Goal: Task Accomplishment & Management: Manage account settings

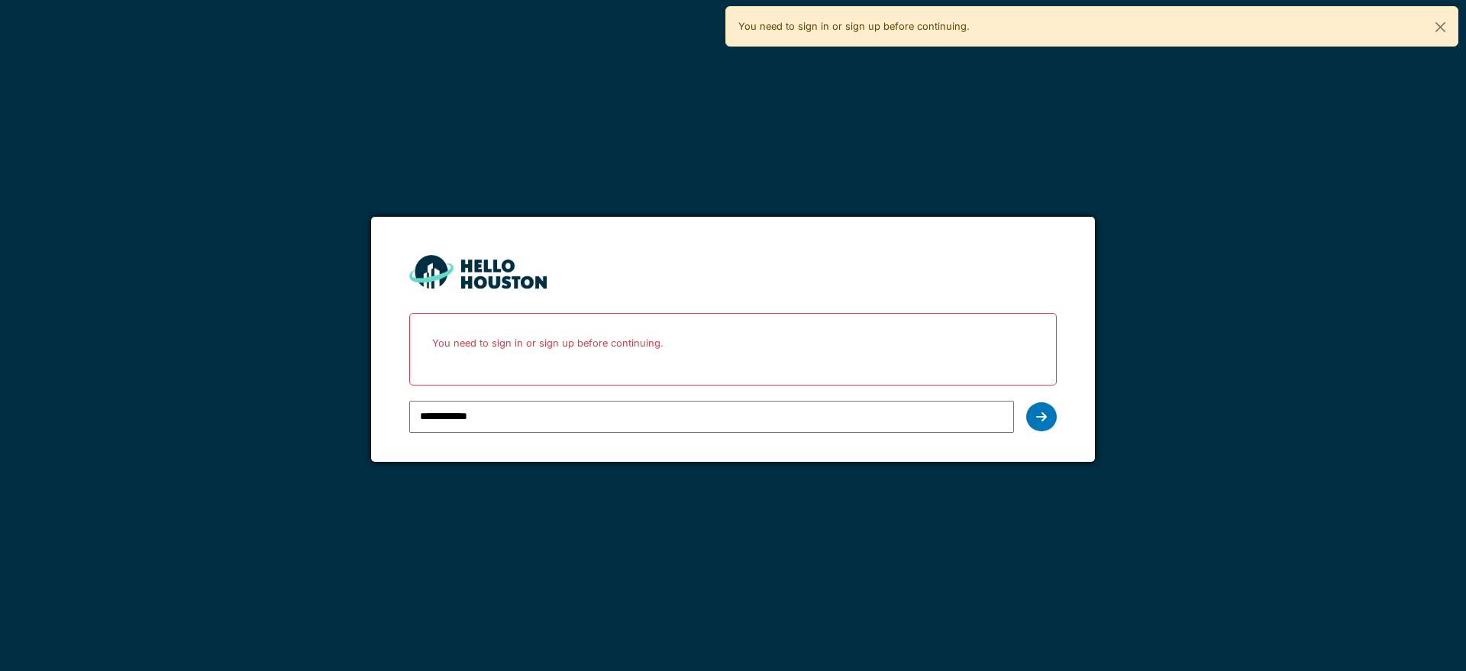
click at [1049, 415] on div at bounding box center [1041, 416] width 31 height 29
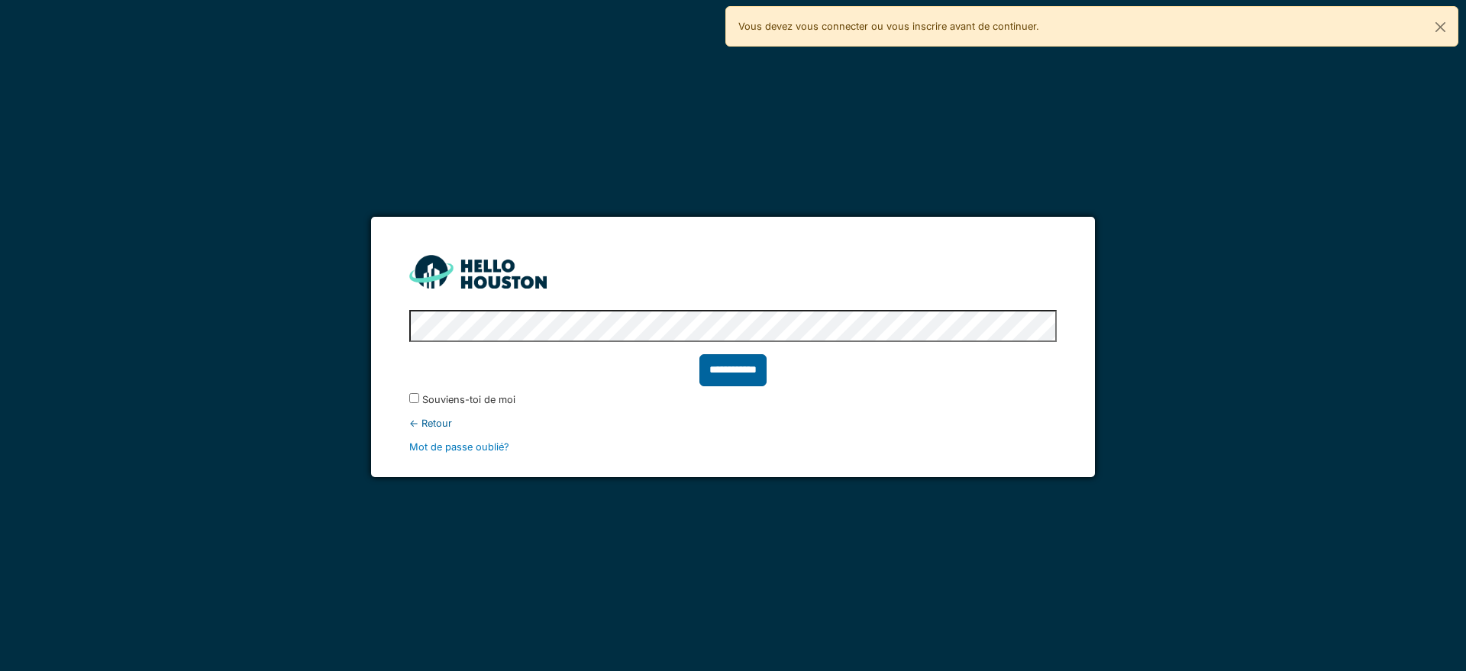
click at [737, 370] on input "**********" at bounding box center [732, 370] width 67 height 32
type input "******"
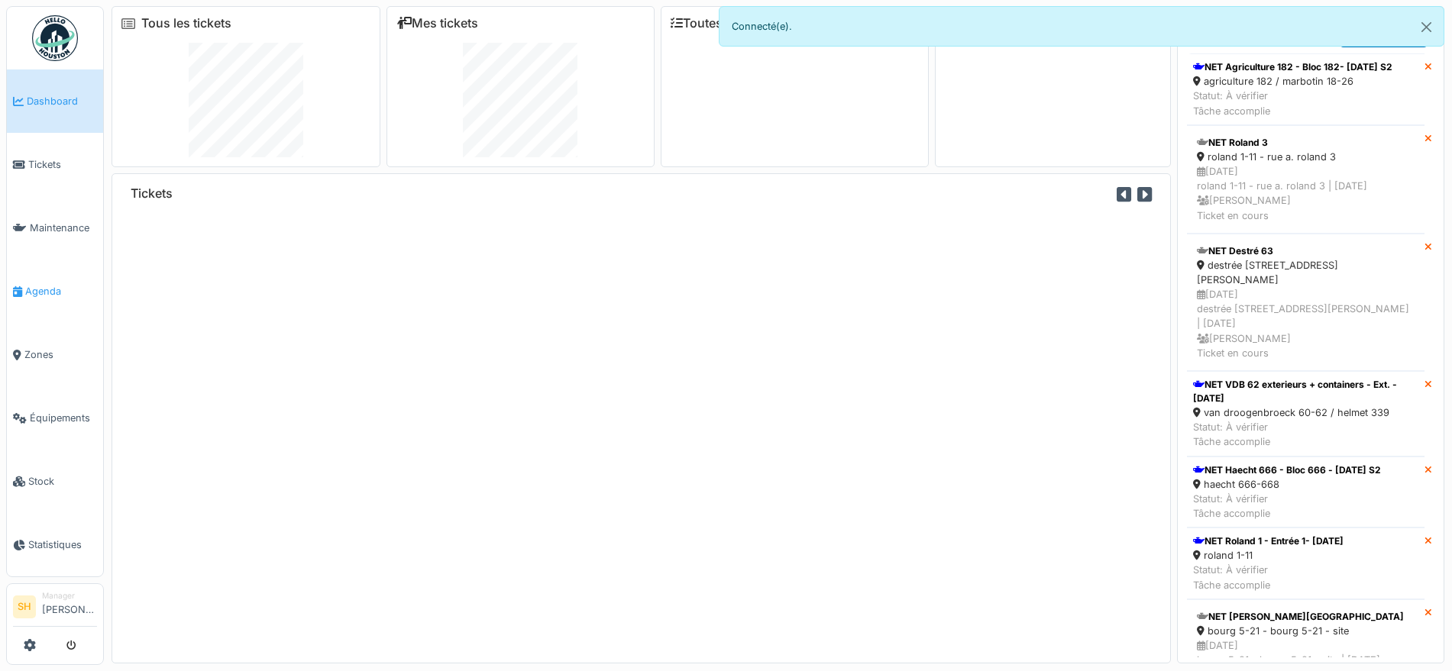
click at [65, 284] on span "Agenda" at bounding box center [61, 291] width 72 height 15
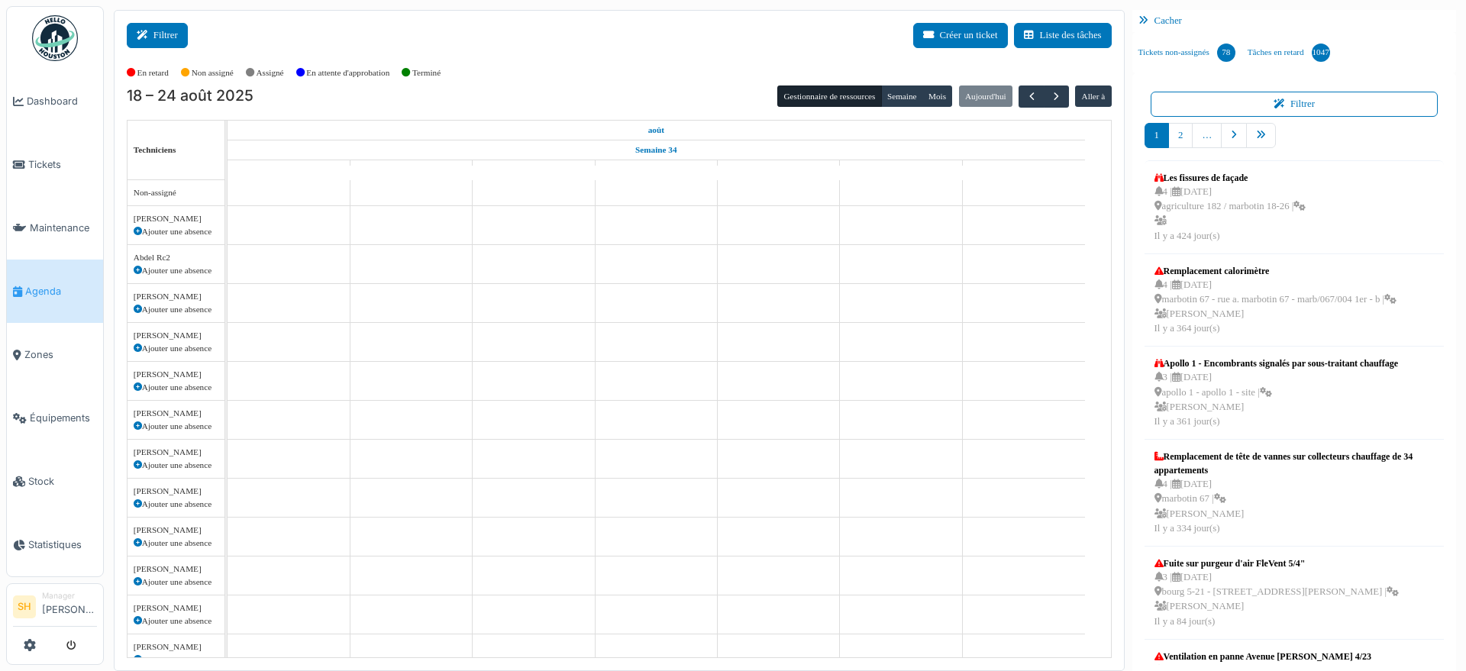
click at [131, 34] on button "Filtrer" at bounding box center [157, 35] width 61 height 25
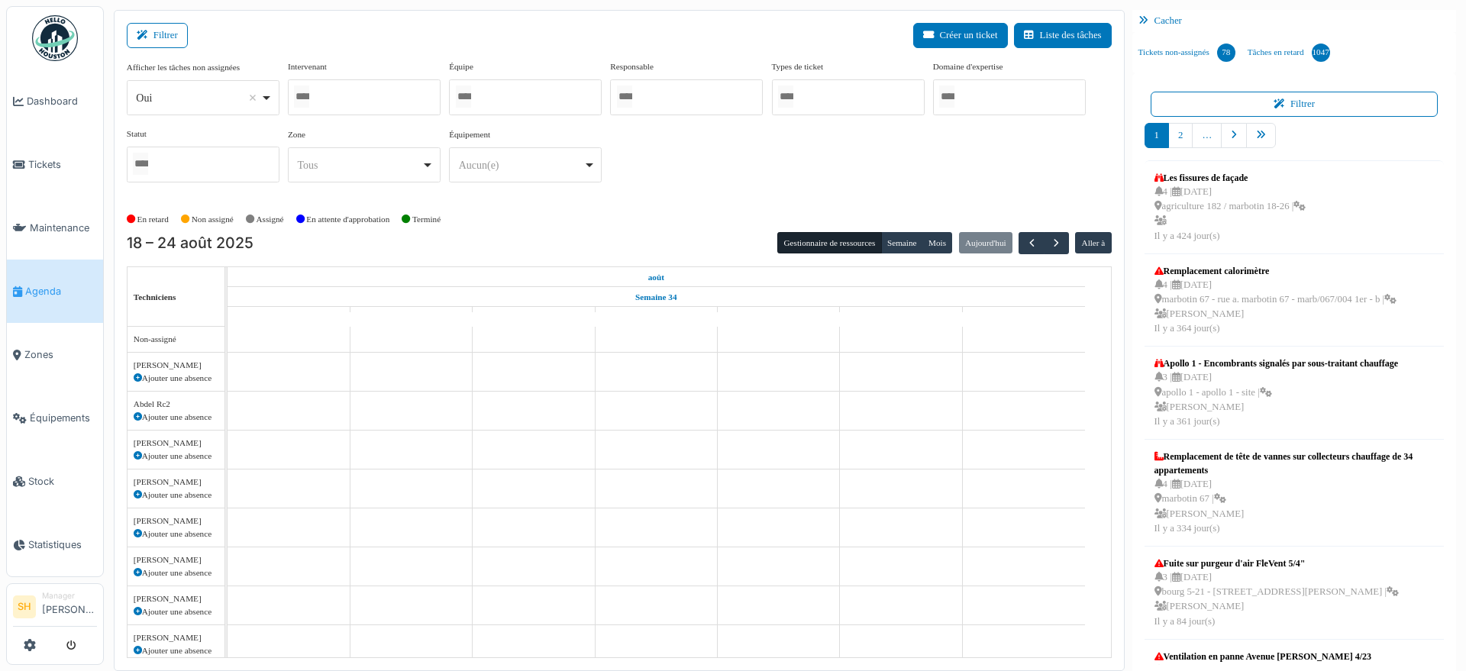
click at [486, 92] on div at bounding box center [525, 97] width 153 height 36
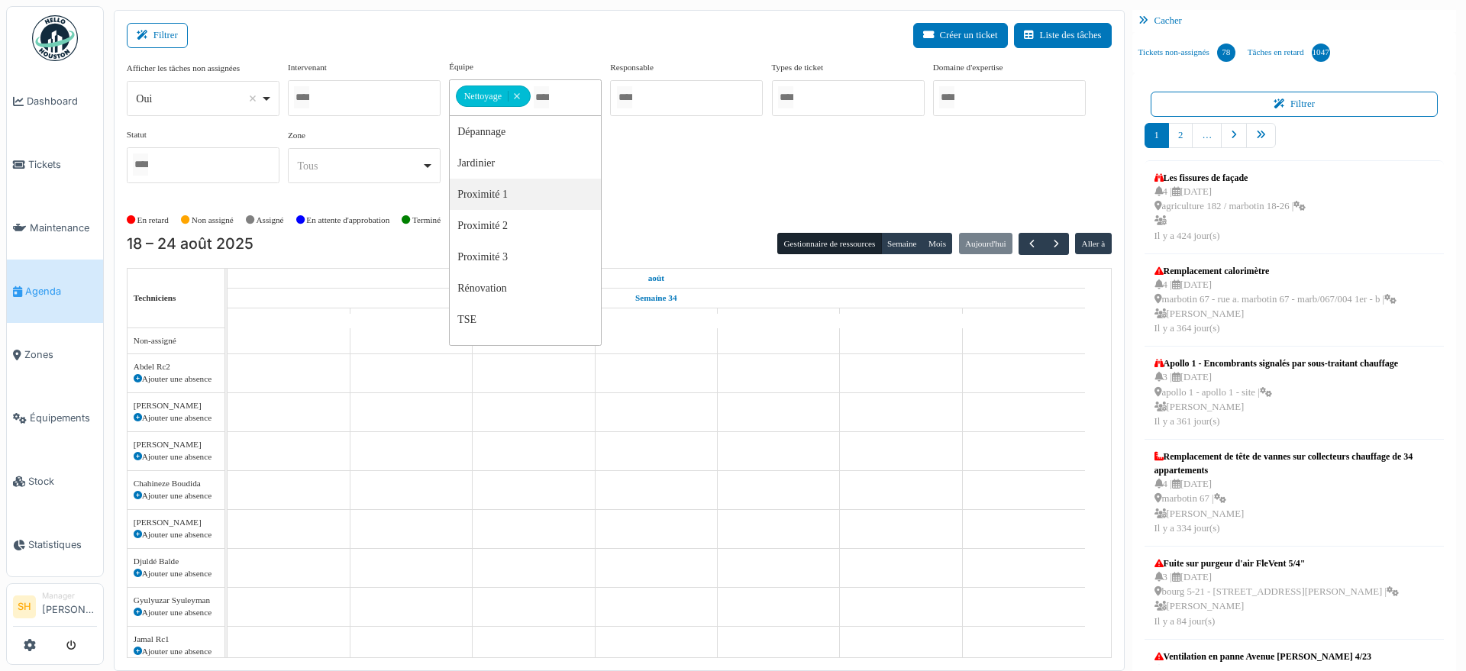
click at [644, 196] on div "Afficher les tâches non assignées *** Oui Remove item Oui Non Intervenant Abdel…" at bounding box center [619, 133] width 985 height 147
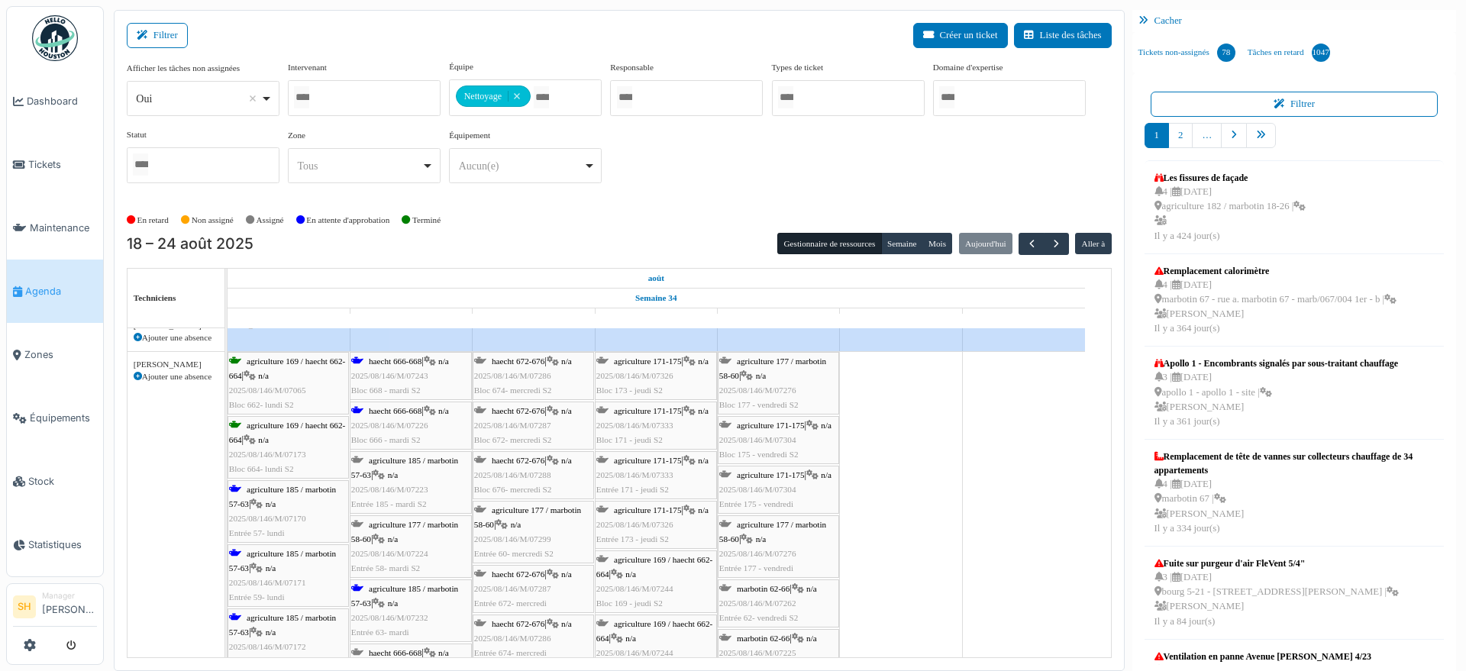
scroll to position [191, 0]
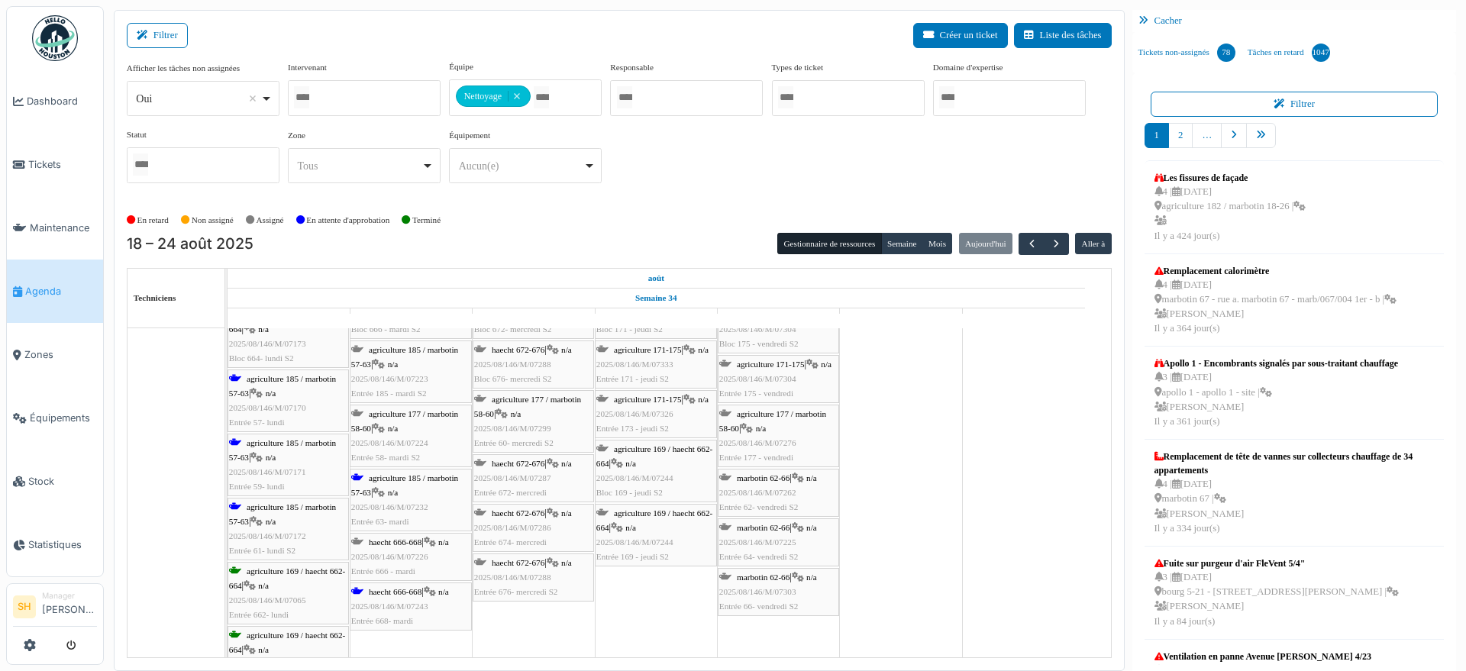
click at [256, 375] on span "agriculture 185 / marbotin 57-63" at bounding box center [282, 386] width 107 height 24
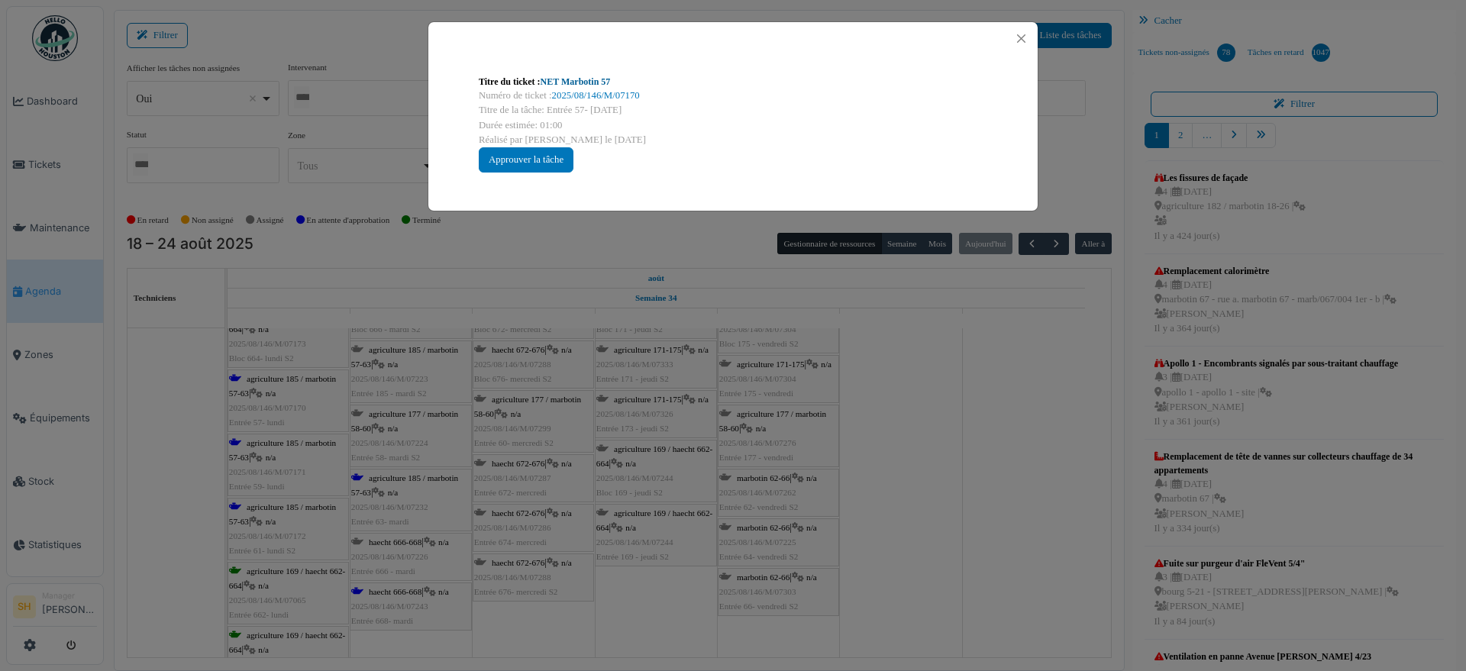
click at [568, 82] on link "NET Marbotin 57" at bounding box center [576, 81] width 70 height 11
drag, startPoint x: 1158, startPoint y: 561, endPoint x: 890, endPoint y: 558, distance: 268.8
click at [1156, 561] on div "Titre du ticket : NET Marbotin 57 Numéro de ticket : 2025/08/146/M/07170 Titre …" at bounding box center [733, 335] width 1466 height 671
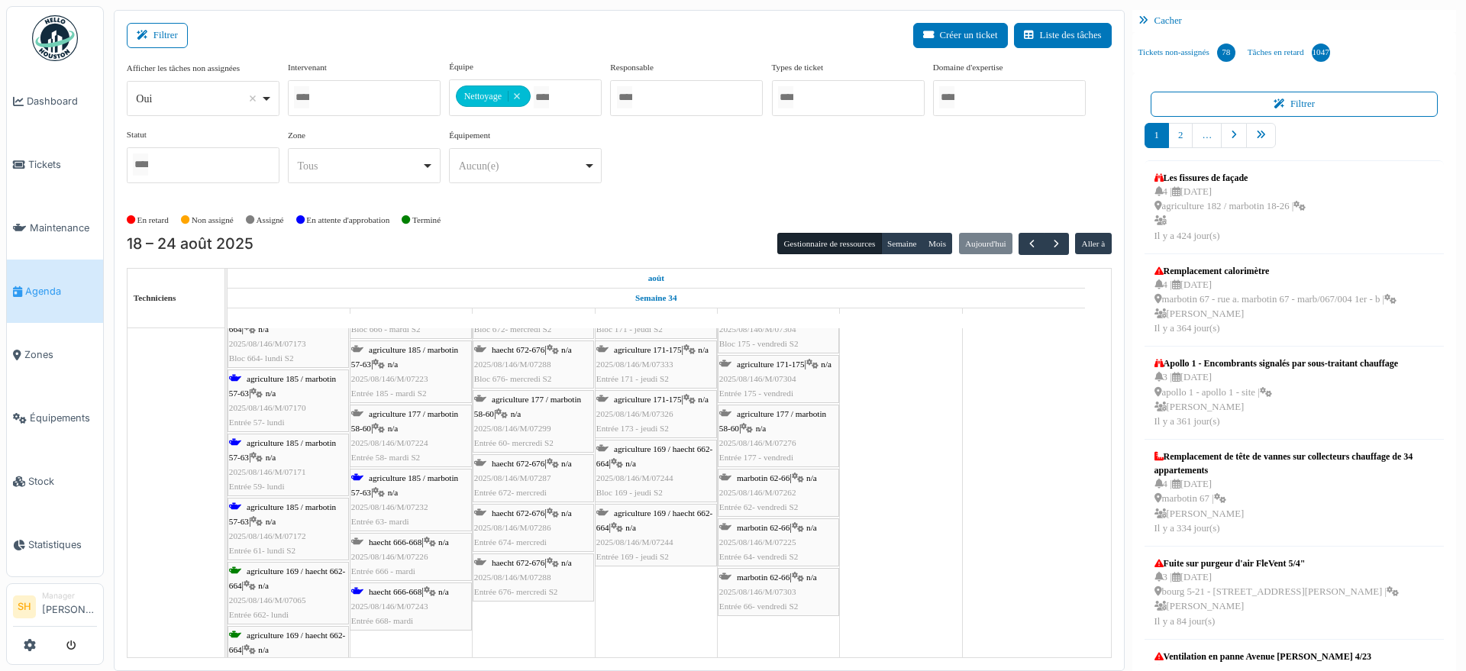
click at [377, 478] on span "agriculture 185 / marbotin 57-63" at bounding box center [404, 485] width 107 height 24
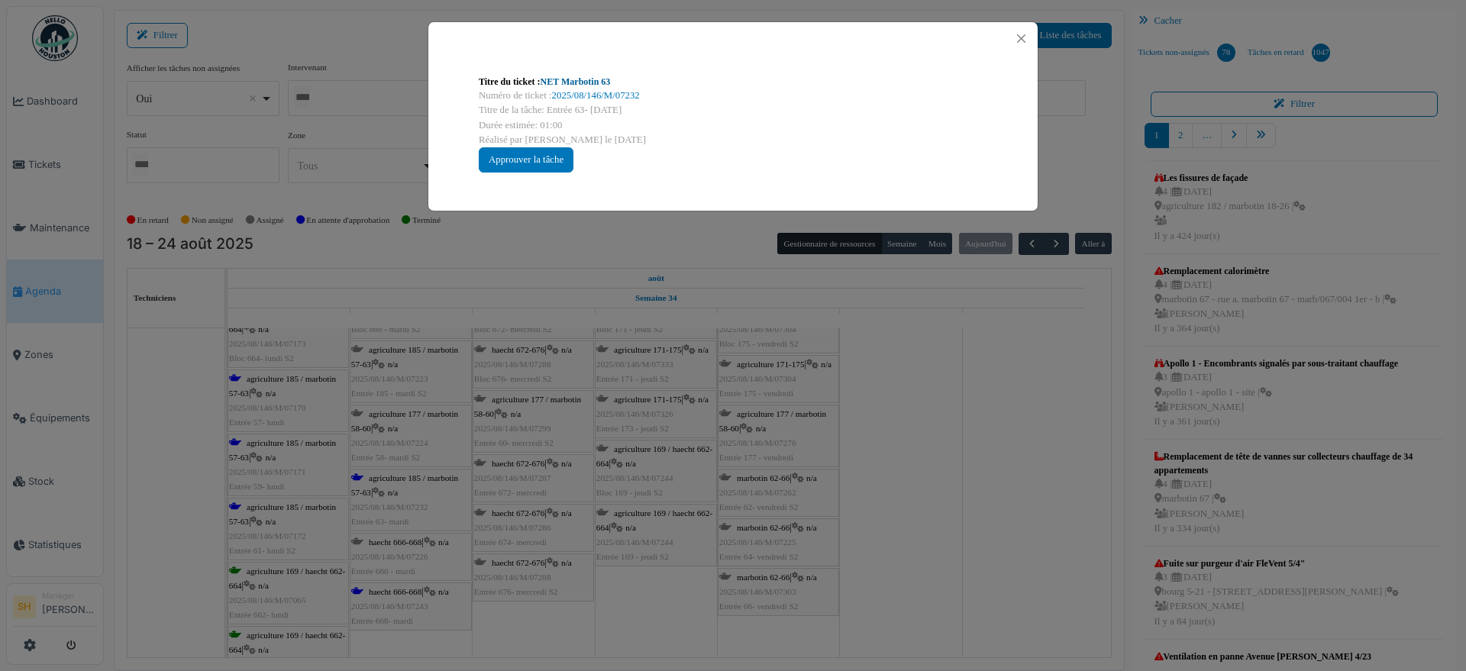
click at [586, 85] on link "NET Marbotin 63" at bounding box center [576, 81] width 70 height 11
drag, startPoint x: 914, startPoint y: 599, endPoint x: 433, endPoint y: 592, distance: 481.1
click at [900, 596] on div "Titre du ticket : NET Marbotin 63 Numéro de ticket : 2025/08/146/M/07232 Titre …" at bounding box center [733, 335] width 1466 height 671
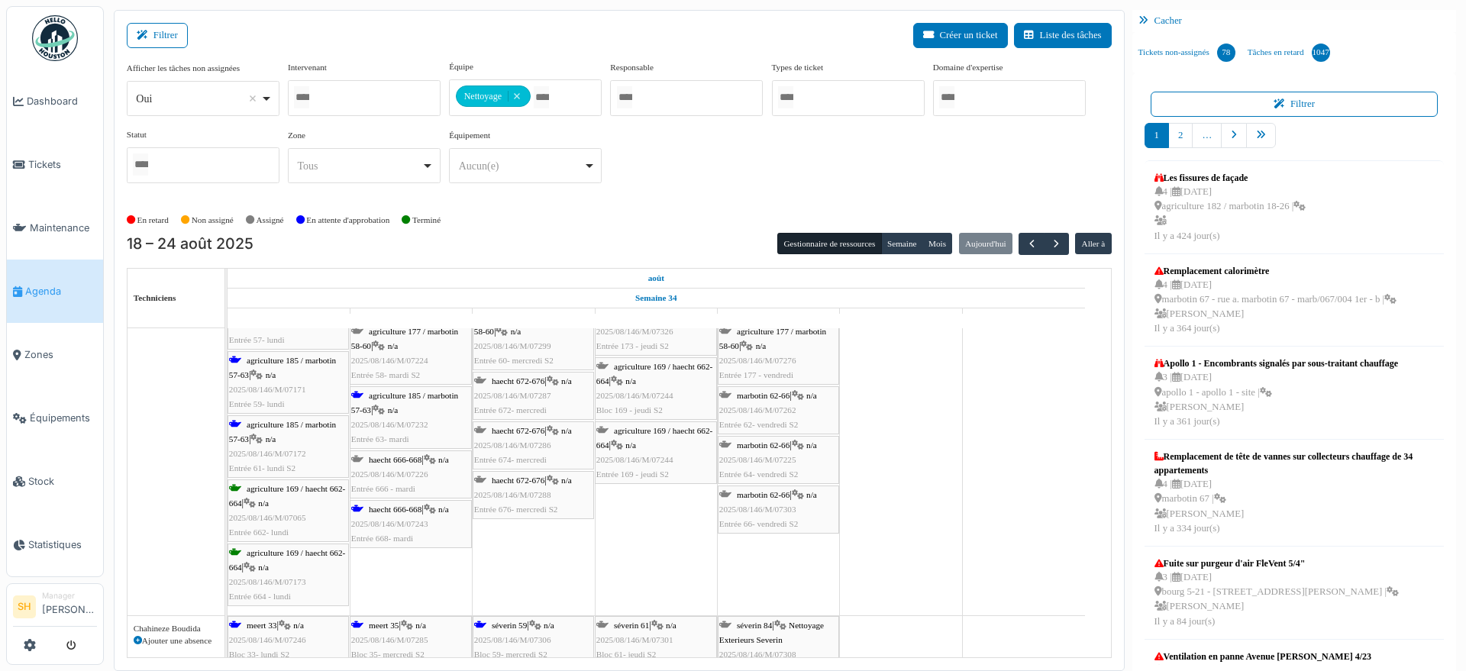
scroll to position [382, 0]
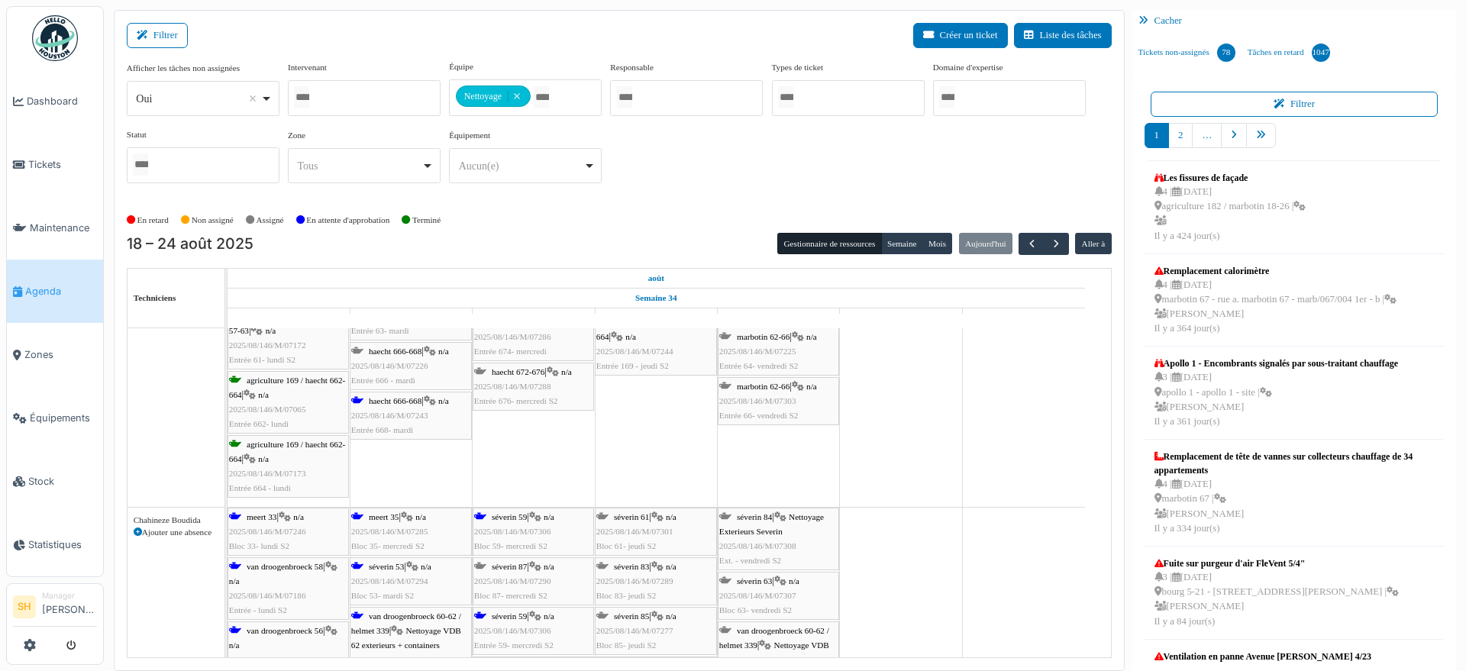
click at [260, 519] on span "meert 33" at bounding box center [262, 516] width 30 height 9
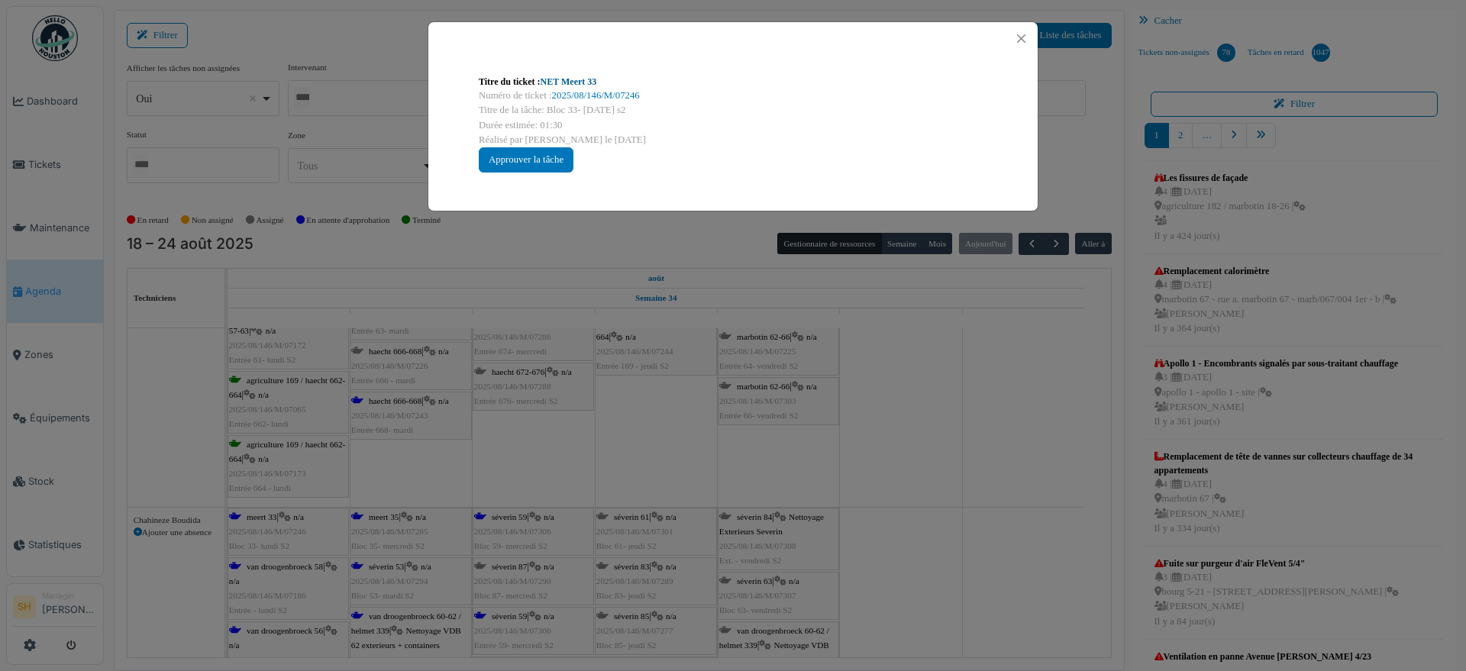
click at [556, 78] on link "NET Meert 33" at bounding box center [569, 81] width 57 height 11
drag, startPoint x: 970, startPoint y: 517, endPoint x: 956, endPoint y: 515, distance: 13.8
click at [966, 516] on div "Titre du ticket : NET Meert 33 Numéro de ticket : 2025/08/146/M/07246 Titre de …" at bounding box center [733, 335] width 1466 height 671
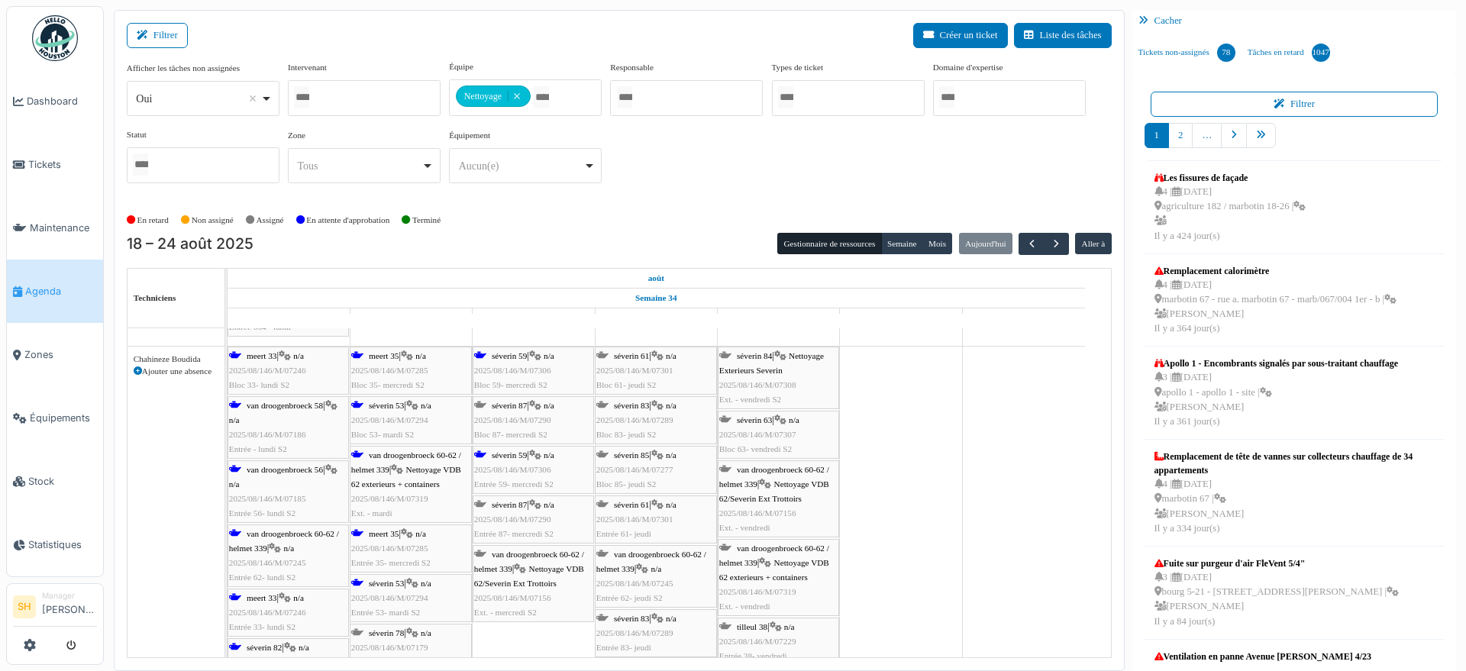
scroll to position [573, 0]
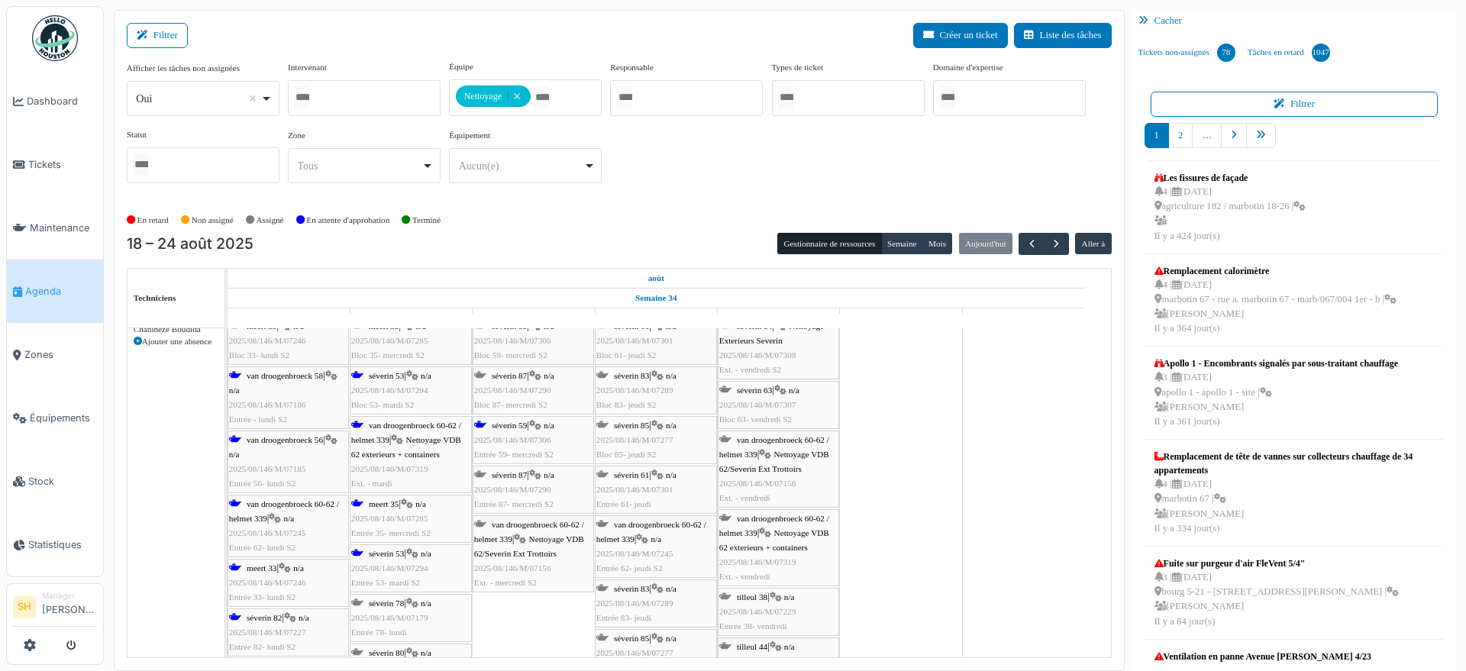
click at [261, 618] on span "séverin 82" at bounding box center [264, 617] width 35 height 9
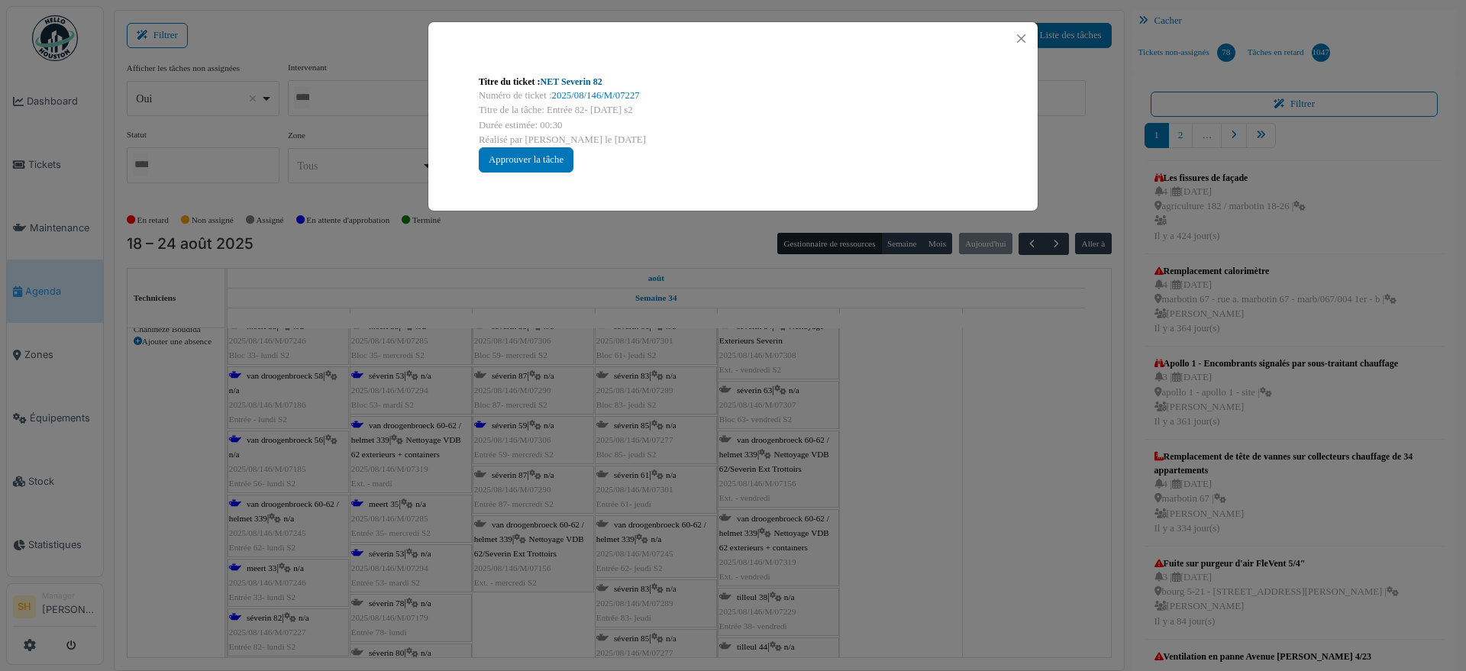
click at [577, 80] on link "NET Severin 82" at bounding box center [572, 81] width 62 height 11
click at [874, 389] on div "Titre du ticket : NET Severin 82 Numéro de ticket : 2025/08/146/M/07227 Titre d…" at bounding box center [733, 335] width 1466 height 671
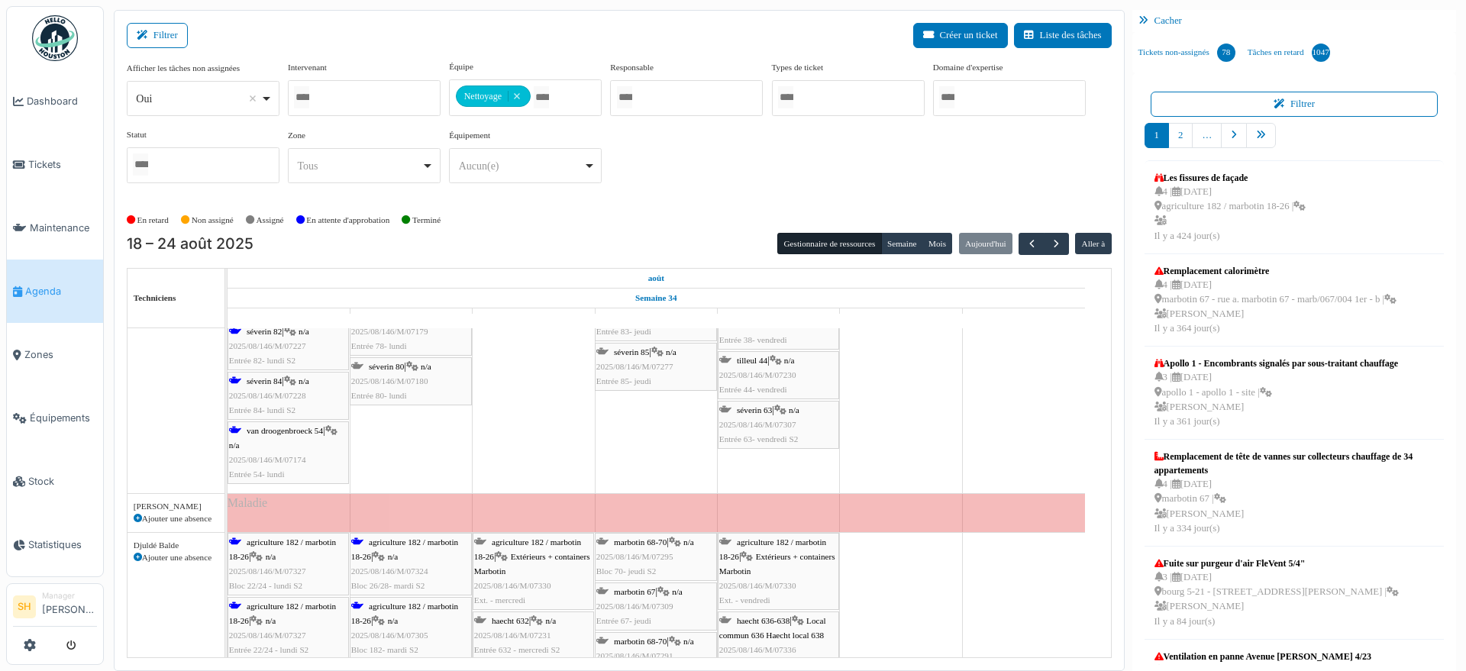
scroll to position [955, 0]
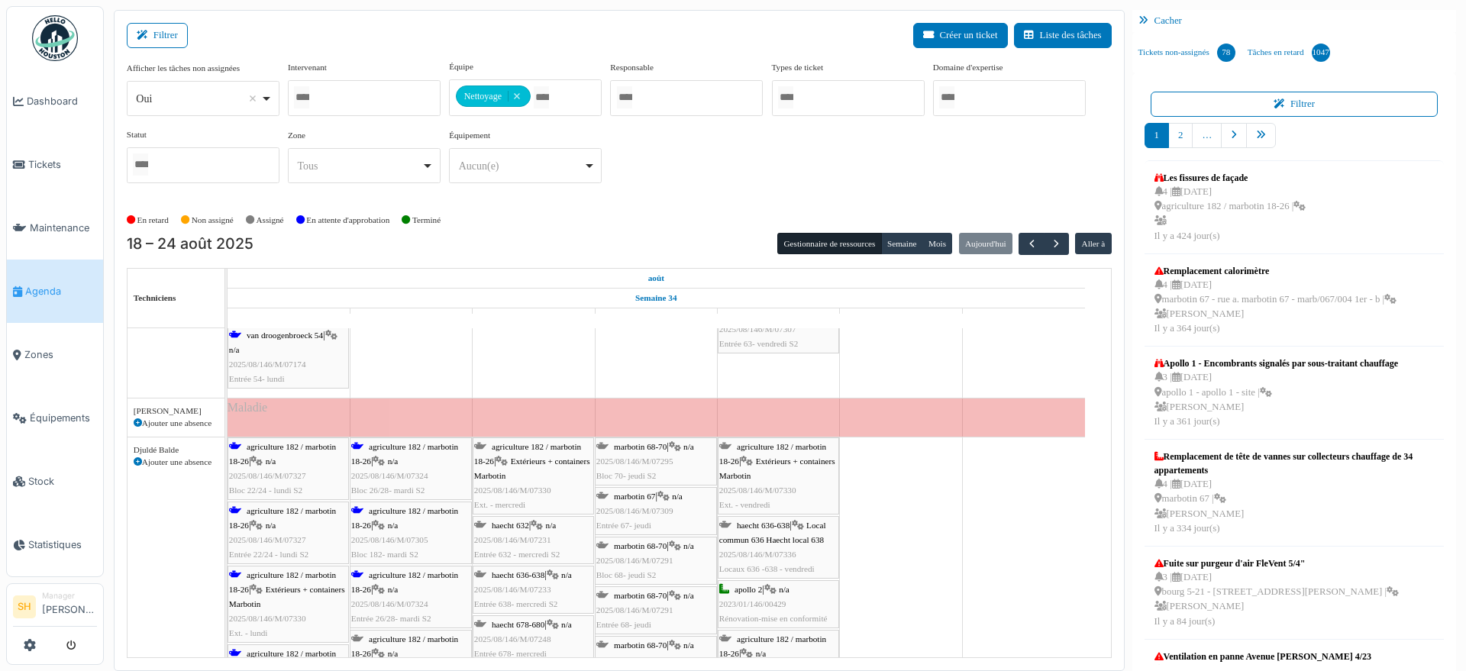
click at [271, 445] on span "agriculture 182 / marbotin 18-26" at bounding box center [282, 454] width 107 height 24
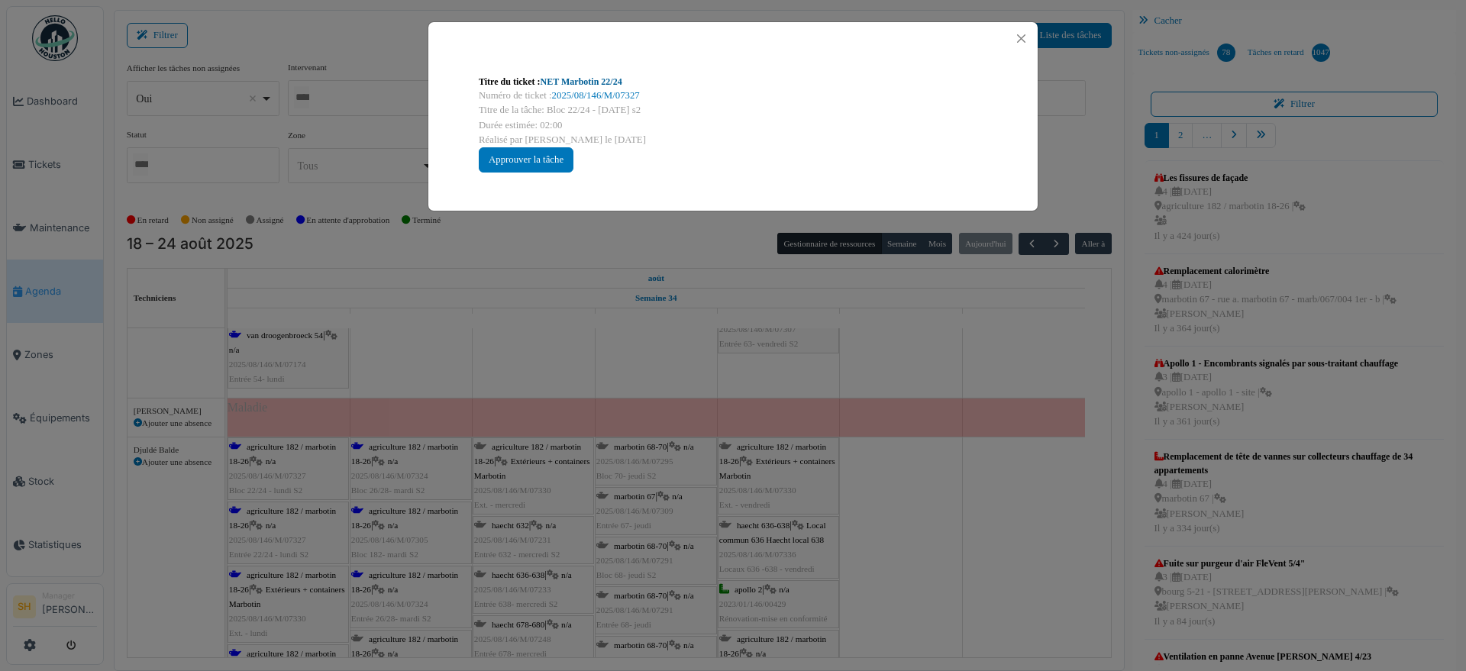
click at [564, 83] on link "NET Marbotin 22/24" at bounding box center [582, 81] width 82 height 11
drag, startPoint x: 984, startPoint y: 540, endPoint x: 488, endPoint y: 491, distance: 498.0
click at [976, 541] on div "Titre du ticket : NET Marbotin 22/24 Numéro de ticket : 2025/08/146/M/07327 Tit…" at bounding box center [733, 335] width 1466 height 671
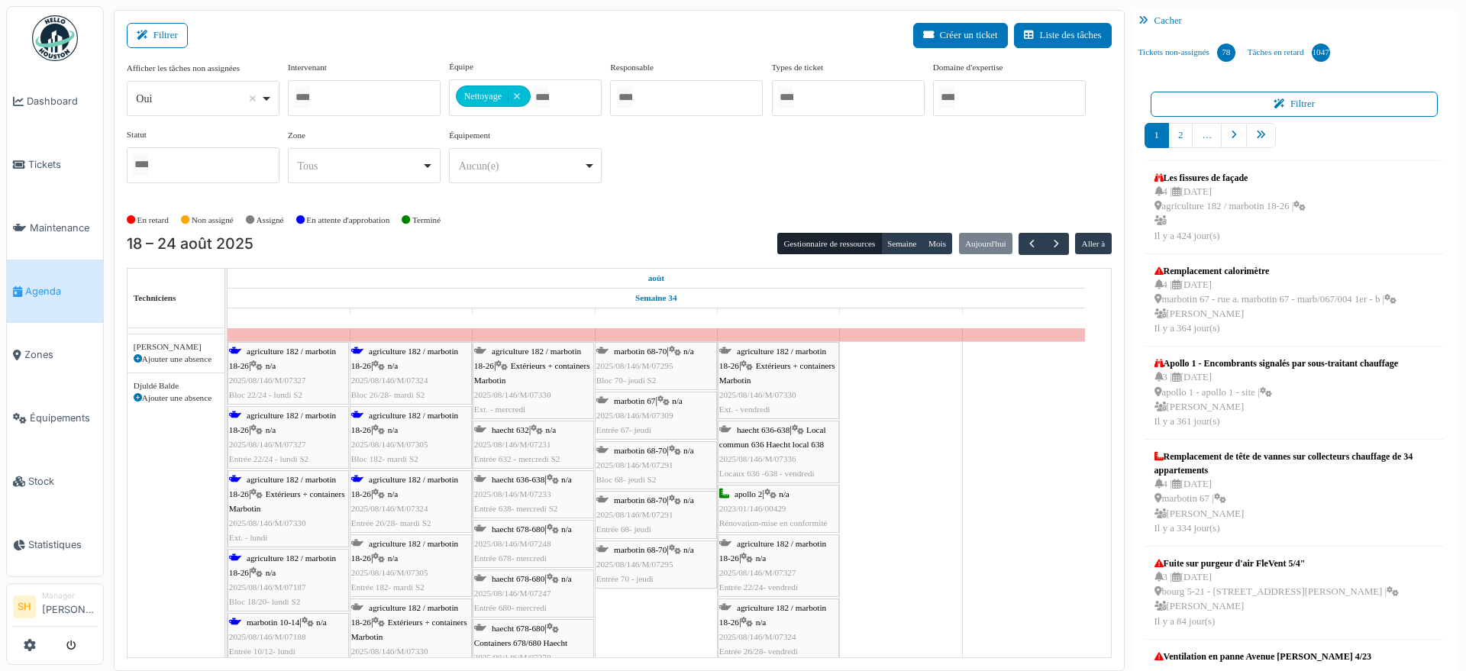
scroll to position [1050, 0]
click at [287, 480] on span "agriculture 182 / marbotin 18-26" at bounding box center [282, 487] width 107 height 24
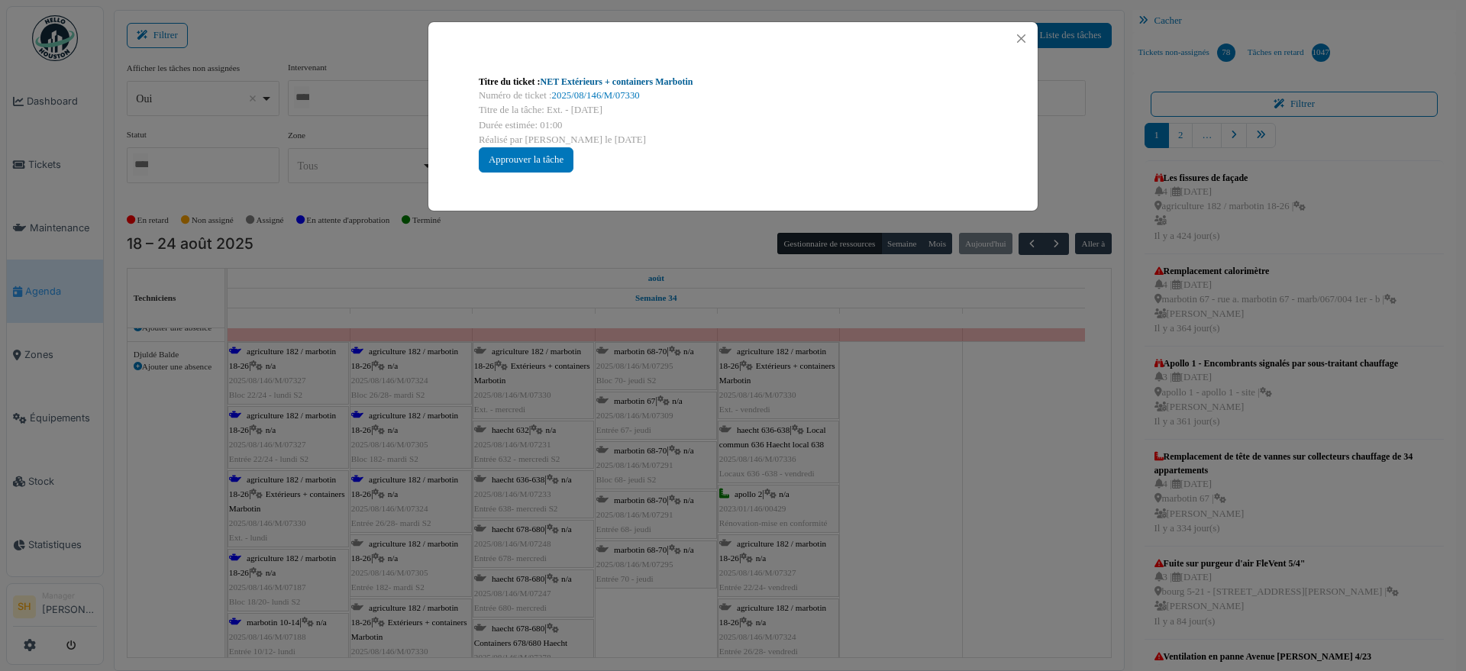
click at [638, 78] on link "NET Extérieurs + containers Marbotin" at bounding box center [617, 81] width 153 height 11
drag, startPoint x: 905, startPoint y: 530, endPoint x: 879, endPoint y: 525, distance: 26.5
click at [890, 525] on div "Titre du ticket : NET Extérieurs + containers Marbotin Numéro de ticket : 2025/…" at bounding box center [733, 335] width 1466 height 671
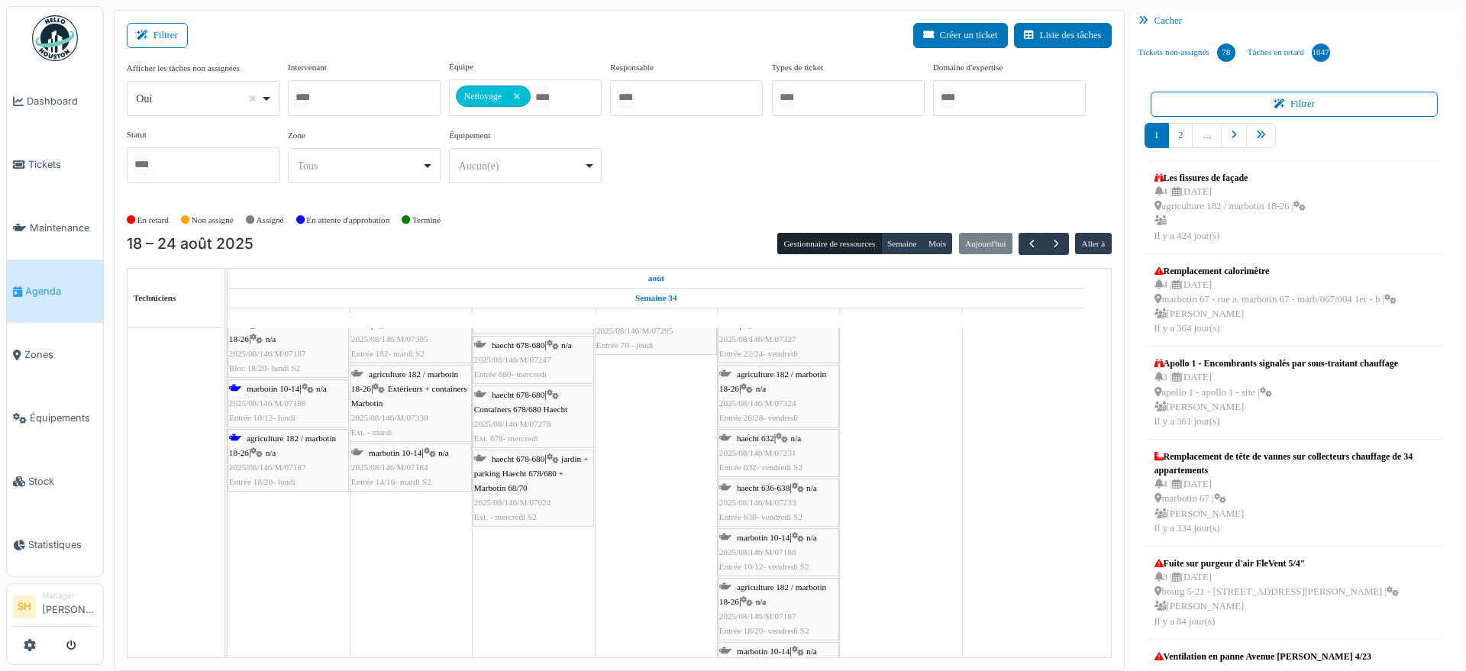
scroll to position [1336, 0]
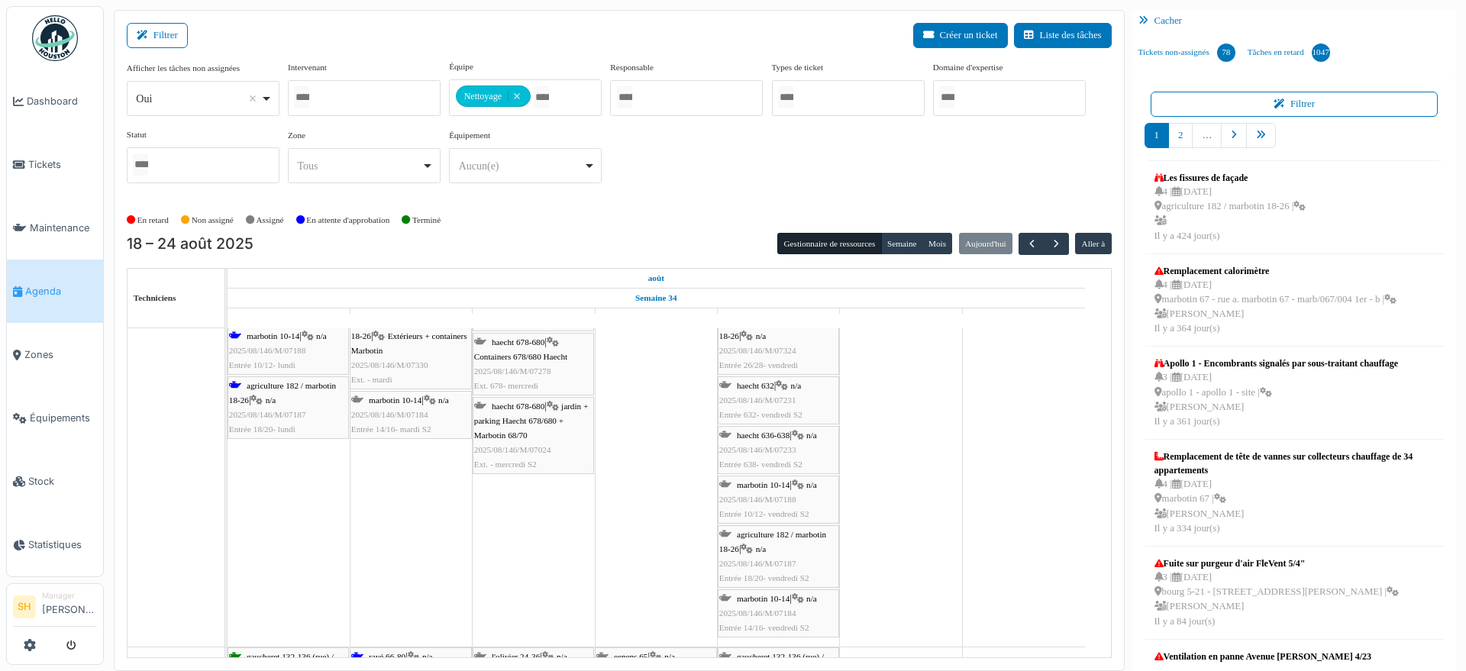
click at [273, 392] on div "agriculture 182 / marbotin 18-26 | n/a 2025/08/146/M/07187 Entrée 18/20- lundi" at bounding box center [288, 408] width 118 height 59
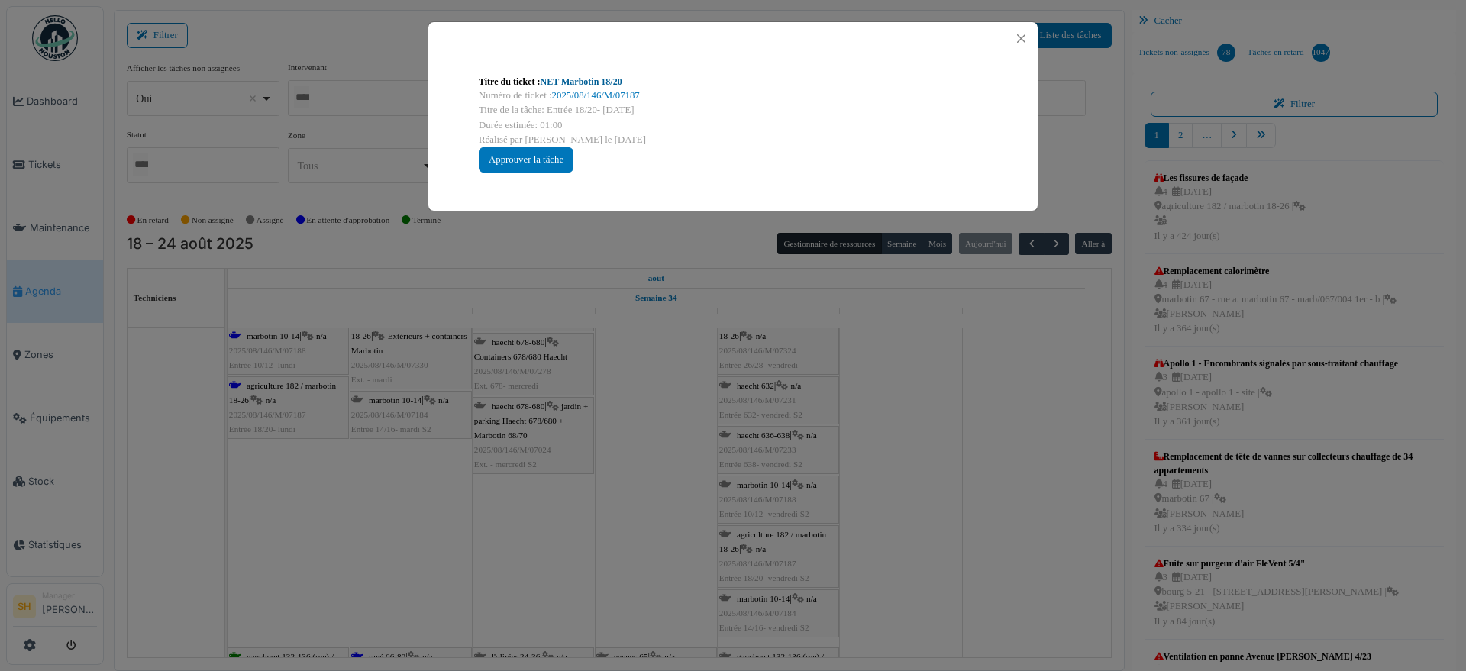
click at [554, 81] on link "NET Marbotin 18/20" at bounding box center [582, 81] width 82 height 11
click at [929, 451] on div "Titre du ticket : NET Marbotin 18/20 Numéro de ticket : 2025/08/146/M/07187 Tit…" at bounding box center [733, 335] width 1466 height 671
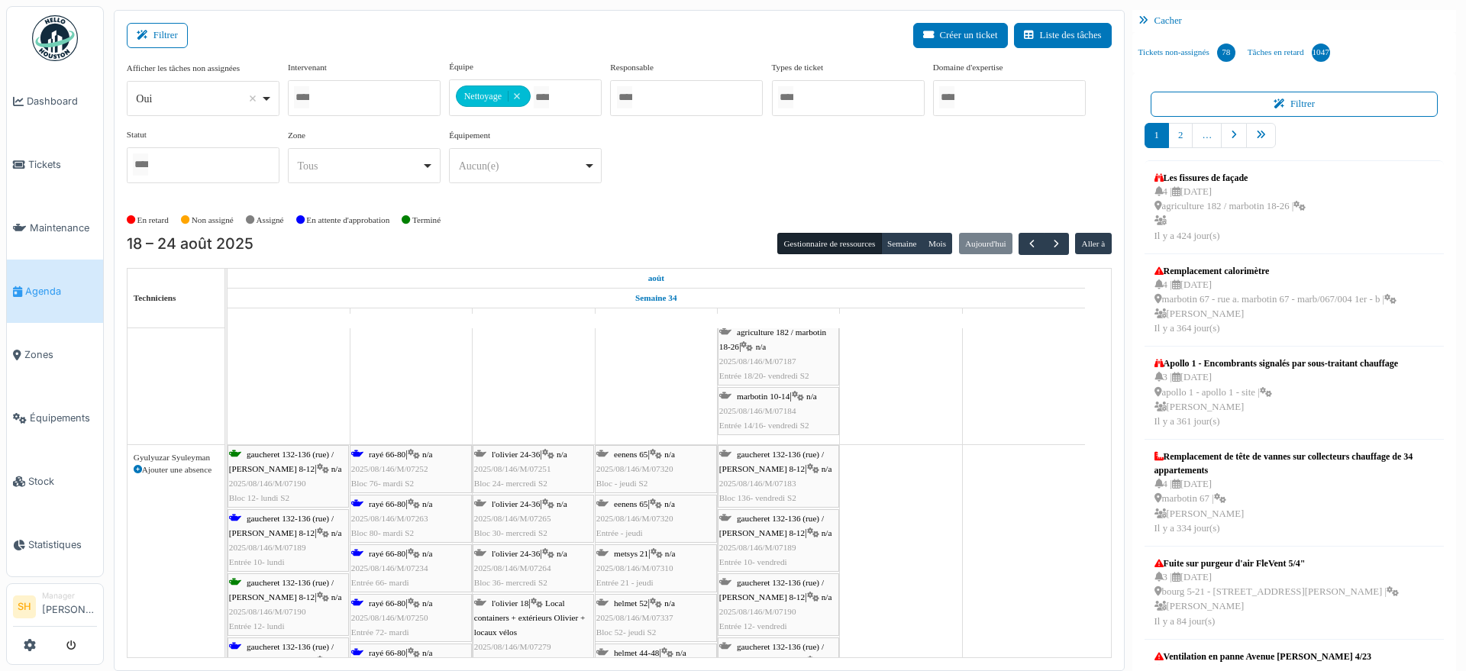
scroll to position [1623, 0]
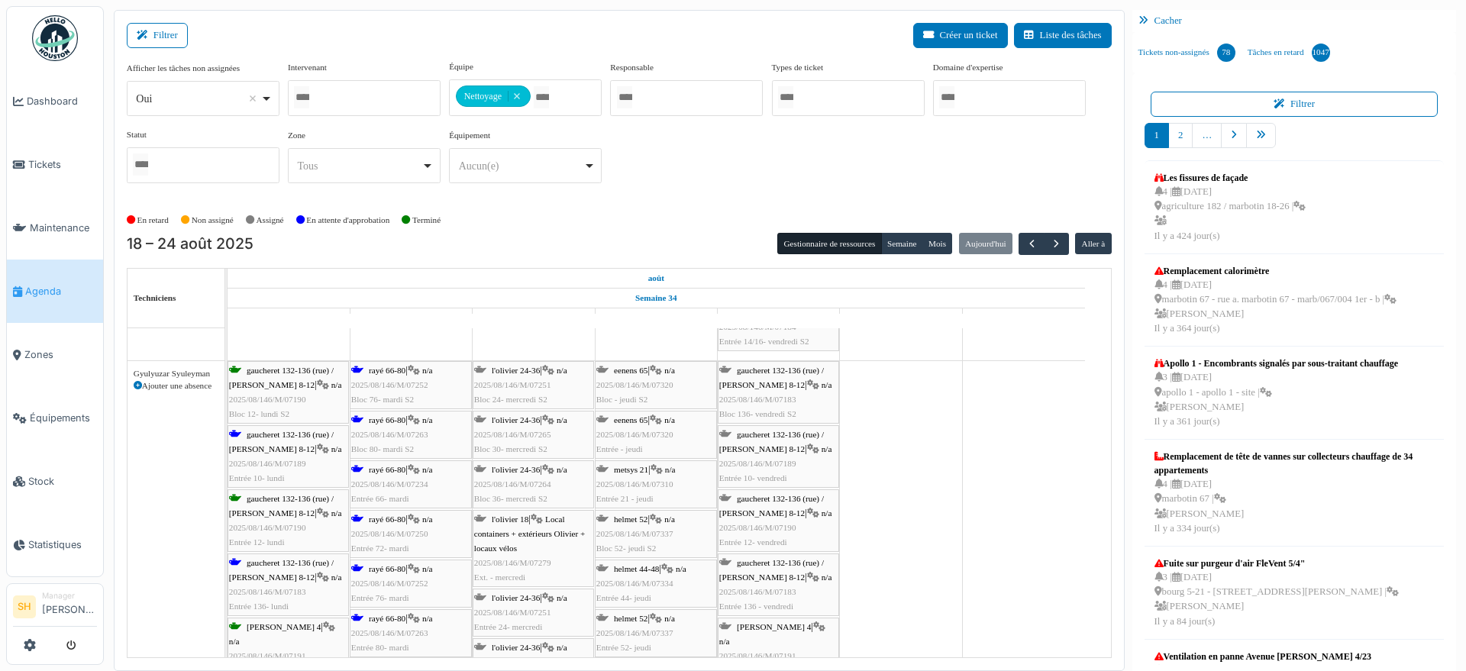
click at [279, 437] on span "gaucheret 132-136 (rue) / [PERSON_NAME] 8-12" at bounding box center [281, 442] width 105 height 24
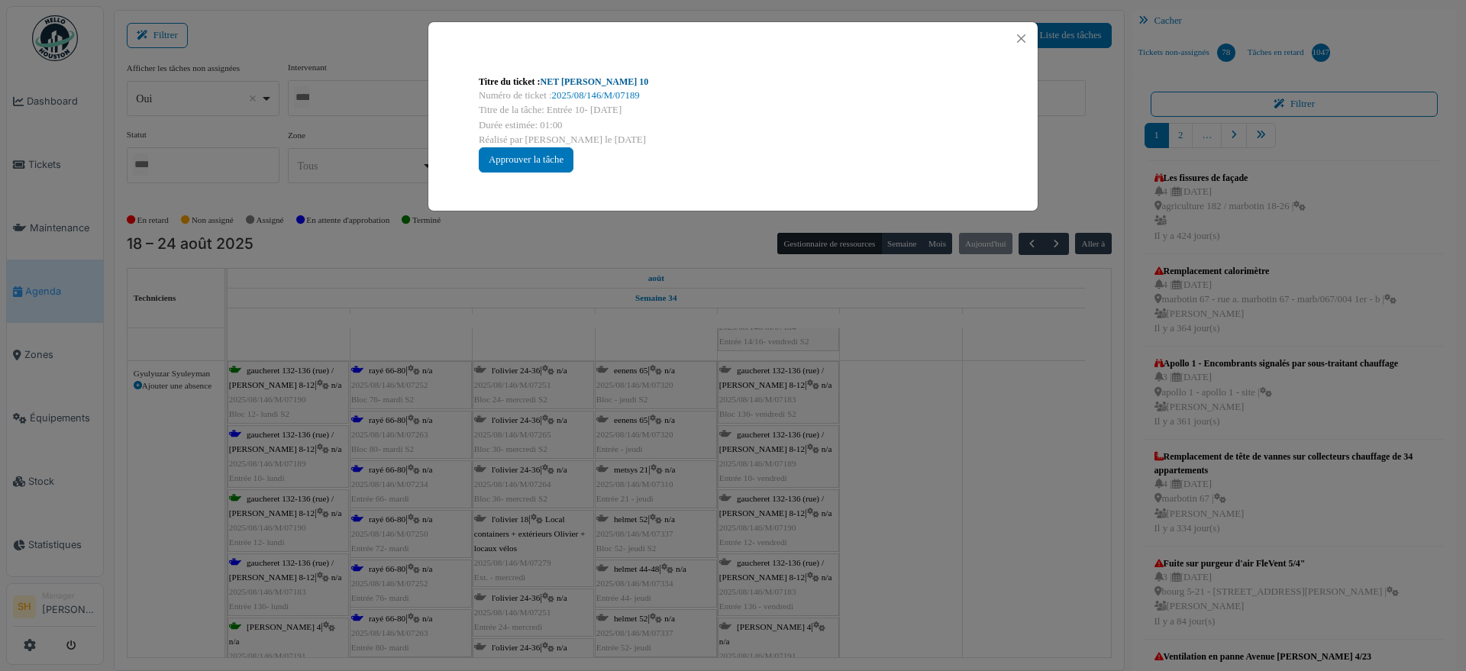
click at [564, 81] on link "NET Thomas 10" at bounding box center [595, 81] width 108 height 11
drag, startPoint x: 1168, startPoint y: 536, endPoint x: 746, endPoint y: 499, distance: 423.9
click at [1169, 536] on div "Titre du ticket : NET Thomas 10 Numéro de ticket : 2025/08/146/M/07189 Titre de…" at bounding box center [733, 335] width 1466 height 671
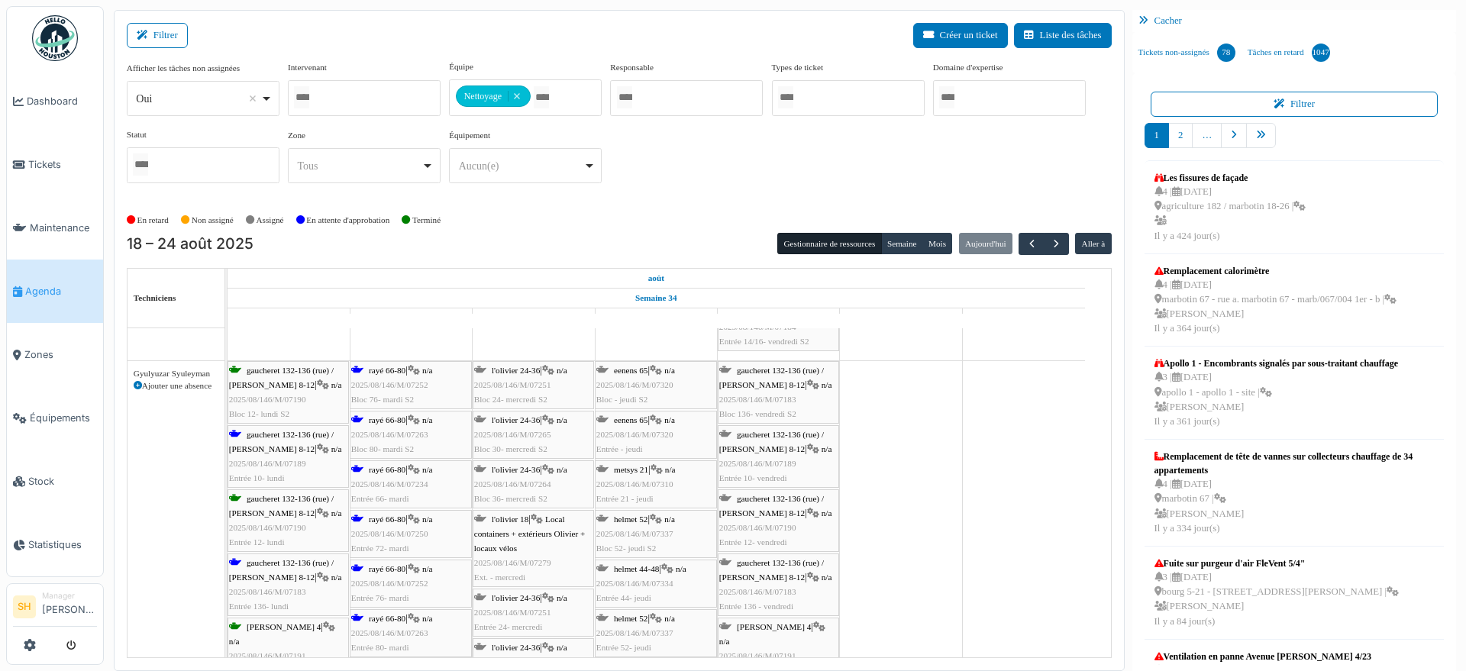
click at [405, 372] on span "rayé 66-80" at bounding box center [387, 370] width 37 height 9
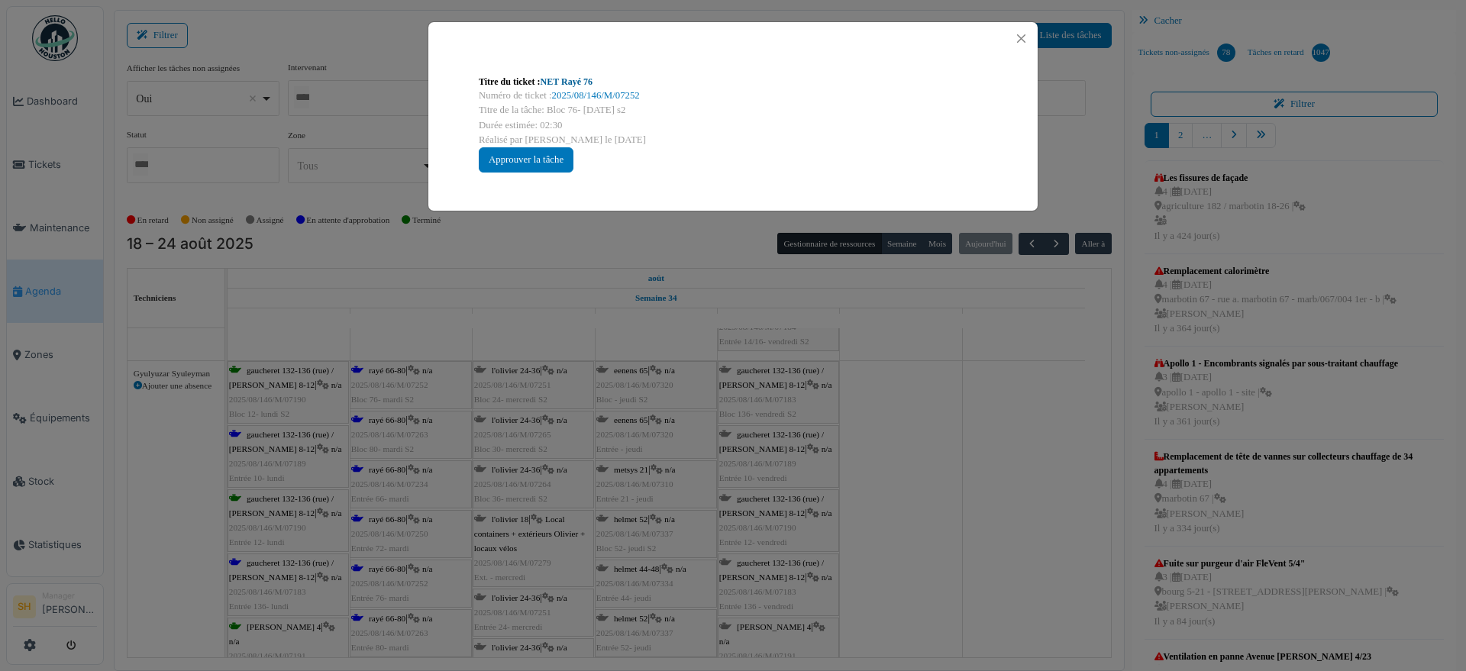
click at [554, 82] on link "NET Rayé 76" at bounding box center [567, 81] width 52 height 11
drag, startPoint x: 926, startPoint y: 494, endPoint x: 548, endPoint y: 597, distance: 392.5
click at [926, 495] on div "Titre du ticket : NET Rayé 76 Numéro de ticket : 2025/08/146/M/07252 Titre de l…" at bounding box center [733, 335] width 1466 height 671
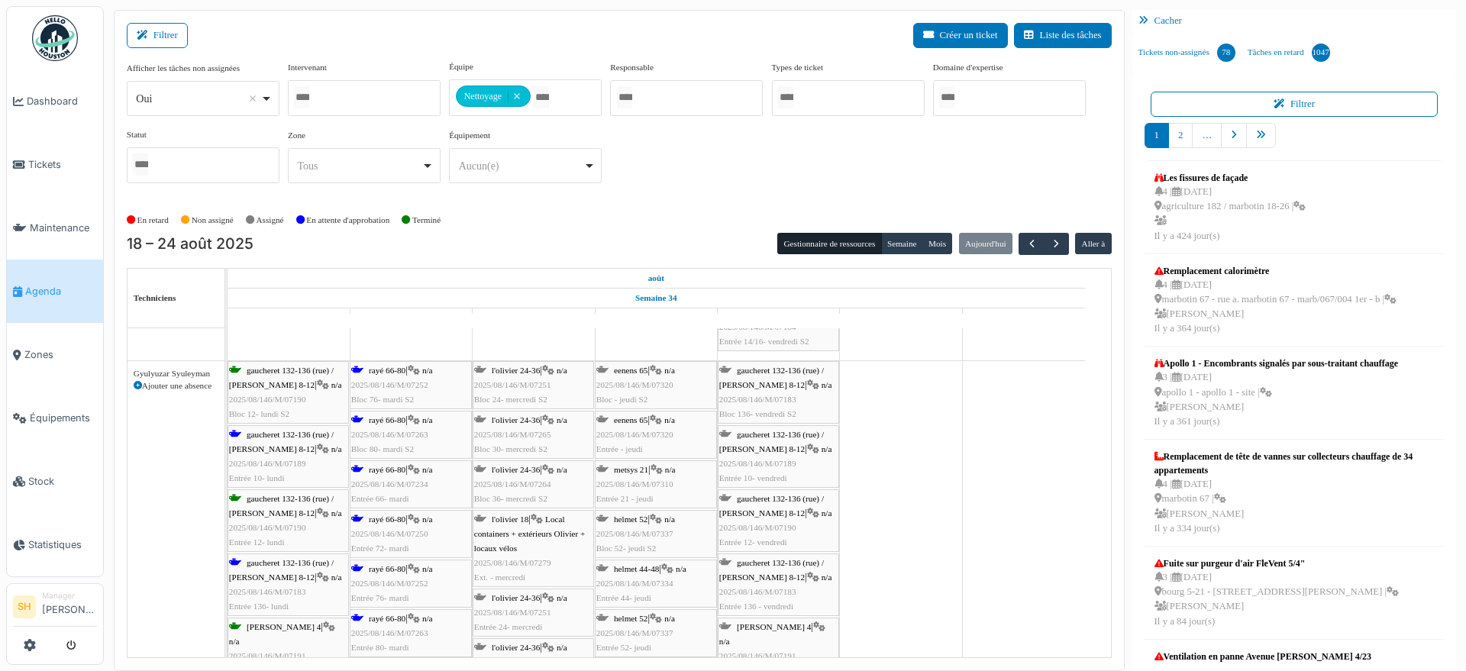
click at [392, 423] on span "rayé 66-80" at bounding box center [387, 419] width 37 height 9
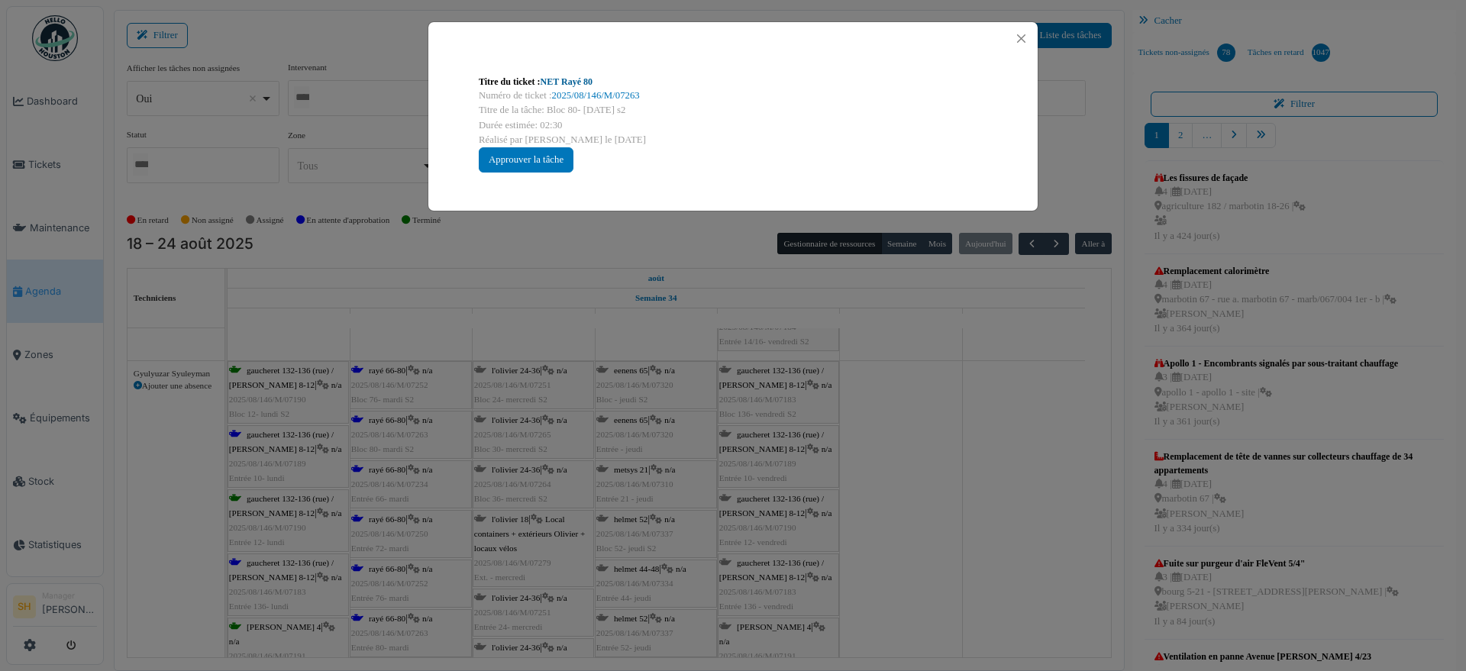
click at [583, 80] on link "NET Rayé 80" at bounding box center [567, 81] width 52 height 11
drag, startPoint x: 848, startPoint y: 532, endPoint x: 586, endPoint y: 532, distance: 262.7
click at [840, 532] on div "Titre du ticket : NET Rayé 80 Numéro de ticket : 2025/08/146/M/07263 Titre de l…" at bounding box center [733, 335] width 1466 height 671
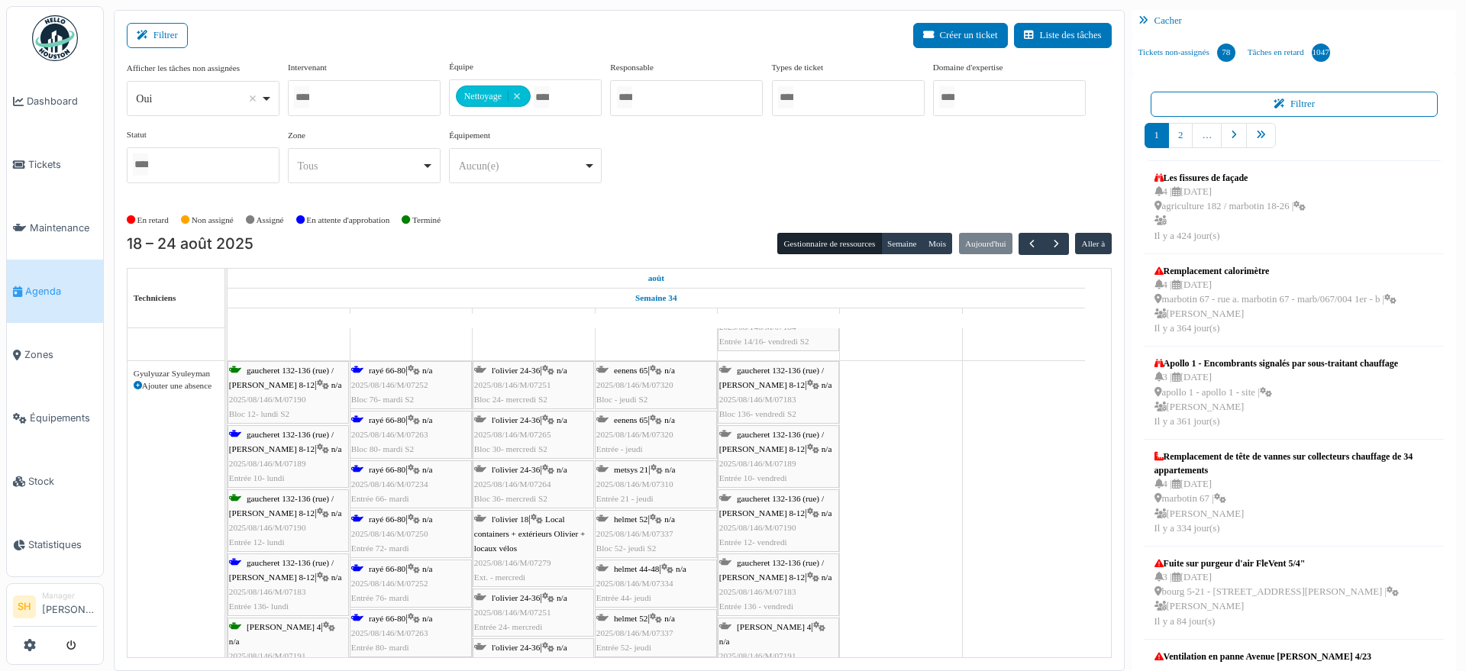
scroll to position [1718, 0]
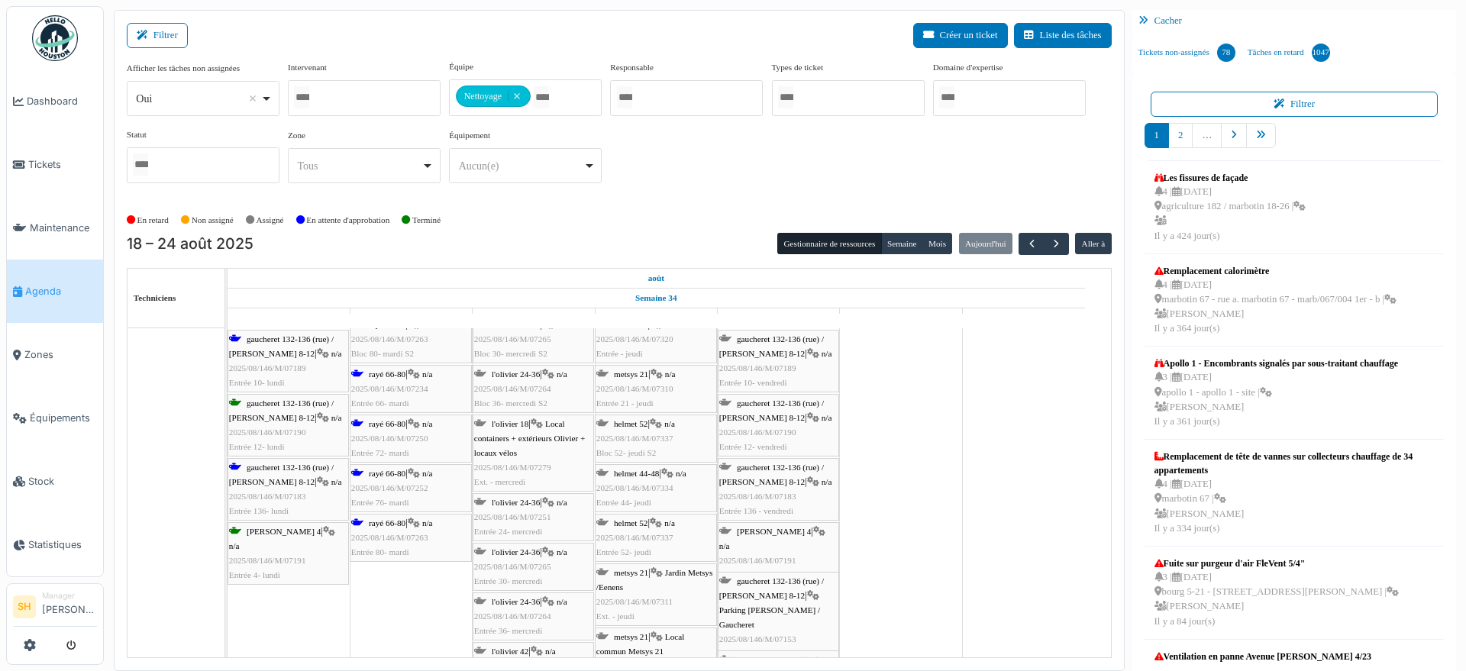
click at [257, 474] on div "gaucheret 132-136 (rue) / thomas 8-12 | n/a 2025/08/146/M/07183 Entrée 136- lun…" at bounding box center [288, 489] width 118 height 59
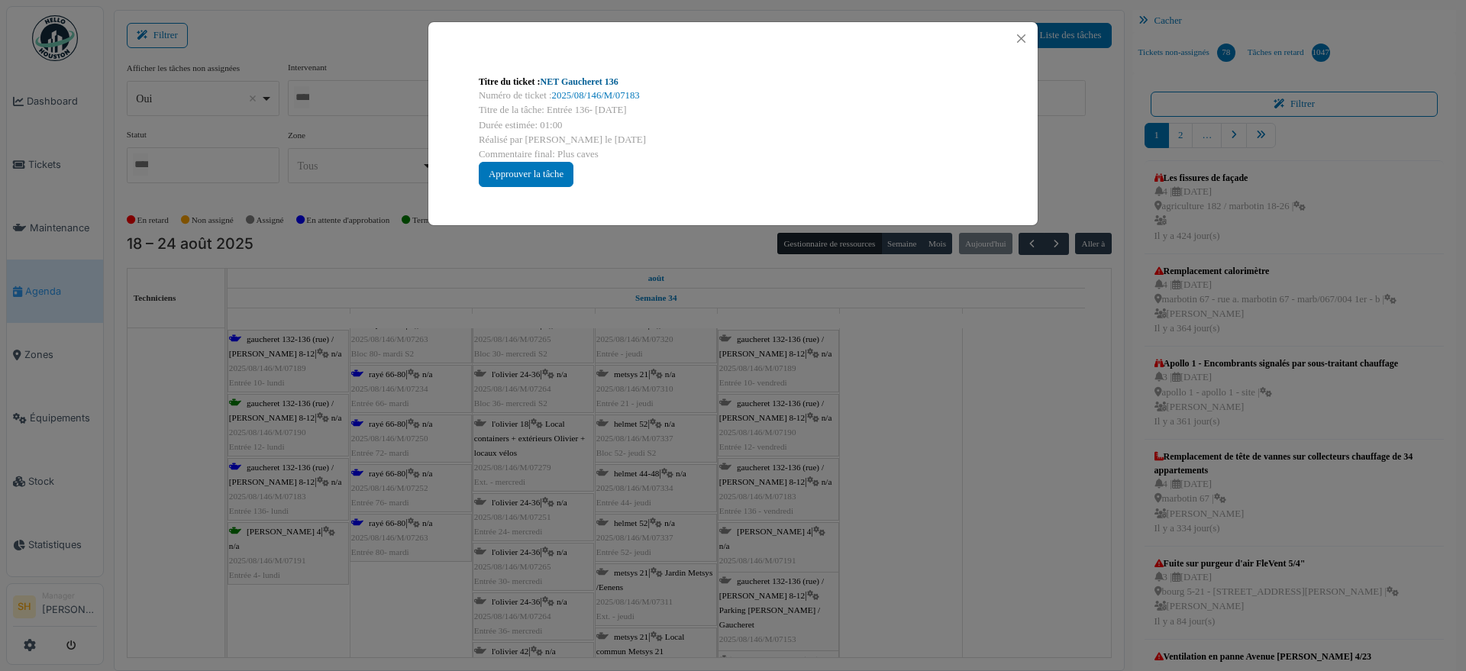
click at [574, 82] on link "NET Gaucheret 136" at bounding box center [580, 81] width 78 height 11
drag, startPoint x: 872, startPoint y: 486, endPoint x: 522, endPoint y: 518, distance: 351.9
click at [873, 487] on div "Titre du ticket : NET Gaucheret 136 Numéro de ticket : 2025/08/146/M/07183 Titr…" at bounding box center [733, 335] width 1466 height 671
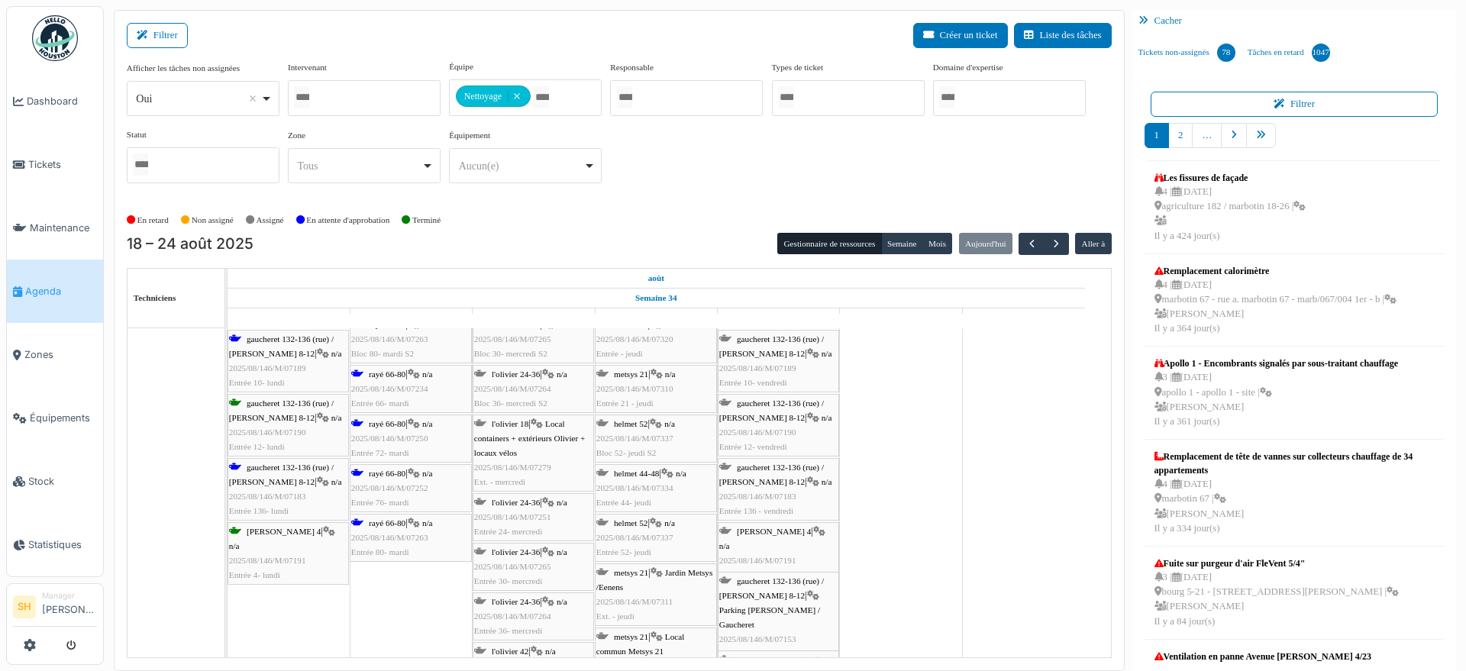
click at [393, 524] on span "rayé 66-80" at bounding box center [387, 522] width 37 height 9
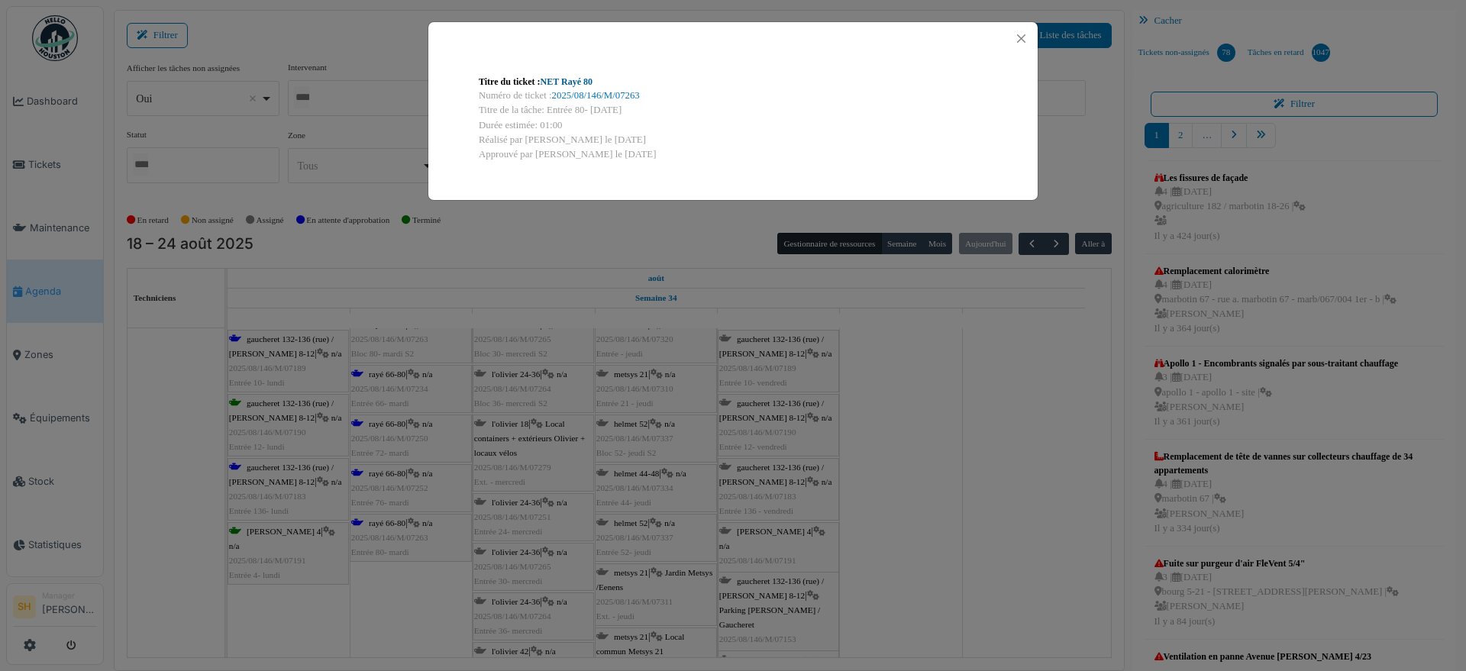
click at [570, 77] on link "NET Rayé 80" at bounding box center [567, 81] width 52 height 11
click at [967, 575] on div "Titre du ticket : NET Rayé 80 Numéro de ticket : 2025/08/146/M/07263 Titre de l…" at bounding box center [733, 335] width 1466 height 671
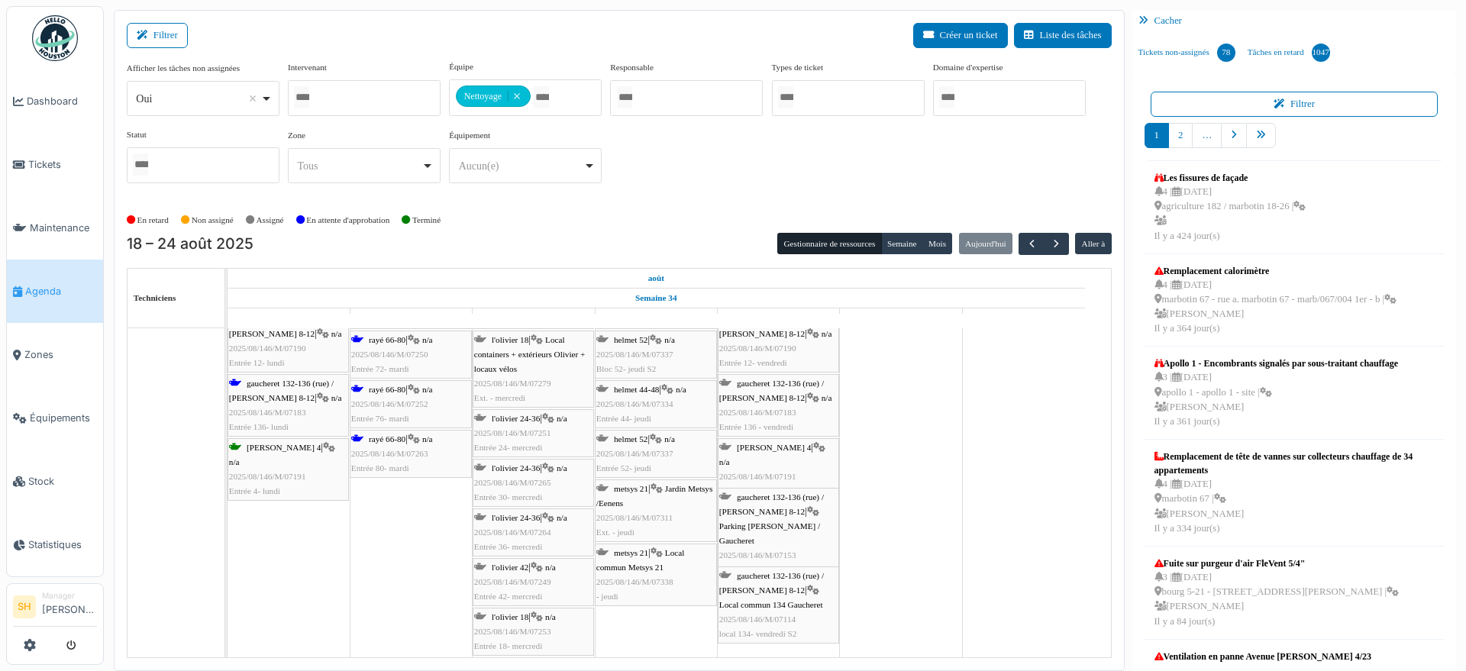
scroll to position [2004, 0]
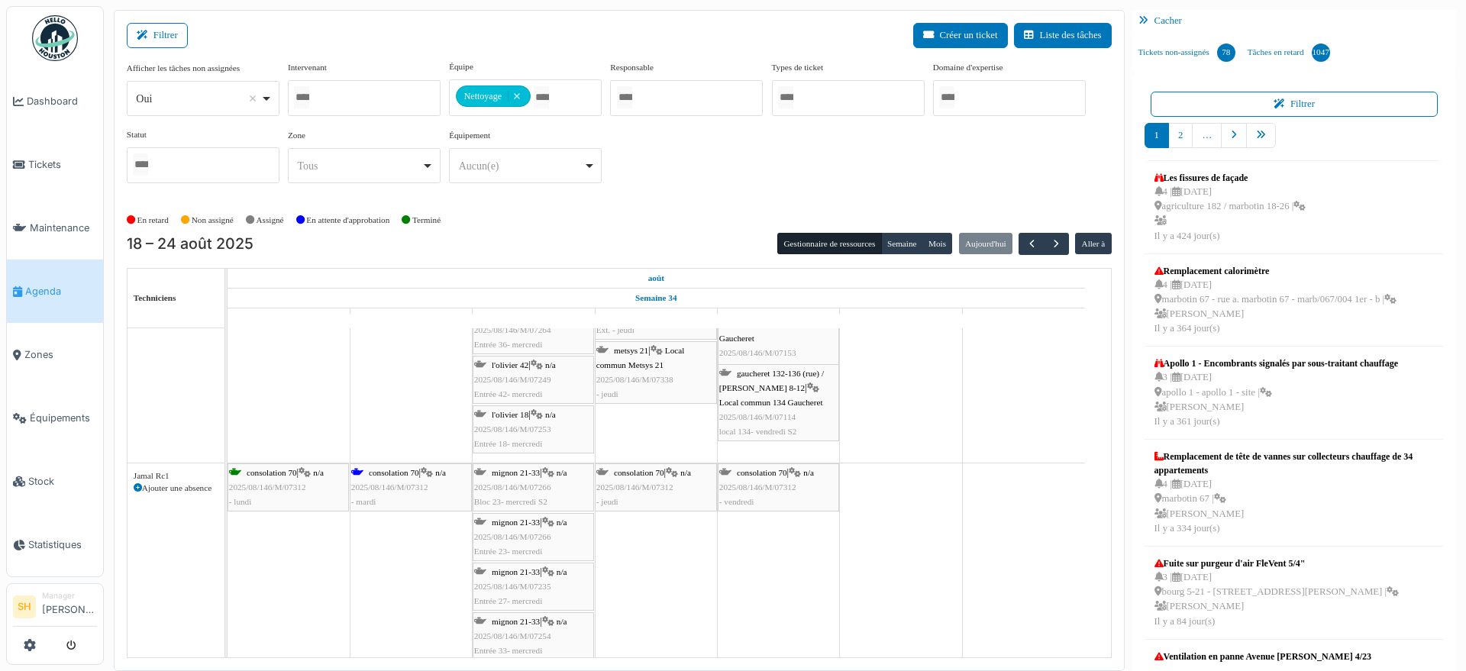
click at [393, 476] on div "consolation 70 | n/a 2025/08/146/M/07312 - mardi" at bounding box center [410, 488] width 119 height 44
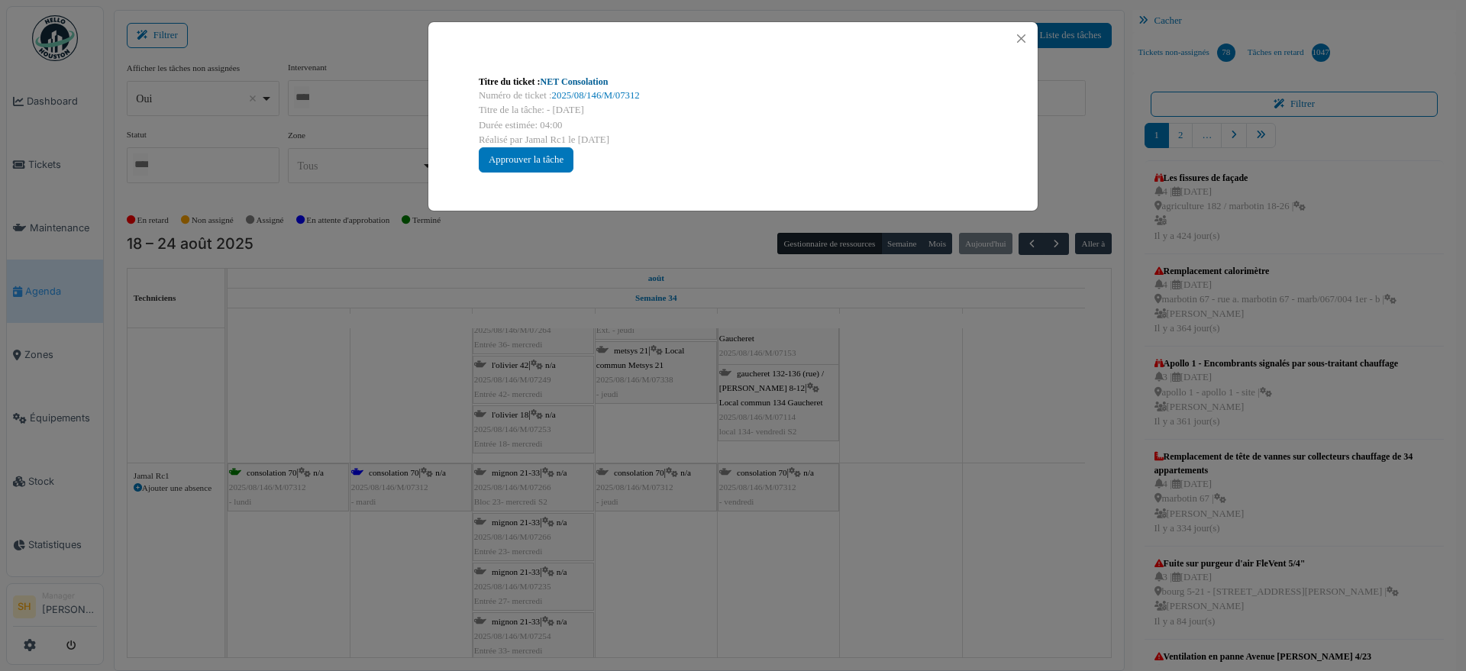
click at [558, 78] on link "NET Consolation" at bounding box center [575, 81] width 68 height 11
click at [859, 417] on div "Titre du ticket : NET Consolation Numéro de ticket : 2025/08/146/M/07312 Titre …" at bounding box center [733, 335] width 1466 height 671
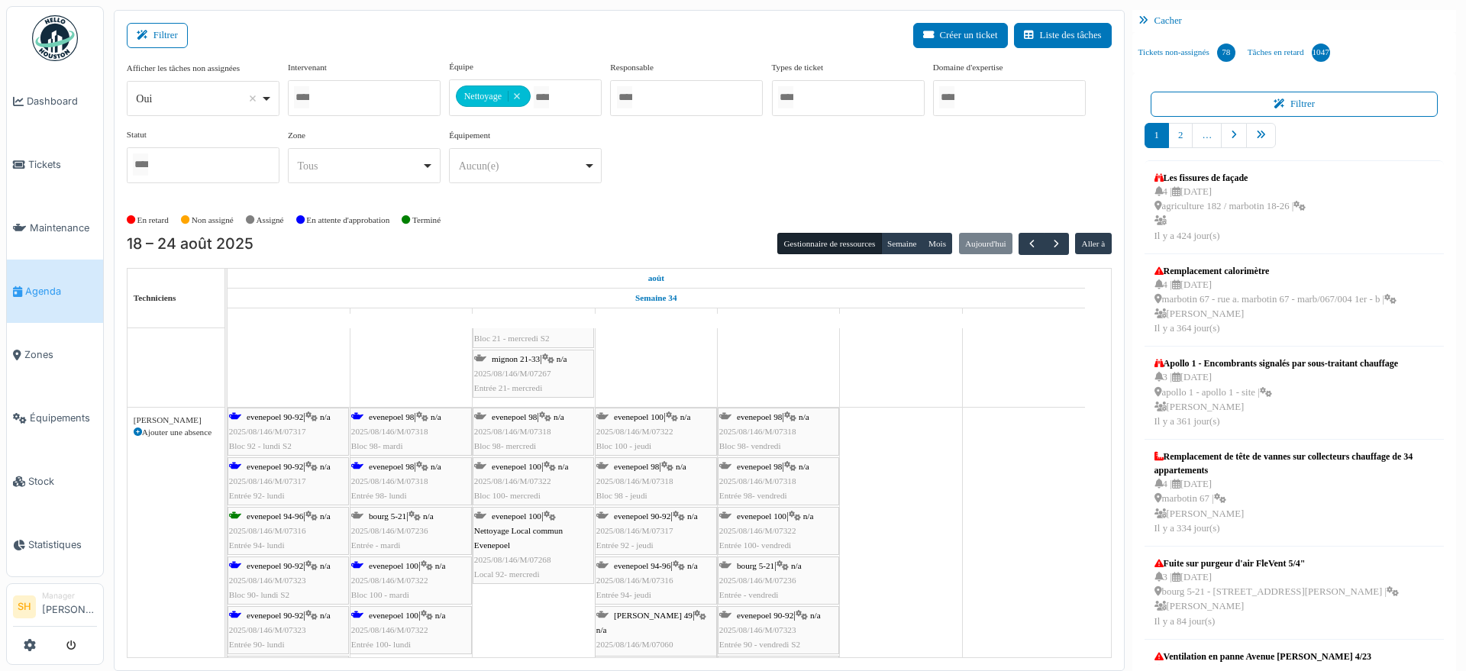
scroll to position [2386, 0]
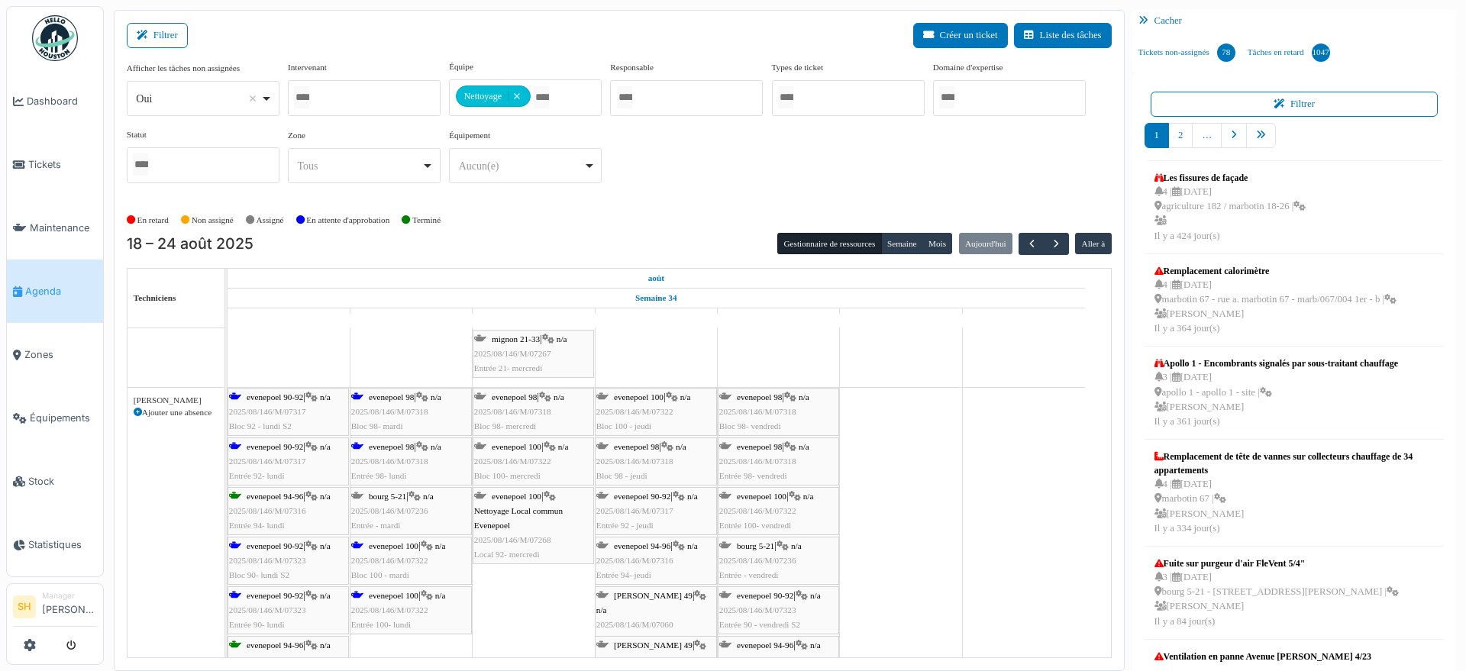
click at [263, 395] on span "evenepoel 90-92" at bounding box center [275, 396] width 57 height 9
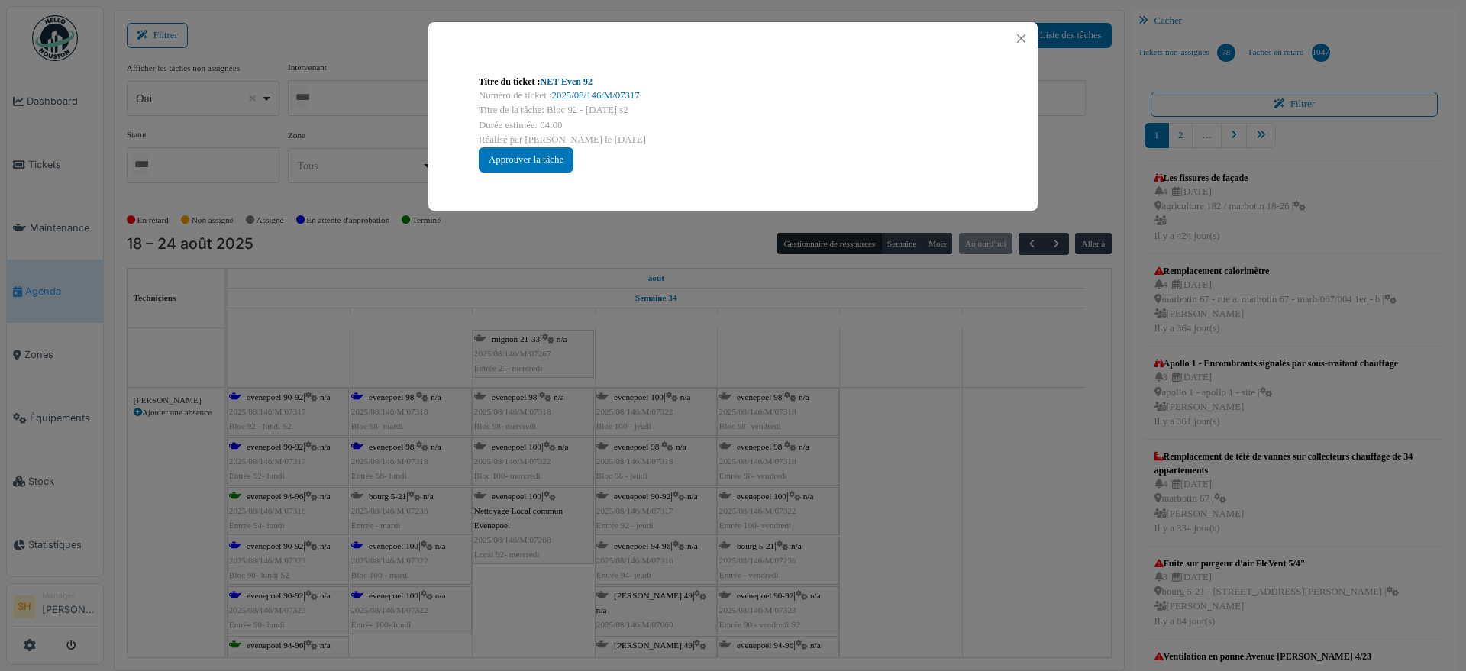
click at [573, 78] on link "NET Even 92" at bounding box center [567, 81] width 52 height 11
click at [279, 452] on div "Titre du ticket : NET Even 92 Numéro de ticket : 2025/08/146/M/07317 Titre de l…" at bounding box center [733, 335] width 1466 height 671
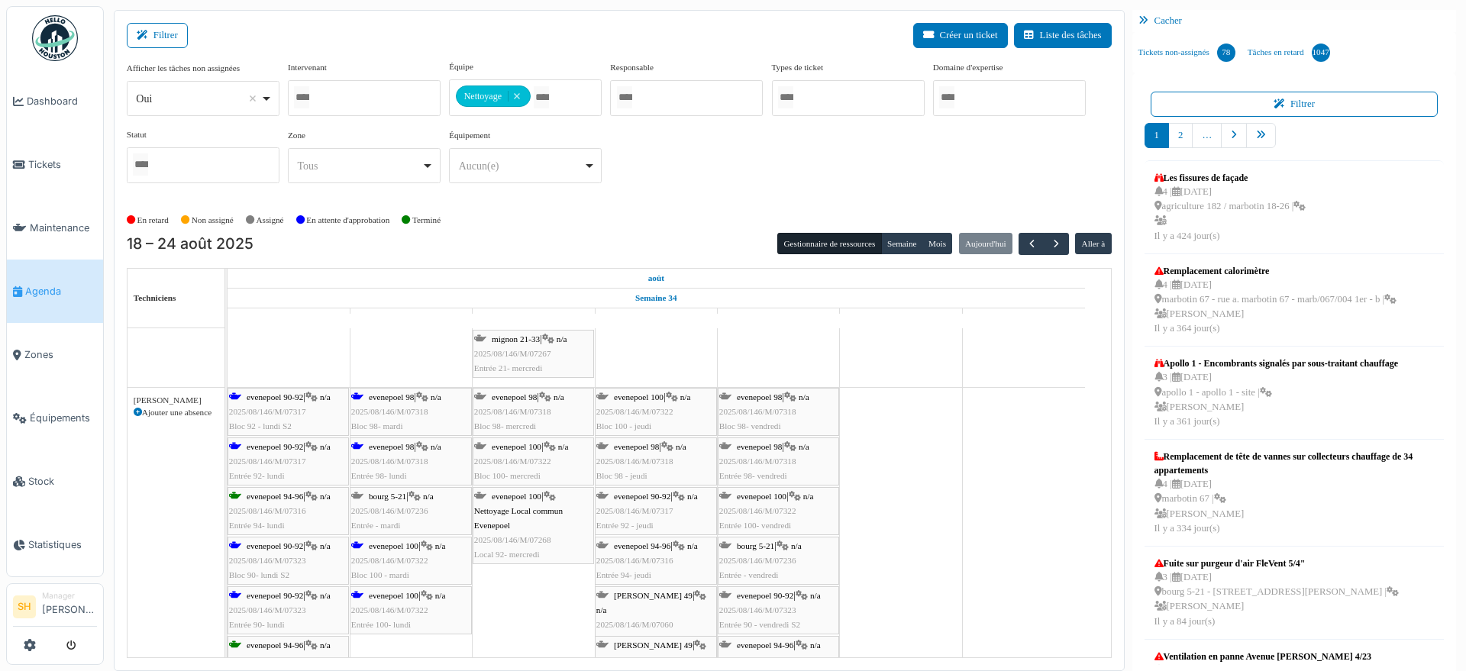
click at [278, 450] on span "evenepoel 90-92" at bounding box center [275, 446] width 57 height 9
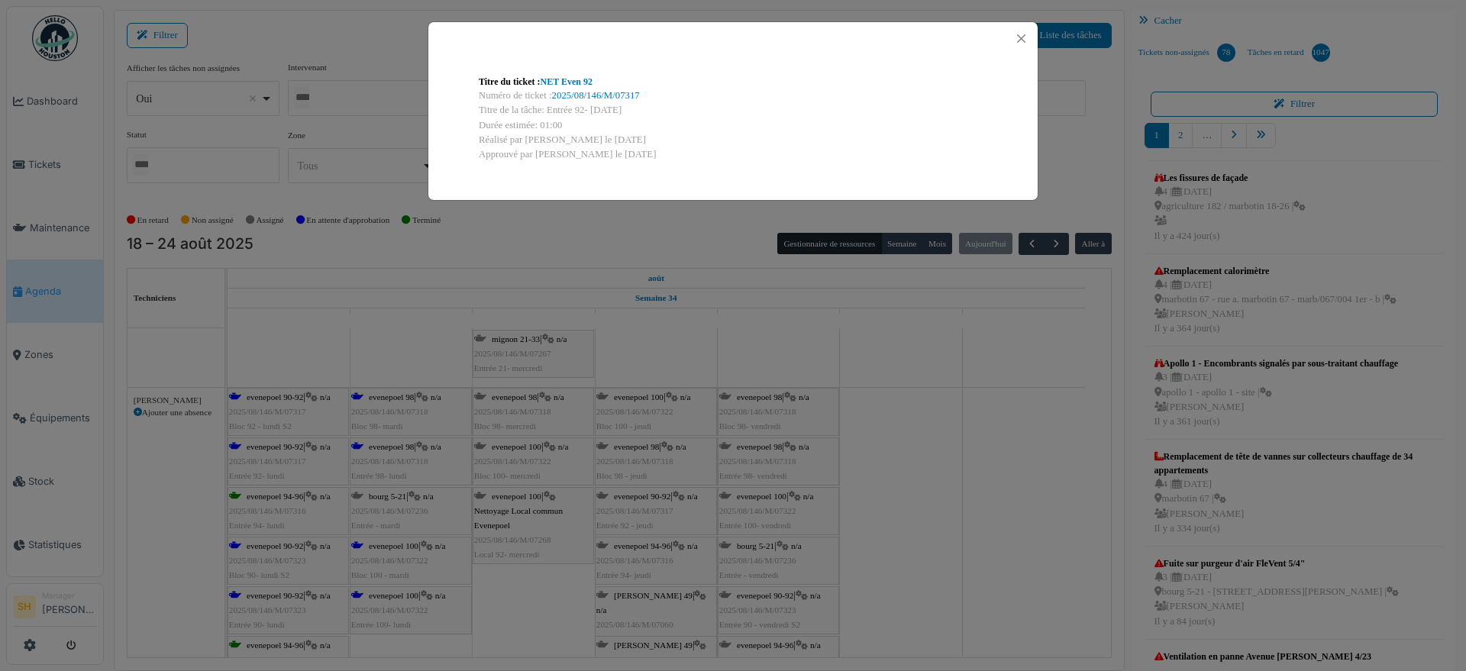
click at [289, 442] on div "Titre du ticket : NET Even 92 Numéro de ticket : 2025/08/146/M/07317 Titre de l…" at bounding box center [733, 335] width 1466 height 671
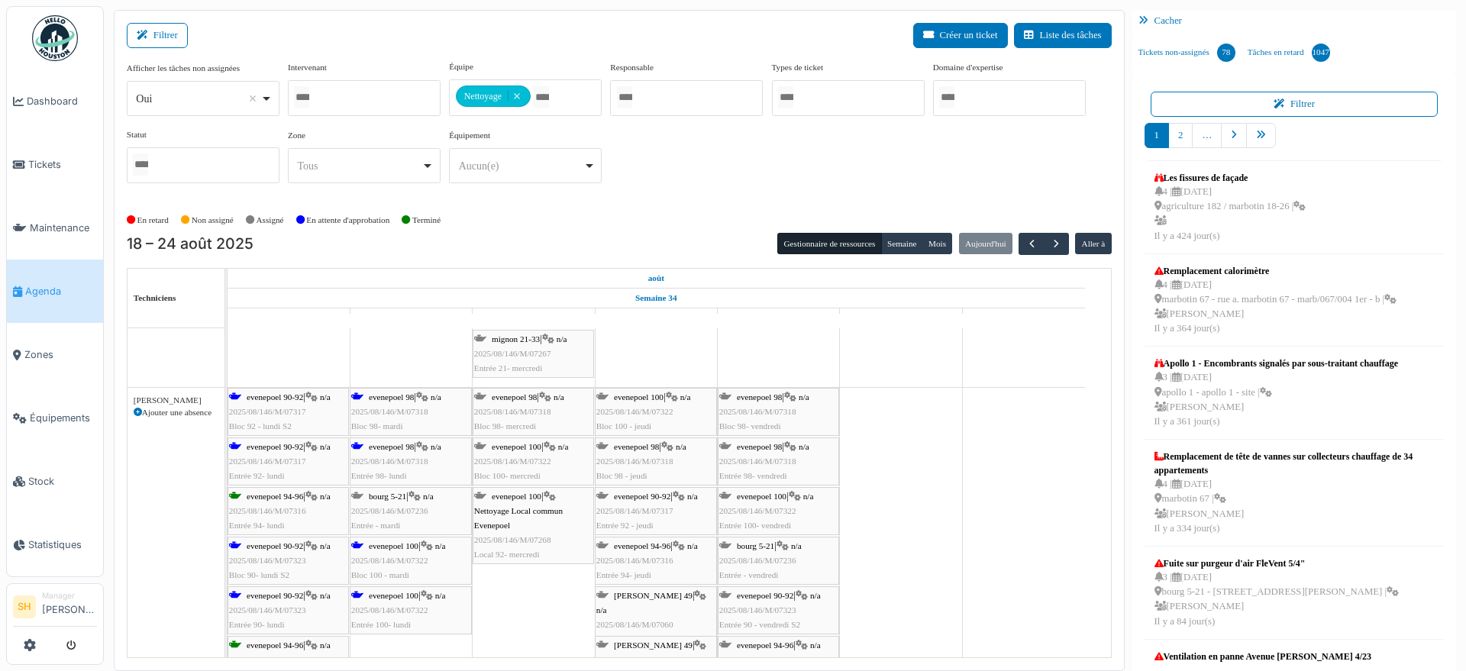
click at [252, 548] on span "evenepoel 90-92" at bounding box center [275, 545] width 57 height 9
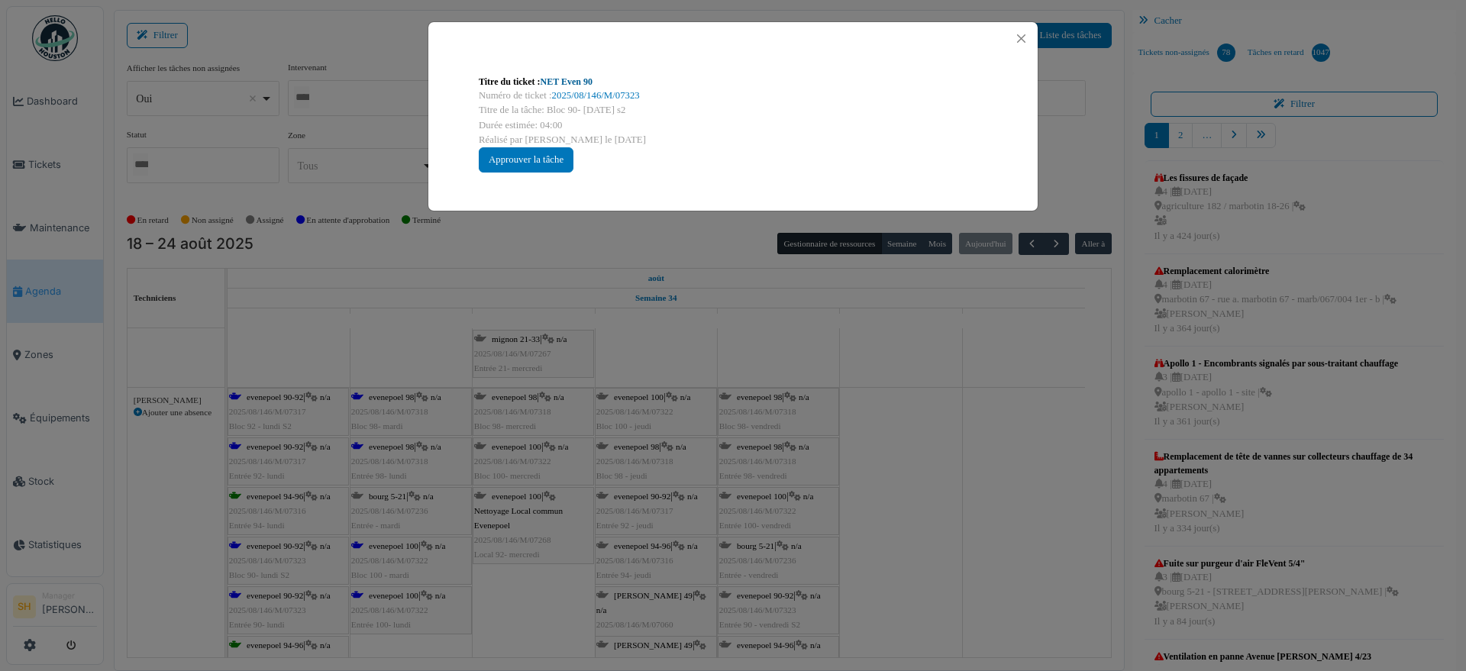
click at [554, 84] on link "NET Even 90" at bounding box center [567, 81] width 52 height 11
click at [948, 476] on div "Titre du ticket : NET Even 90 Numéro de ticket : 2025/08/146/M/07323 Titre de l…" at bounding box center [733, 335] width 1466 height 671
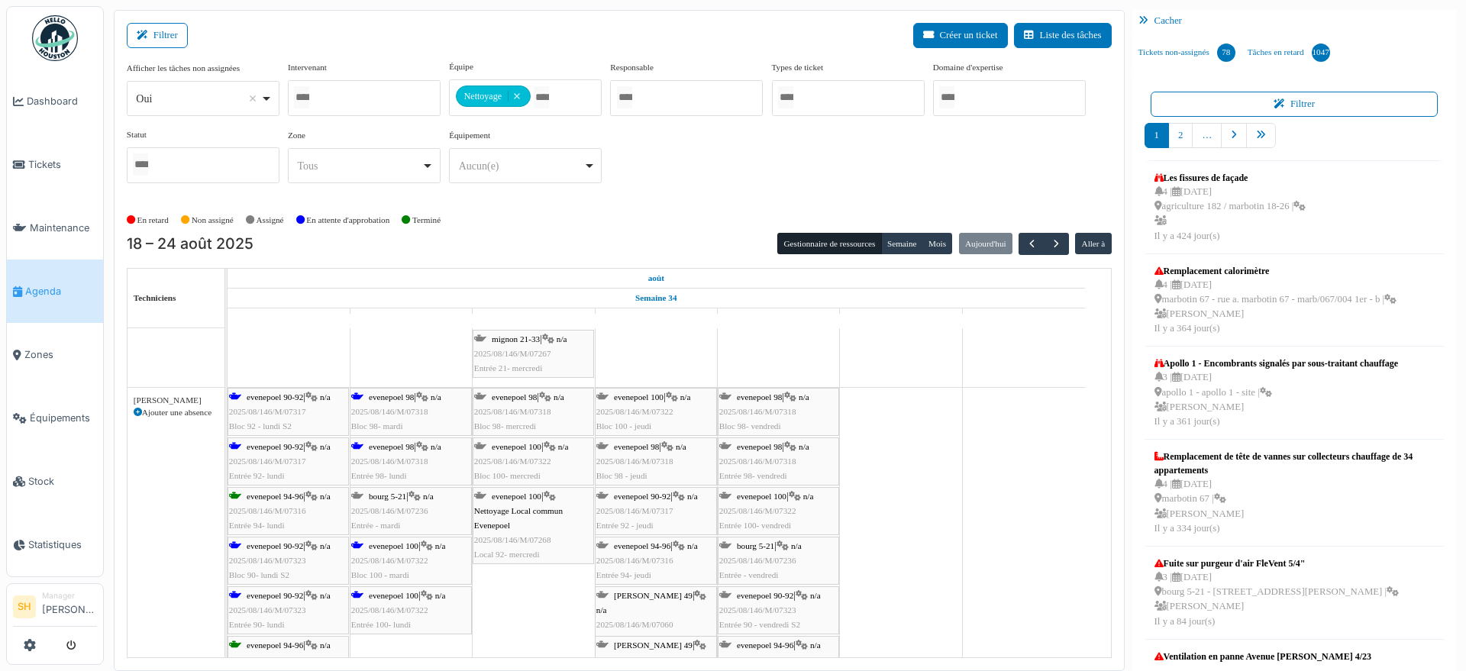
scroll to position [2577, 0]
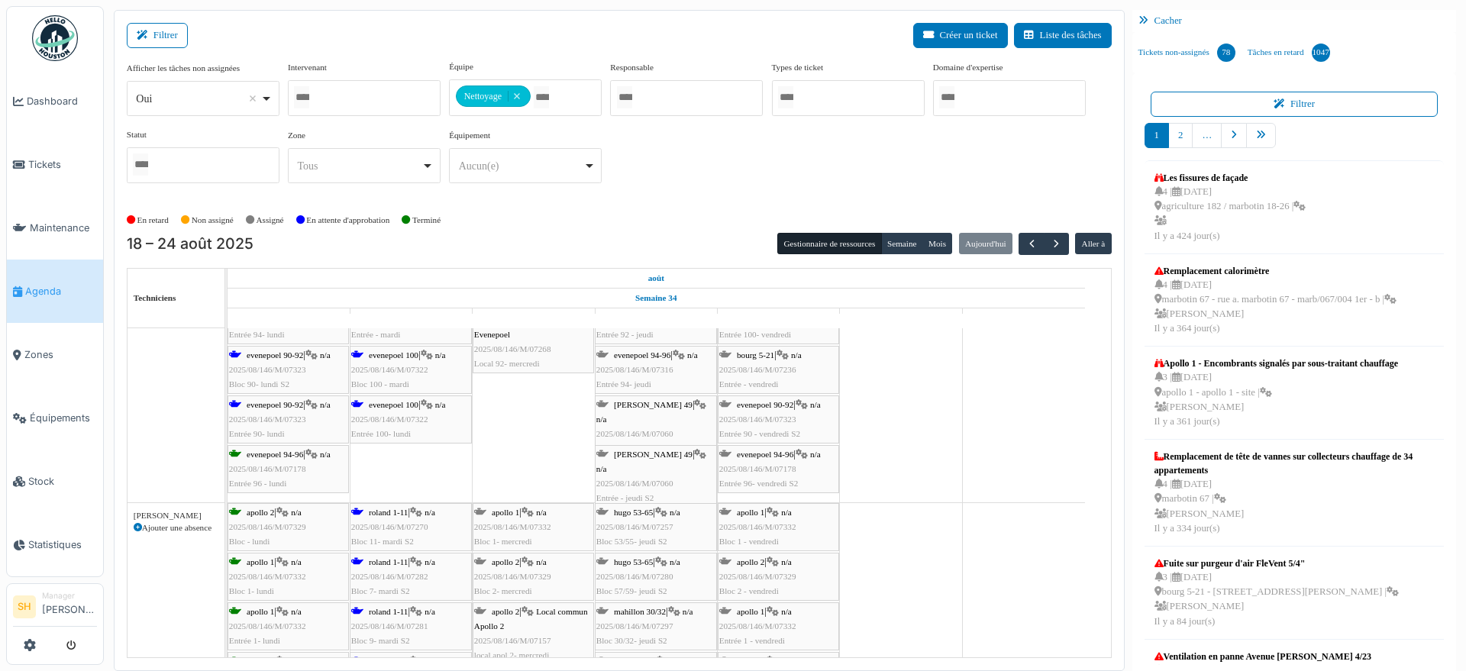
click at [398, 415] on span "2025/08/146/M/07322" at bounding box center [389, 419] width 77 height 9
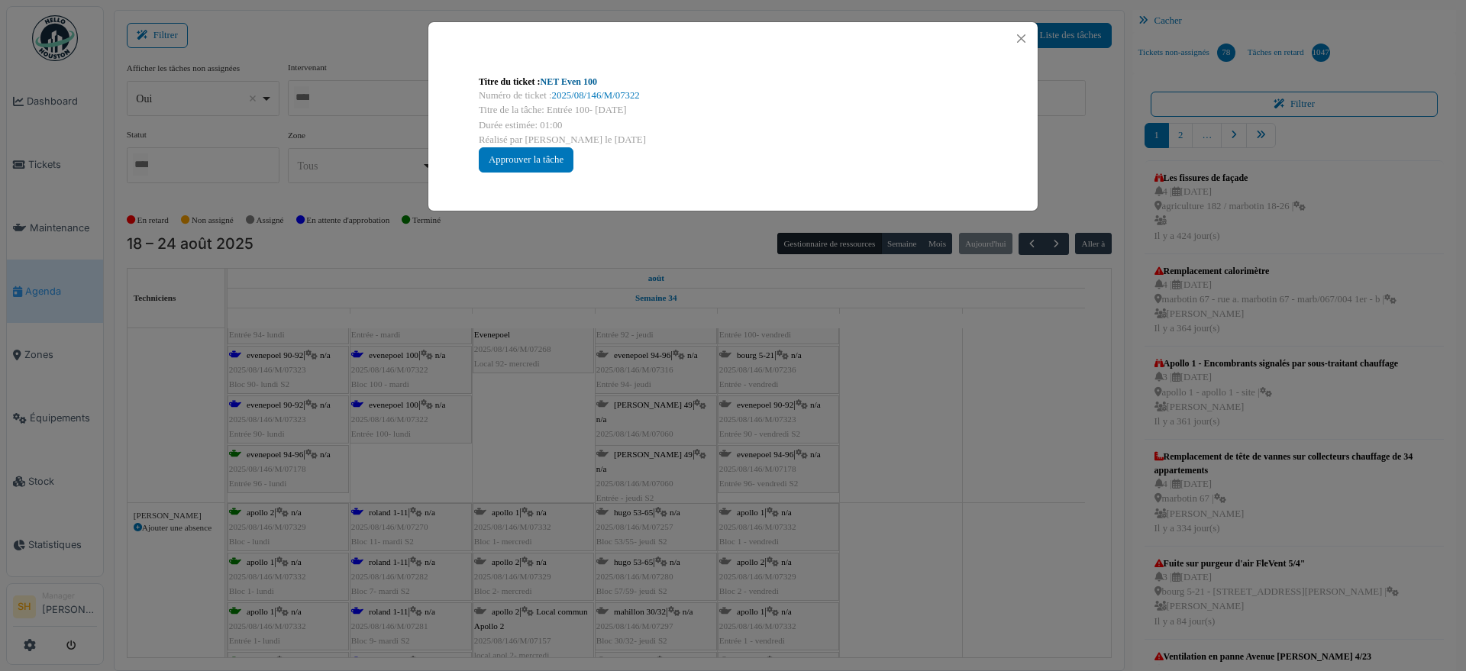
click at [572, 84] on link "NET Even 100" at bounding box center [569, 81] width 57 height 11
drag, startPoint x: 865, startPoint y: 438, endPoint x: 724, endPoint y: 481, distance: 147.8
click at [866, 438] on div "Titre du ticket : NET Even 100 Numéro de ticket : 2025/08/146/M/07322 Titre de …" at bounding box center [733, 335] width 1466 height 671
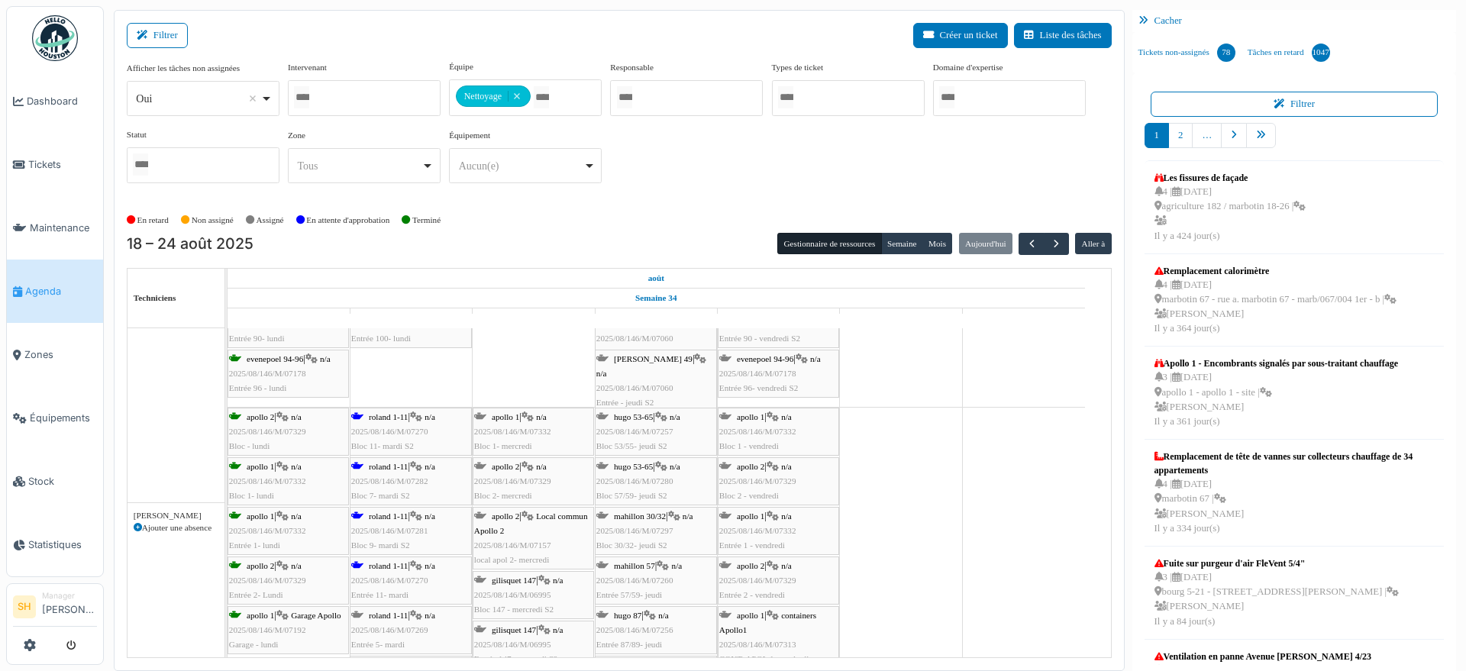
scroll to position [2768, 0]
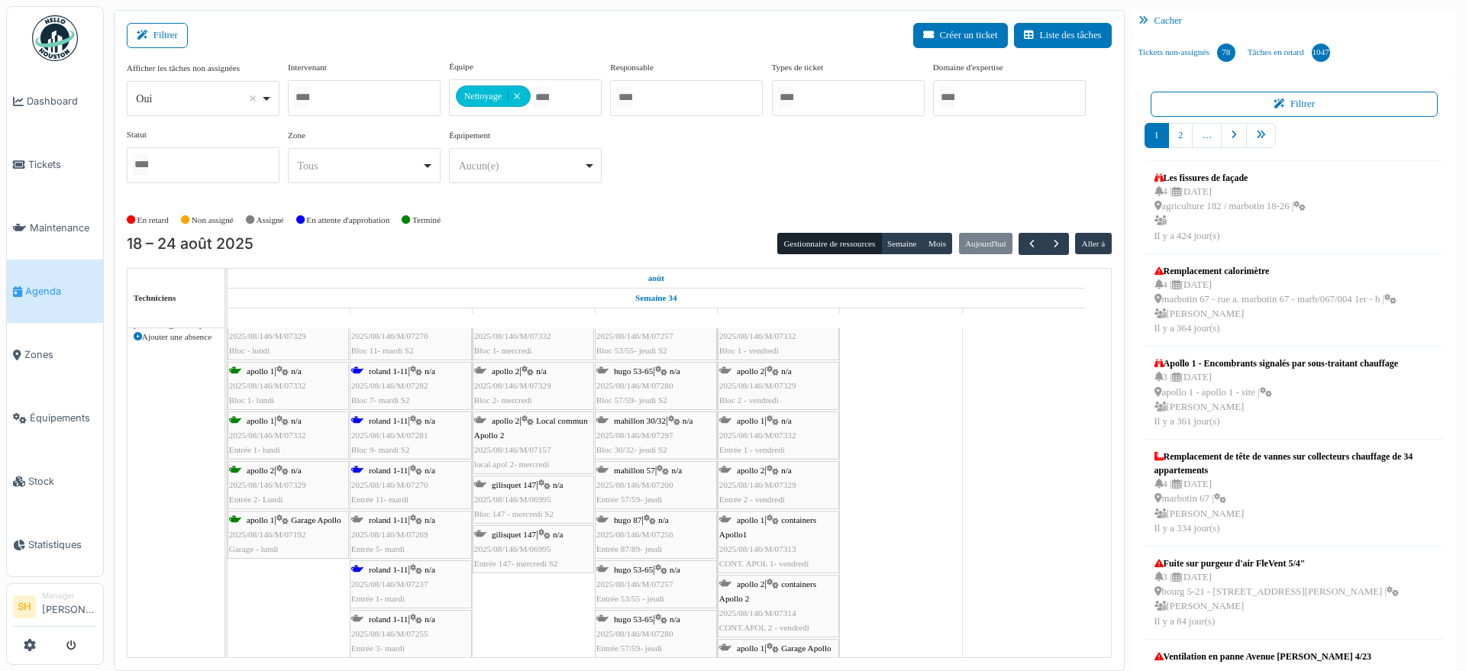
click at [397, 476] on div "roland 1-11 | n/a 2025/08/146/M/07270 Entrée 11- mardi" at bounding box center [410, 486] width 119 height 44
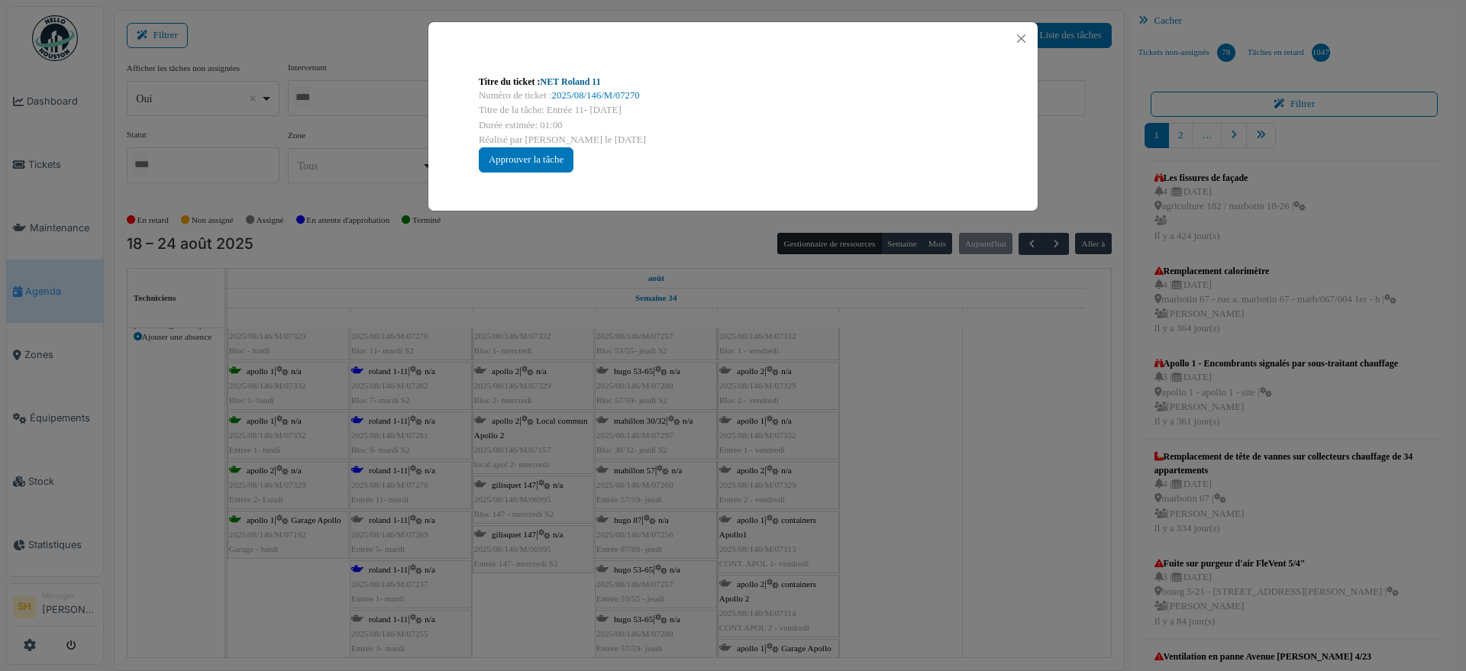
click at [564, 78] on link "NET Roland 11" at bounding box center [571, 81] width 60 height 11
click at [961, 410] on div "Titre du ticket : NET Roland 11 Numéro de ticket : 2025/08/146/M/07270 Titre de…" at bounding box center [733, 335] width 1466 height 671
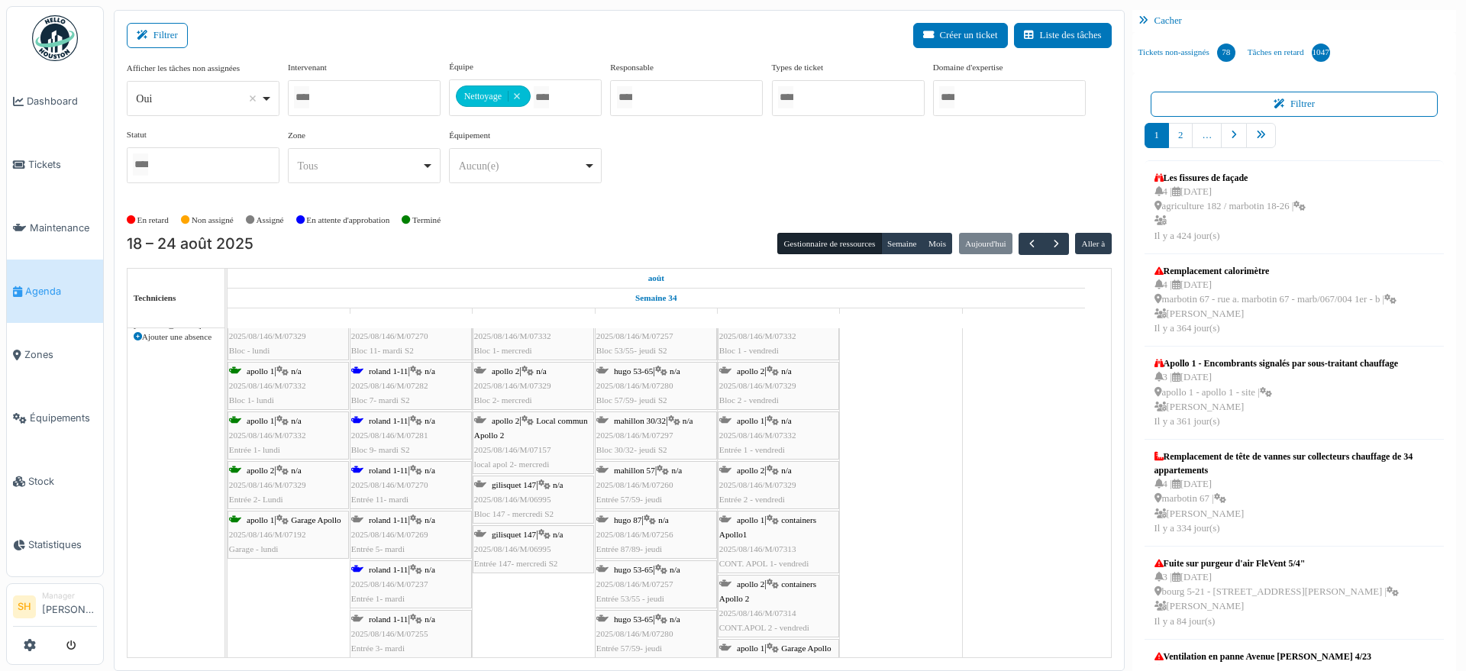
click at [373, 569] on span "roland 1-11" at bounding box center [388, 569] width 39 height 9
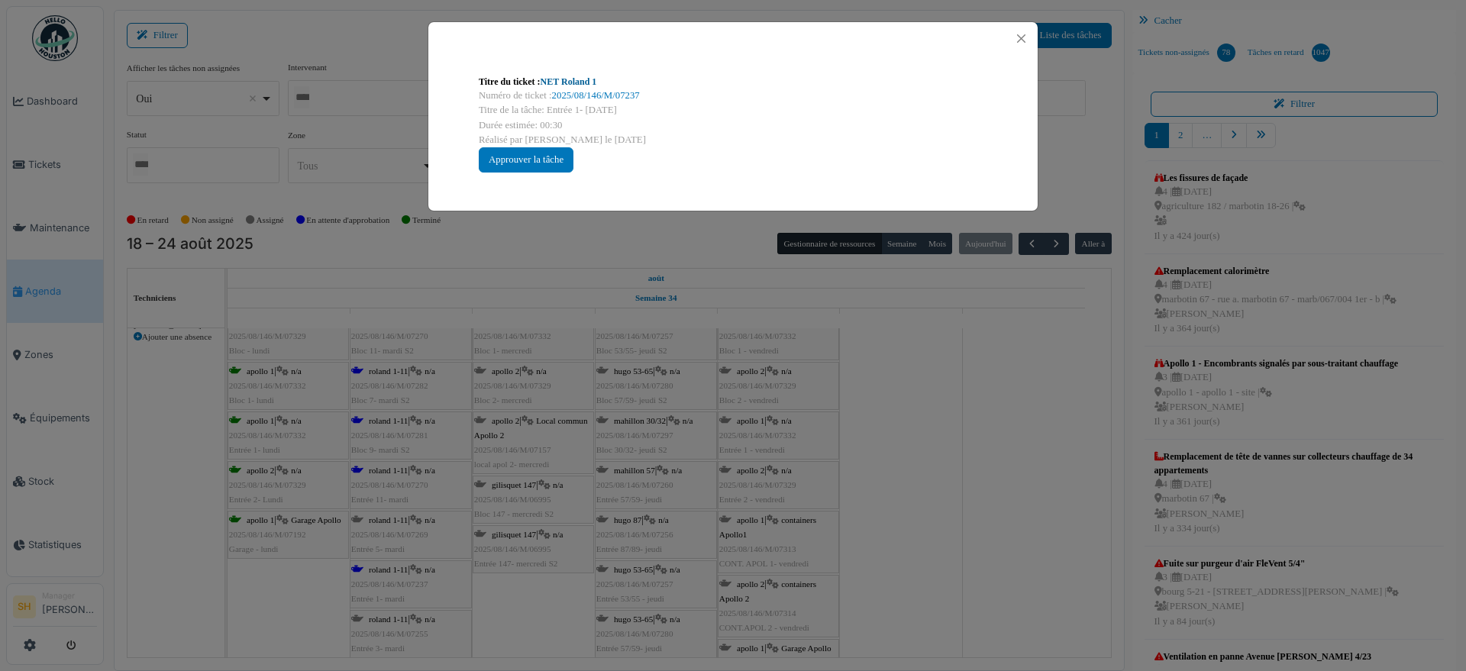
click at [559, 79] on link "NET Roland 1" at bounding box center [569, 81] width 57 height 11
drag, startPoint x: 1028, startPoint y: 407, endPoint x: 602, endPoint y: 472, distance: 430.3
click at [1026, 407] on div "Titre du ticket : NET Roland 1 Numéro de ticket : 2025/08/146/M/07237 Titre de …" at bounding box center [733, 335] width 1466 height 671
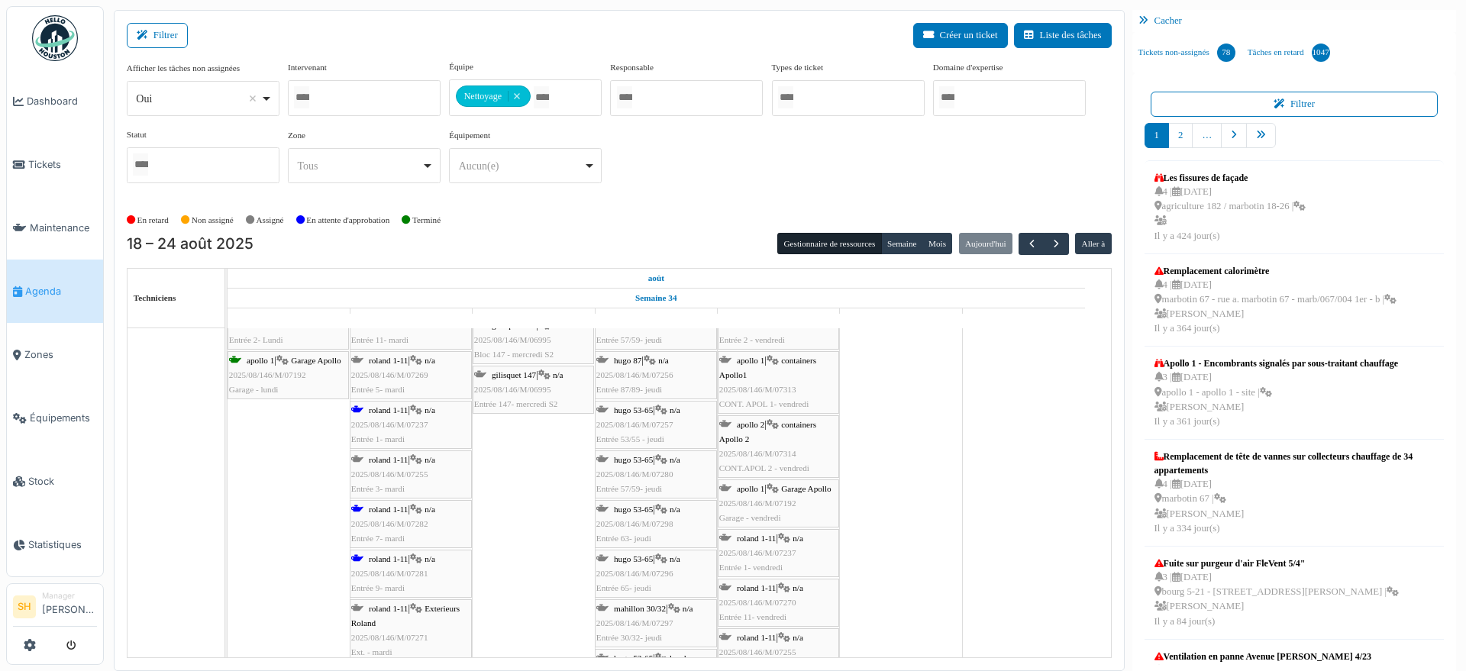
scroll to position [2959, 0]
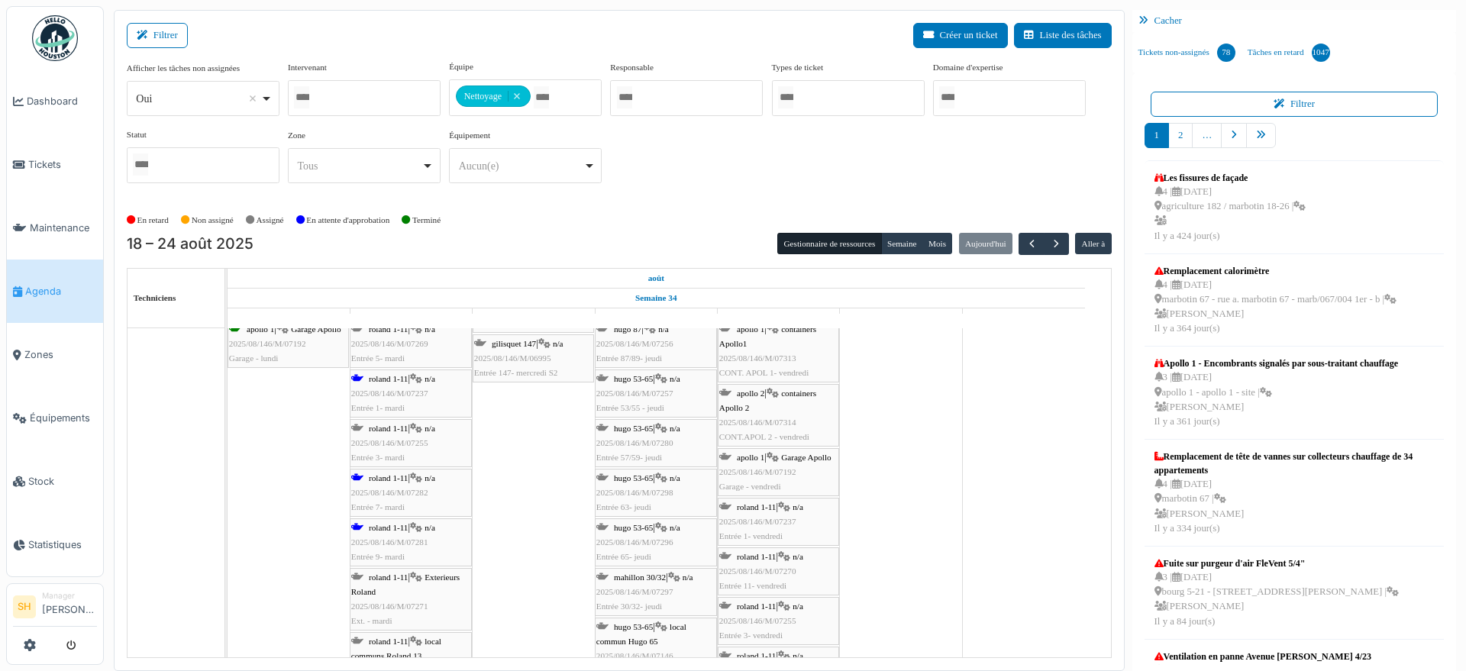
click at [362, 523] on icon at bounding box center [357, 528] width 12 height 10
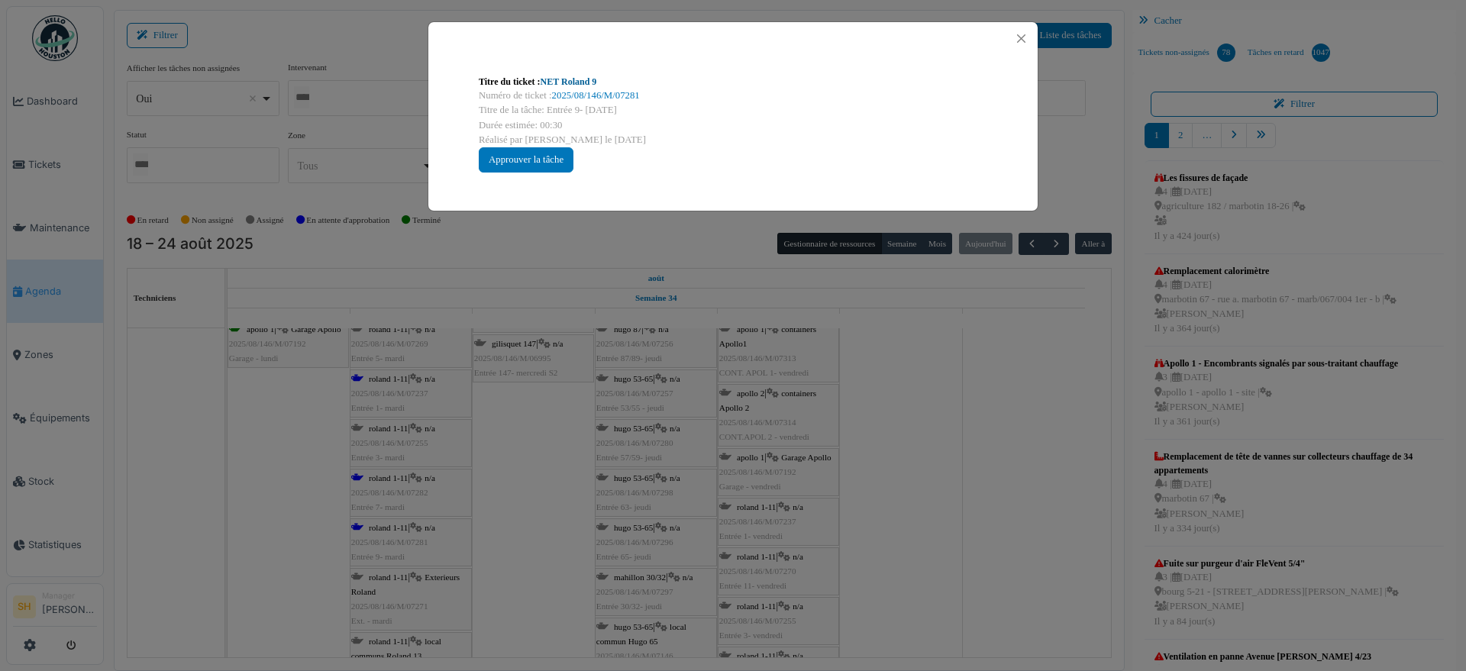
click at [583, 79] on link "NET Roland 9" at bounding box center [569, 81] width 57 height 11
click at [917, 459] on div "Titre du ticket : NET Roland 9 Numéro de ticket : 2025/08/146/M/07281 Titre de …" at bounding box center [733, 335] width 1466 height 671
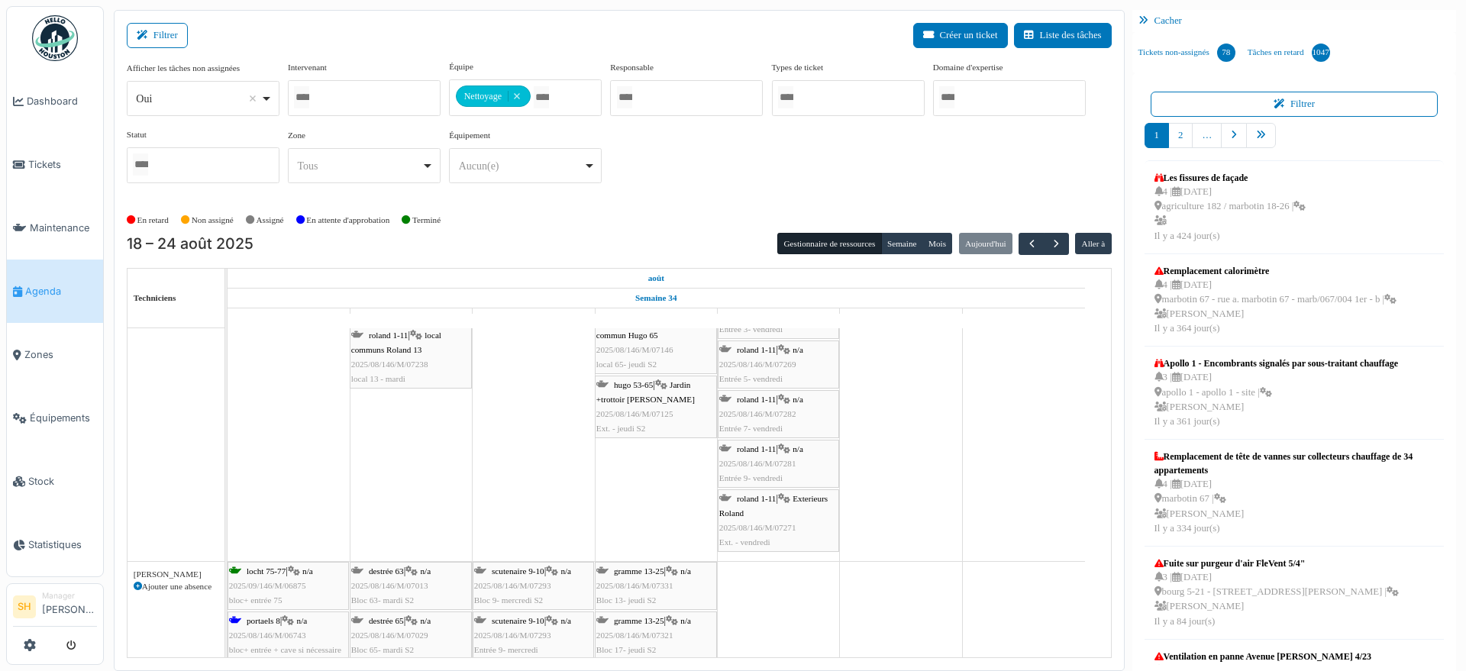
scroll to position [3436, 0]
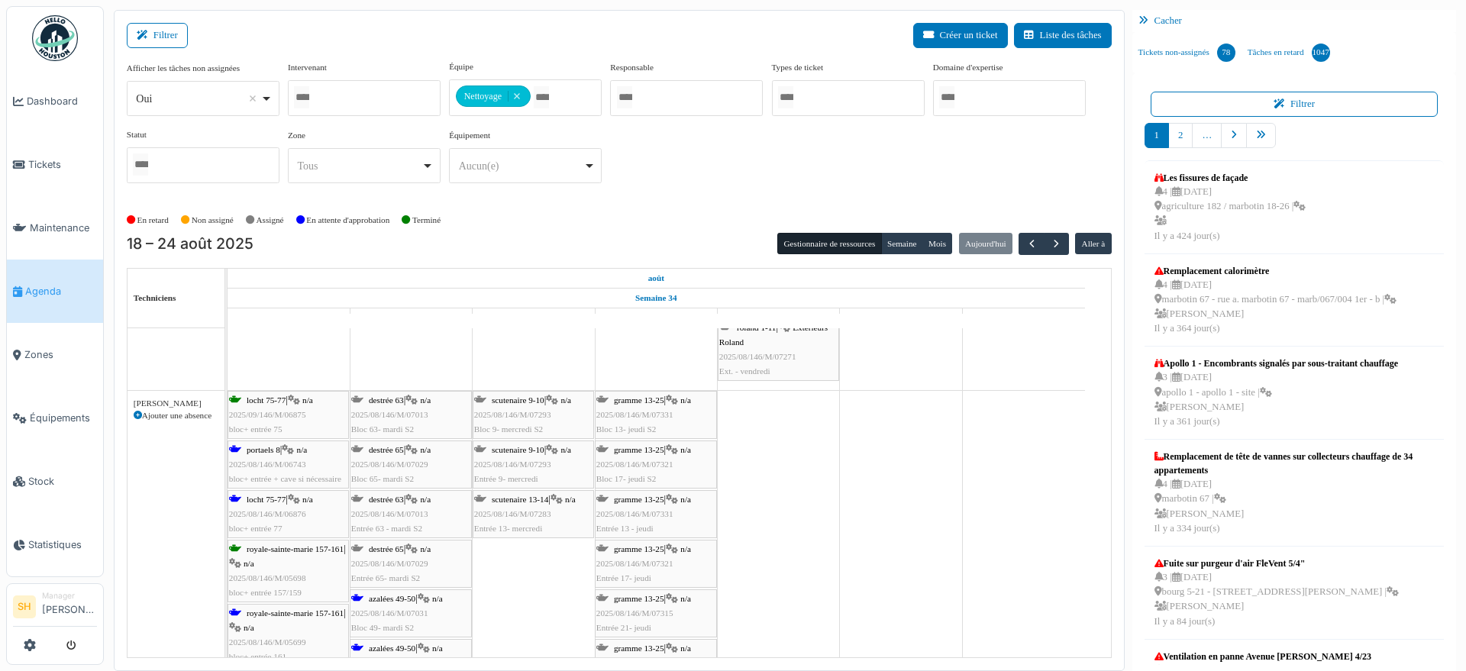
click at [289, 446] on icon at bounding box center [288, 450] width 12 height 10
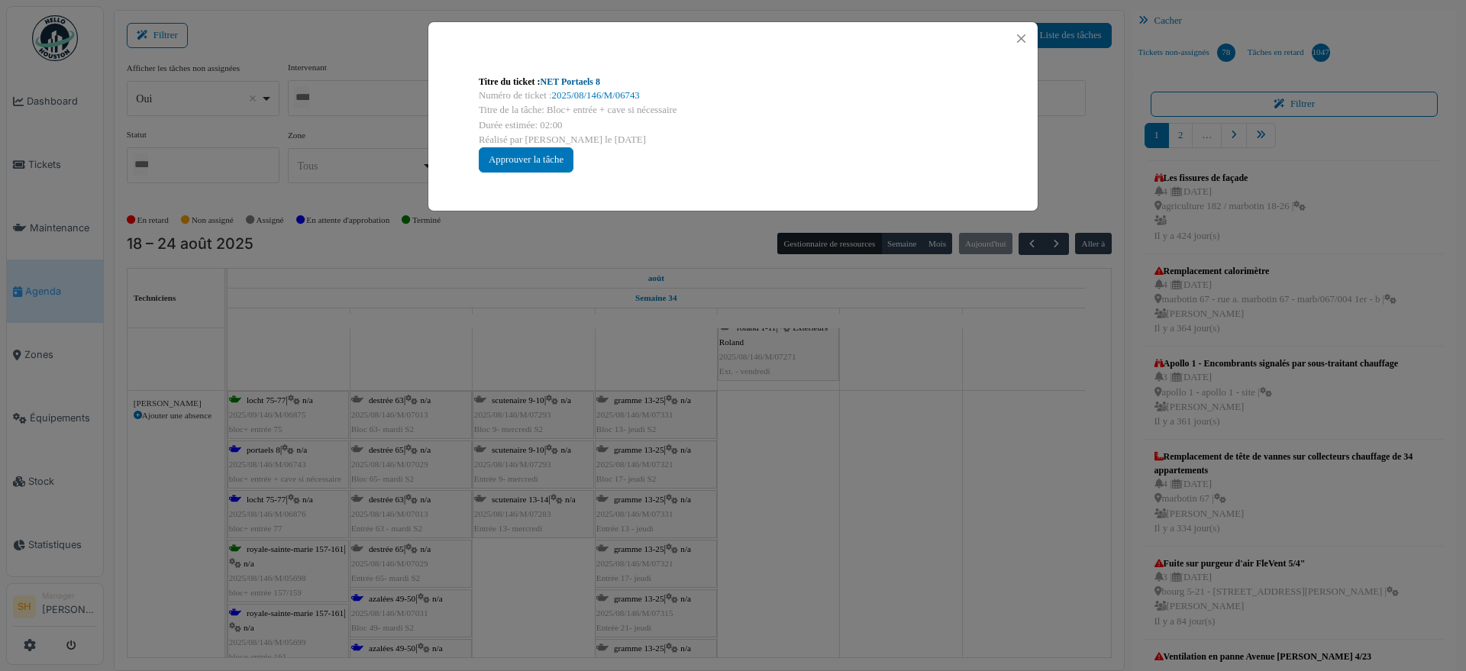
click at [567, 81] on link "NET Portaels 8" at bounding box center [571, 81] width 60 height 11
click at [832, 487] on div "Titre du ticket : NET Portaels 8 Numéro de ticket : 2025/08/146/M/06743 Titre d…" at bounding box center [733, 335] width 1466 height 671
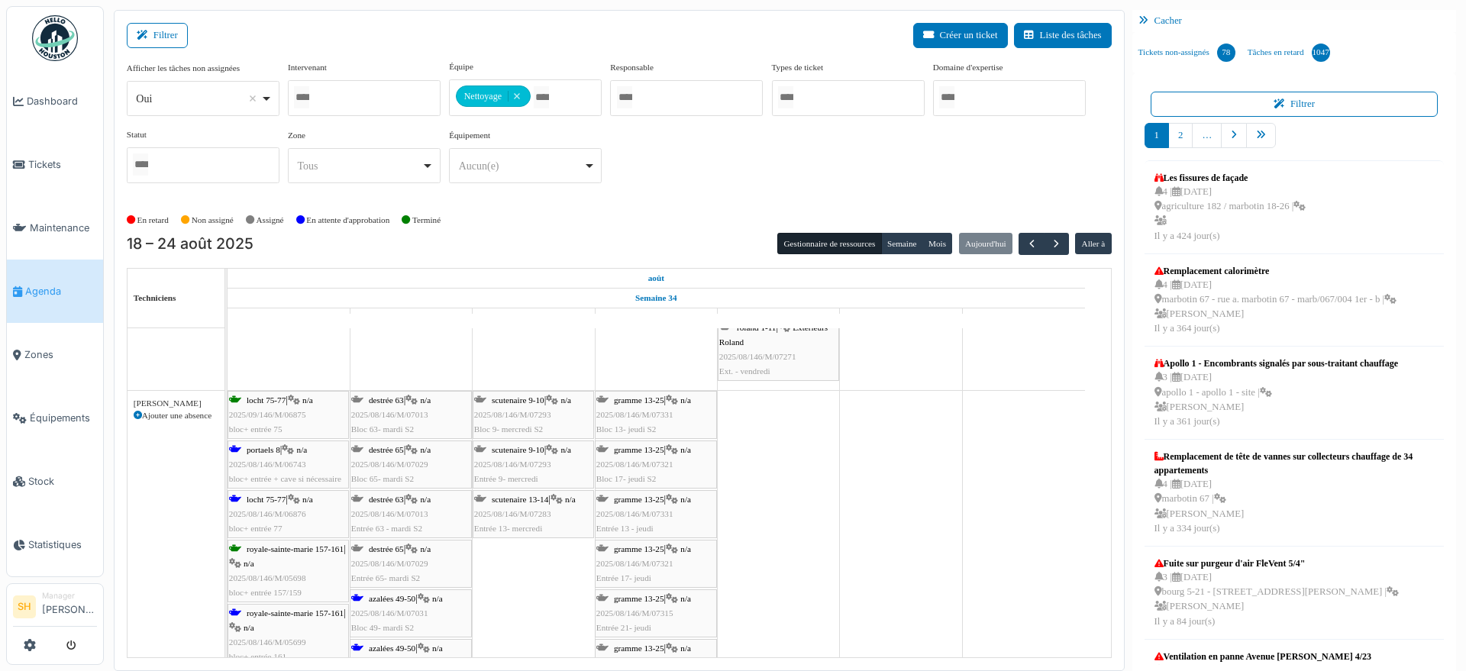
click at [252, 497] on span "locht 75-77" at bounding box center [266, 499] width 39 height 9
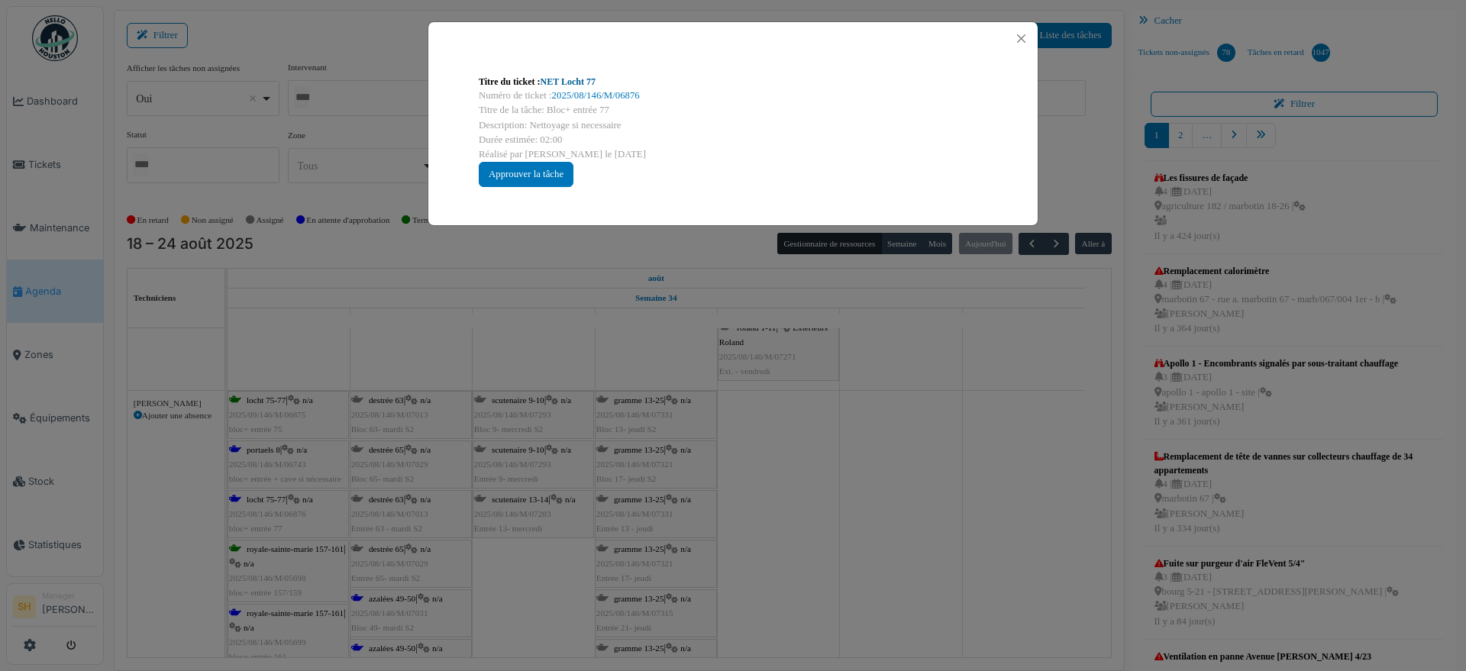
click at [569, 82] on link "NET Locht 77" at bounding box center [568, 81] width 55 height 11
click at [862, 472] on div "Titre du ticket : NET Locht 77 Numéro de ticket : 2025/08/146/M/06876 Titre de …" at bounding box center [733, 335] width 1466 height 671
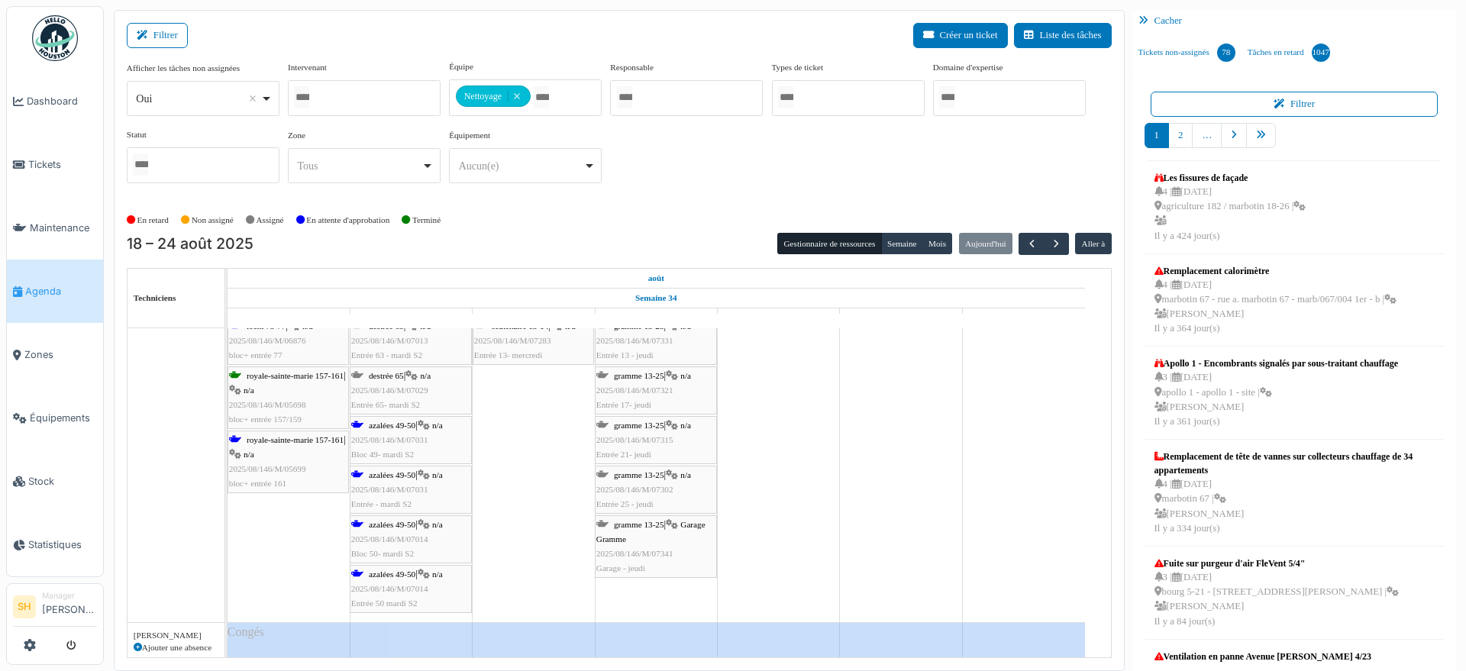
scroll to position [3627, 0]
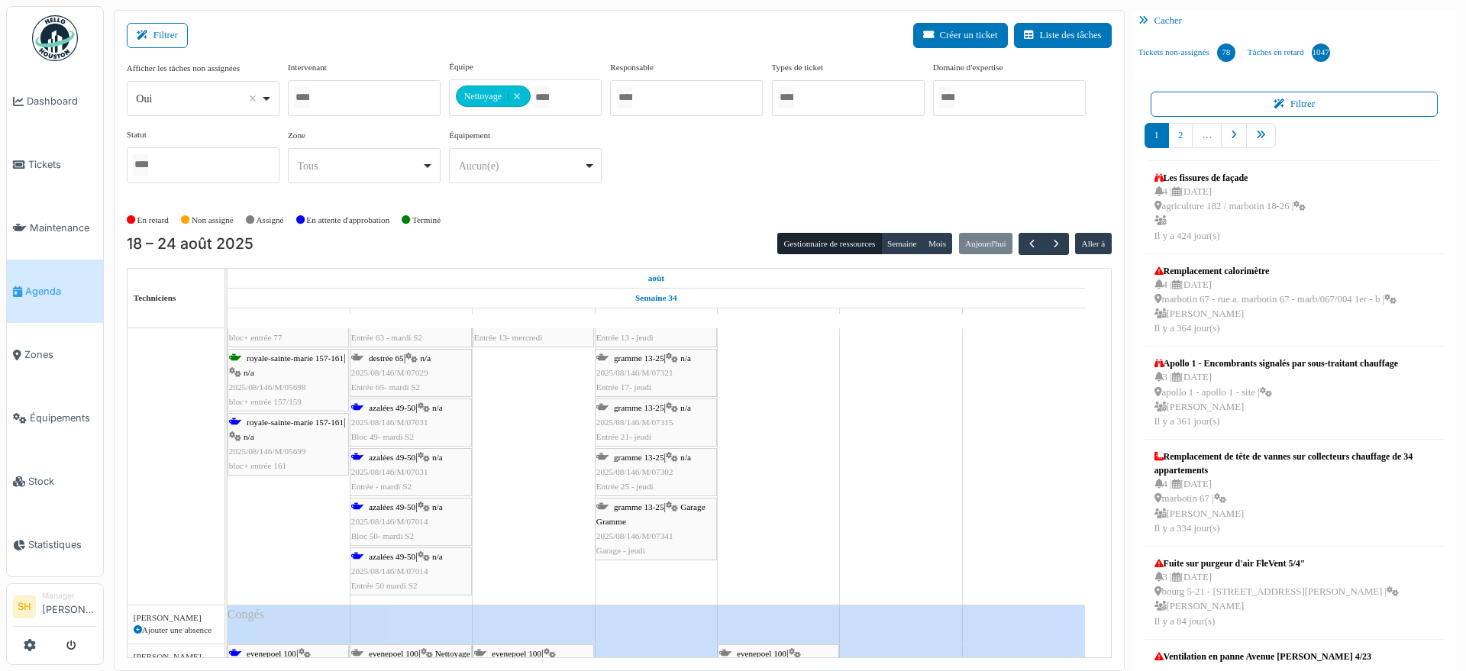
click at [271, 428] on div "royale-sainte-marie 157-161 | n/a 2025/08/146/M/05699 bloc+ entrée 161" at bounding box center [288, 444] width 118 height 59
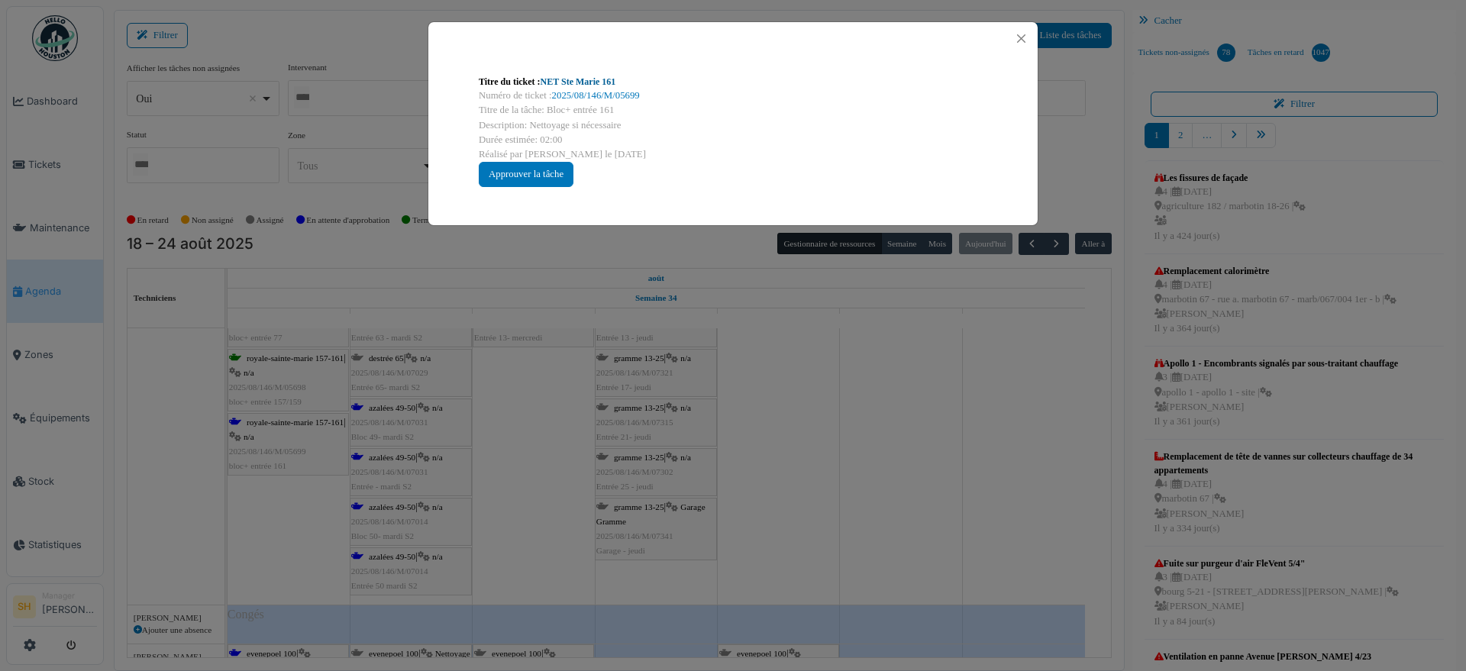
click at [578, 78] on link "NET Ste Marie 161" at bounding box center [579, 81] width 76 height 11
drag, startPoint x: 964, startPoint y: 483, endPoint x: 621, endPoint y: 451, distance: 345.0
click at [958, 483] on div "Titre du ticket : NET Ste Marie 161 Numéro de ticket : 2025/08/146/M/05699 Titr…" at bounding box center [733, 335] width 1466 height 671
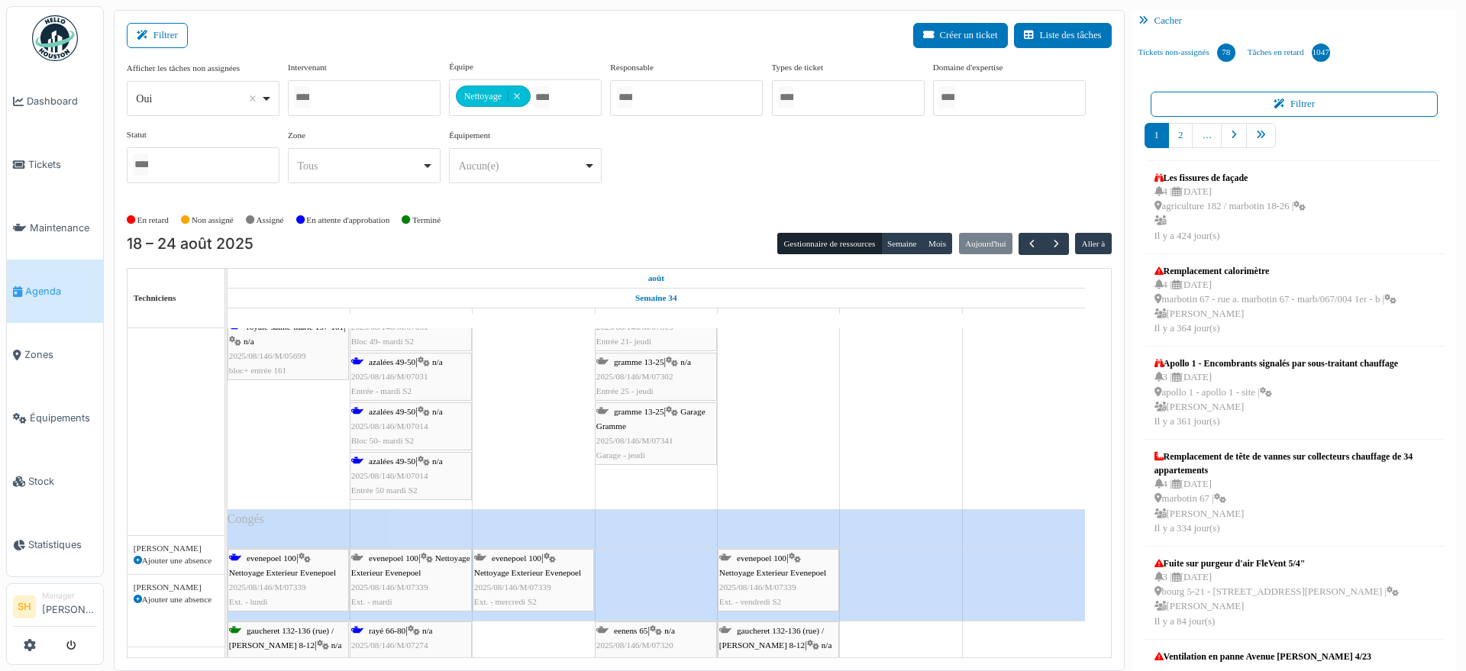
scroll to position [3723, 0]
click at [412, 467] on div "azalées 49-50 | n/a 2025/08/146/M/07014 Entrée 50 mardi S2" at bounding box center [410, 476] width 119 height 44
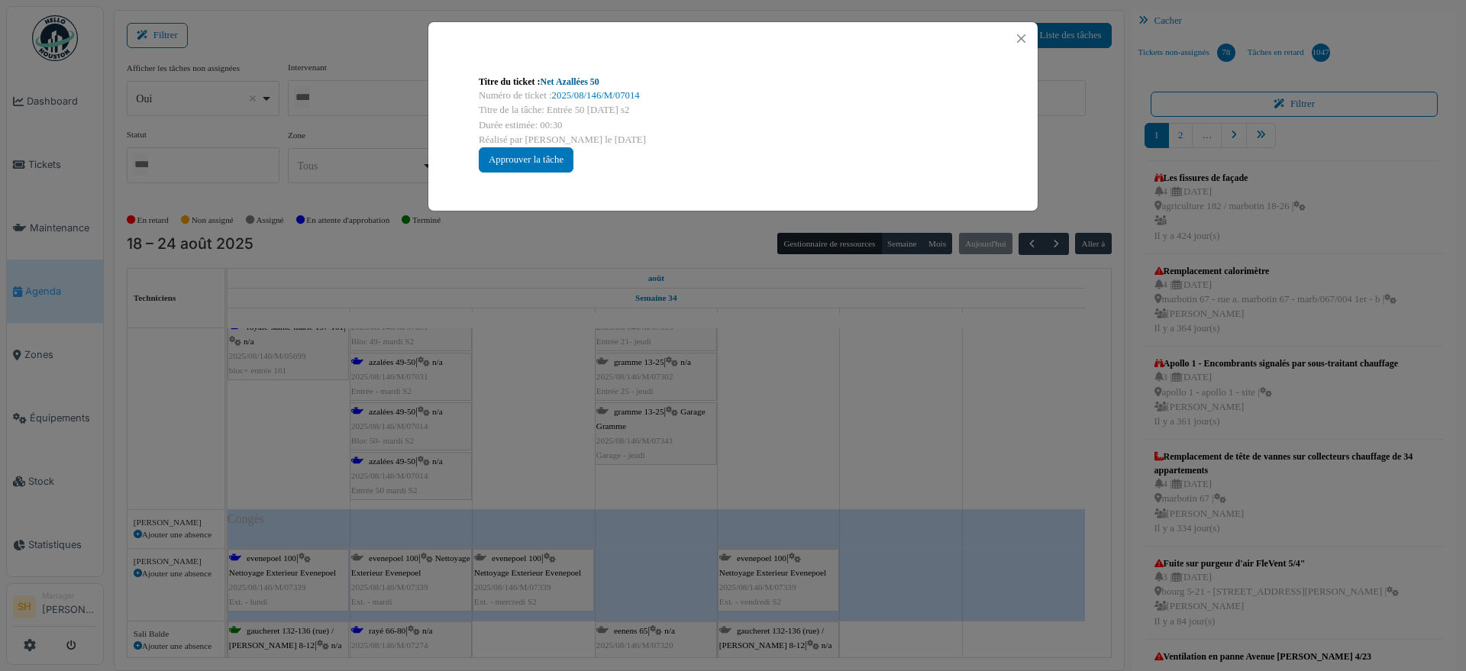
click at [586, 76] on link "Net Azallées 50" at bounding box center [570, 81] width 59 height 11
click at [809, 508] on div "Titre du ticket : Net Azallées 50 Numéro de ticket : 2025/08/146/M/07014 Titre …" at bounding box center [733, 335] width 1466 height 671
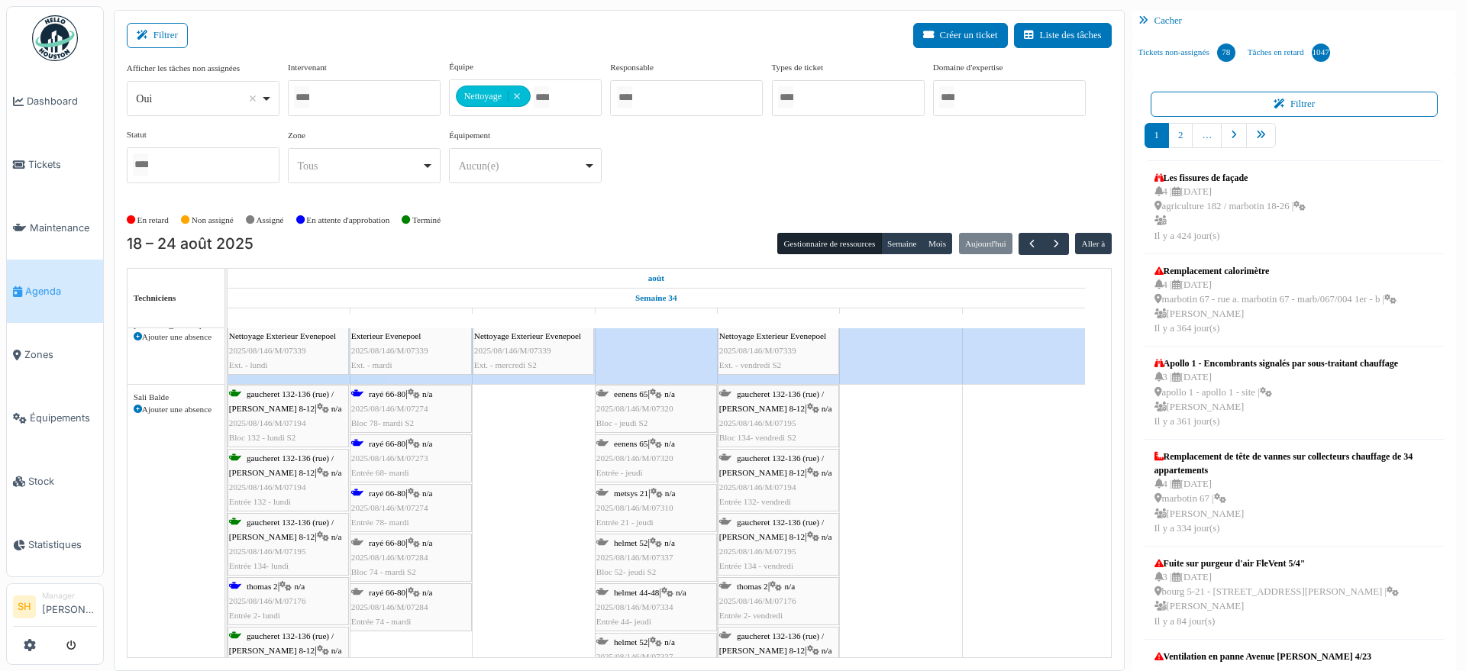
scroll to position [4009, 0]
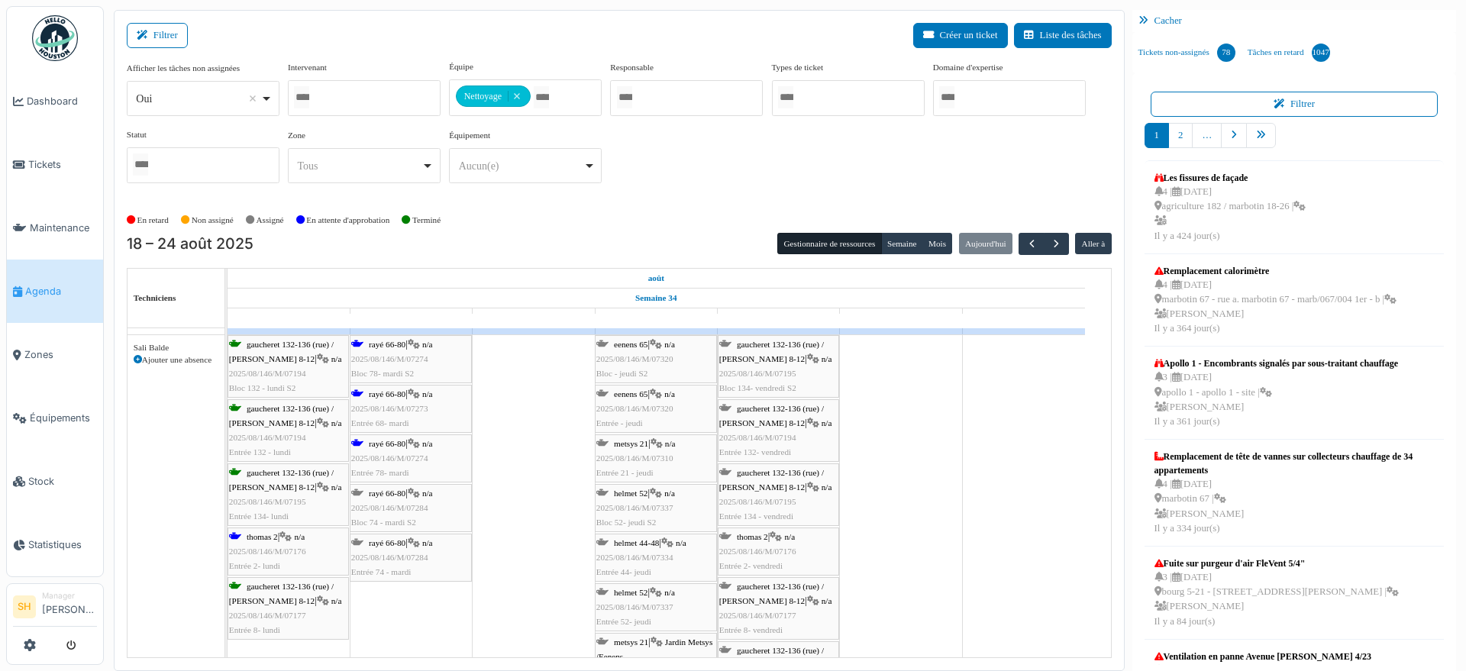
click at [255, 535] on span "thomas 2" at bounding box center [262, 536] width 31 height 9
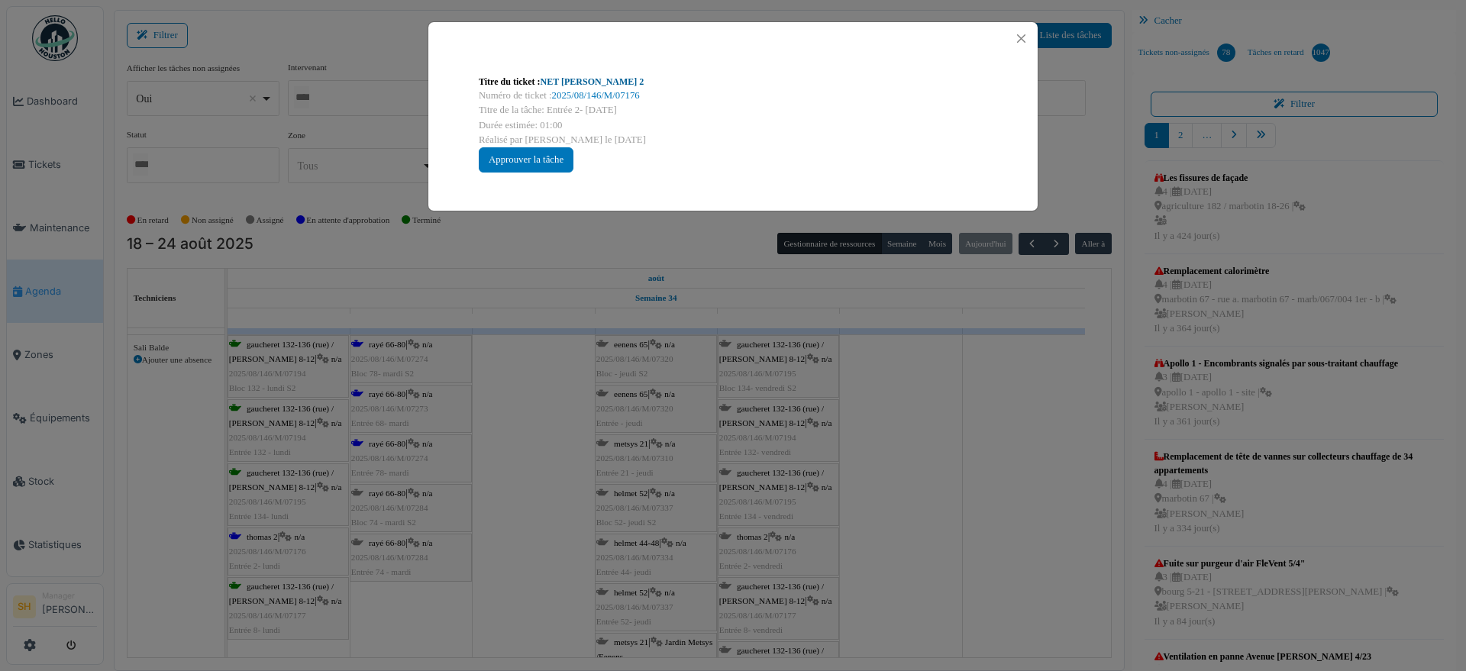
click at [566, 82] on link "NET Thomas 2" at bounding box center [593, 81] width 104 height 11
click at [959, 441] on div "Titre du ticket : NET Thomas 2 Numéro de ticket : 2025/08/146/M/07176 Titre de …" at bounding box center [733, 335] width 1466 height 671
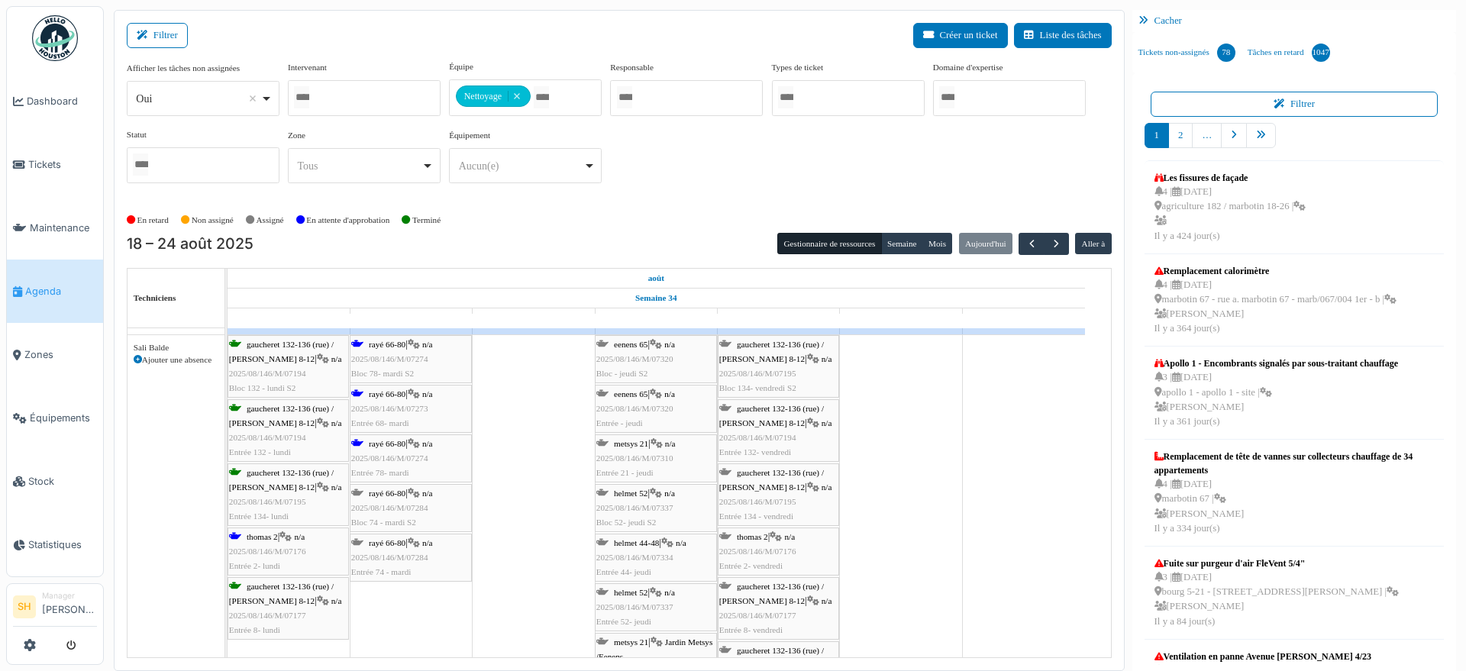
click at [374, 347] on span "rayé 66-80" at bounding box center [387, 344] width 37 height 9
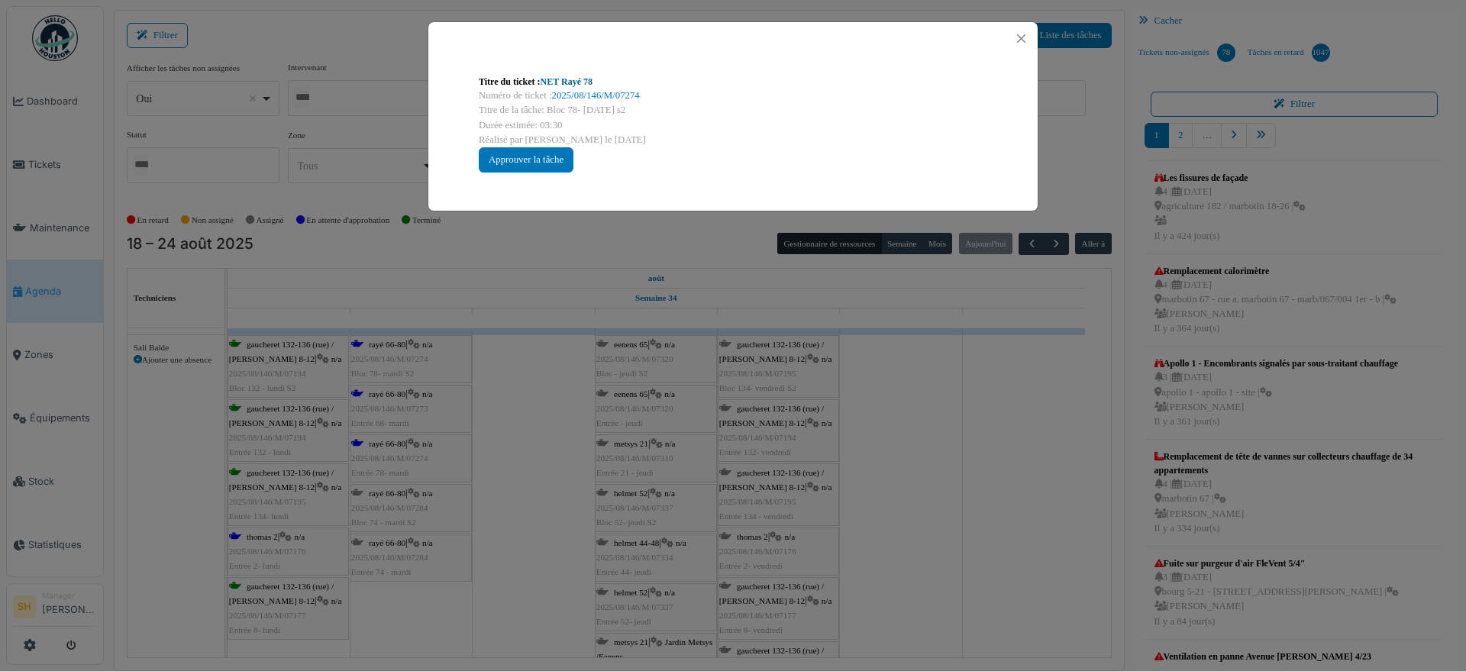
click at [576, 81] on link "NET Rayé 78" at bounding box center [567, 81] width 52 height 11
click at [782, 354] on div "Titre du ticket : NET Rayé 78 Numéro de ticket : 2025/08/146/M/07274 Titre de l…" at bounding box center [733, 335] width 1466 height 671
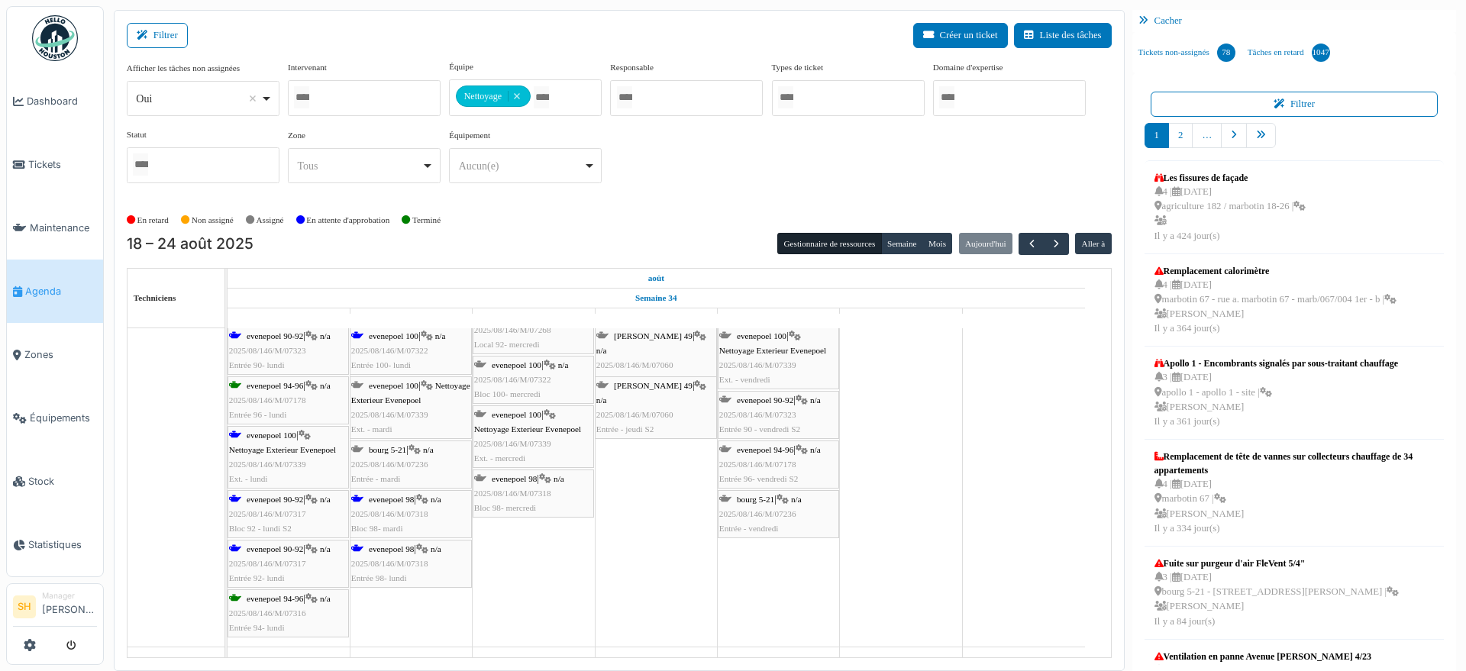
scroll to position [5315, 0]
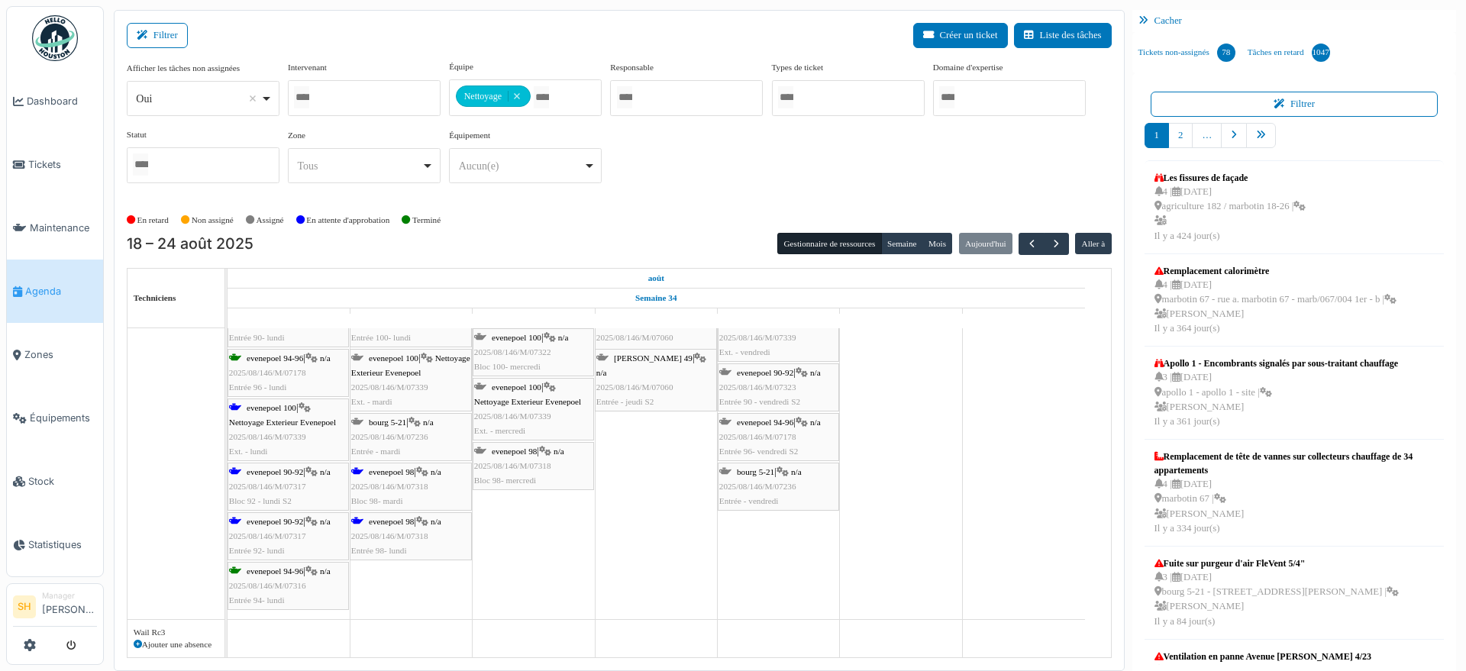
click at [266, 406] on span "evenepoel 100" at bounding box center [272, 407] width 50 height 9
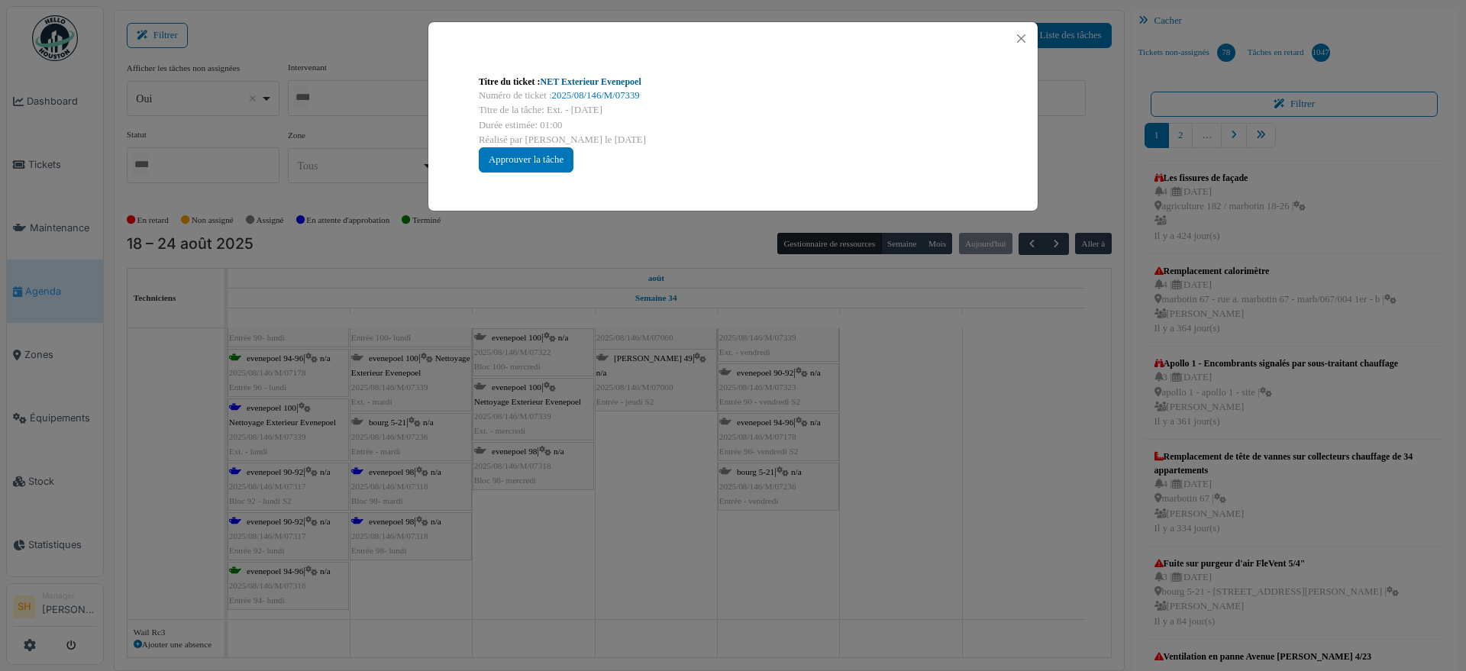
click at [582, 80] on link "NET Exterieur Evenepoel" at bounding box center [591, 81] width 101 height 11
click at [616, 483] on div "Titre du ticket : NET Exterieur Evenepoel Numéro de ticket : 2025/08/146/M/0733…" at bounding box center [733, 335] width 1466 height 671
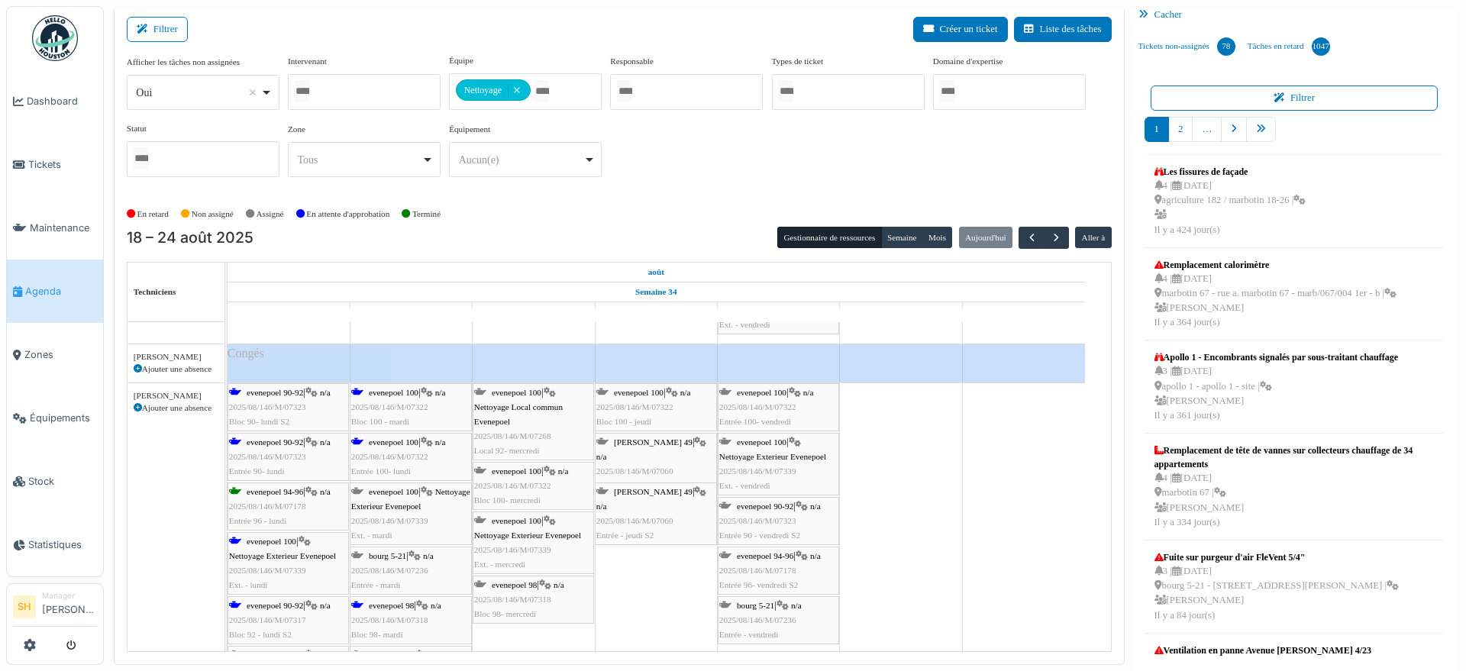
scroll to position [5028, 0]
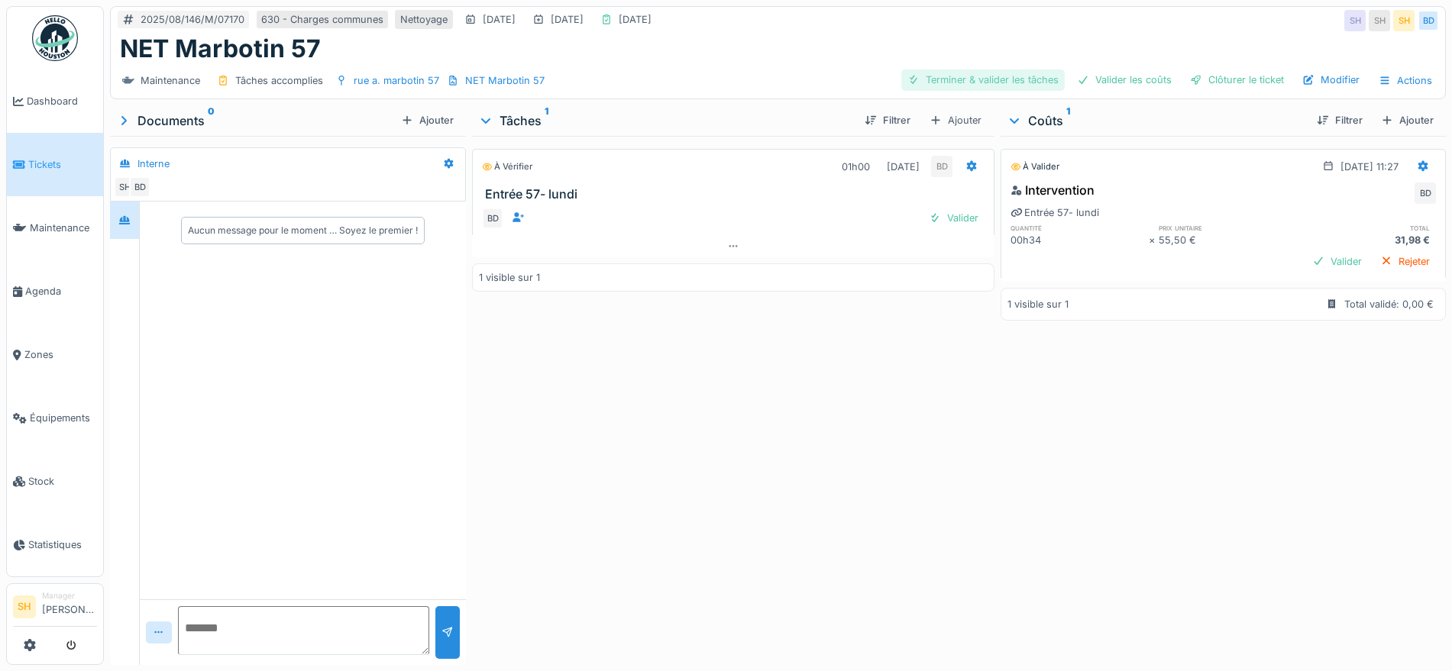
click at [1022, 80] on div "Terminer & valider les tâches" at bounding box center [982, 79] width 163 height 21
click at [1101, 76] on div "Valider les coûts" at bounding box center [1124, 79] width 107 height 21
click at [1242, 77] on div "Clôturer le ticket" at bounding box center [1237, 79] width 106 height 21
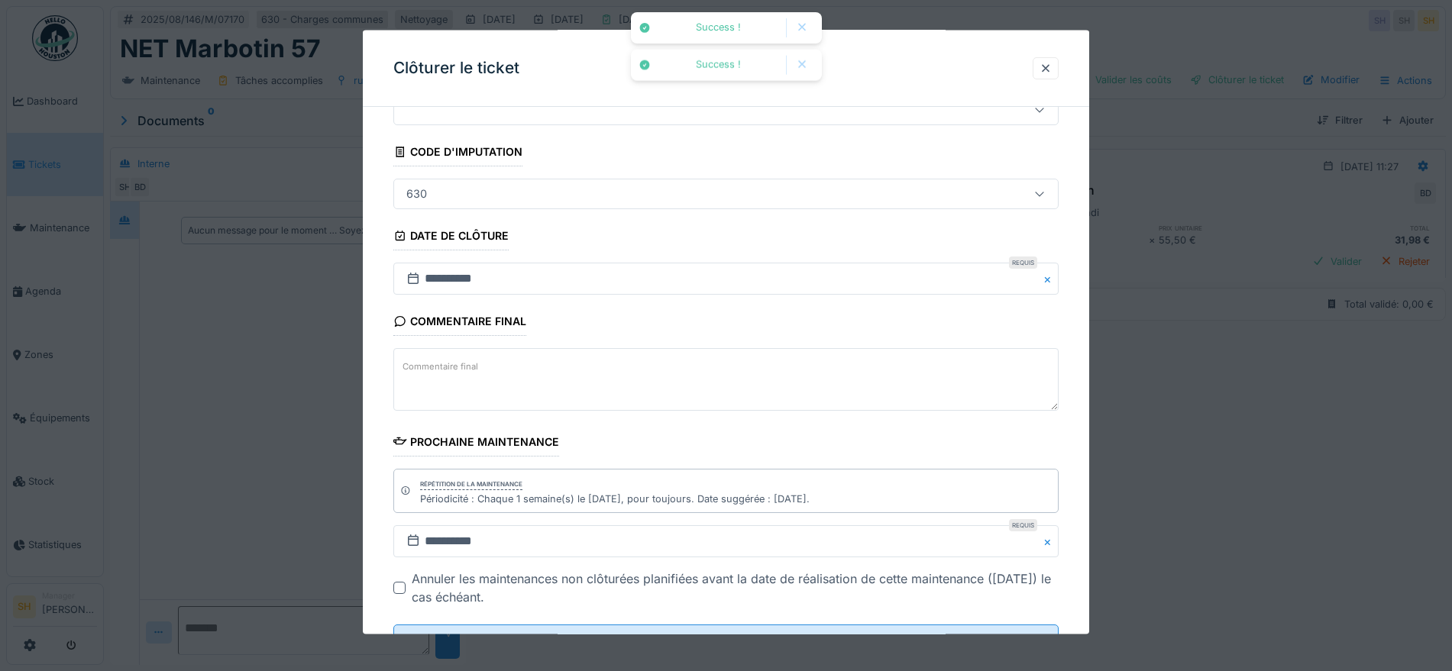
scroll to position [131, 0]
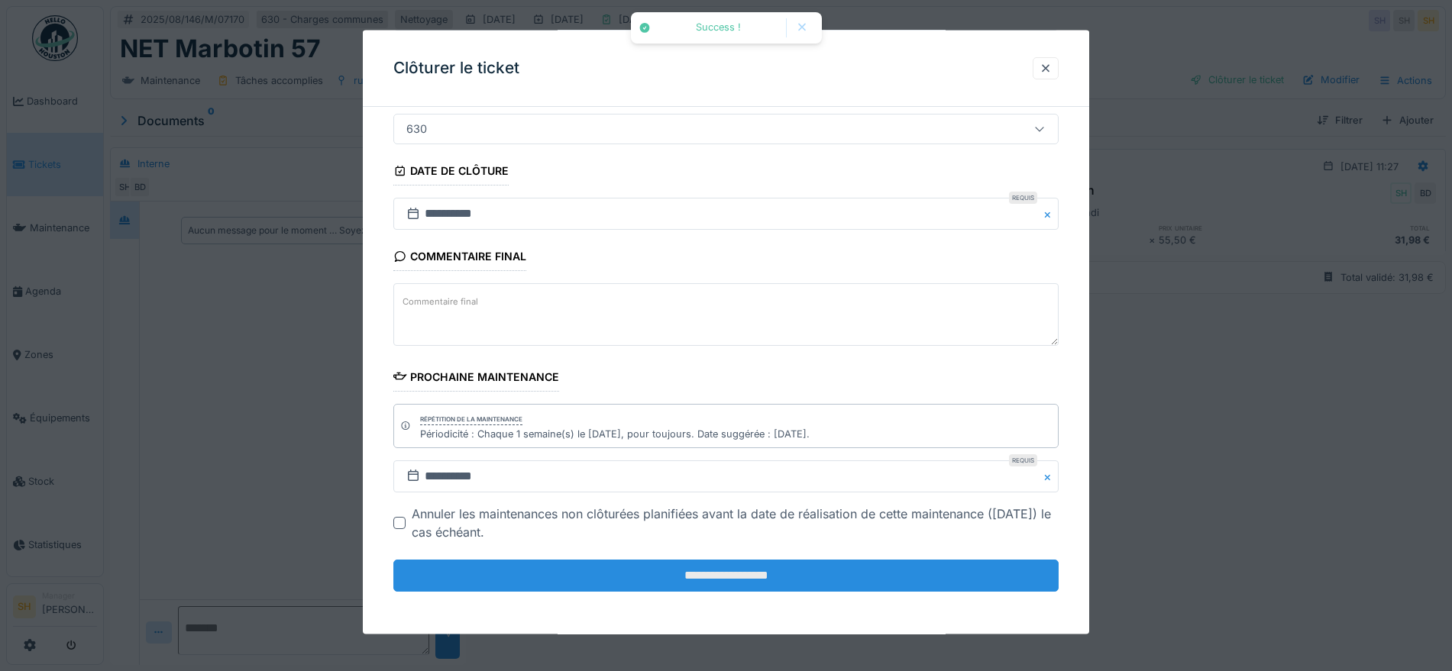
click at [733, 567] on input "**********" at bounding box center [725, 576] width 665 height 32
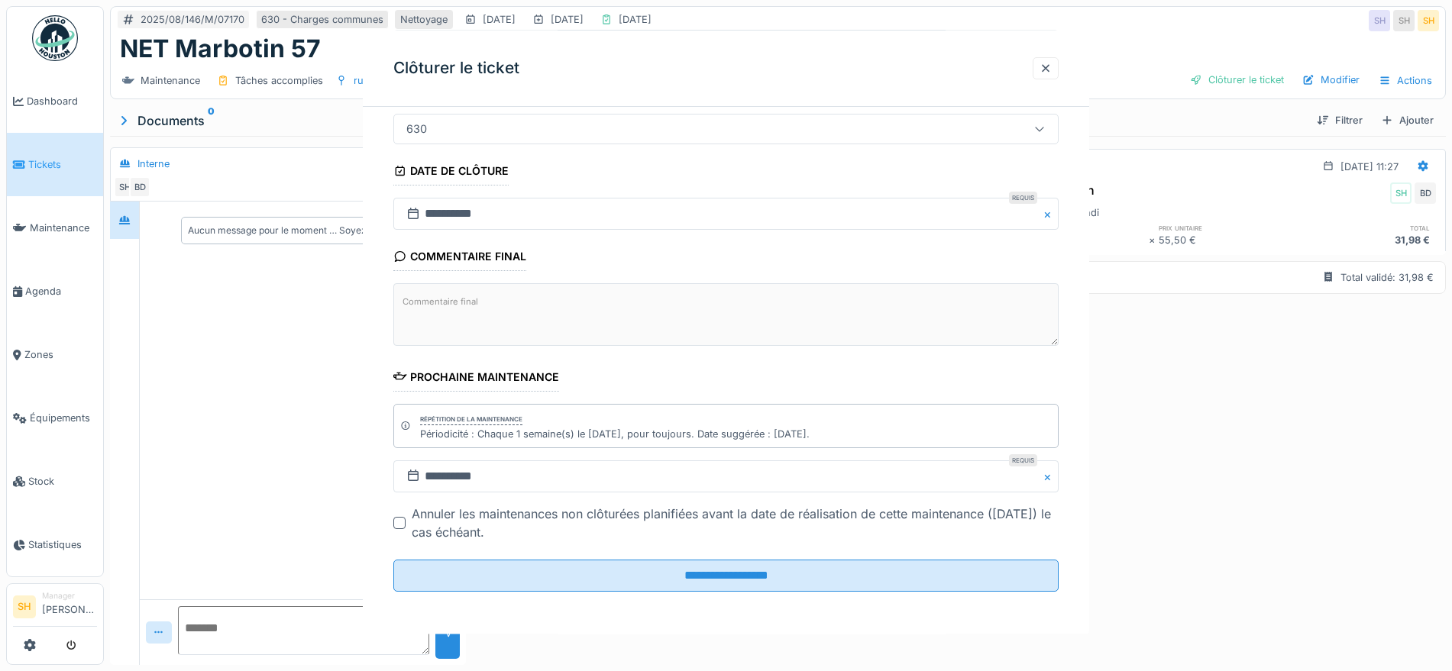
scroll to position [0, 0]
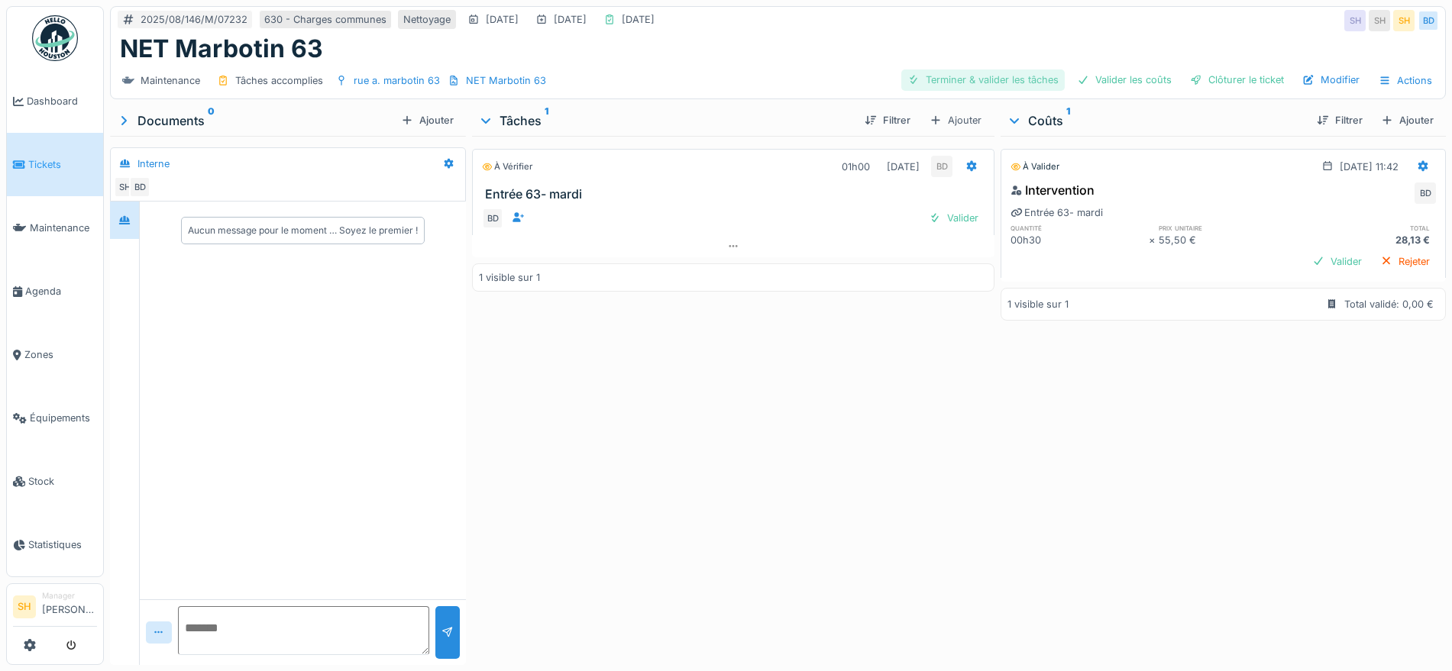
drag, startPoint x: 983, startPoint y: 80, endPoint x: 1049, endPoint y: 81, distance: 66.4
click at [987, 80] on div "Terminer & valider les tâches" at bounding box center [982, 79] width 163 height 21
click at [1141, 81] on div "Valider les coûts" at bounding box center [1124, 79] width 107 height 21
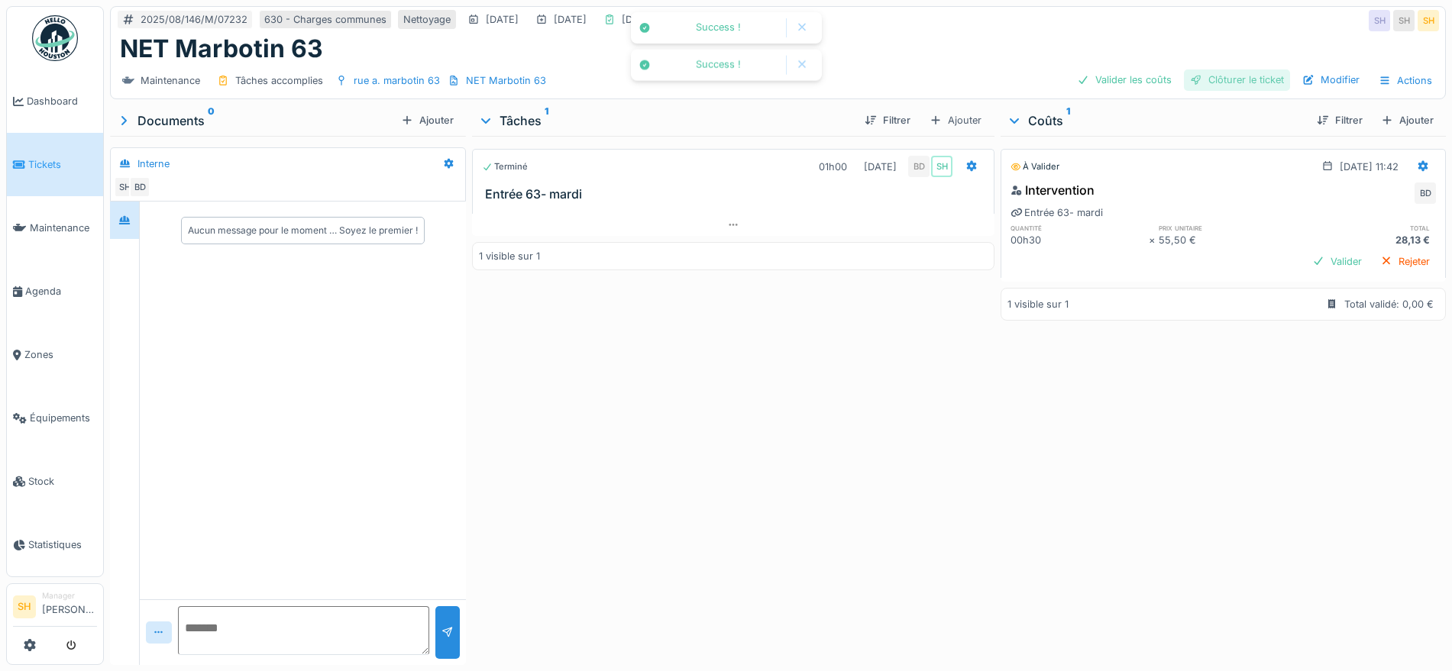
click at [1190, 76] on div at bounding box center [1196, 80] width 12 height 15
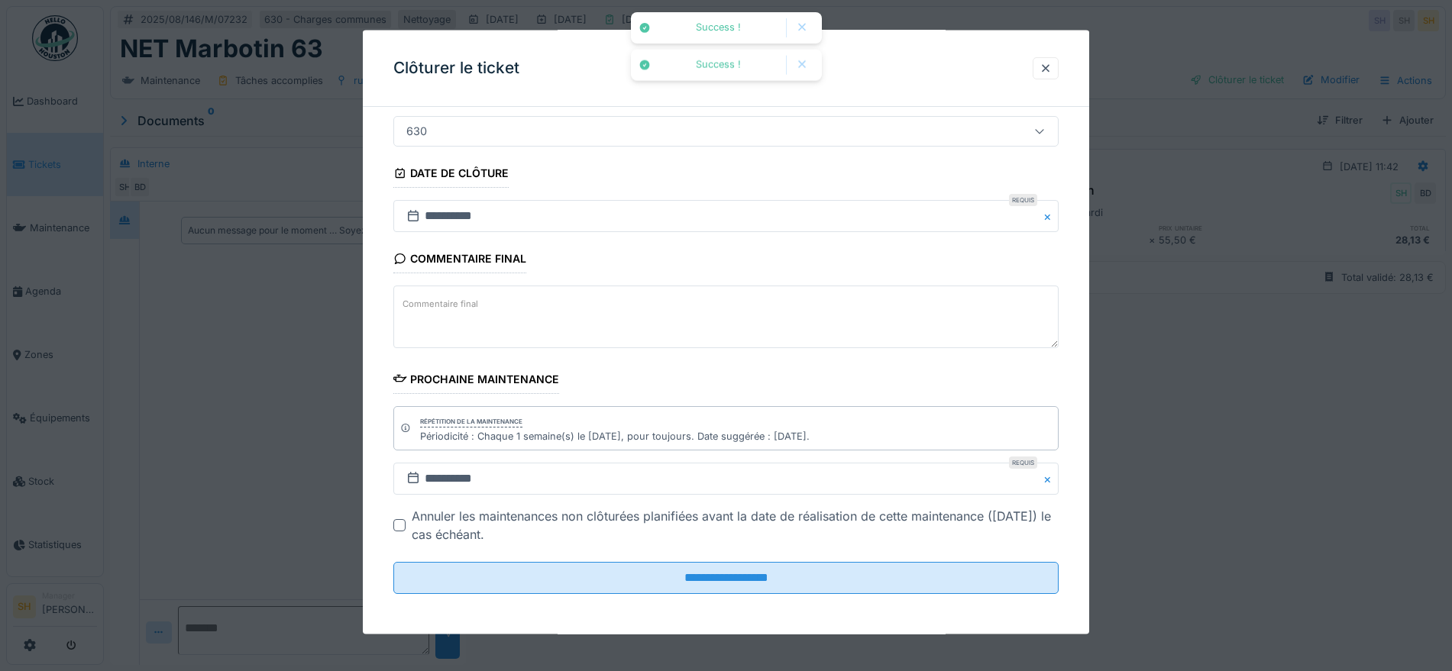
scroll to position [131, 0]
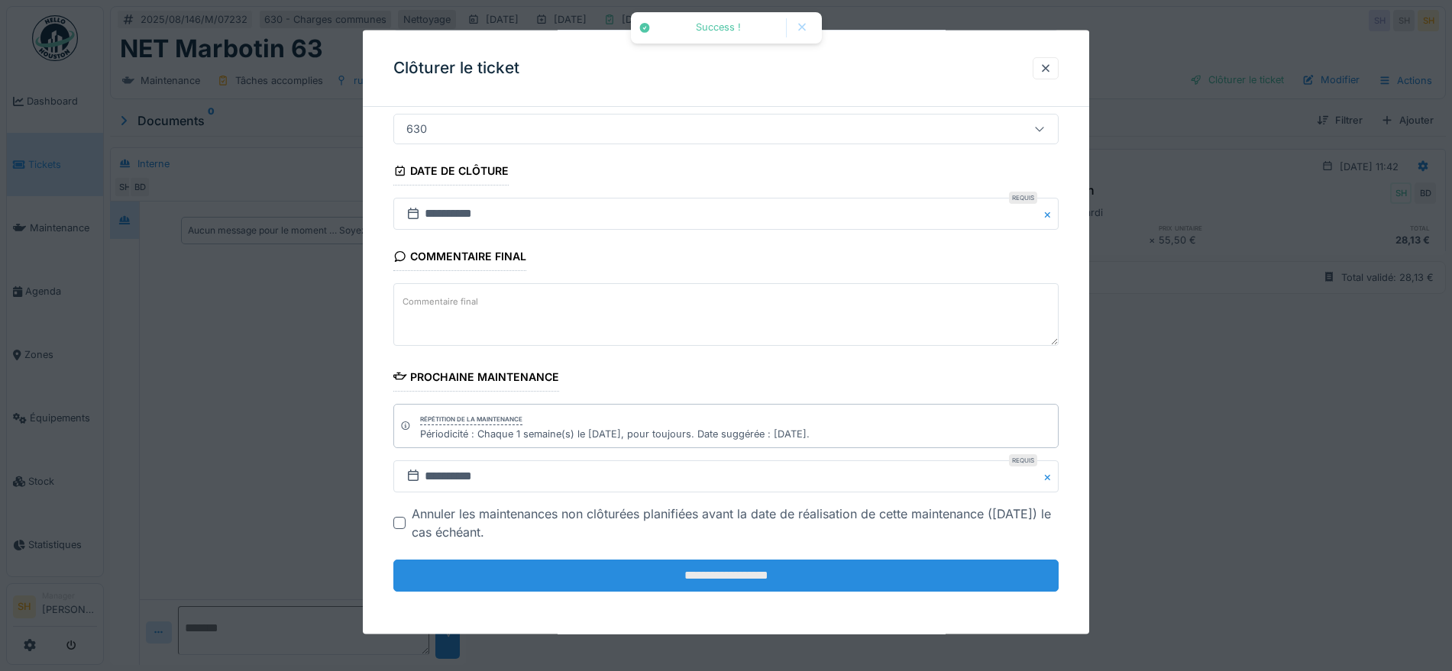
click at [684, 587] on input "**********" at bounding box center [725, 576] width 665 height 32
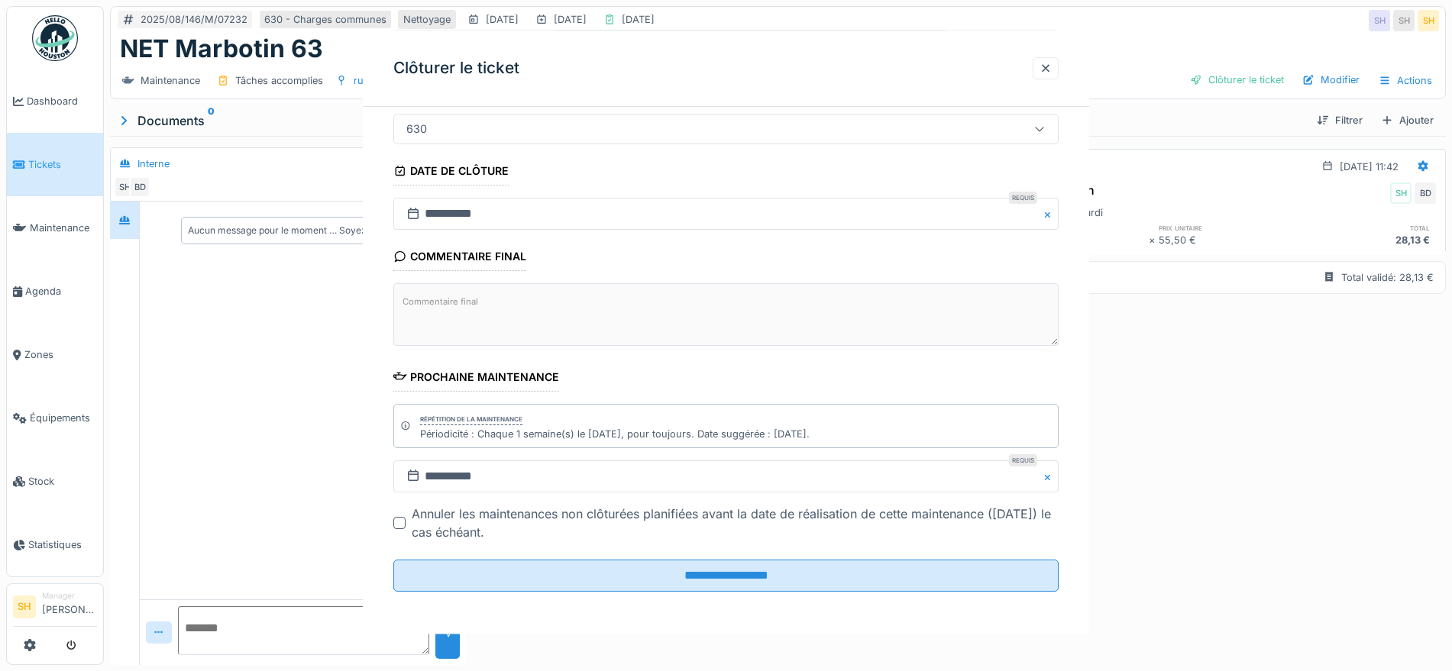
scroll to position [0, 0]
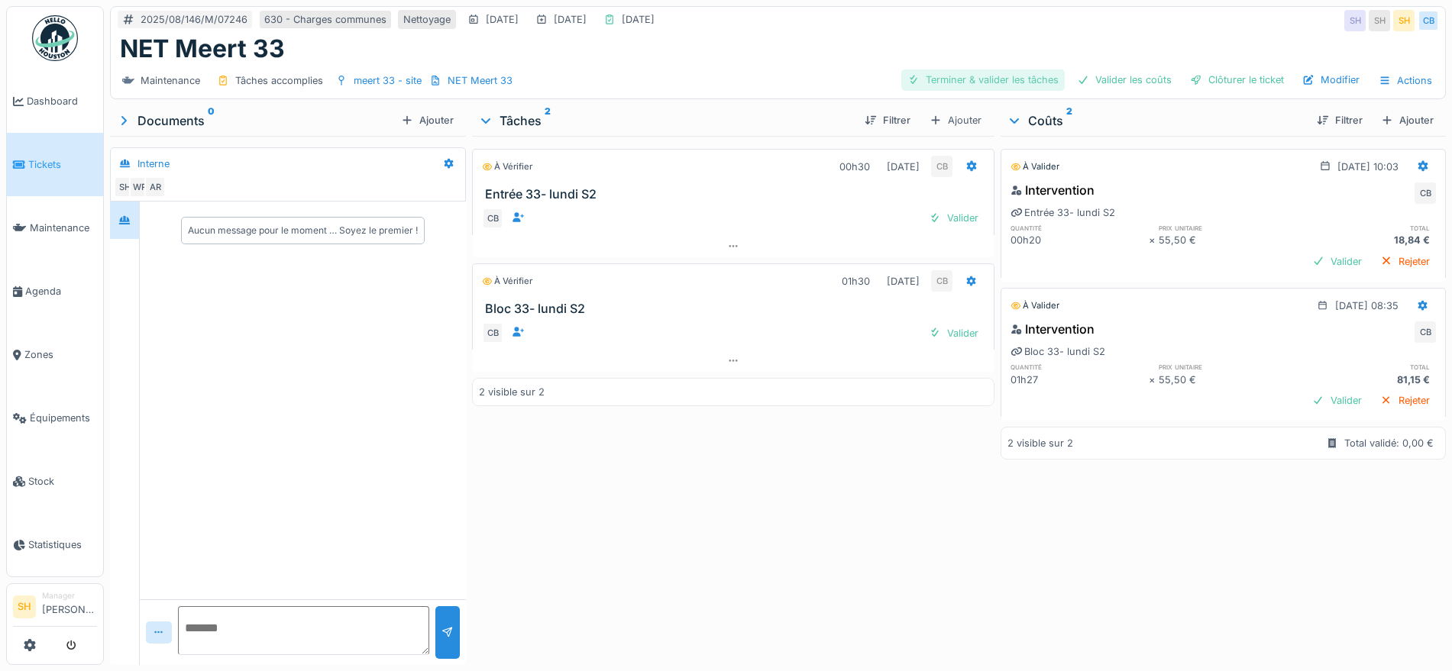
click at [1005, 79] on div "Terminer & valider les tâches" at bounding box center [982, 79] width 163 height 21
click at [1099, 78] on div "Valider les coûts" at bounding box center [1124, 79] width 107 height 21
click at [1207, 79] on div "Clôturer le ticket" at bounding box center [1237, 79] width 106 height 21
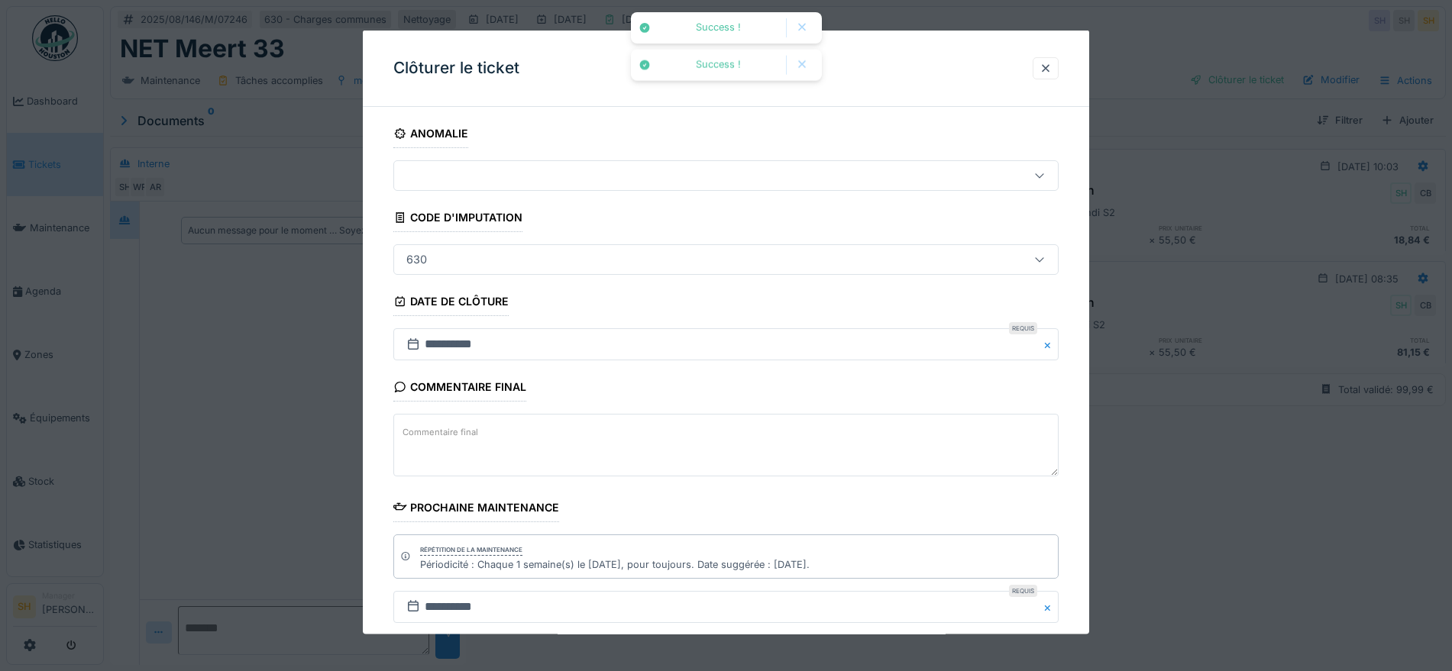
scroll to position [131, 0]
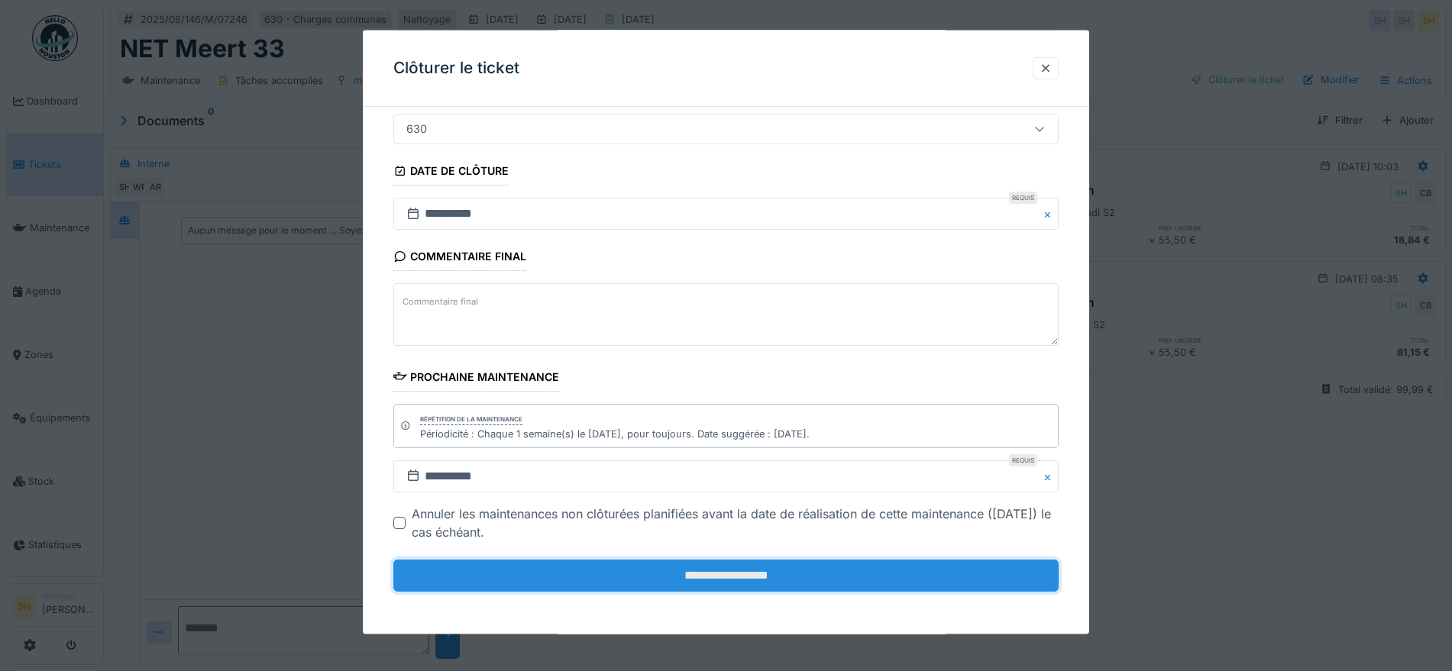
click at [609, 580] on input "**********" at bounding box center [725, 576] width 665 height 32
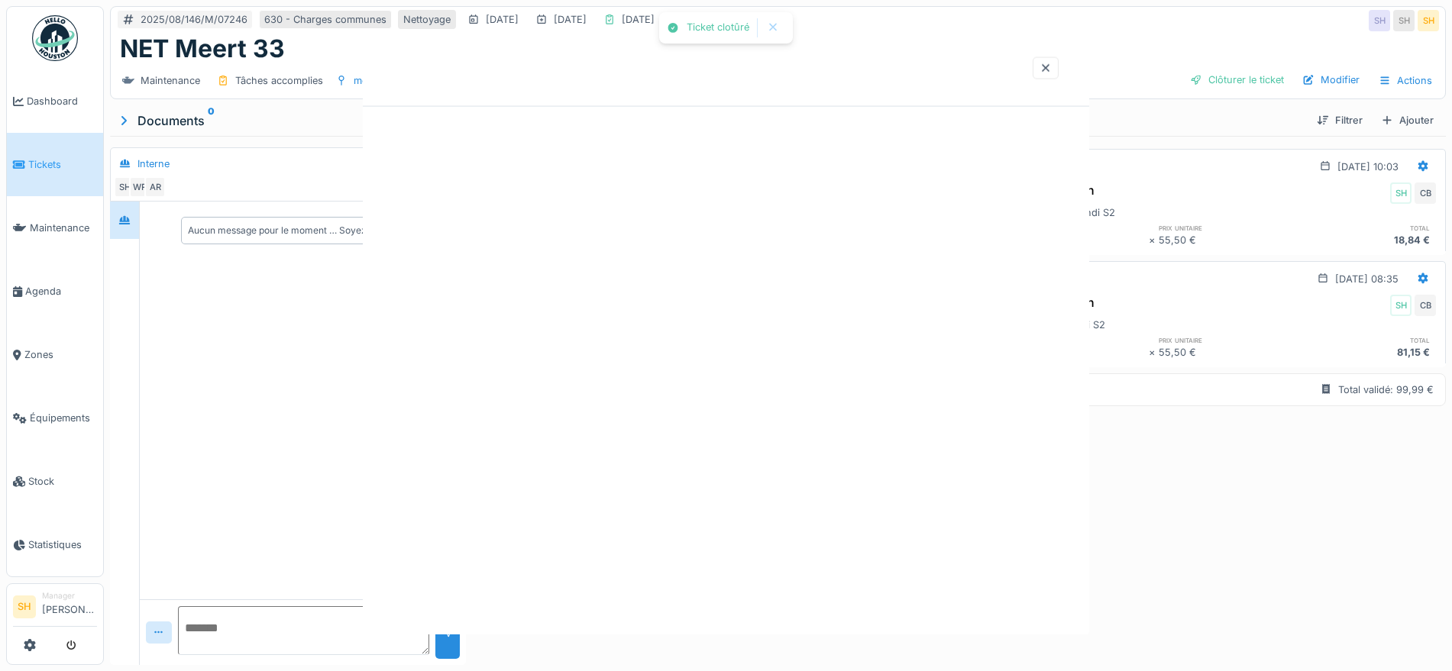
scroll to position [0, 0]
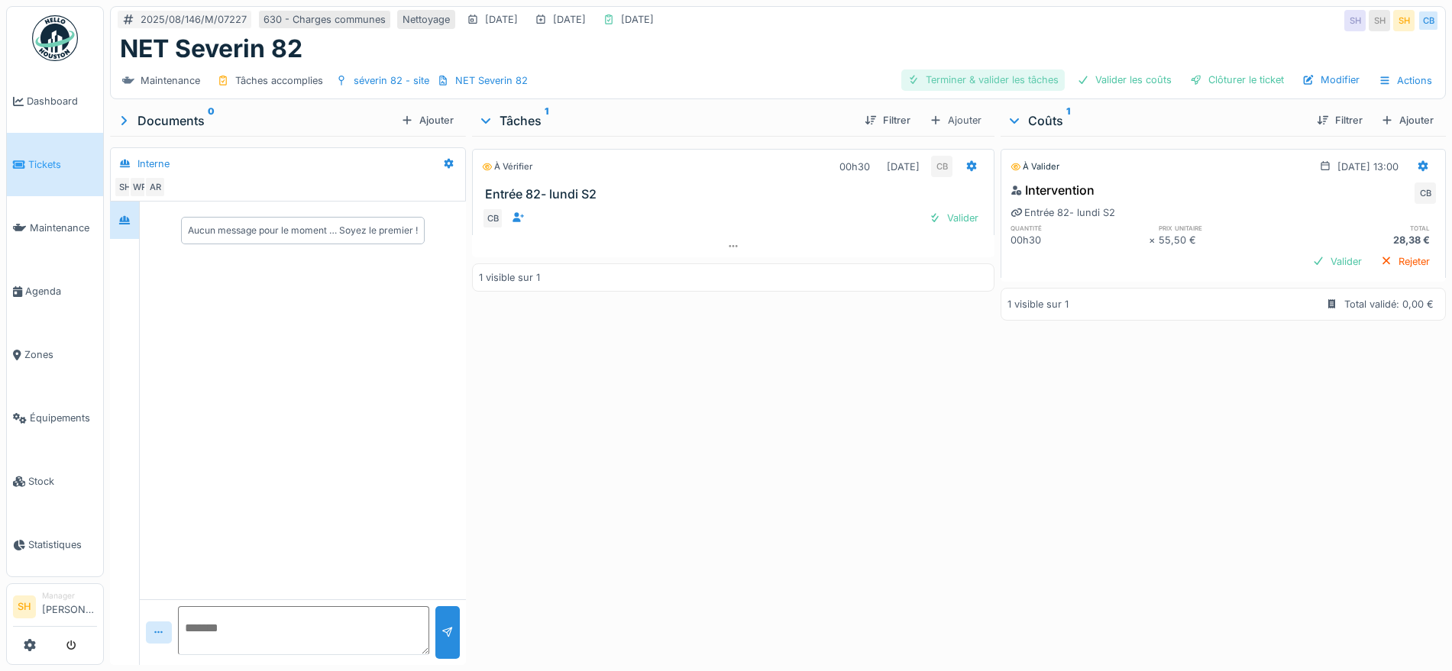
click at [1000, 80] on div "Terminer & valider les tâches" at bounding box center [982, 79] width 163 height 21
click at [1116, 84] on div "Valider les coûts" at bounding box center [1124, 79] width 107 height 21
click at [1190, 76] on div at bounding box center [1196, 80] width 12 height 15
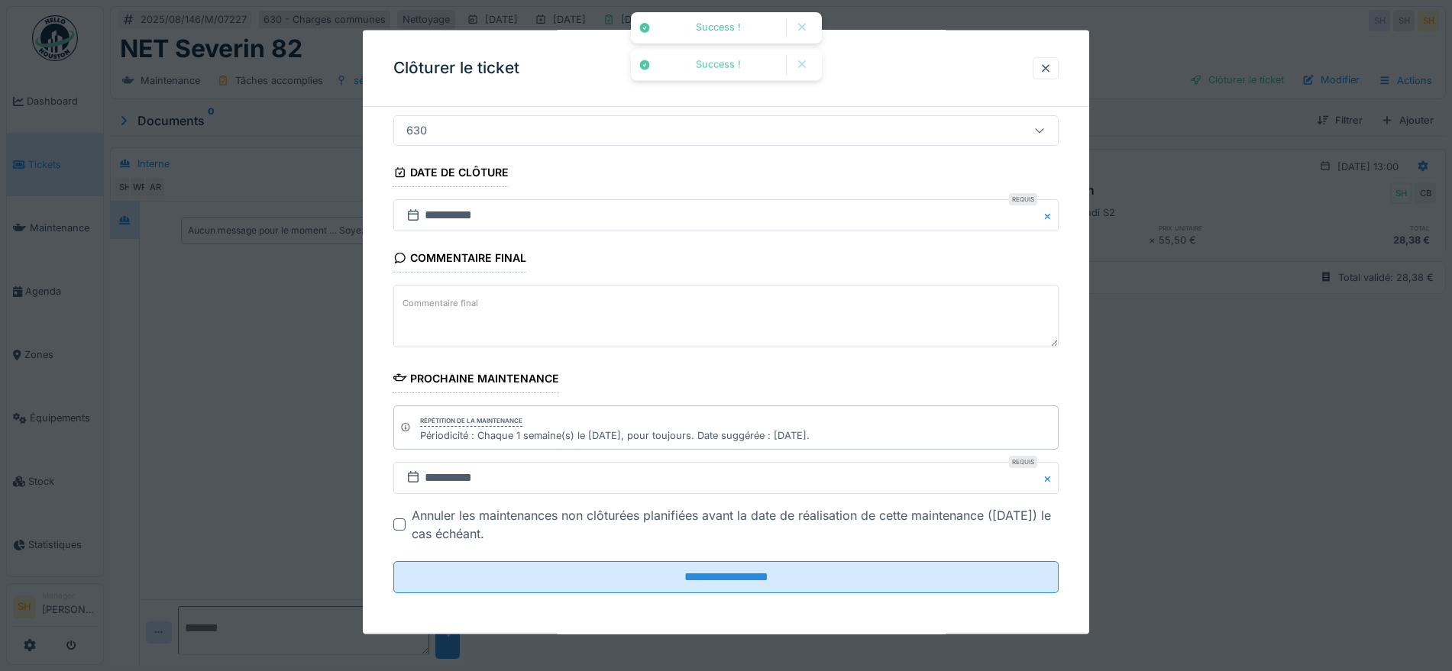
scroll to position [131, 0]
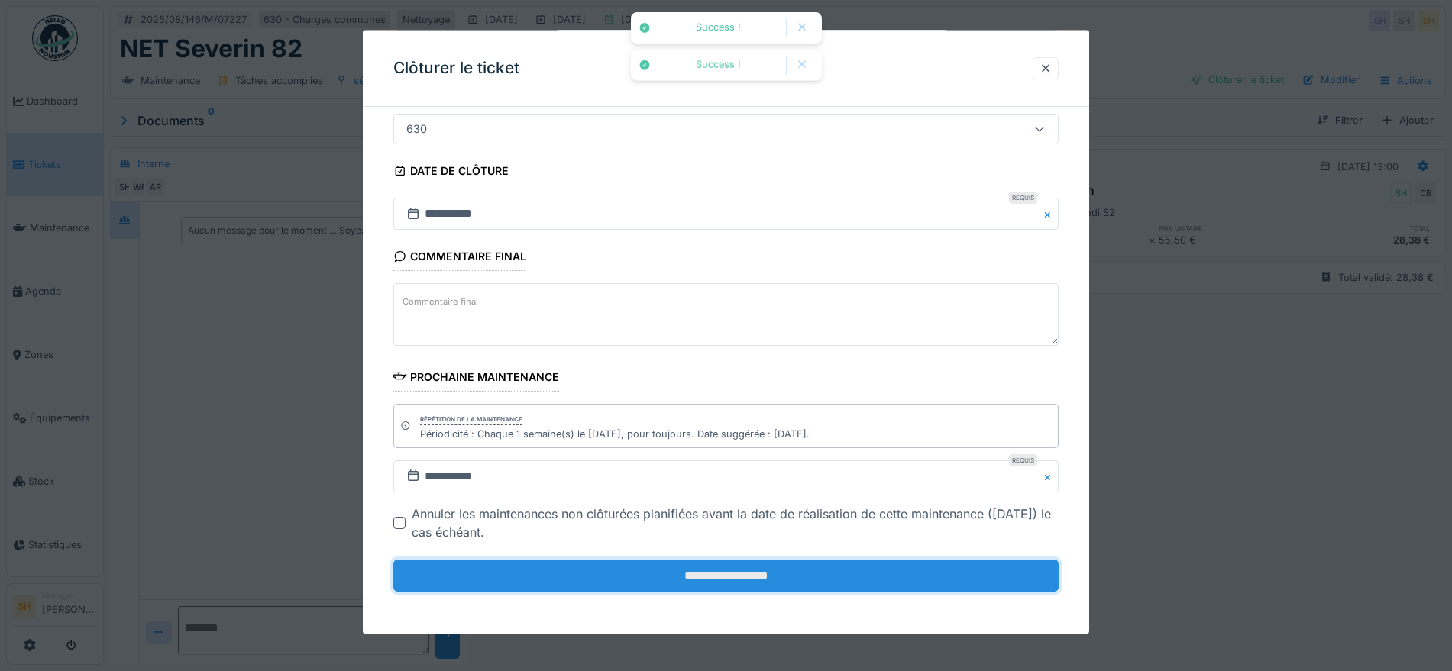
click at [722, 576] on input "**********" at bounding box center [725, 576] width 665 height 32
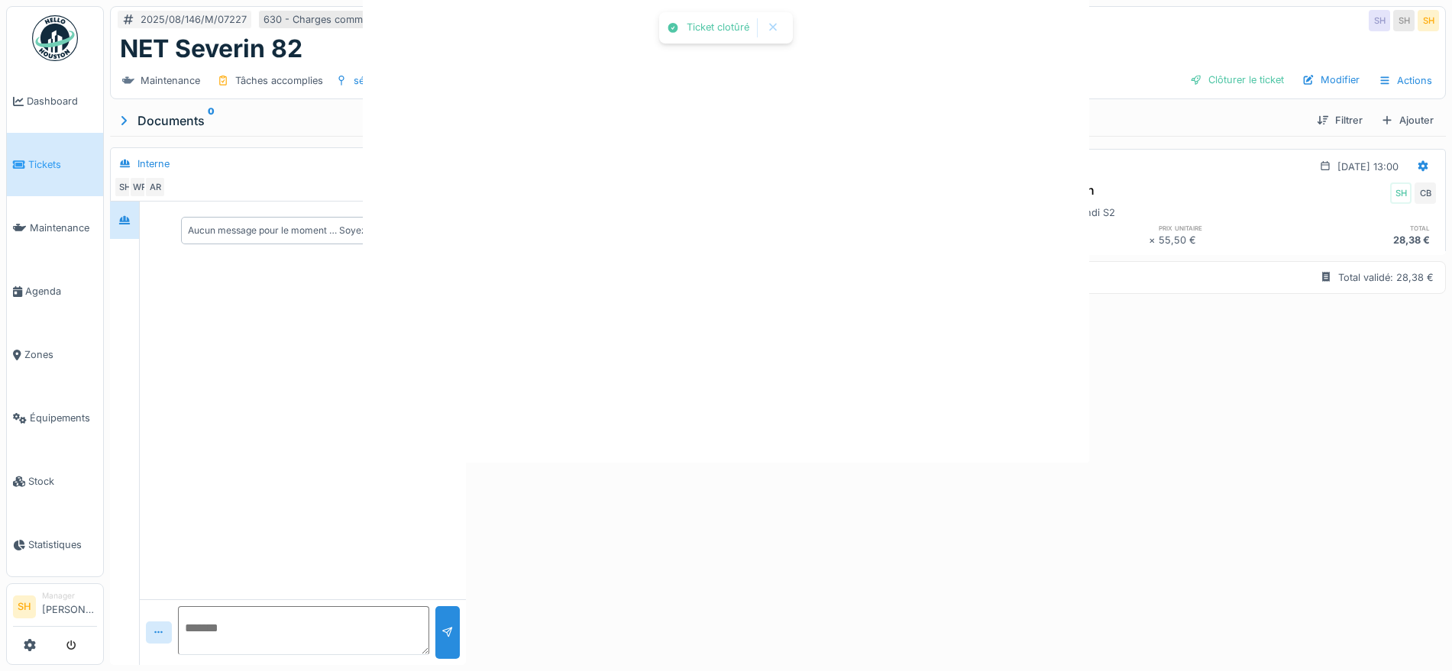
scroll to position [0, 0]
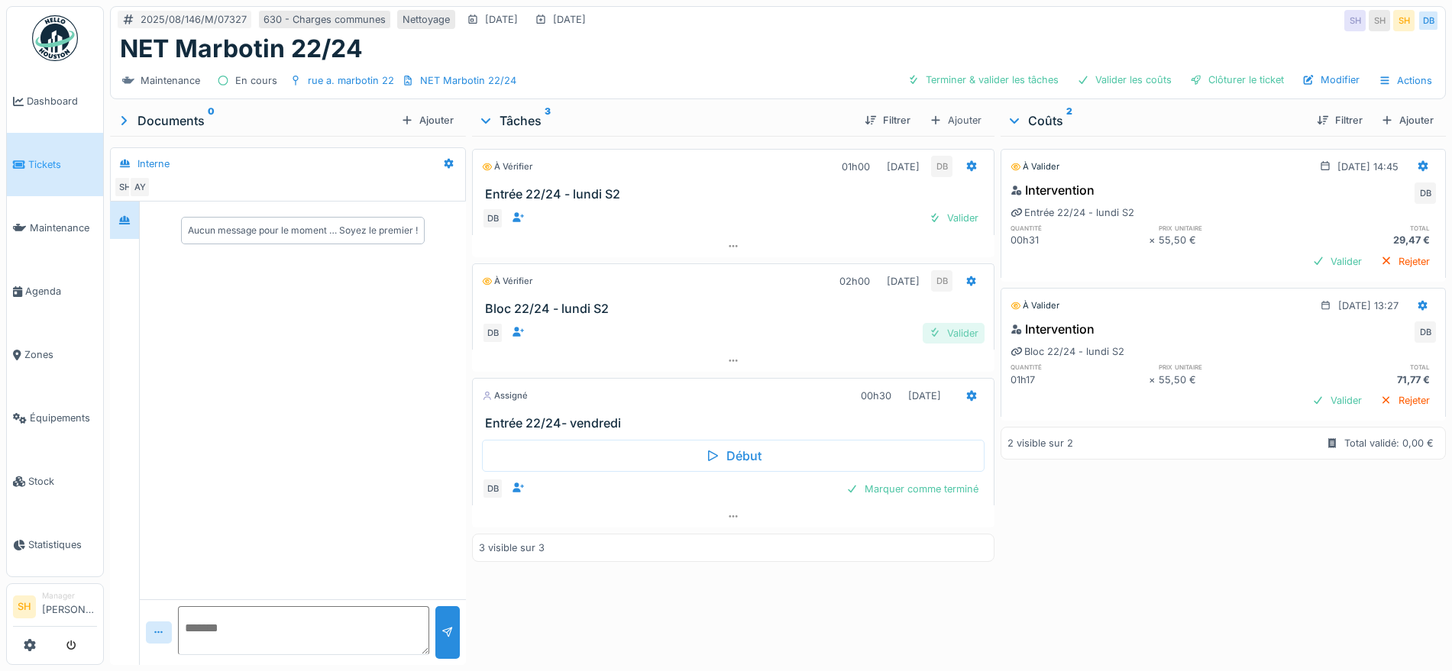
click at [951, 331] on div "Valider" at bounding box center [953, 333] width 62 height 21
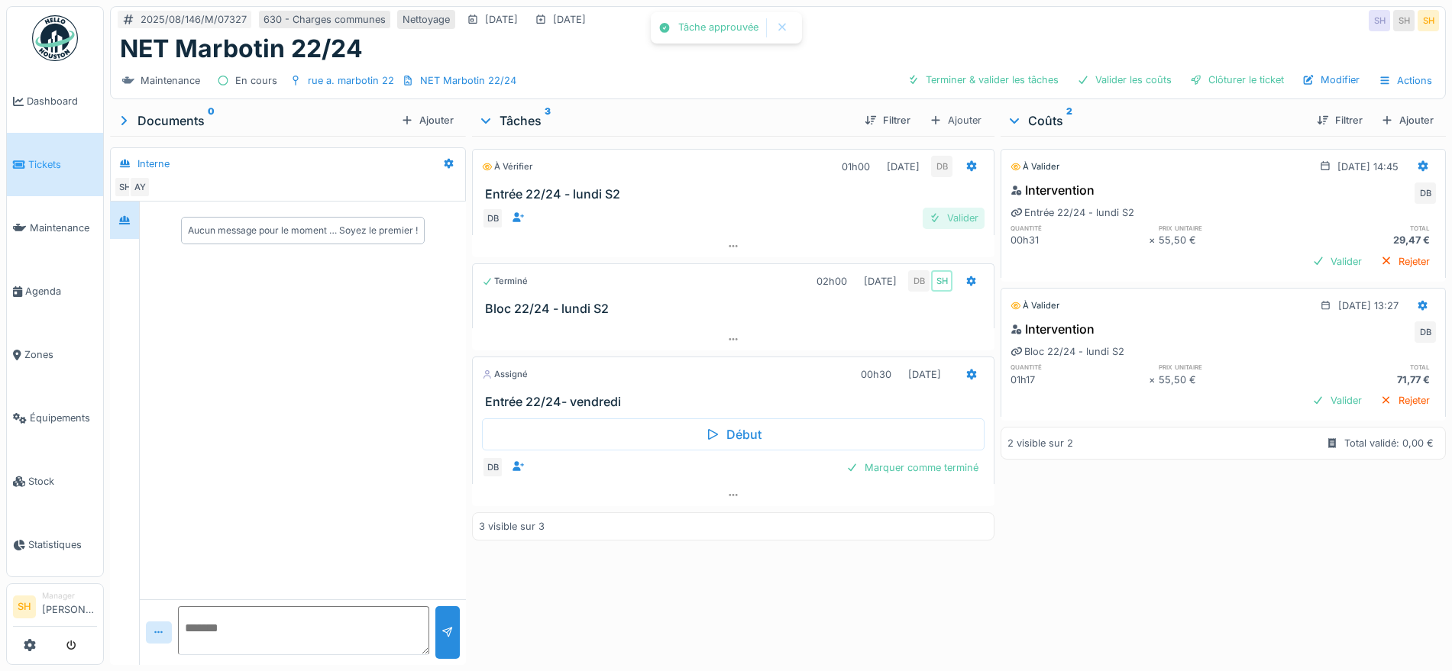
click at [959, 223] on div "Valider" at bounding box center [953, 218] width 62 height 21
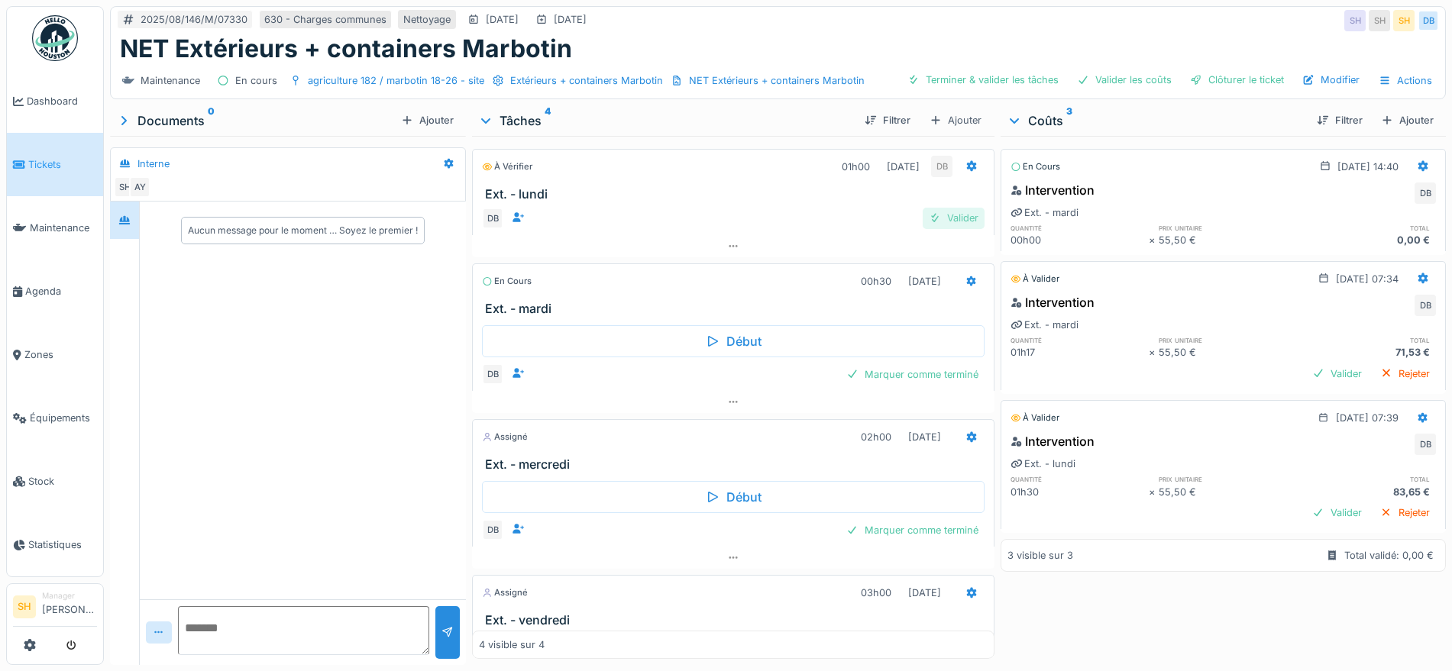
click at [938, 216] on div "Valider" at bounding box center [953, 218] width 62 height 21
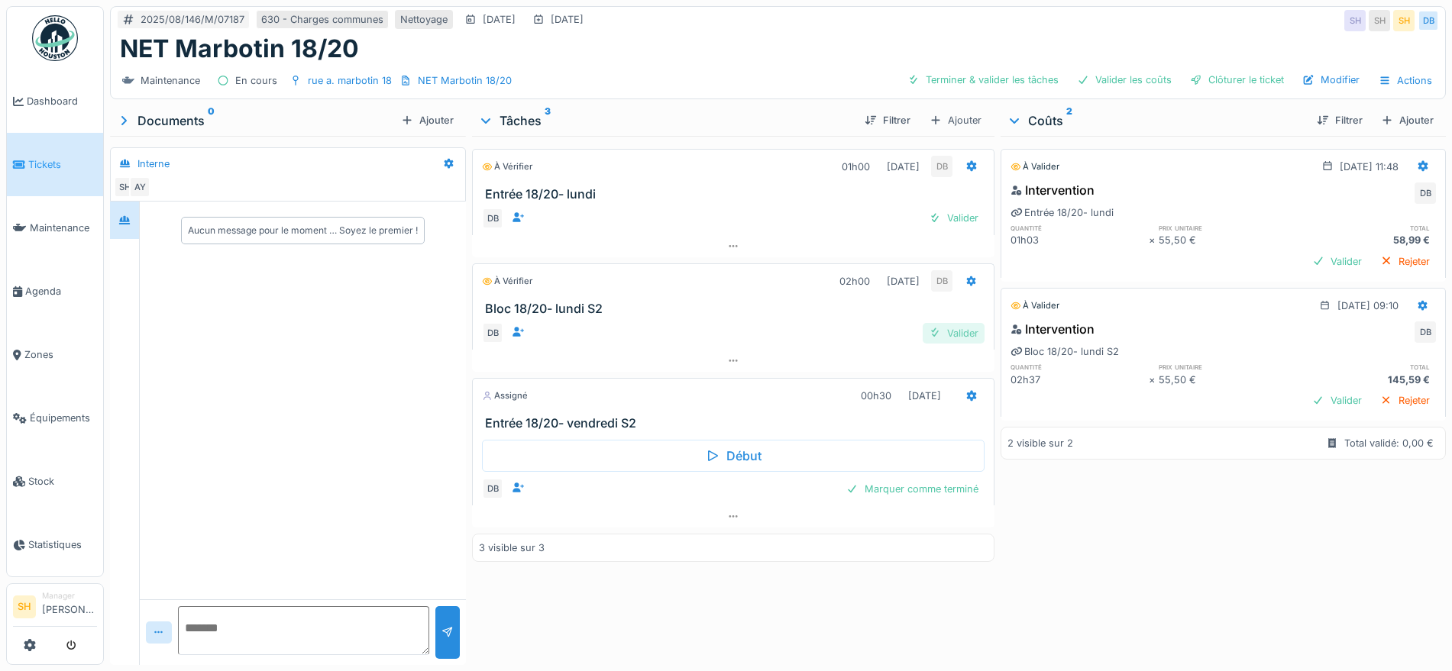
click at [946, 336] on div "Valider" at bounding box center [953, 333] width 62 height 21
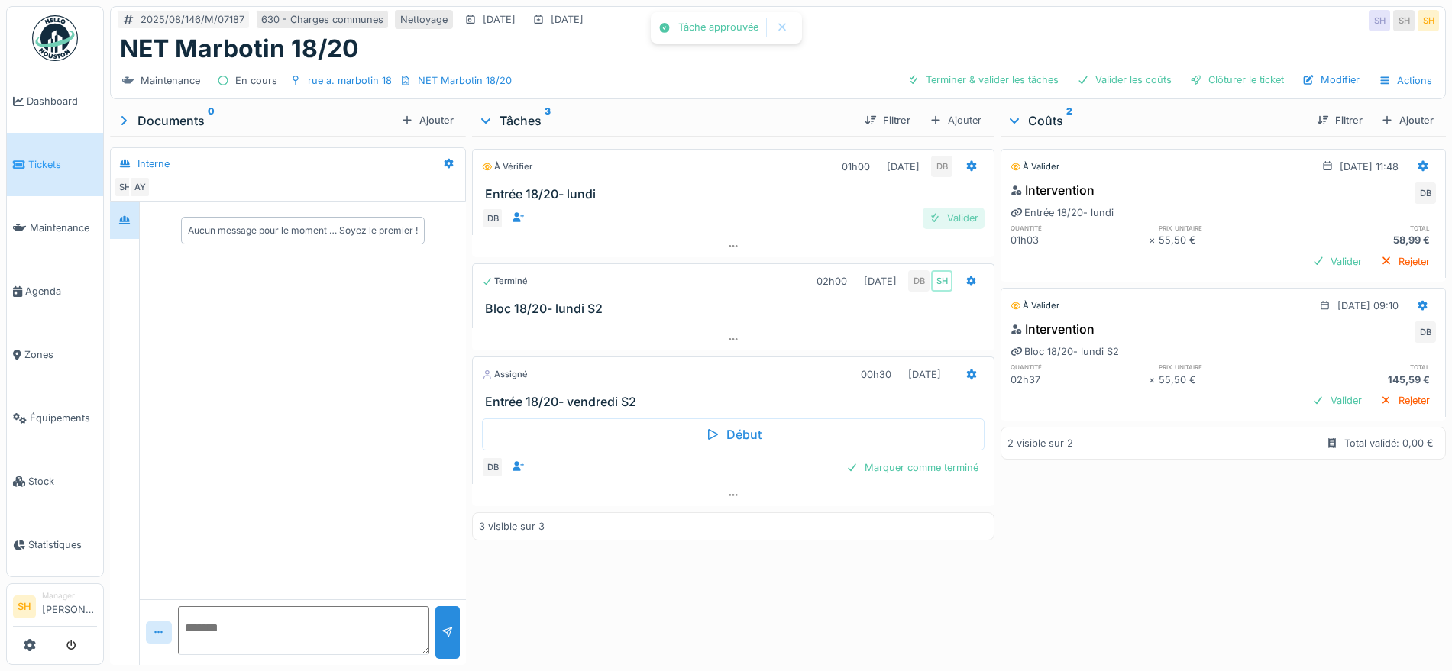
click at [952, 219] on div "Valider" at bounding box center [953, 218] width 62 height 21
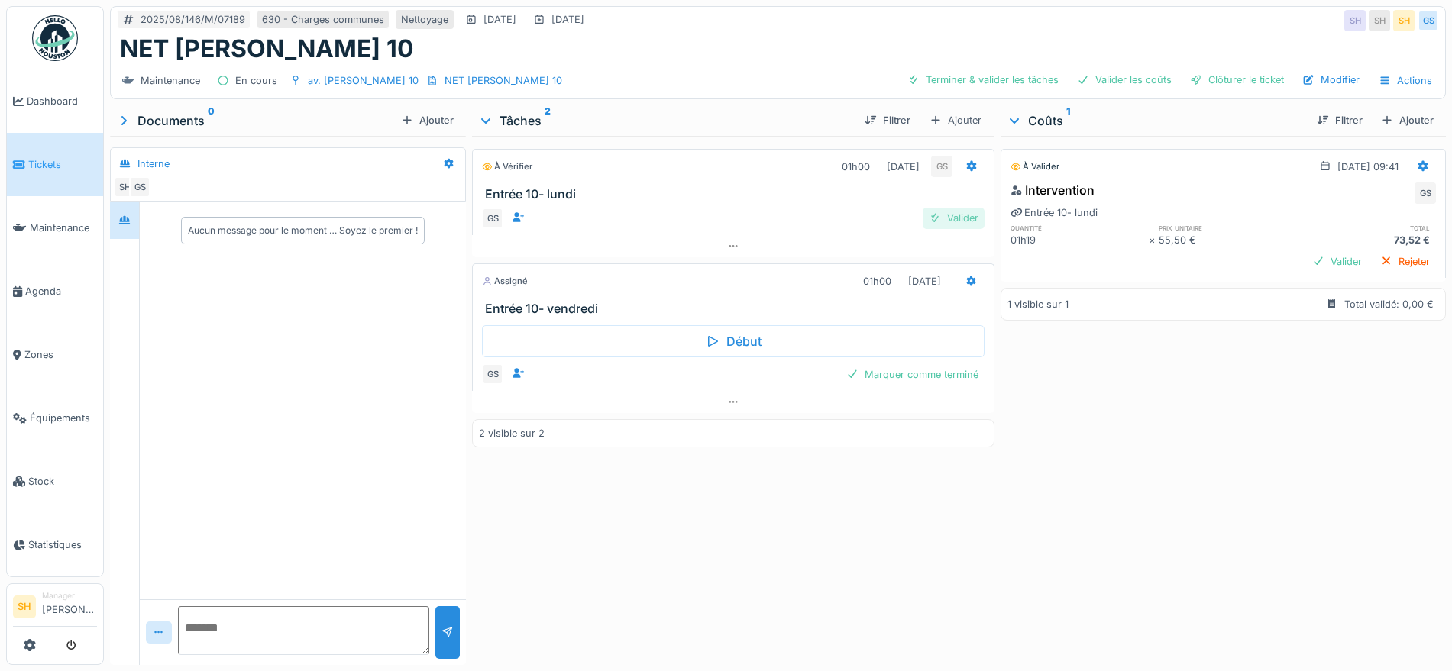
click at [950, 221] on div "Valider" at bounding box center [953, 218] width 62 height 21
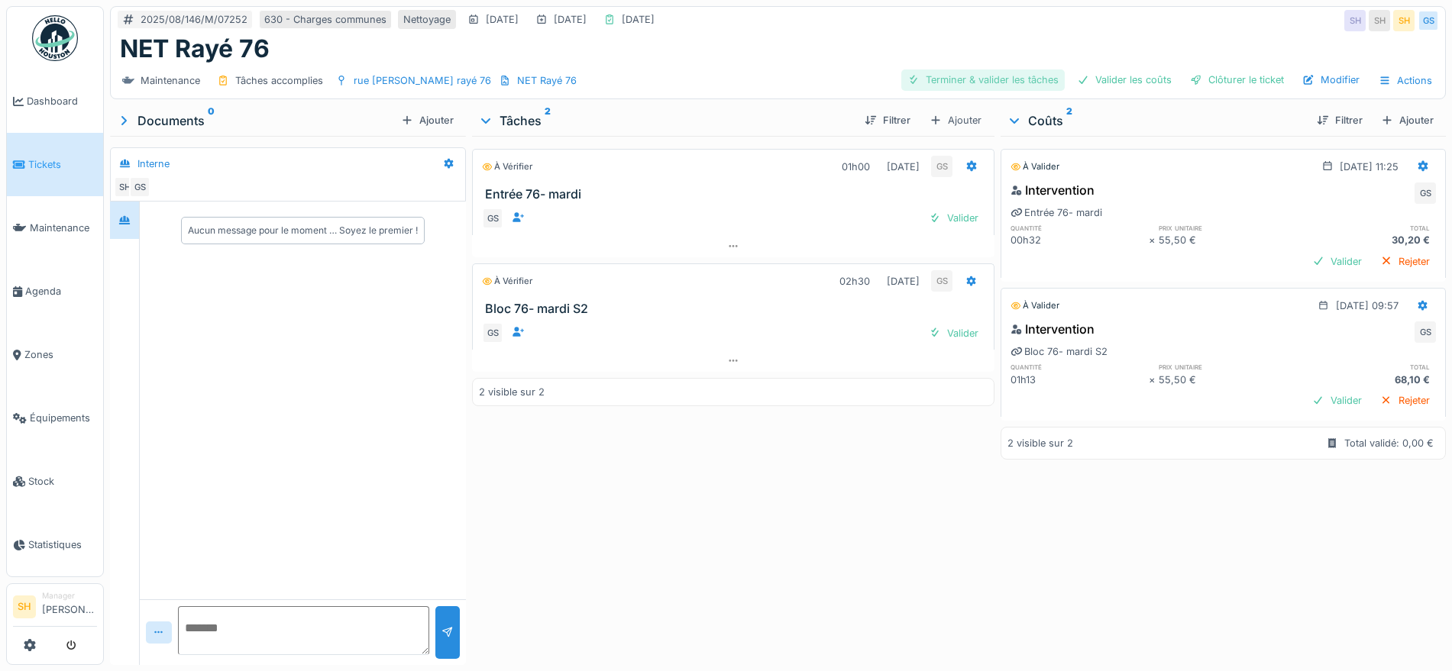
click at [966, 79] on div "Terminer & valider les tâches" at bounding box center [982, 79] width 163 height 21
click at [1115, 78] on div "Valider les coûts" at bounding box center [1124, 79] width 107 height 21
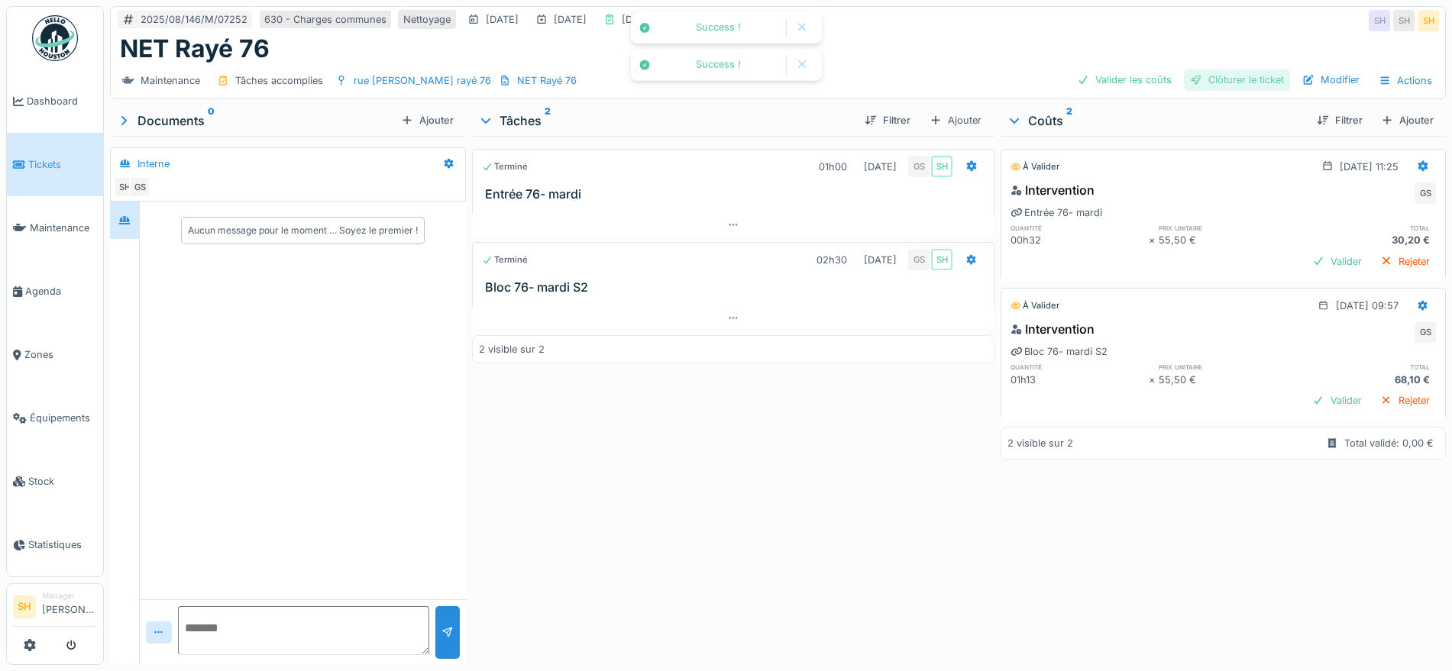
click at [1232, 79] on div "Clôturer le ticket" at bounding box center [1237, 79] width 106 height 21
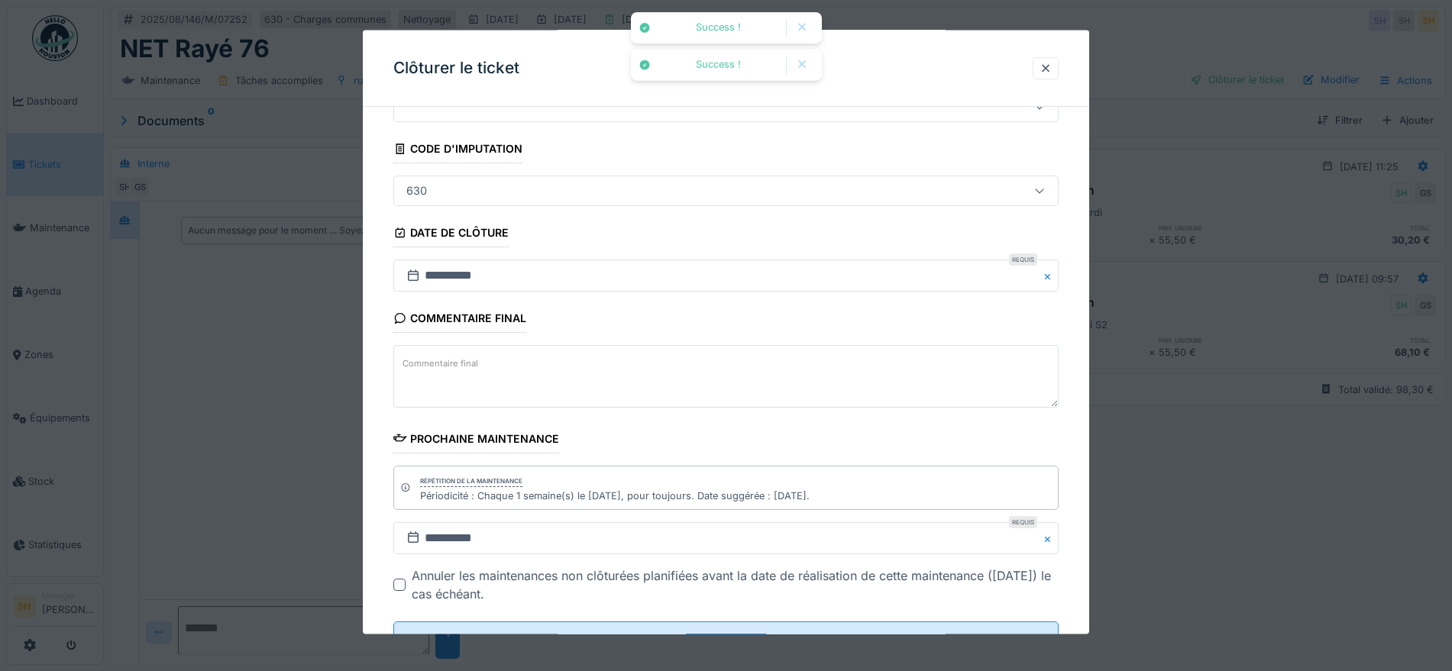
scroll to position [131, 0]
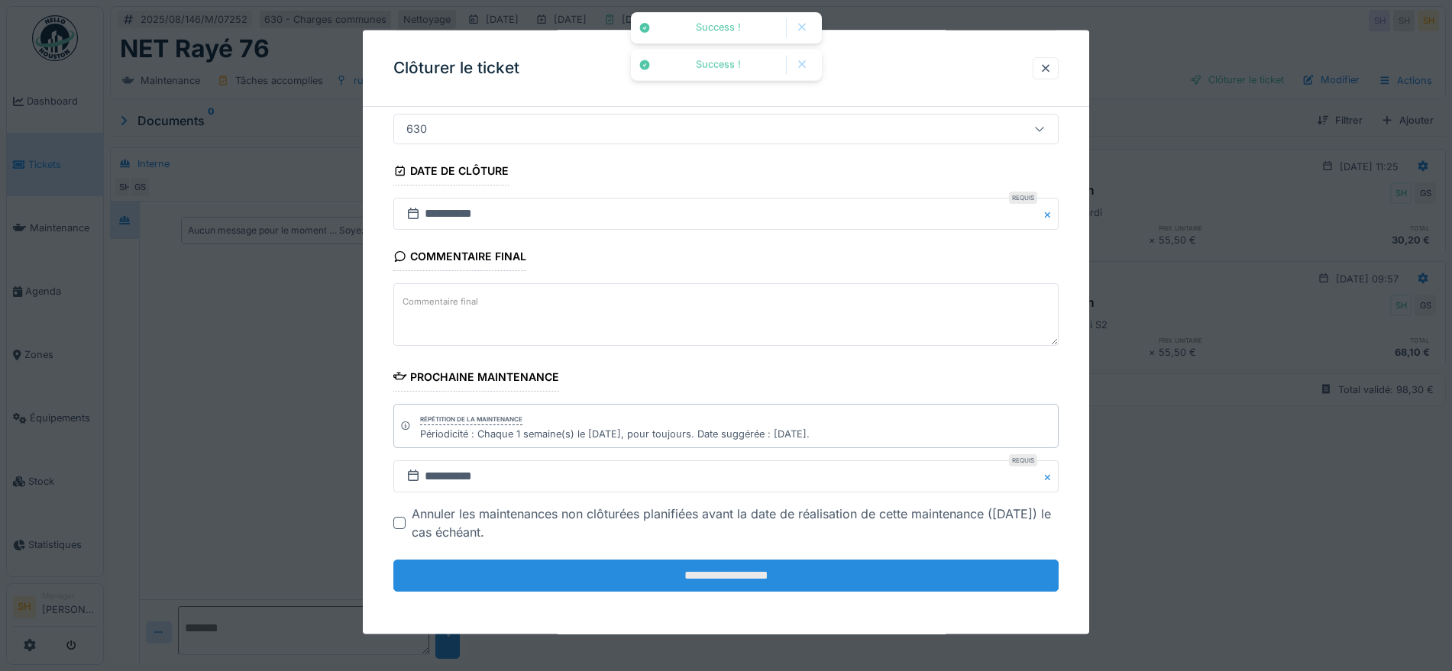
click at [718, 581] on input "**********" at bounding box center [725, 576] width 665 height 32
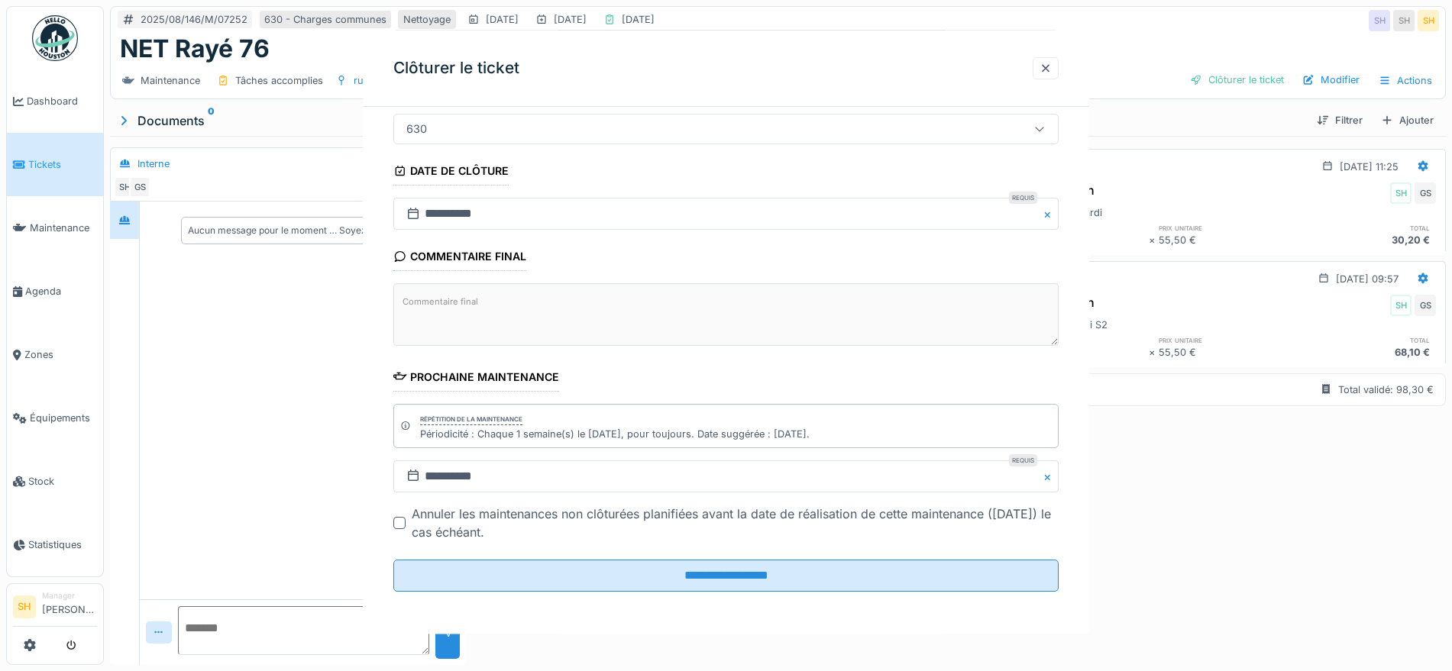
scroll to position [0, 0]
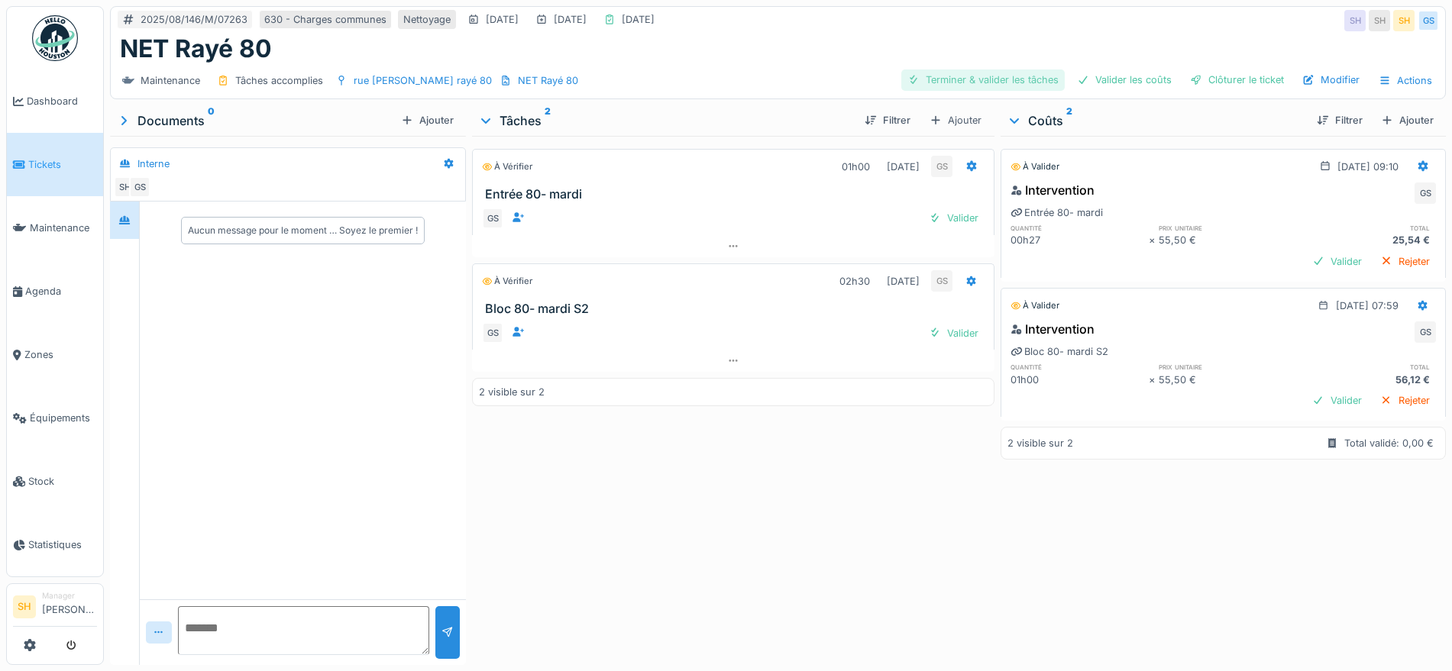
click at [1000, 77] on div "Terminer & valider les tâches" at bounding box center [982, 79] width 163 height 21
click at [1132, 77] on div "Valider les coûts" at bounding box center [1124, 79] width 107 height 21
click at [1229, 86] on div "Clôturer le ticket" at bounding box center [1237, 79] width 106 height 21
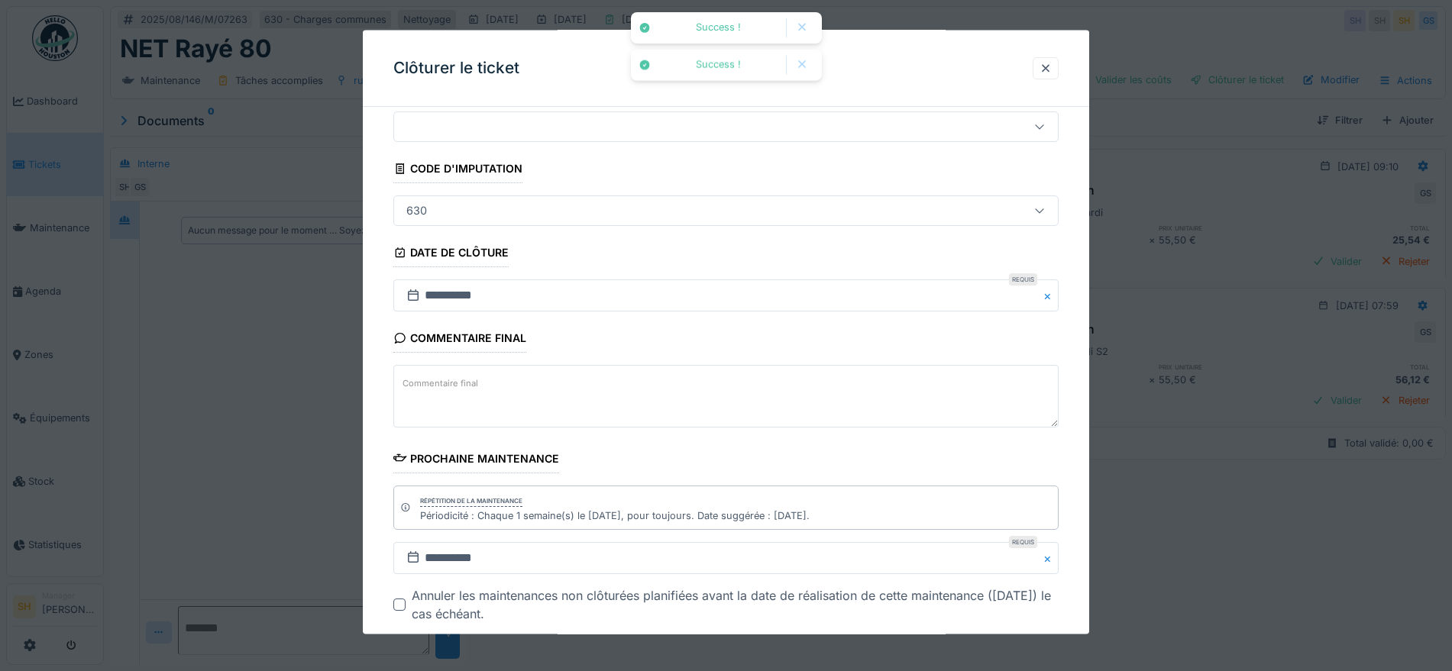
scroll to position [131, 0]
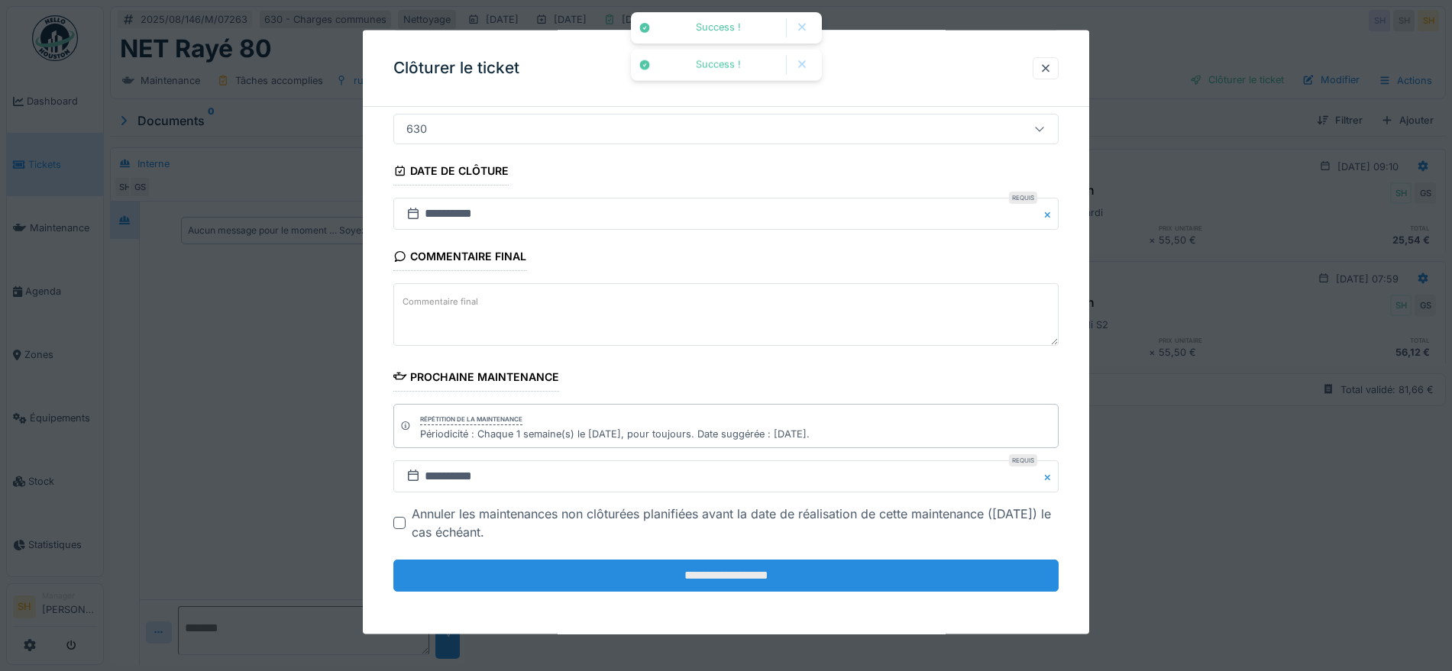
click at [650, 567] on input "**********" at bounding box center [725, 576] width 665 height 32
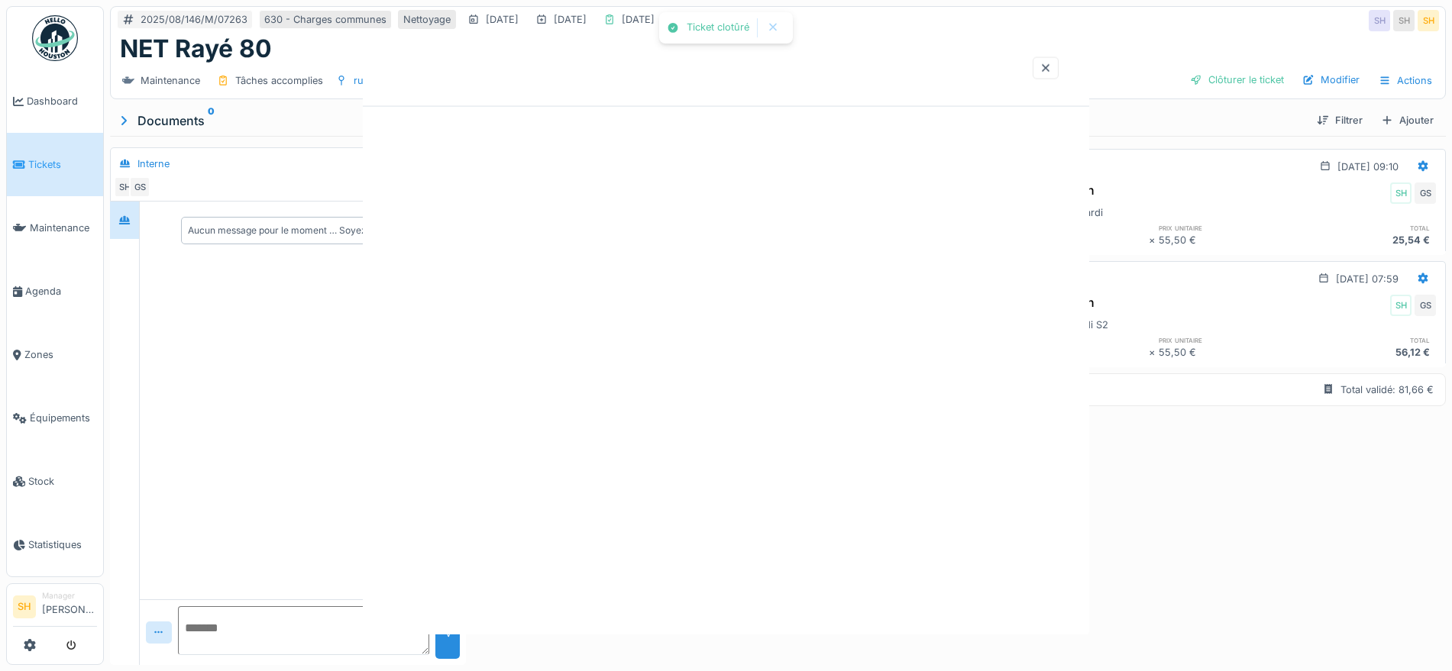
scroll to position [0, 0]
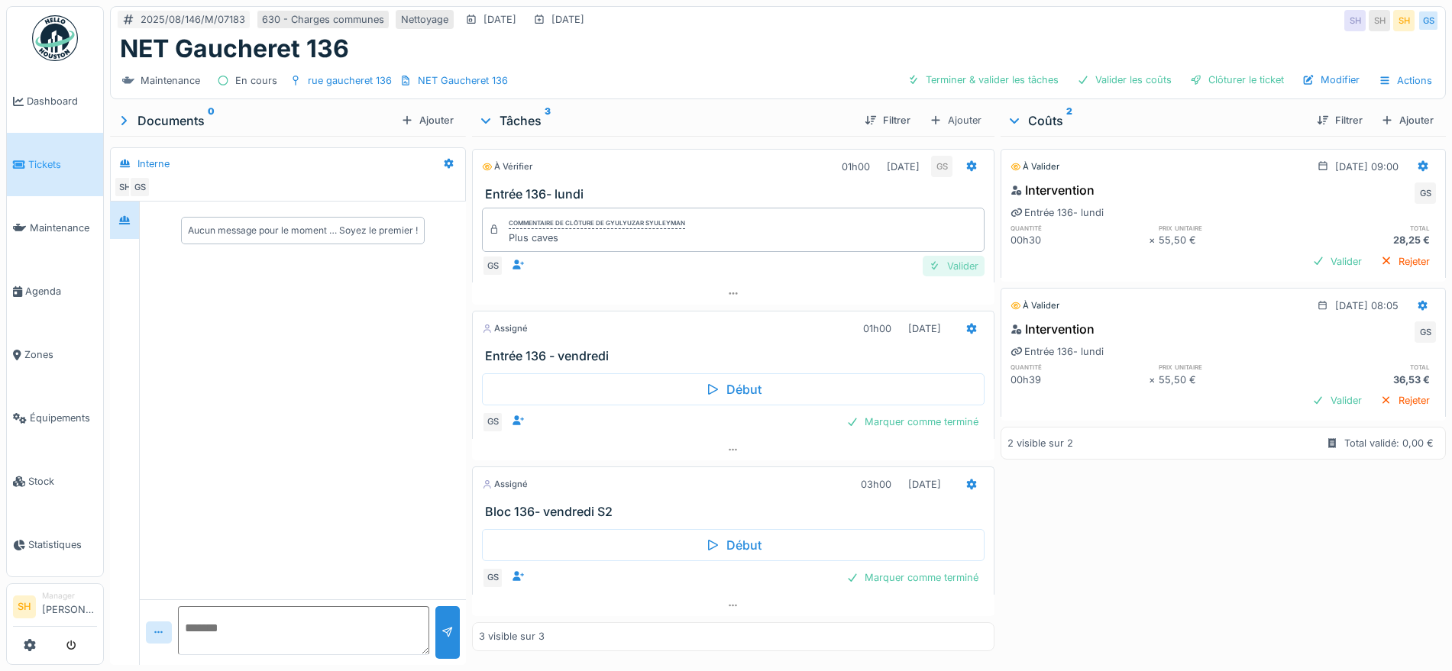
click at [964, 269] on div "Valider" at bounding box center [953, 266] width 62 height 21
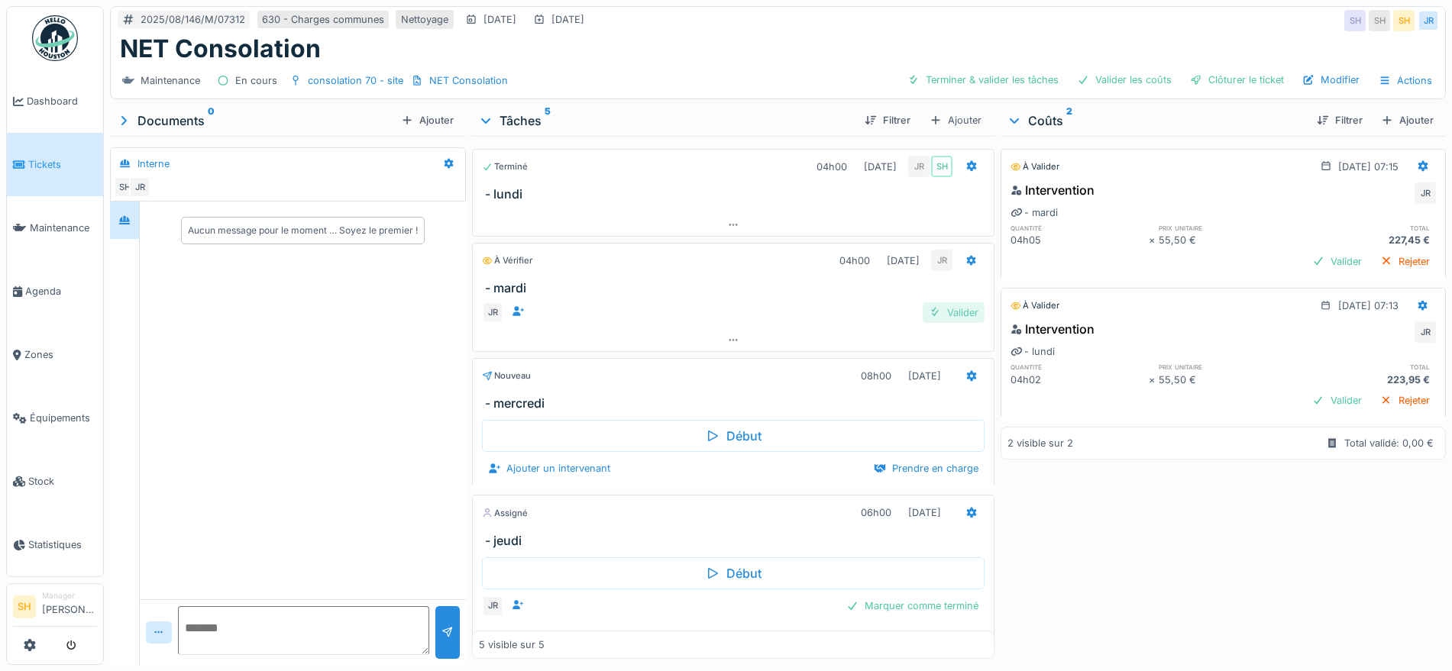
click at [927, 318] on div "Valider" at bounding box center [953, 312] width 62 height 21
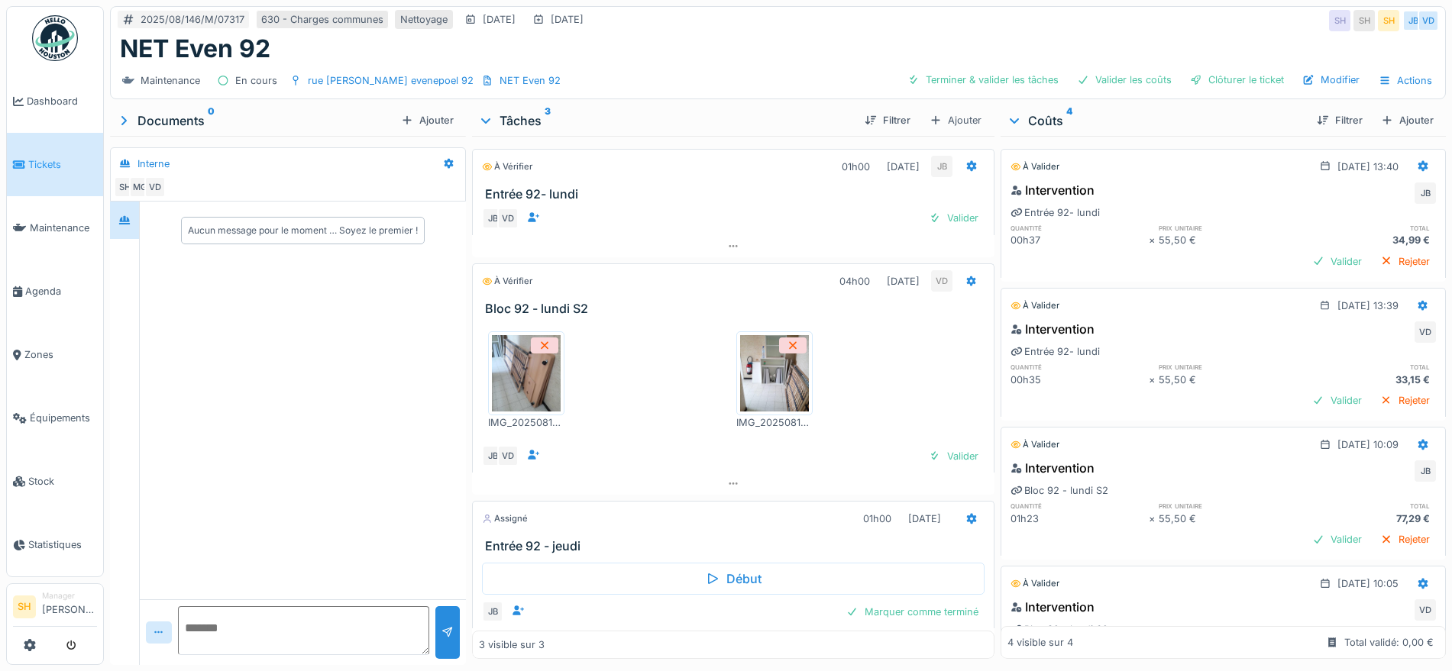
drag, startPoint x: 921, startPoint y: 457, endPoint x: 913, endPoint y: 302, distance: 154.4
click at [916, 441] on div "IMG_20250818_101238_308.jpg IMG_20250818_101229_616.jpg JB VD Valider" at bounding box center [733, 394] width 522 height 157
click at [932, 219] on div "Valider" at bounding box center [953, 218] width 62 height 21
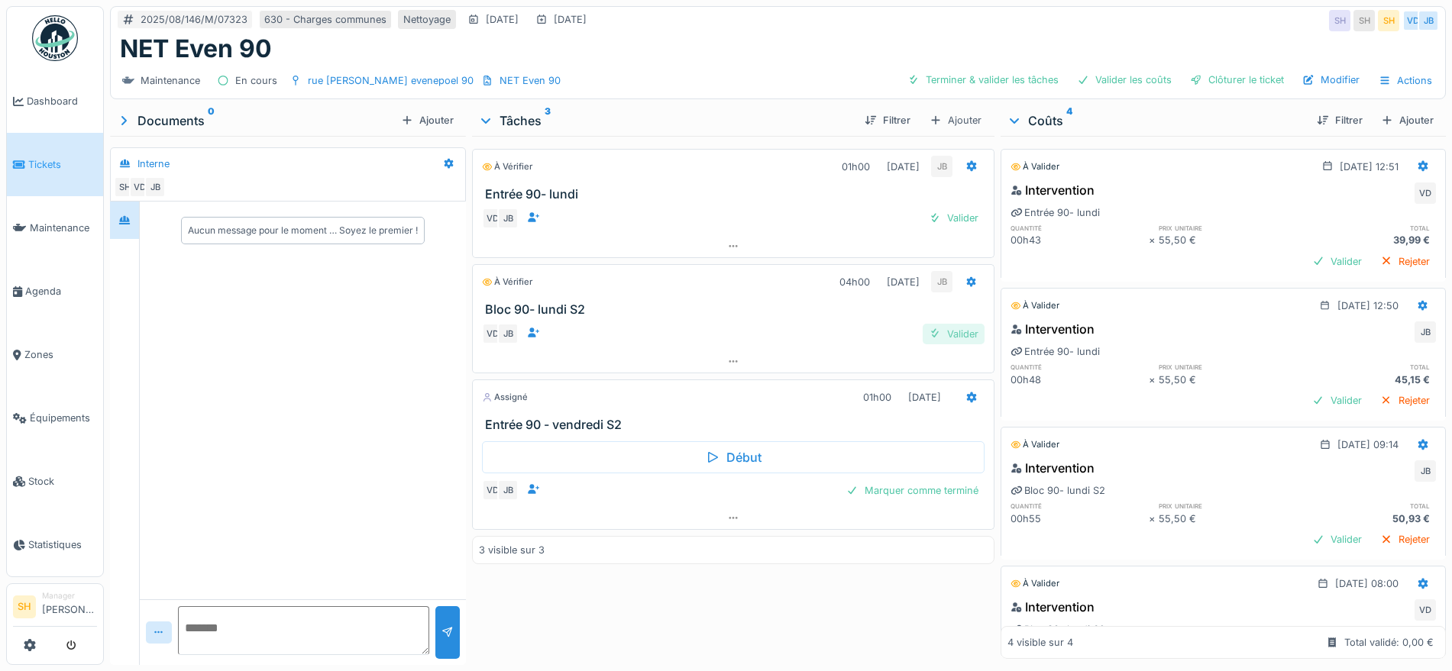
click at [942, 331] on div "Valider" at bounding box center [953, 334] width 62 height 21
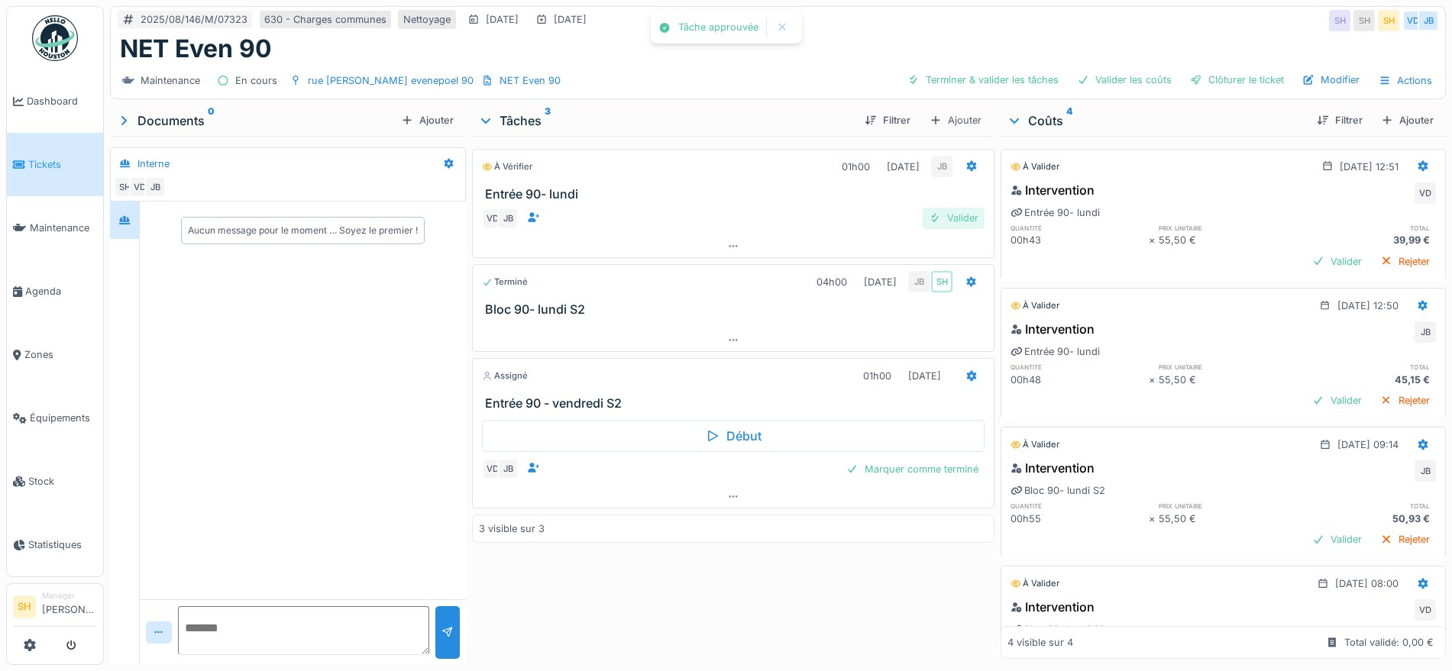
click at [949, 210] on div "Valider" at bounding box center [953, 218] width 62 height 21
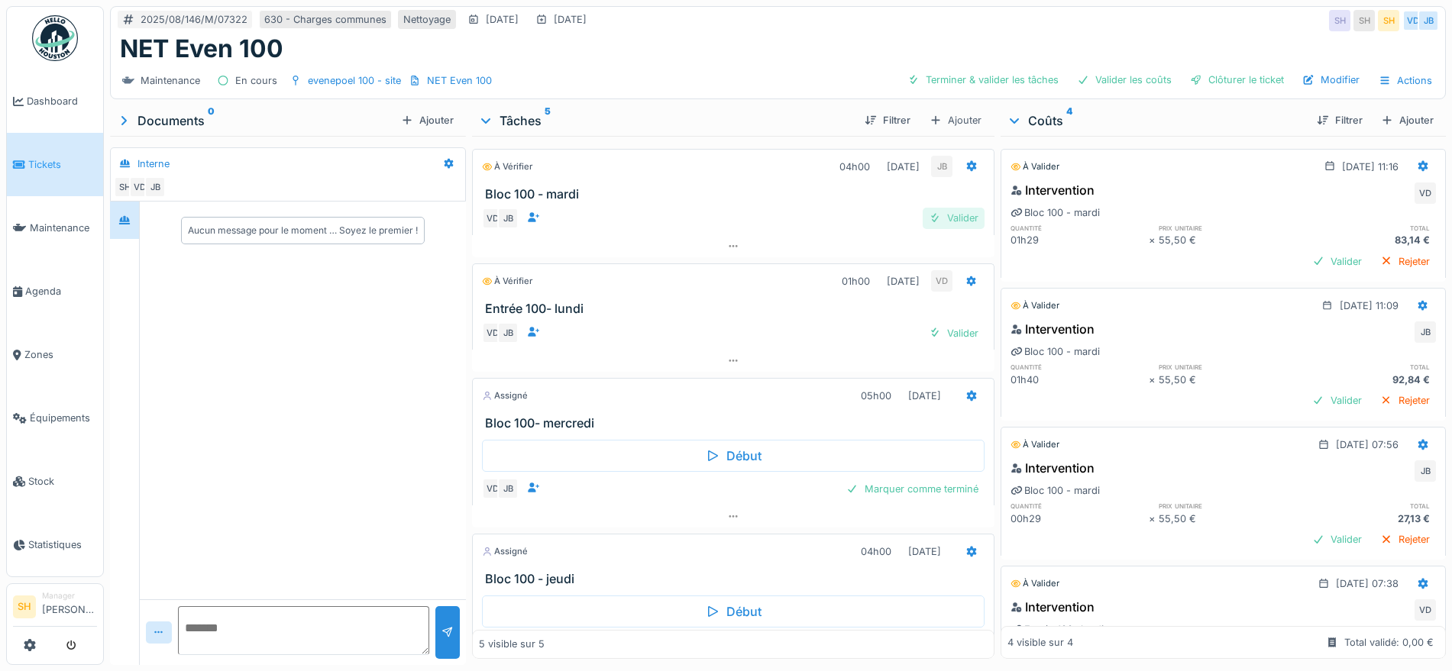
click at [935, 216] on div "Valider" at bounding box center [953, 218] width 62 height 21
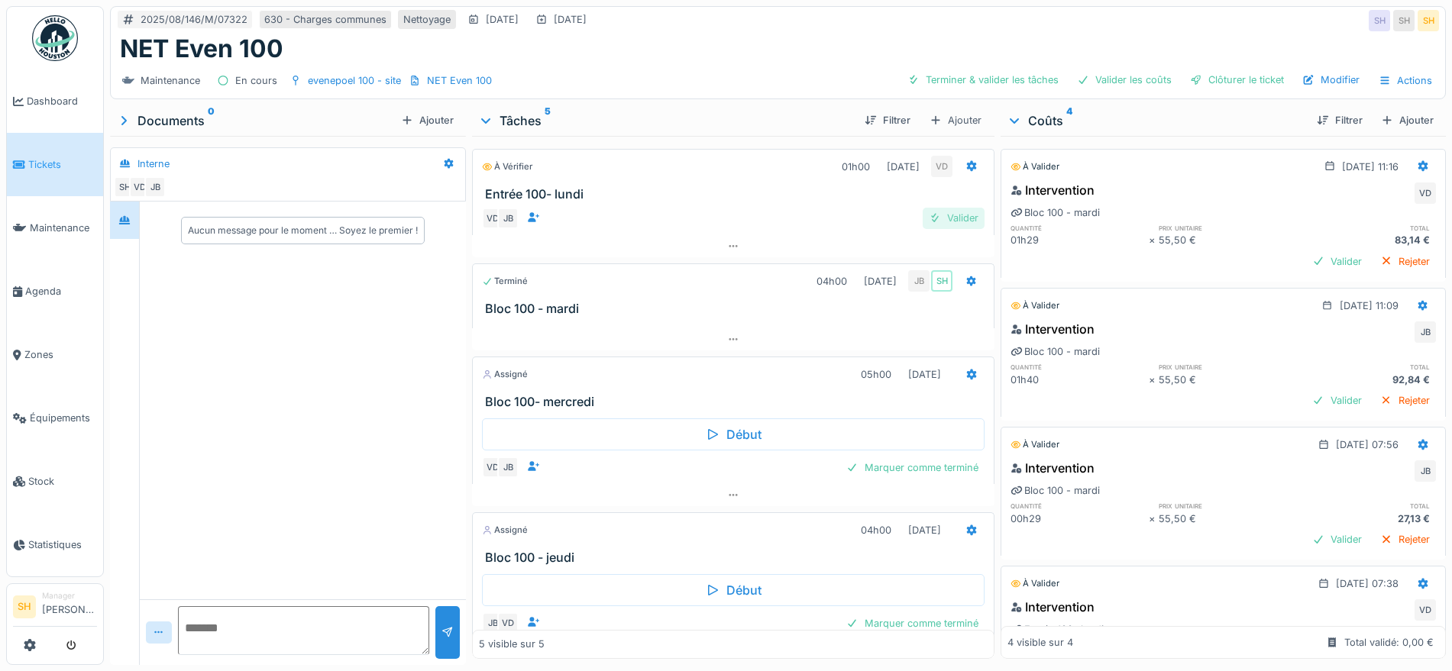
click at [936, 221] on div "Valider" at bounding box center [953, 218] width 62 height 21
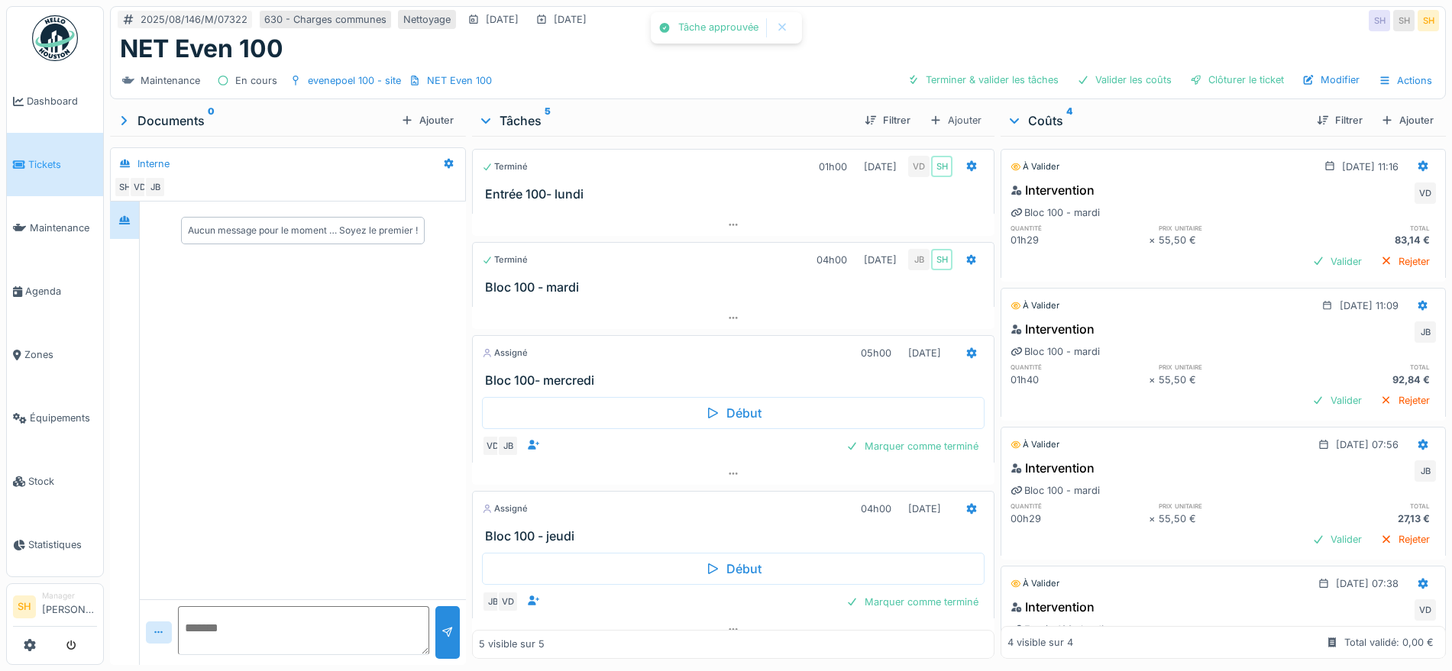
scroll to position [15, 0]
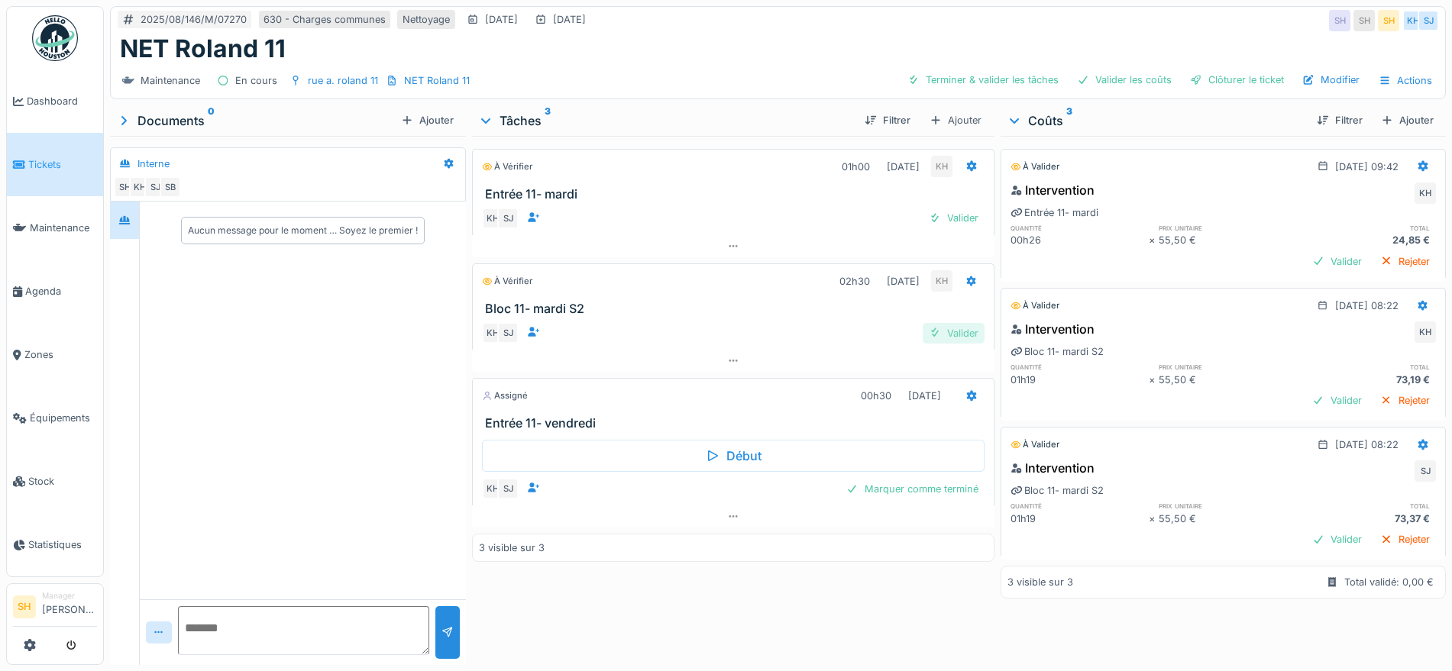
click at [956, 334] on div "Valider" at bounding box center [953, 333] width 62 height 21
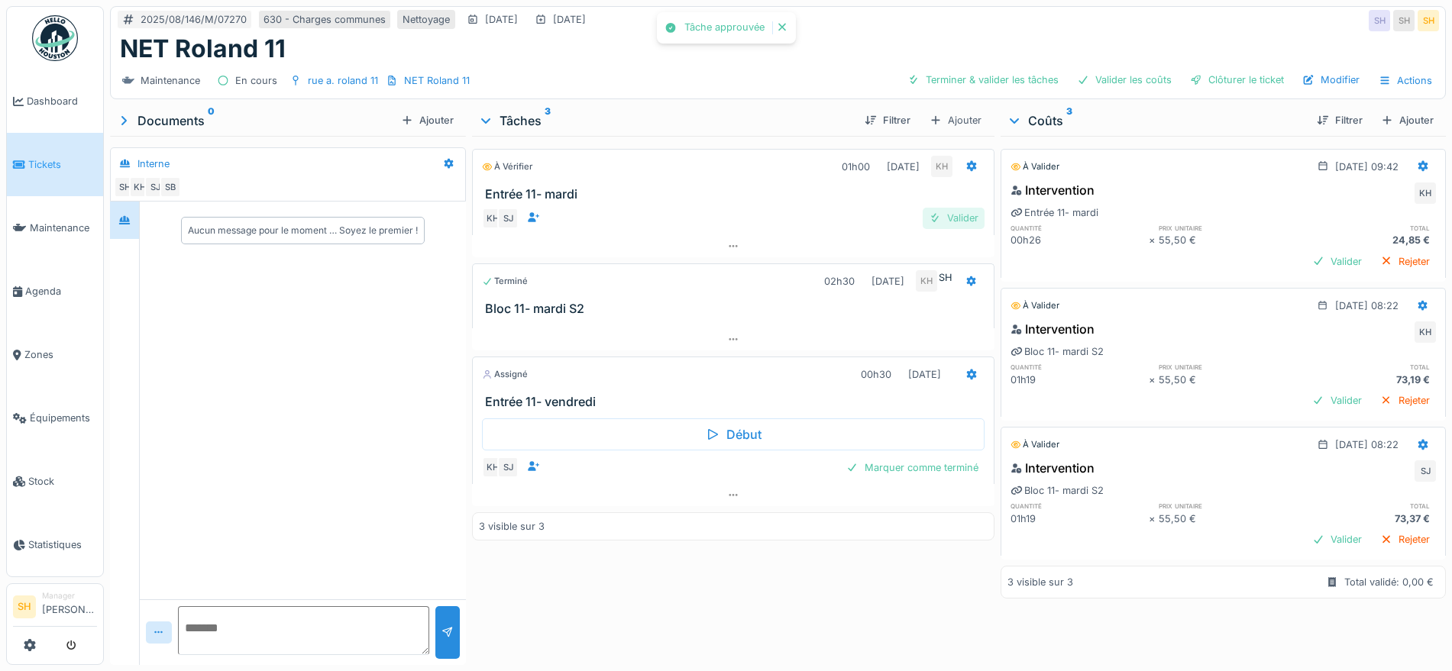
click at [940, 215] on div "Valider" at bounding box center [953, 218] width 62 height 21
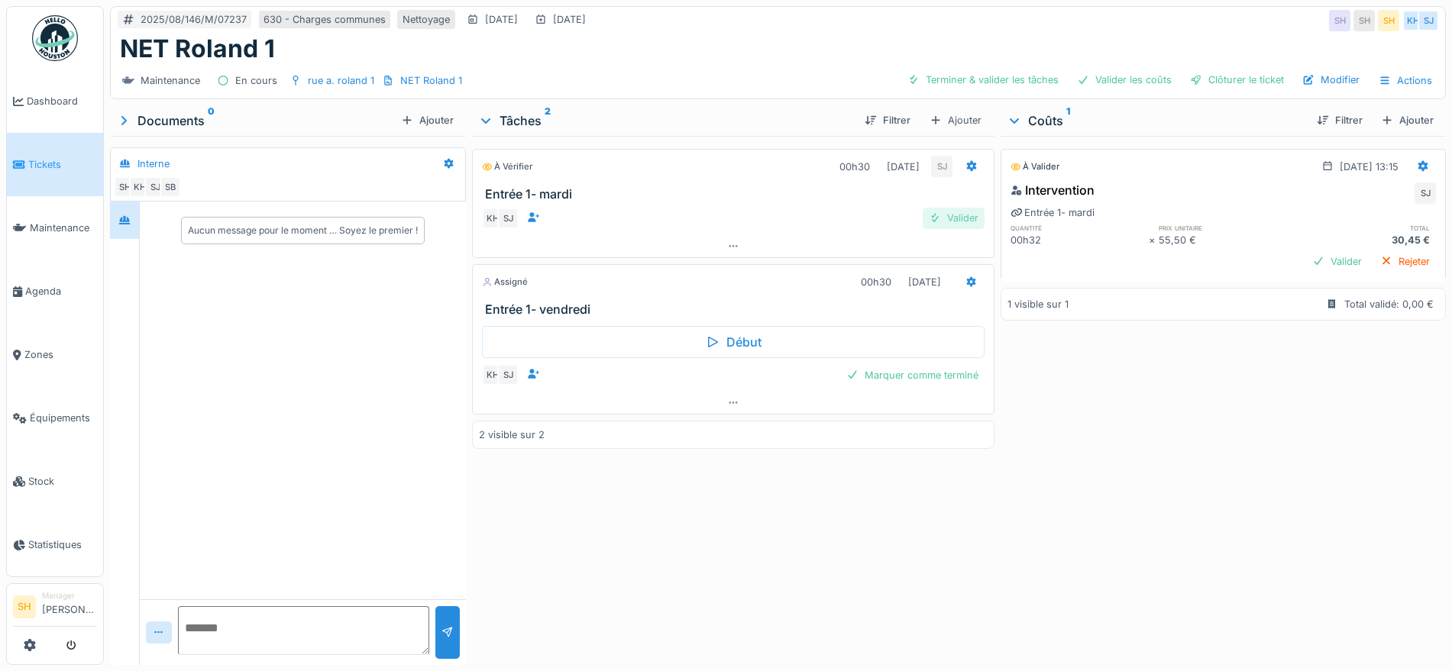
click at [965, 223] on div "Valider" at bounding box center [953, 218] width 62 height 21
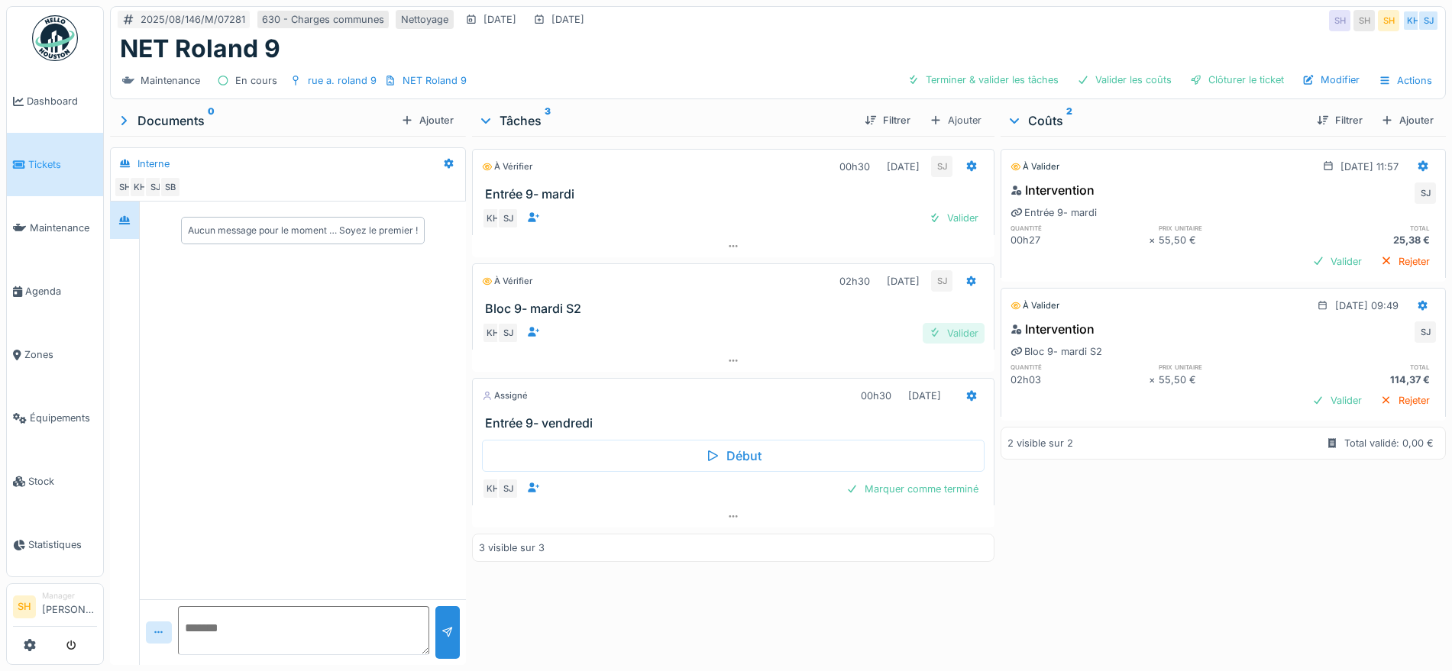
click at [955, 328] on div "Valider" at bounding box center [953, 333] width 62 height 21
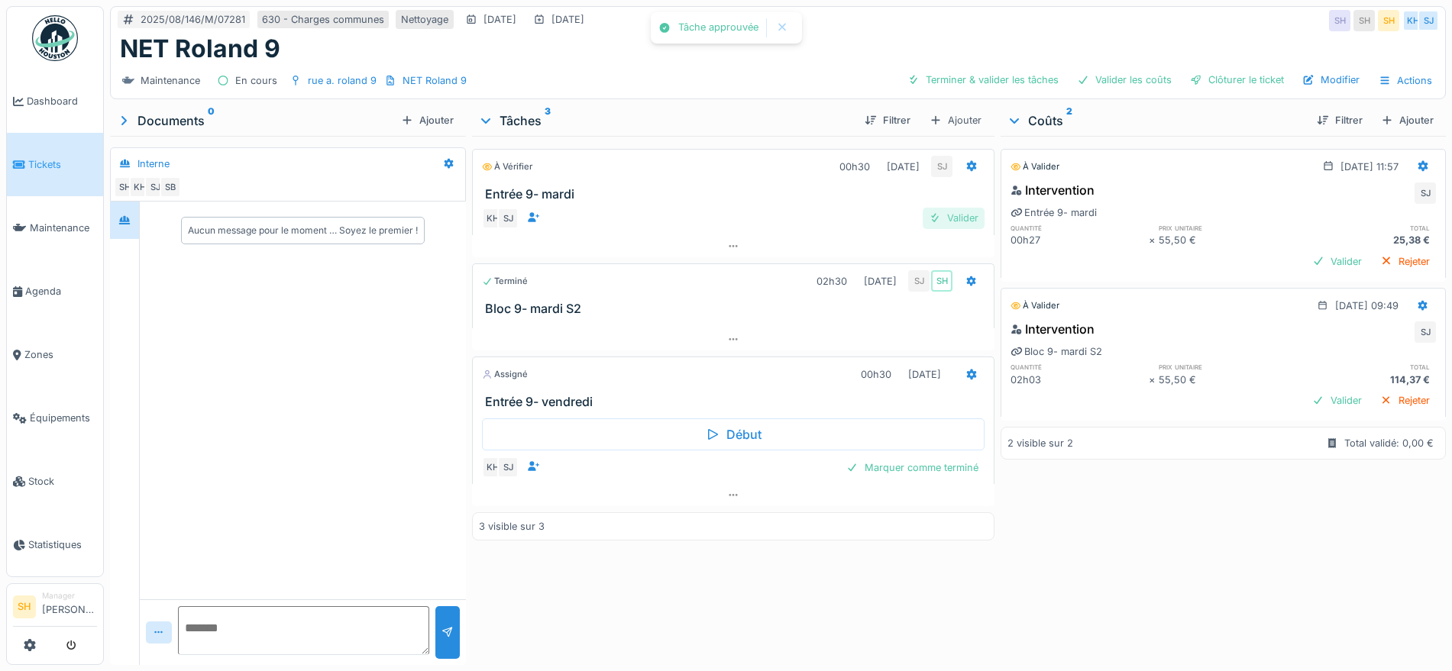
click at [961, 218] on div "Valider" at bounding box center [953, 218] width 62 height 21
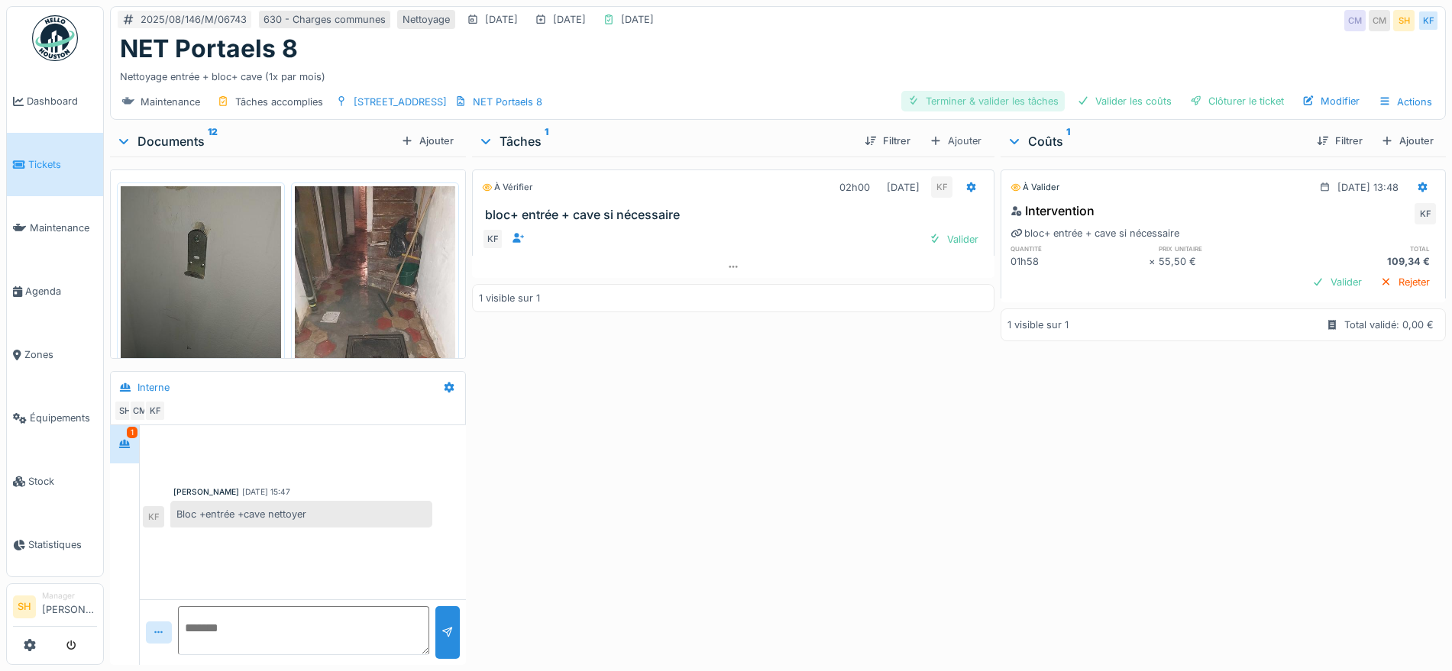
click at [999, 95] on div "Terminer & valider les tâches" at bounding box center [982, 101] width 163 height 21
click at [1149, 102] on div "Valider les coûts" at bounding box center [1124, 101] width 107 height 21
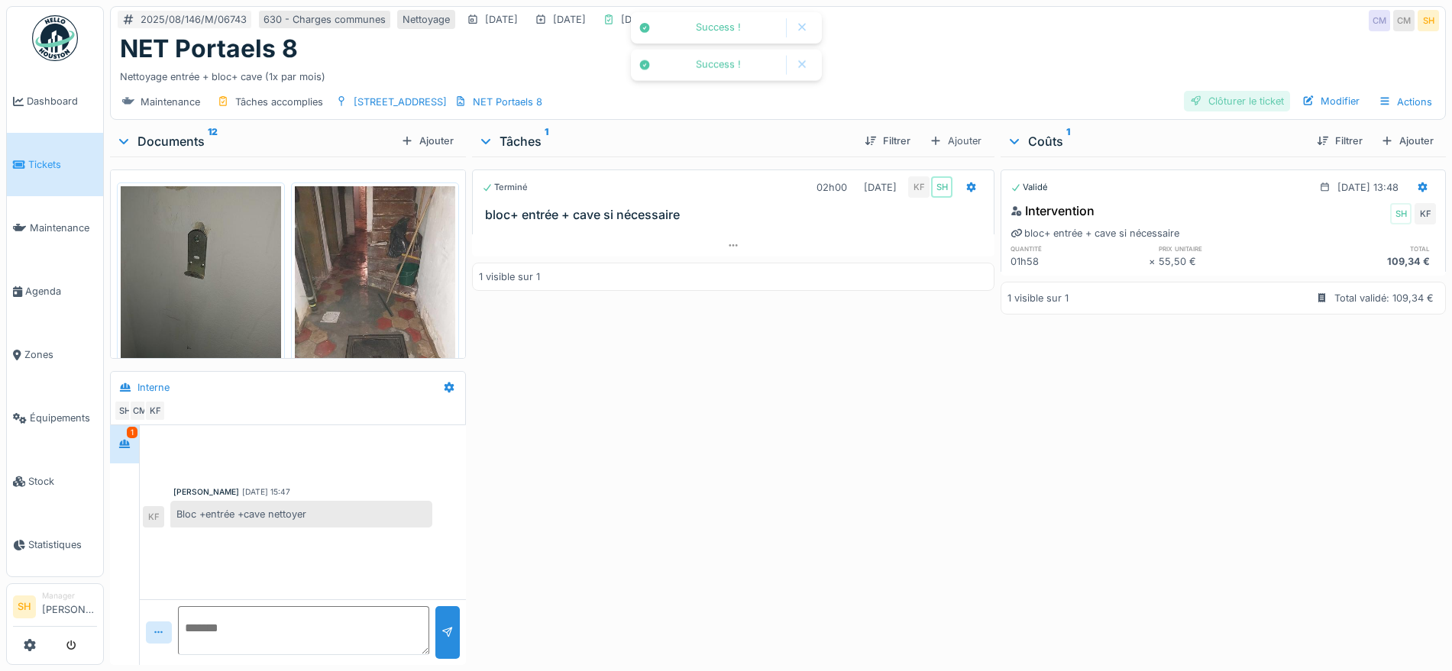
click at [1225, 102] on div "Clôturer le ticket" at bounding box center [1237, 101] width 106 height 21
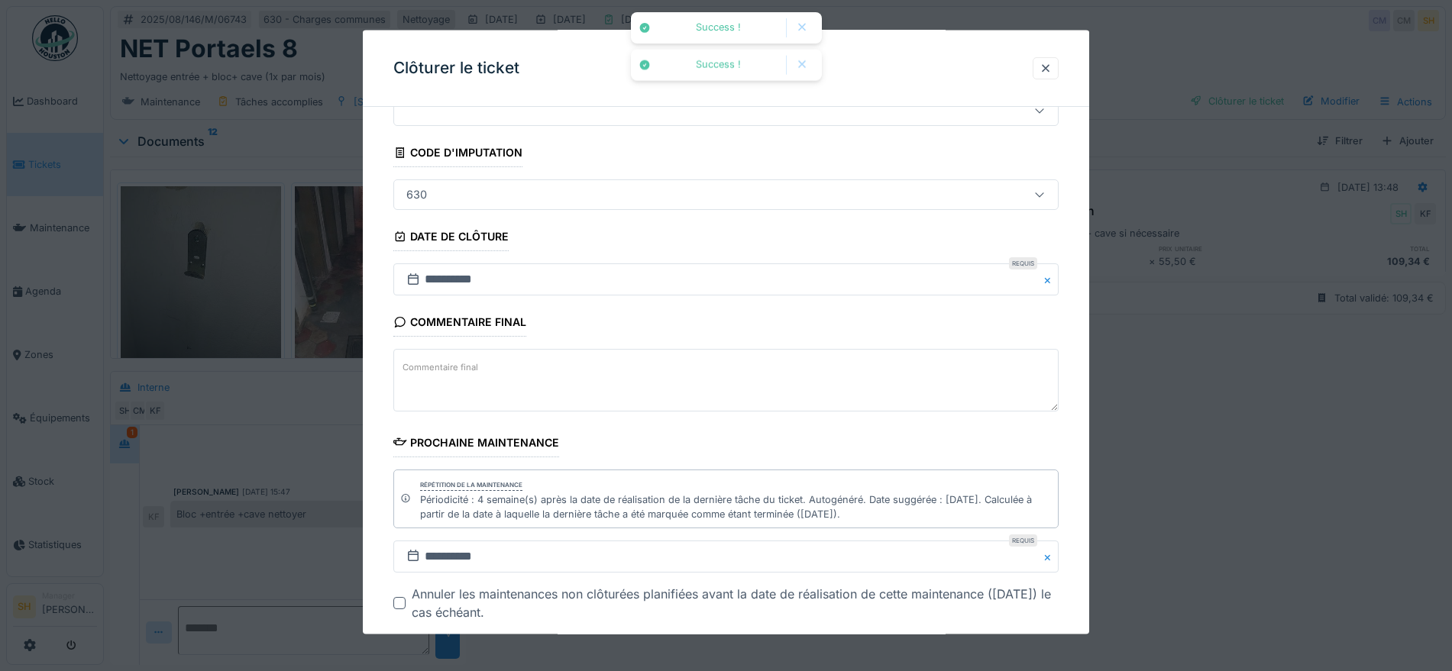
scroll to position [145, 0]
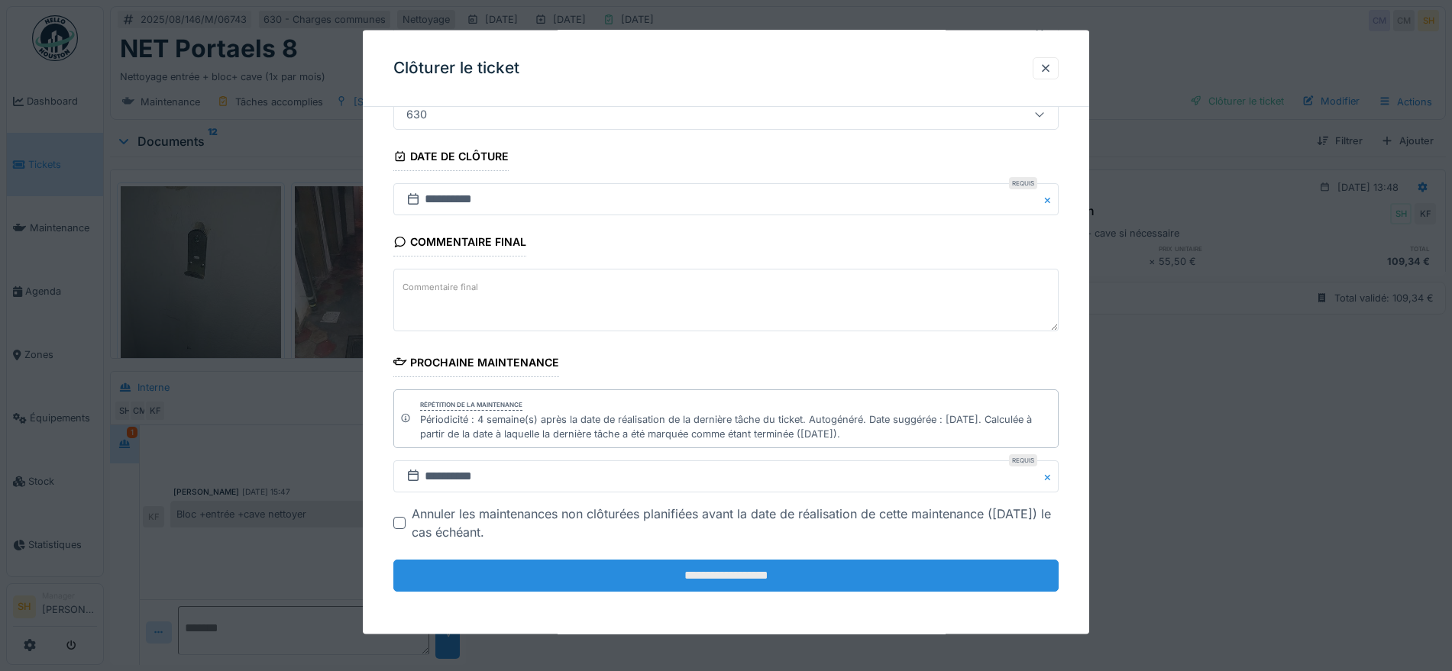
click at [775, 565] on input "**********" at bounding box center [725, 576] width 665 height 32
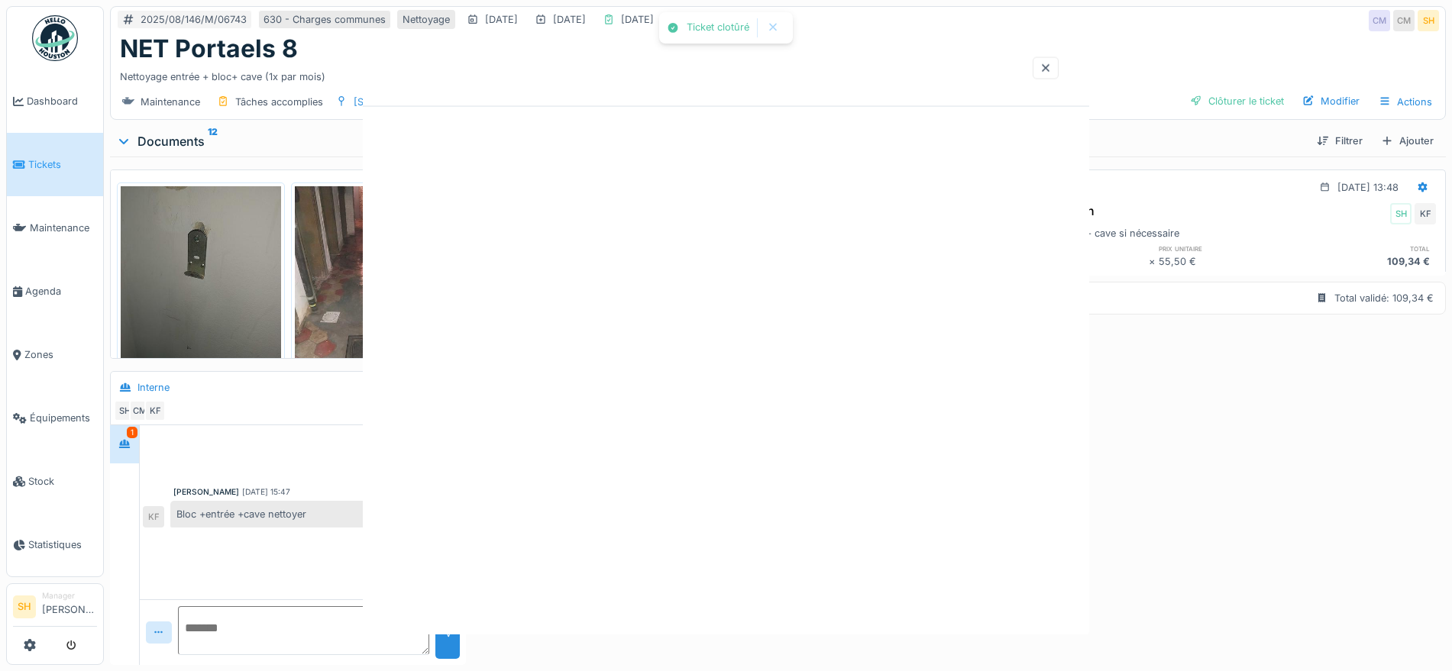
scroll to position [0, 0]
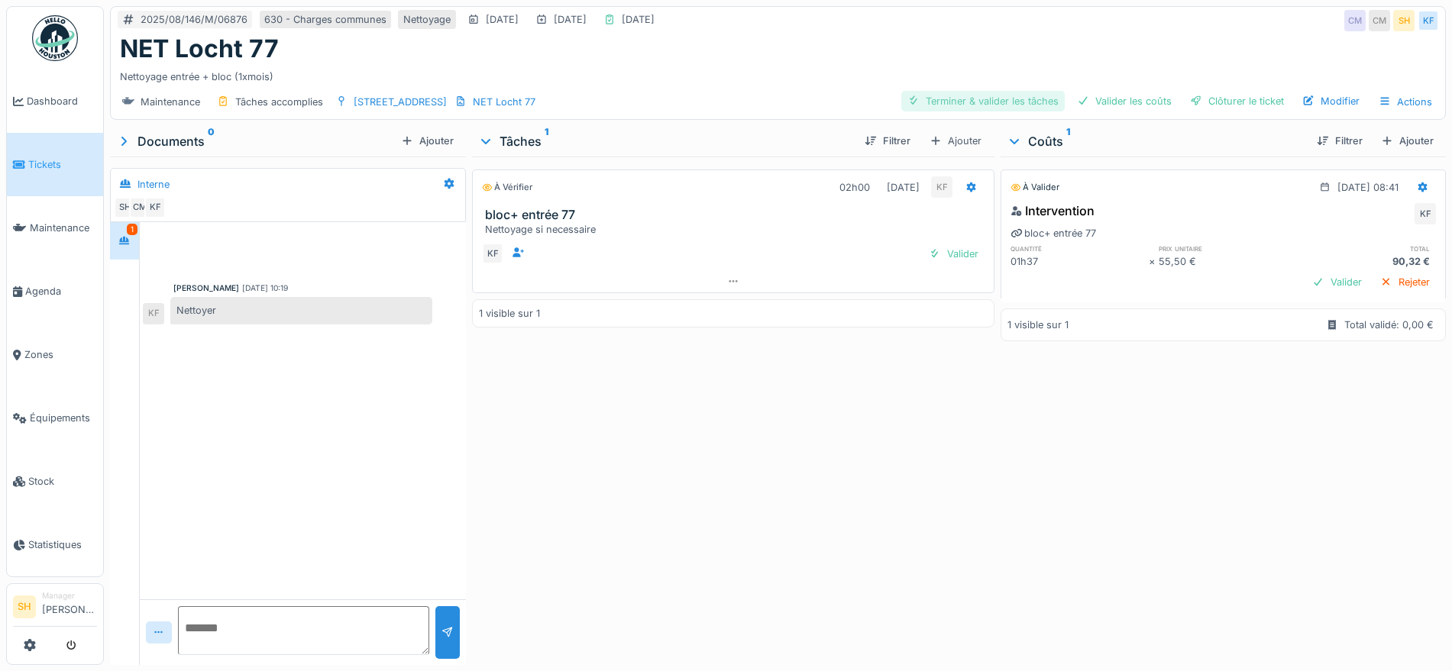
click at [1018, 99] on div "Terminer & valider les tâches" at bounding box center [982, 101] width 163 height 21
click at [1099, 101] on div "Valider les coûts" at bounding box center [1124, 101] width 107 height 21
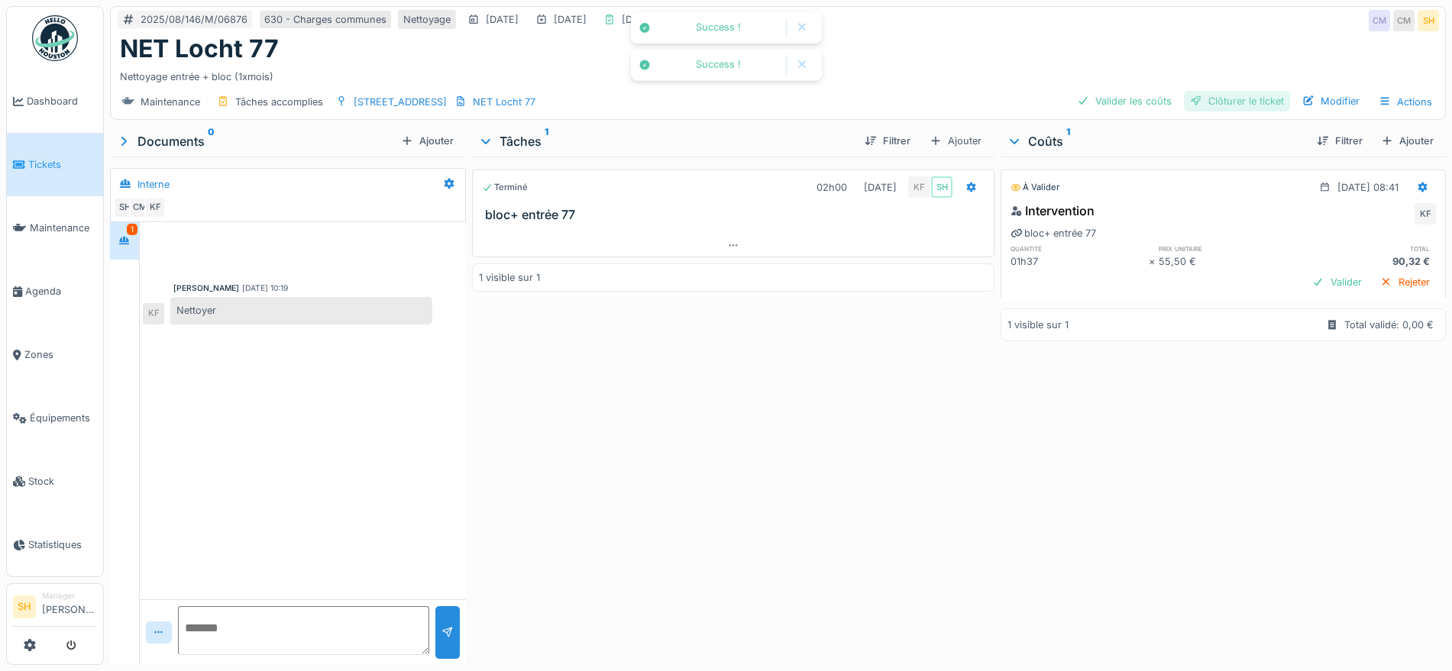
click at [1192, 100] on div "Clôturer le ticket" at bounding box center [1237, 101] width 106 height 21
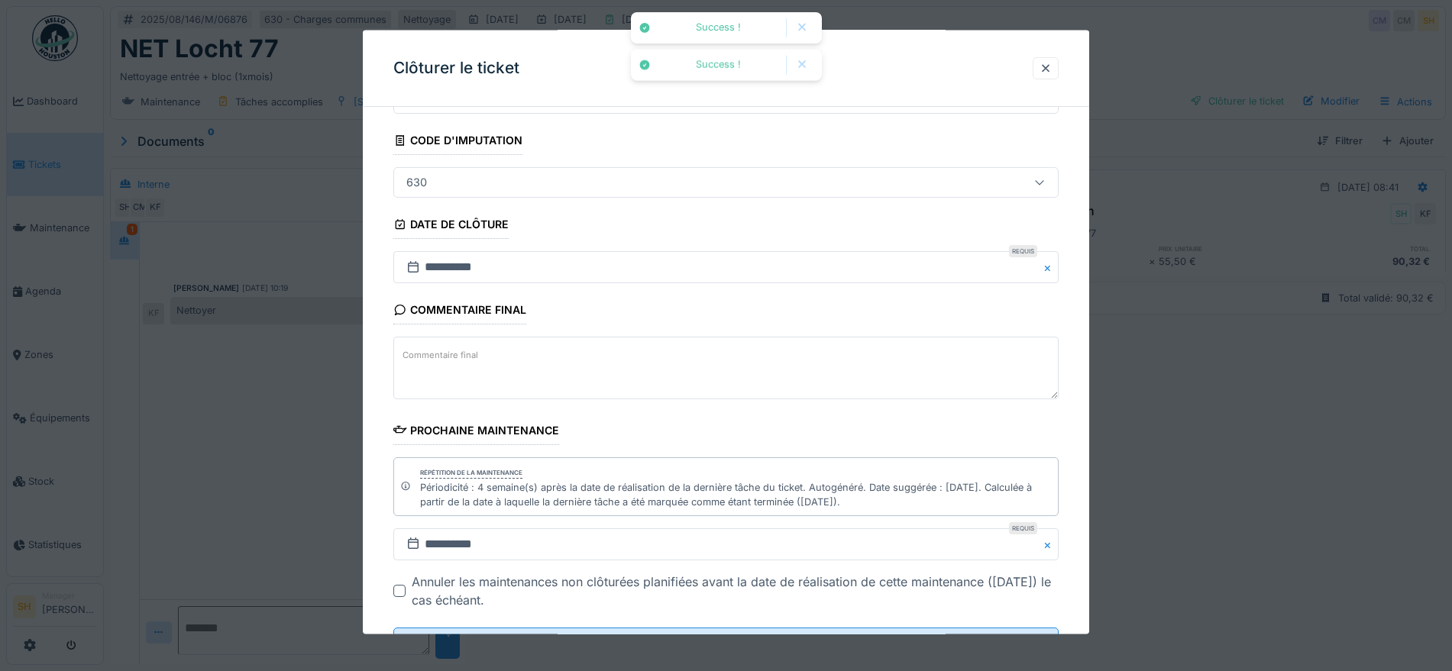
scroll to position [145, 0]
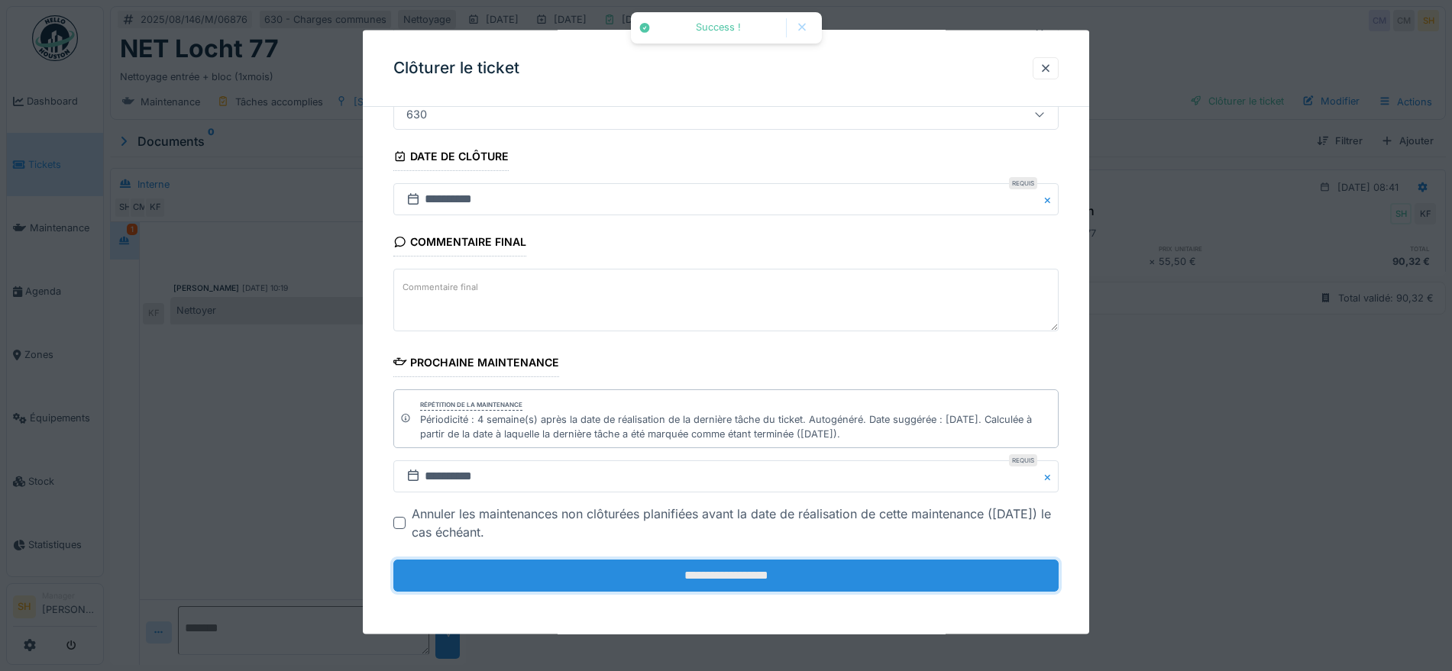
click at [820, 577] on input "**********" at bounding box center [725, 576] width 665 height 32
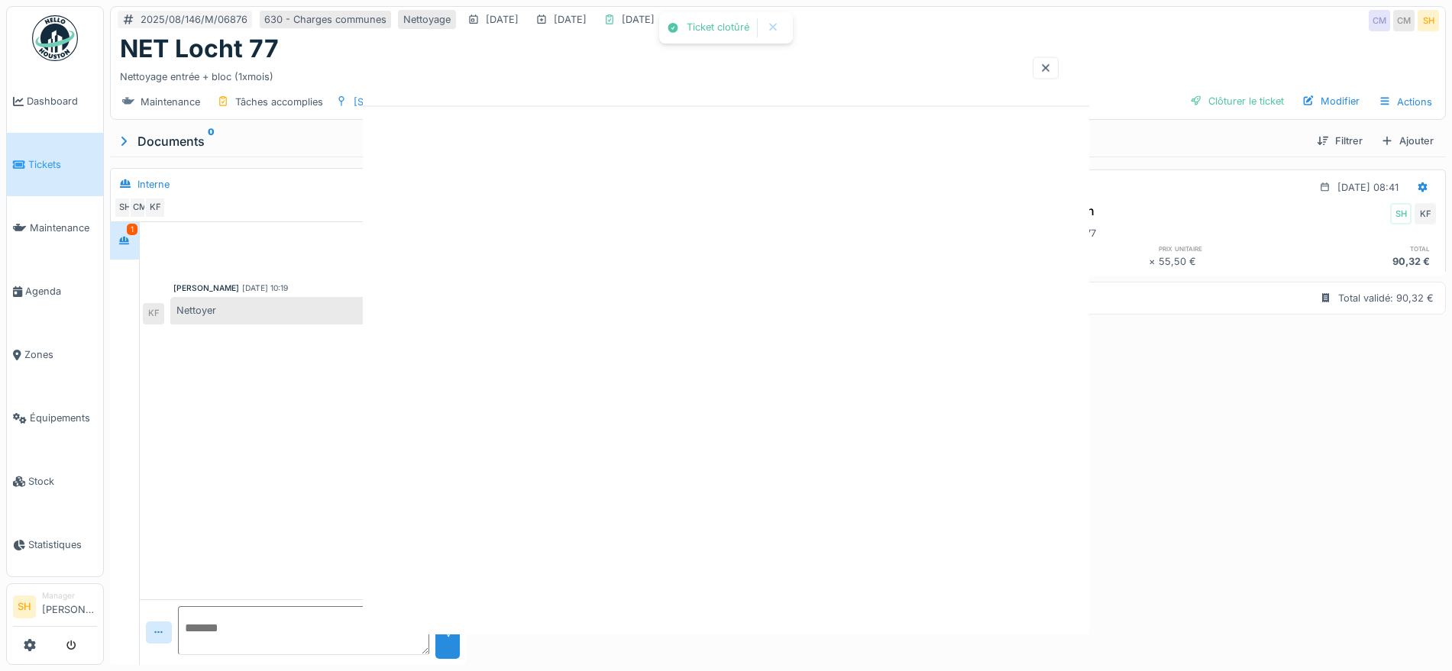
scroll to position [0, 0]
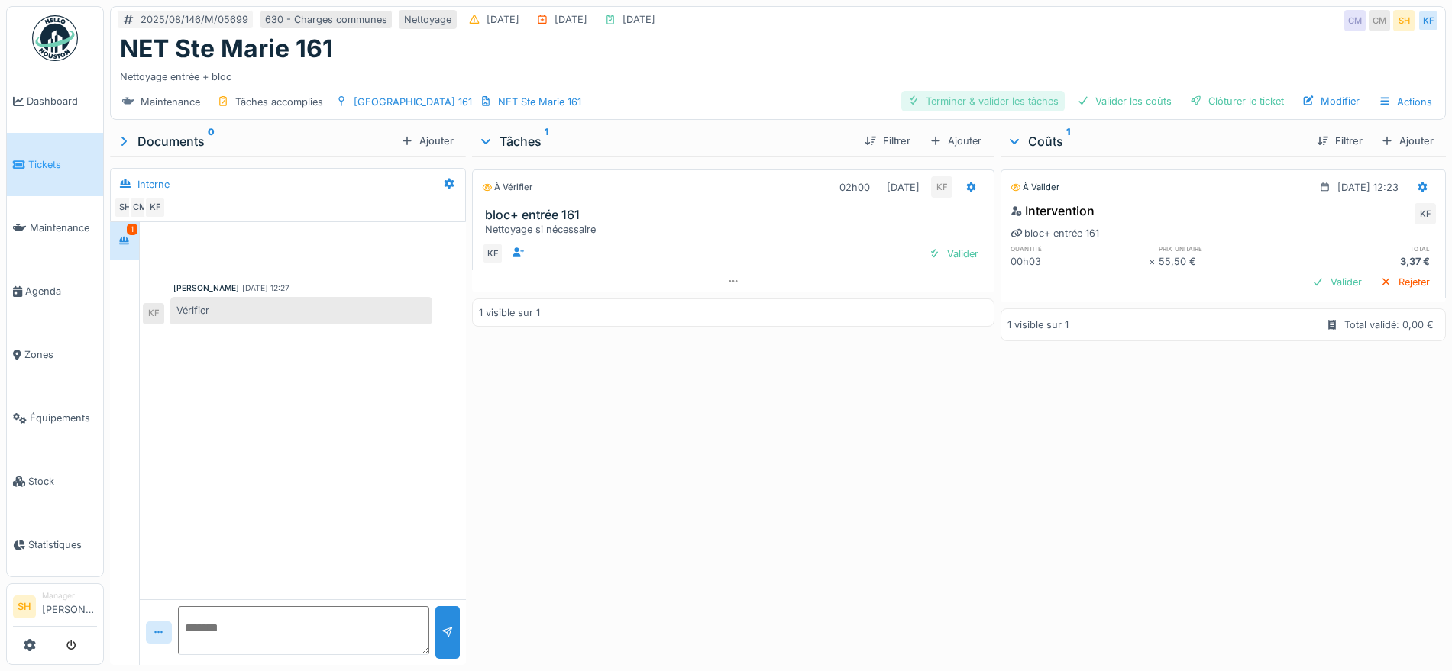
click at [999, 97] on div "Terminer & valider les tâches" at bounding box center [982, 101] width 163 height 21
click at [1105, 102] on div "Valider les coûts" at bounding box center [1124, 101] width 107 height 21
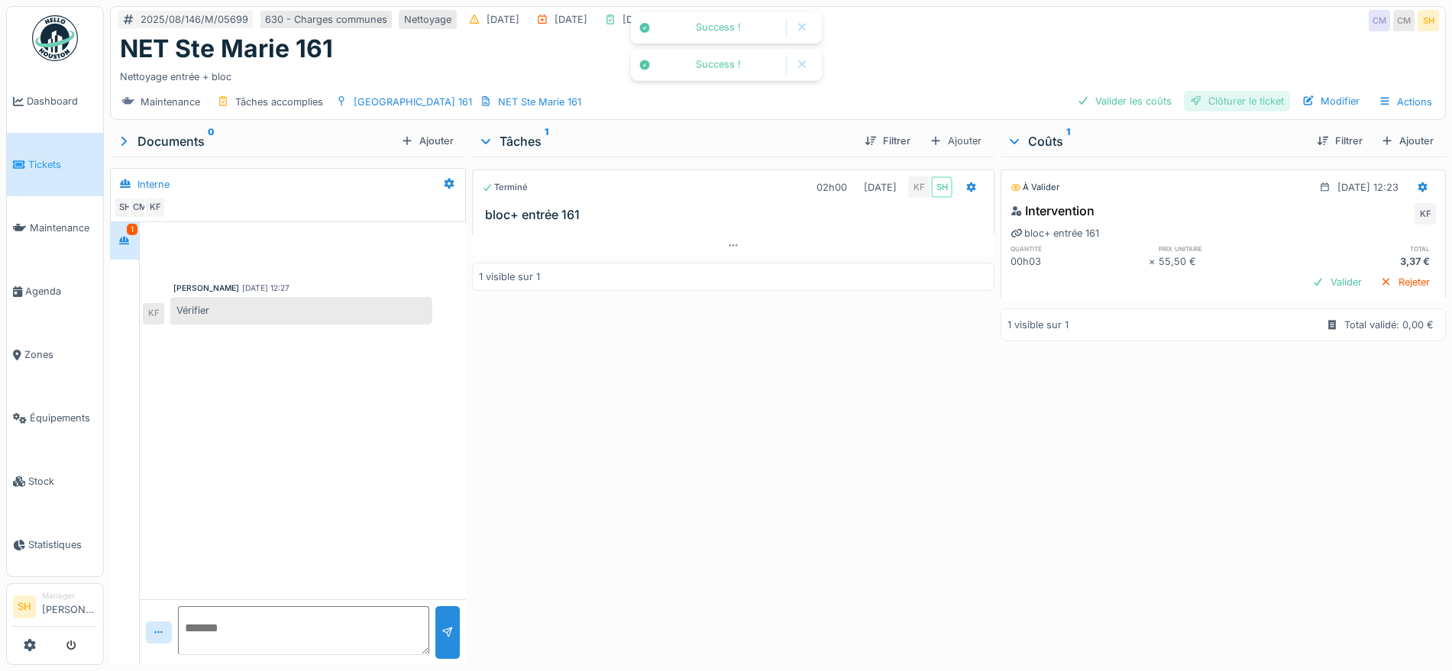
click at [1197, 102] on div "Clôturer le ticket" at bounding box center [1237, 101] width 106 height 21
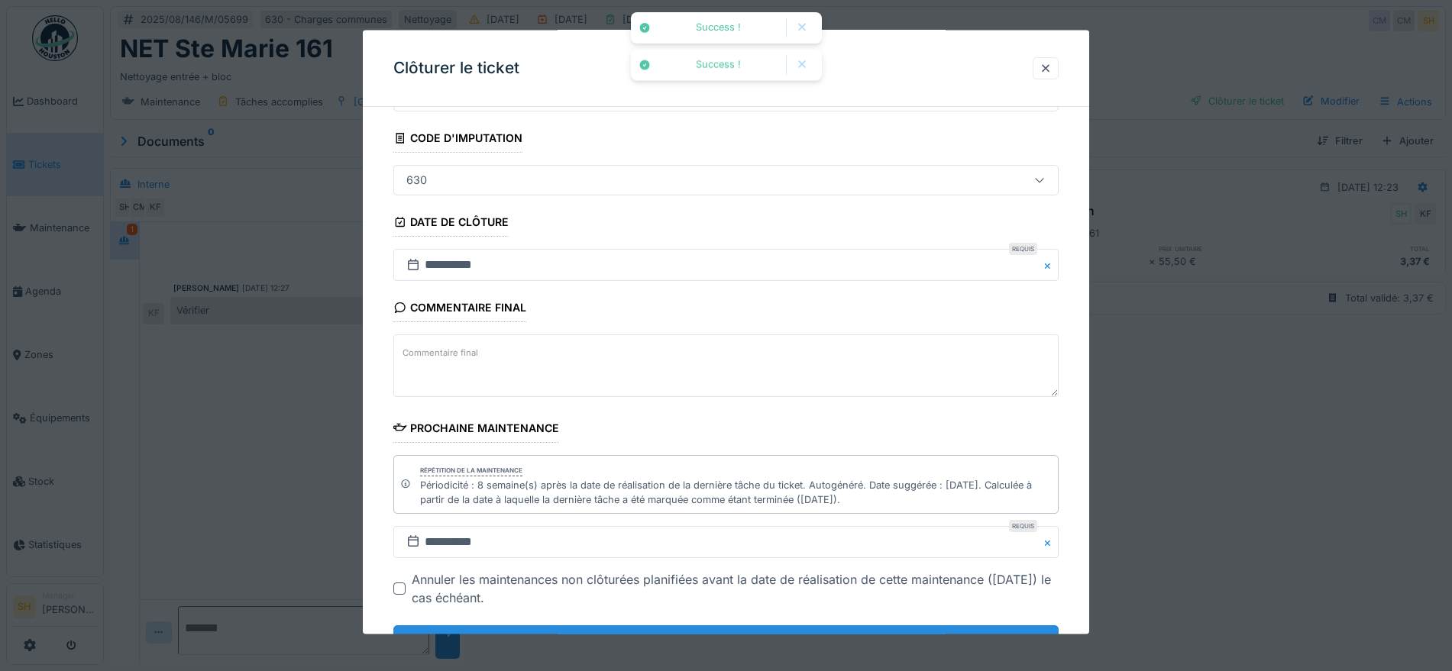
scroll to position [145, 0]
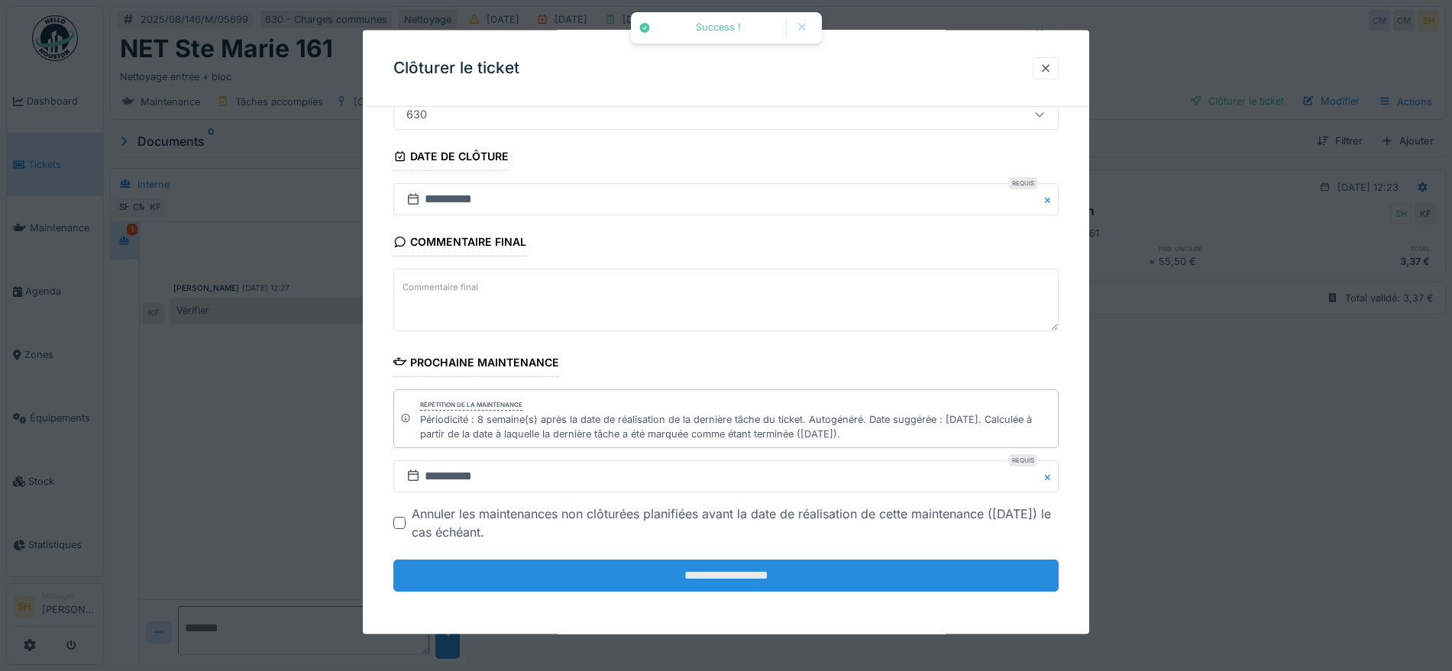
click at [667, 574] on input "**********" at bounding box center [725, 576] width 665 height 32
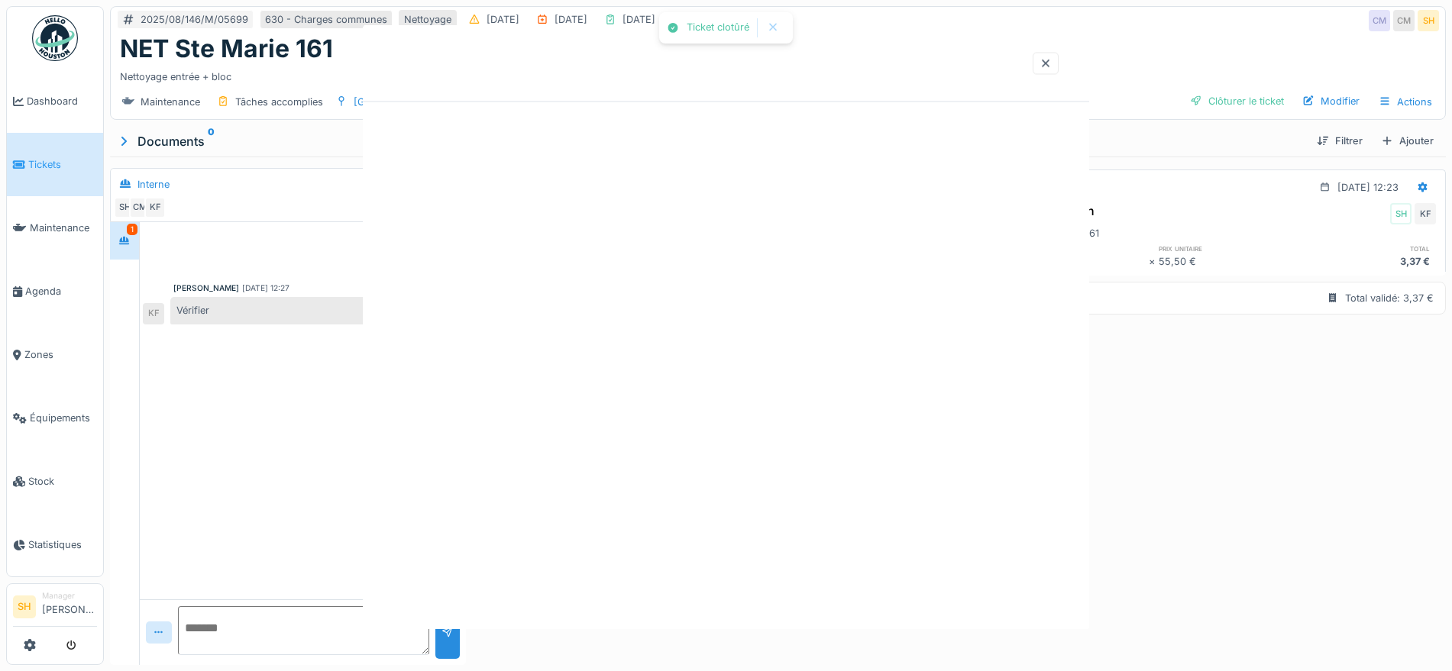
scroll to position [0, 0]
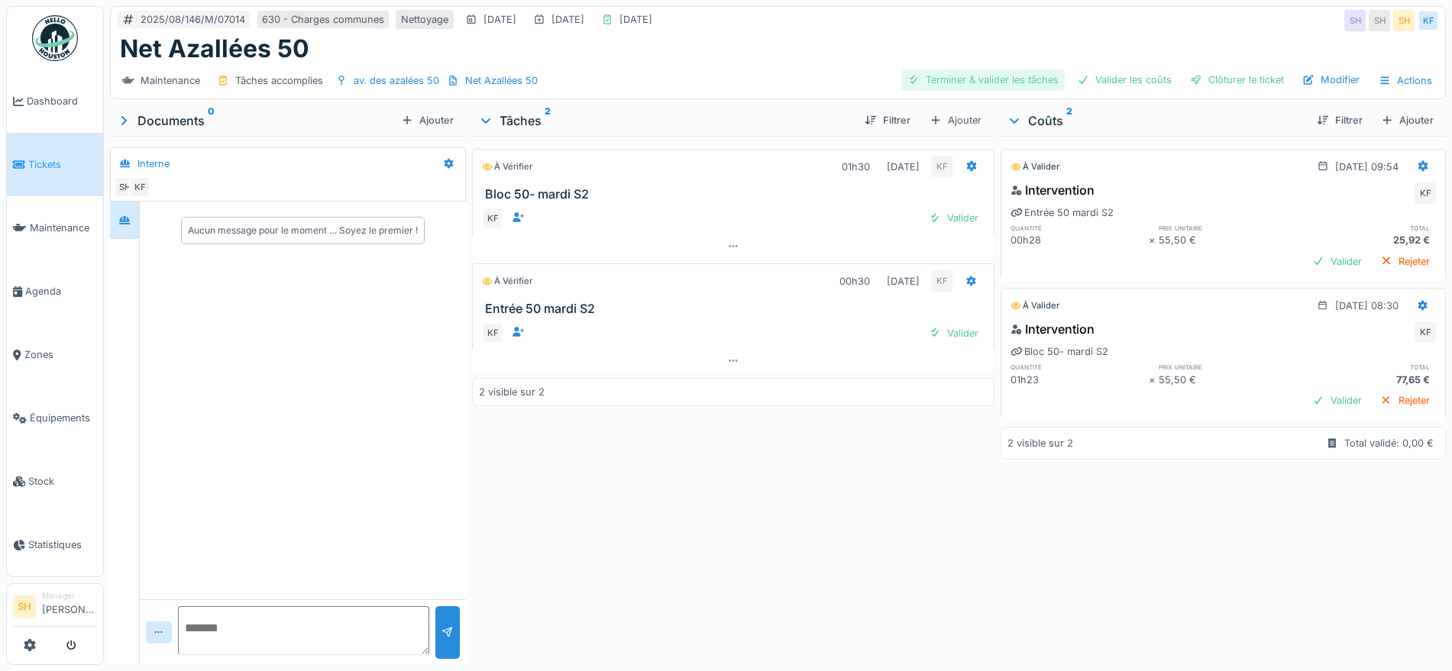
click at [1016, 76] on div "Terminer & valider les tâches" at bounding box center [982, 79] width 163 height 21
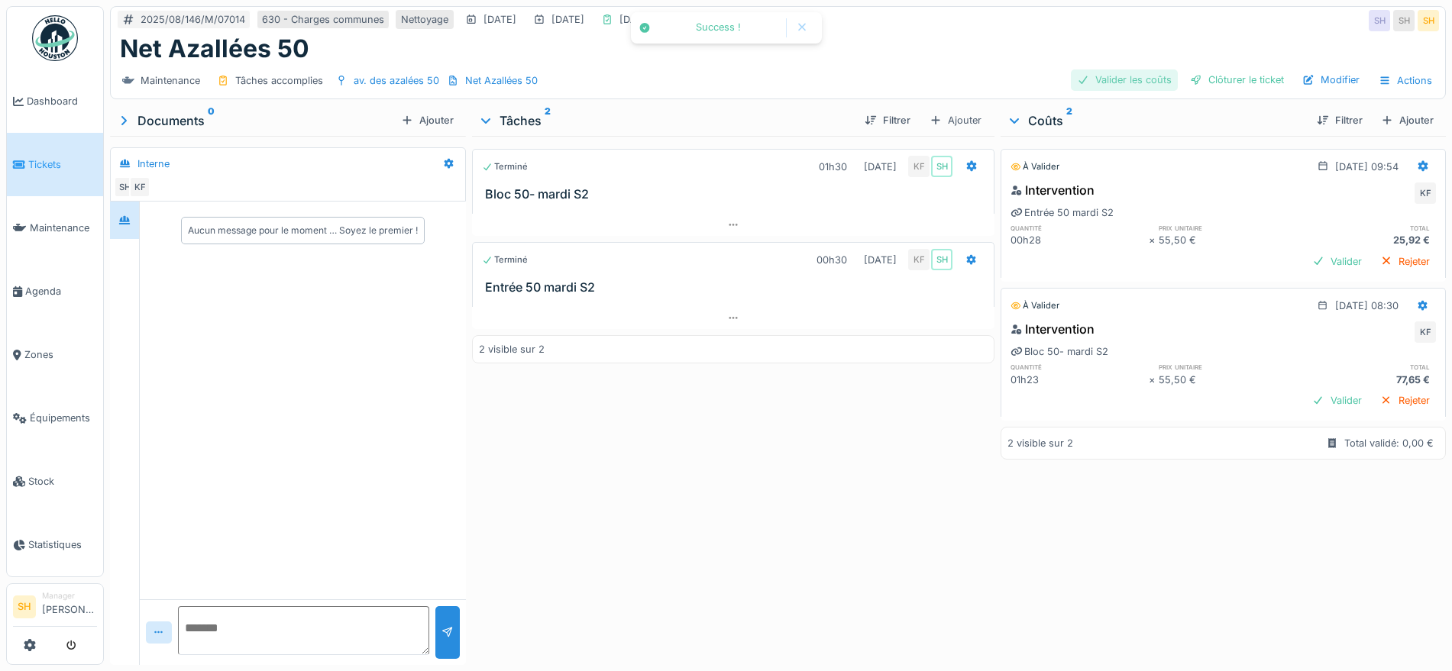
click at [1093, 75] on div "Valider les coûts" at bounding box center [1124, 79] width 107 height 21
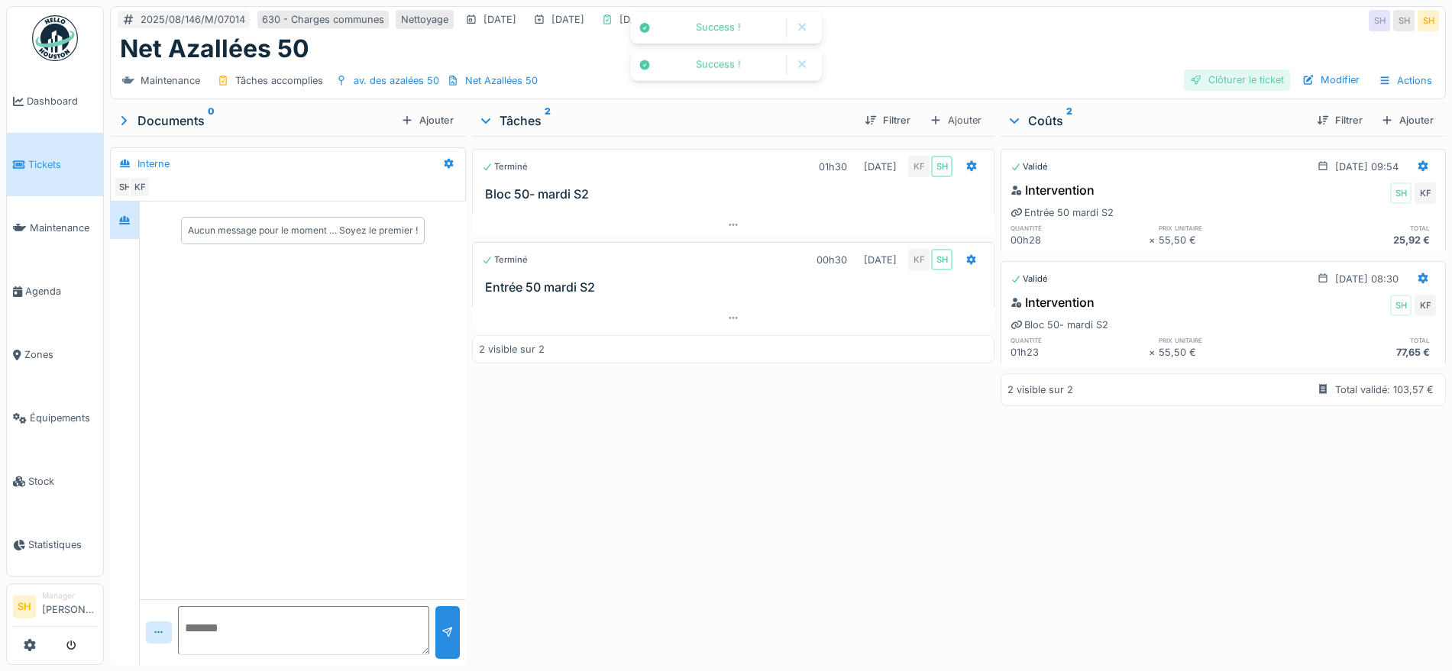
click at [1198, 76] on div "Clôturer le ticket" at bounding box center [1237, 79] width 106 height 21
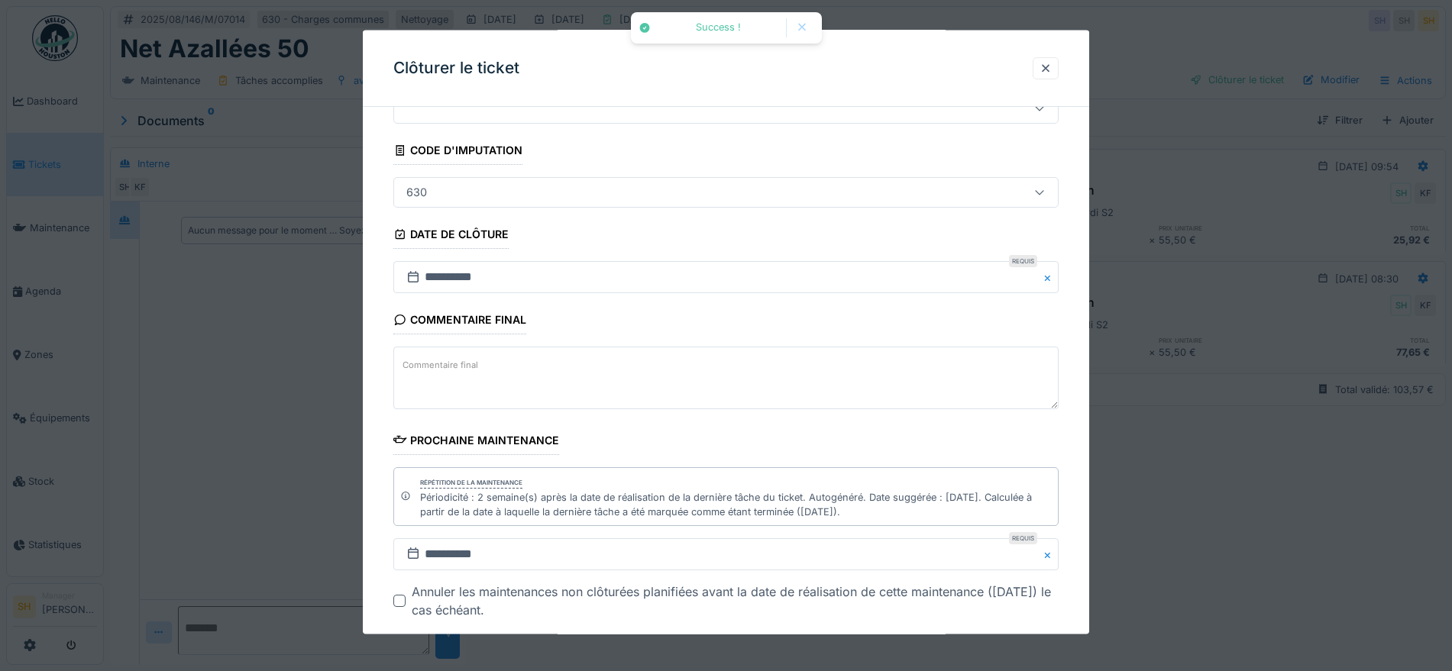
scroll to position [145, 0]
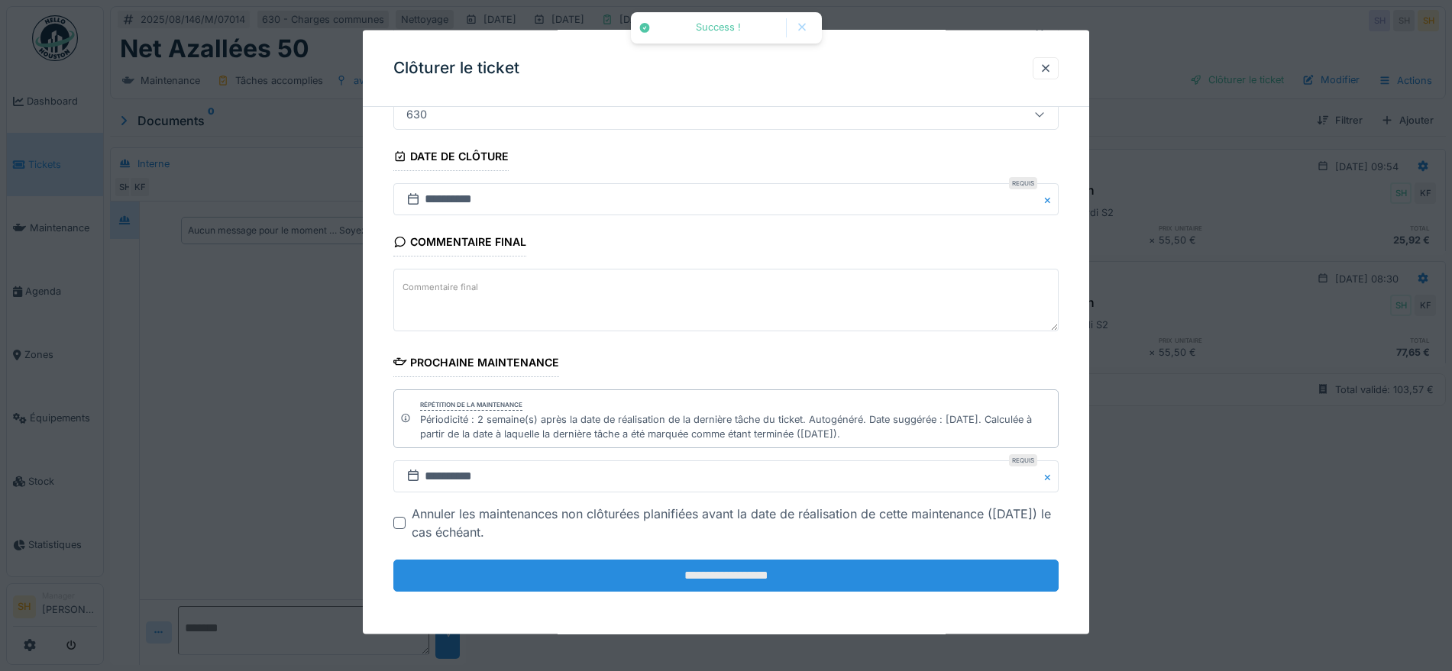
click at [597, 568] on input "**********" at bounding box center [725, 576] width 665 height 32
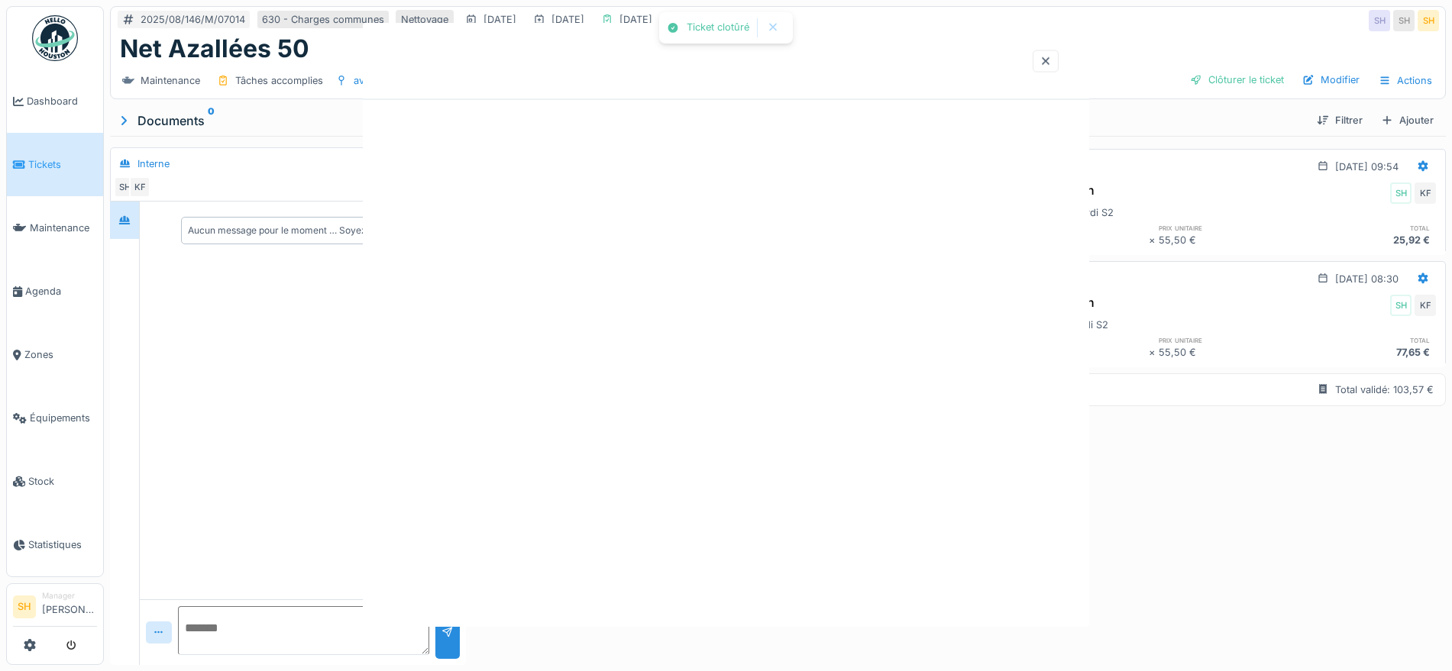
scroll to position [0, 0]
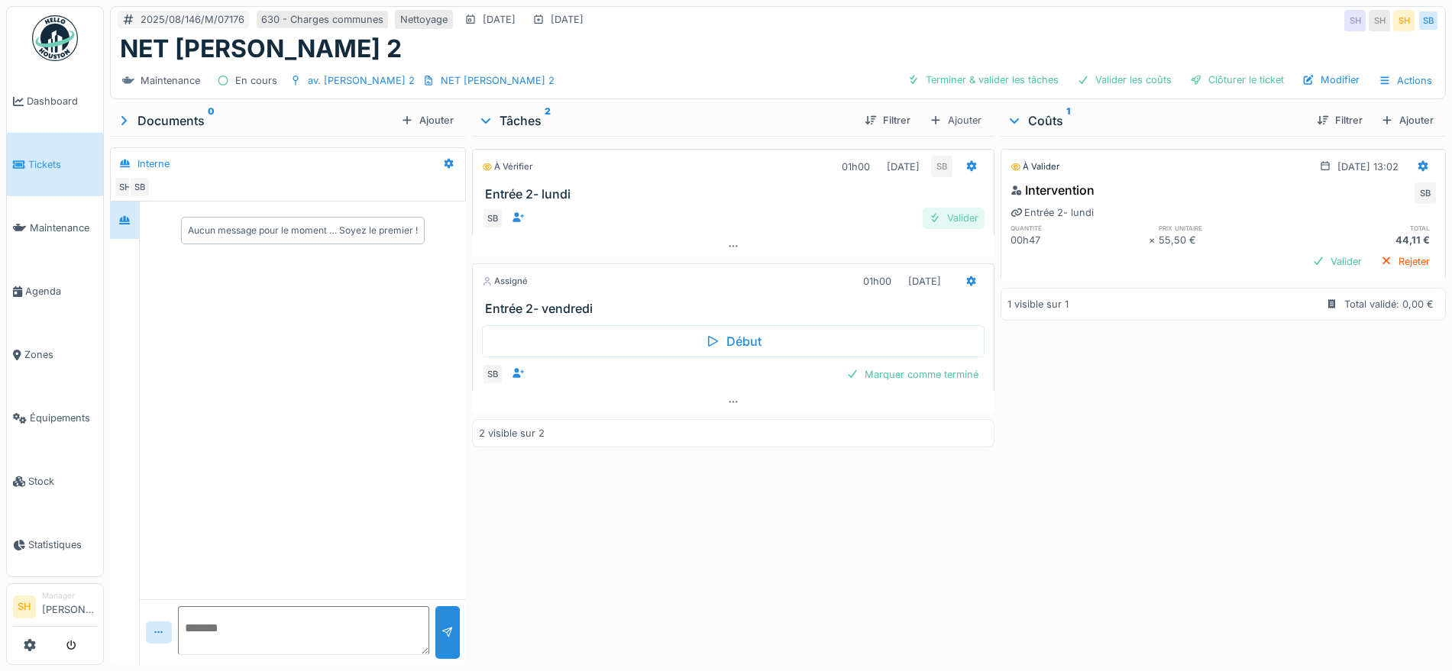
click at [952, 215] on div "Valider" at bounding box center [953, 218] width 62 height 21
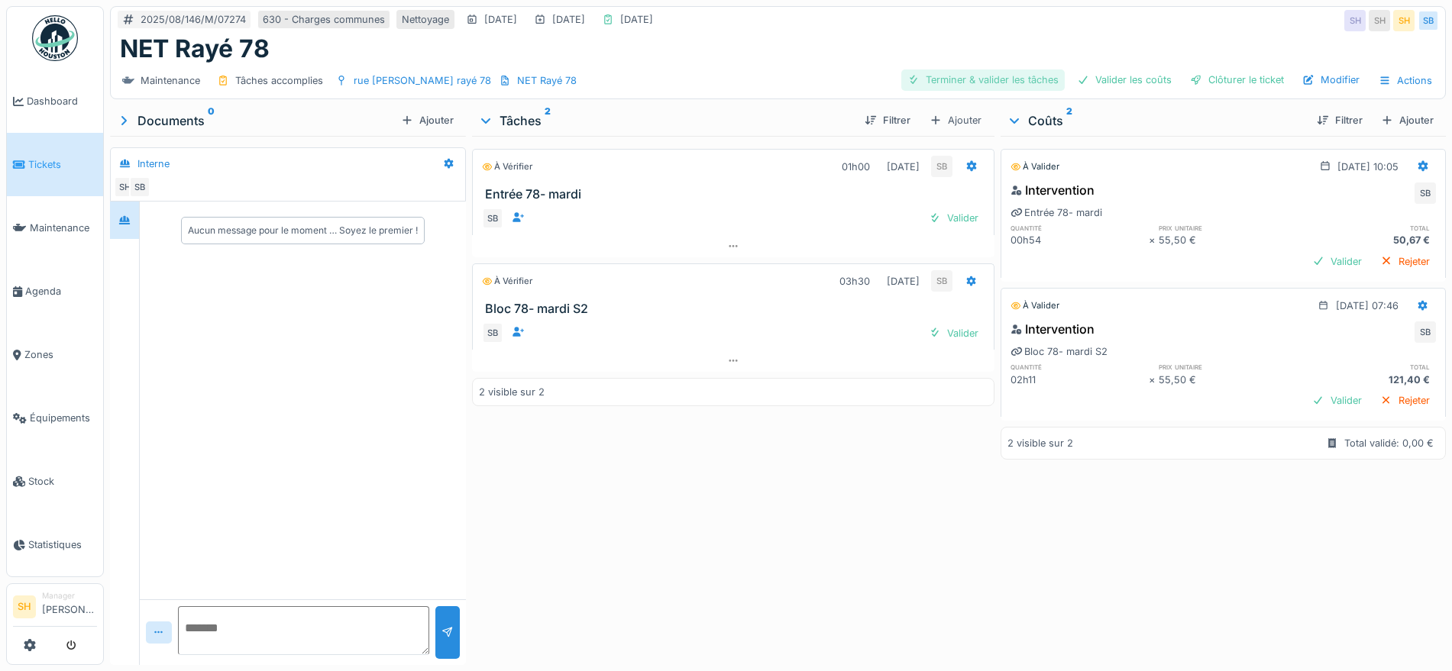
click at [1006, 79] on div "Terminer & valider les tâches" at bounding box center [982, 79] width 163 height 21
click at [1103, 76] on div "Valider les coûts" at bounding box center [1124, 79] width 107 height 21
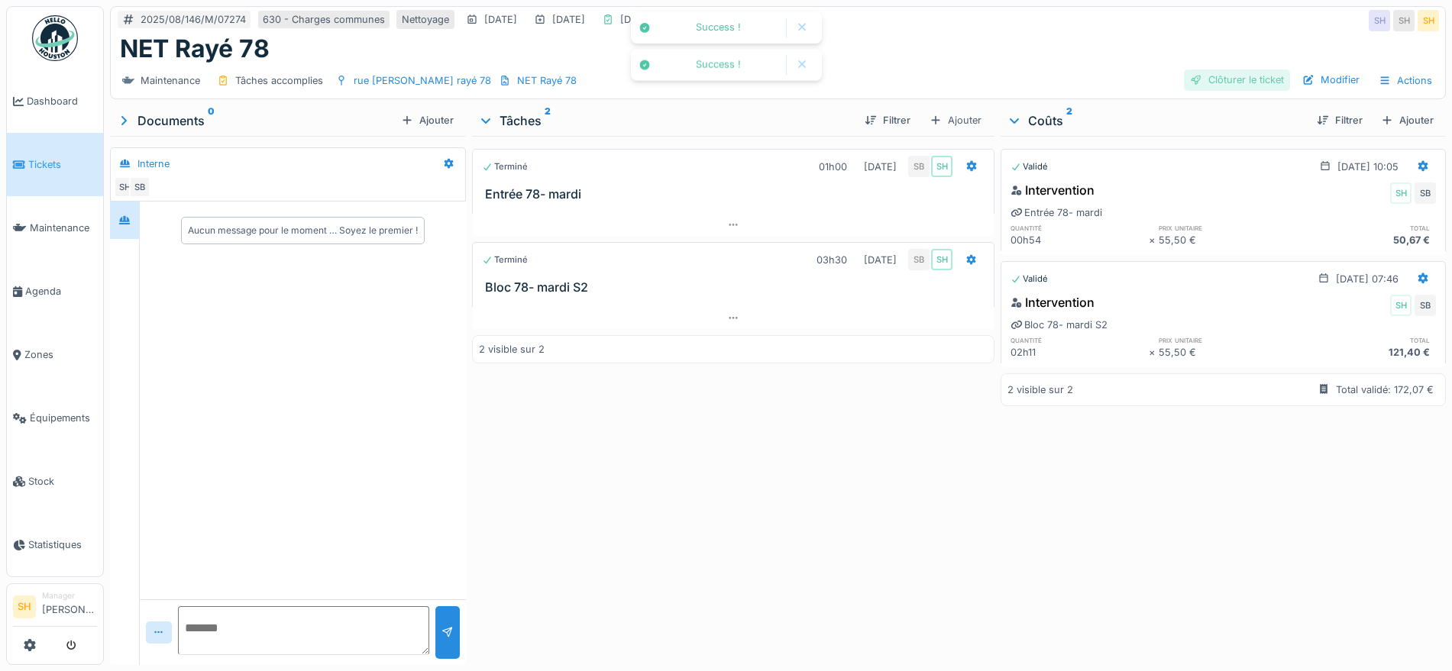
click at [1213, 76] on div "Clôturer le ticket" at bounding box center [1237, 79] width 106 height 21
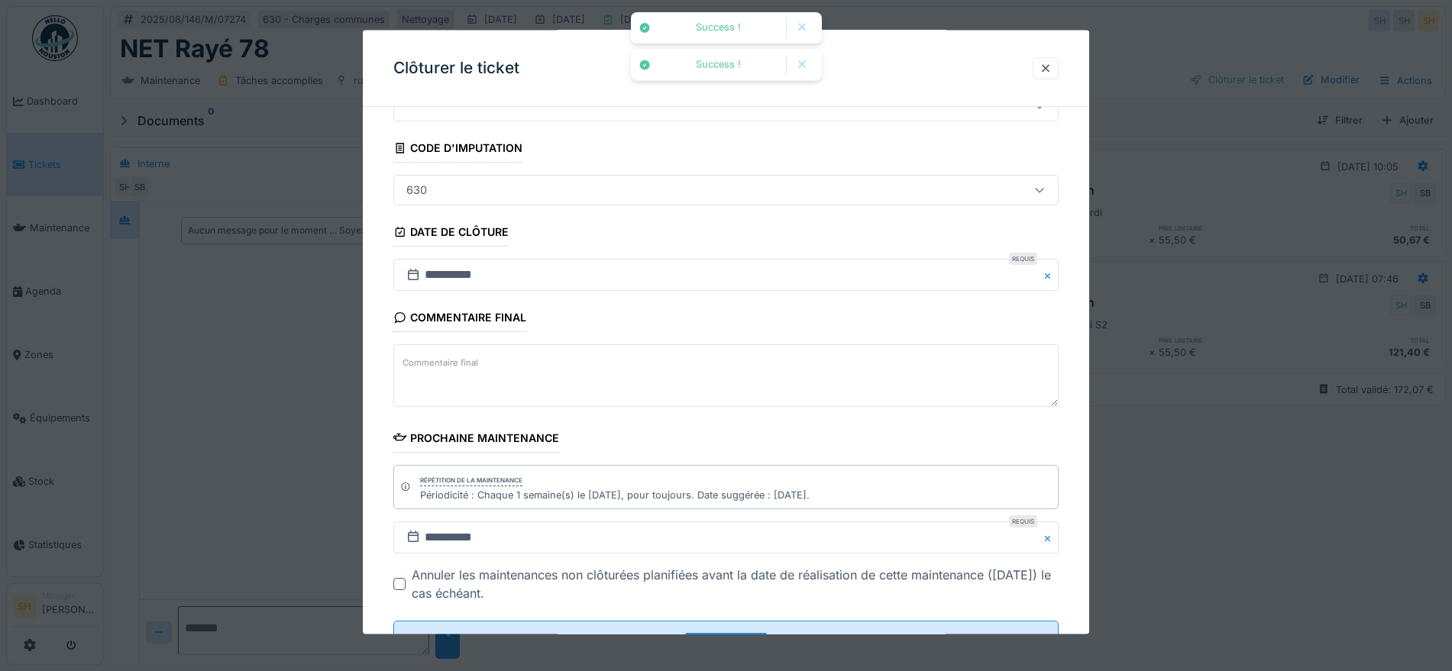
scroll to position [131, 0]
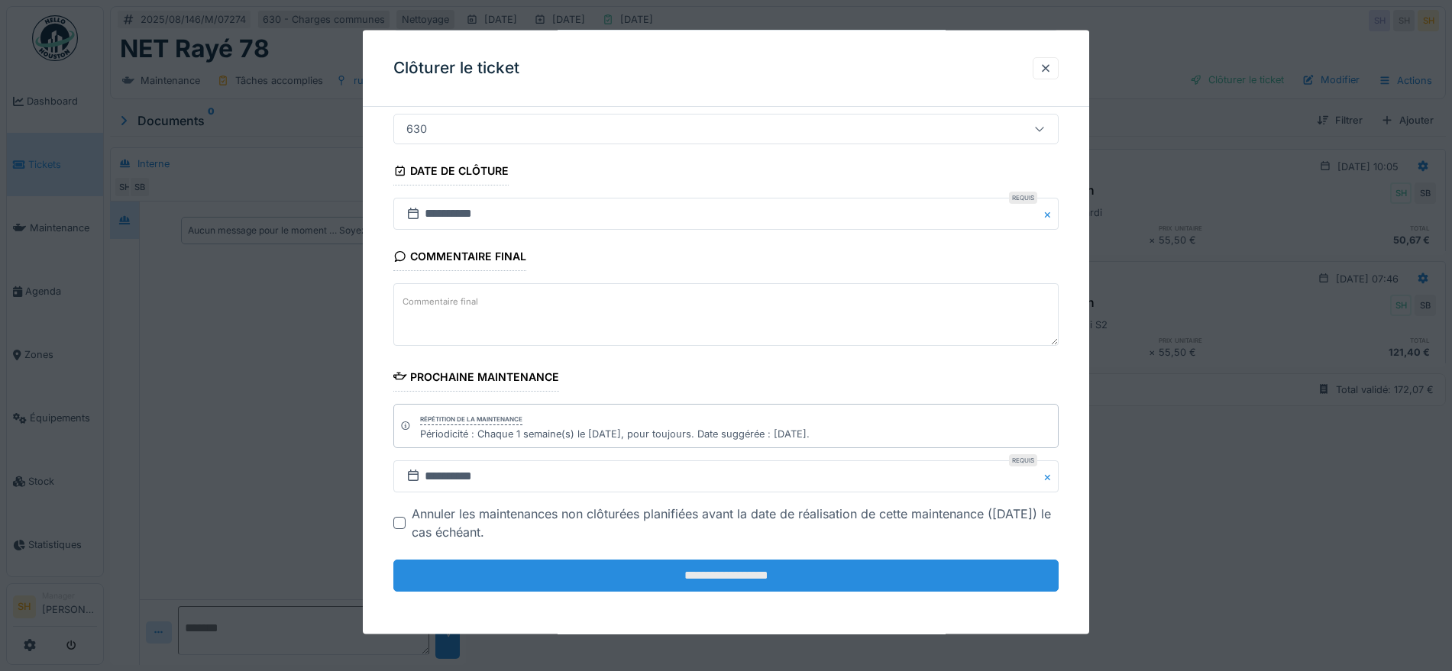
click at [716, 578] on input "**********" at bounding box center [725, 576] width 665 height 32
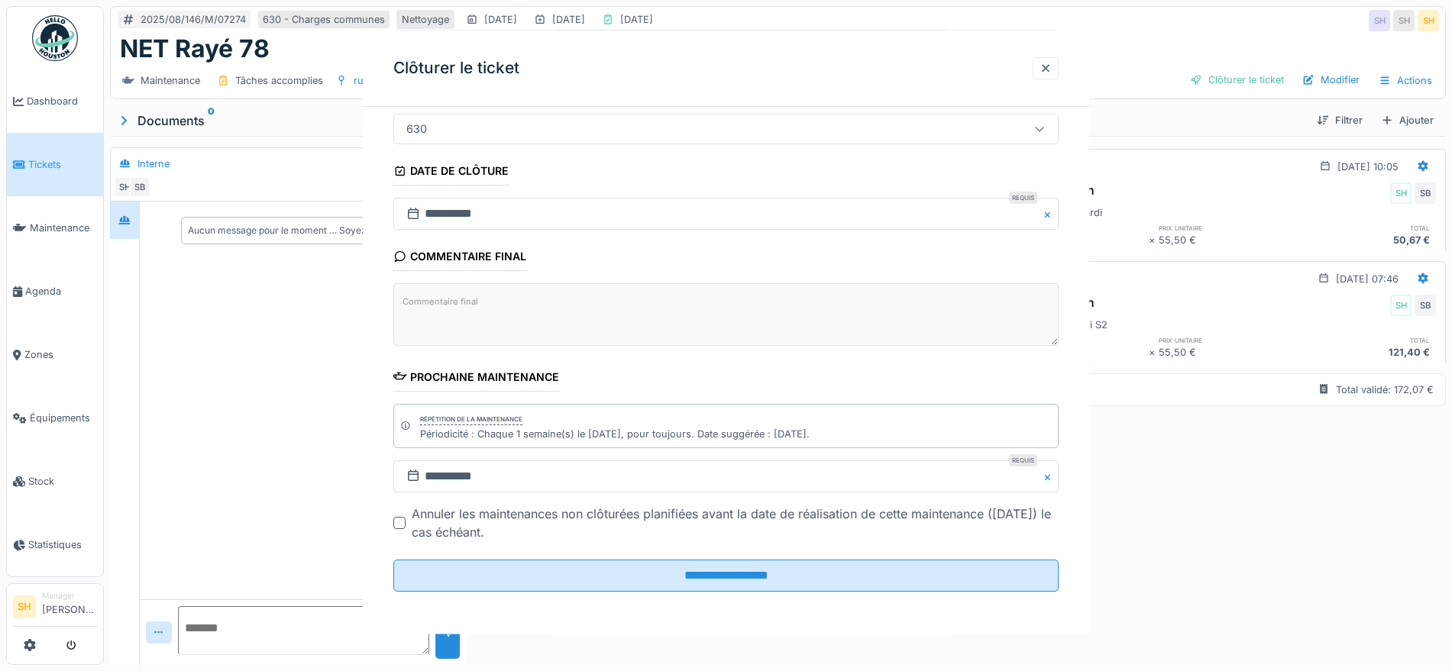
scroll to position [0, 0]
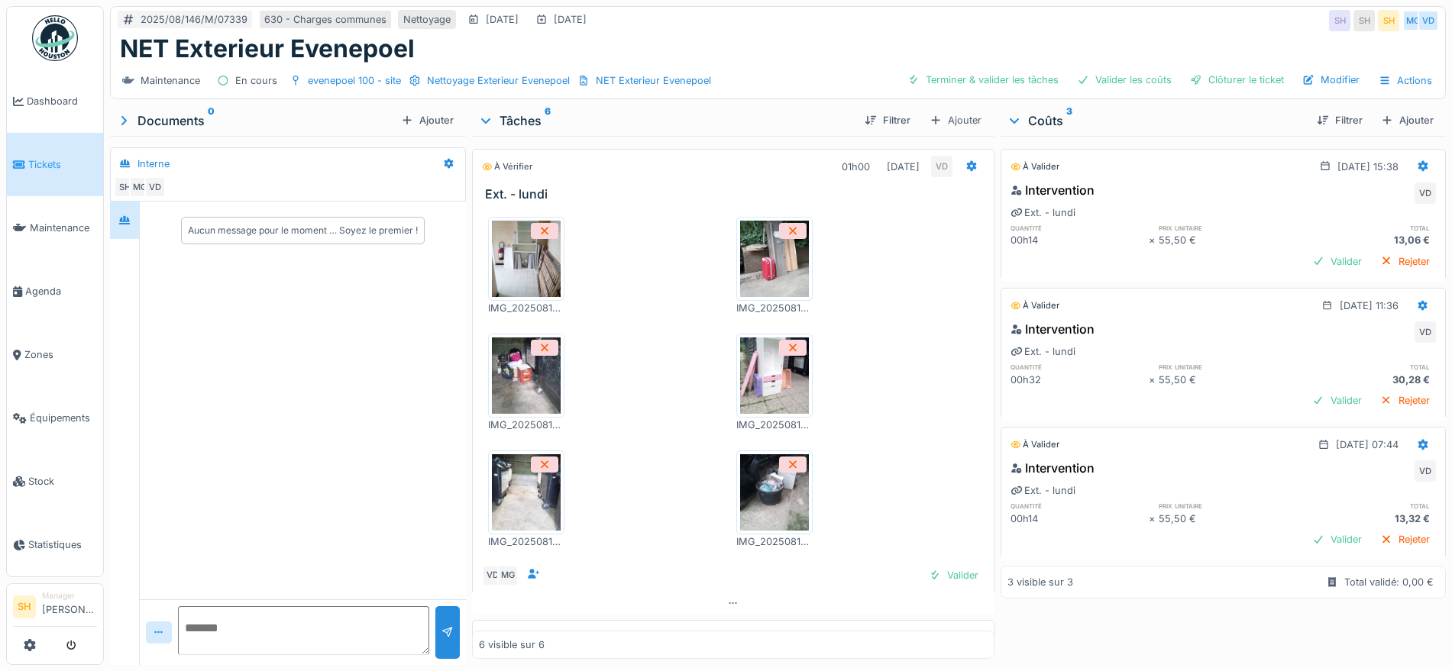
click at [522, 502] on img at bounding box center [526, 492] width 69 height 76
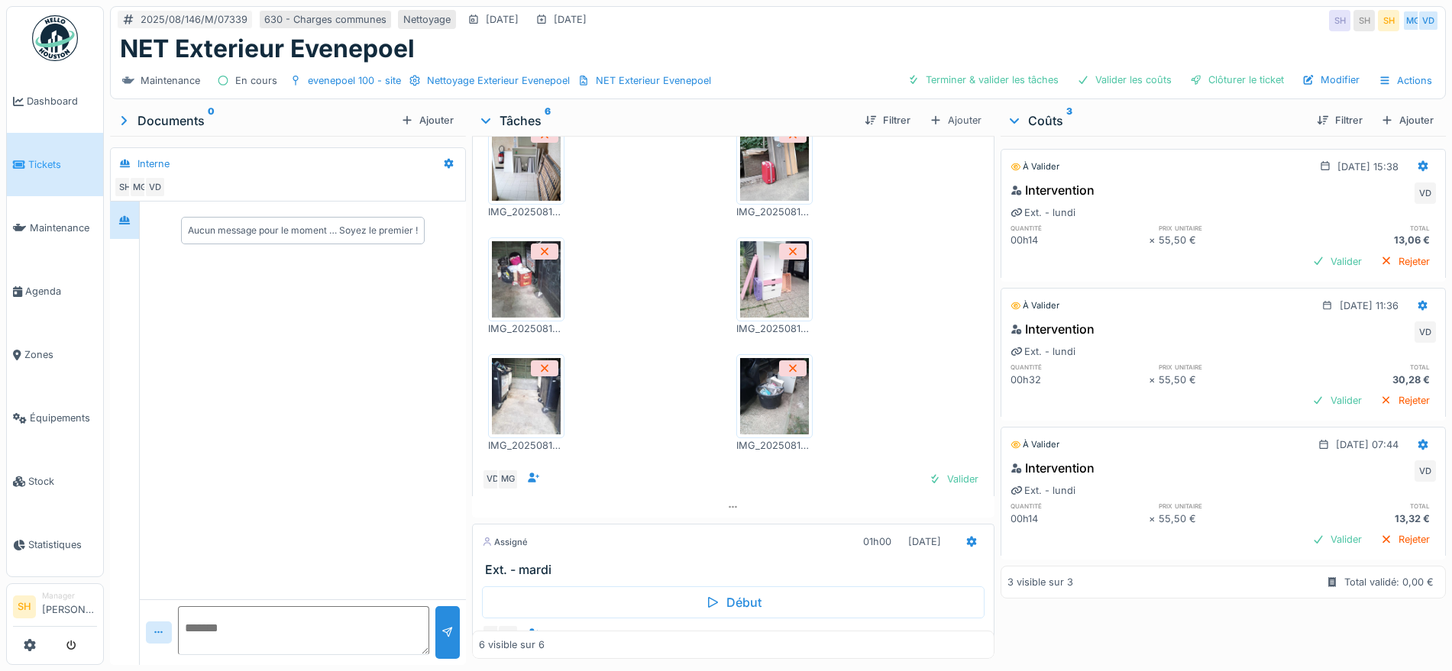
scroll to position [95, 0]
click at [774, 397] on img at bounding box center [774, 397] width 69 height 76
click at [774, 286] on img at bounding box center [774, 280] width 69 height 76
click at [531, 275] on img at bounding box center [526, 280] width 69 height 76
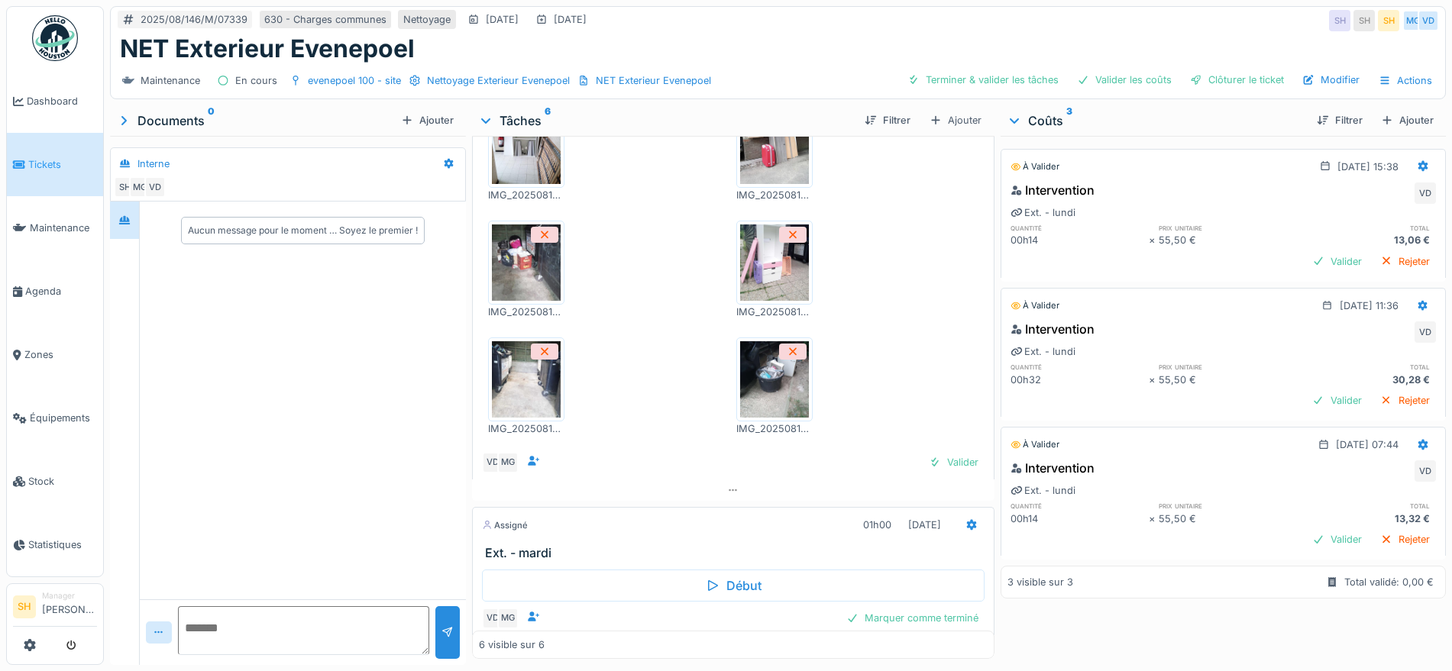
scroll to position [191, 0]
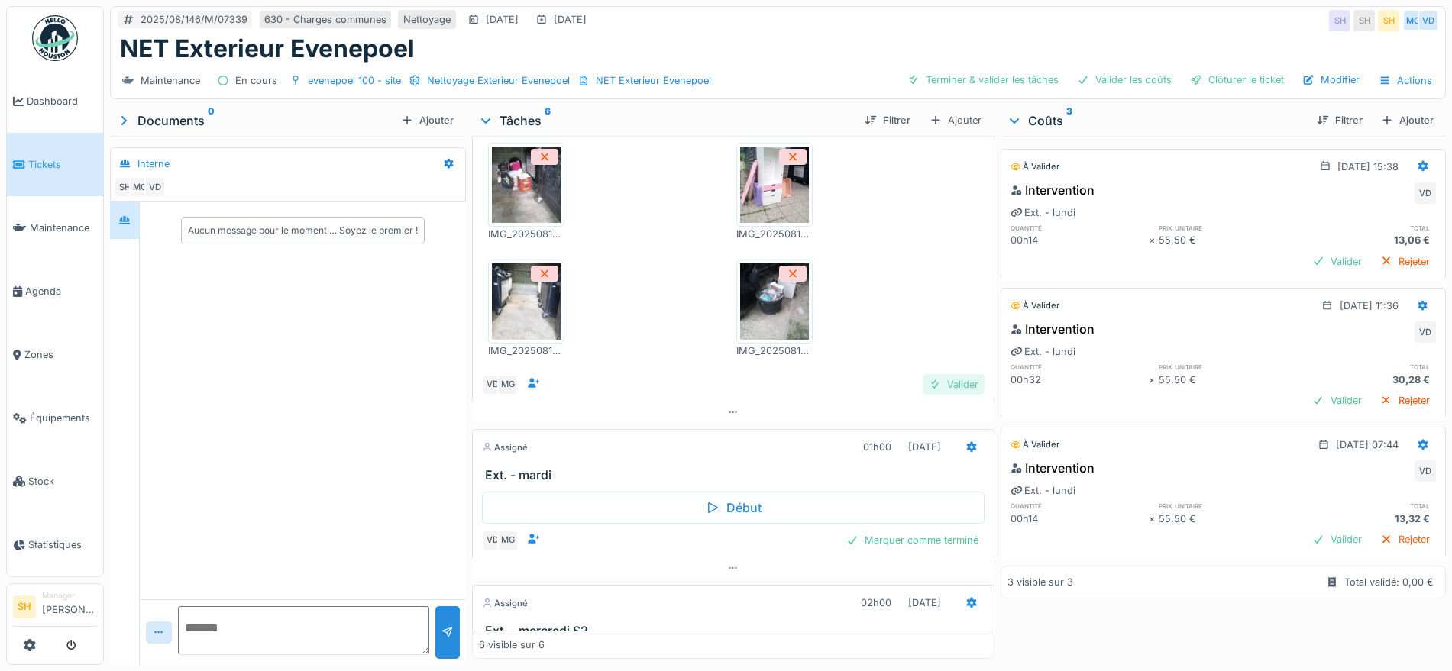
click at [940, 382] on div "Valider" at bounding box center [953, 384] width 62 height 21
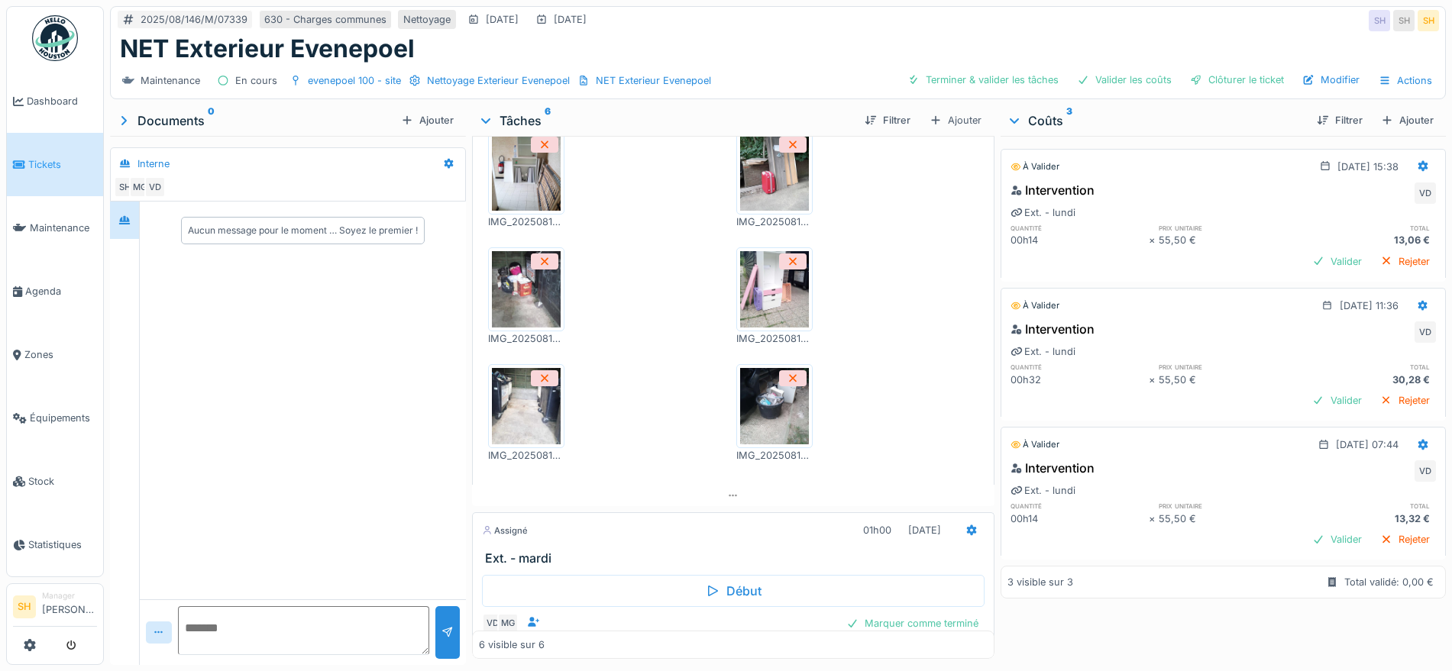
scroll to position [0, 0]
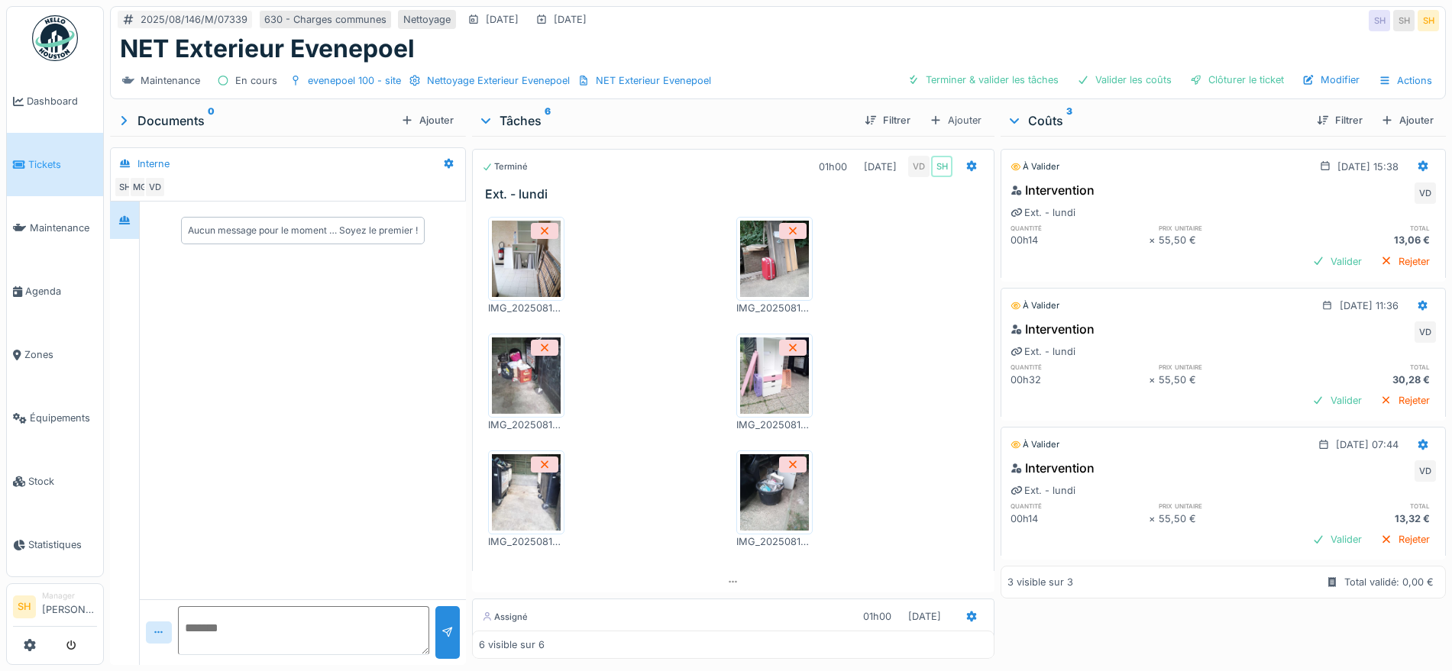
click at [545, 255] on img at bounding box center [526, 259] width 69 height 76
click at [765, 267] on img at bounding box center [774, 259] width 69 height 76
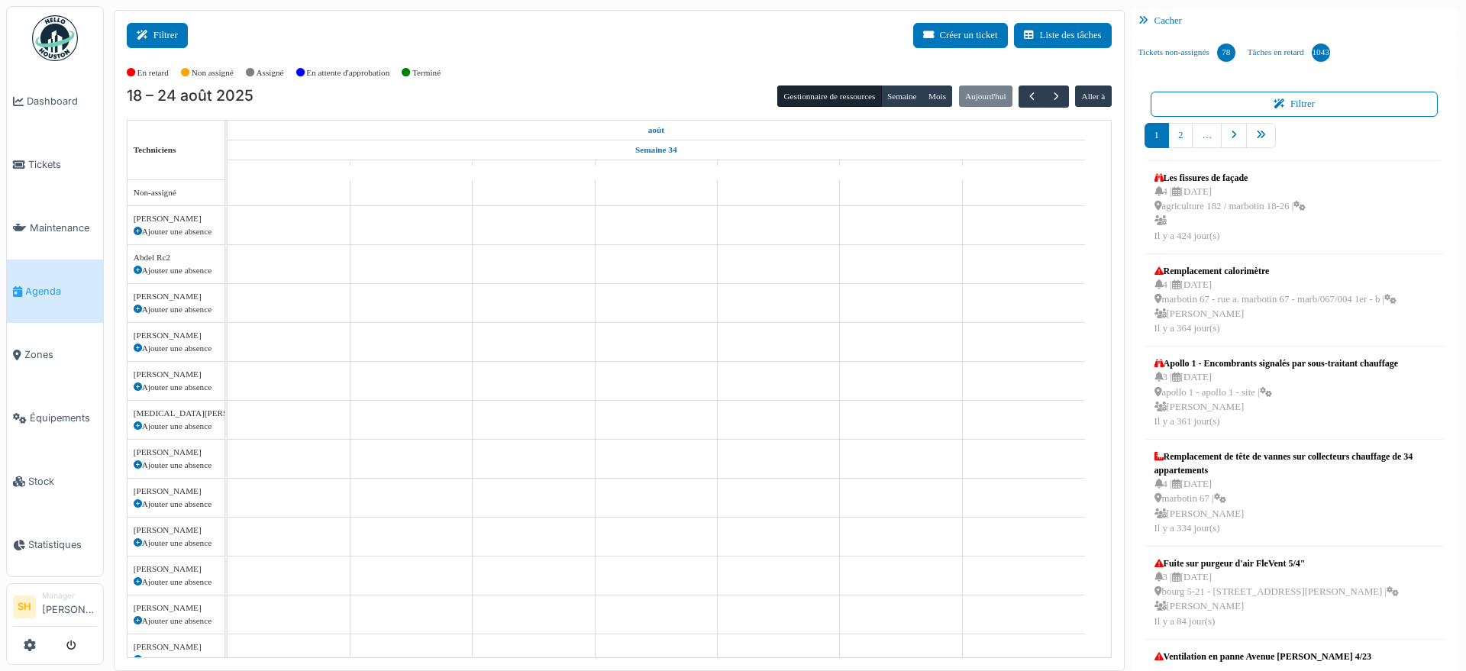
click at [165, 42] on button "Filtrer" at bounding box center [157, 35] width 61 height 25
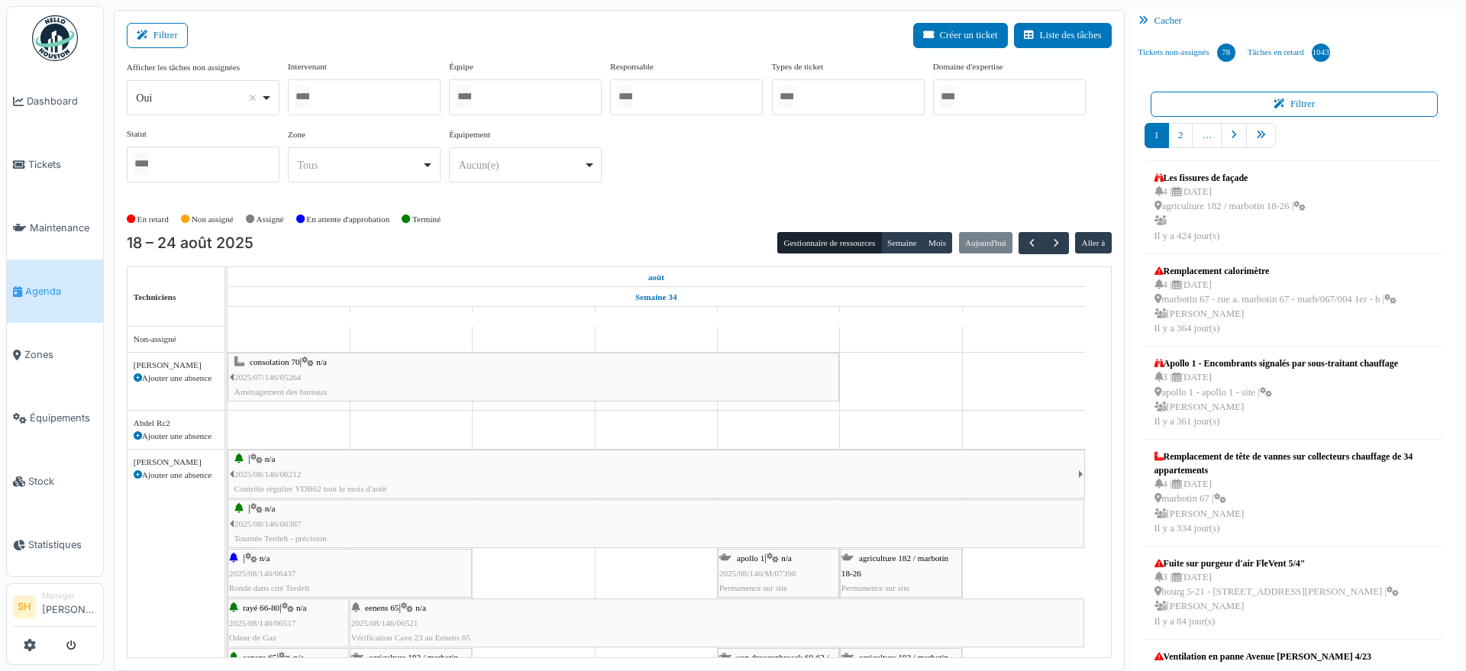
click at [530, 95] on div at bounding box center [525, 97] width 153 height 36
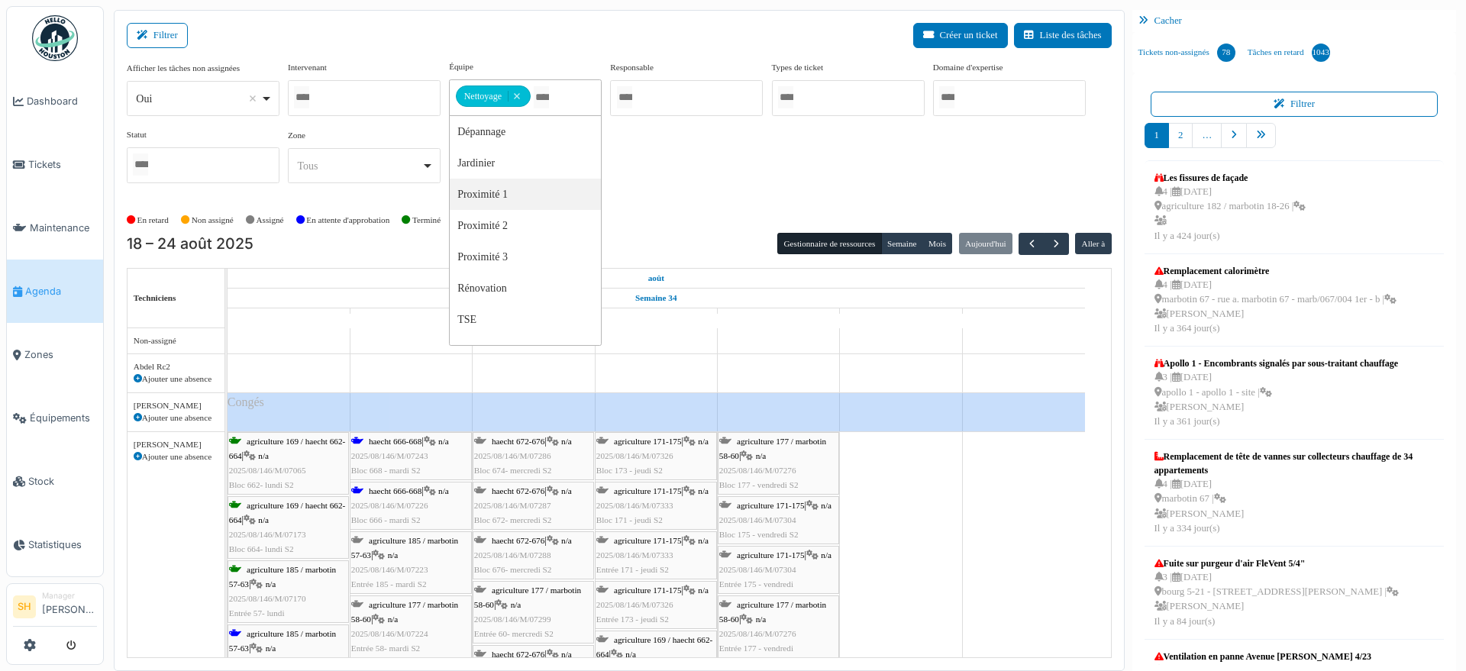
click at [692, 186] on div "Afficher les tâches non assignées *** Oui Remove item Oui Non Intervenant Abdel…" at bounding box center [619, 127] width 985 height 135
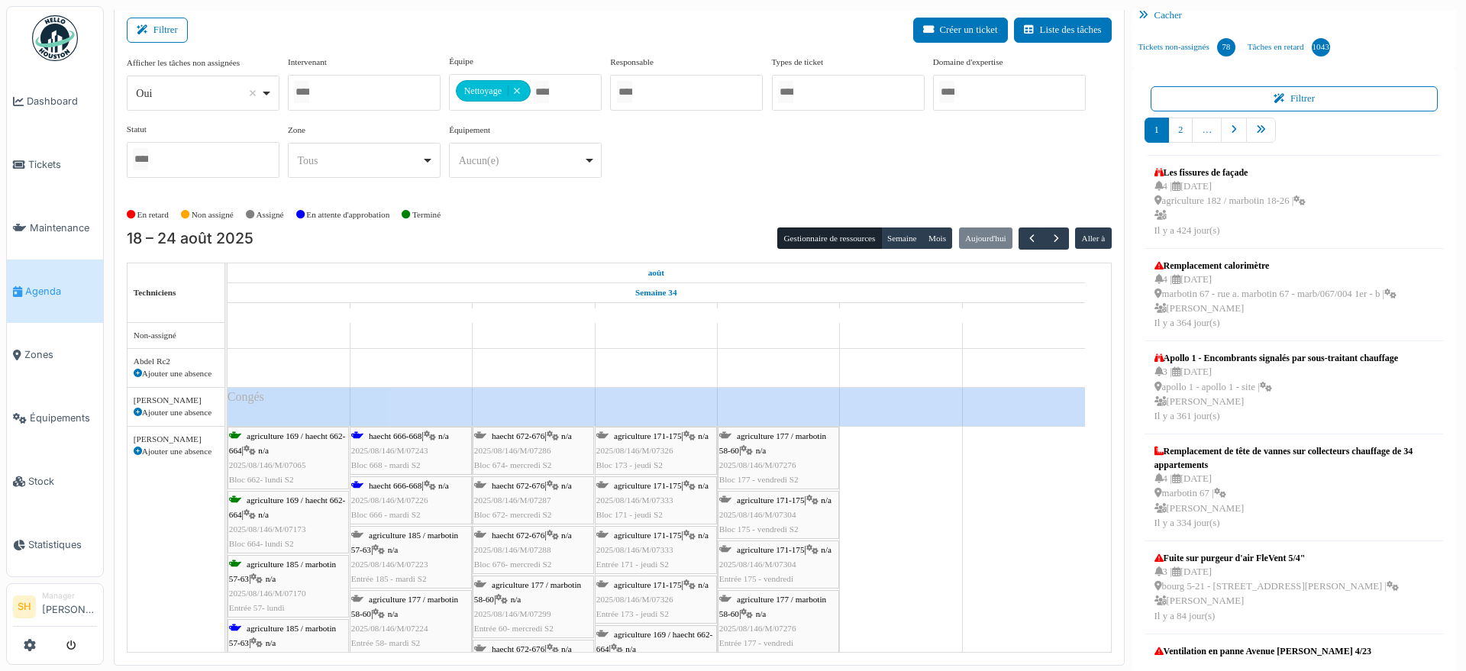
scroll to position [6, 0]
click at [643, 203] on div "En retard Non assigné Assigné En attente d'approbation Terminé" at bounding box center [619, 214] width 985 height 25
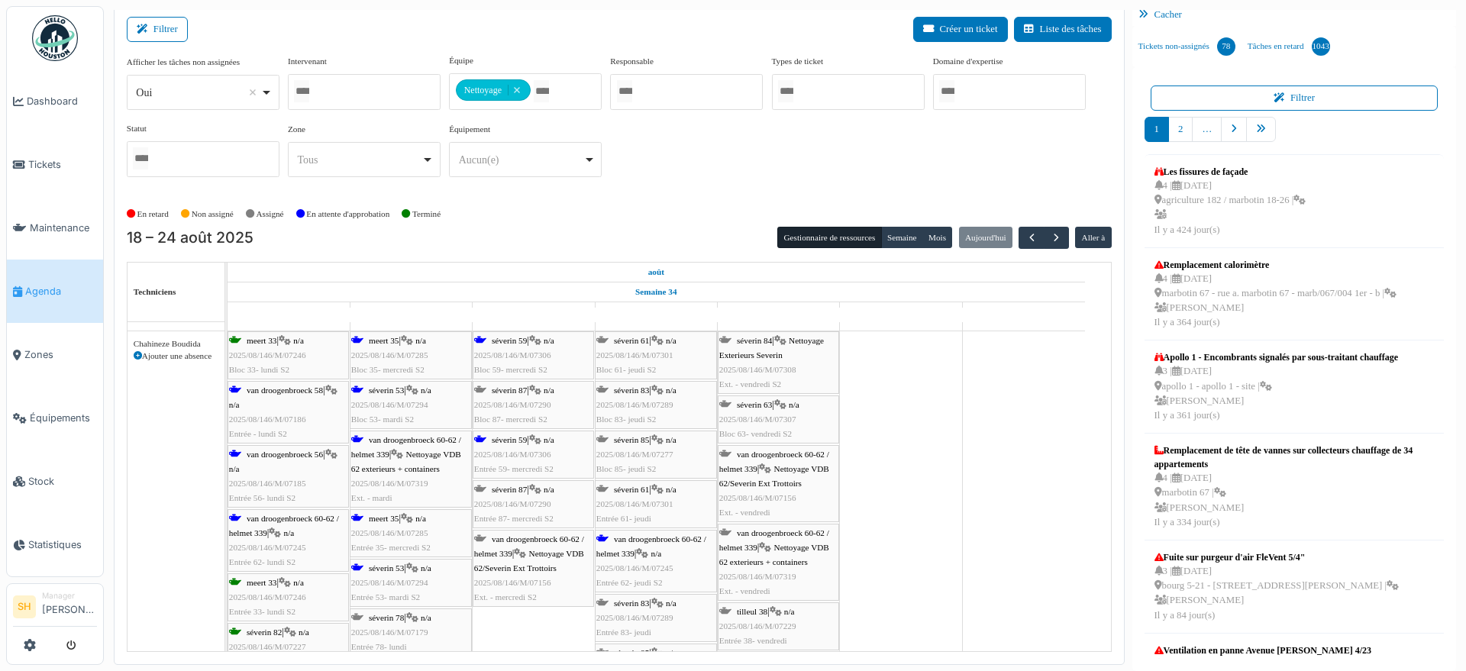
scroll to position [668, 0]
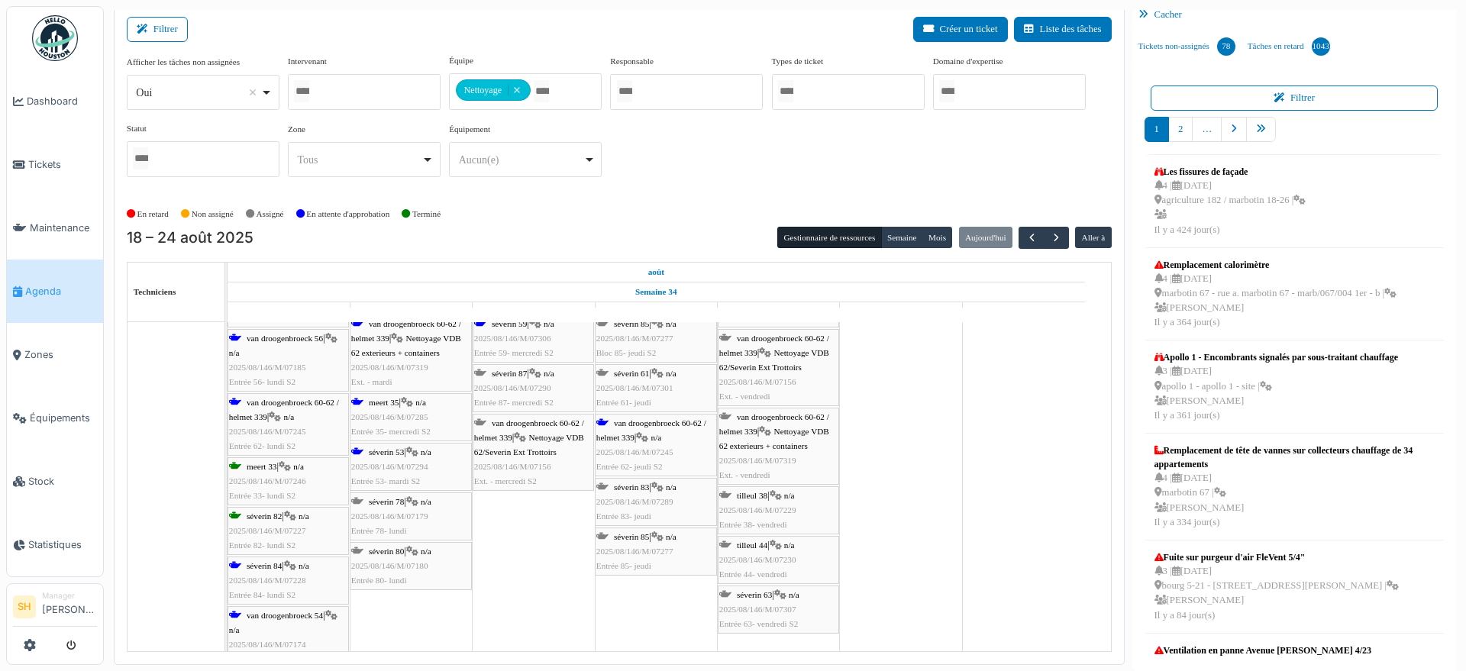
click at [292, 403] on span "van droogenbroeck 60-62 / helmet 339" at bounding box center [284, 410] width 110 height 24
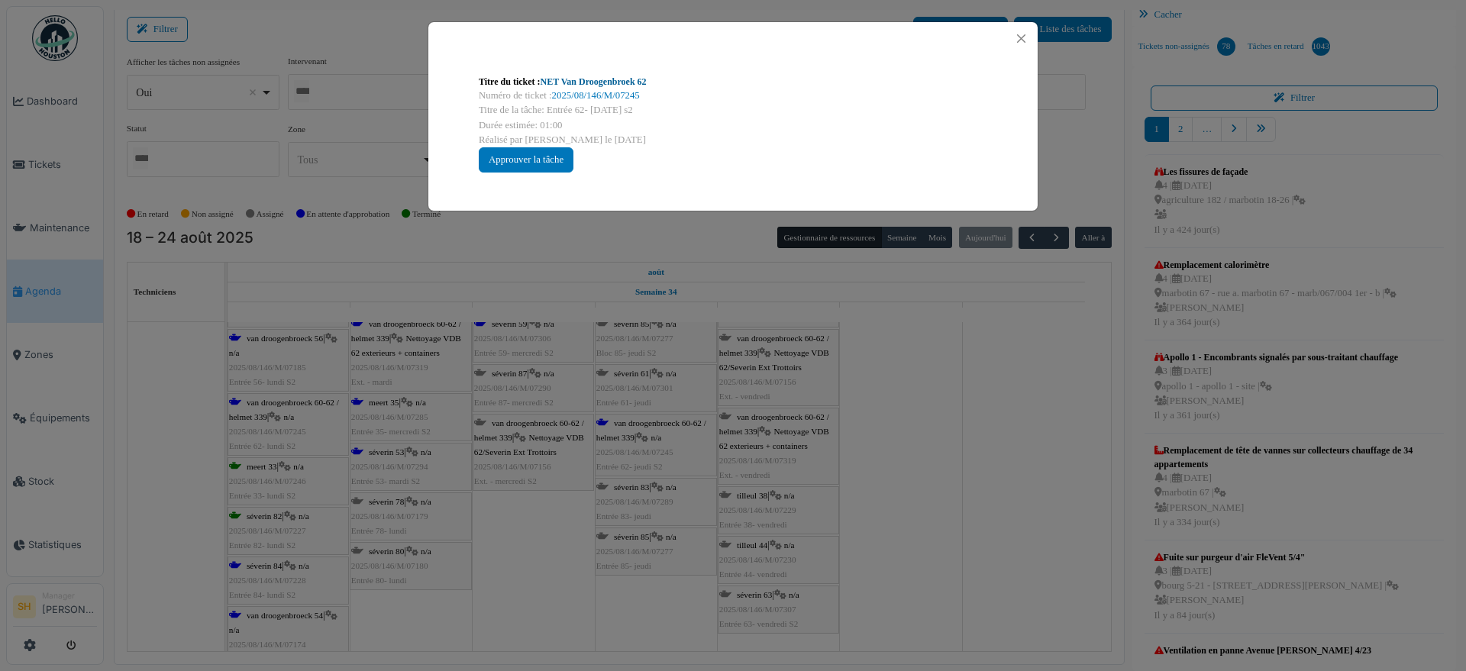
click at [575, 84] on link "NET Van Droogenbroek 62" at bounding box center [594, 81] width 106 height 11
click at [916, 398] on div "Titre du ticket : NET Van Droogenbroek 62 Numéro de ticket : 2025/08/146/M/0724…" at bounding box center [733, 335] width 1466 height 671
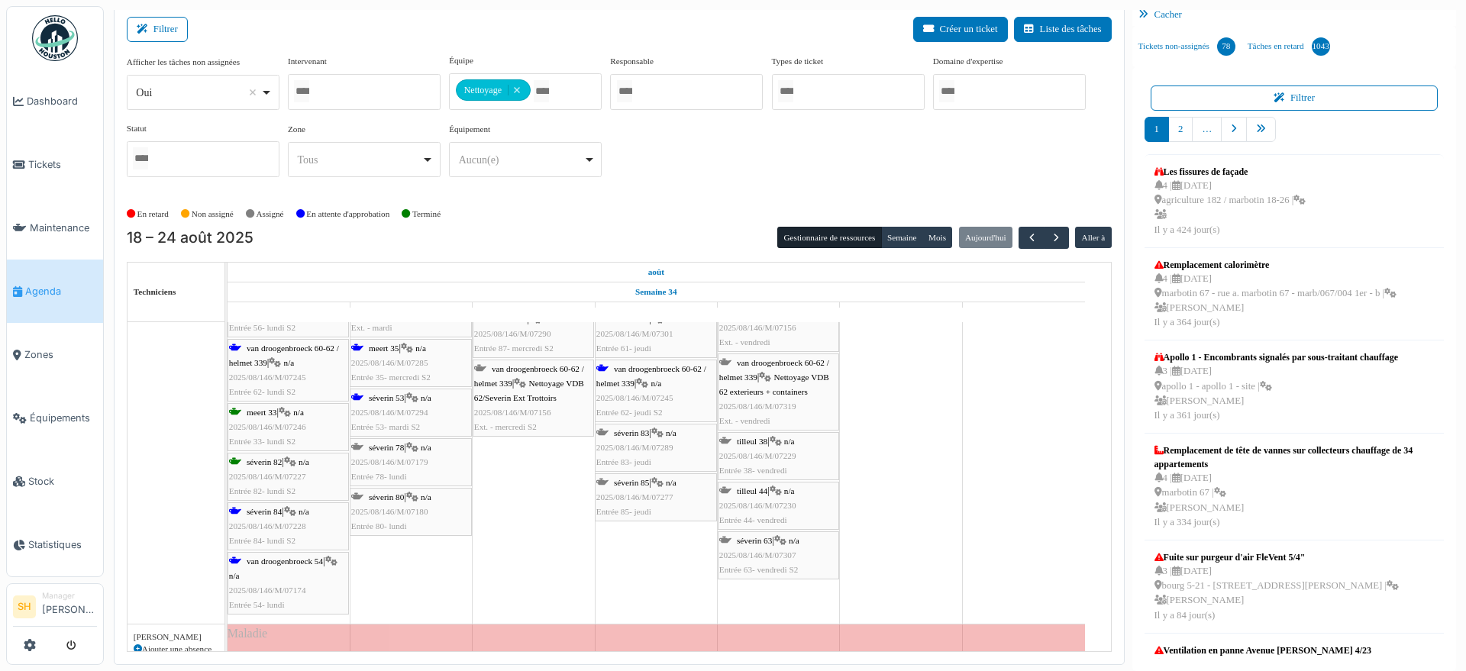
scroll to position [764, 0]
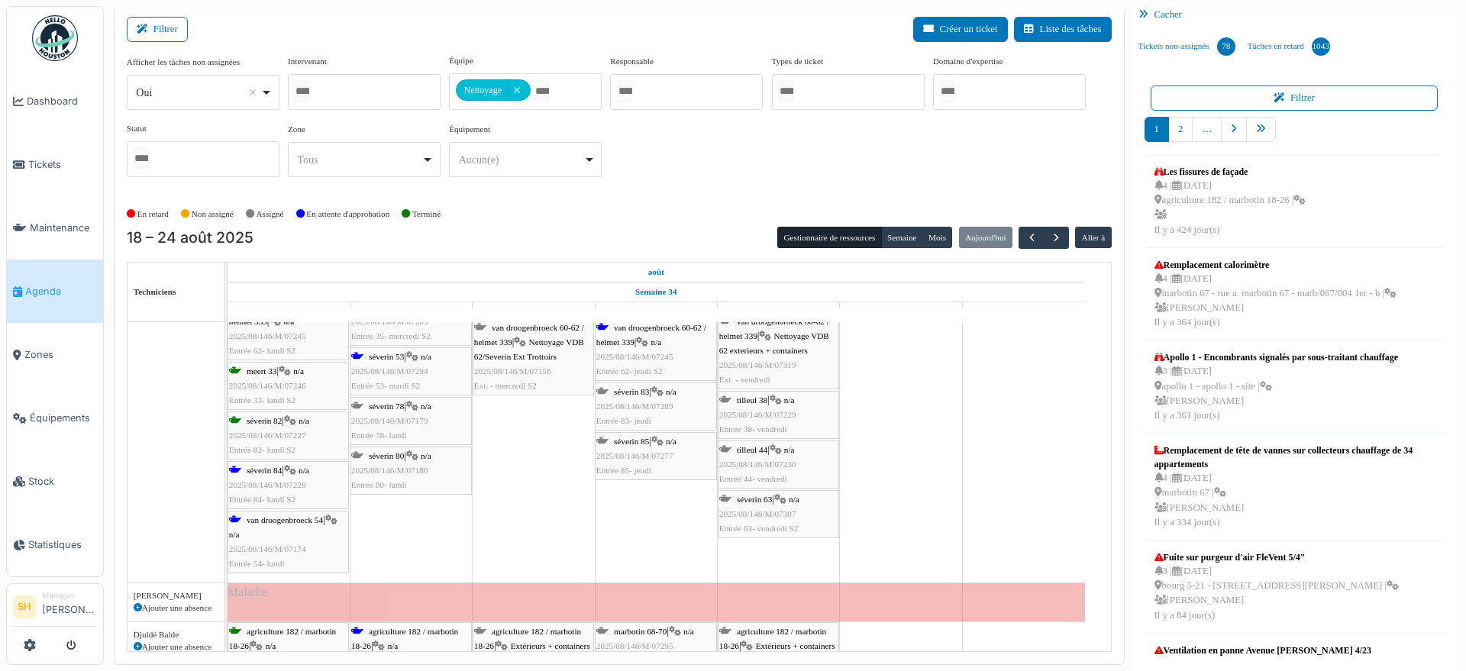
click at [250, 476] on div "séverin 84 | n/a 2025/08/146/M/07228 Entrée 84- lundi S2" at bounding box center [288, 486] width 118 height 44
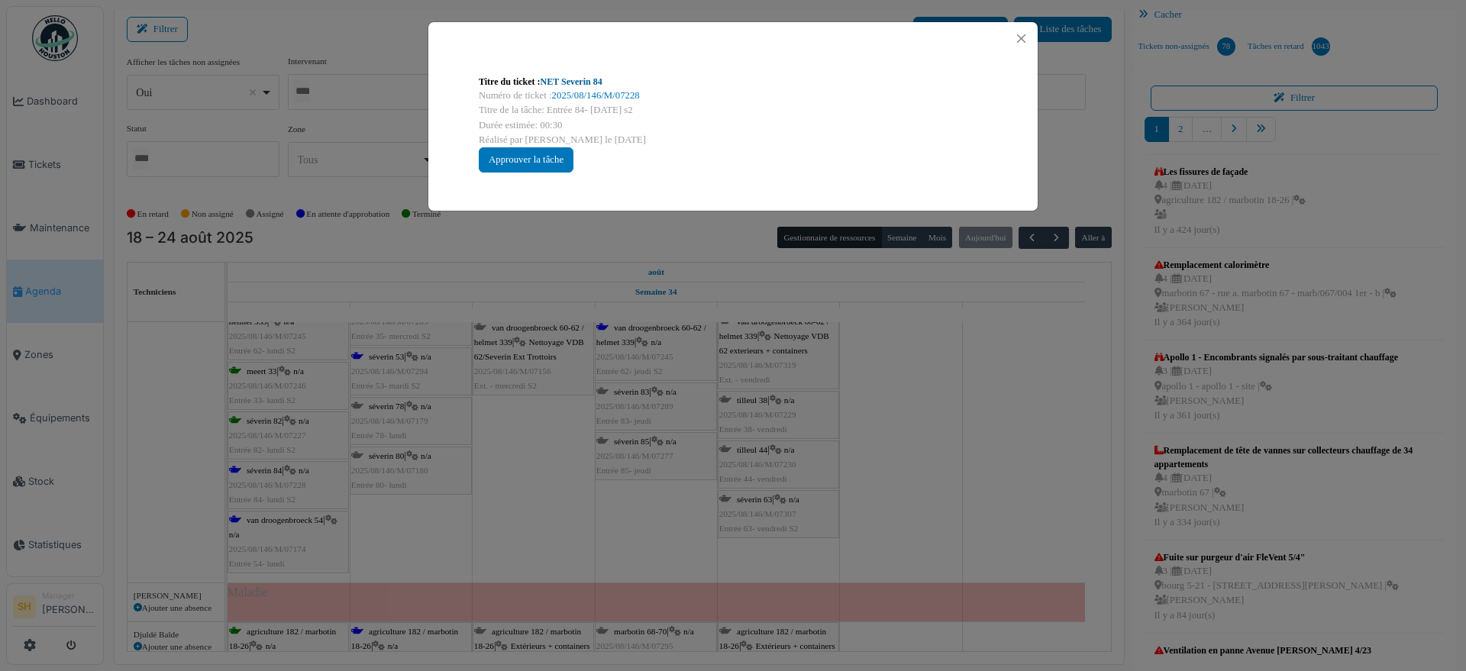
click at [586, 79] on link "NET Severin 84" at bounding box center [572, 81] width 62 height 11
drag, startPoint x: 930, startPoint y: 547, endPoint x: 512, endPoint y: 546, distance: 417.7
click at [930, 546] on div "Titre du ticket : NET Severin 84 Numéro de ticket : 2025/08/146/M/07228 Titre d…" at bounding box center [733, 335] width 1466 height 671
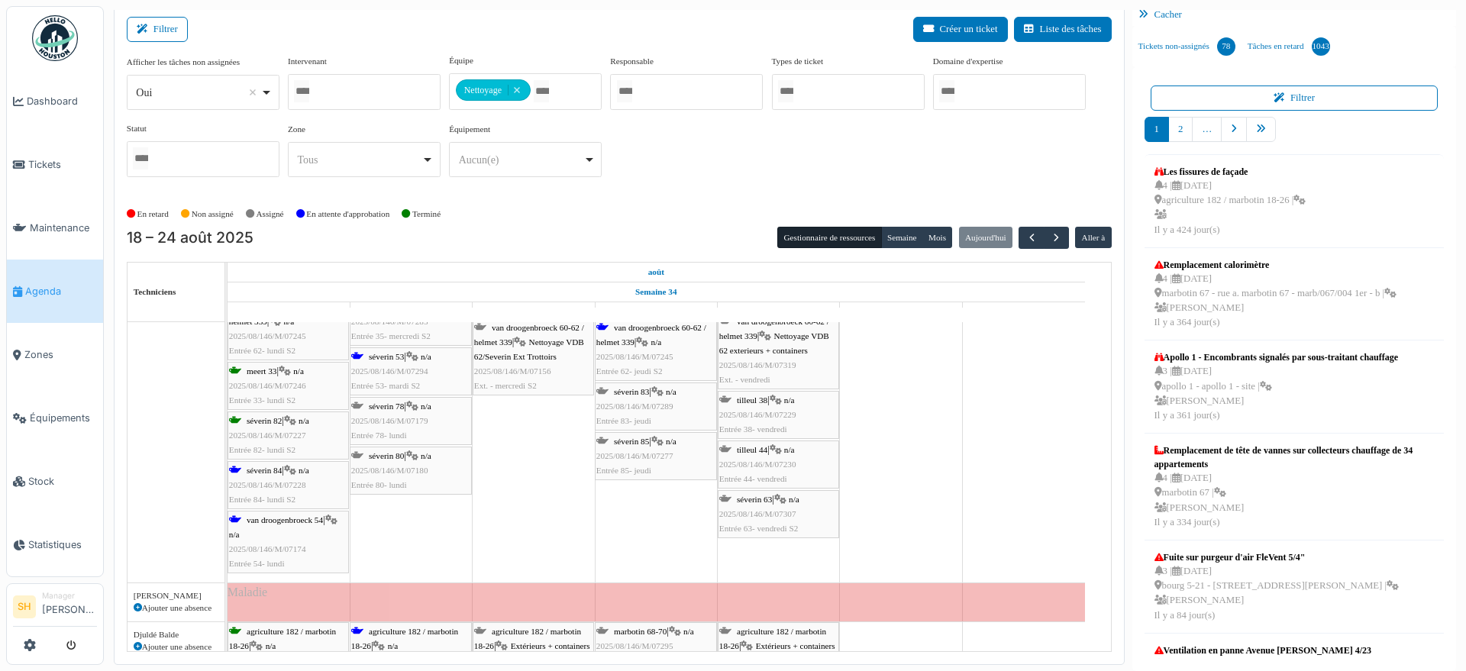
click at [291, 523] on span "van droogenbroeck 54" at bounding box center [285, 519] width 76 height 9
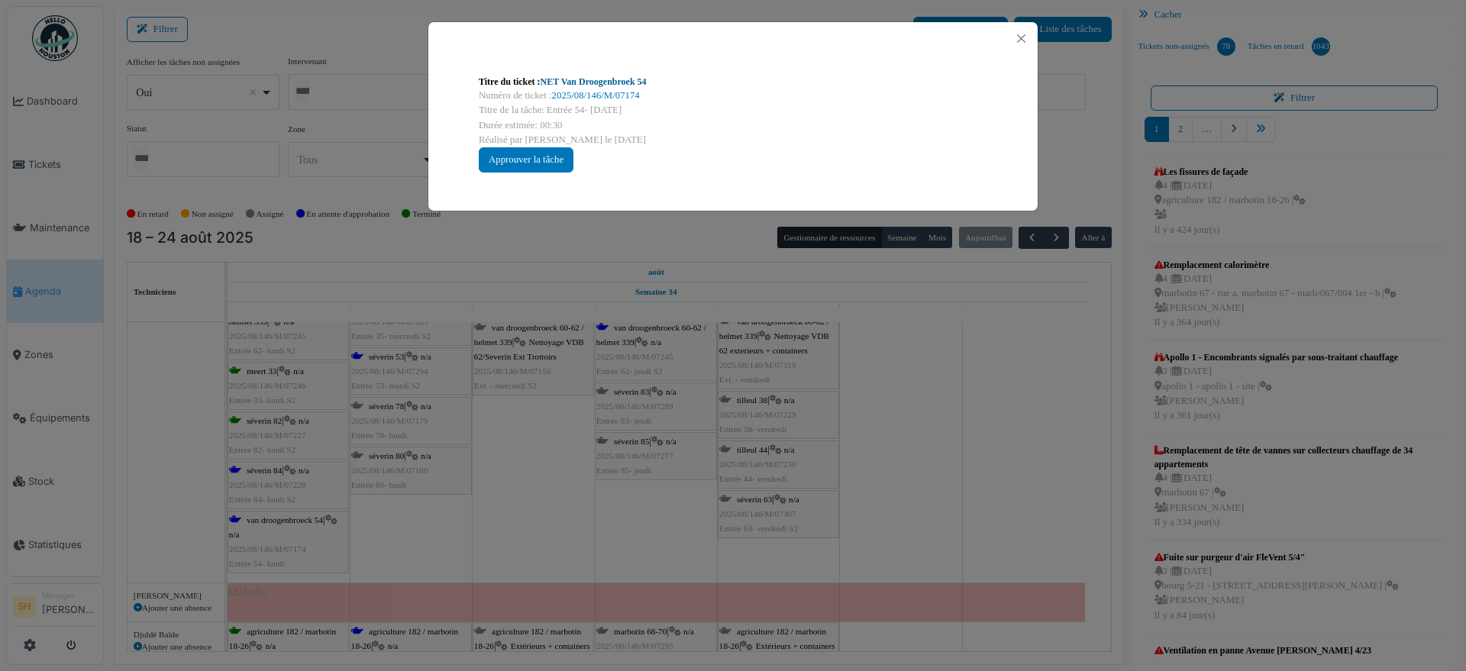
click at [597, 76] on link "NET Van Droogenbroek 54" at bounding box center [594, 81] width 106 height 11
click at [926, 473] on div "Titre du ticket : NET Van Droogenbroek 54 Numéro de ticket : 2025/08/146/M/0717…" at bounding box center [733, 335] width 1466 height 671
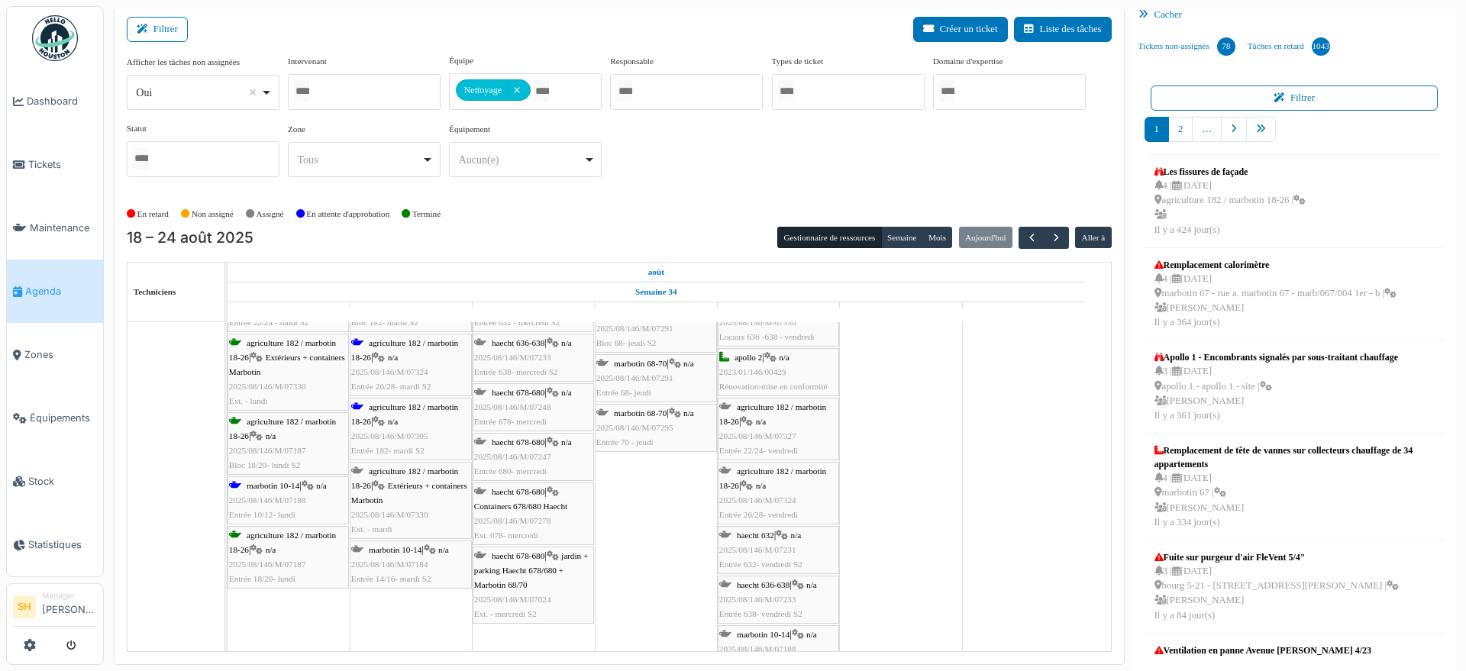
scroll to position [1241, 0]
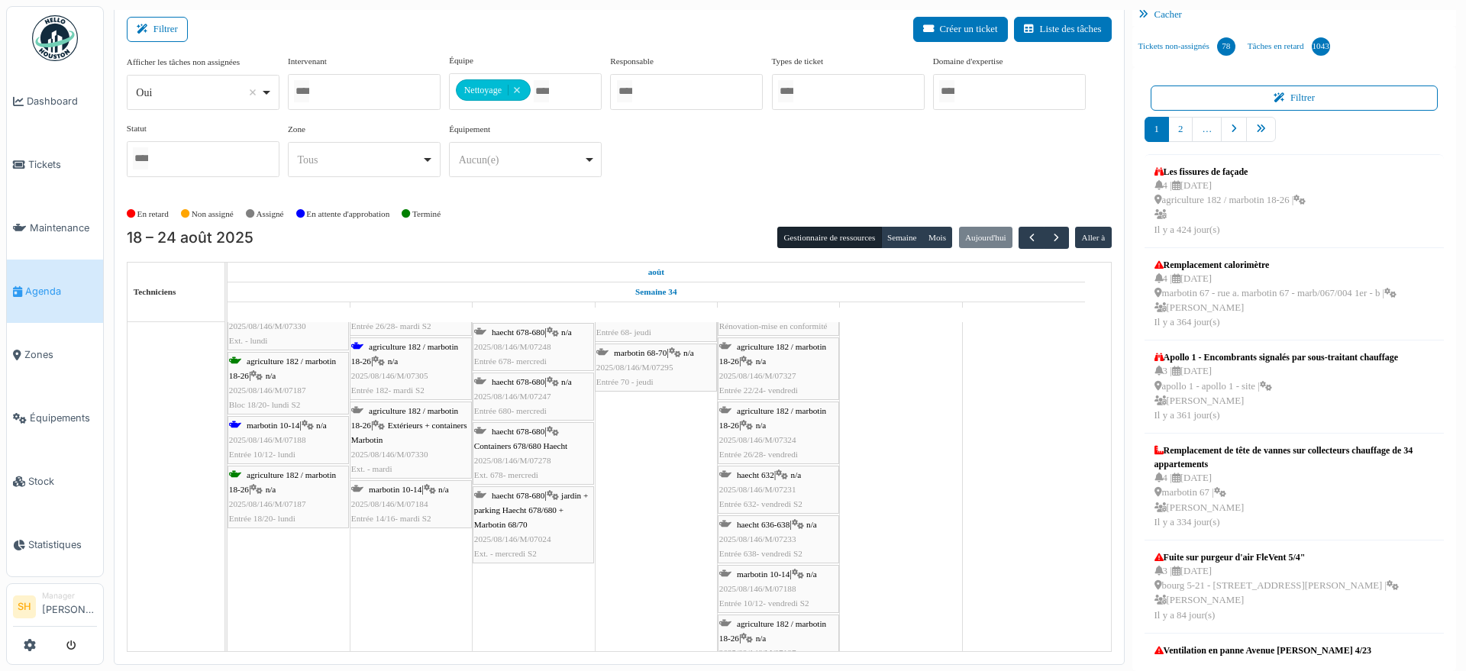
click at [292, 431] on div "marbotin 10-14 | n/a 2025/08/146/M/07188 Entrée 10/12- lundi" at bounding box center [288, 440] width 118 height 44
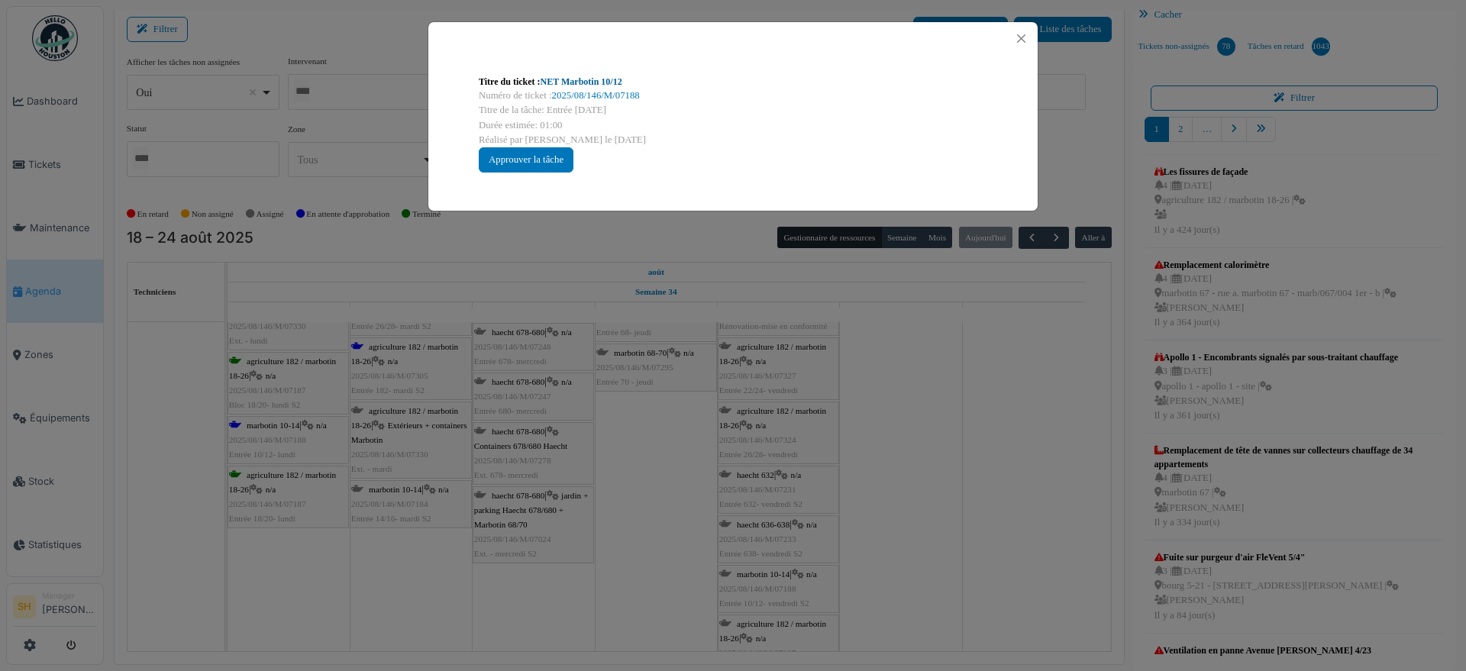
click at [569, 82] on link "NET Marbotin 10/12" at bounding box center [582, 81] width 82 height 11
click at [873, 430] on div "Titre du ticket : NET Marbotin 10/12 Numéro de ticket : 2025/08/146/M/07188 Tit…" at bounding box center [733, 335] width 1466 height 671
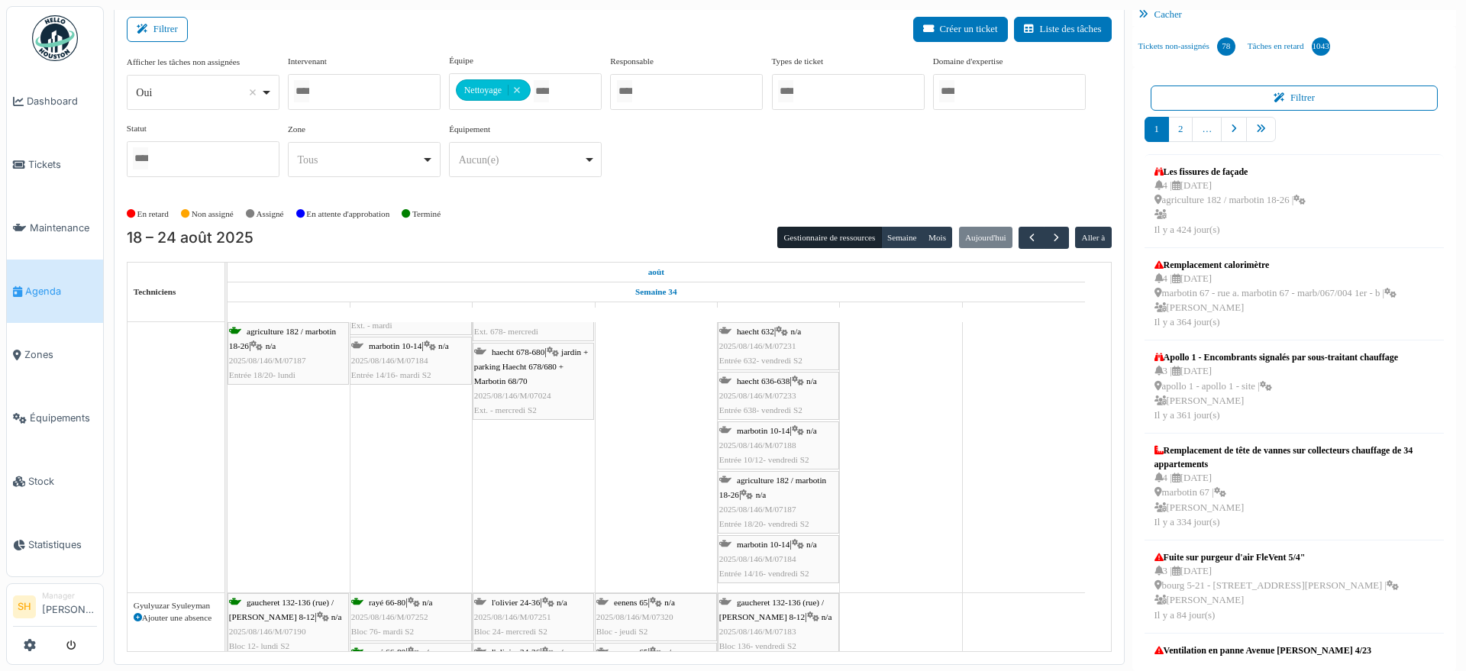
scroll to position [1527, 0]
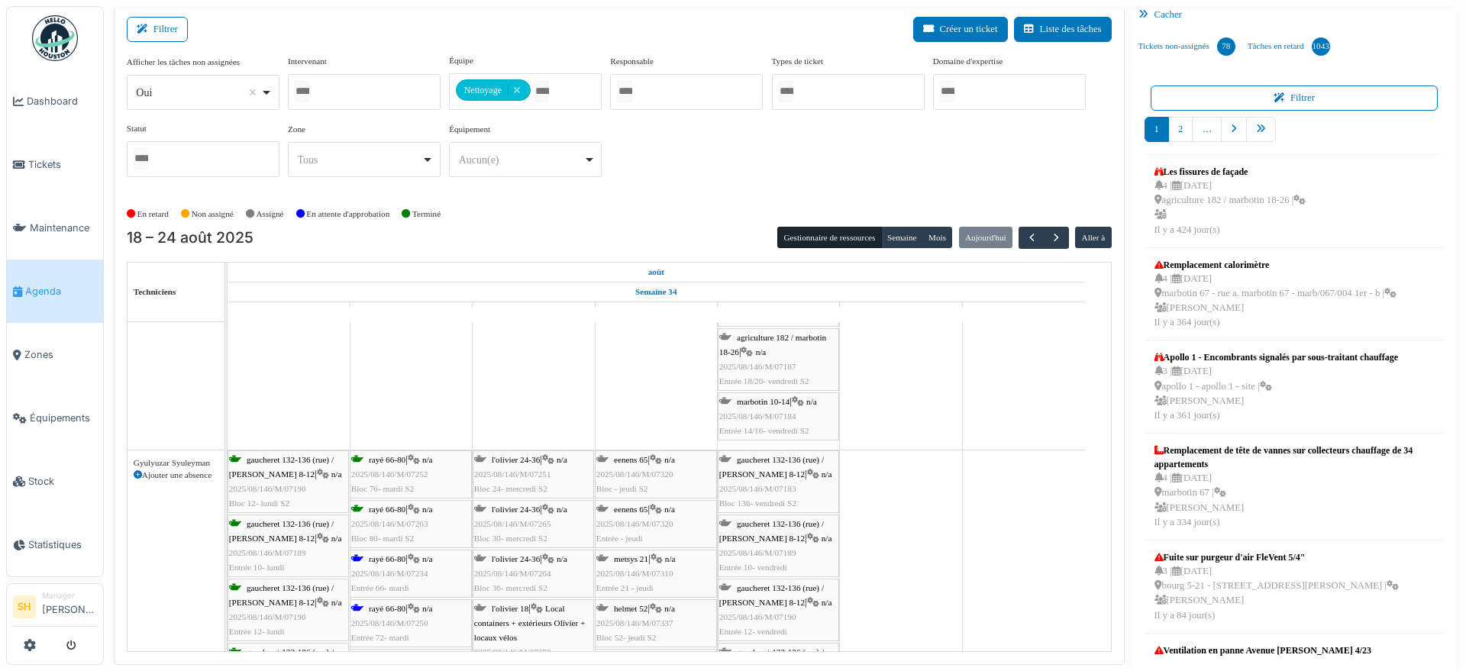
click at [381, 560] on span "rayé 66-80" at bounding box center [387, 558] width 37 height 9
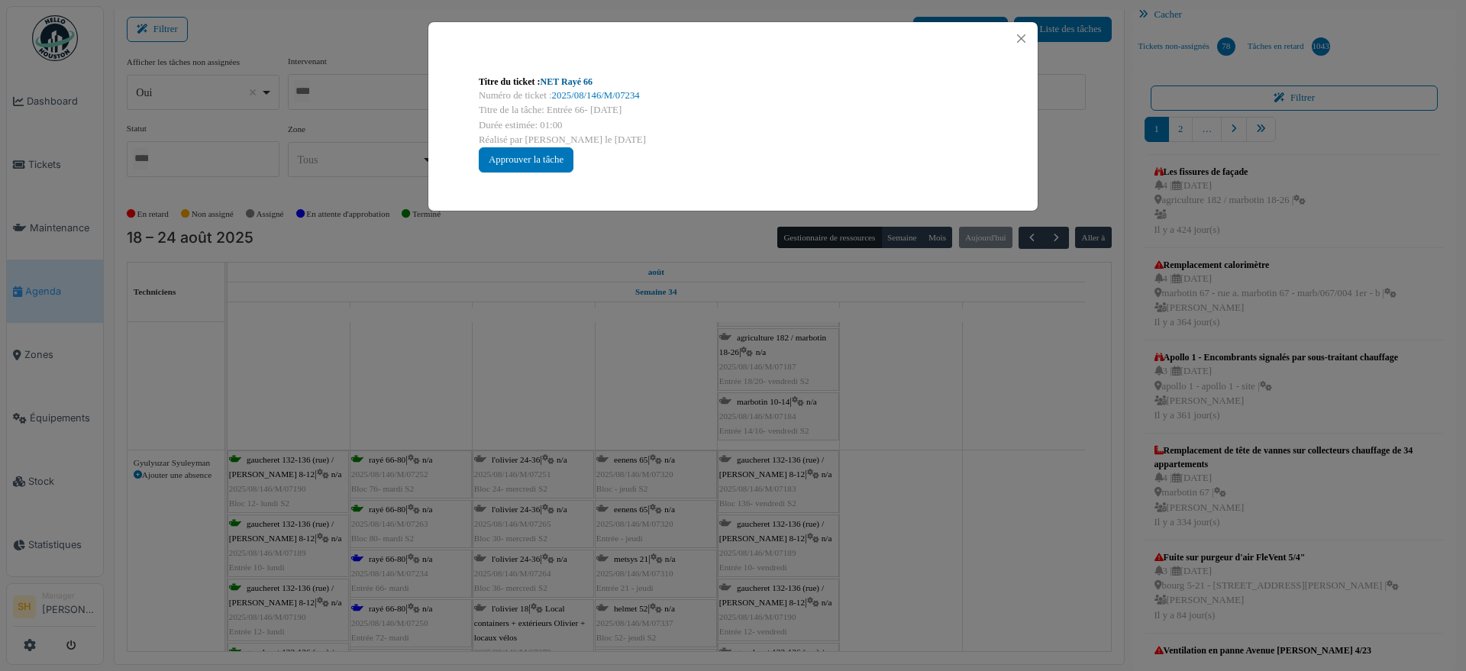
click at [574, 82] on link "NET Rayé 66" at bounding box center [567, 81] width 52 height 11
click at [749, 465] on div "Titre du ticket : NET Rayé 66 Numéro de ticket : 2025/08/146/M/07234 Titre de l…" at bounding box center [733, 335] width 1466 height 671
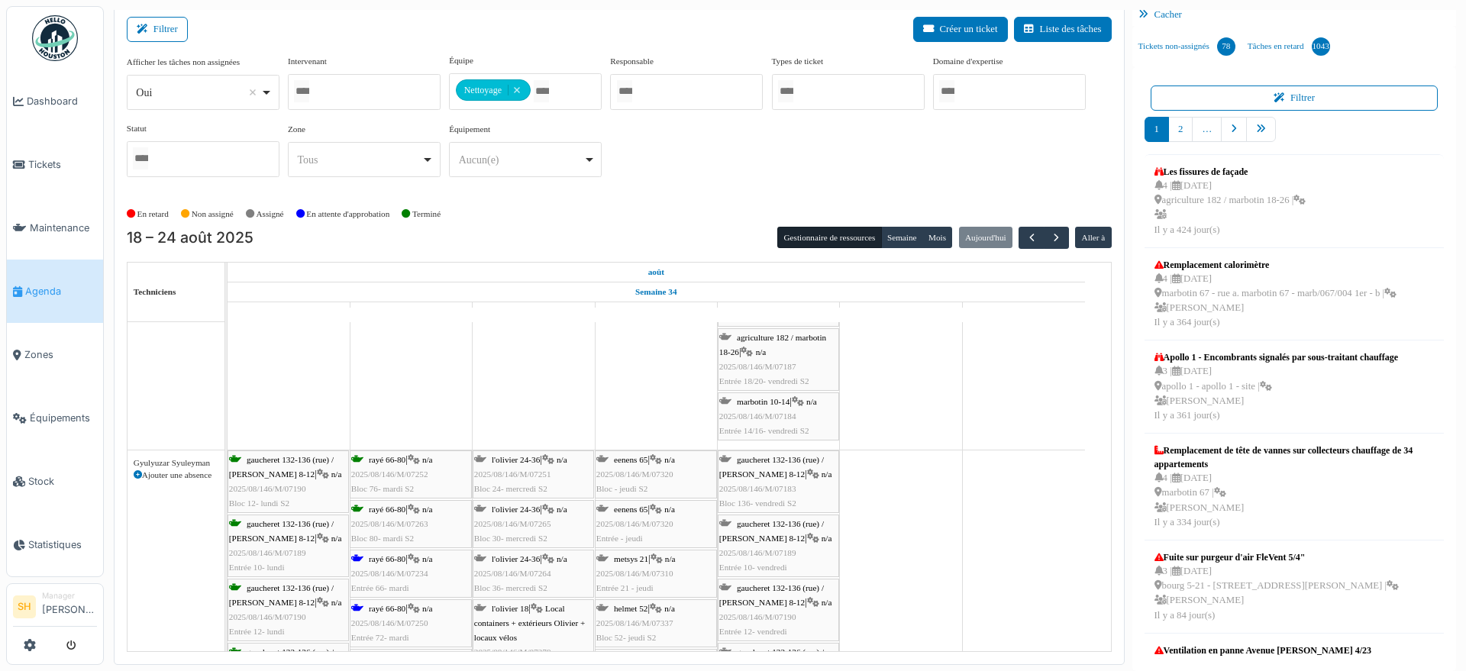
click at [380, 606] on span "rayé 66-80" at bounding box center [387, 608] width 37 height 9
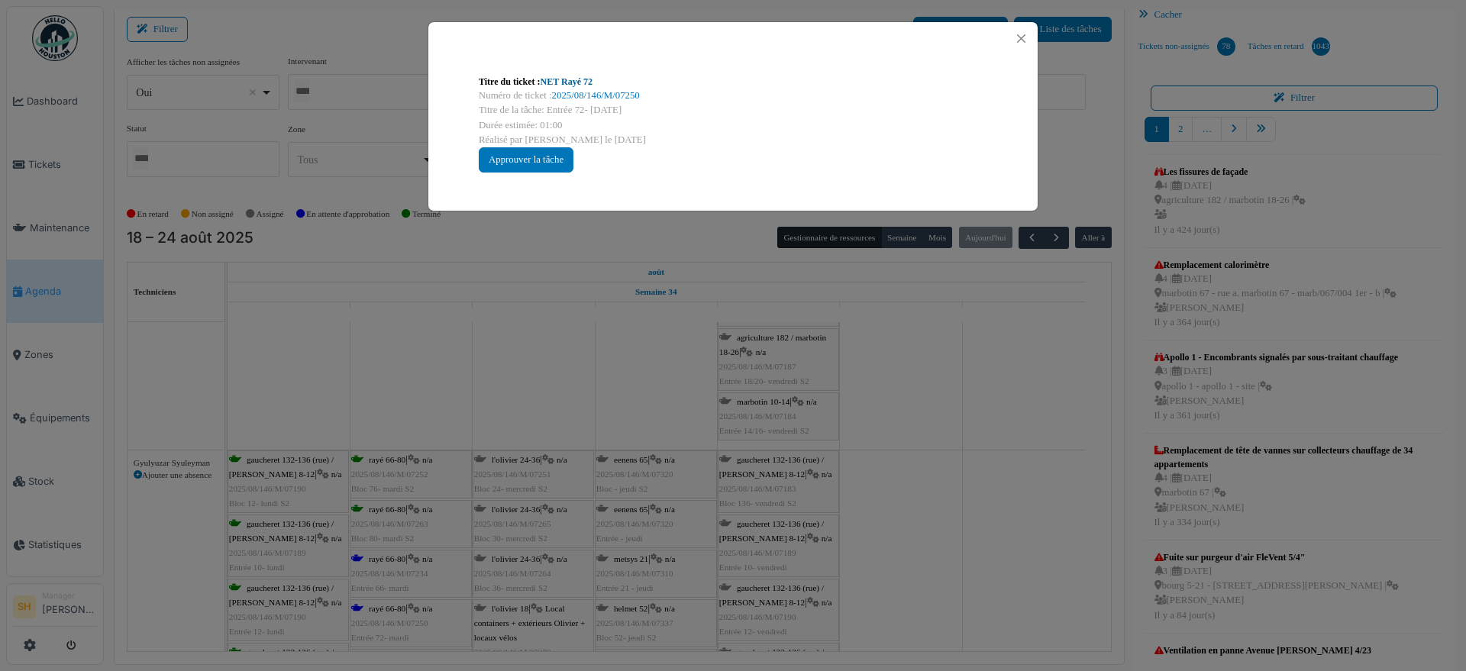
click at [574, 78] on link "NET Rayé 72" at bounding box center [567, 81] width 52 height 11
click at [971, 408] on div "Titre du ticket : NET Rayé 72 Numéro de ticket : 2025/08/146/M/07250 Titre de l…" at bounding box center [733, 335] width 1466 height 671
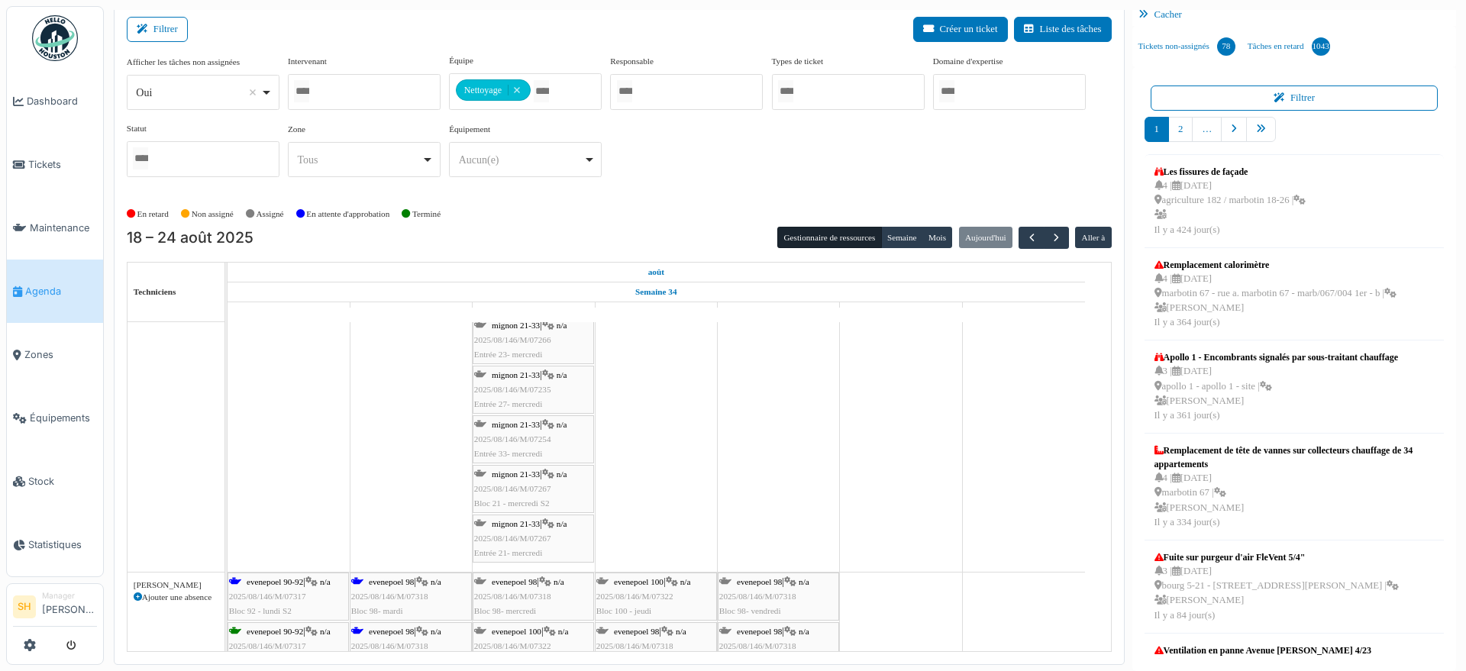
scroll to position [2386, 0]
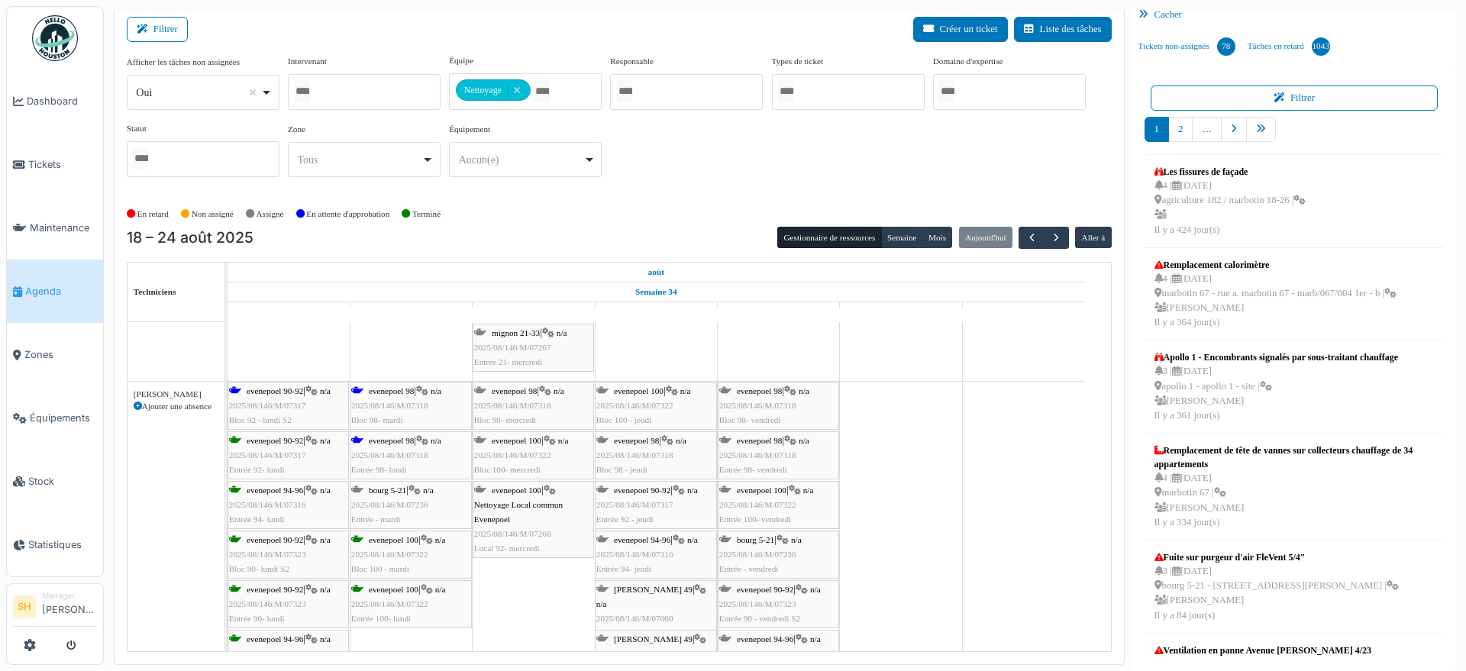
click at [279, 391] on span "evenepoel 90-92" at bounding box center [275, 390] width 57 height 9
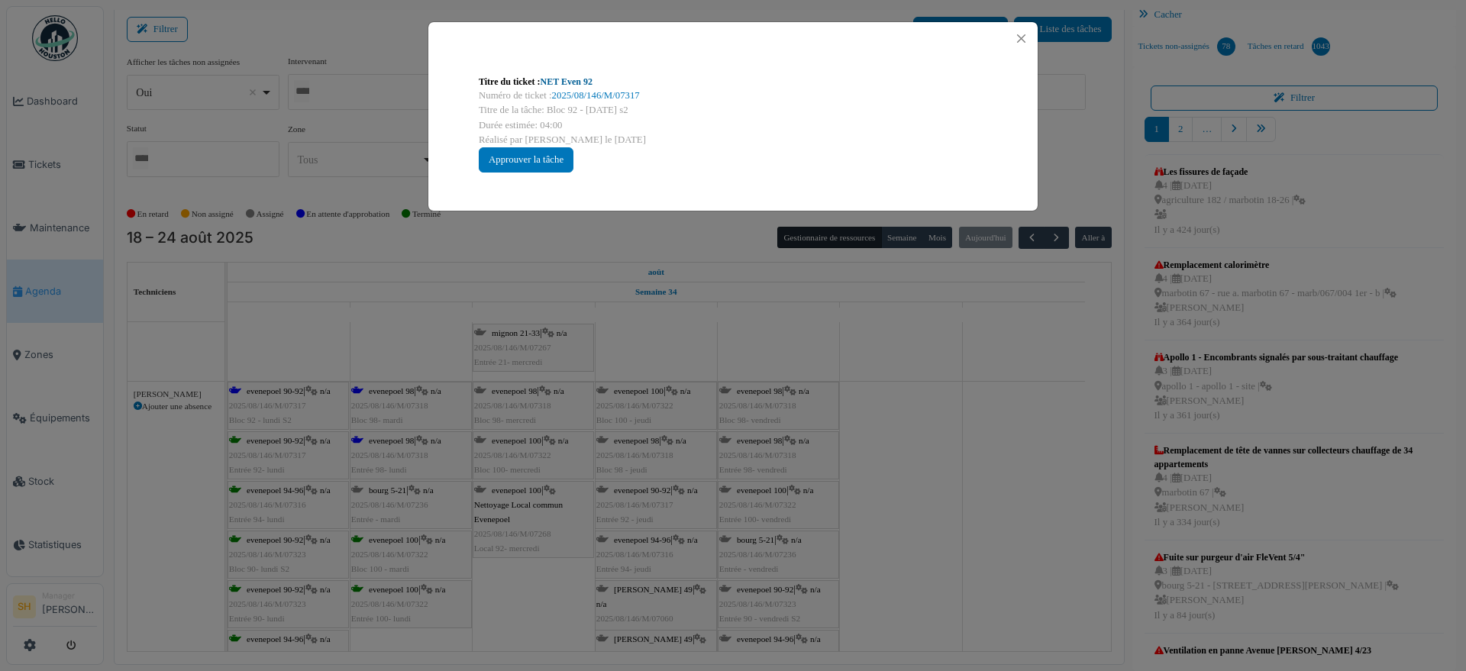
click at [563, 81] on link "NET Even 92" at bounding box center [567, 81] width 52 height 11
click at [996, 486] on div "Titre du ticket : NET Even 92 Numéro de ticket : 2025/08/146/M/07317 Titre de l…" at bounding box center [733, 335] width 1466 height 671
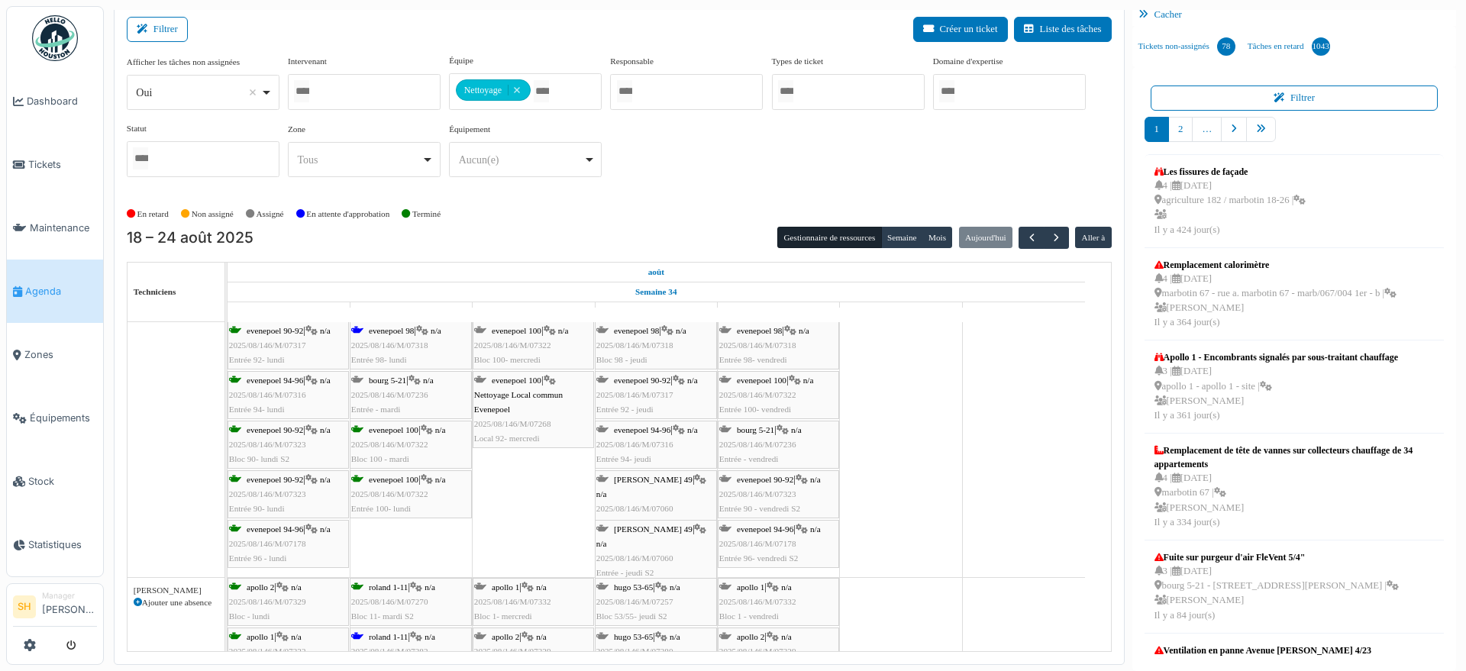
scroll to position [2577, 0]
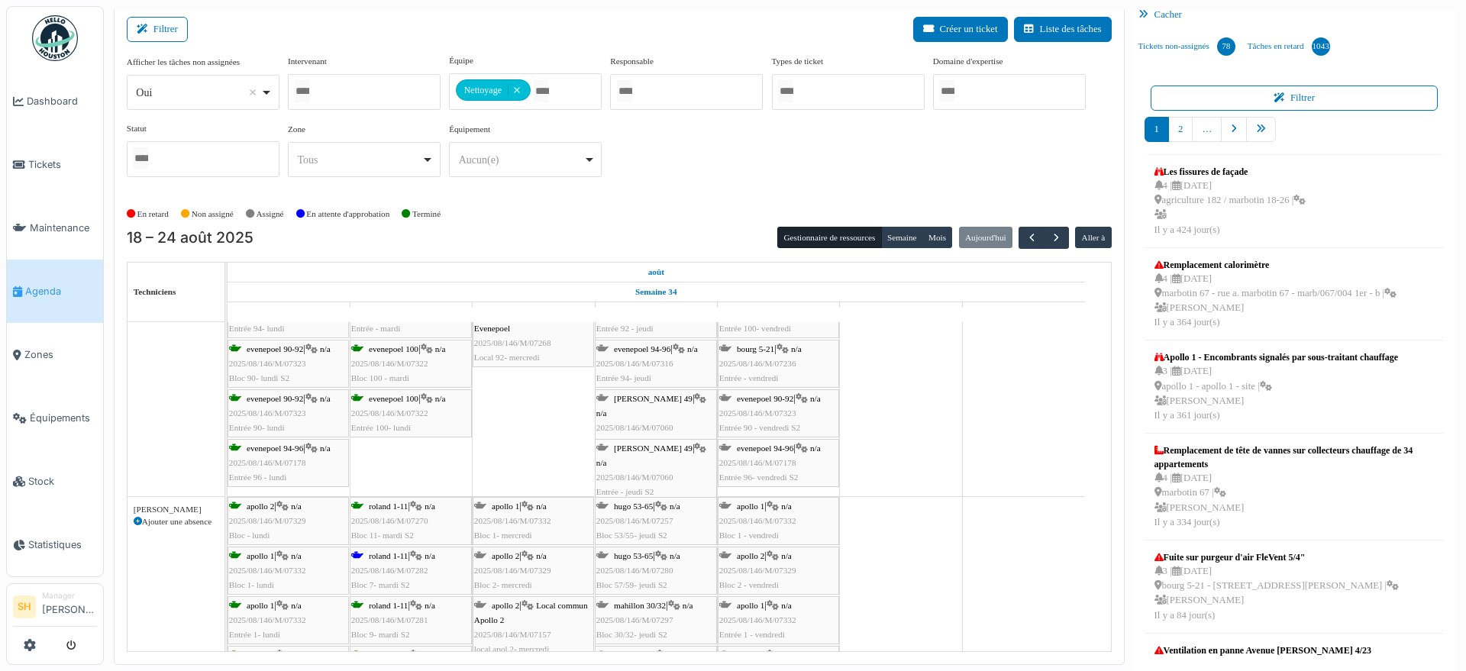
click at [396, 551] on span "roland 1-11" at bounding box center [388, 555] width 39 height 9
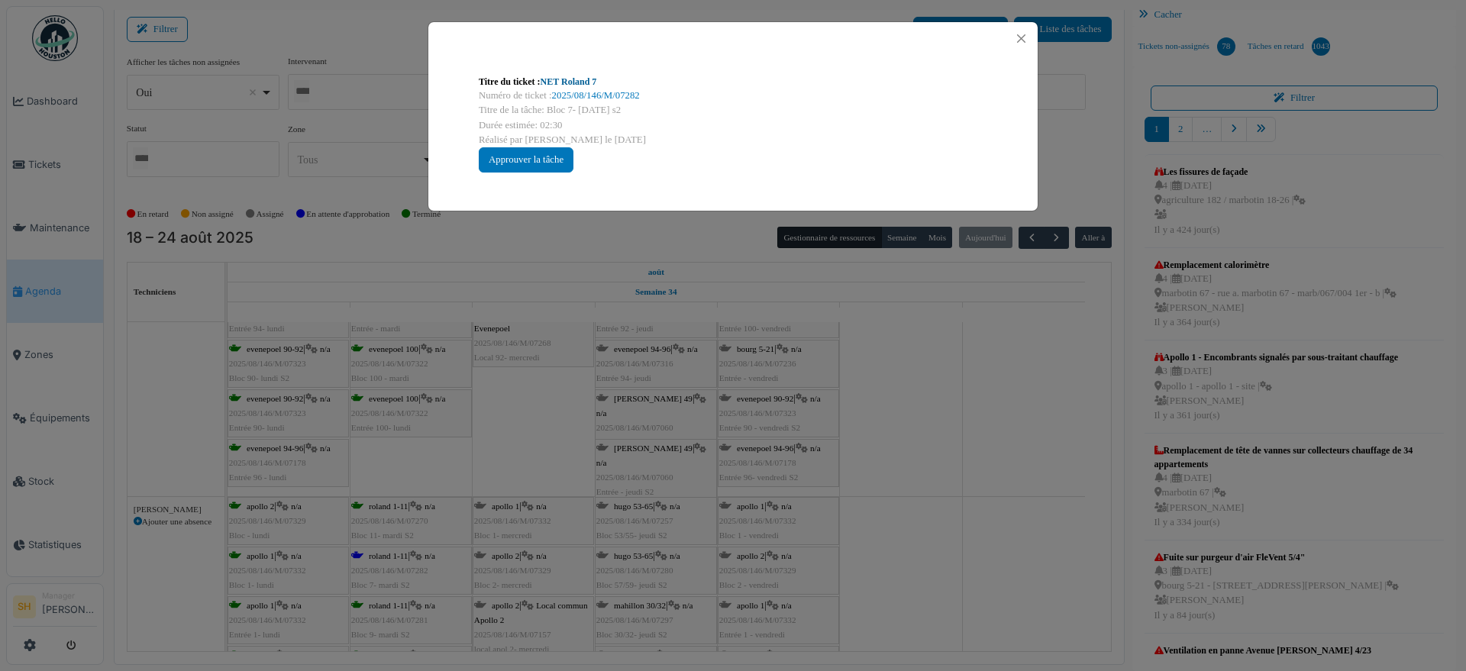
click at [574, 81] on link "NET Roland 7" at bounding box center [569, 81] width 57 height 11
click at [1058, 454] on div "Titre du ticket : NET Roland 7 Numéro de ticket : 2025/08/146/M/07282 Titre de …" at bounding box center [733, 335] width 1466 height 671
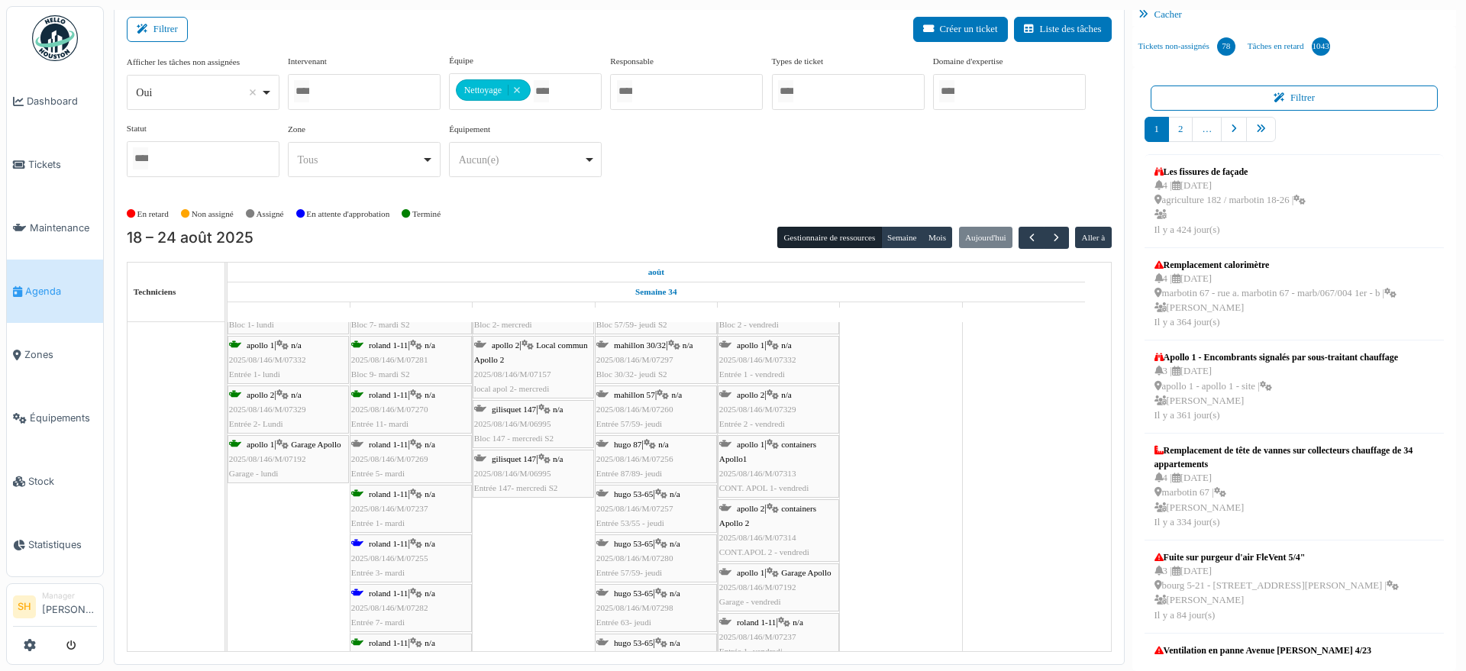
scroll to position [0, 0]
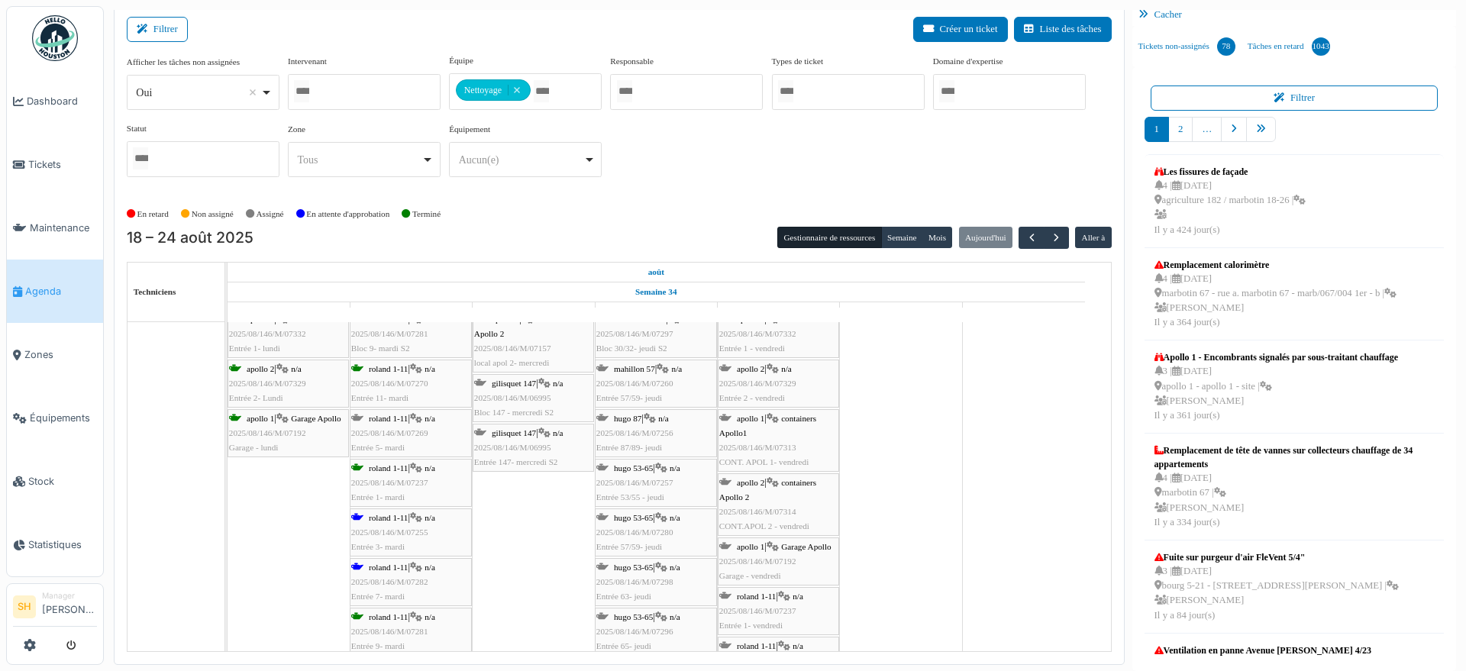
click at [386, 522] on div "roland 1-11 | n/a 2025/08/146/M/07255 Entrée 3- mardi" at bounding box center [410, 533] width 119 height 44
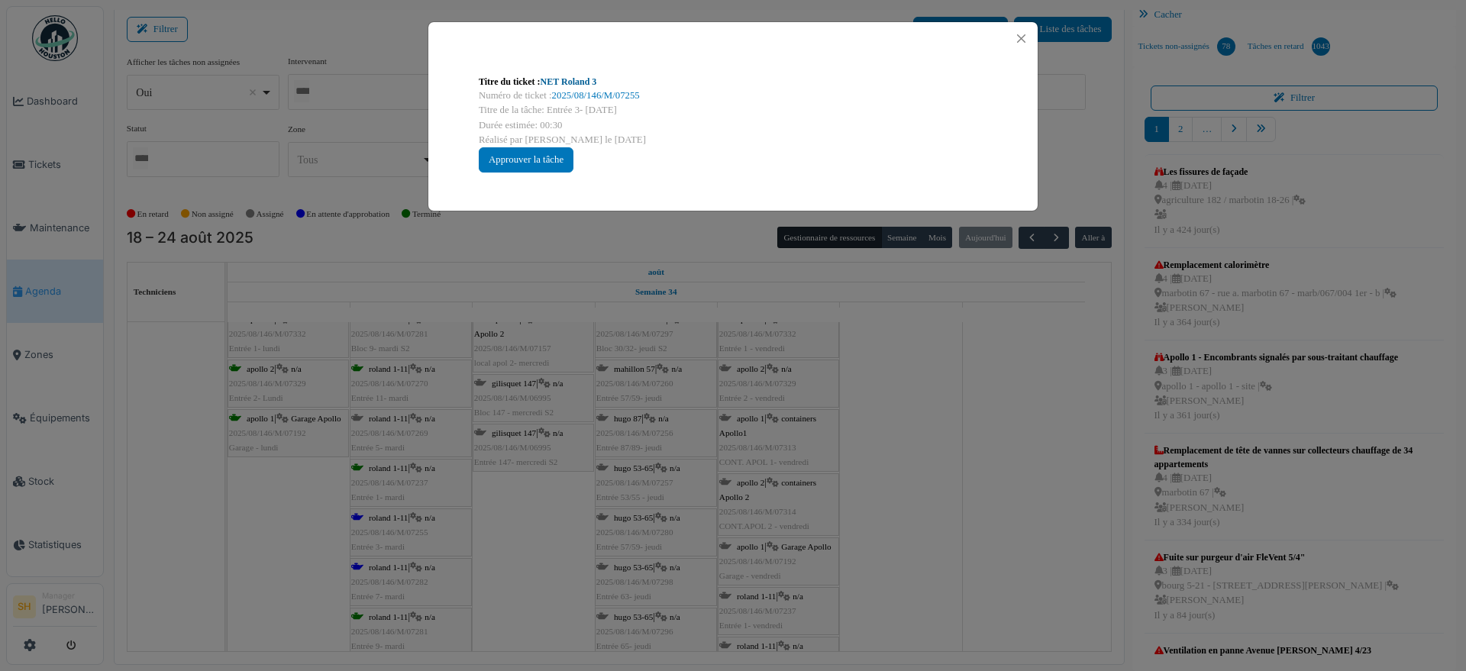
click at [577, 80] on link "NET Roland 3" at bounding box center [569, 81] width 57 height 11
drag, startPoint x: 848, startPoint y: 409, endPoint x: 693, endPoint y: 476, distance: 168.6
click at [848, 410] on div "Titre du ticket : NET Roland 3 Numéro de ticket : 2025/08/146/M/07255 Titre de …" at bounding box center [733, 335] width 1466 height 671
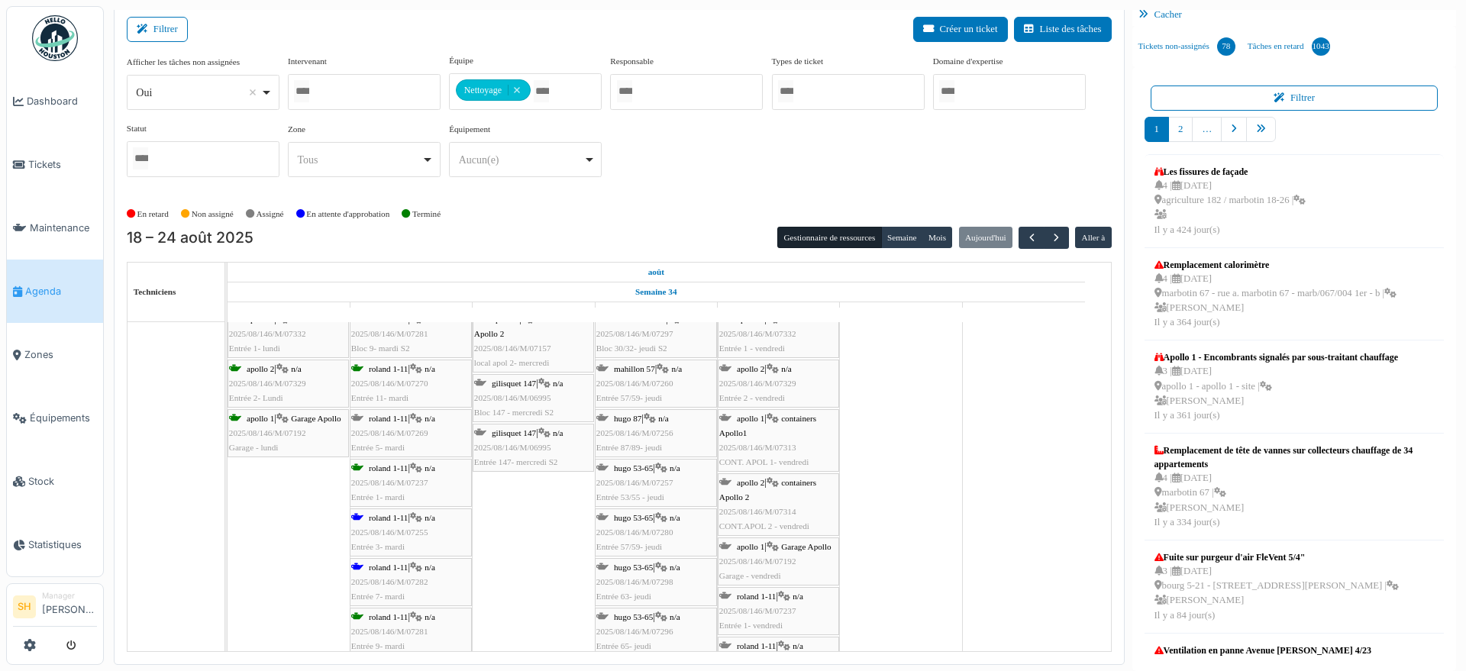
click at [399, 566] on span "roland 1-11" at bounding box center [388, 567] width 39 height 9
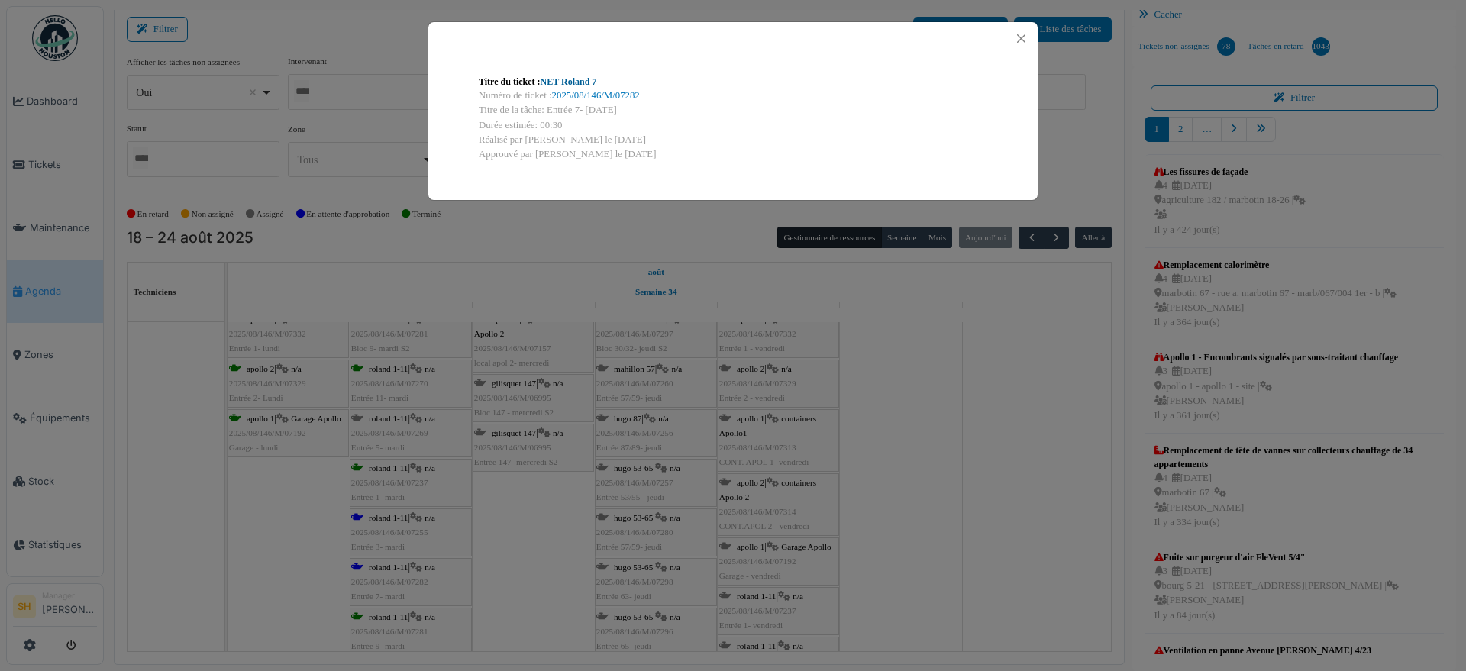
click at [564, 86] on link "NET Roland 7" at bounding box center [569, 81] width 57 height 11
click at [1001, 526] on div "Titre du ticket : NET Roland 7 Numéro de ticket : 2025/08/146/M/07282 Titre de …" at bounding box center [733, 335] width 1466 height 671
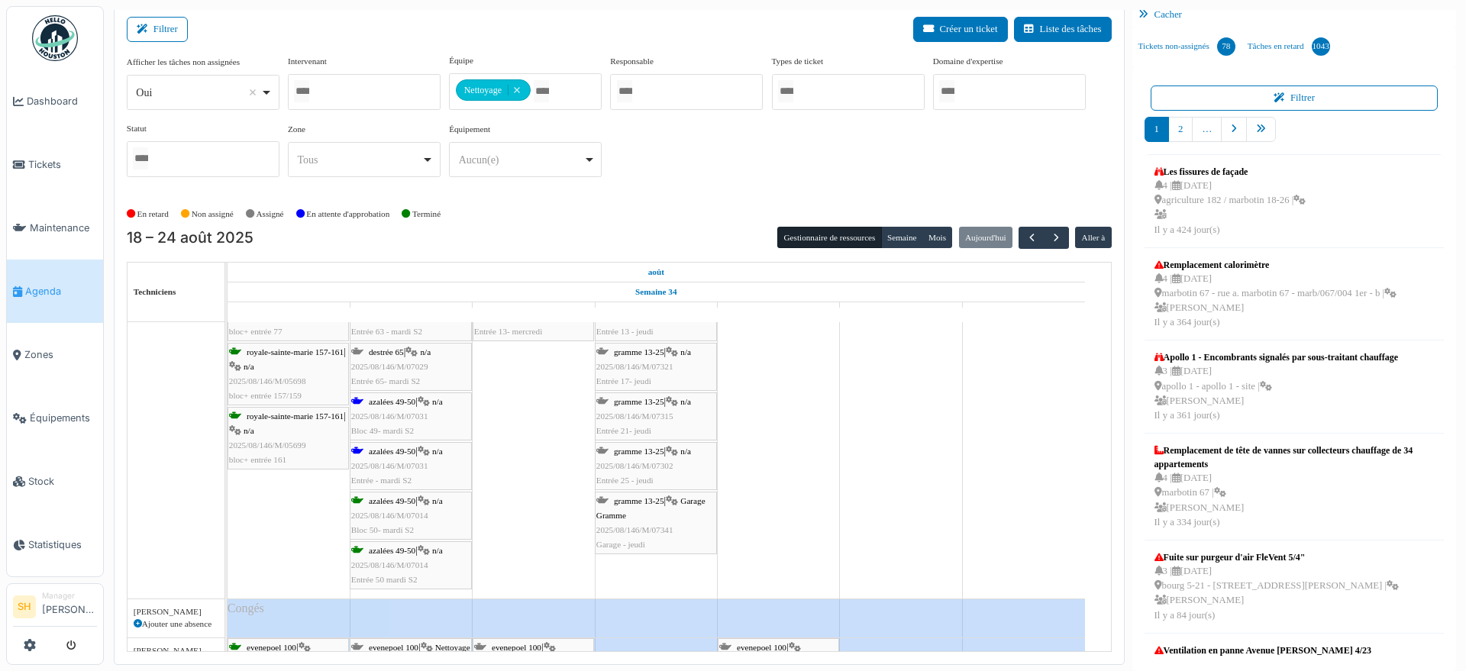
click at [391, 415] on span "2025/08/146/M/07031" at bounding box center [389, 416] width 77 height 9
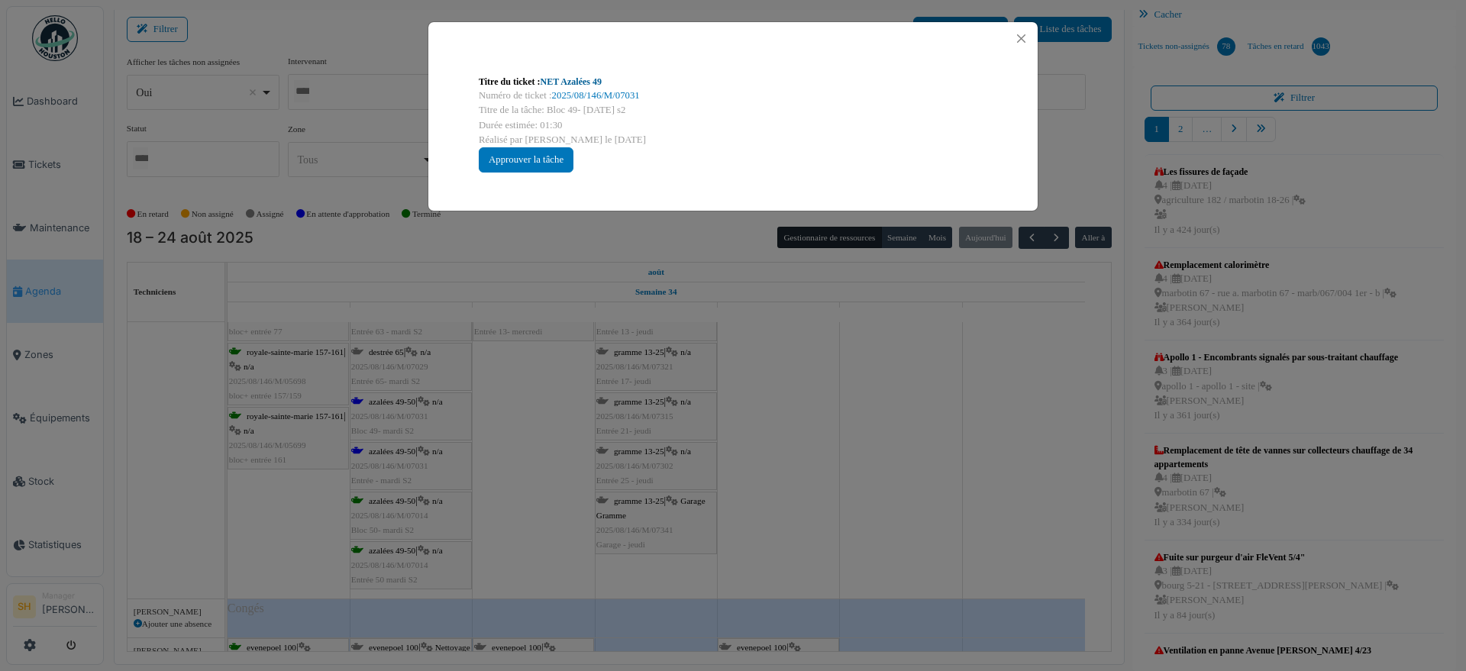
click at [562, 81] on link "NET Azalées 49" at bounding box center [571, 81] width 61 height 11
click at [841, 486] on div "Titre du ticket : NET Azalées 49 Numéro de ticket : 2025/08/146/M/07031 Titre d…" at bounding box center [733, 335] width 1466 height 671
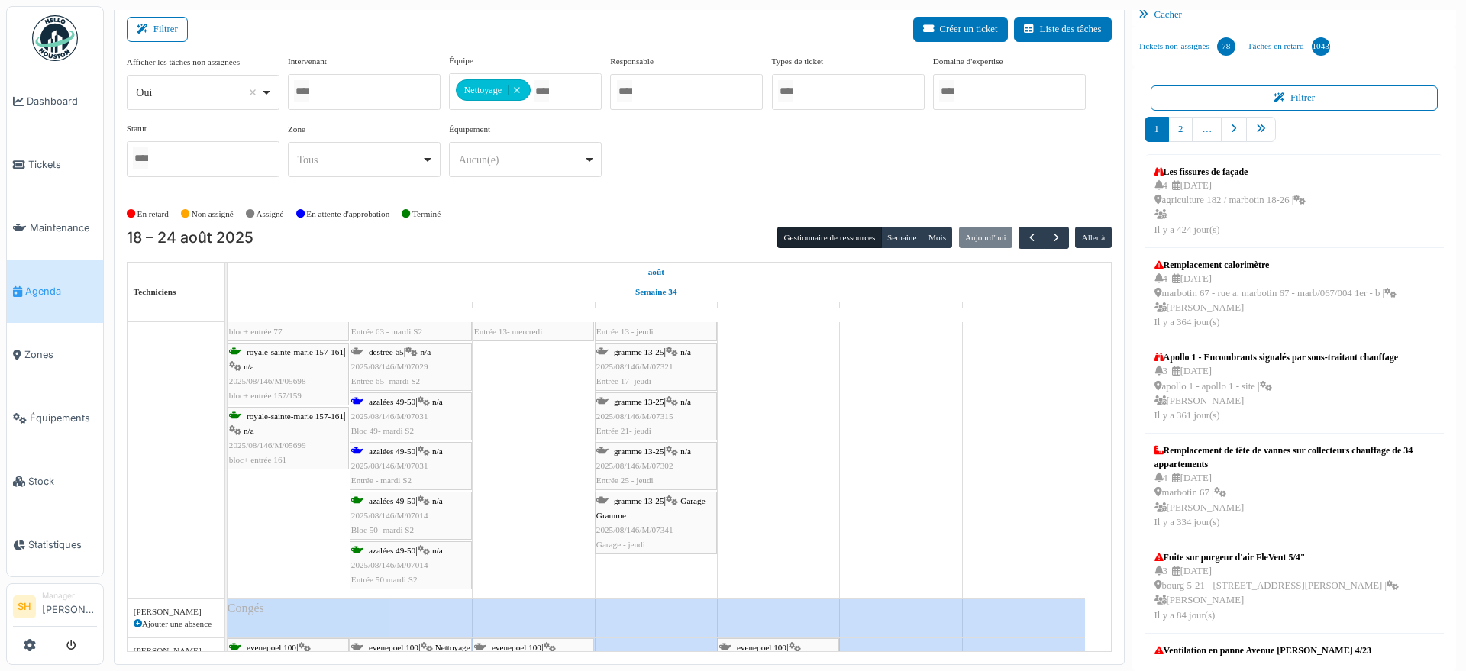
scroll to position [3693, 0]
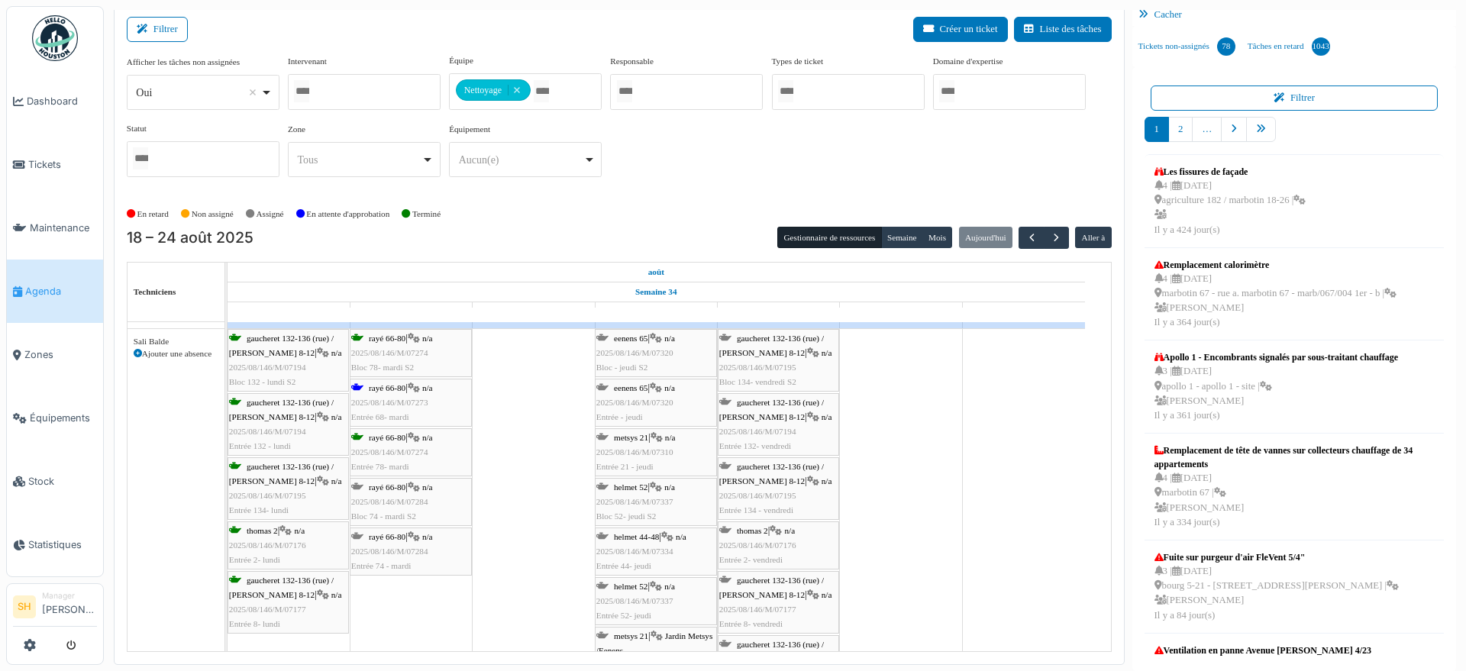
click at [401, 387] on span "rayé 66-80" at bounding box center [387, 387] width 37 height 9
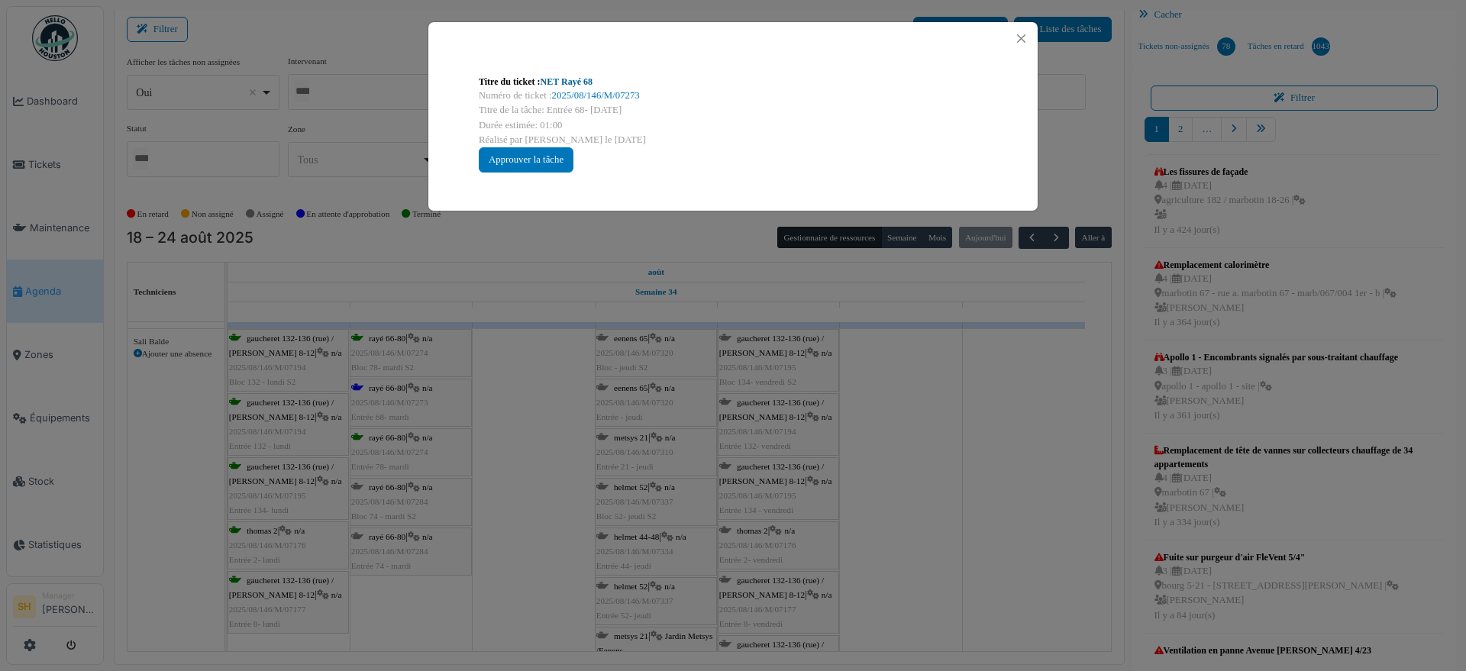
click at [573, 79] on link "NET Rayé 68" at bounding box center [567, 81] width 52 height 11
click at [583, 619] on div "Titre du ticket : NET Rayé 68 Numéro de ticket : 2025/08/146/M/07273 Titre de l…" at bounding box center [733, 335] width 1466 height 671
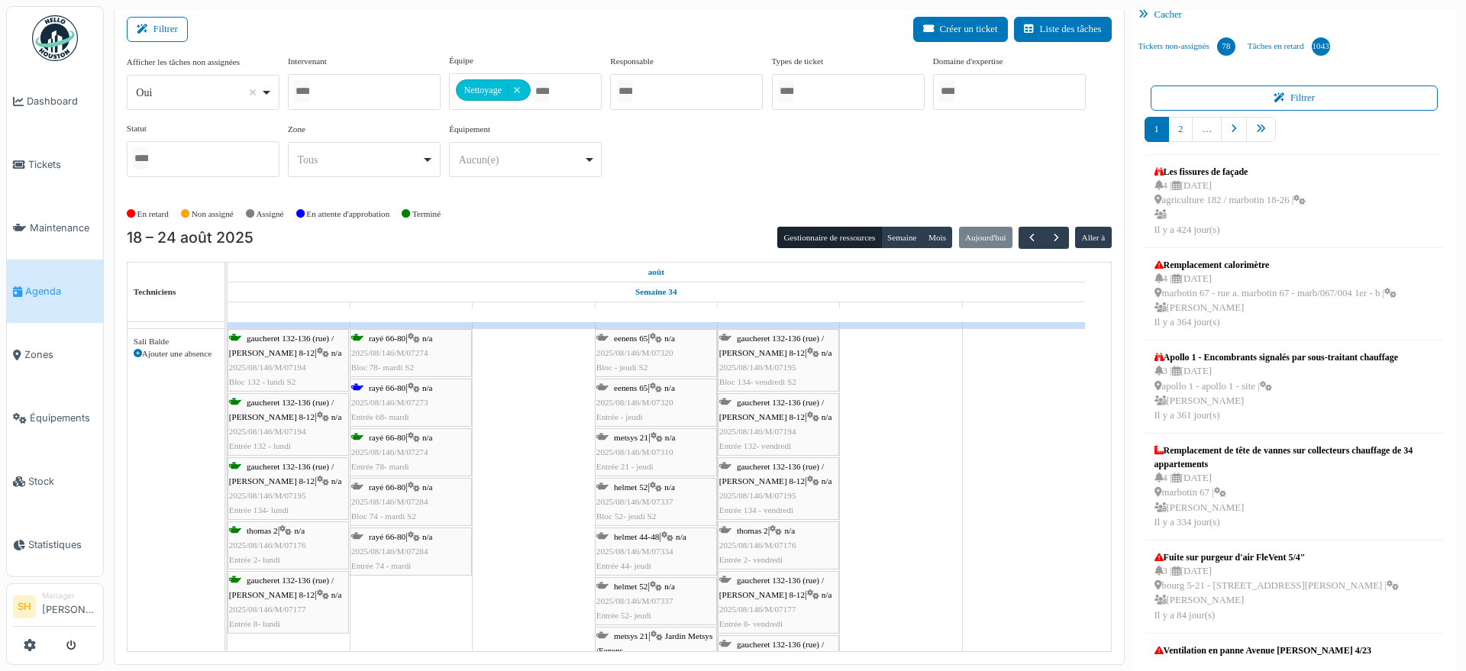
scroll to position [4089, 0]
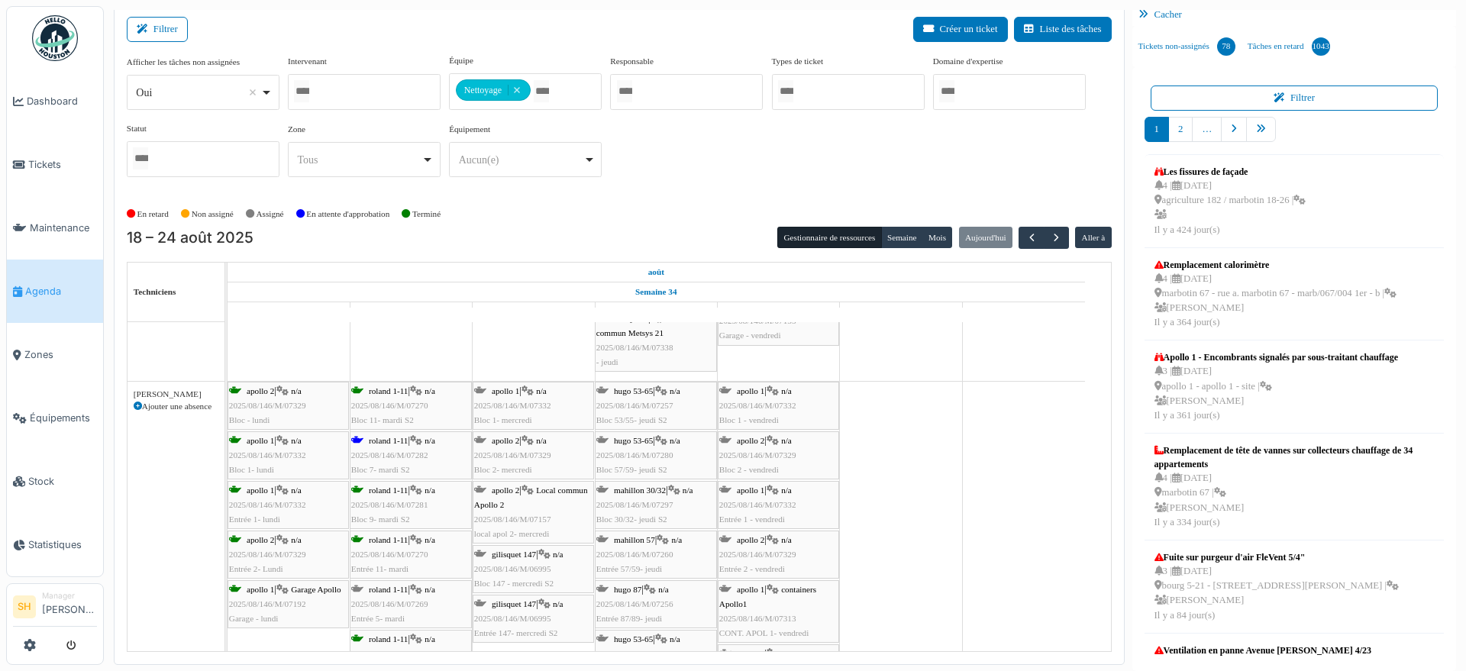
click at [385, 444] on div "roland 1-11 | n/a 2025/08/146/M/07282 Bloc 7- mardi S2" at bounding box center [410, 456] width 119 height 44
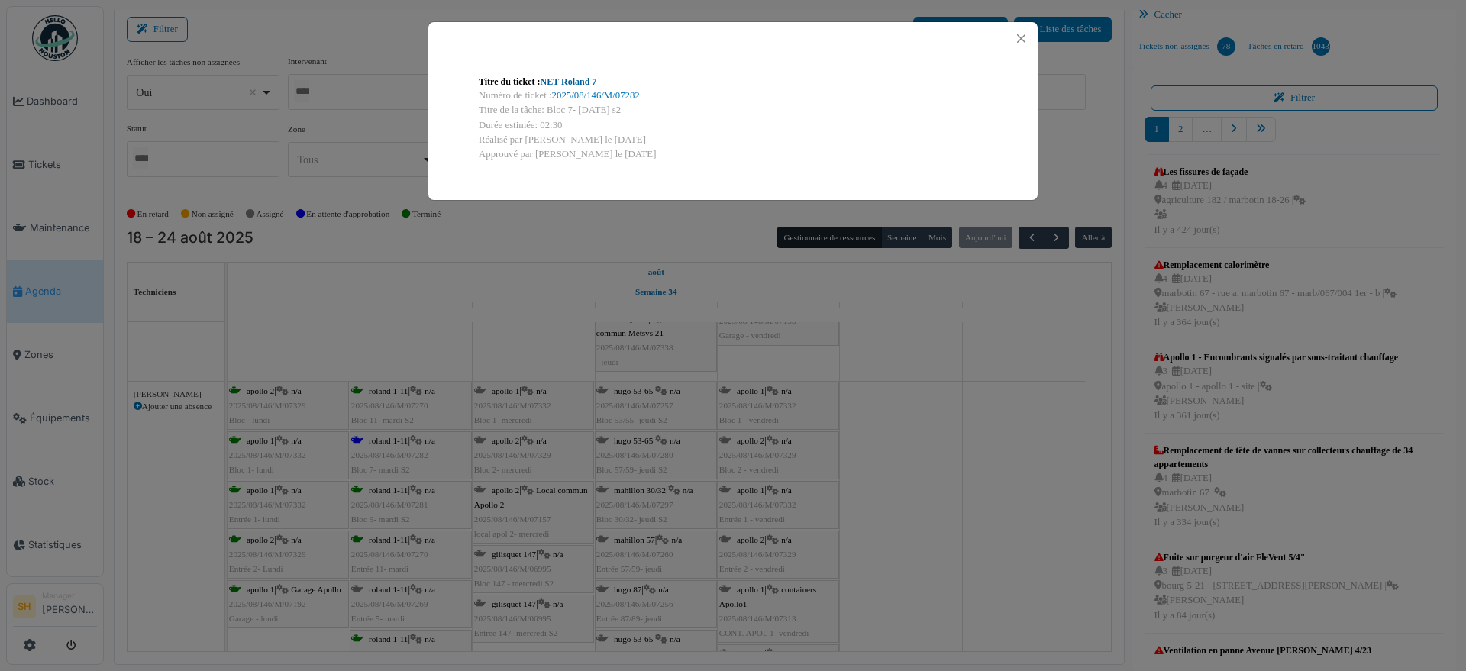
click at [551, 83] on link "NET Roland 7" at bounding box center [569, 81] width 57 height 11
click at [1056, 418] on div "Titre du ticket : NET Roland 7 Numéro de ticket : 2025/08/146/M/07282 Titre de …" at bounding box center [733, 335] width 1466 height 671
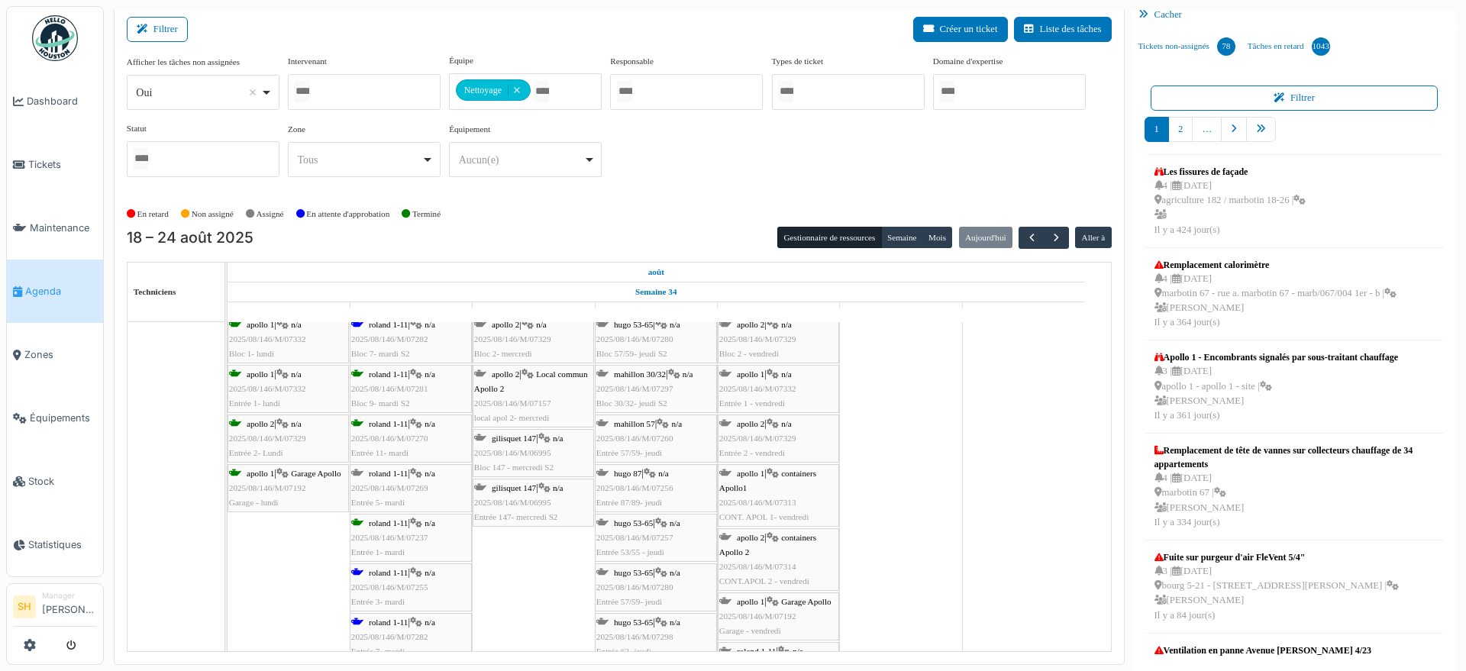
scroll to position [4582, 0]
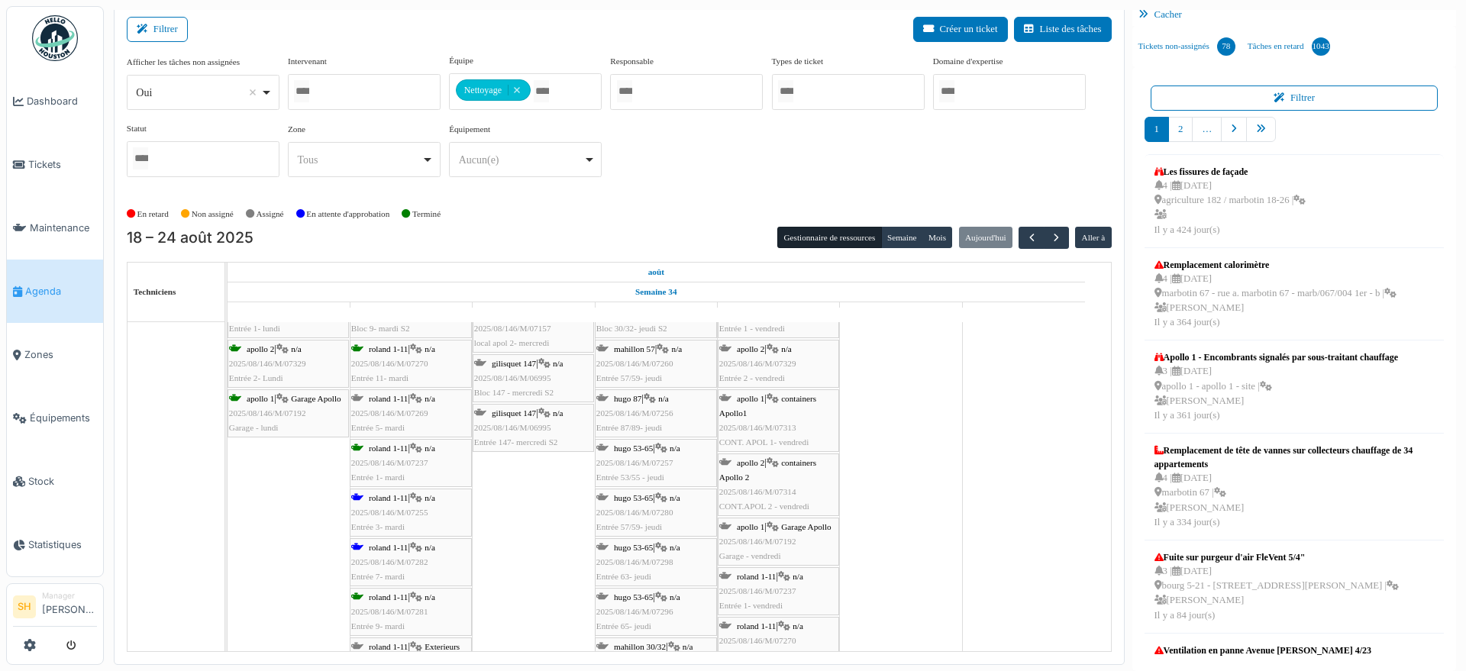
click at [370, 499] on span "roland 1-11" at bounding box center [388, 497] width 39 height 9
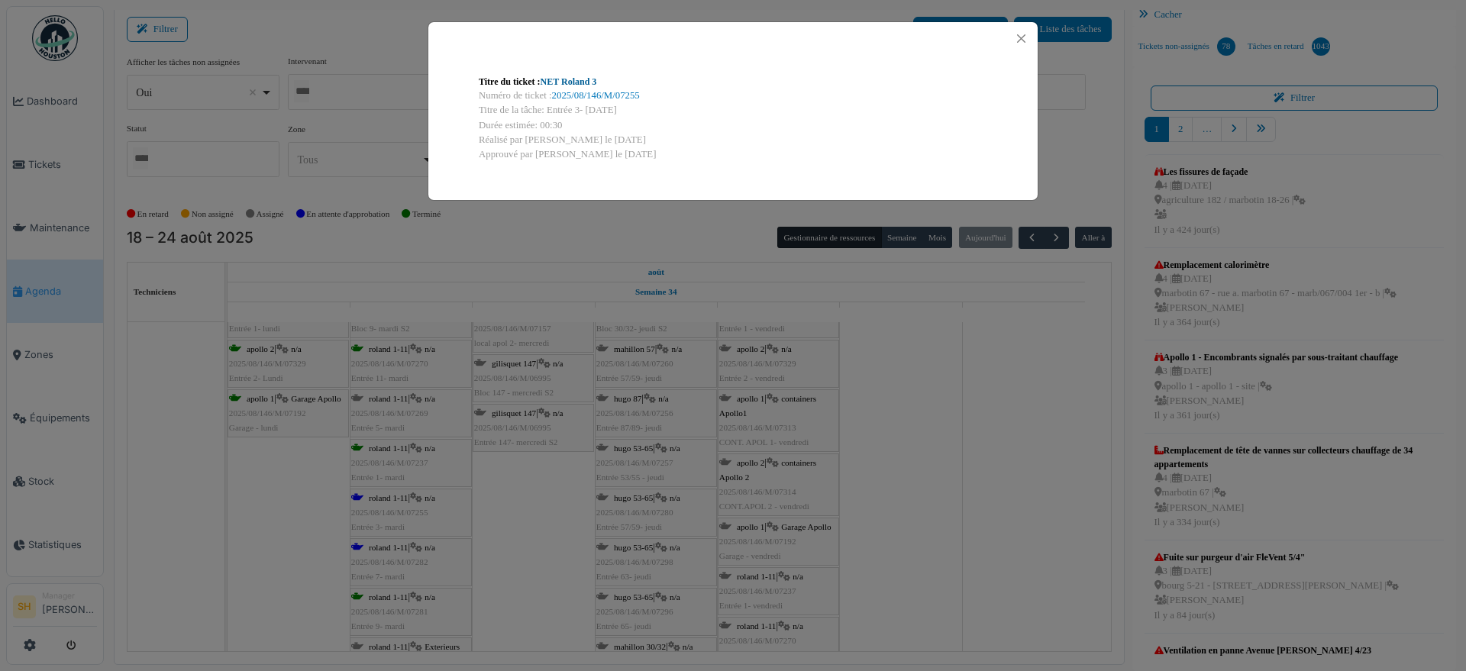
click at [574, 83] on link "NET Roland 3" at bounding box center [569, 81] width 57 height 11
click at [950, 431] on div "Titre du ticket : NET Roland 3 Numéro de ticket : 2025/08/146/M/07255 Titre de …" at bounding box center [733, 335] width 1466 height 671
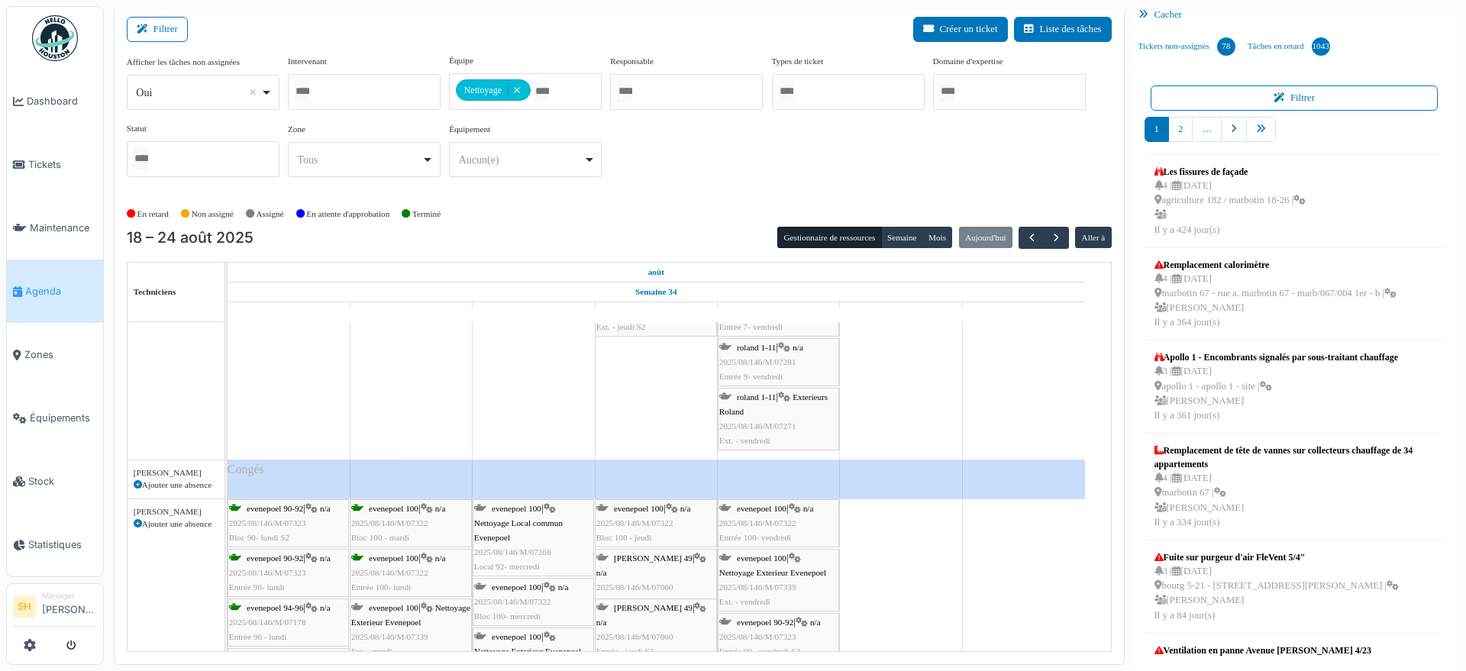
scroll to position [5250, 0]
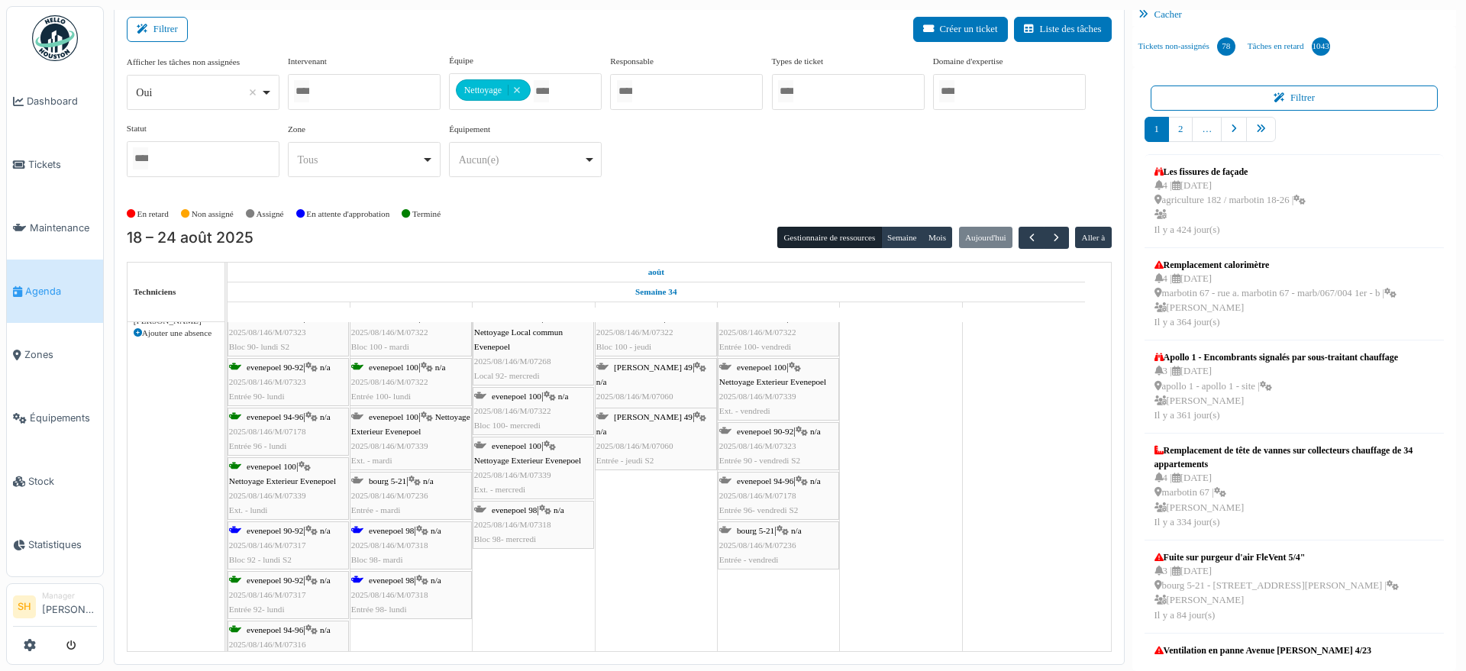
click at [315, 536] on div "evenepoel 90-92 | n/a 2025/08/146/M/07317 Bloc 92 - lundi S2" at bounding box center [288, 546] width 118 height 44
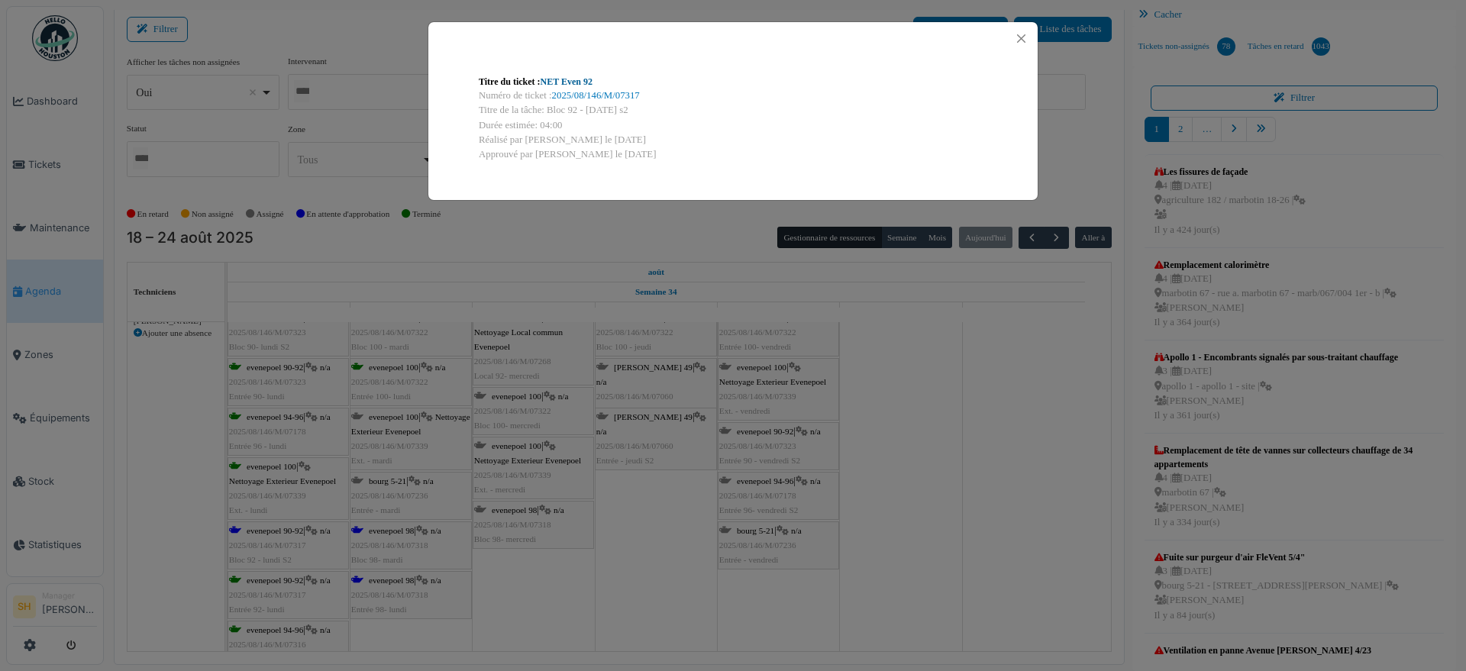
click at [567, 82] on link "NET Even 92" at bounding box center [567, 81] width 52 height 11
click at [377, 528] on div "Titre du ticket : NET Even 92 Numéro de ticket : 2025/08/146/M/07317 Titre de l…" at bounding box center [733, 335] width 1466 height 671
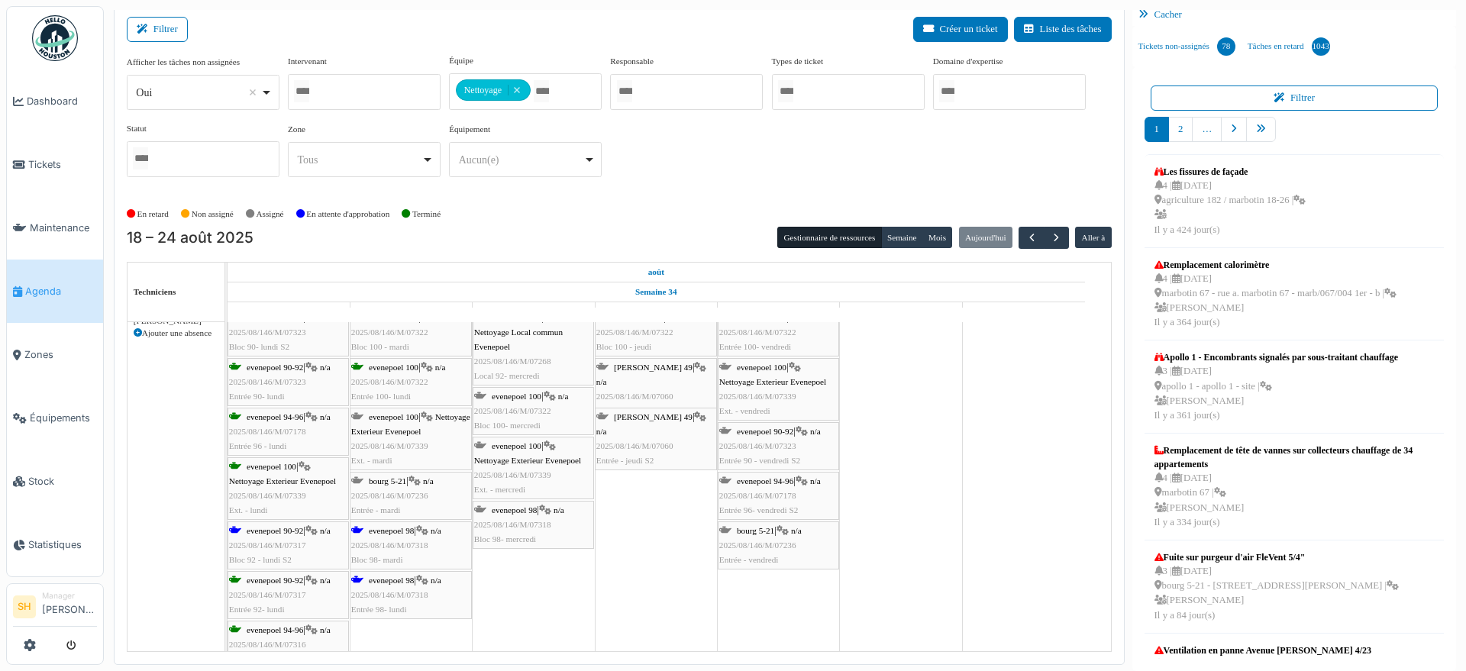
click at [378, 528] on span "evenepoel 98" at bounding box center [391, 530] width 45 height 9
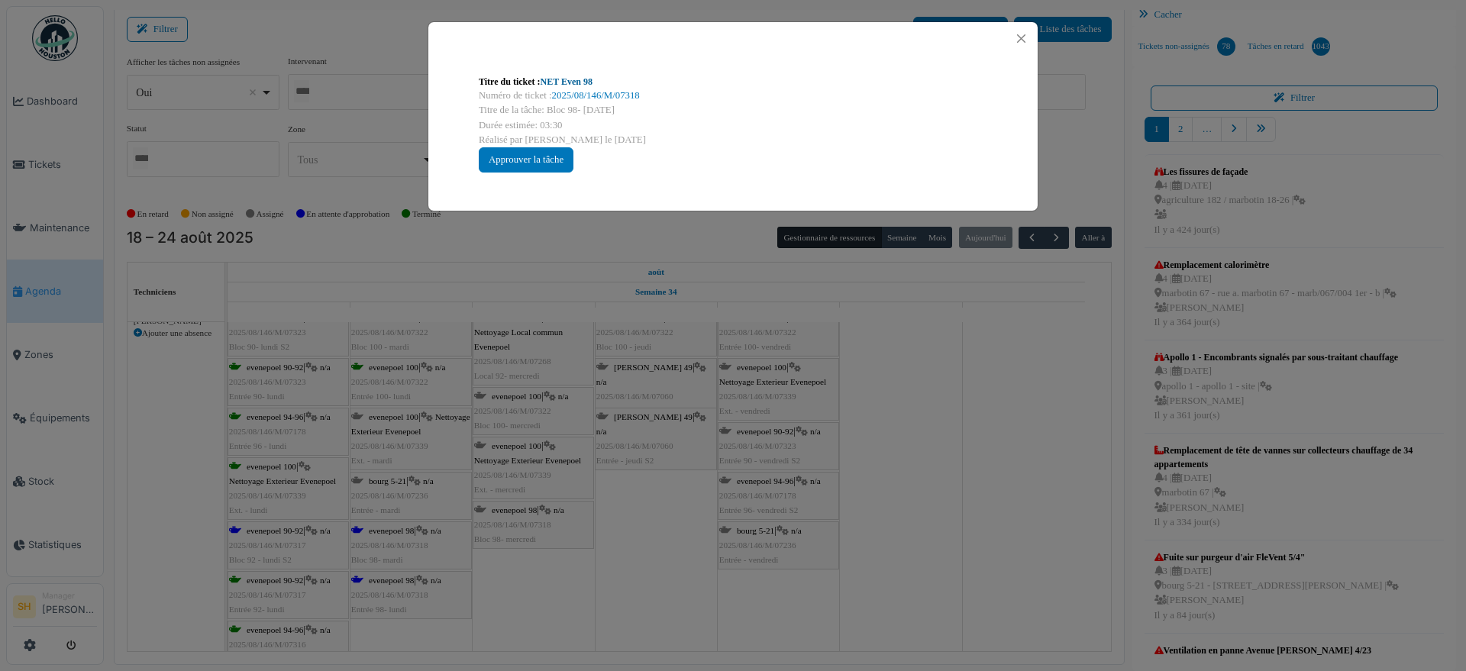
click at [552, 81] on link "NET Even 98" at bounding box center [567, 81] width 52 height 11
click at [937, 480] on div "Titre du ticket : NET Even 98 Numéro de ticket : 2025/08/146/M/07318 Titre de l…" at bounding box center [733, 335] width 1466 height 671
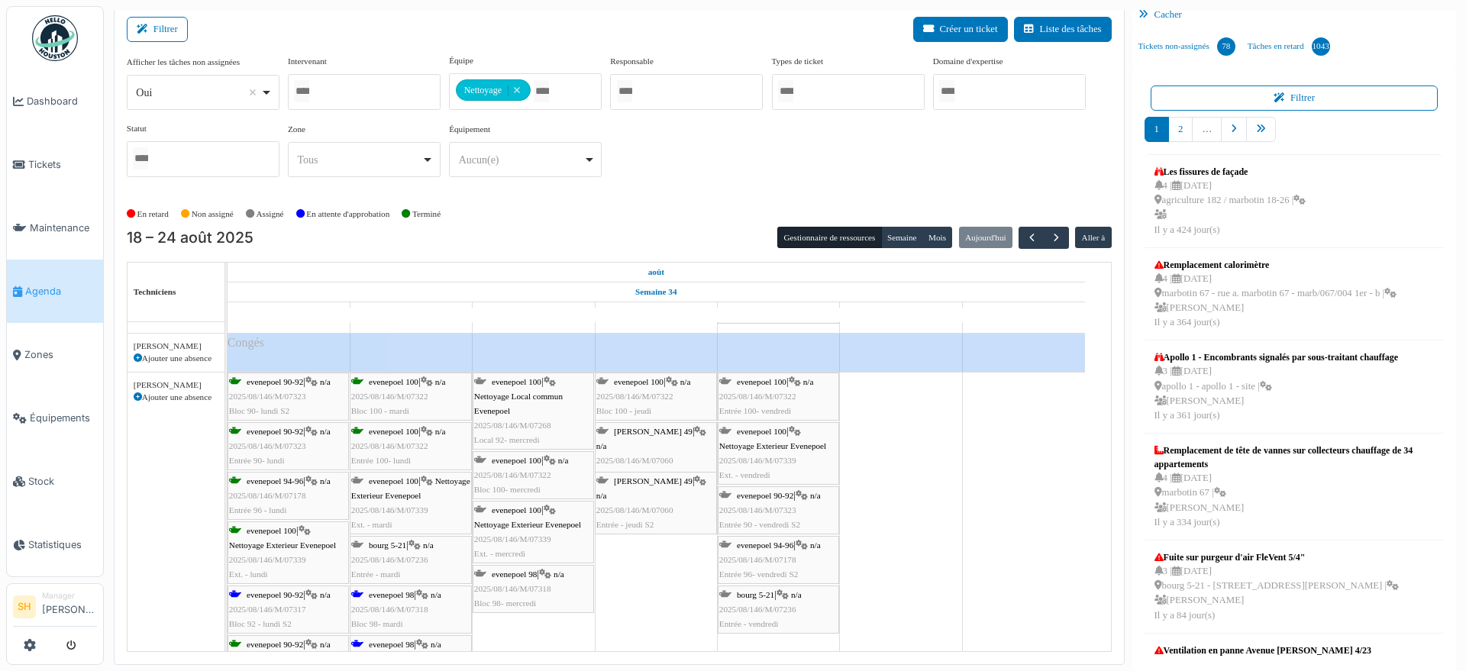
scroll to position [5028, 0]
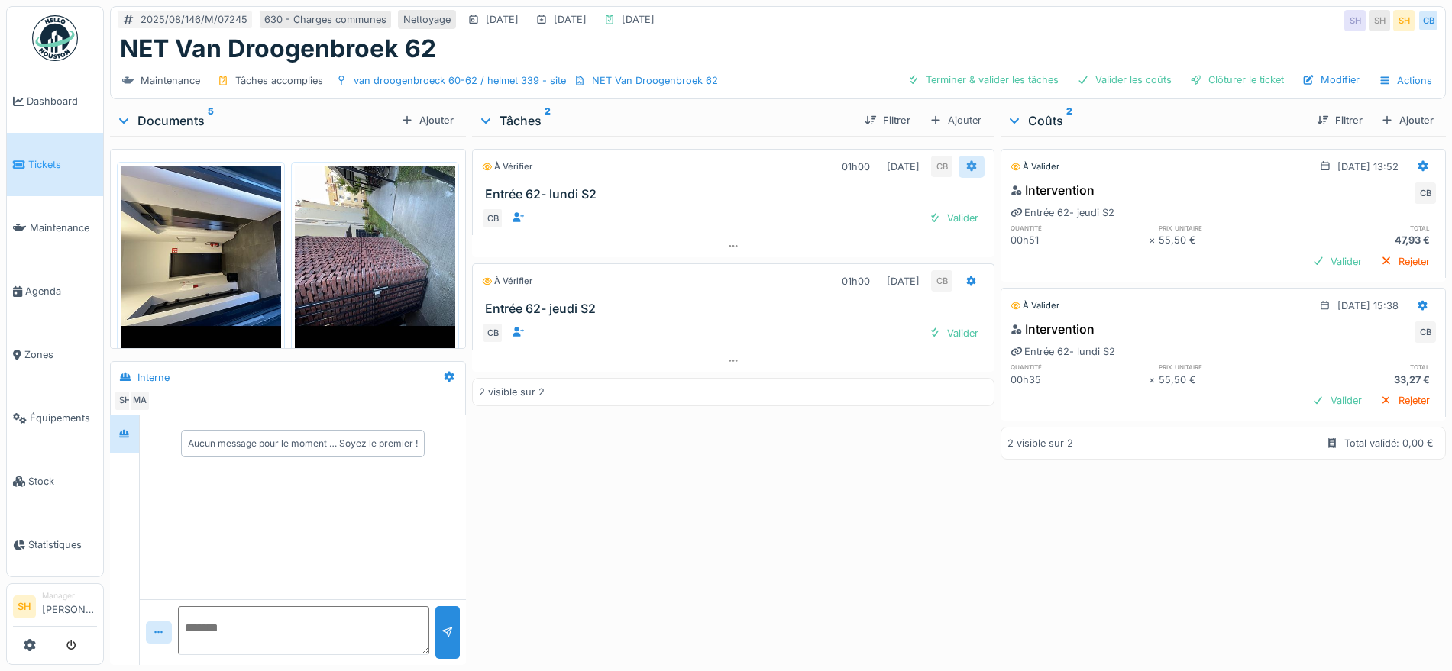
click at [967, 164] on icon at bounding box center [972, 166] width 10 height 11
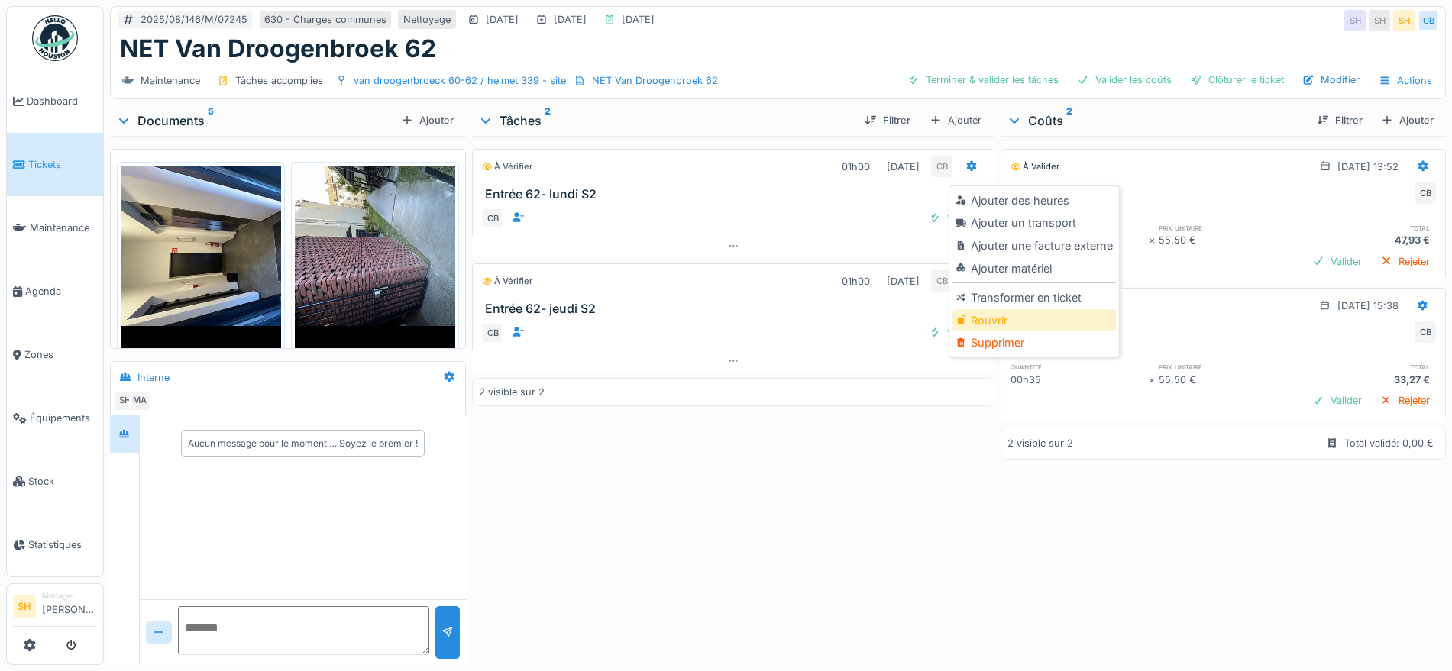
click at [1015, 329] on div "Rouvrir" at bounding box center [1033, 320] width 163 height 23
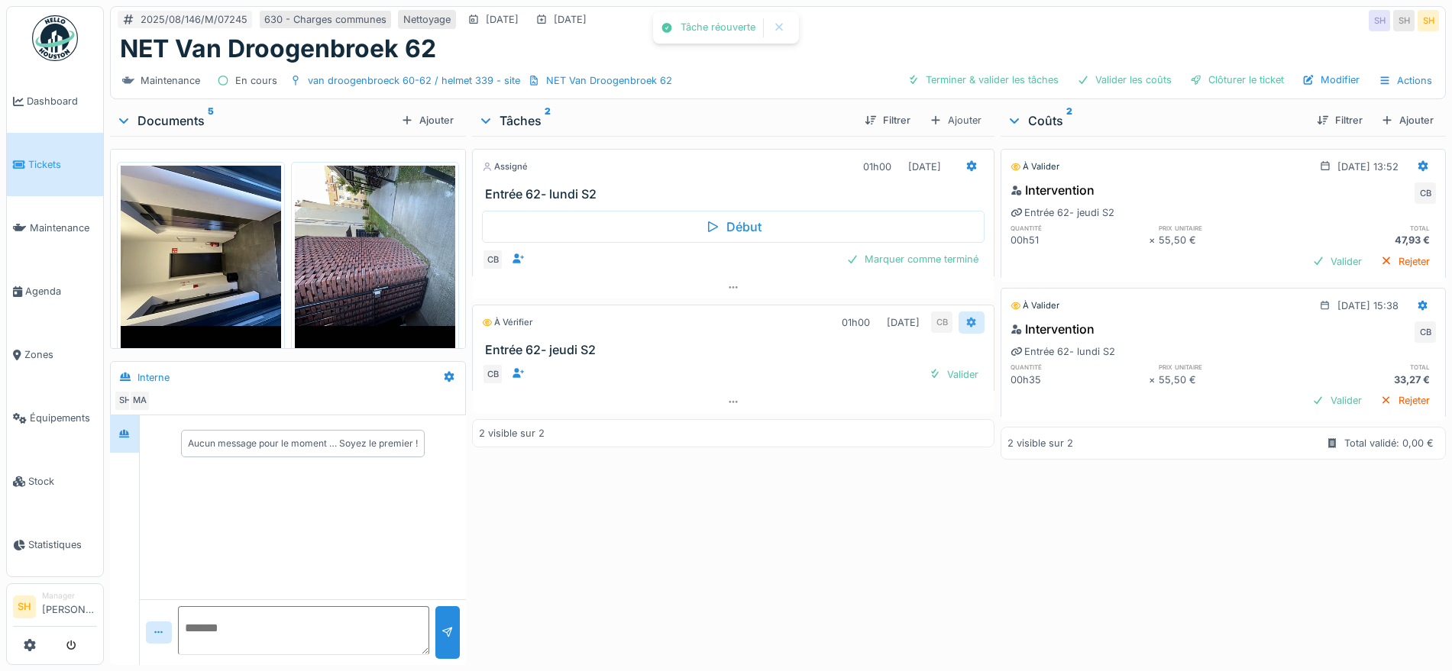
click at [967, 321] on icon at bounding box center [972, 322] width 10 height 11
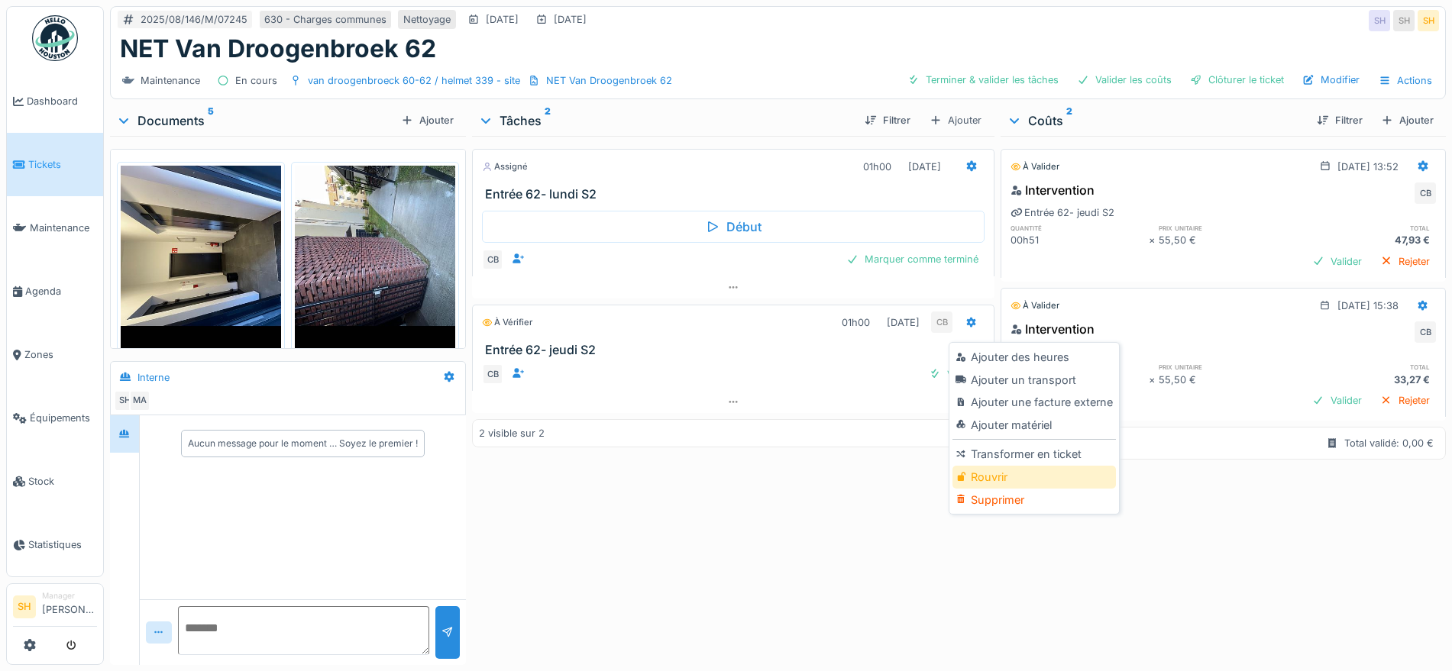
click at [1025, 472] on div "Rouvrir" at bounding box center [1033, 477] width 163 height 23
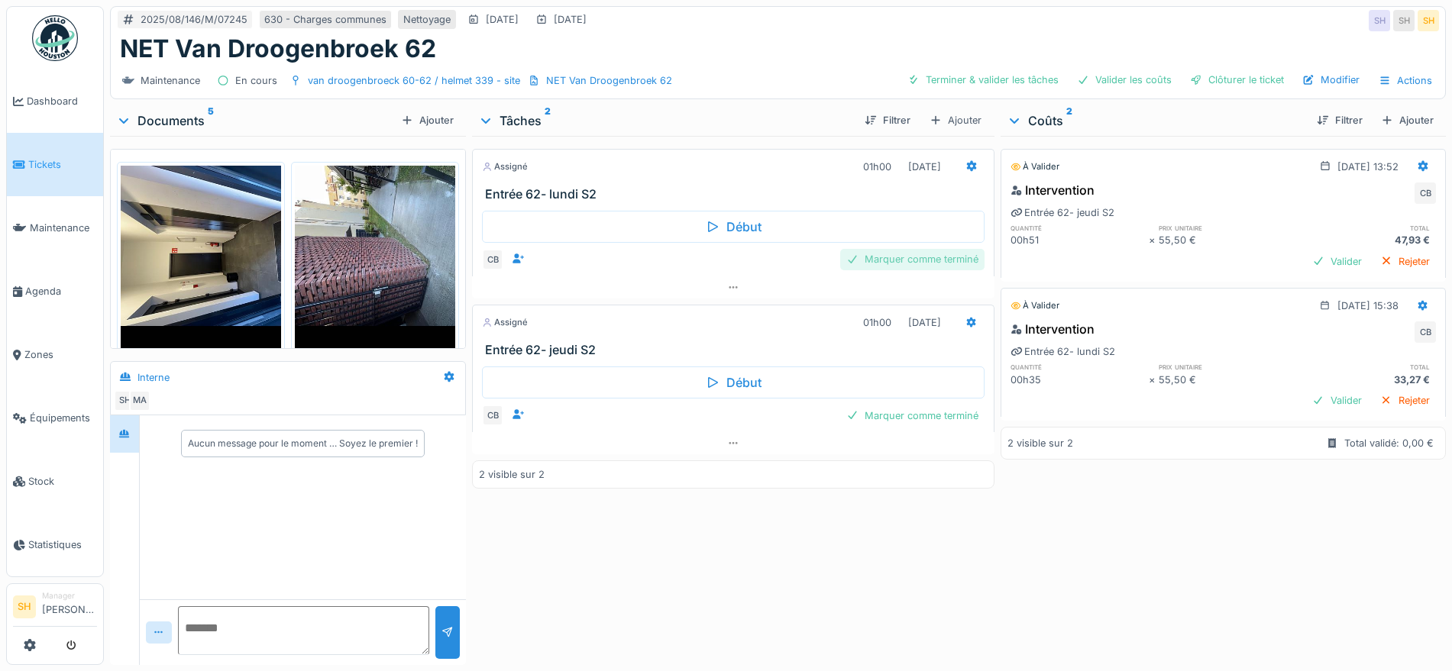
click at [885, 263] on div "Marquer comme terminé" at bounding box center [912, 259] width 144 height 21
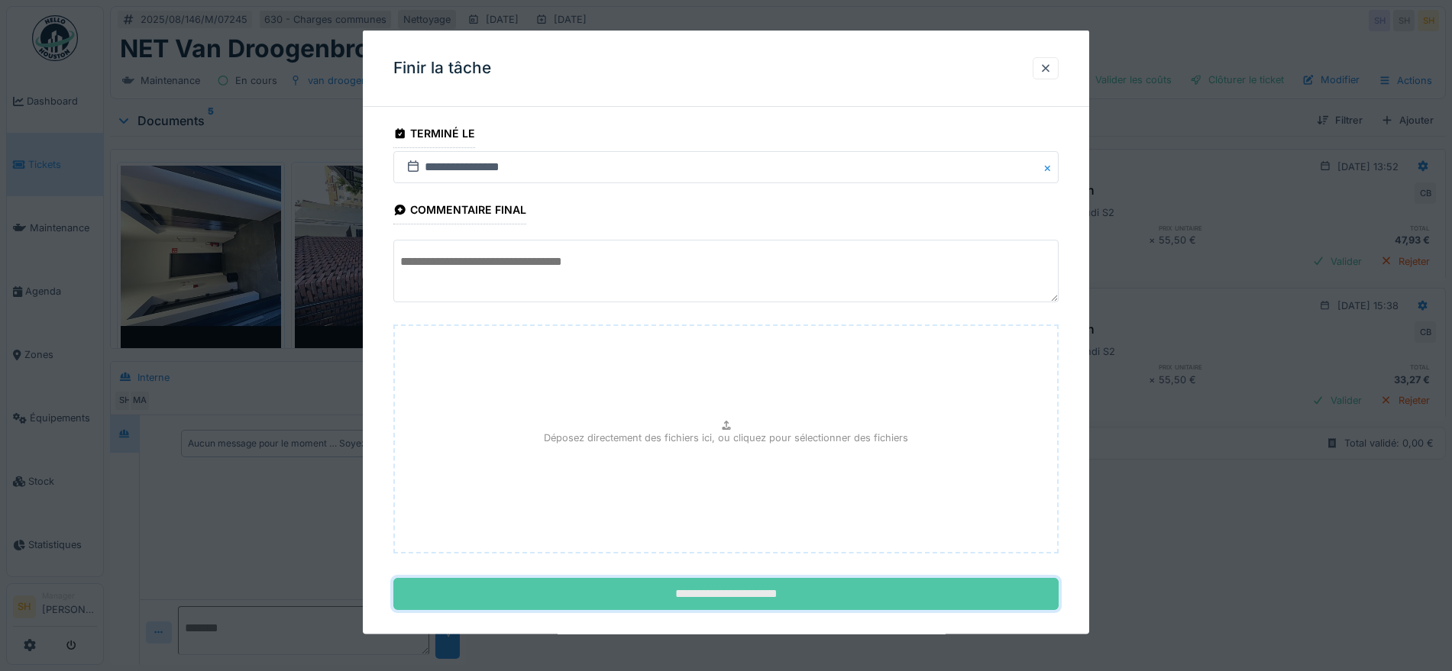
click at [712, 596] on input "**********" at bounding box center [725, 594] width 665 height 32
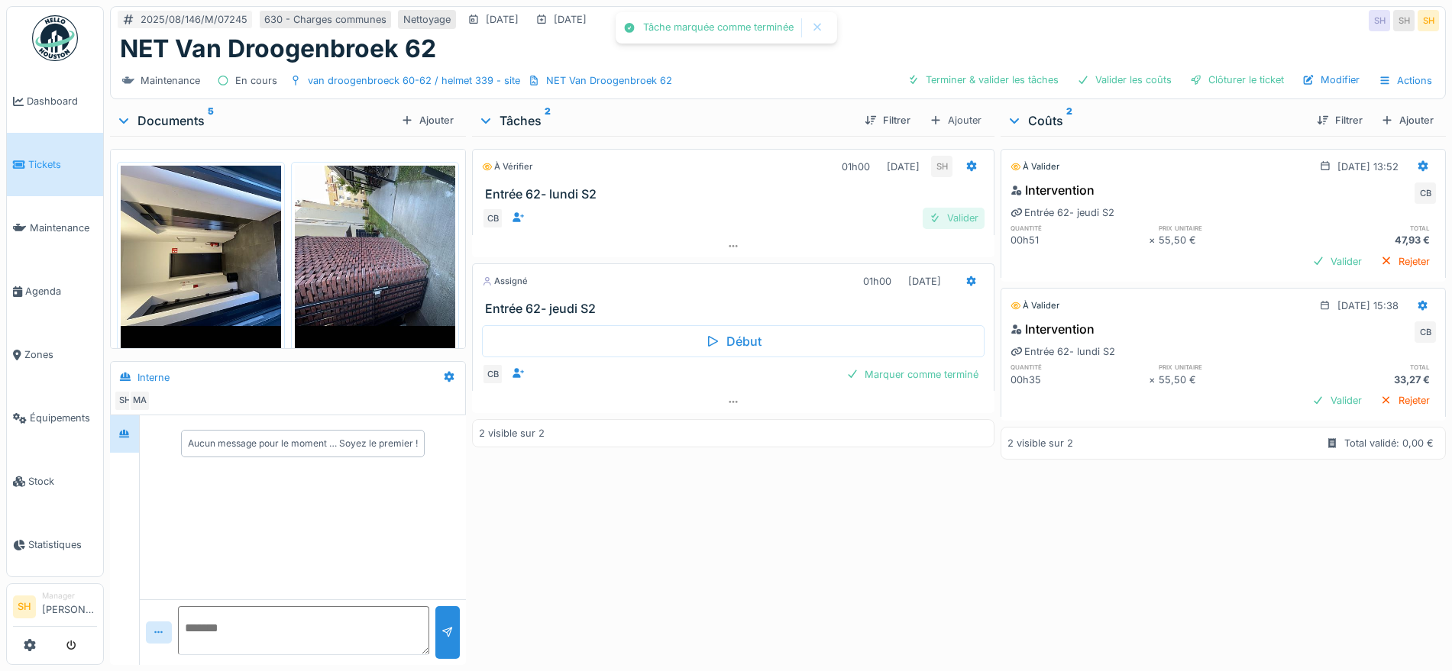
click at [950, 221] on div "Valider" at bounding box center [953, 218] width 62 height 21
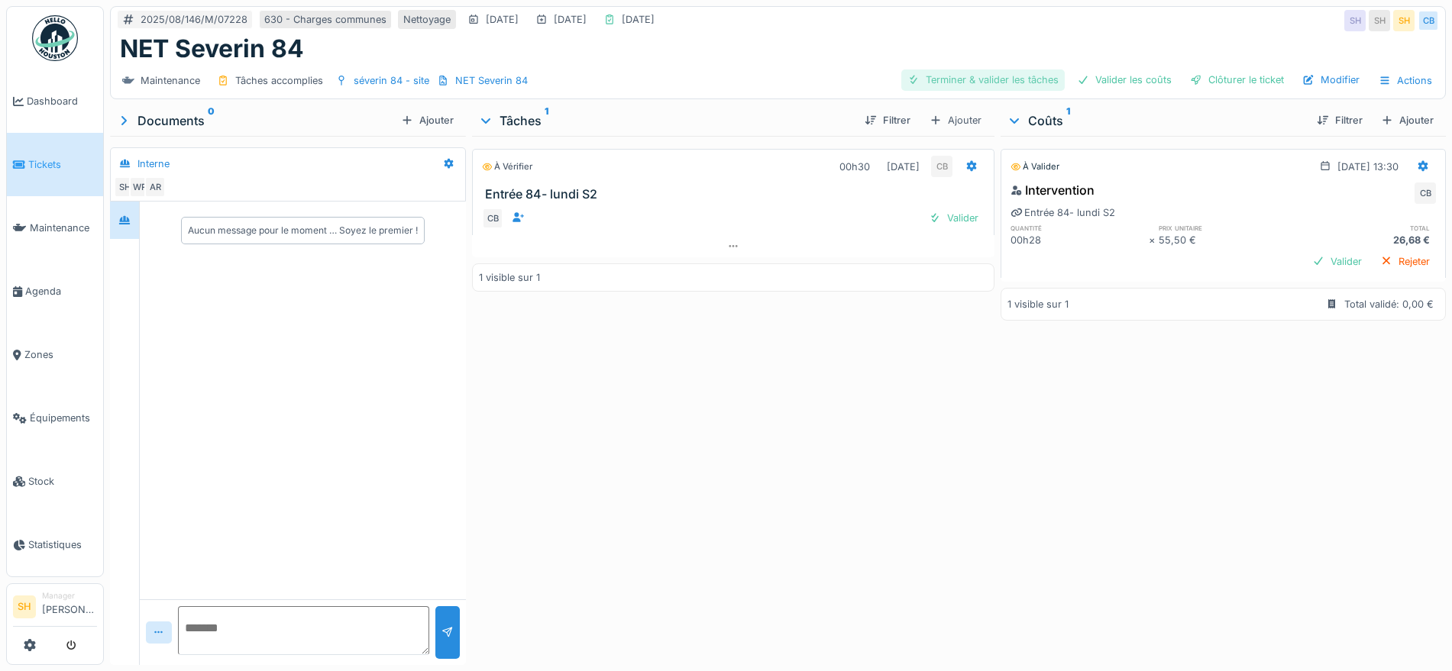
click at [994, 77] on div "Terminer & valider les tâches" at bounding box center [982, 79] width 163 height 21
click at [1122, 77] on div "Valider les coûts" at bounding box center [1124, 79] width 107 height 21
click at [1200, 81] on div "Clôturer le ticket" at bounding box center [1237, 79] width 106 height 21
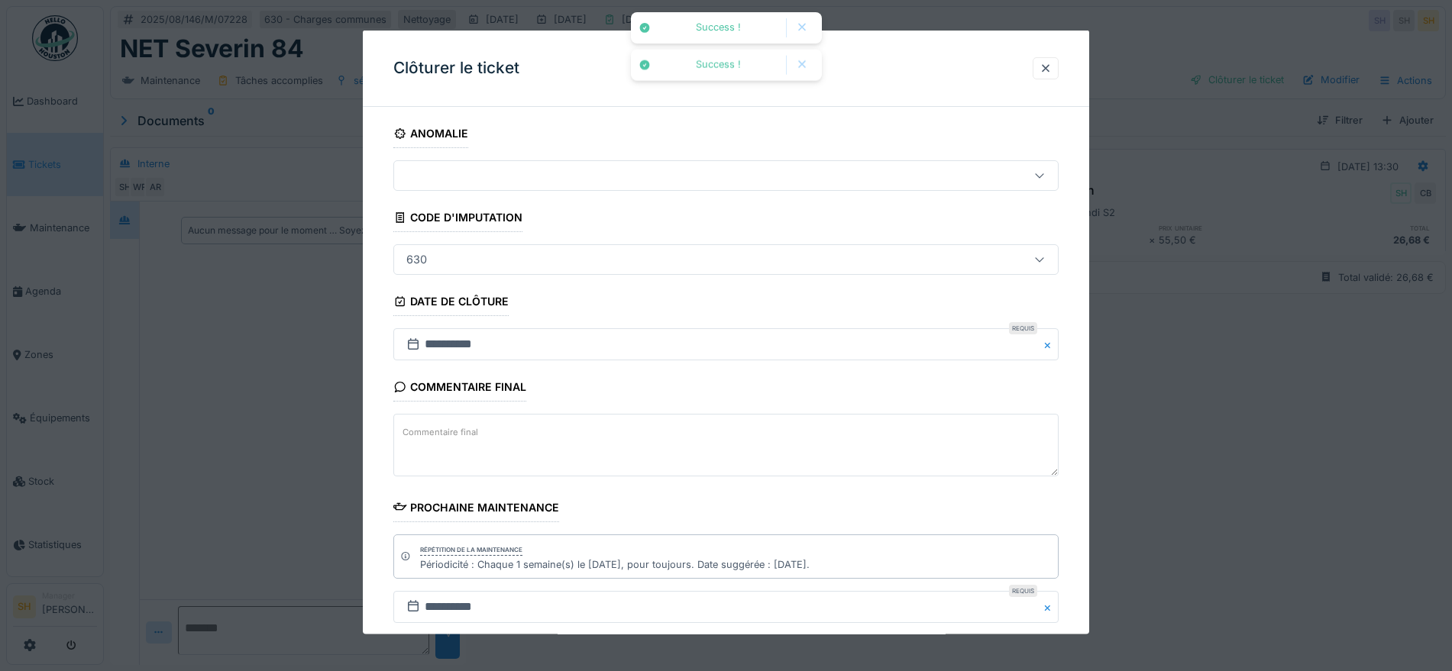
scroll to position [131, 0]
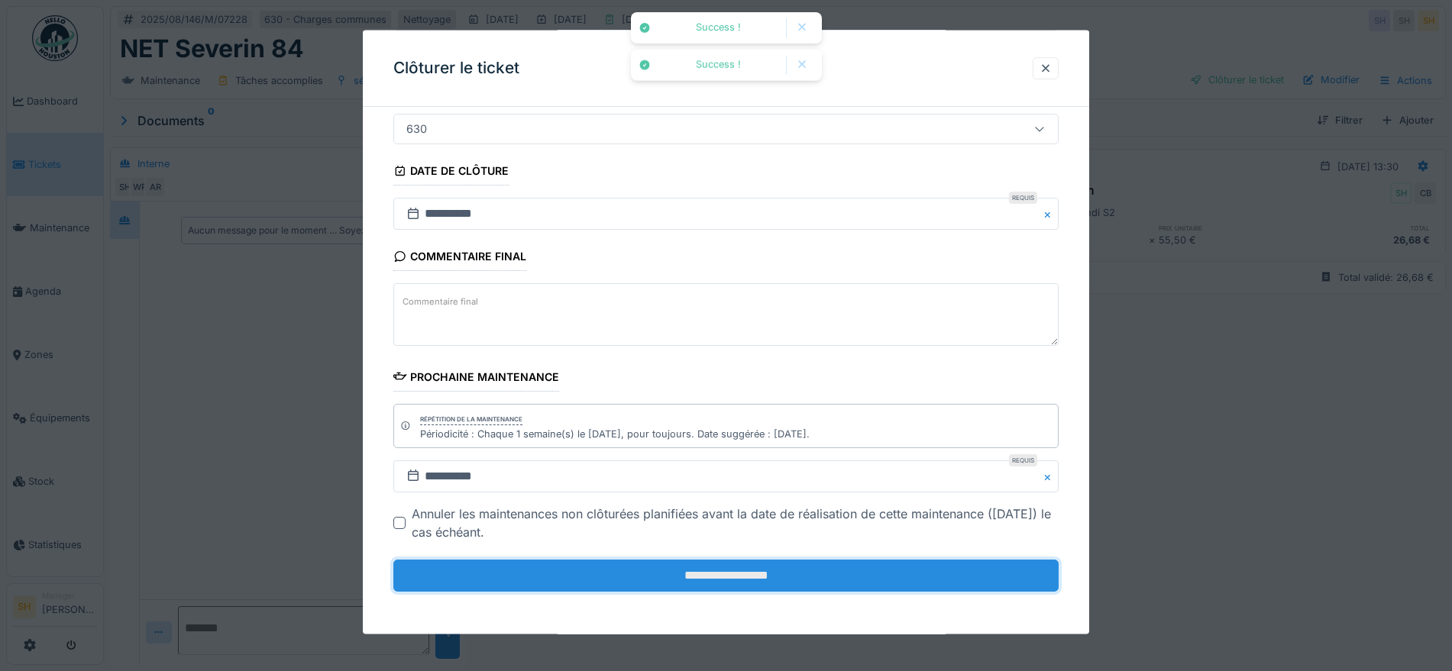
click at [751, 573] on input "**********" at bounding box center [725, 576] width 665 height 32
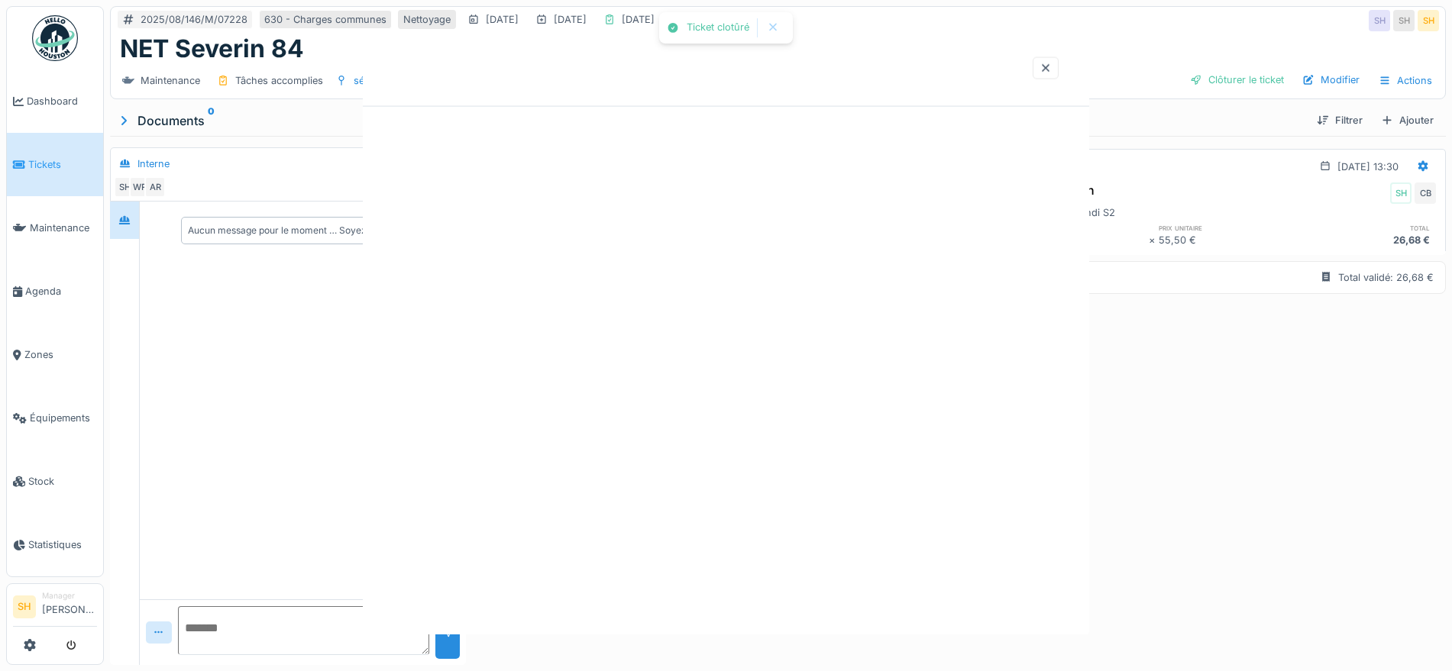
scroll to position [0, 0]
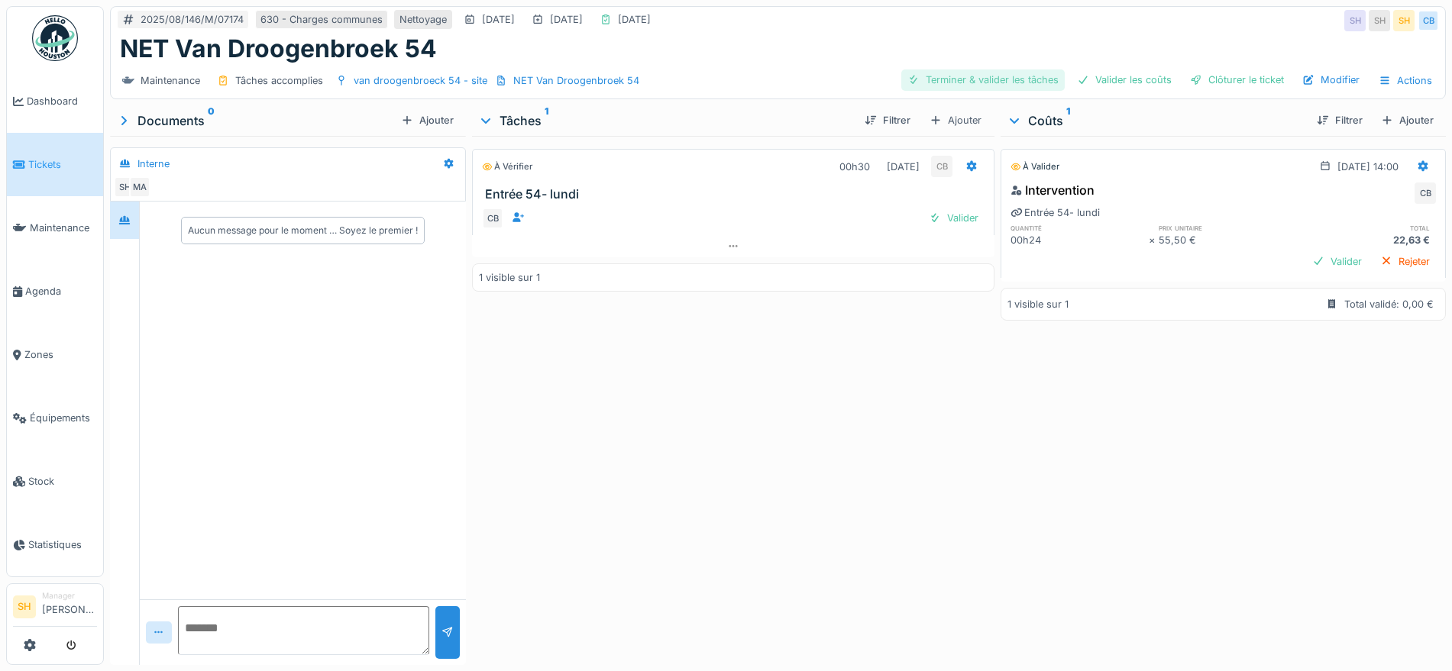
click at [1016, 74] on div "Terminer & valider les tâches" at bounding box center [982, 79] width 163 height 21
click at [1119, 76] on div "Valider les coûts" at bounding box center [1124, 79] width 107 height 21
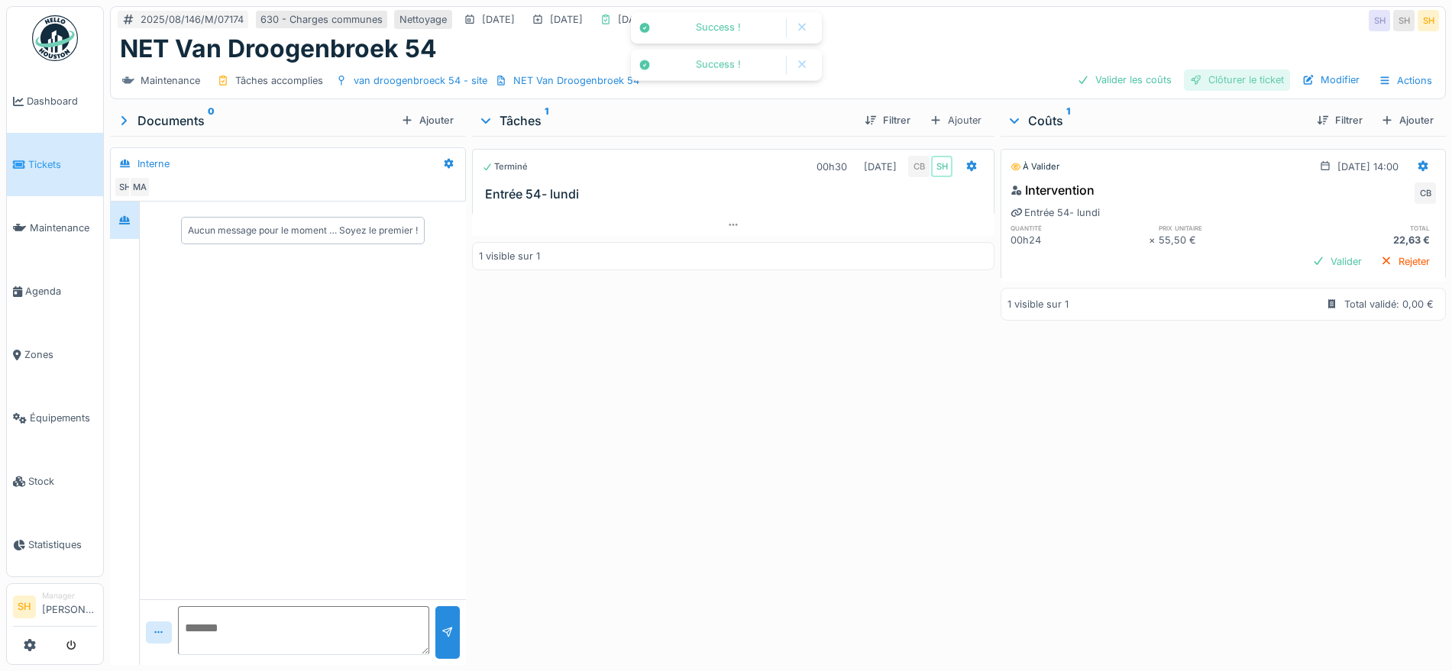
click at [1215, 84] on div "Clôturer le ticket" at bounding box center [1237, 79] width 106 height 21
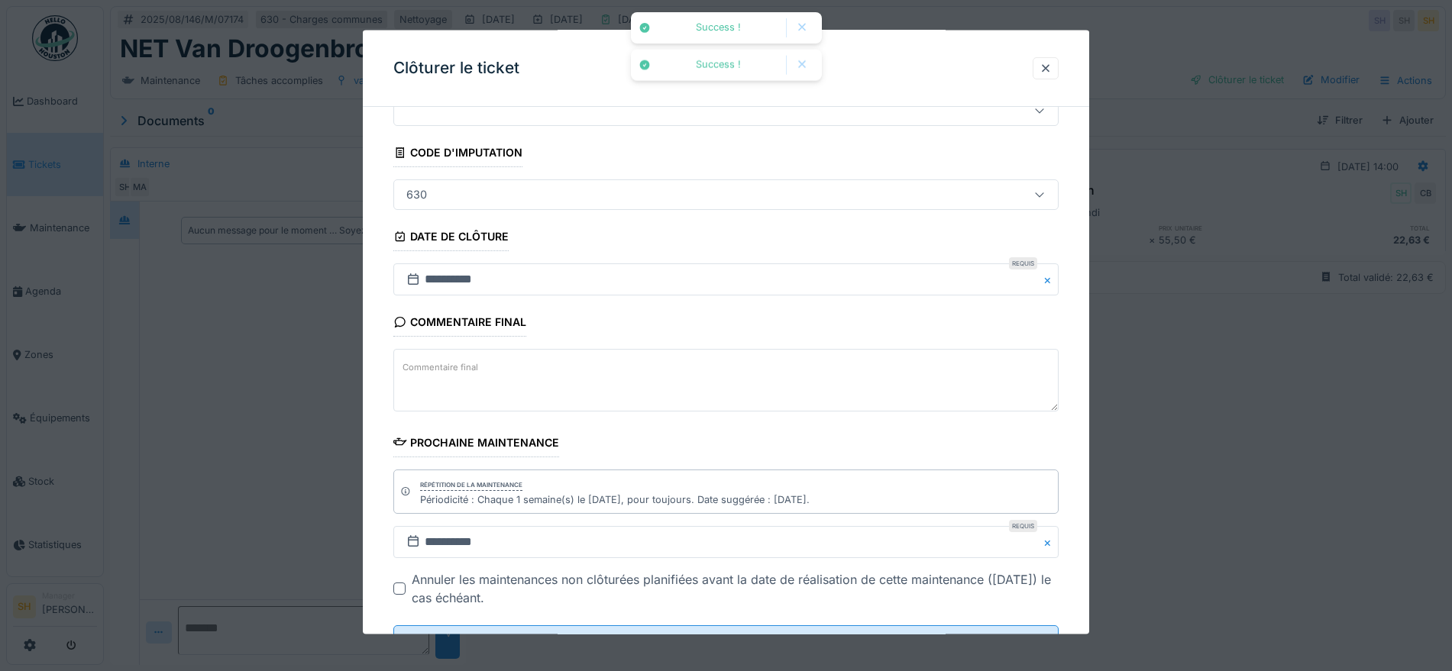
scroll to position [131, 0]
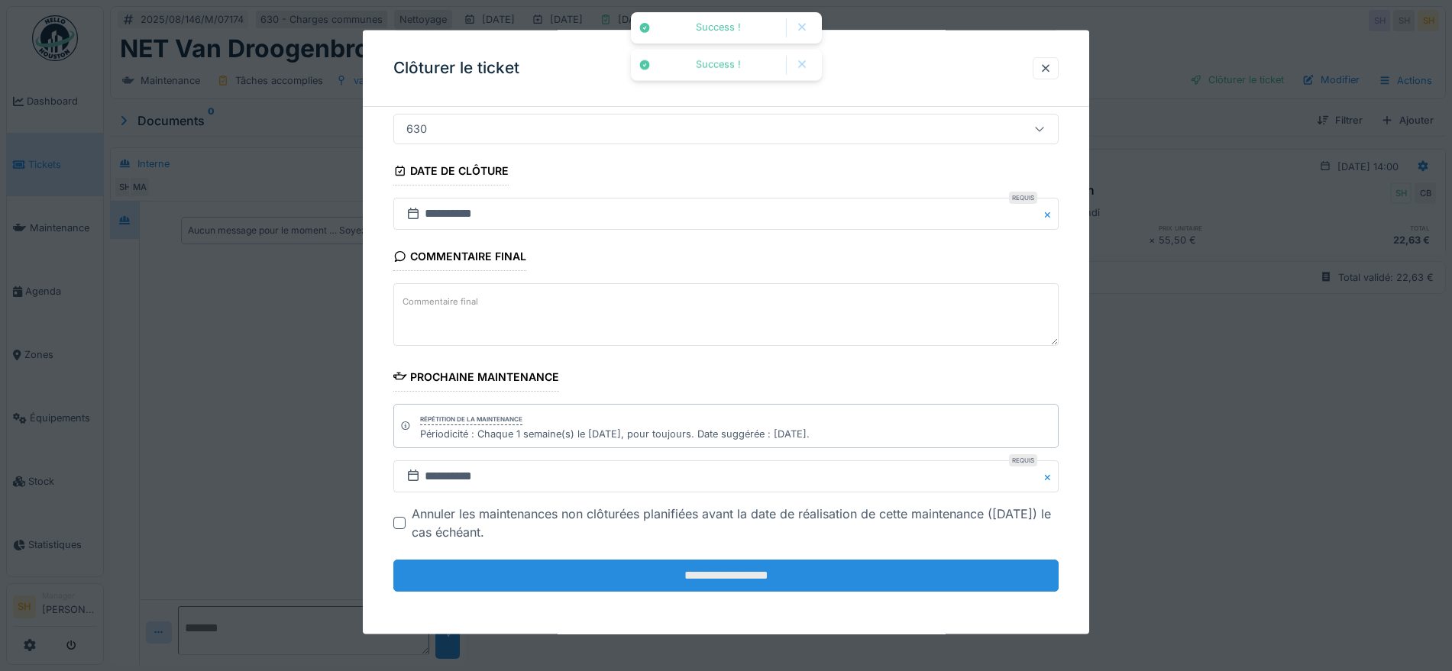
click at [675, 571] on input "**********" at bounding box center [725, 576] width 665 height 32
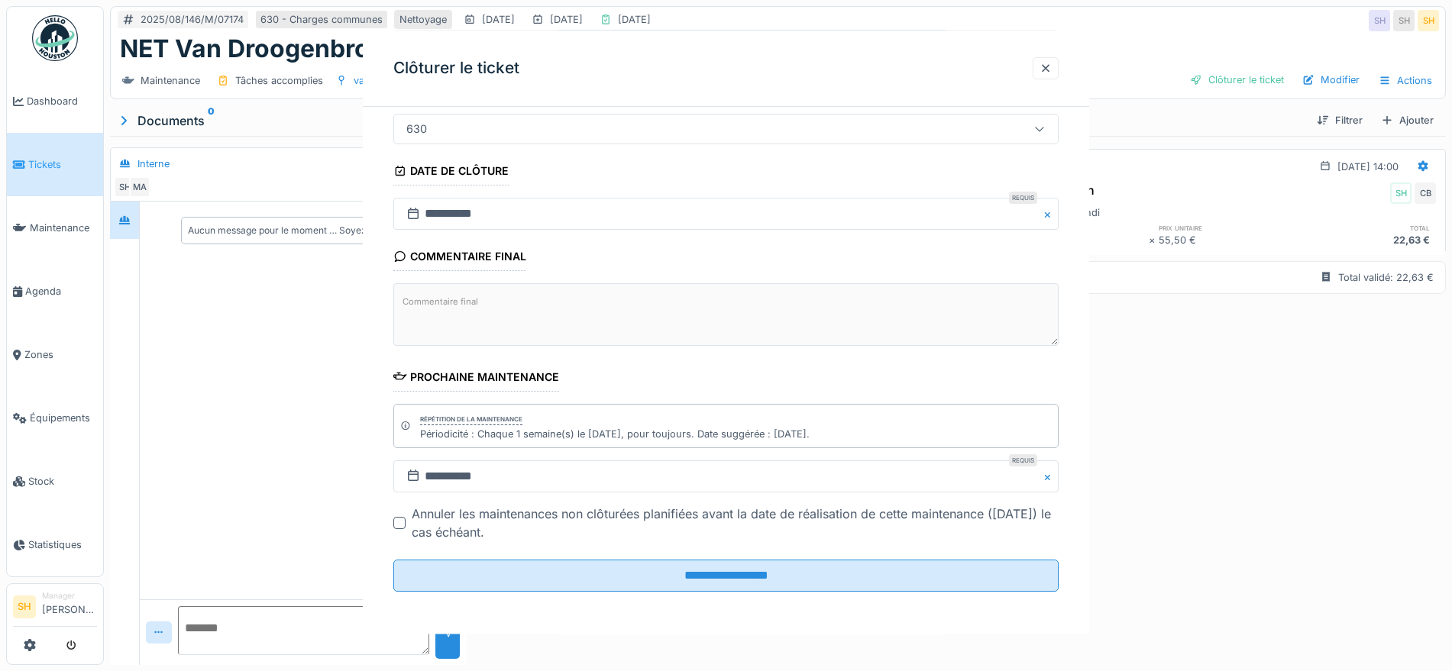
scroll to position [0, 0]
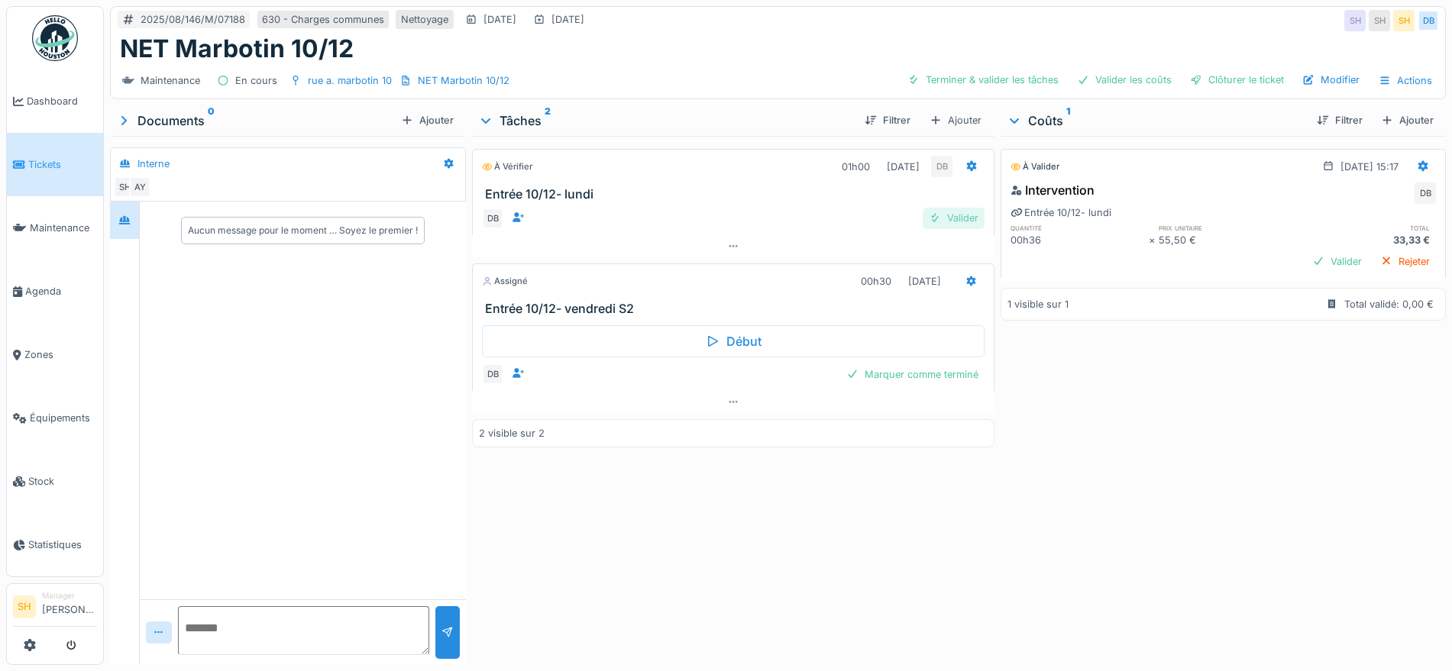
click at [950, 217] on div "Valider" at bounding box center [953, 218] width 62 height 21
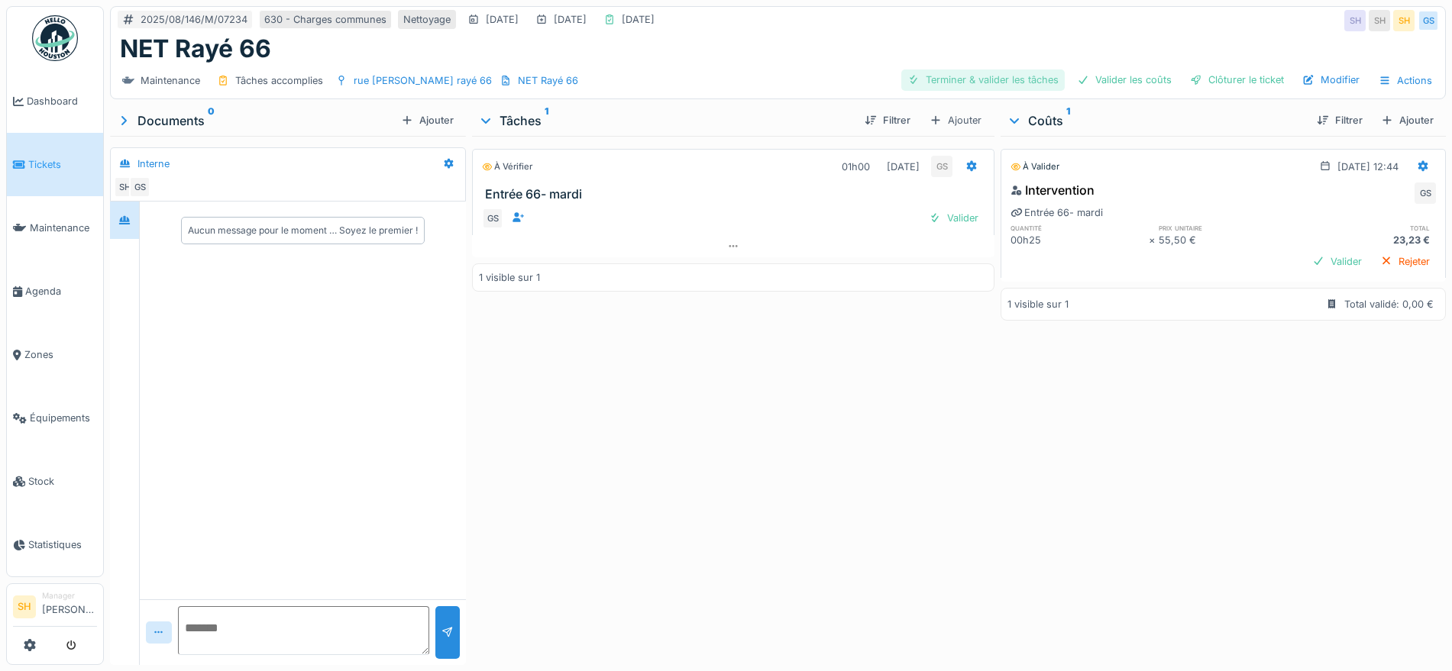
click at [959, 78] on div "Terminer & valider les tâches" at bounding box center [982, 79] width 163 height 21
click at [1133, 77] on div "Valider les coûts" at bounding box center [1124, 79] width 107 height 21
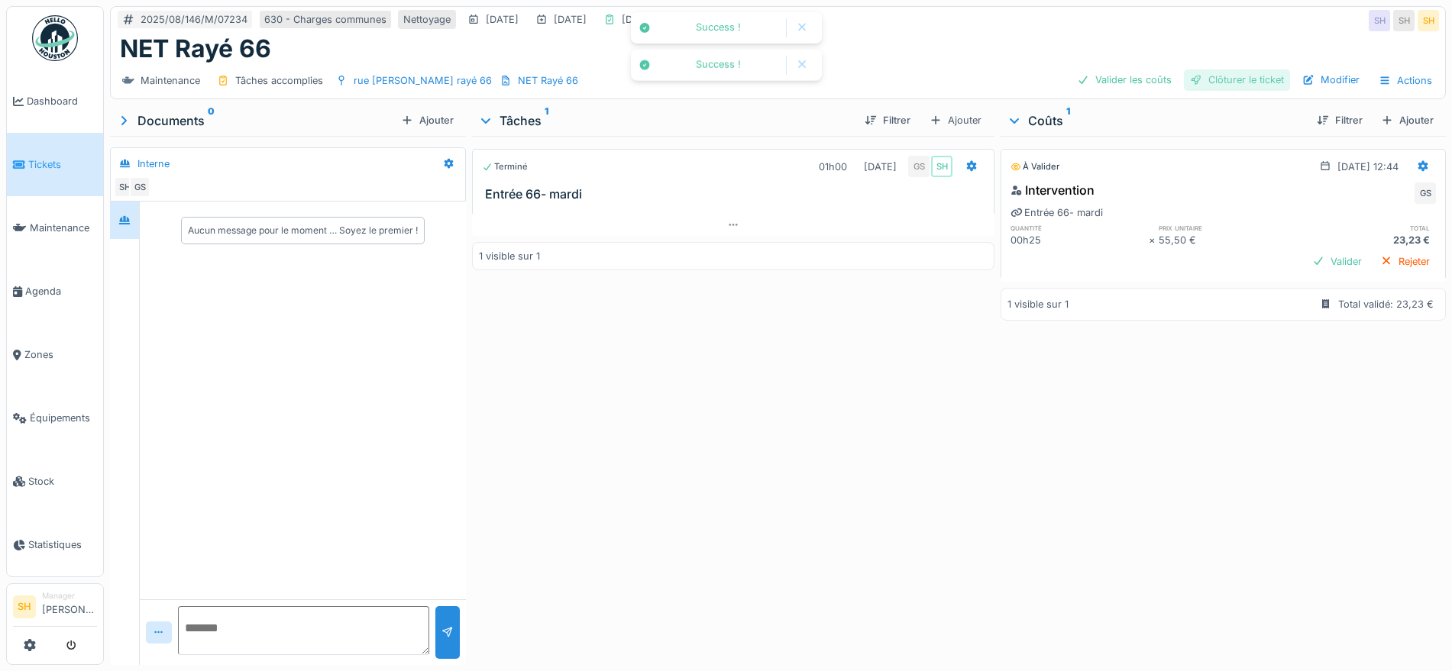
click at [1229, 77] on div "Clôturer le ticket" at bounding box center [1237, 79] width 106 height 21
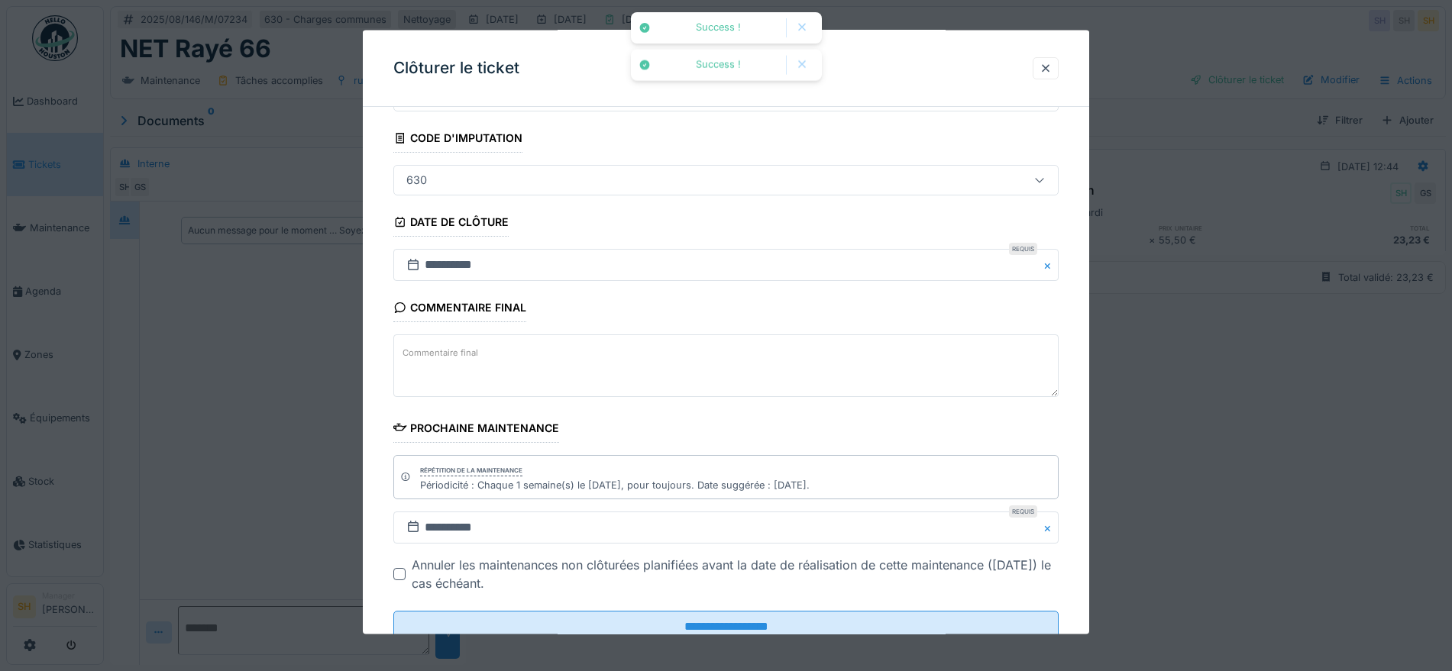
scroll to position [131, 0]
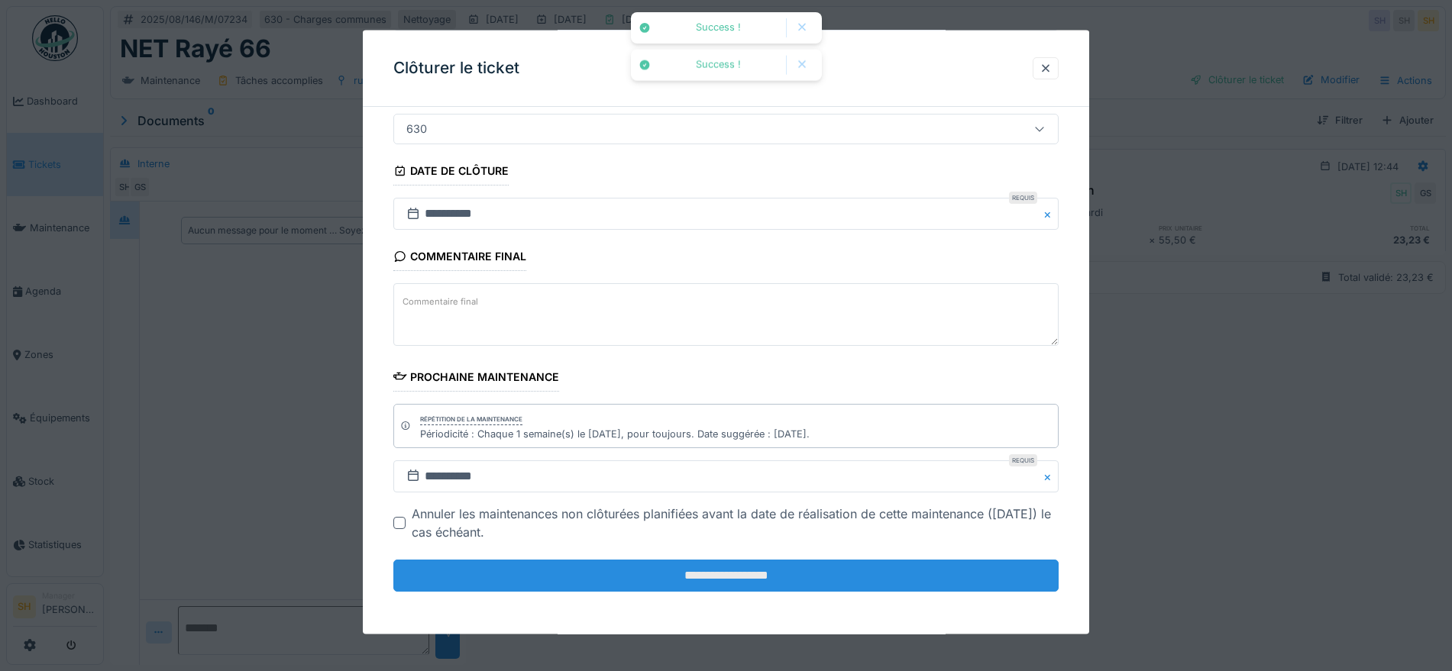
click at [832, 567] on input "**********" at bounding box center [725, 576] width 665 height 32
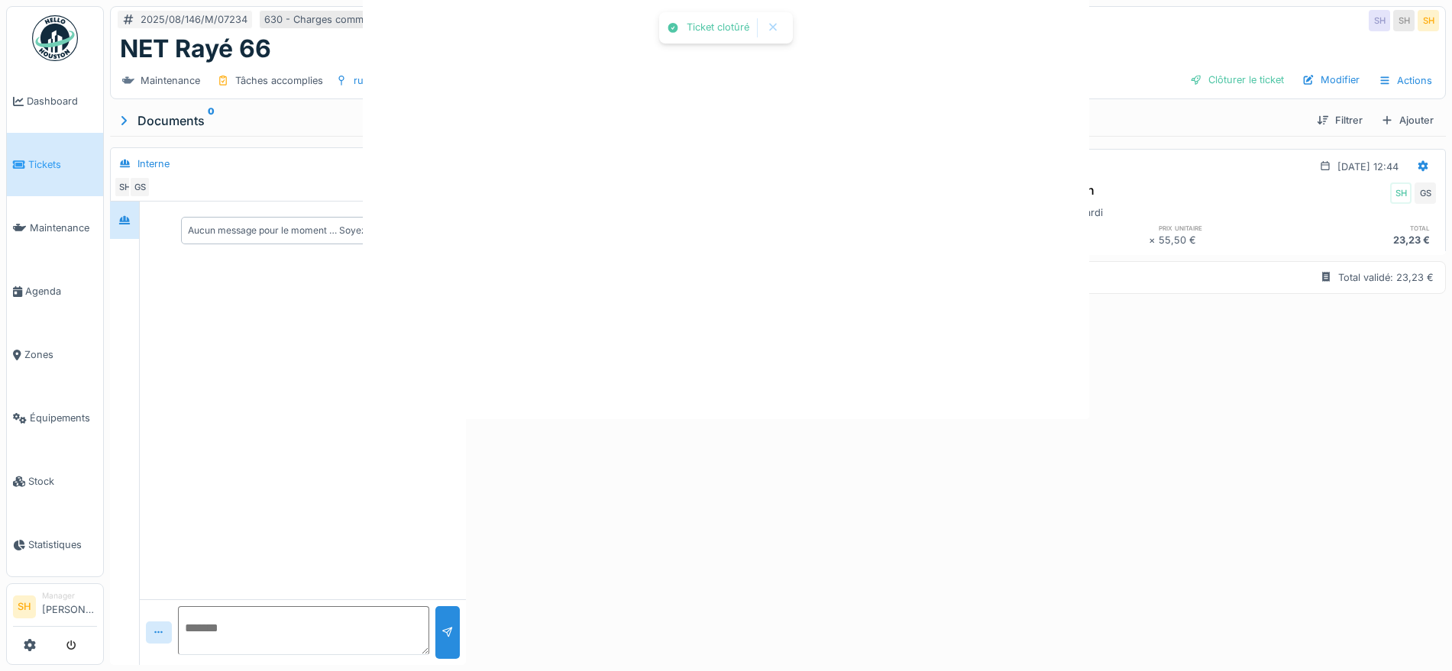
scroll to position [0, 0]
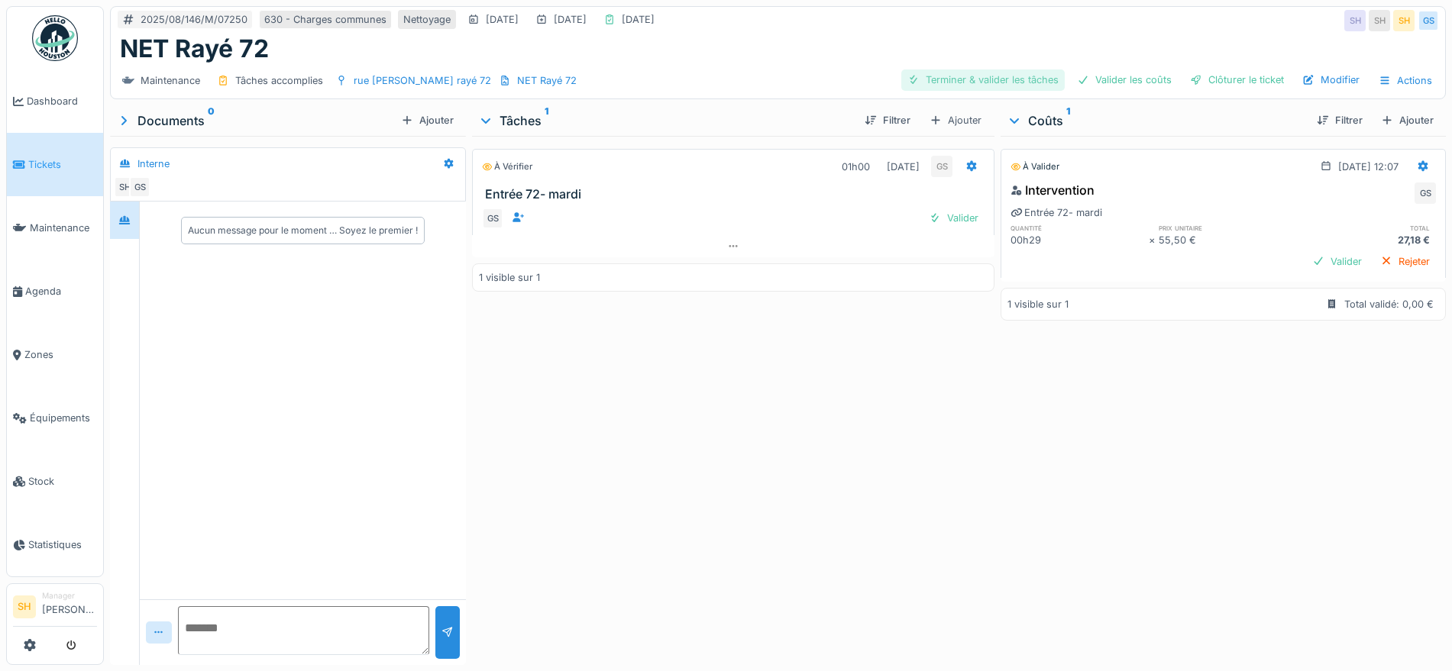
click at [991, 73] on div "Terminer & valider les tâches" at bounding box center [982, 79] width 163 height 21
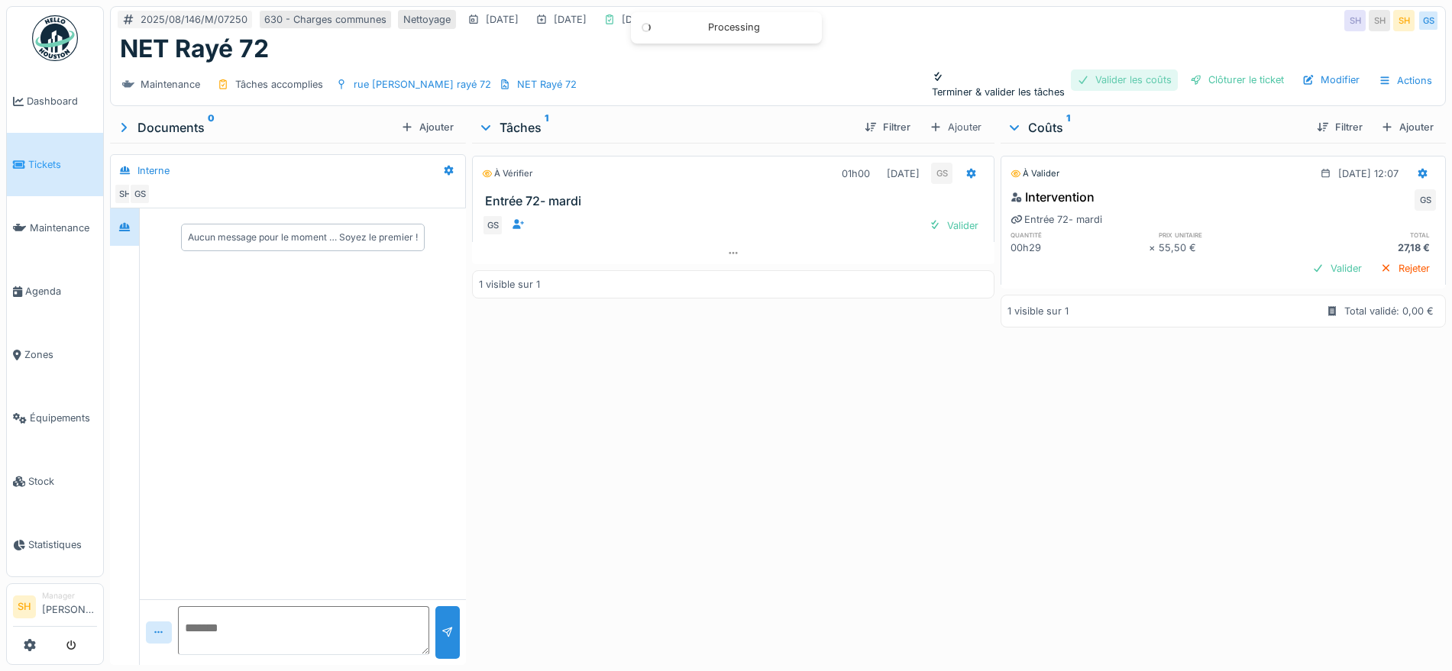
click at [1109, 73] on div "Valider les coûts" at bounding box center [1124, 79] width 107 height 21
click at [1214, 79] on div "Clôturer le ticket" at bounding box center [1237, 79] width 106 height 21
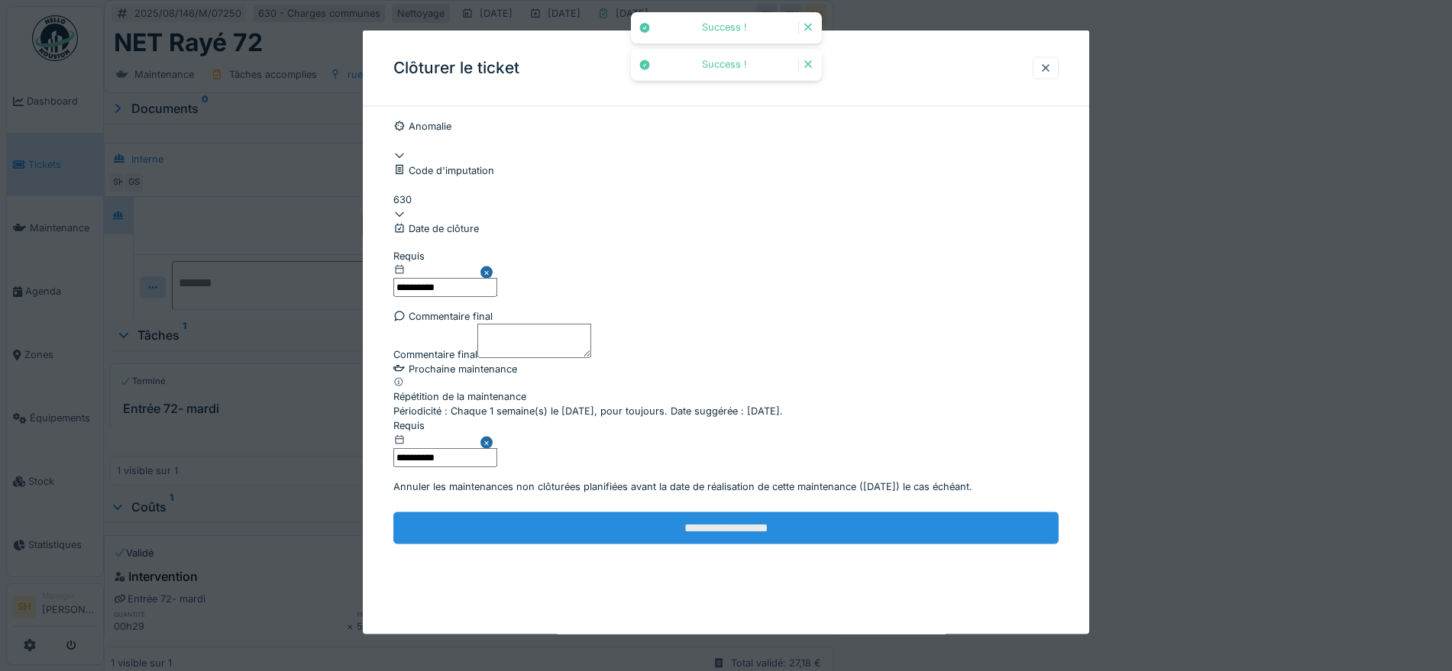
scroll to position [131, 0]
click at [758, 544] on input "**********" at bounding box center [725, 528] width 665 height 32
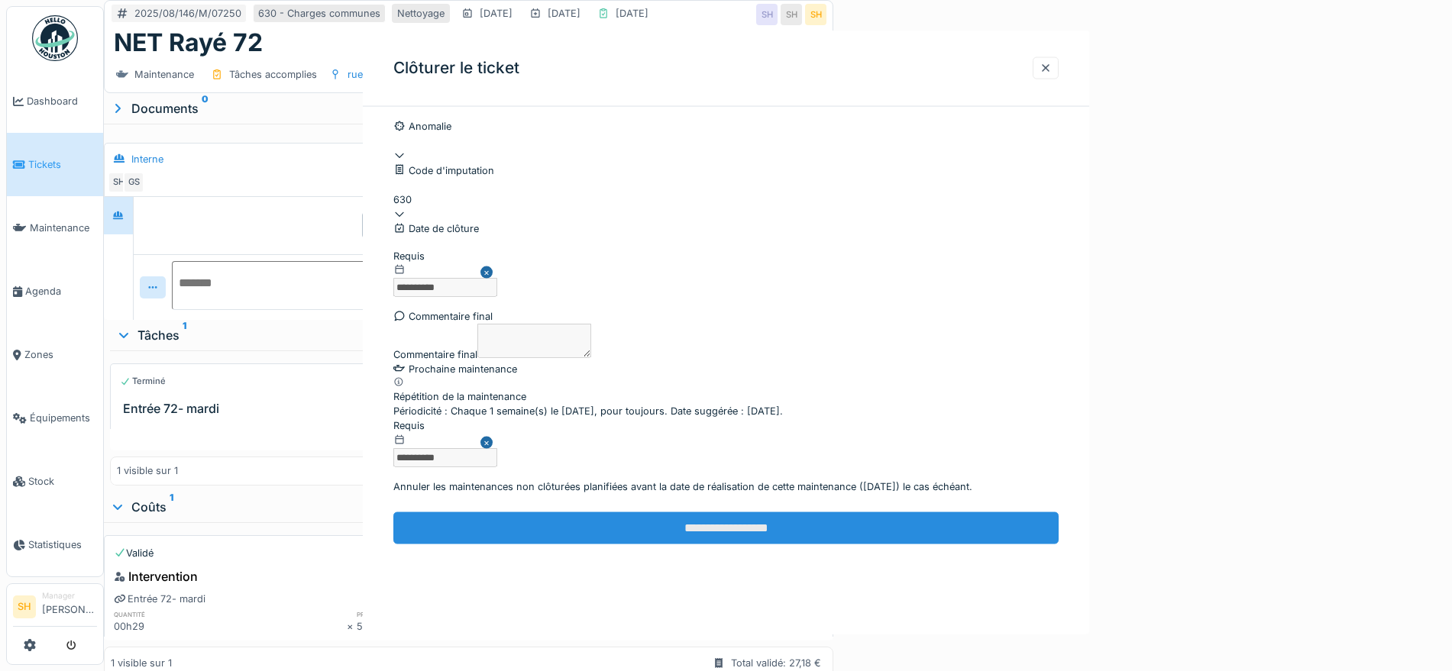
scroll to position [0, 0]
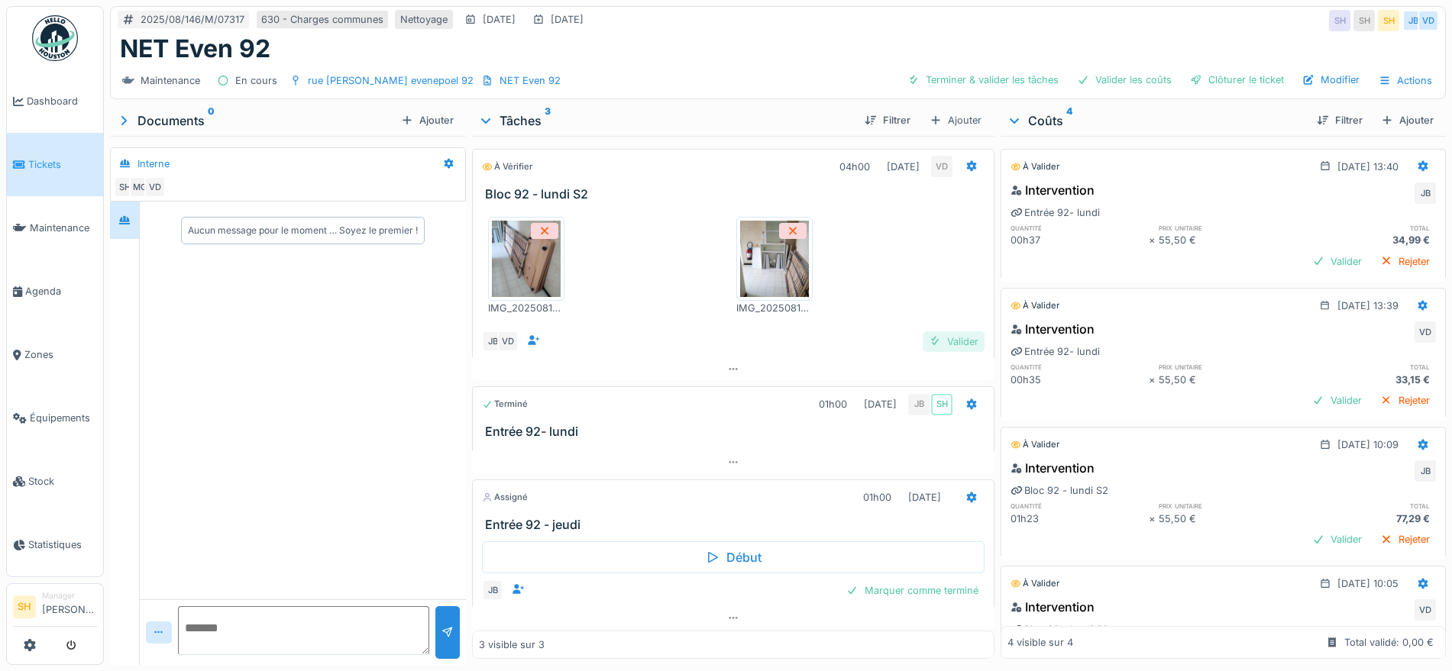
click at [922, 342] on div "Valider" at bounding box center [953, 341] width 62 height 21
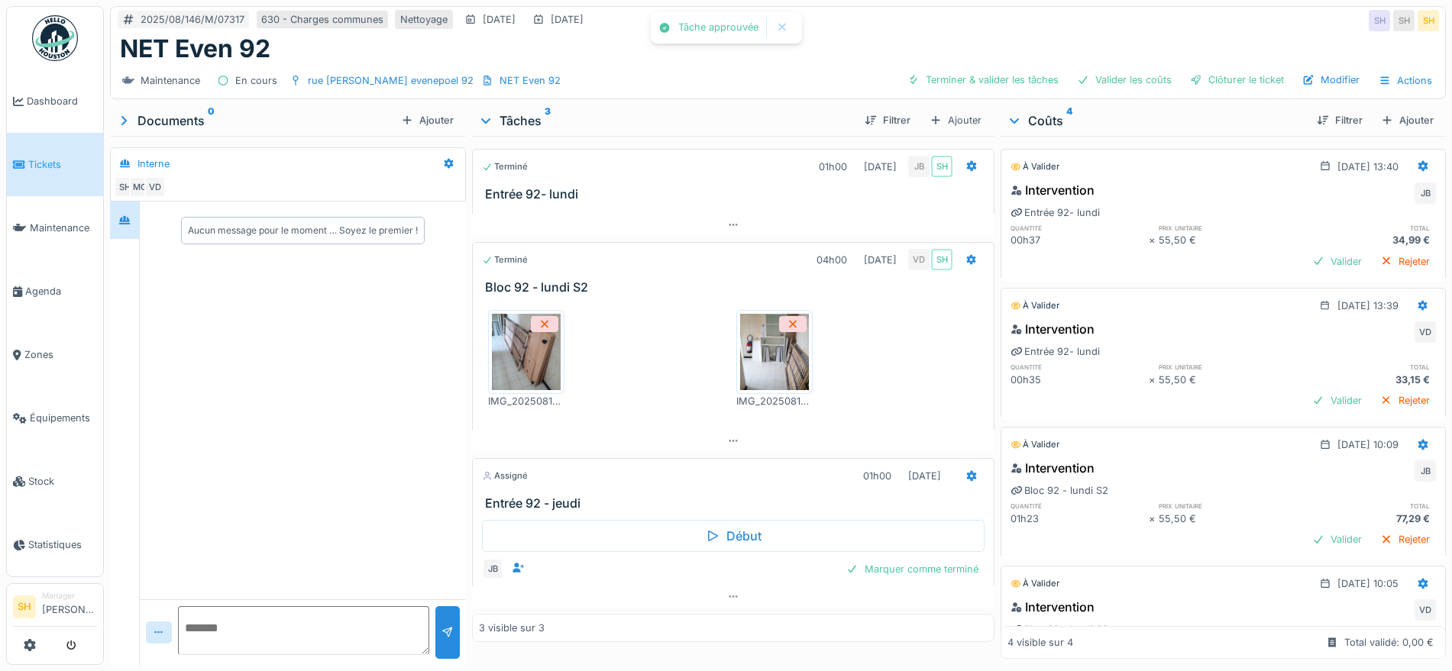
scroll to position [15, 0]
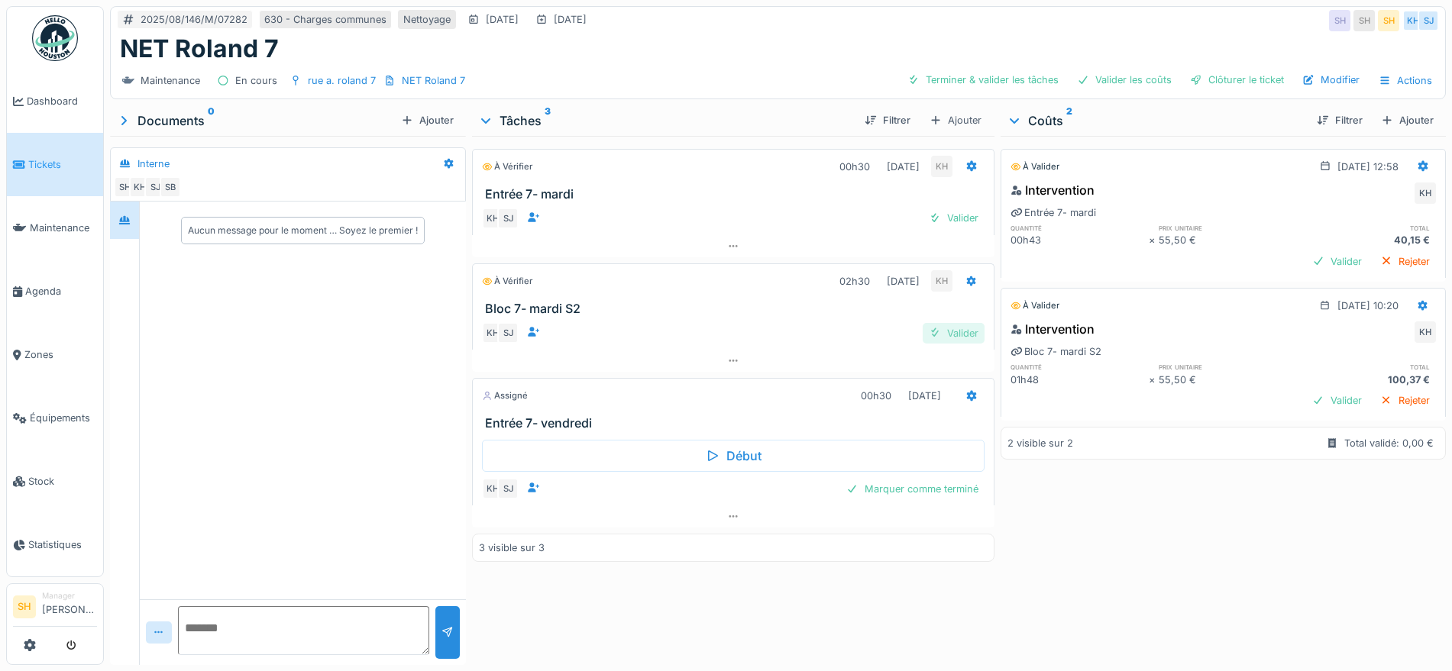
click at [949, 329] on div "Valider" at bounding box center [953, 333] width 62 height 21
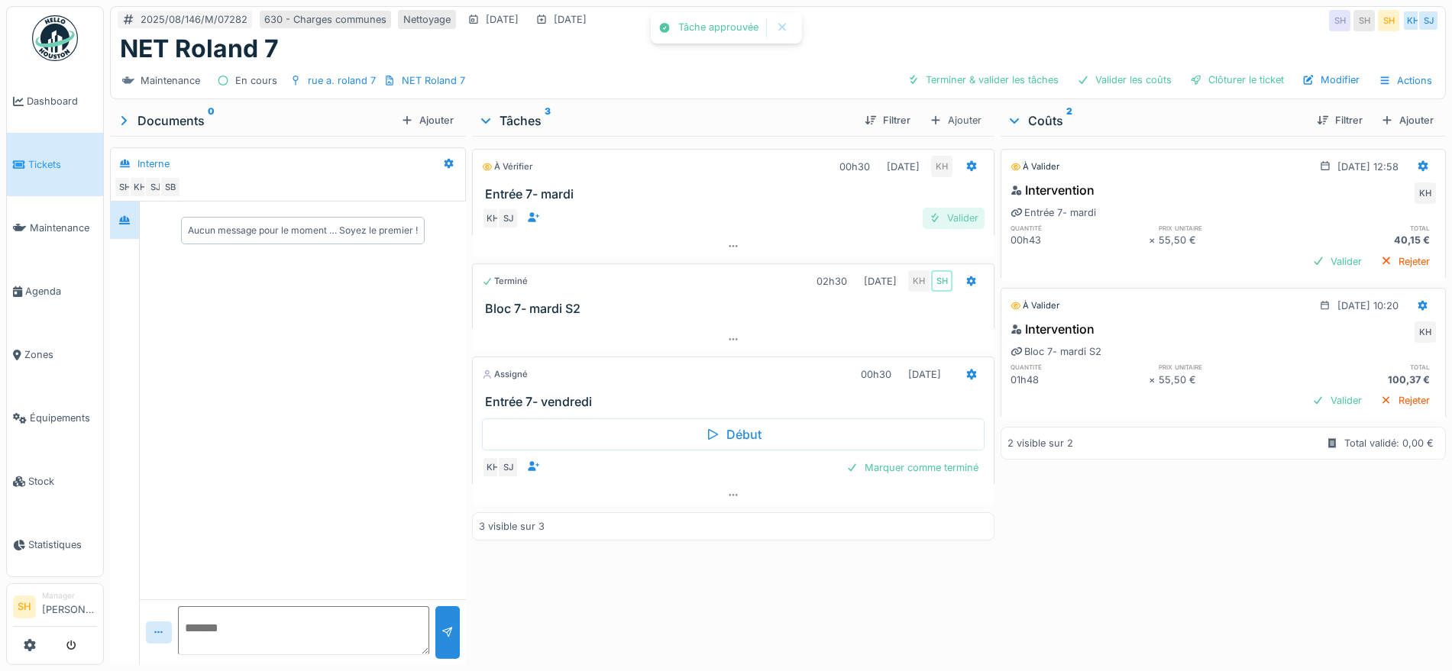
click at [942, 219] on div "Valider" at bounding box center [953, 218] width 62 height 21
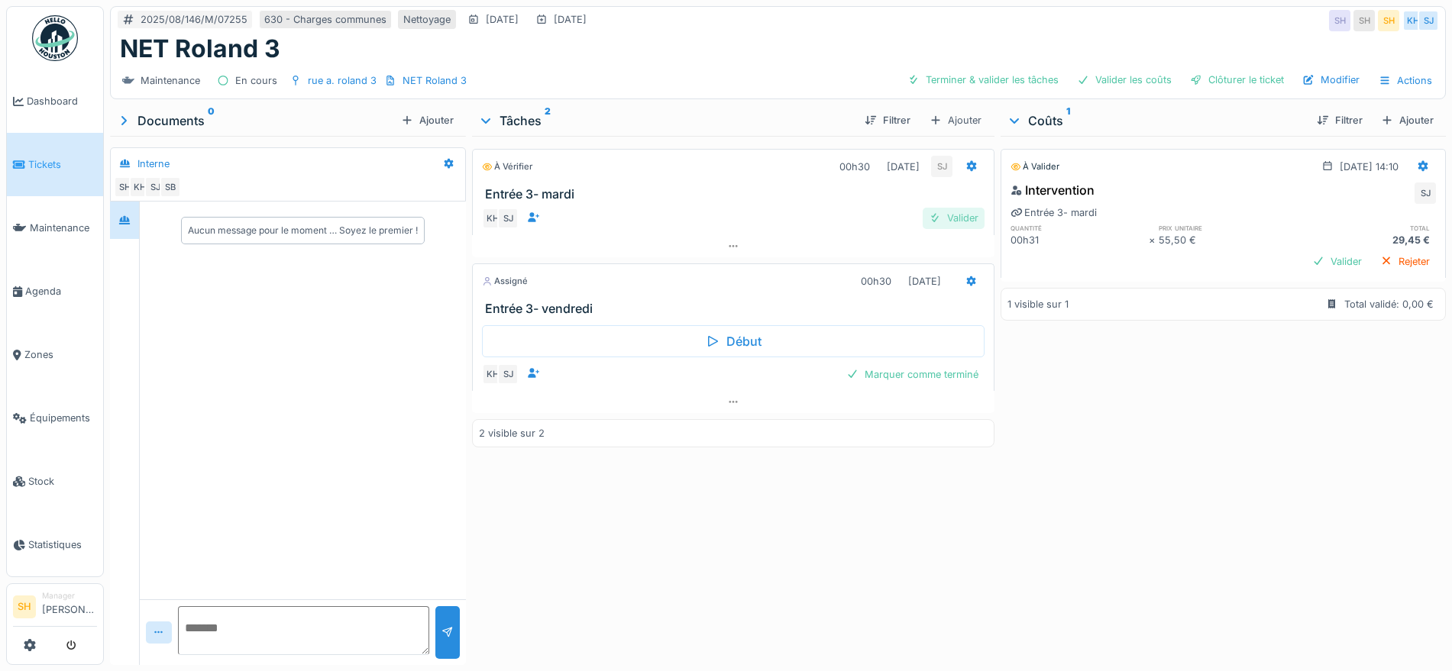
click at [958, 219] on div "Valider" at bounding box center [953, 218] width 62 height 21
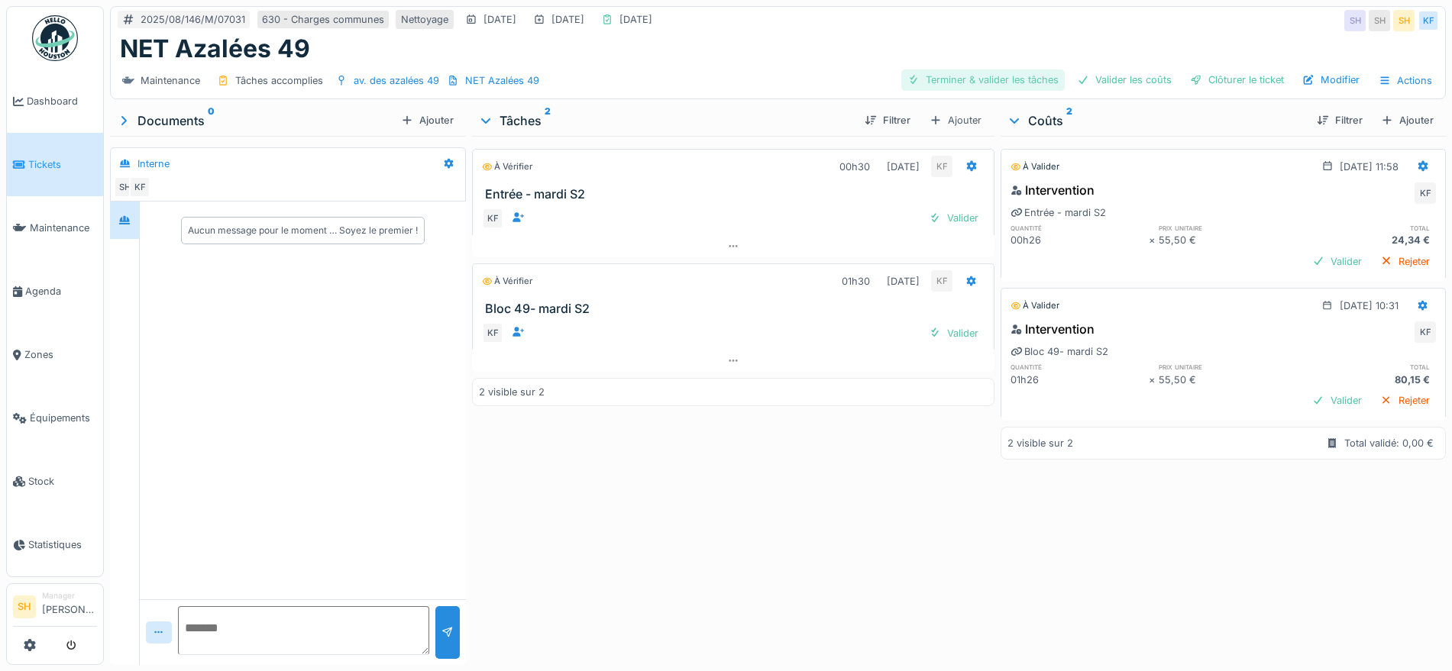
click at [985, 79] on div "Terminer & valider les tâches" at bounding box center [982, 79] width 163 height 21
drag, startPoint x: 1103, startPoint y: 80, endPoint x: 1166, endPoint y: 81, distance: 62.6
click at [1104, 80] on div "Valider les coûts" at bounding box center [1124, 79] width 107 height 21
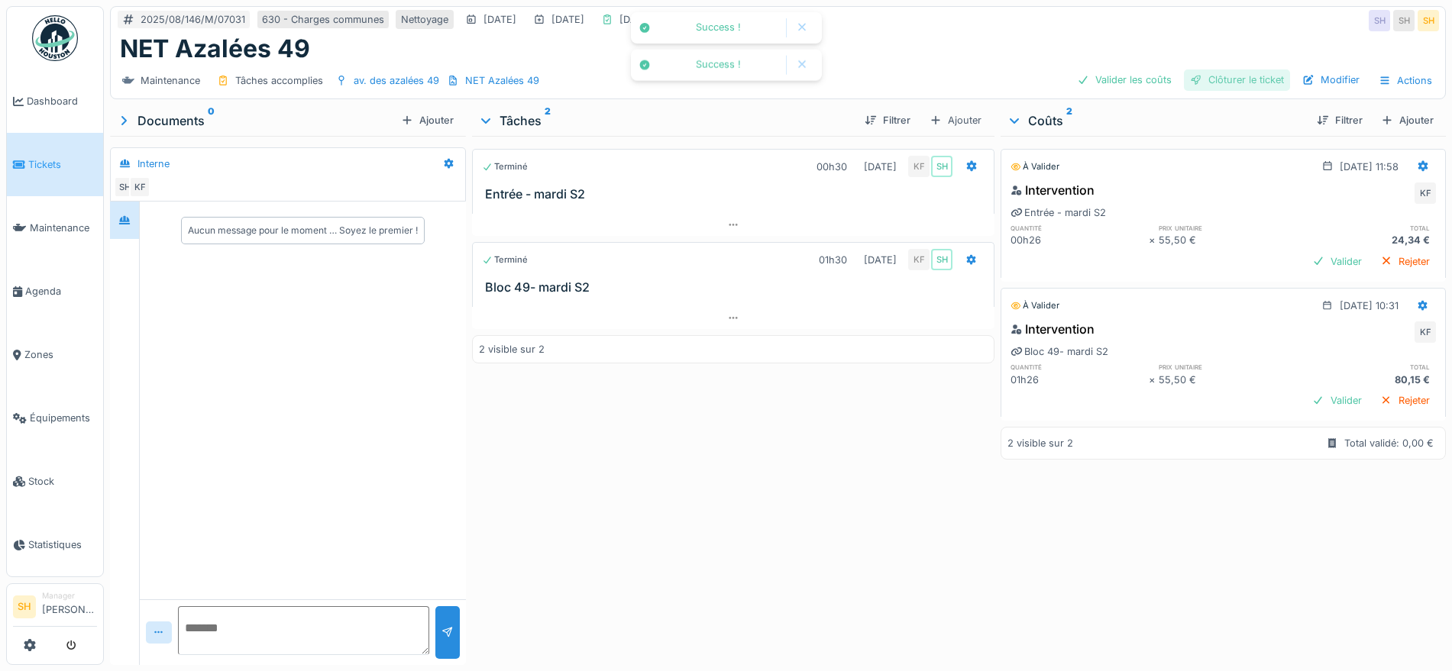
click at [1207, 79] on div "Clôturer le ticket" at bounding box center [1237, 79] width 106 height 21
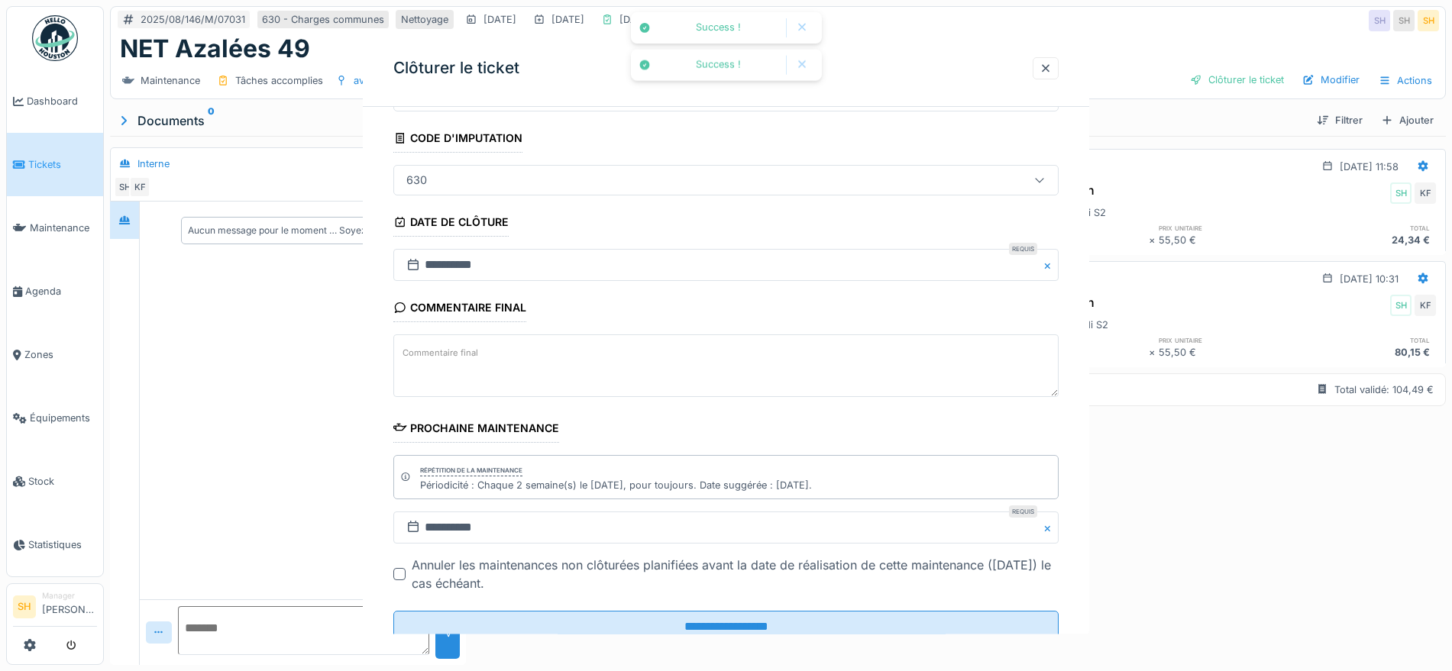
scroll to position [131, 0]
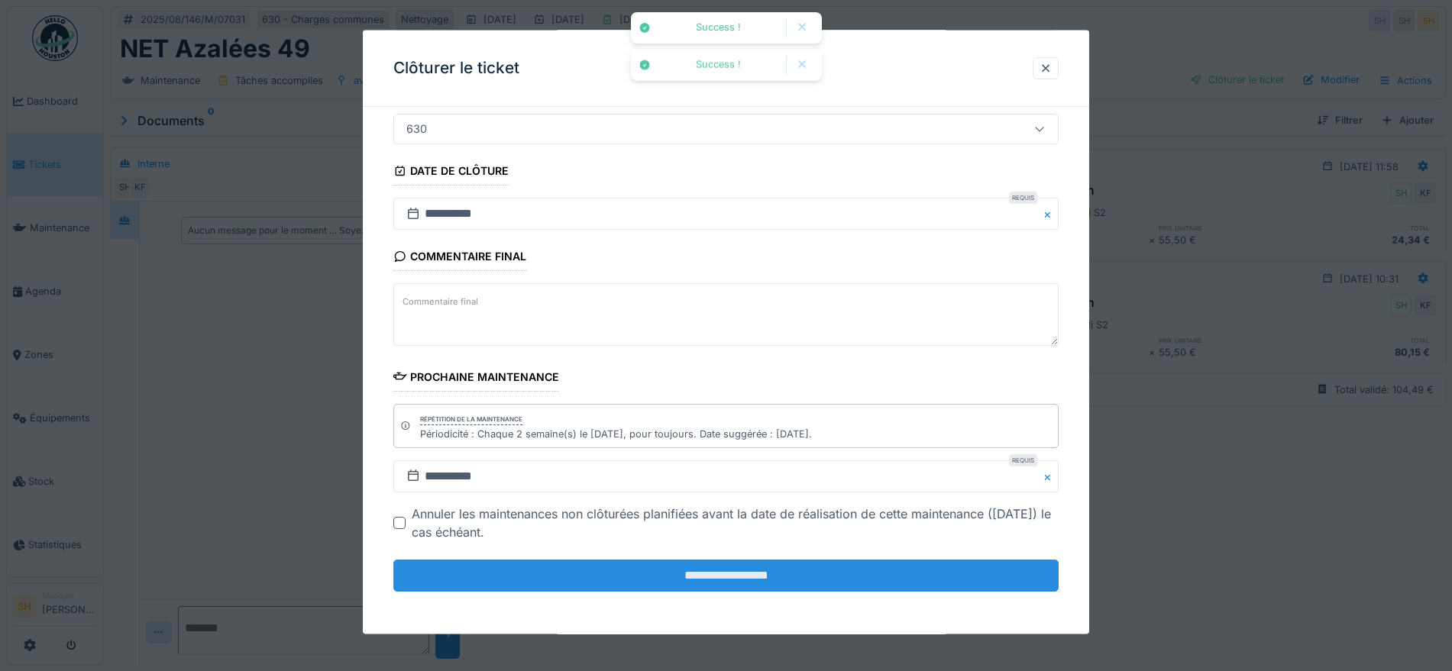
click at [709, 580] on input "**********" at bounding box center [725, 576] width 665 height 32
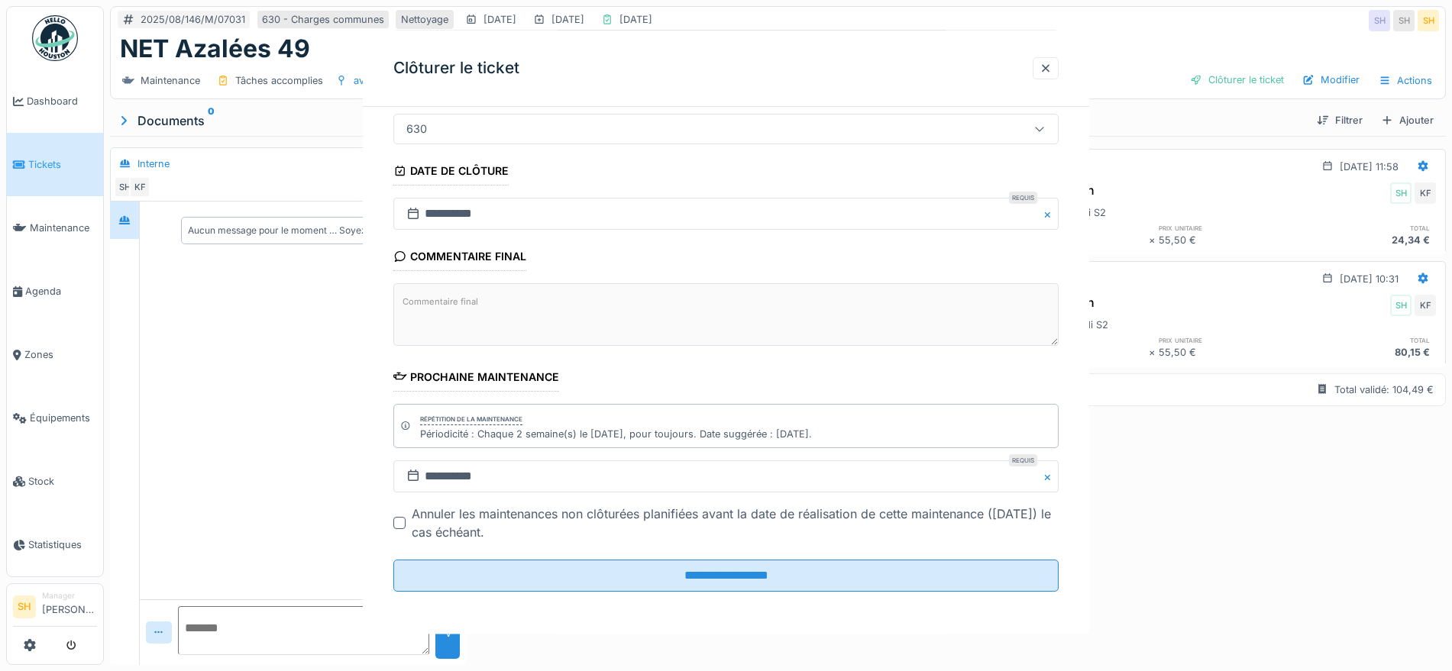
scroll to position [0, 0]
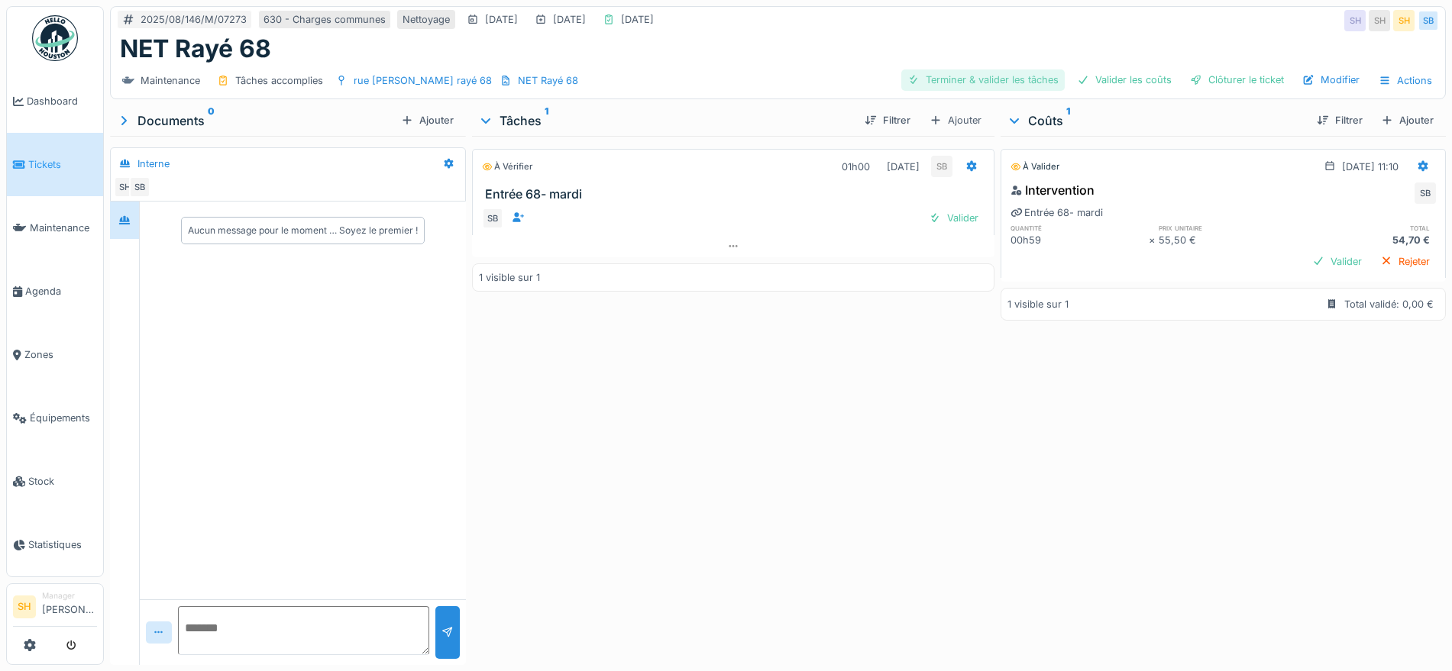
click at [983, 79] on div "Terminer & valider les tâches" at bounding box center [982, 79] width 163 height 21
click at [1102, 77] on div "Valider les coûts" at bounding box center [1124, 79] width 107 height 21
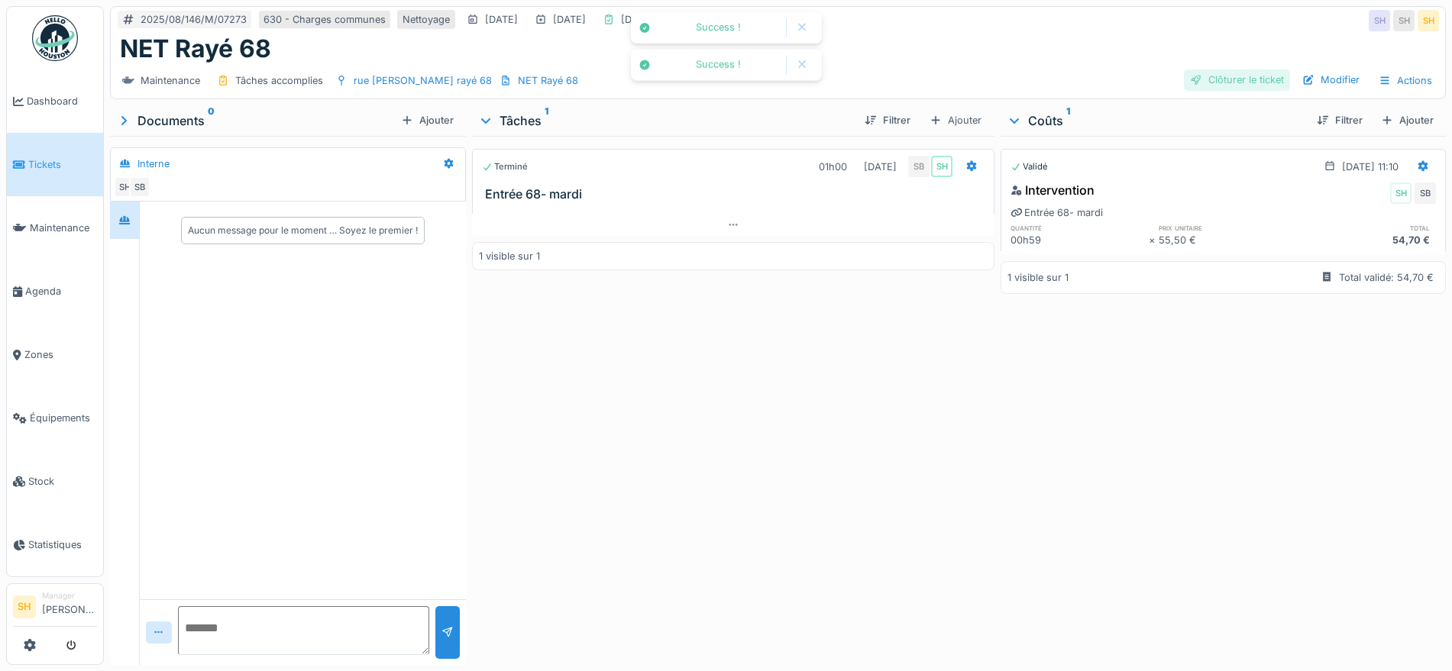
click at [1200, 75] on div "Clôturer le ticket" at bounding box center [1237, 79] width 106 height 21
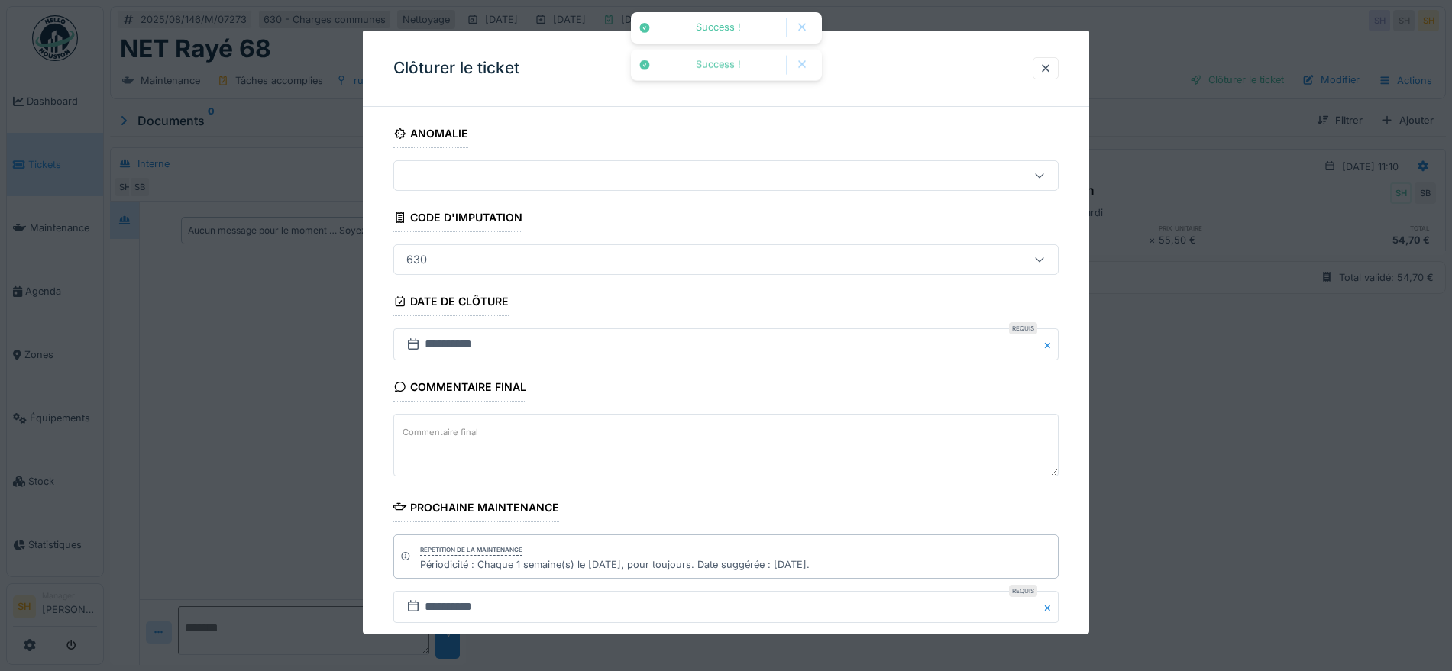
scroll to position [131, 0]
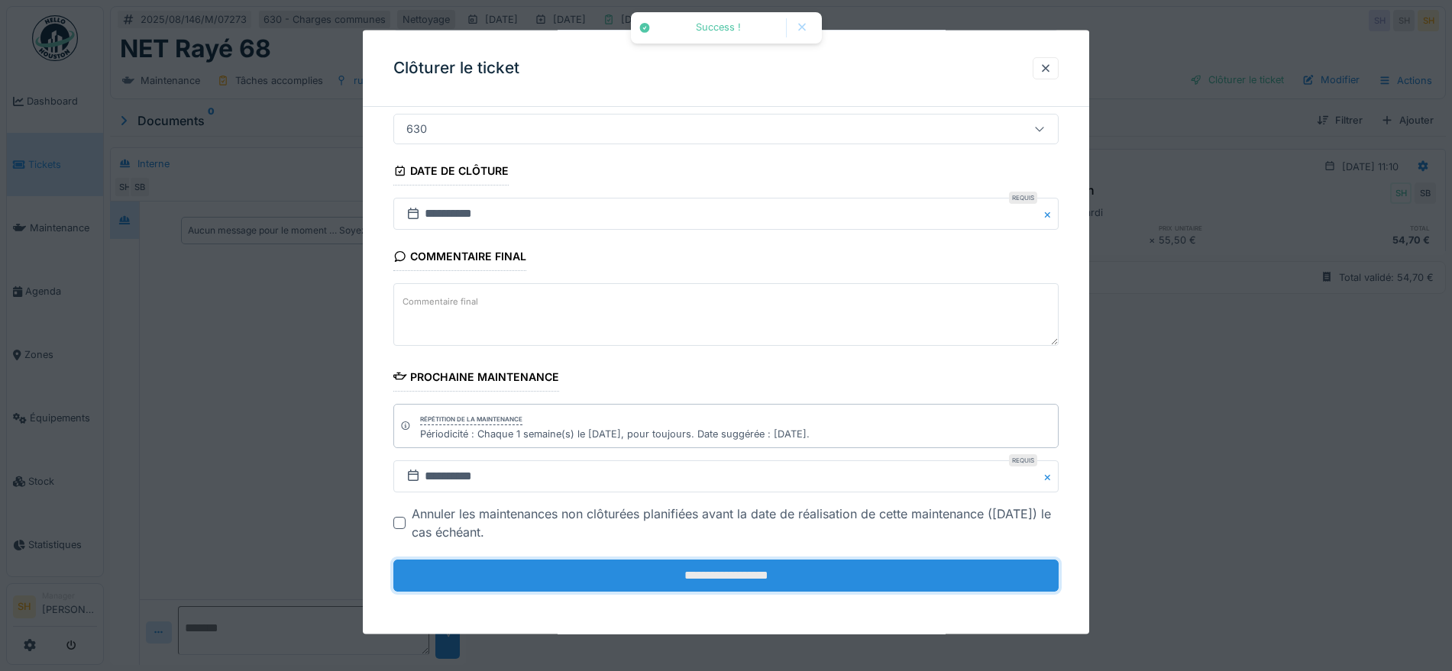
click at [748, 573] on input "**********" at bounding box center [725, 576] width 665 height 32
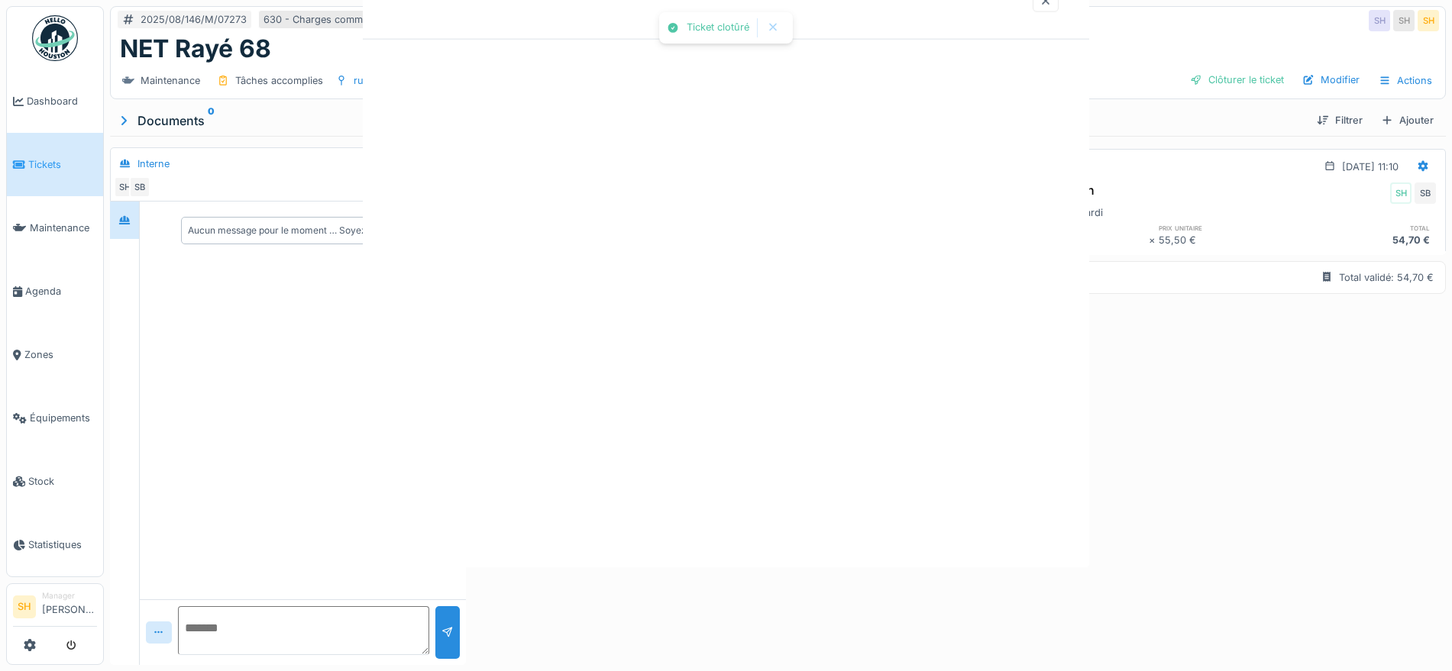
scroll to position [0, 0]
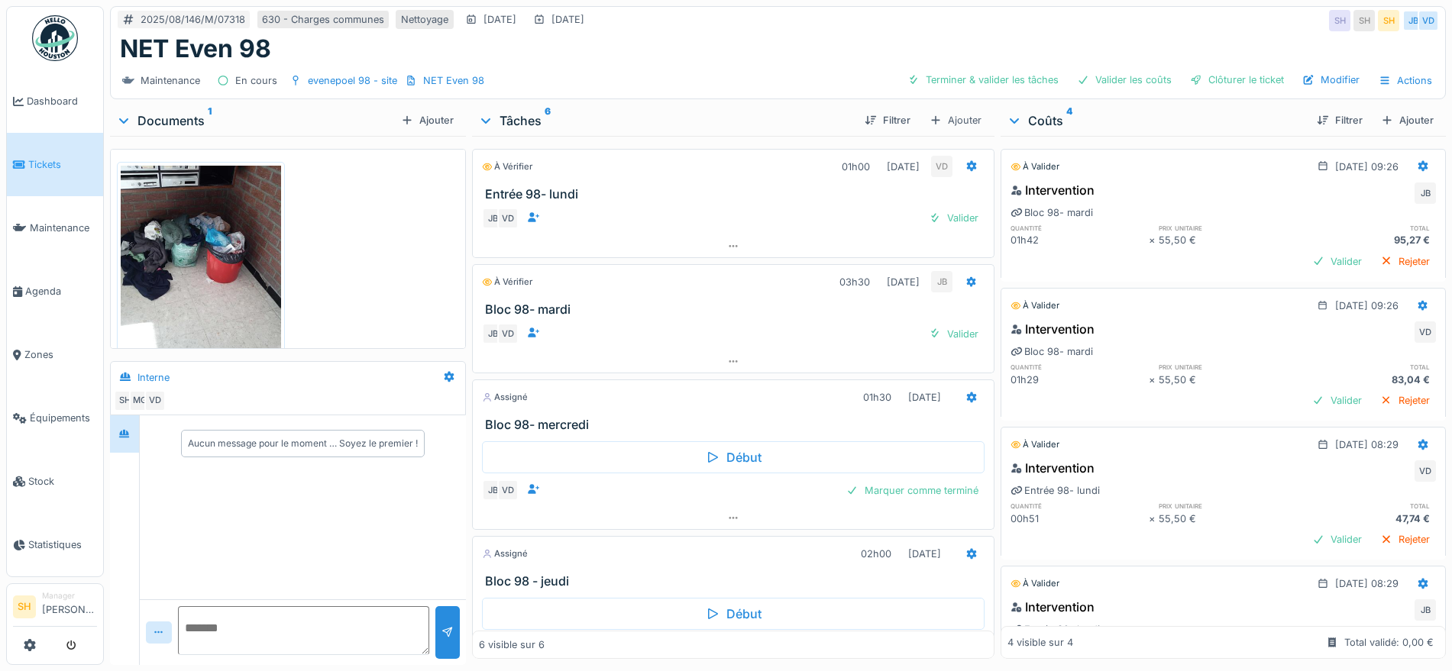
click at [182, 202] on img at bounding box center [201, 273] width 160 height 214
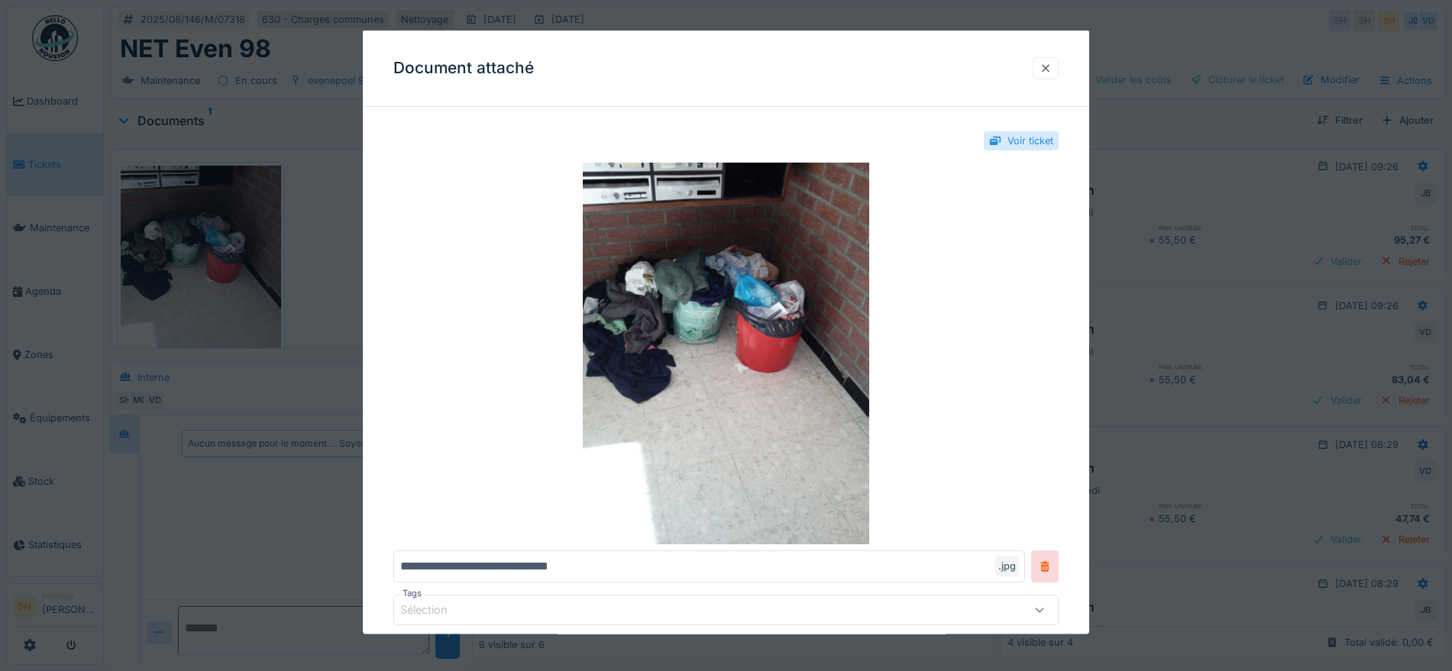
click at [1051, 63] on div at bounding box center [1045, 67] width 12 height 15
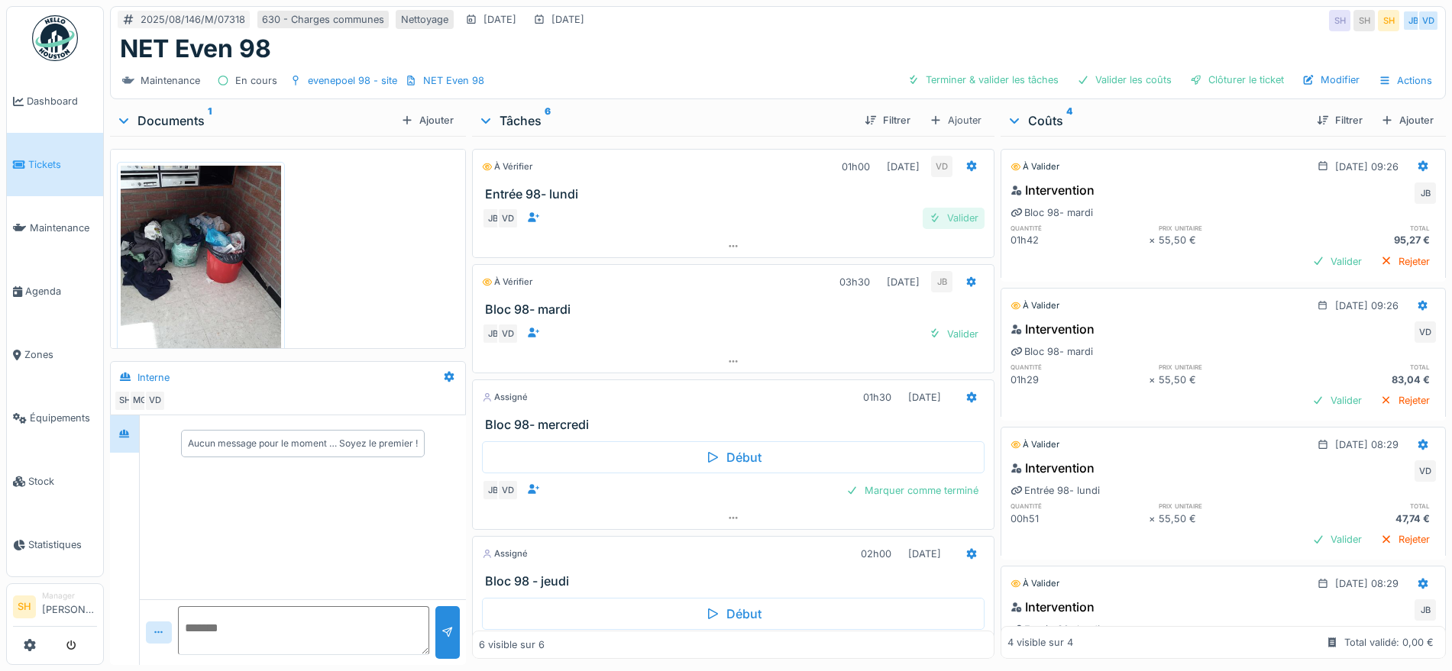
click at [935, 221] on div "Valider" at bounding box center [953, 218] width 62 height 21
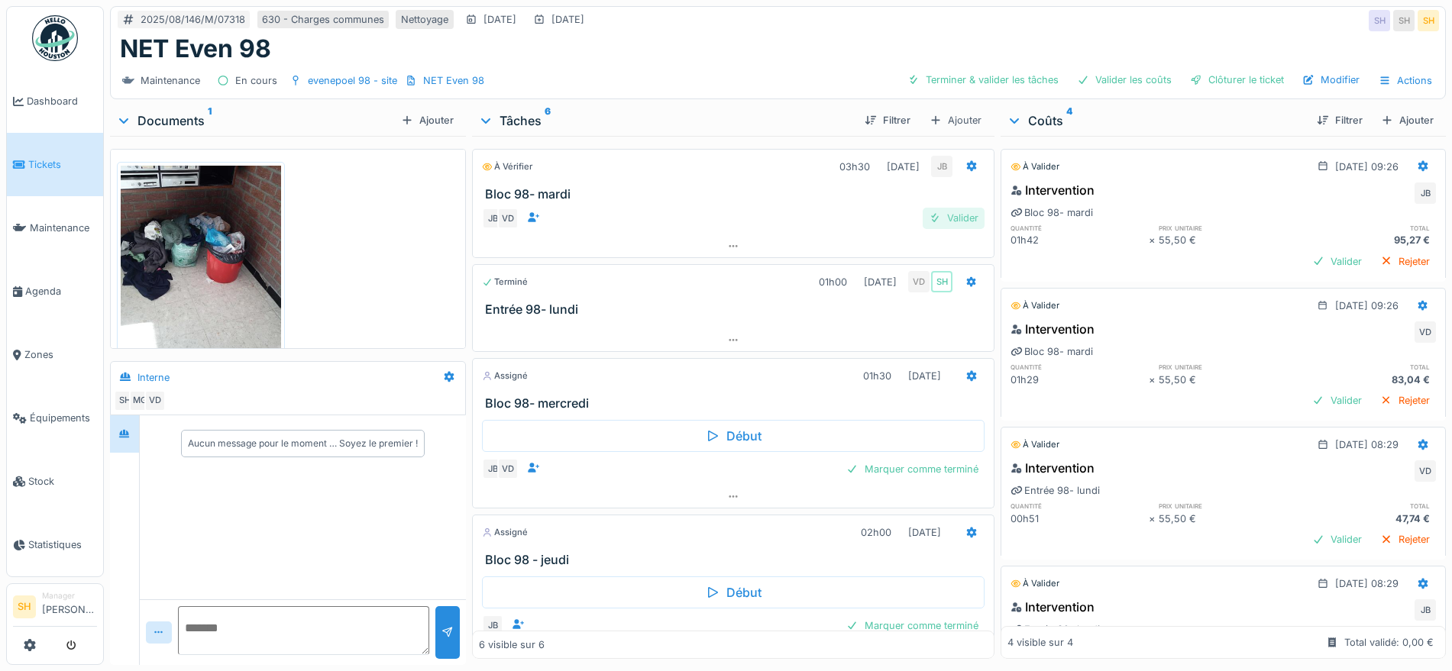
click at [932, 218] on div "Valider" at bounding box center [953, 218] width 62 height 21
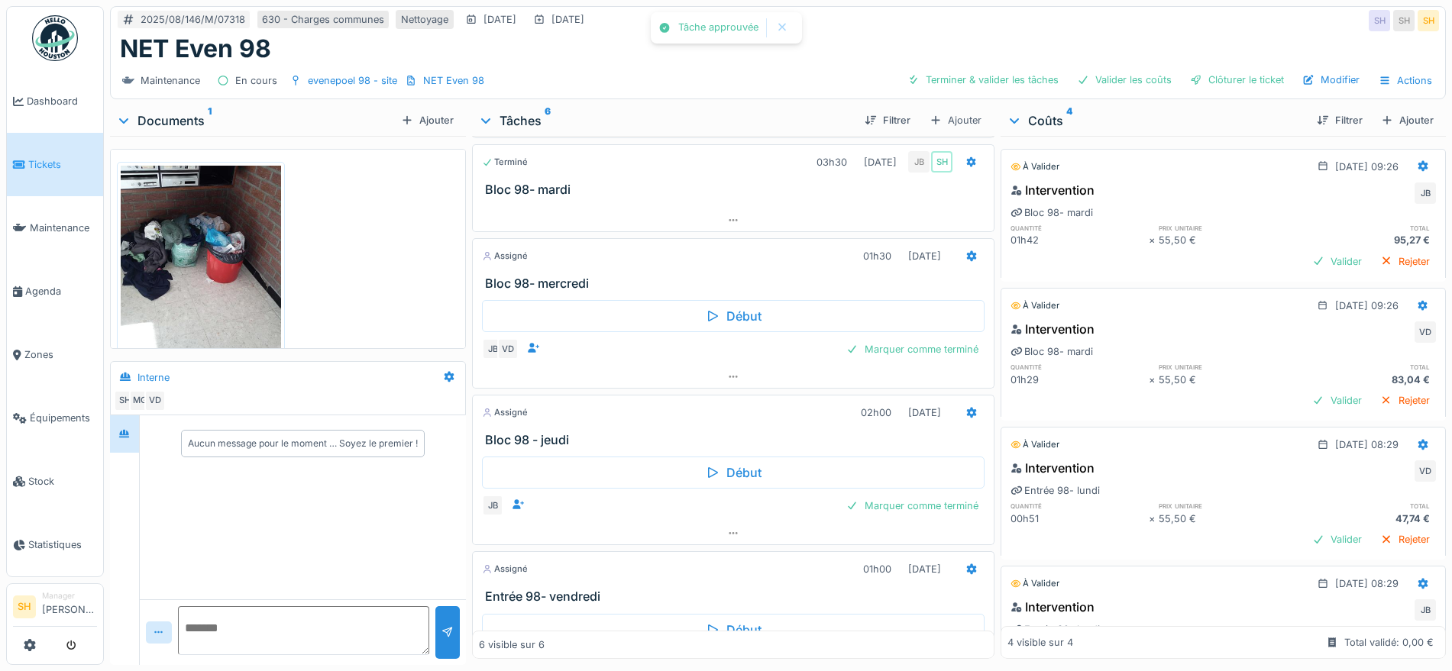
scroll to position [95, 0]
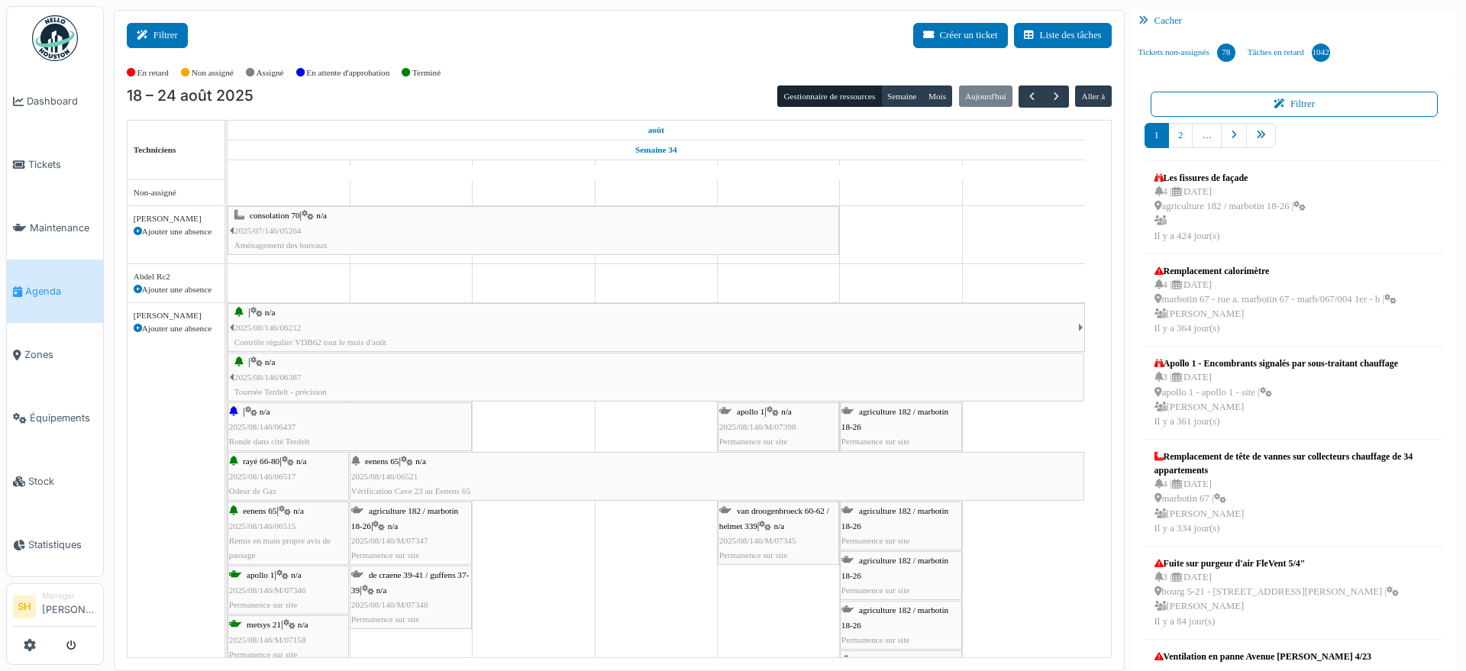
click at [166, 34] on button "Filtrer" at bounding box center [157, 35] width 61 height 25
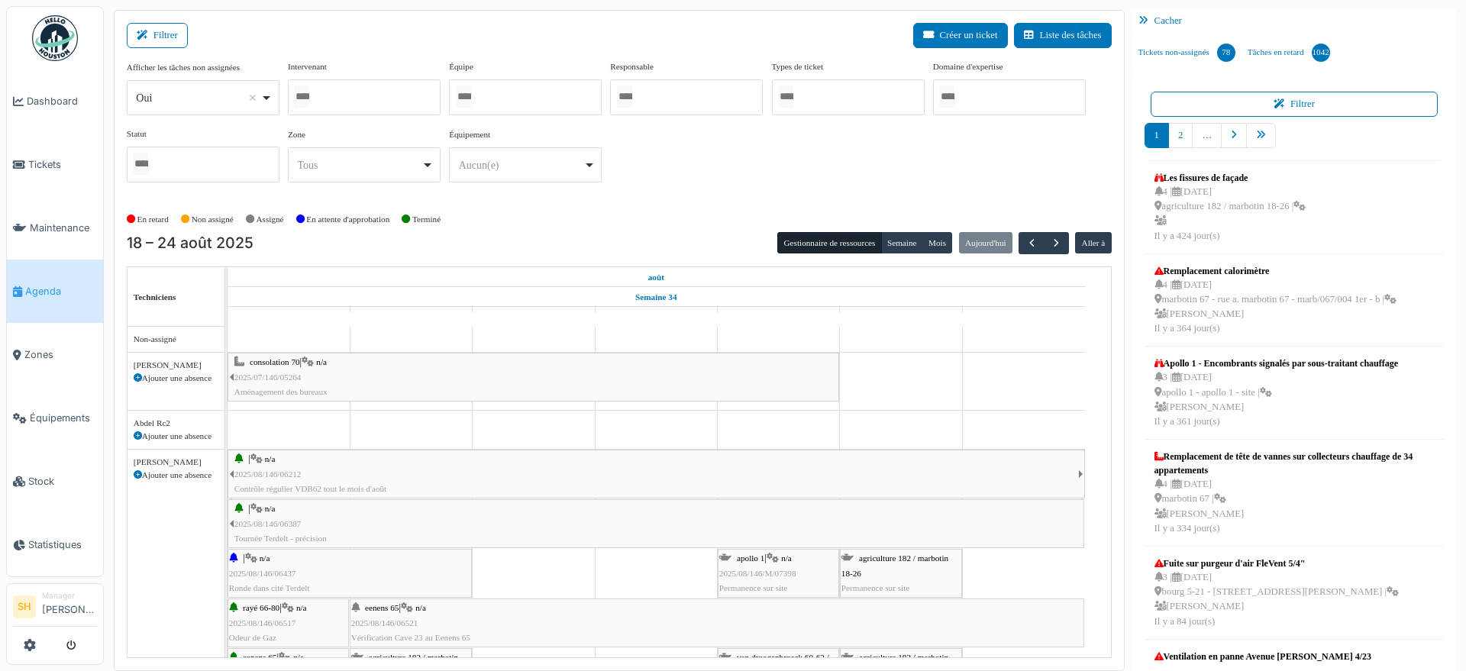
click at [514, 103] on div at bounding box center [525, 97] width 153 height 36
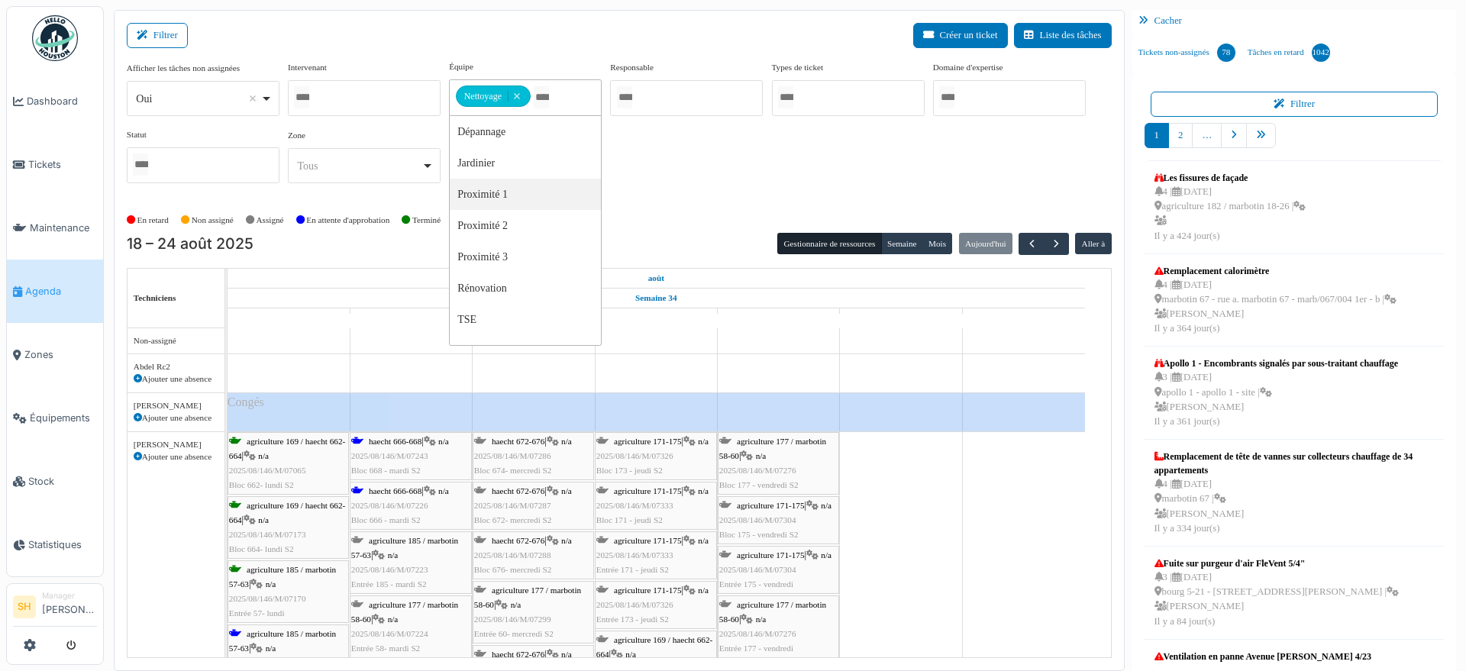
click at [697, 143] on div "Afficher les tâches non assignées *** Oui Remove item Oui Non Intervenant Abdel…" at bounding box center [619, 127] width 985 height 135
click at [380, 441] on span "haecht 666-668" at bounding box center [395, 441] width 53 height 9
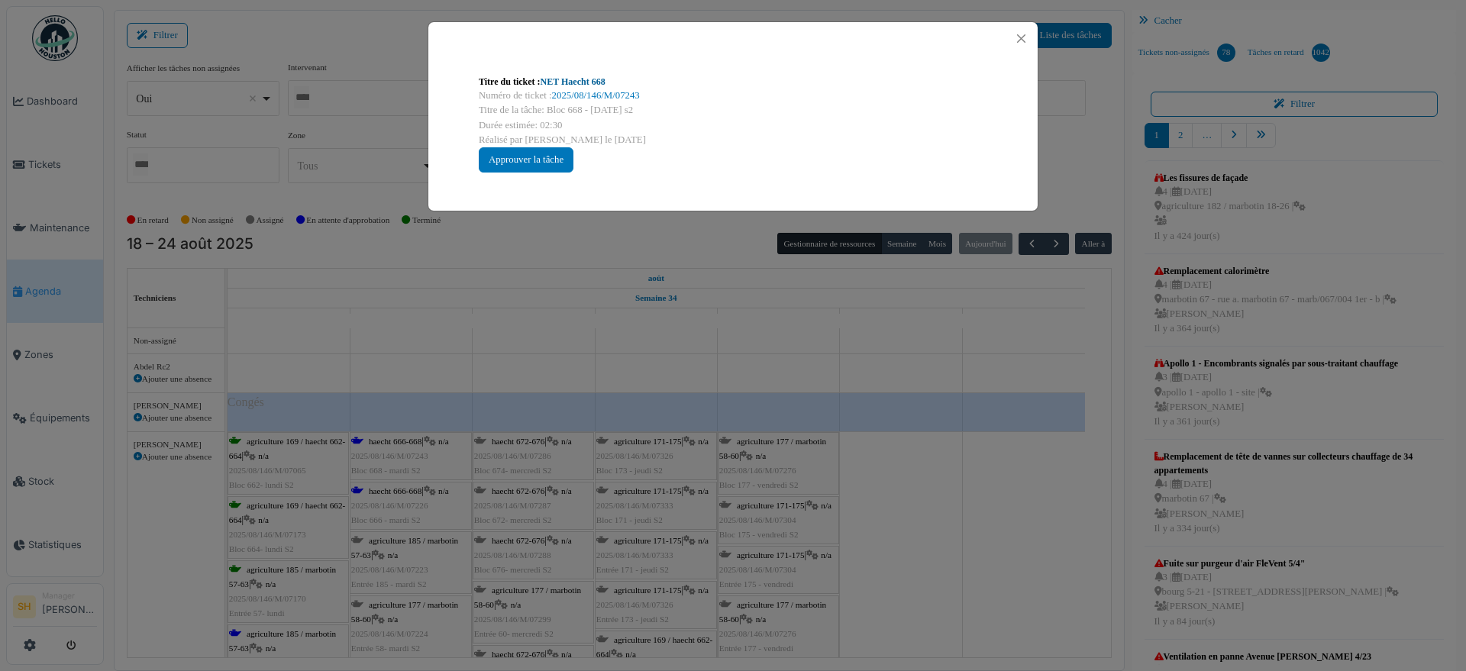
click at [566, 84] on link "NET Haecht 668" at bounding box center [573, 81] width 65 height 11
click at [991, 530] on div "Titre du ticket : NET Haecht 668 Numéro de ticket : 2025/08/146/M/07243 Titre d…" at bounding box center [733, 335] width 1466 height 671
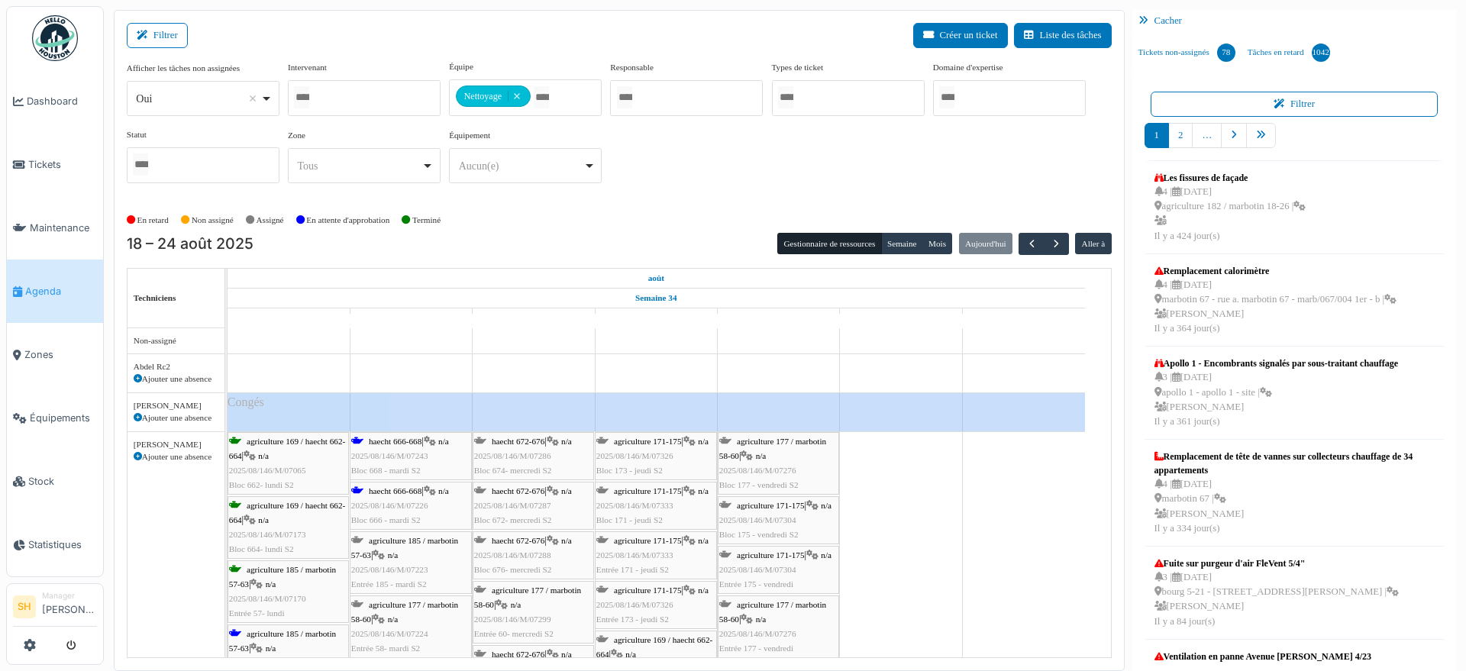
scroll to position [95, 0]
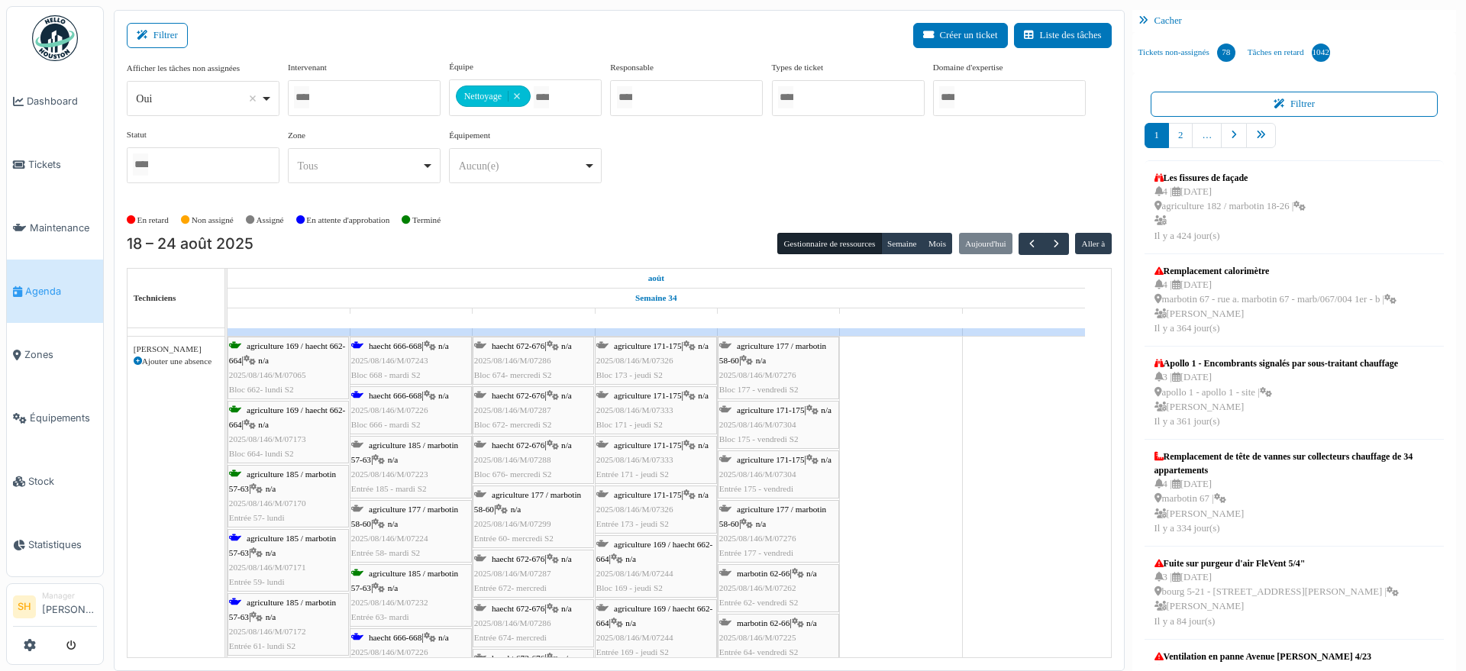
click at [391, 405] on span "2025/08/146/M/07226" at bounding box center [389, 409] width 77 height 9
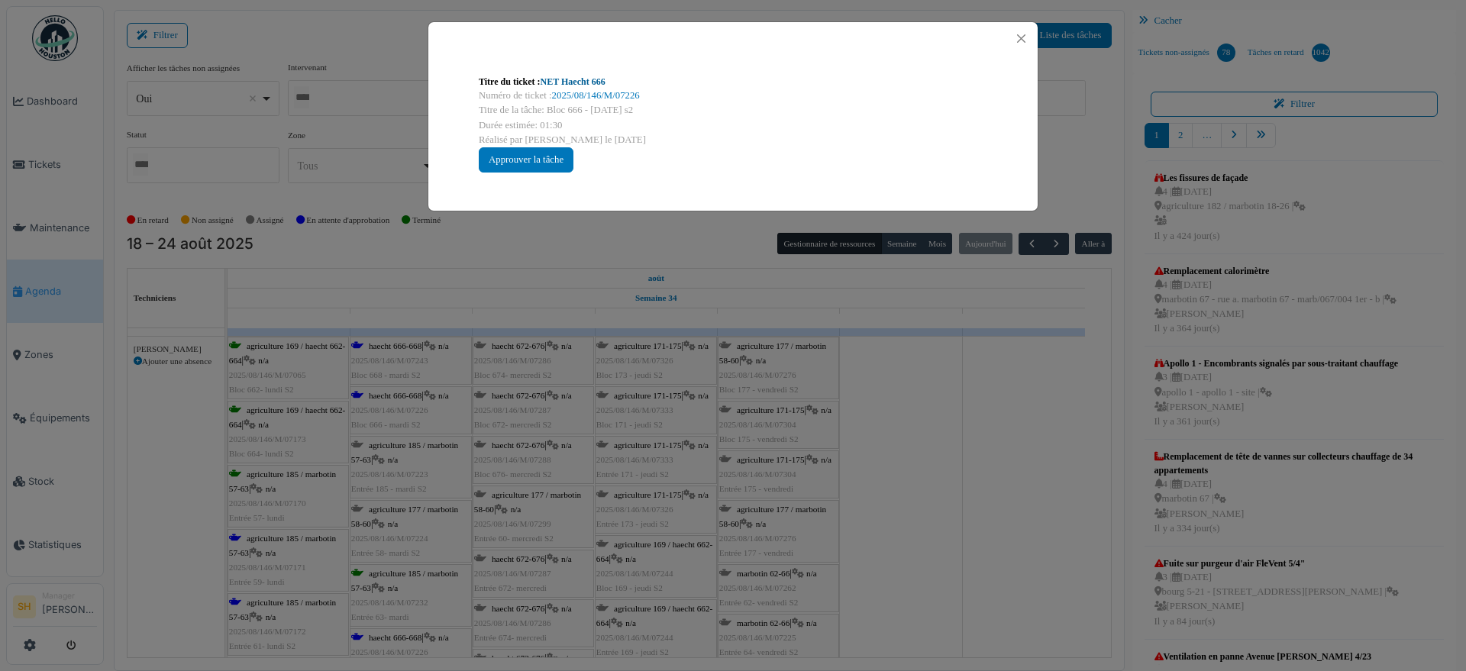
click at [583, 82] on link "NET Haecht 666" at bounding box center [573, 81] width 65 height 11
click at [961, 477] on div "Titre du ticket : NET Haecht 666 Numéro de ticket : 2025/08/146/M/07226 Titre d…" at bounding box center [733, 335] width 1466 height 671
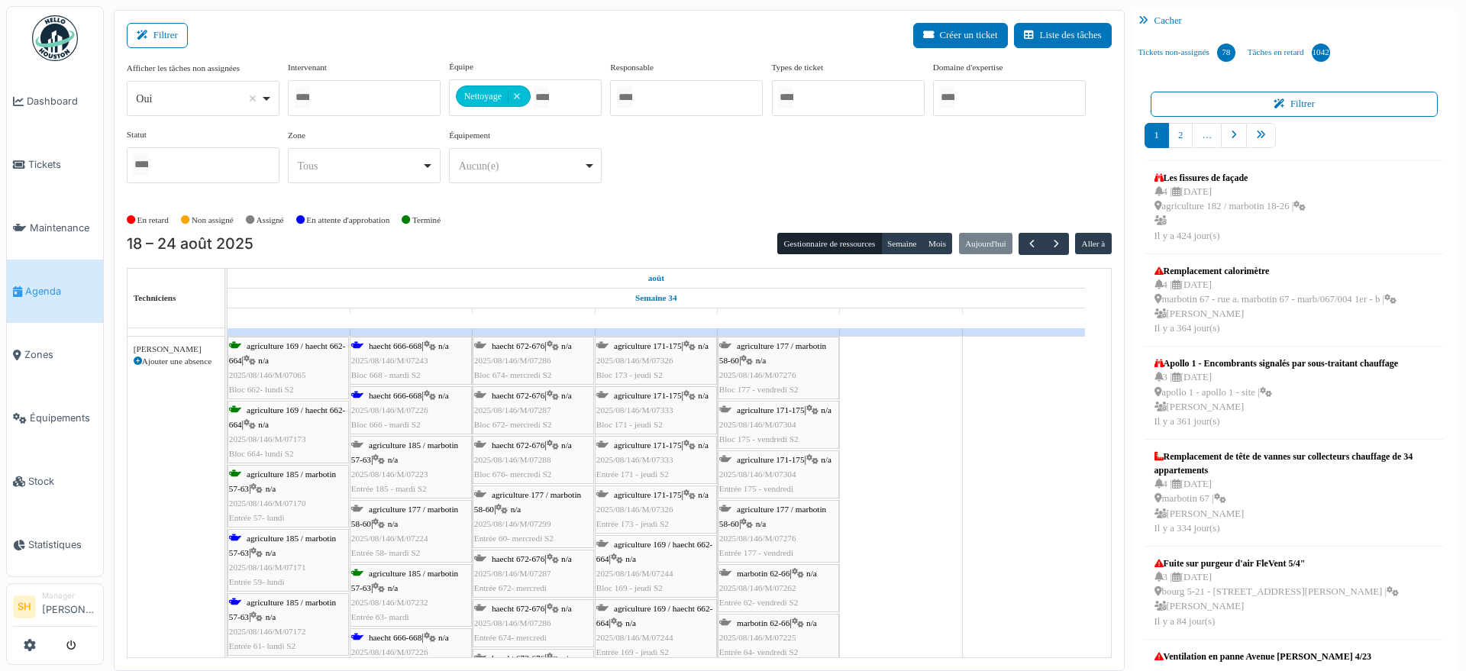
click at [313, 541] on span "agriculture 185 / marbotin 57-63" at bounding box center [282, 546] width 107 height 24
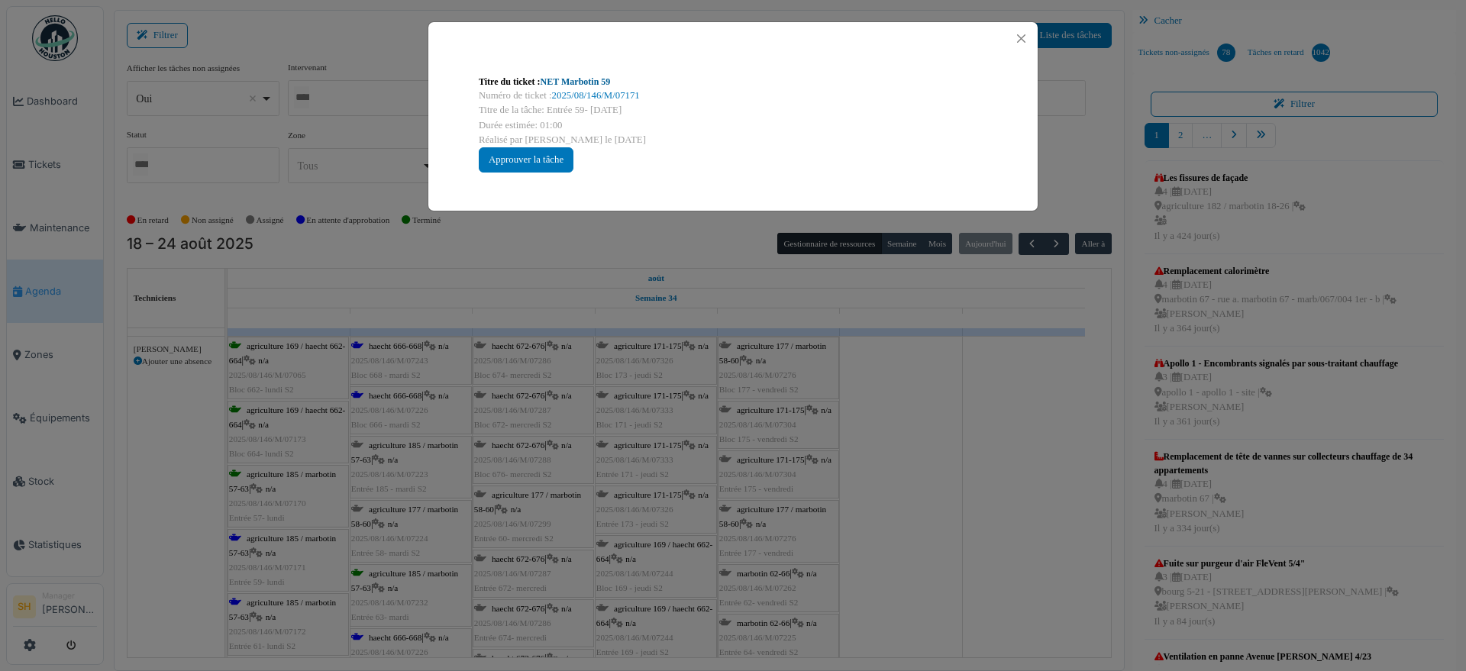
click at [582, 79] on link "NET Marbotin 59" at bounding box center [576, 81] width 70 height 11
drag, startPoint x: 950, startPoint y: 602, endPoint x: 861, endPoint y: 595, distance: 88.8
click at [904, 602] on div "Titre du ticket : NET Marbotin 59 Numéro de ticket : 2025/08/146/M/07171 Titre …" at bounding box center [733, 335] width 1466 height 671
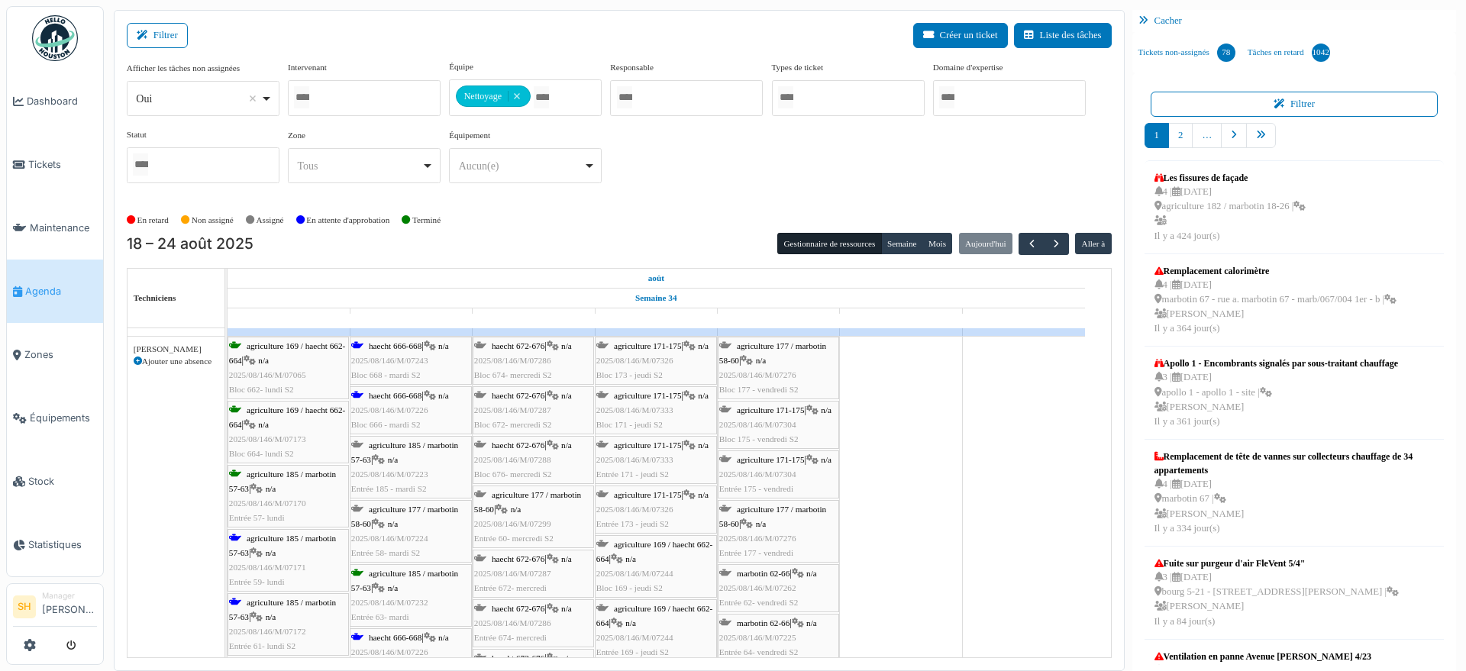
scroll to position [191, 0]
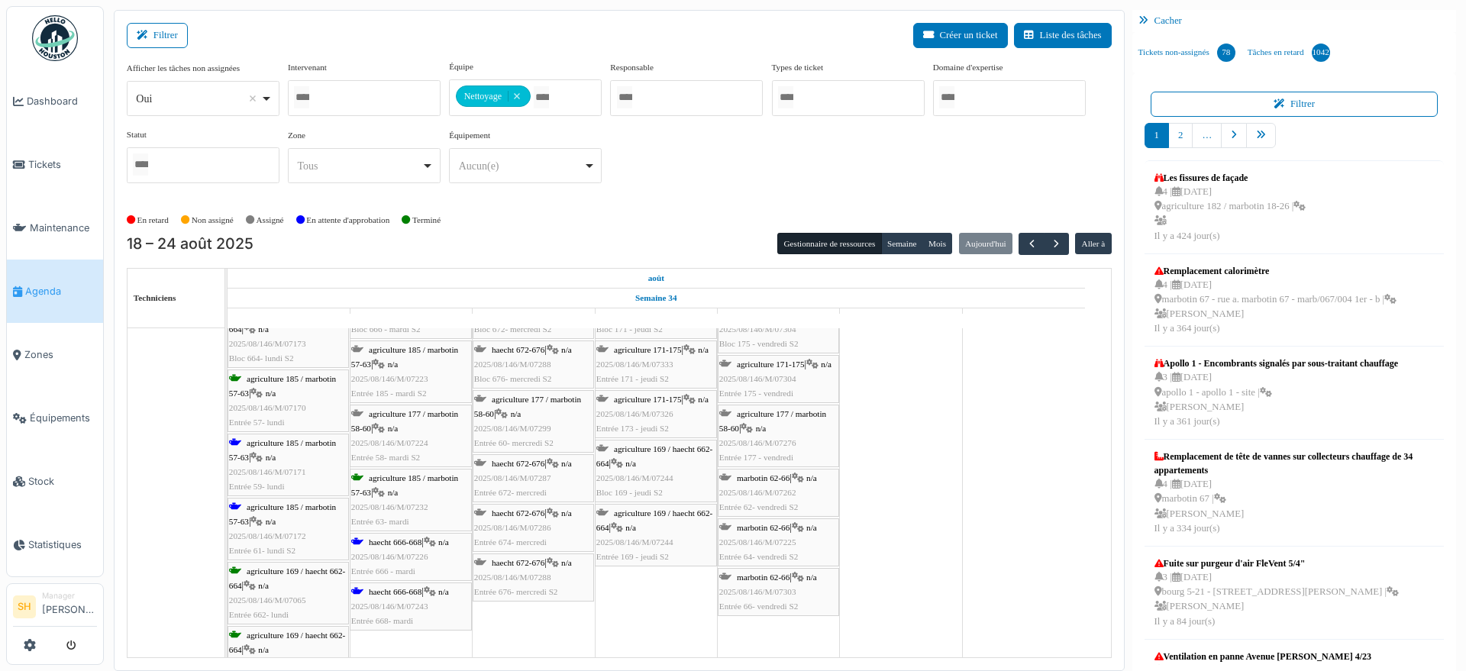
click at [295, 514] on div "agriculture 185 / marbotin 57-63 | n/a 2025/08/146/M/07172 Entrée 61- lundi S2" at bounding box center [288, 529] width 118 height 59
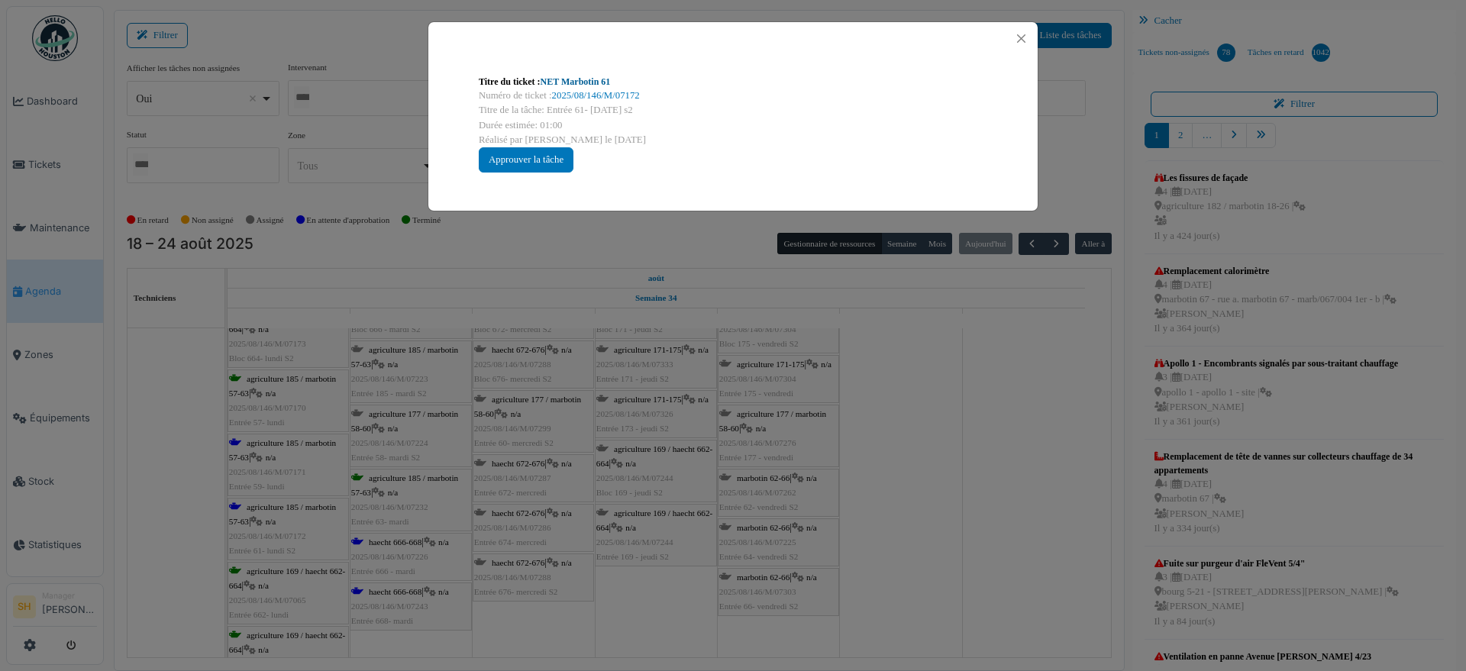
click at [561, 76] on link "NET Marbotin 61" at bounding box center [576, 81] width 70 height 11
click at [967, 451] on div "Titre du ticket : NET Marbotin 61 Numéro de ticket : 2025/08/146/M/07172 Titre …" at bounding box center [733, 335] width 1466 height 671
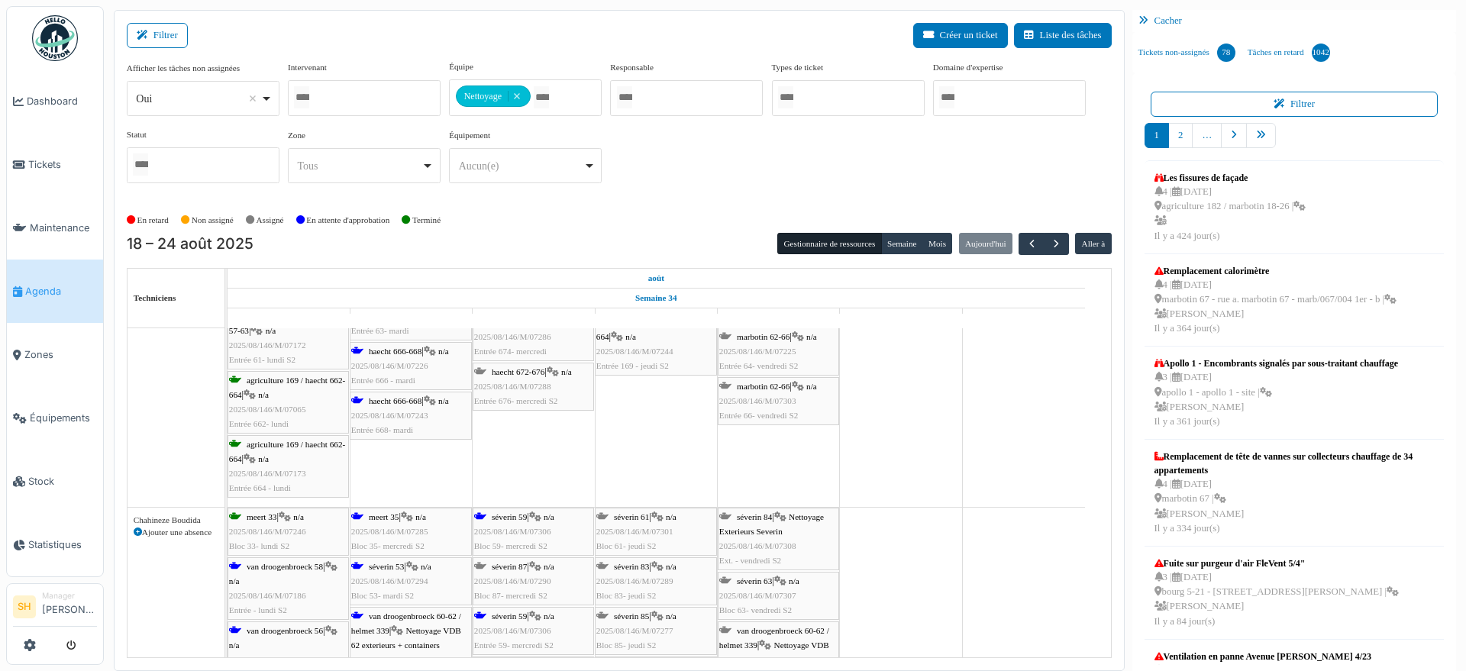
scroll to position [477, 0]
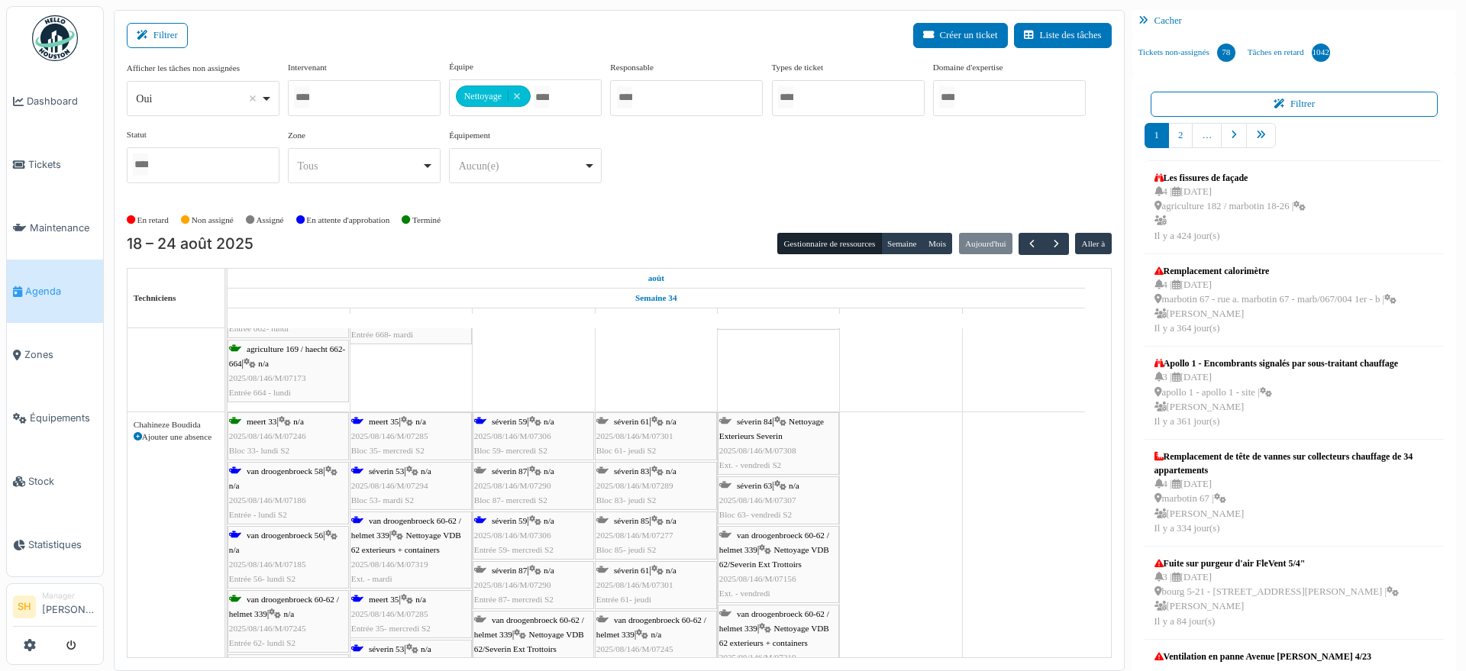
click at [284, 471] on span "van droogenbroeck 58" at bounding box center [285, 471] width 76 height 9
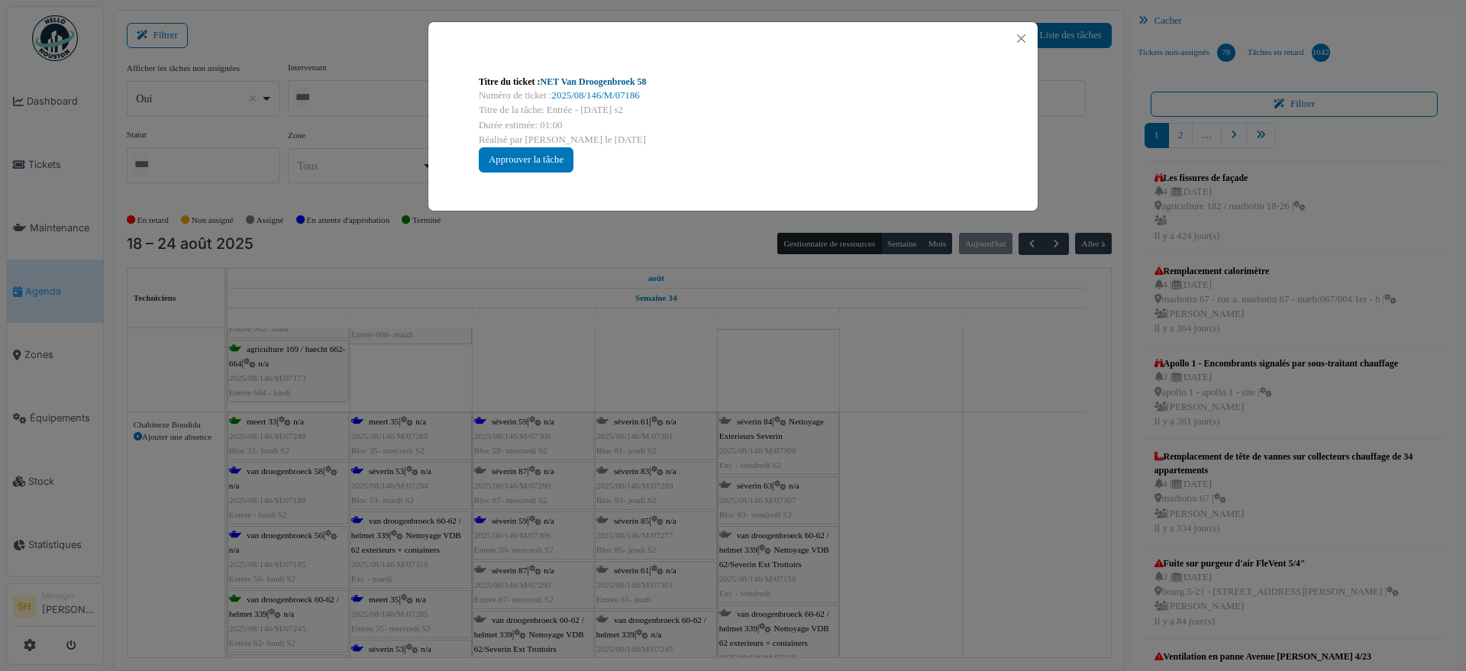
click at [580, 82] on link "NET Van Droogenbroek 58" at bounding box center [594, 81] width 106 height 11
click at [911, 476] on div "Titre du ticket : NET Van Droogenbroek 58 Numéro de ticket : 2025/08/146/M/0718…" at bounding box center [733, 335] width 1466 height 671
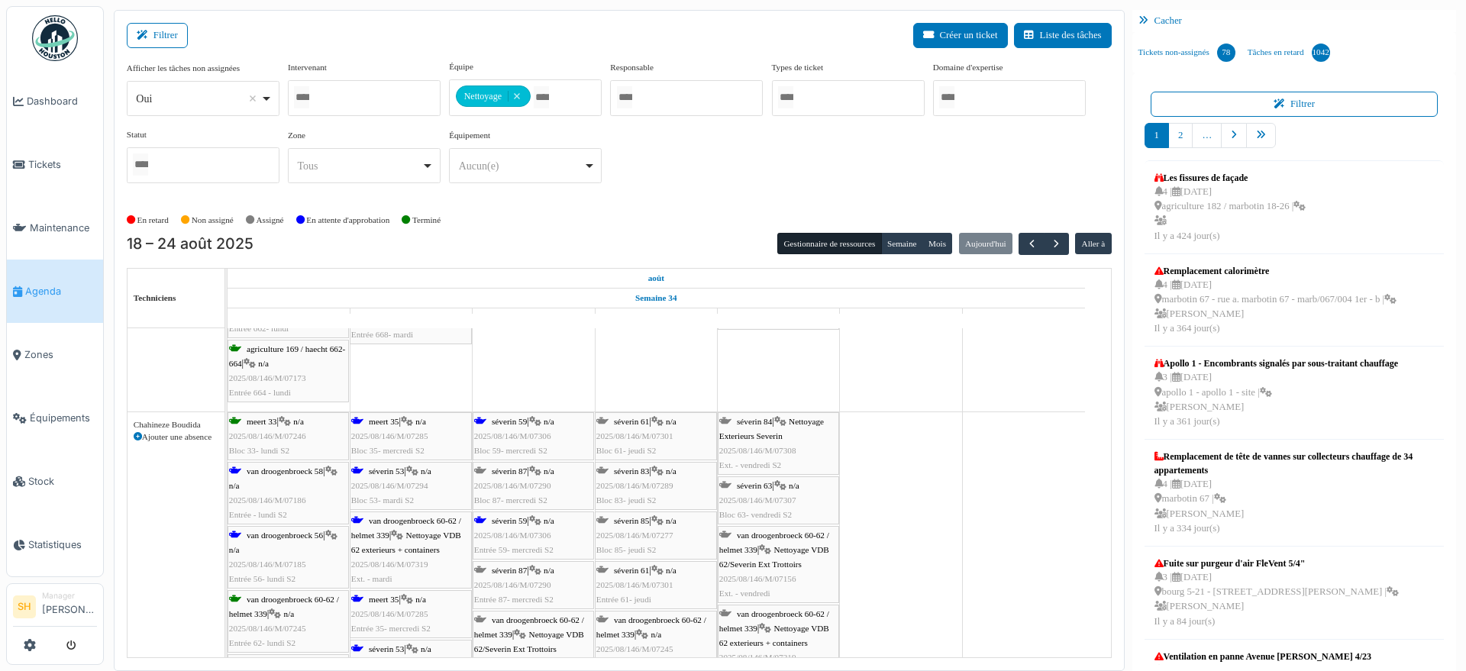
click at [271, 531] on span "van droogenbroeck 56" at bounding box center [285, 535] width 76 height 9
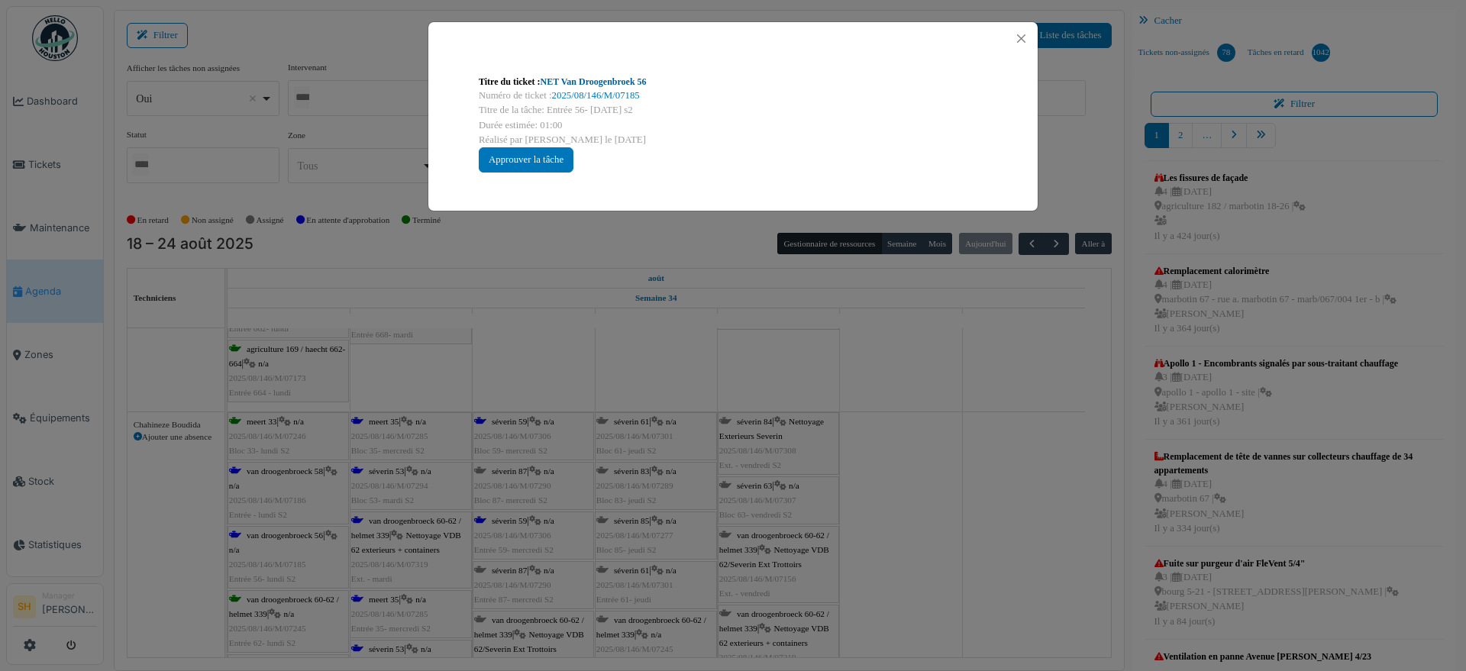
click at [609, 82] on link "NET Van Droogenbroek 56" at bounding box center [594, 81] width 106 height 11
click at [925, 434] on div "Titre du ticket : NET Van Droogenbroek 56 Numéro de ticket : 2025/08/146/M/0718…" at bounding box center [733, 335] width 1466 height 671
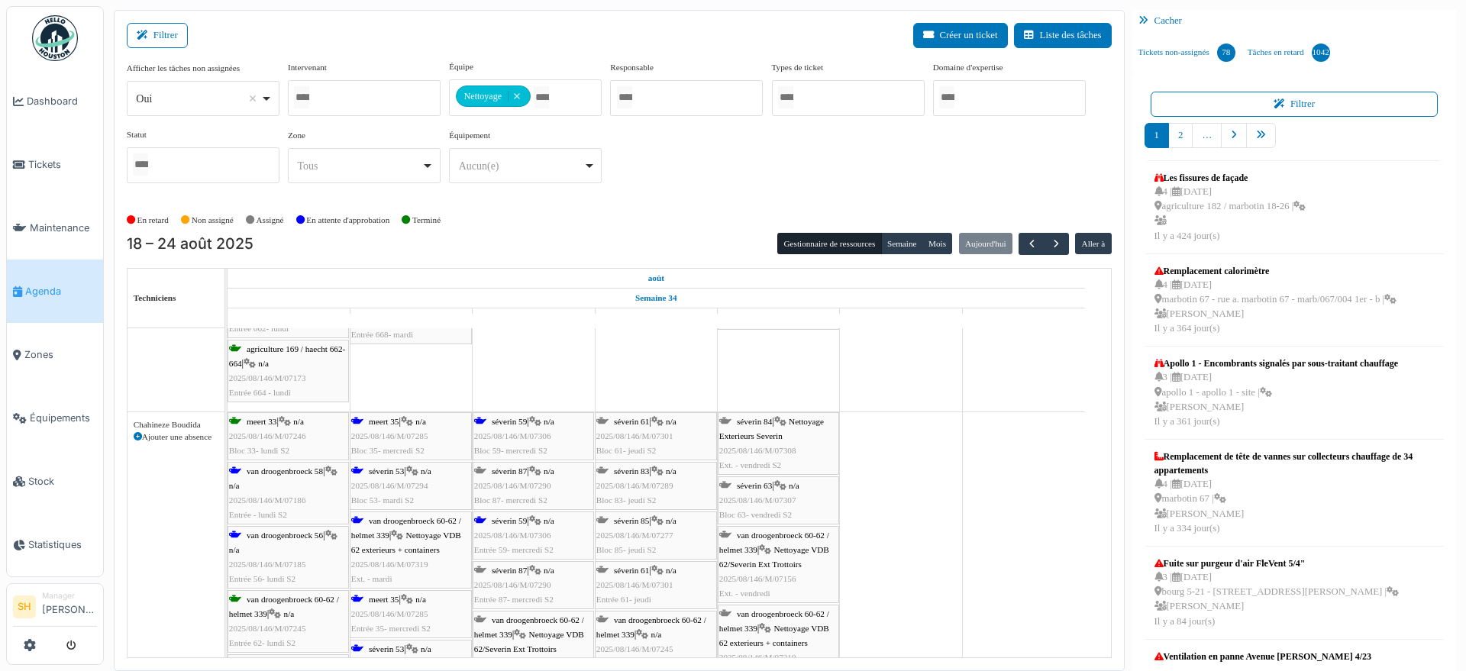
click at [538, 420] on icon at bounding box center [535, 422] width 12 height 10
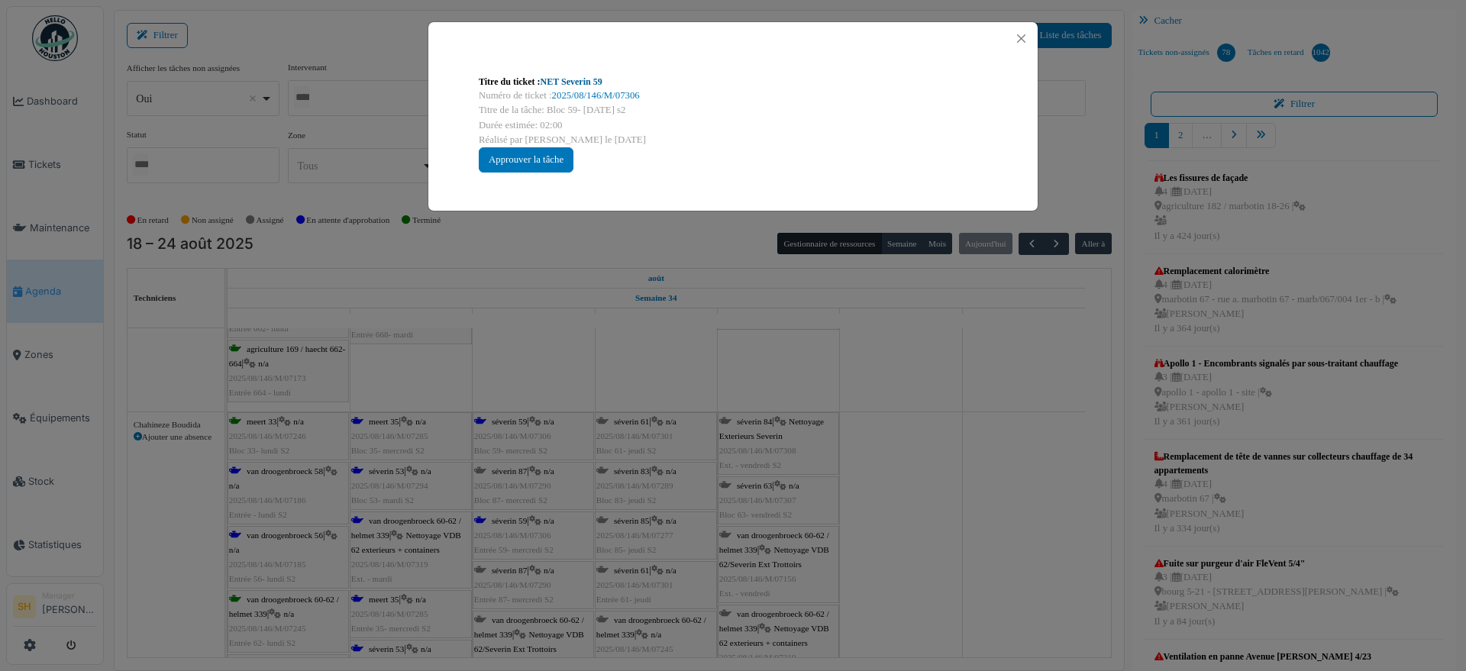
click at [579, 81] on link "NET Severin 59" at bounding box center [572, 81] width 62 height 11
click at [955, 460] on div "Titre du ticket : NET Severin 59 Numéro de ticket : 2025/08/146/M/07306 Titre d…" at bounding box center [733, 335] width 1466 height 671
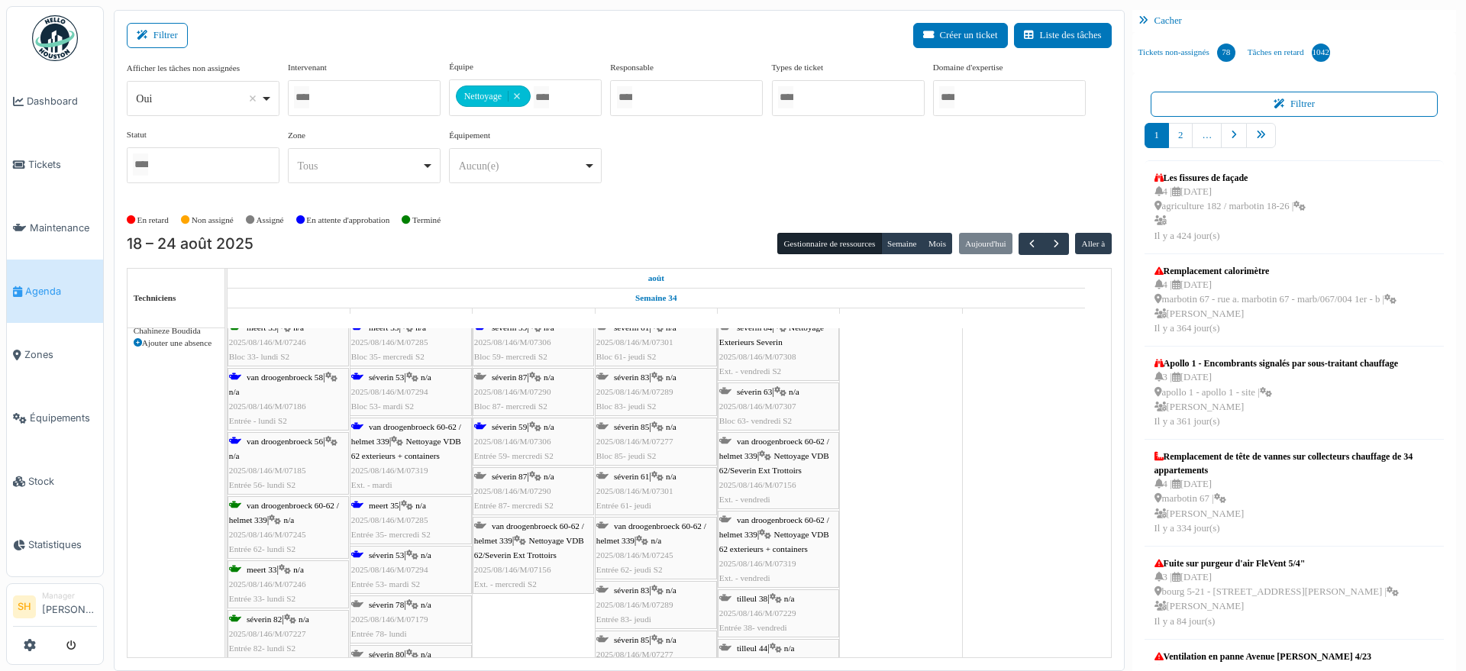
scroll to position [668, 0]
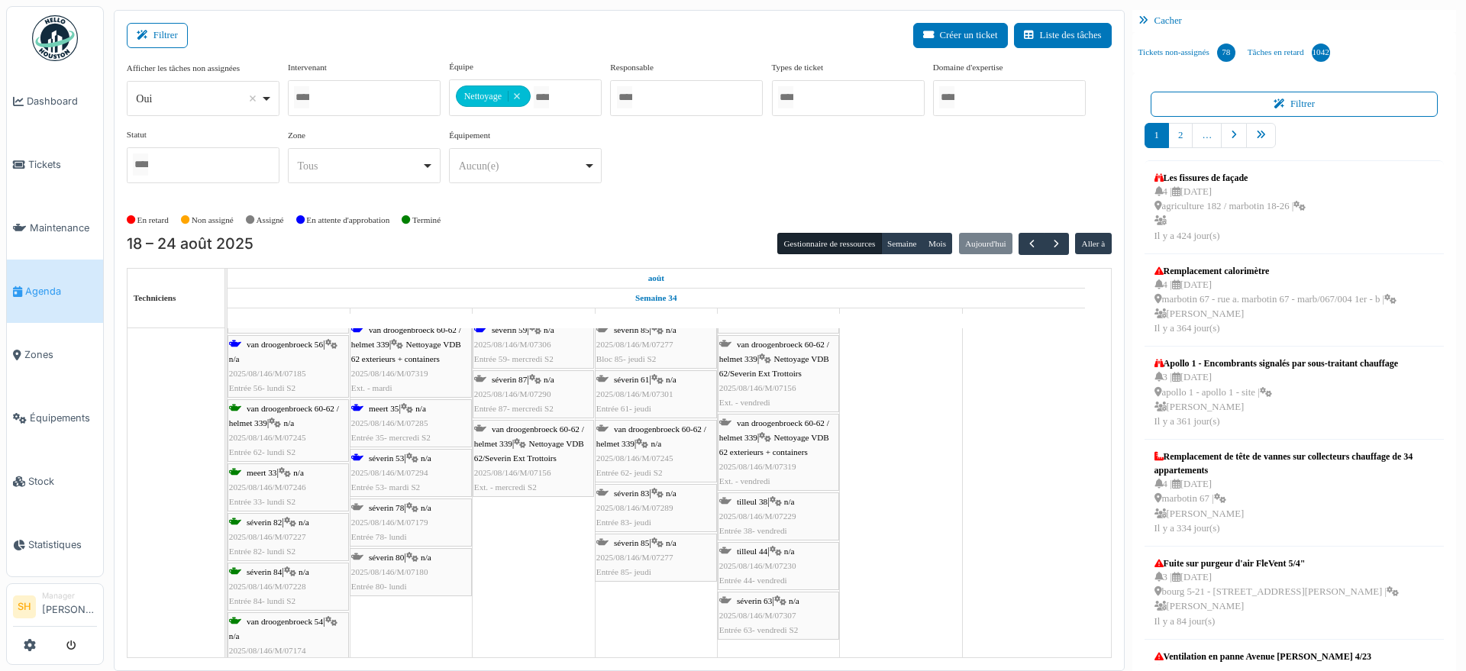
click at [386, 455] on span "séverin 53" at bounding box center [386, 458] width 35 height 9
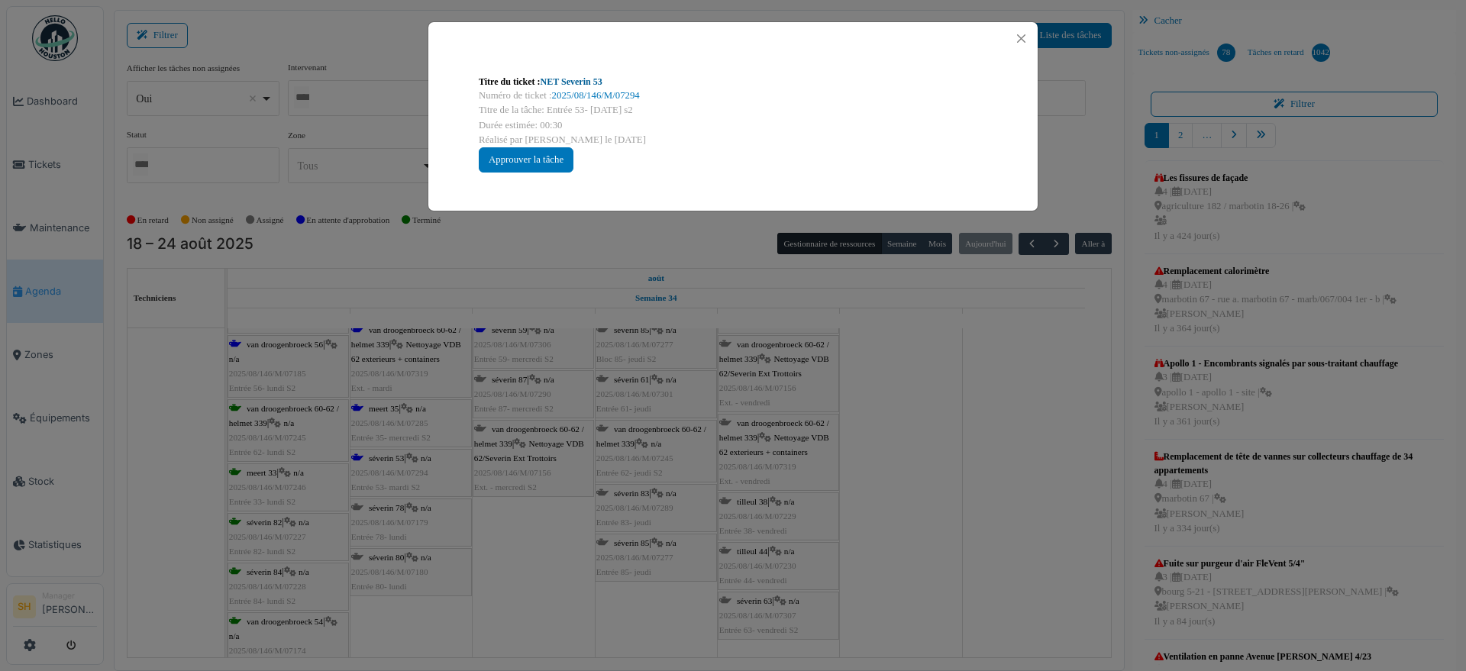
click at [577, 78] on link "NET Severin 53" at bounding box center [572, 81] width 62 height 11
click at [572, 79] on link "NET Severin 53" at bounding box center [572, 81] width 62 height 11
click at [984, 510] on div "Titre du ticket : NET Severin 53 Numéro de ticket : 2025/08/146/M/07294 Titre d…" at bounding box center [733, 335] width 1466 height 671
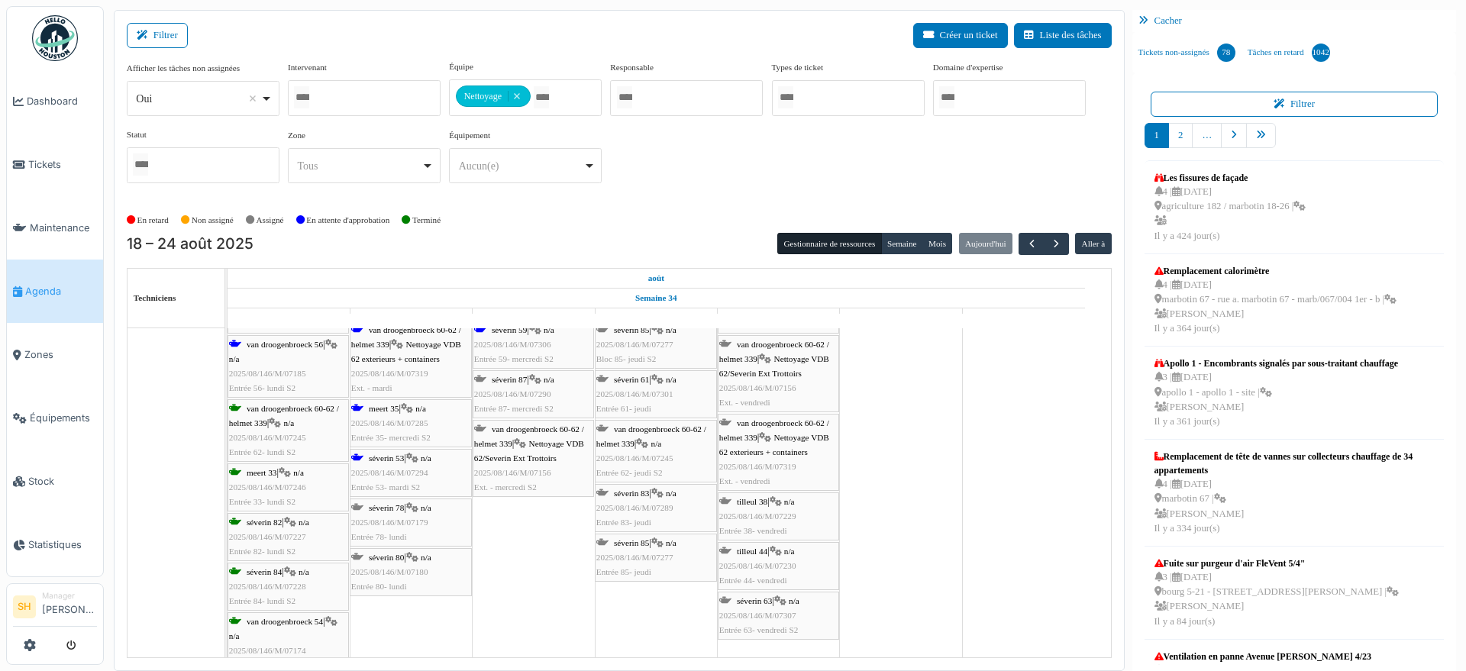
click at [392, 407] on span "meert 35" at bounding box center [384, 408] width 30 height 9
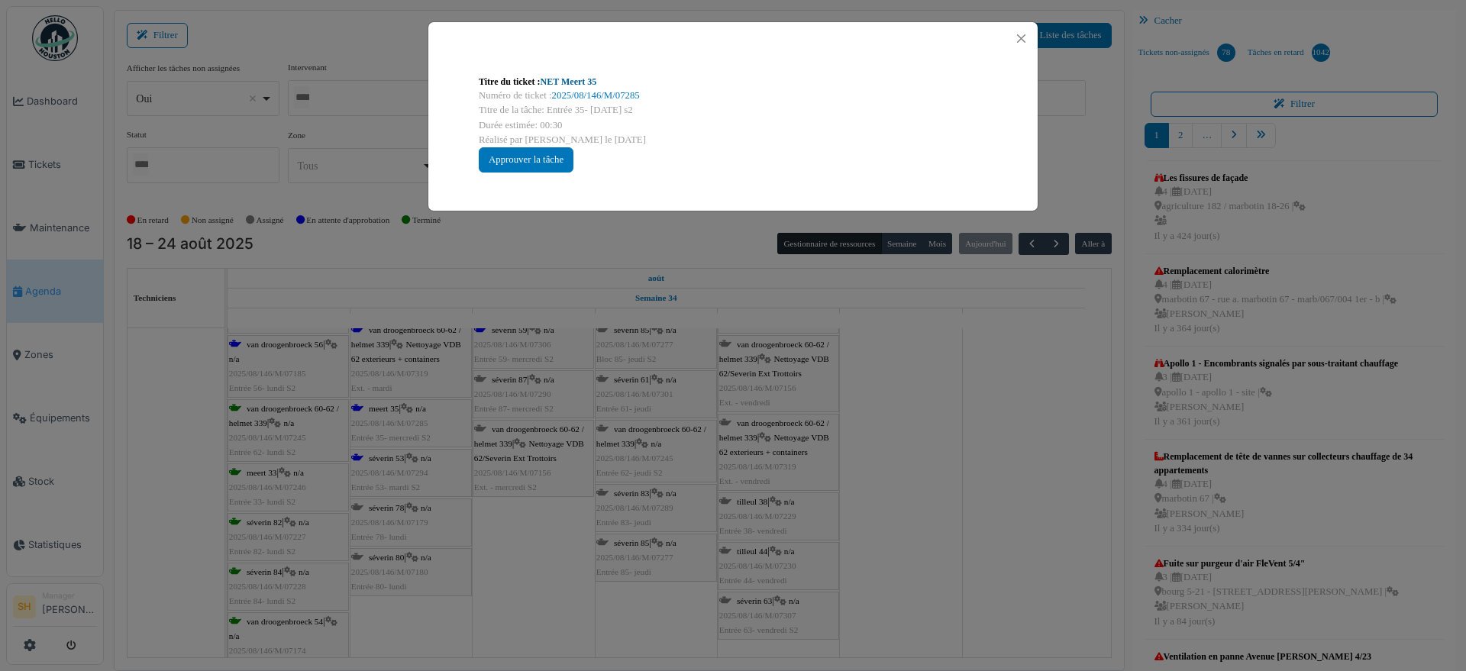
click at [584, 83] on link "NET Meert 35" at bounding box center [569, 81] width 57 height 11
click at [947, 455] on div "Titre du ticket : NET Meert 35 Numéro de ticket : 2025/08/146/M/07285 Titre de …" at bounding box center [733, 335] width 1466 height 671
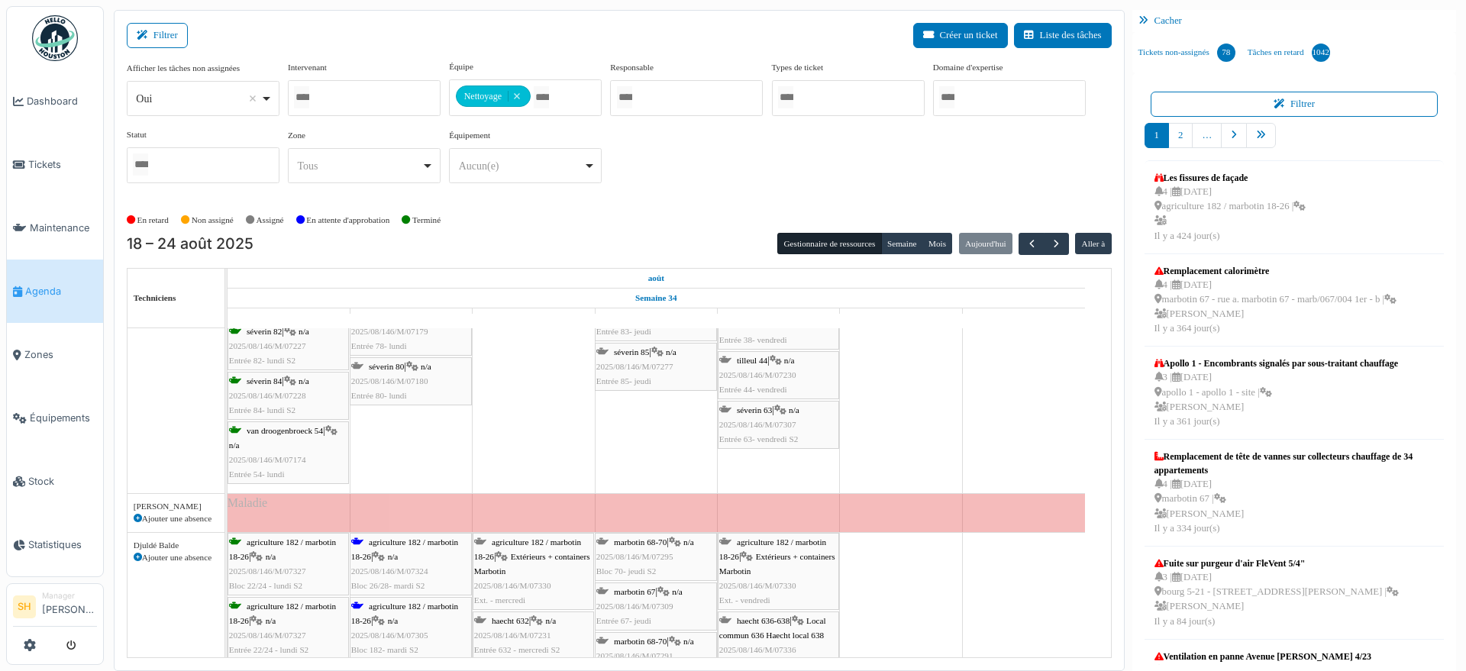
scroll to position [955, 0]
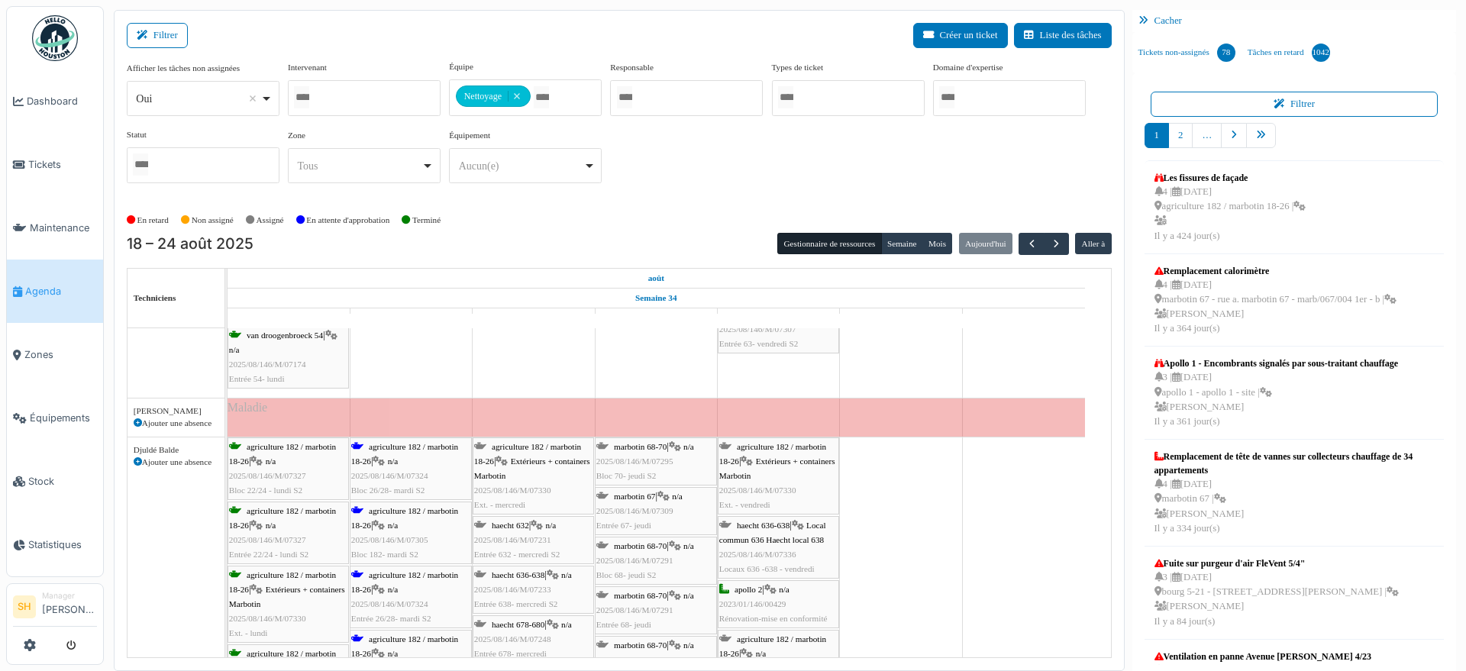
click at [402, 444] on span "agriculture 182 / marbotin 18-26" at bounding box center [404, 454] width 107 height 24
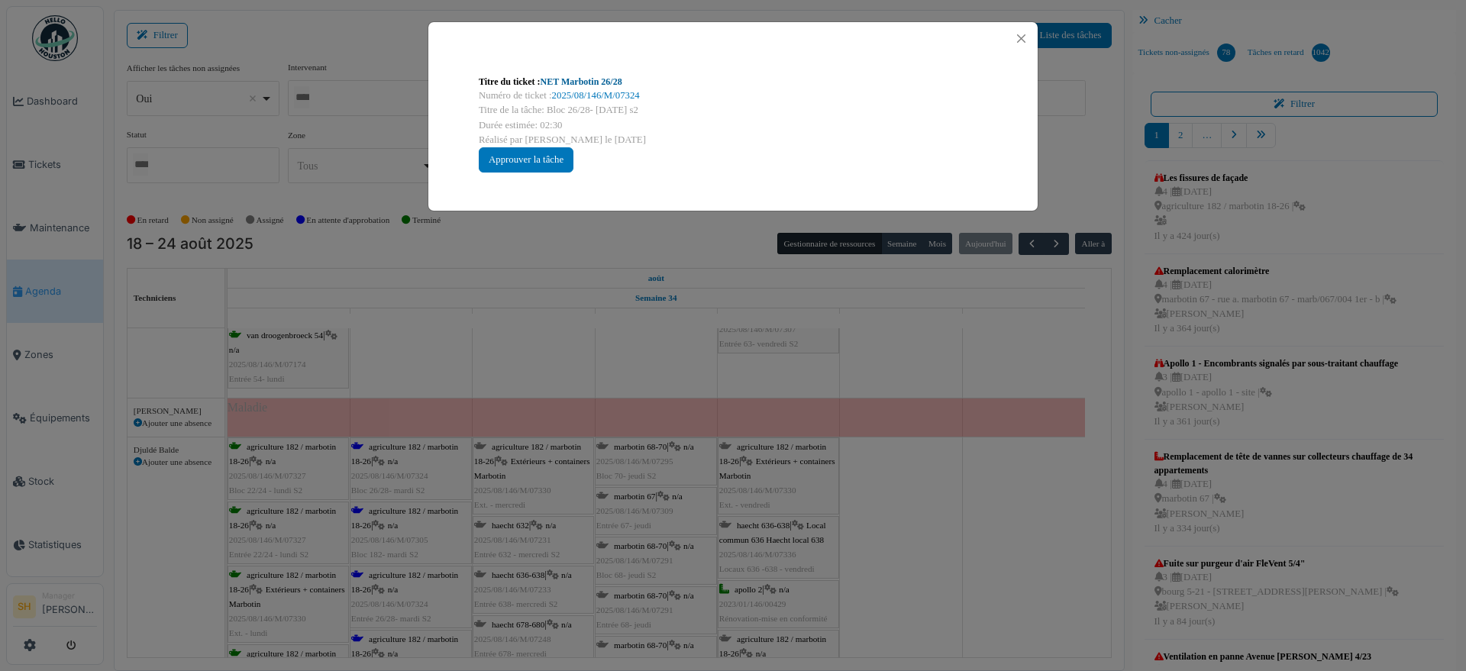
click at [587, 84] on link "NET Marbotin 26/28" at bounding box center [582, 81] width 82 height 11
drag, startPoint x: 935, startPoint y: 471, endPoint x: 901, endPoint y: 480, distance: 34.6
click at [935, 472] on div "Titre du ticket : NET Marbotin 26/28 Numéro de ticket : 2025/08/146/M/07324 Tit…" at bounding box center [733, 335] width 1466 height 671
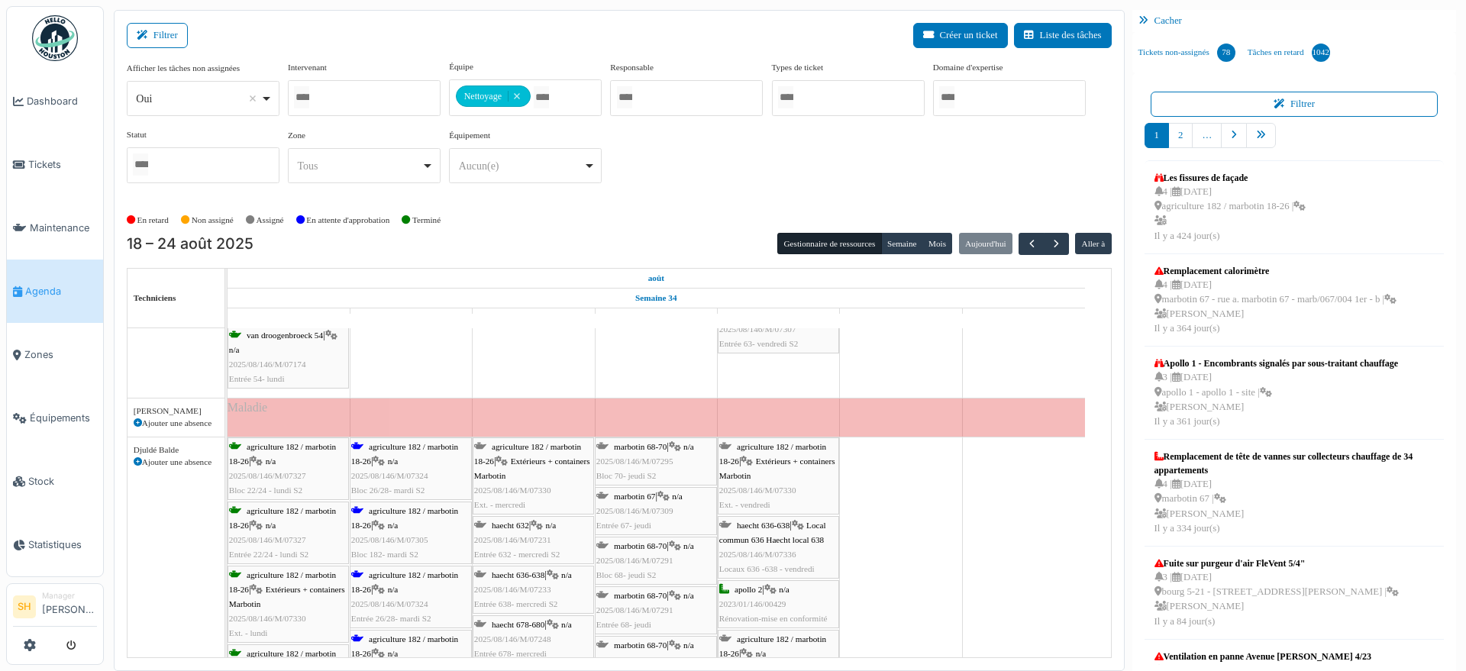
click at [380, 515] on div "agriculture 182 / marbotin 18-26 | n/a 2025/08/146/M/07305 Bloc 182- mardi S2" at bounding box center [410, 533] width 119 height 59
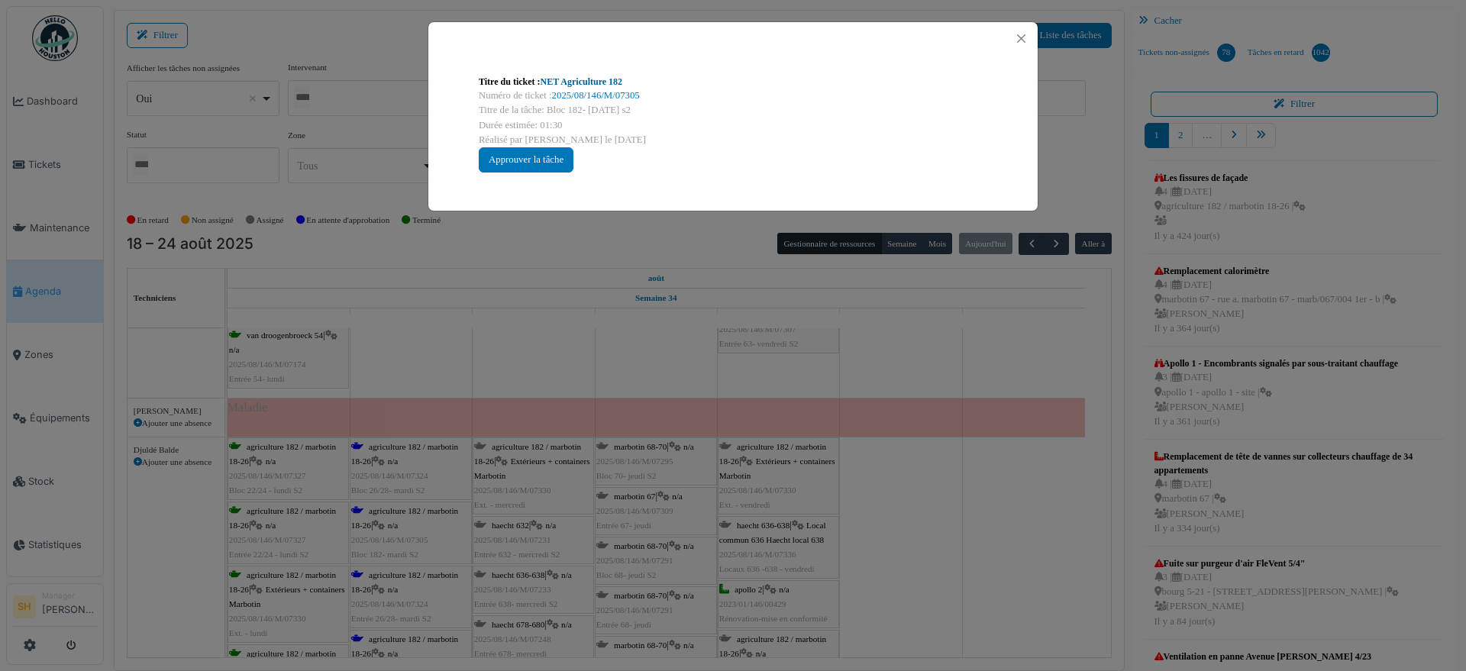
click at [590, 77] on link "NET Agriculture 182" at bounding box center [582, 81] width 82 height 11
click at [966, 471] on div "Titre du ticket : NET Agriculture 182 Numéro de ticket : 2025/08/146/M/07305 Ti…" at bounding box center [733, 335] width 1466 height 671
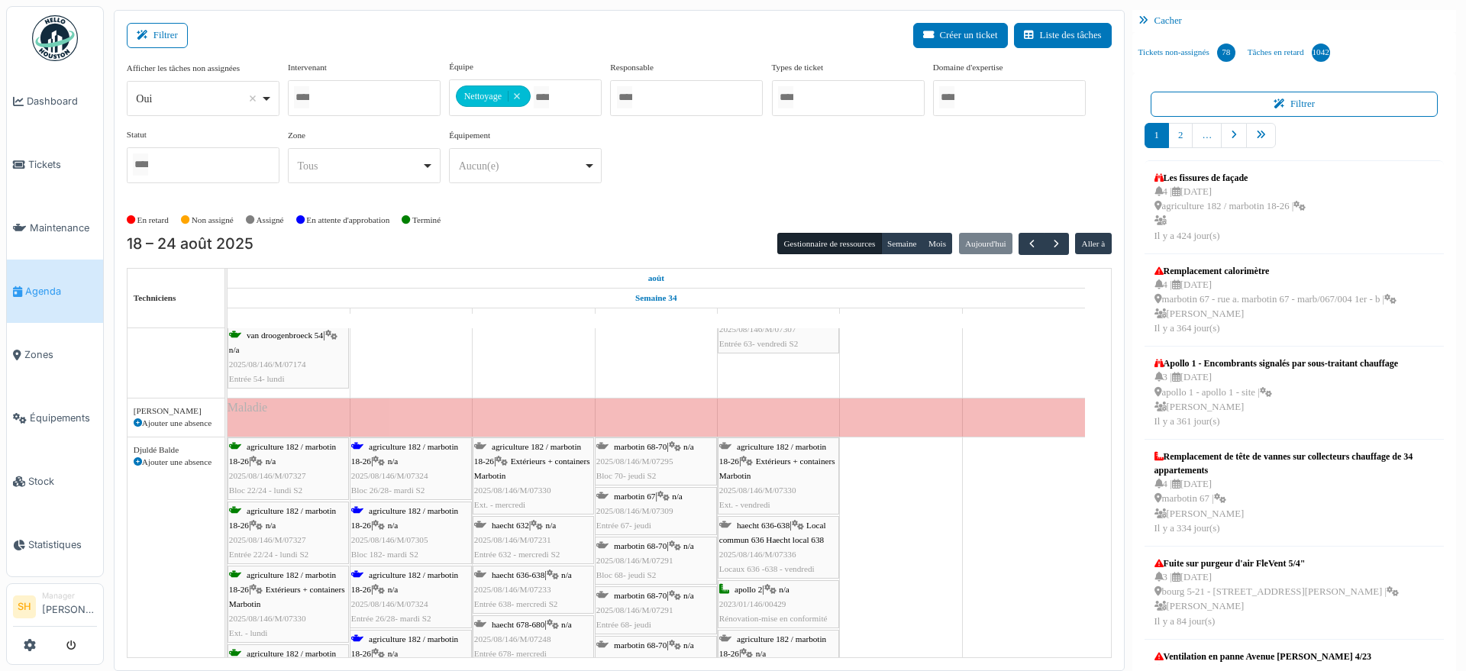
scroll to position [1050, 0]
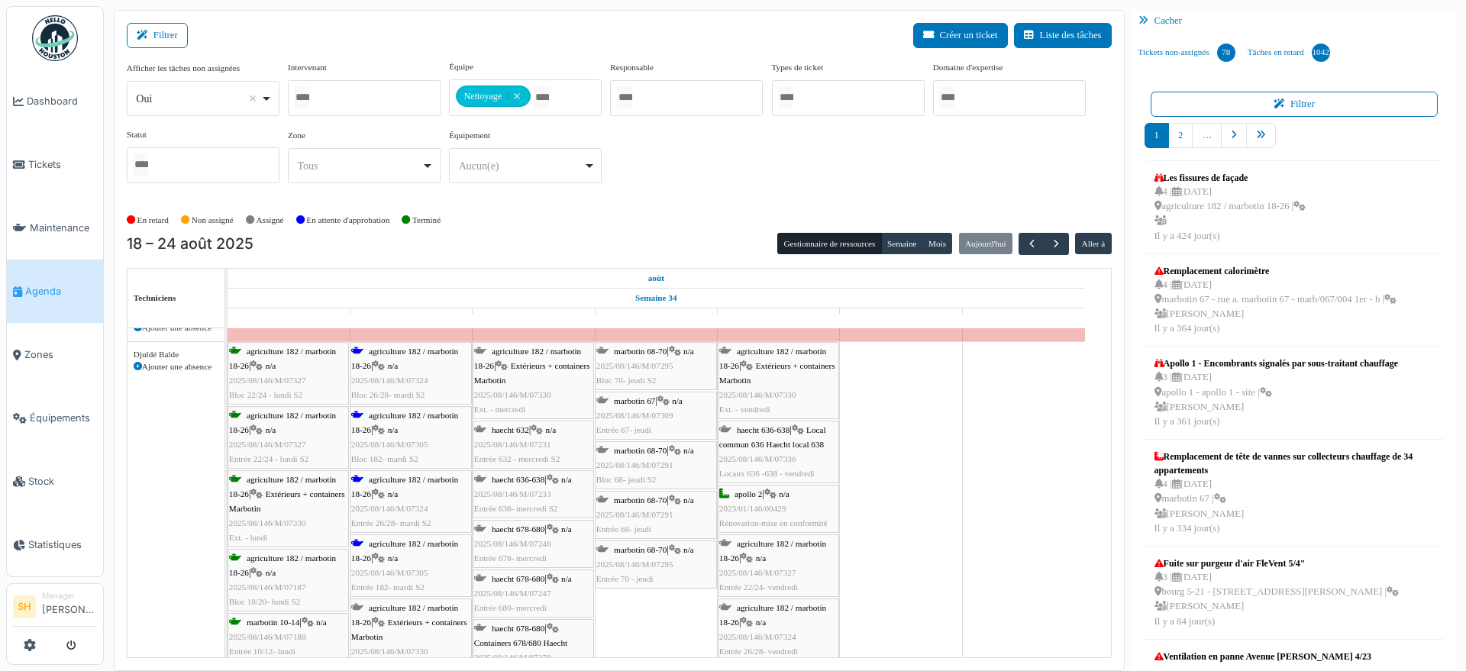
click at [393, 483] on span "agriculture 182 / marbotin 18-26" at bounding box center [404, 487] width 107 height 24
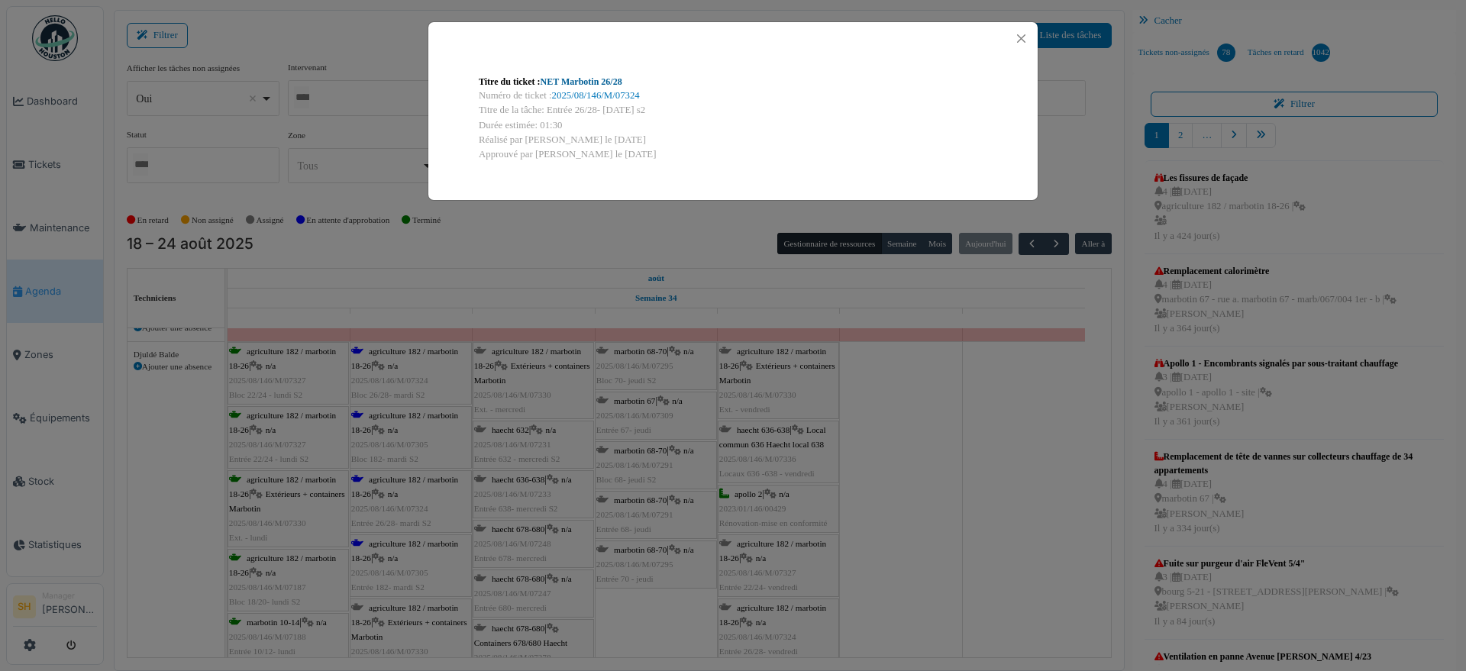
click at [586, 82] on link "NET Marbotin 26/28" at bounding box center [582, 81] width 82 height 11
click at [958, 506] on div "Titre du ticket : NET Marbotin 26/28 Numéro de ticket : 2025/08/146/M/07324 Tit…" at bounding box center [733, 335] width 1466 height 671
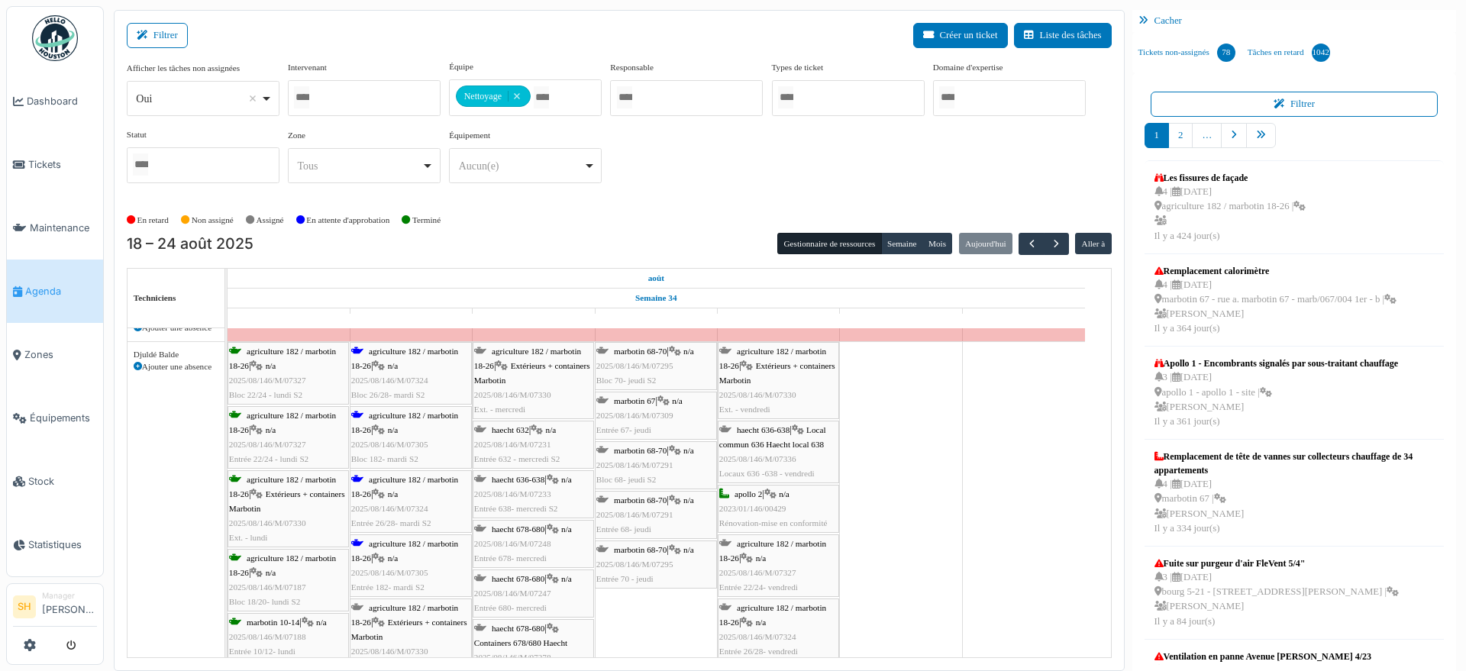
click at [391, 543] on span "agriculture 182 / marbotin 18-26" at bounding box center [404, 551] width 107 height 24
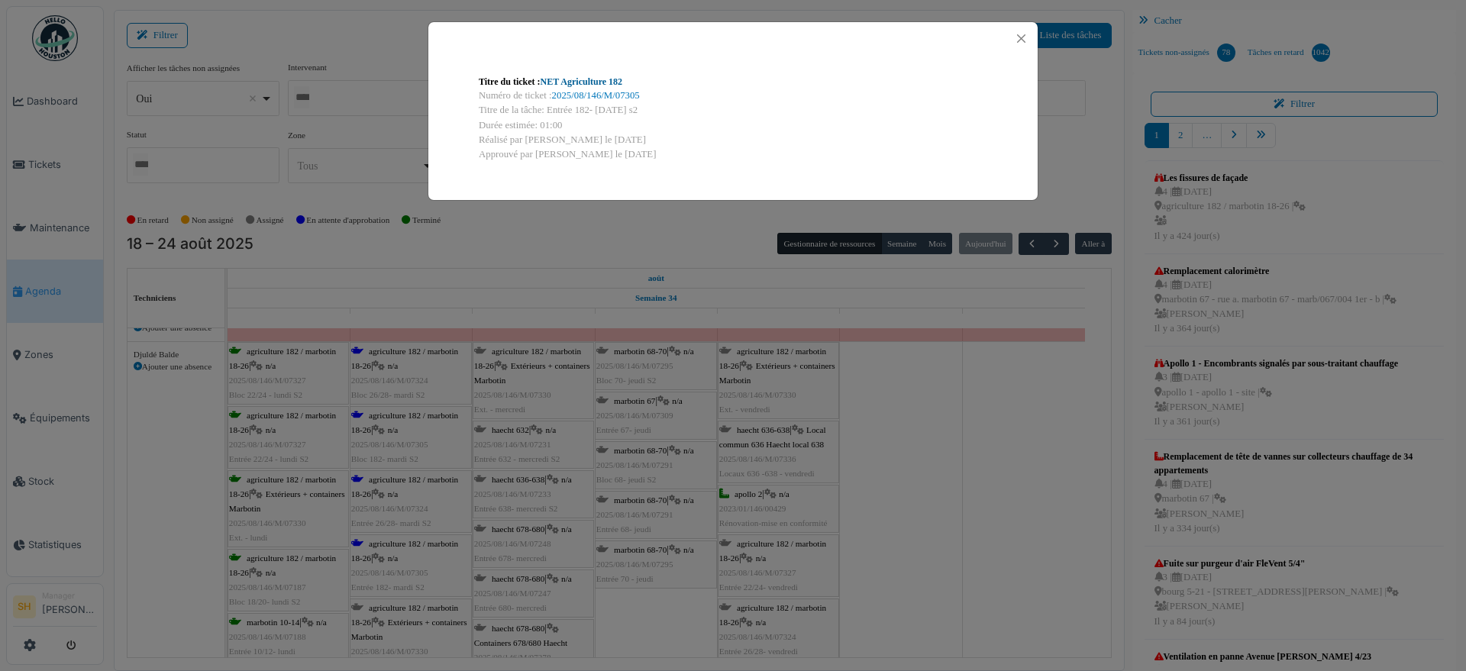
click at [600, 79] on link "NET Agriculture 182" at bounding box center [582, 81] width 82 height 11
drag, startPoint x: 1055, startPoint y: 491, endPoint x: 1009, endPoint y: 491, distance: 45.8
click at [1048, 491] on div "Titre du ticket : NET Agriculture 182 Numéro de ticket : 2025/08/146/M/07305 Ti…" at bounding box center [733, 335] width 1466 height 671
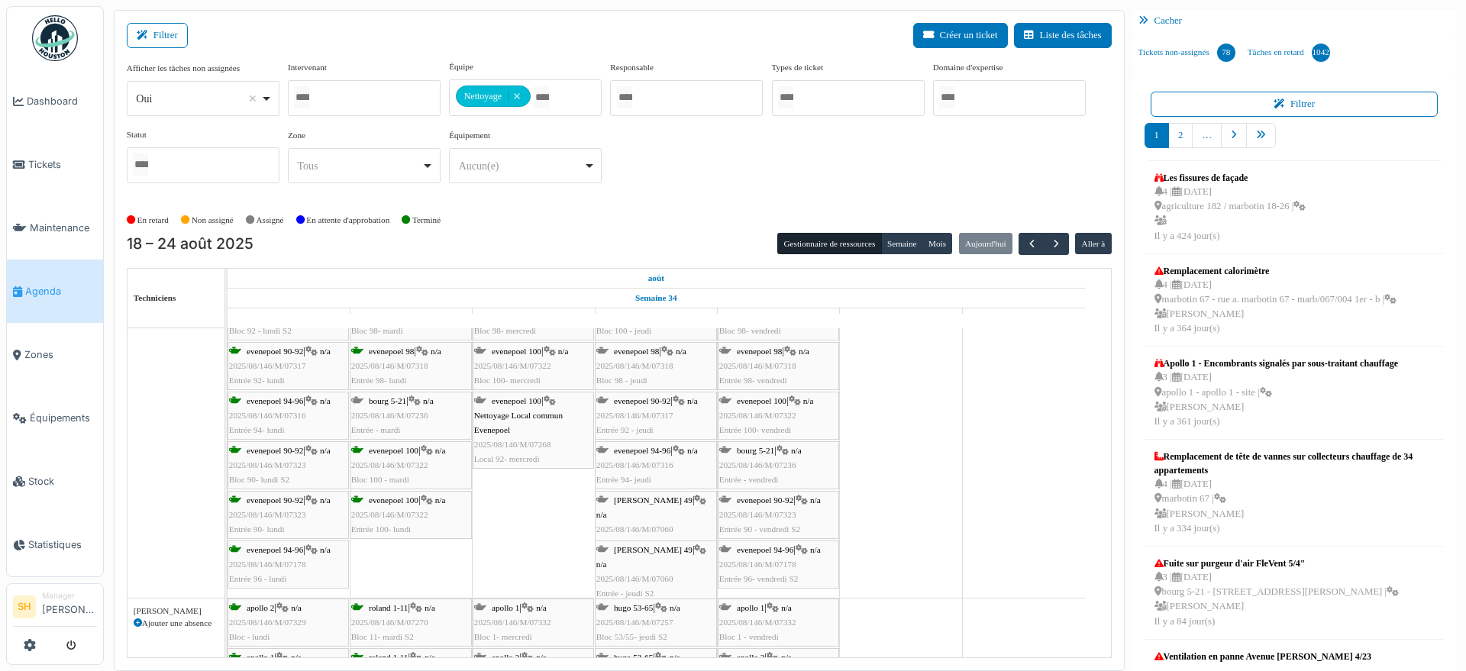
scroll to position [0, 0]
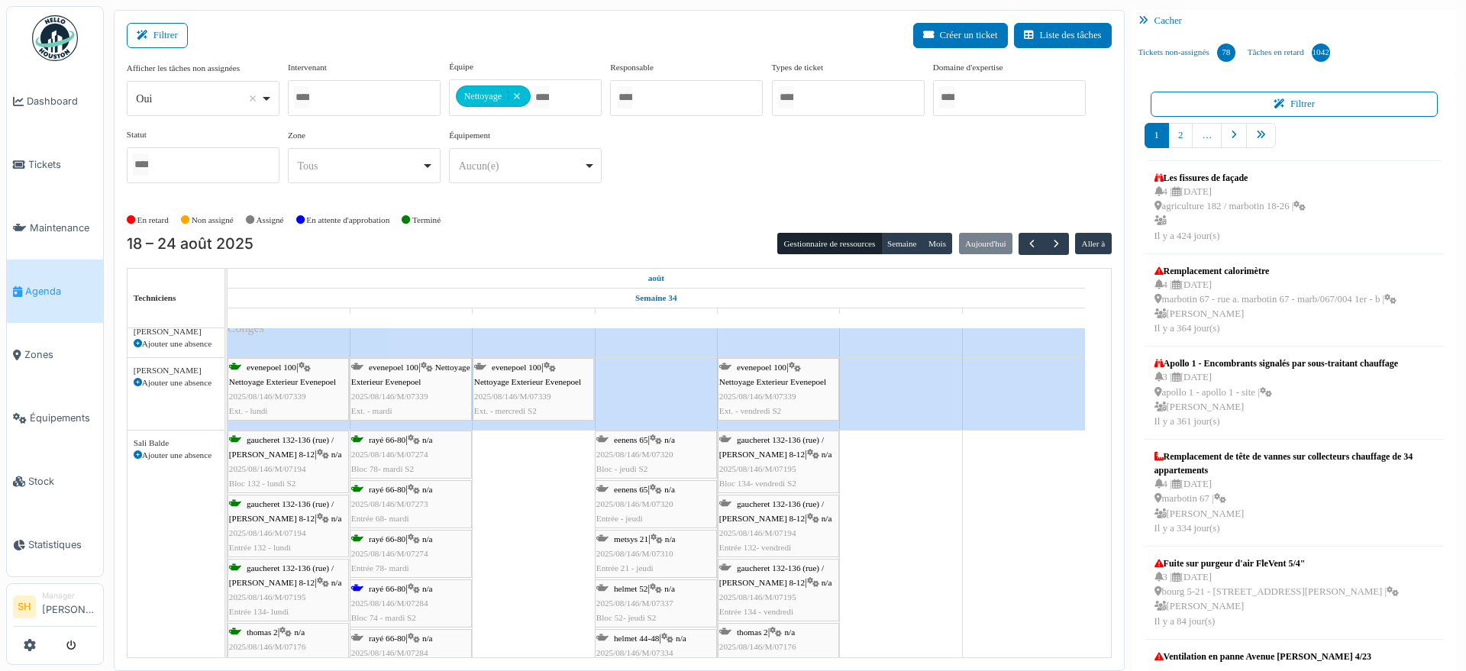
click at [405, 589] on span "rayé 66-80" at bounding box center [387, 588] width 37 height 9
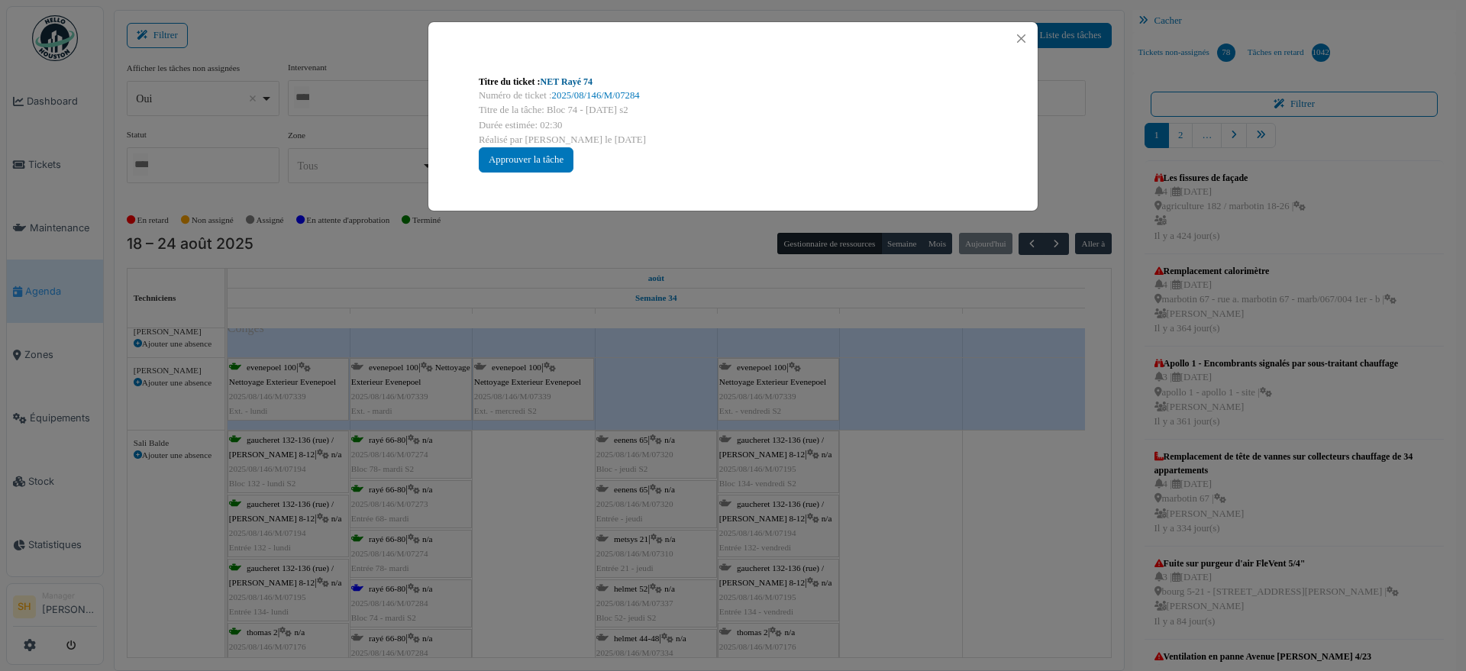
click at [556, 86] on link "NET Rayé 74" at bounding box center [567, 81] width 52 height 11
click at [527, 513] on div "Titre du ticket : NET Rayé 74 Numéro de ticket : 2025/08/146/M/07284 Titre de l…" at bounding box center [733, 335] width 1466 height 671
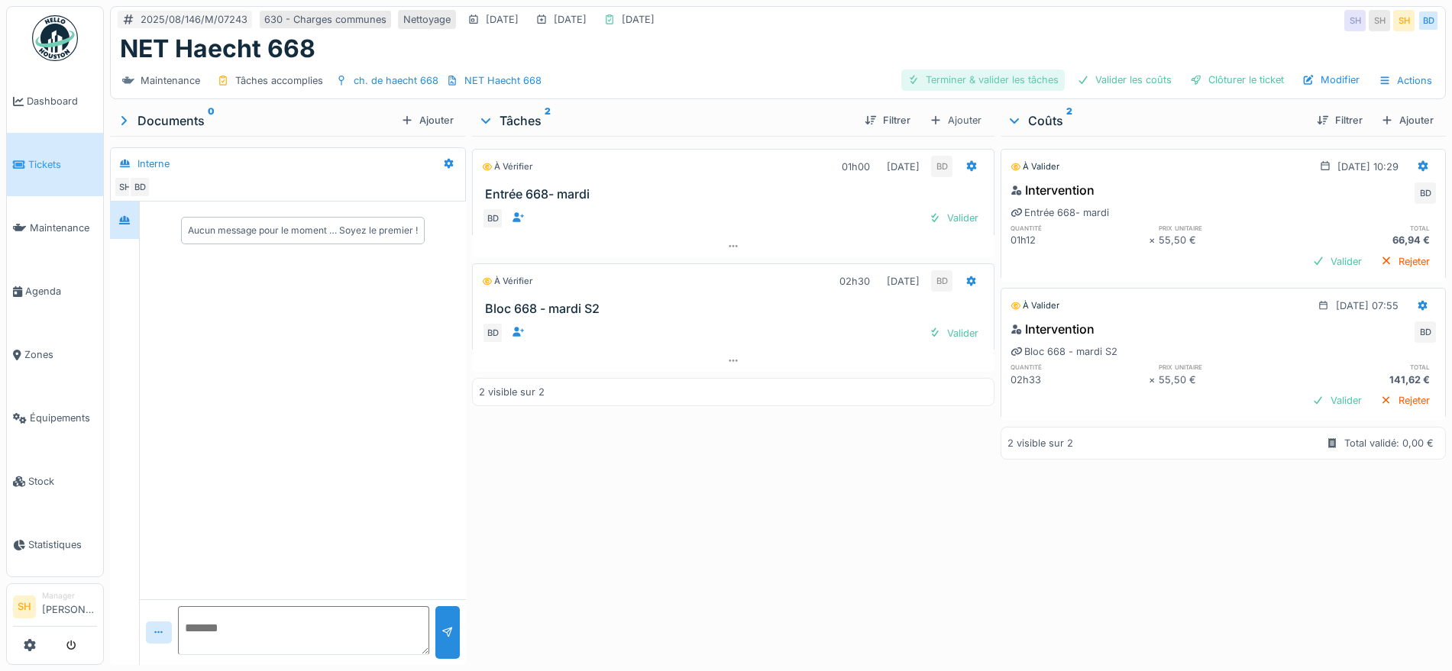
click at [985, 73] on div "Terminer & valider les tâches" at bounding box center [982, 79] width 163 height 21
click at [1110, 80] on div "Valider les coûts" at bounding box center [1124, 79] width 107 height 21
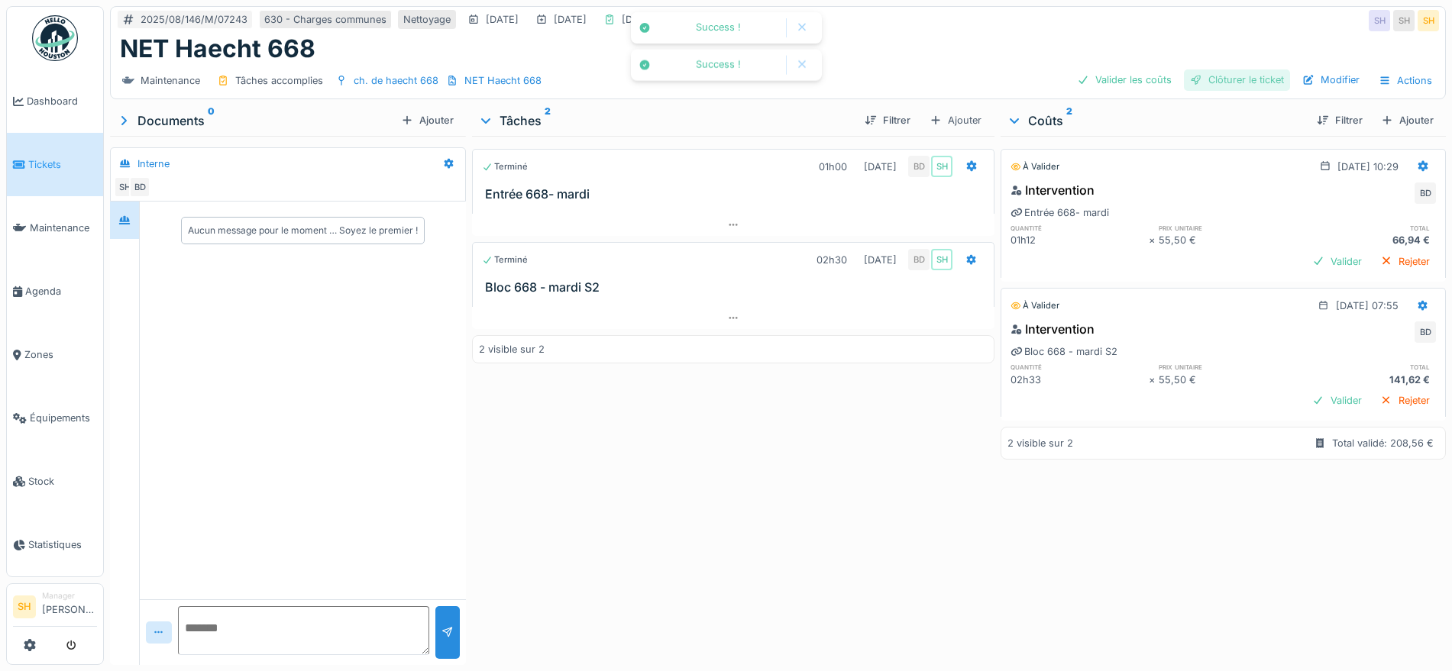
click at [1210, 80] on div "Clôturer le ticket" at bounding box center [1237, 79] width 106 height 21
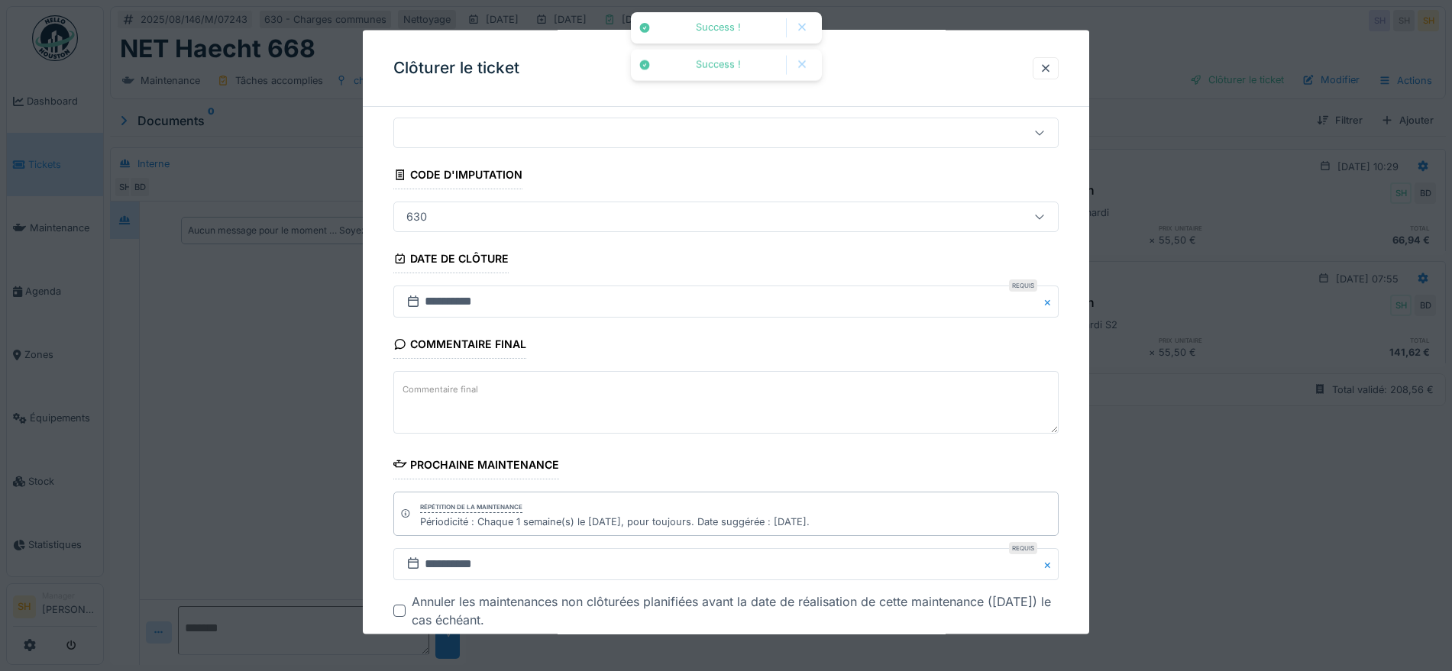
scroll to position [131, 0]
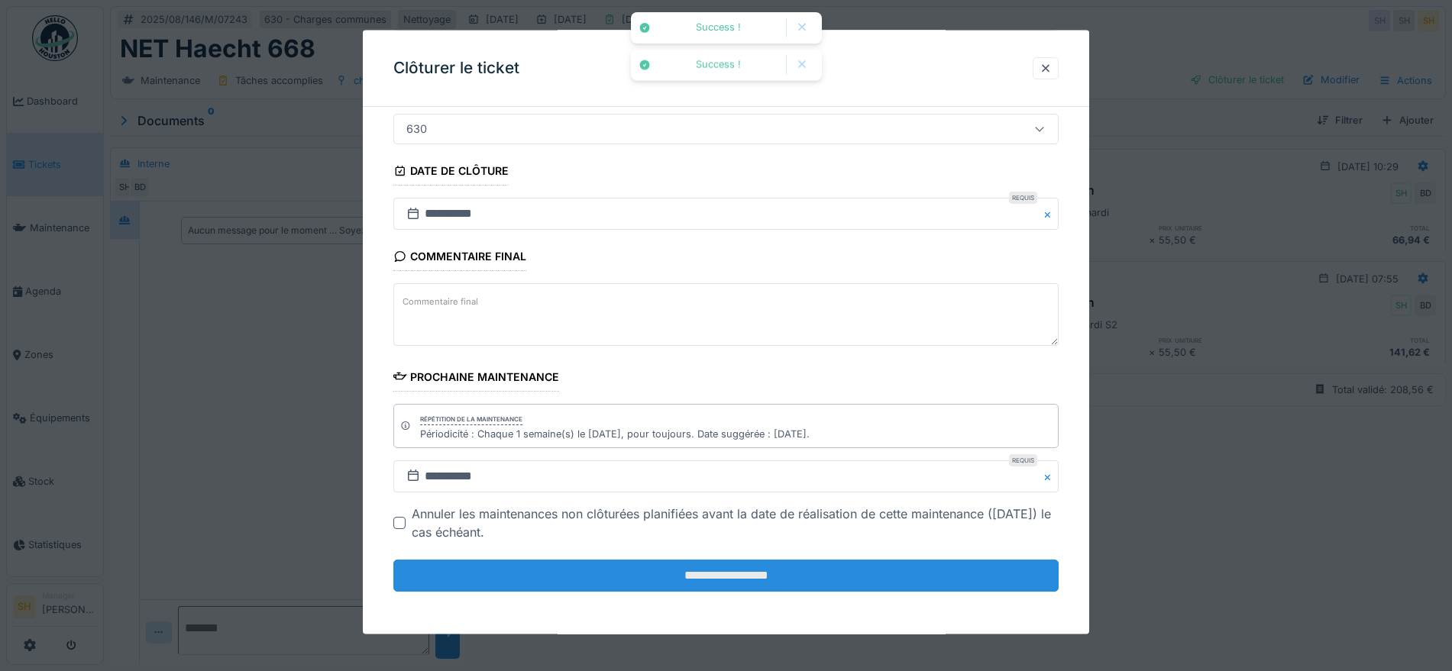
click at [790, 583] on input "**********" at bounding box center [725, 576] width 665 height 32
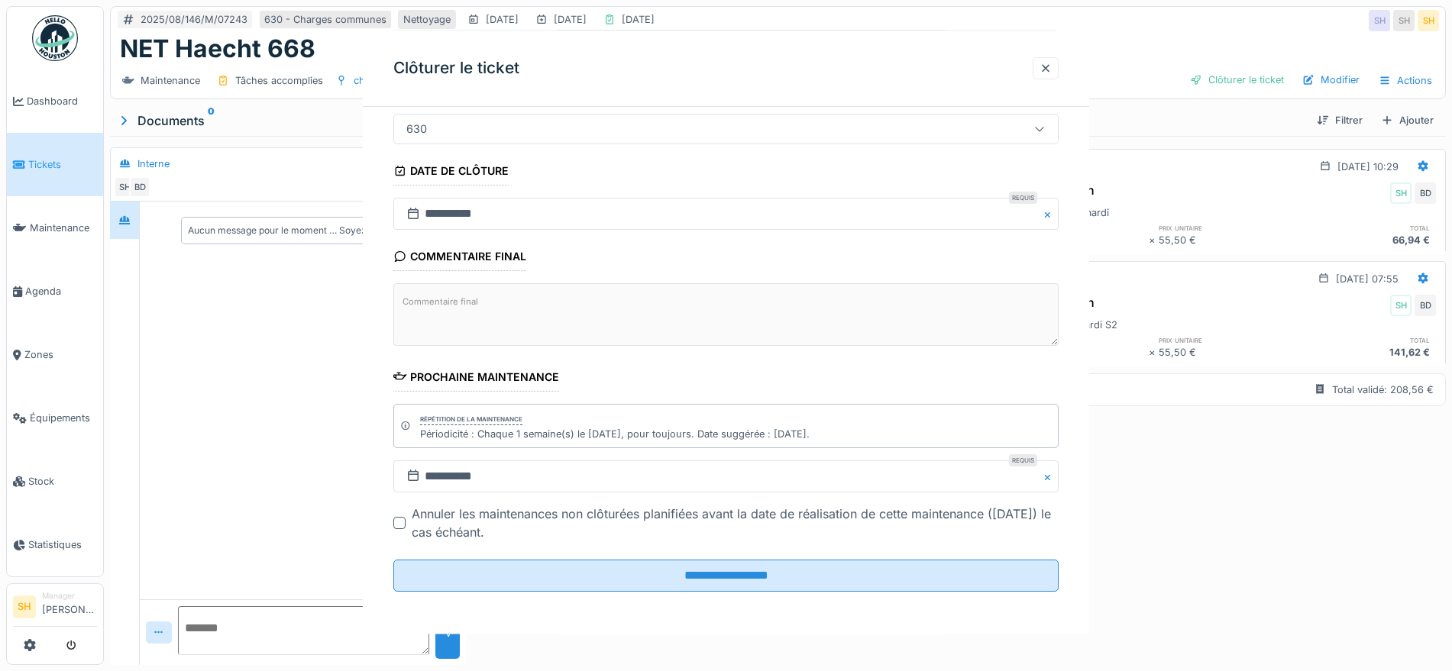
scroll to position [0, 0]
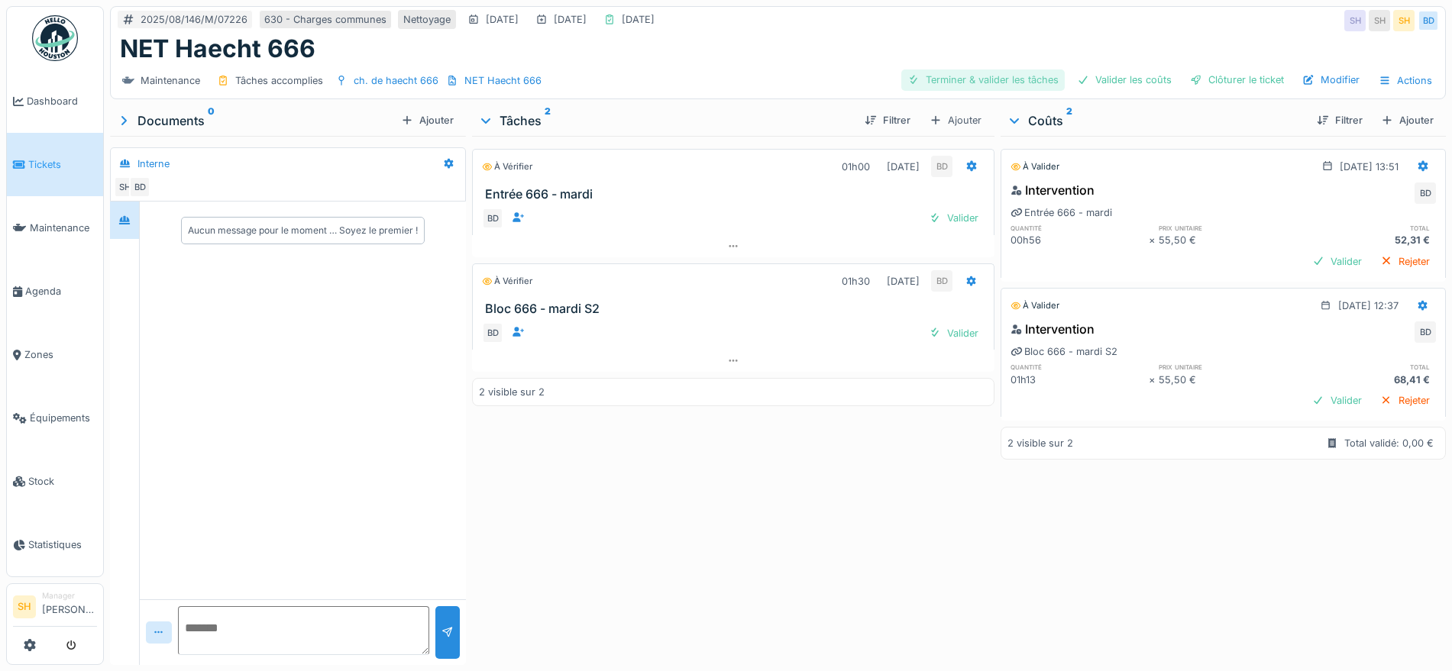
click at [1018, 76] on div "Terminer & valider les tâches" at bounding box center [982, 79] width 163 height 21
drag, startPoint x: 1096, startPoint y: 77, endPoint x: 1139, endPoint y: 79, distance: 43.6
click at [1097, 77] on div "Valider les coûts" at bounding box center [1124, 79] width 107 height 21
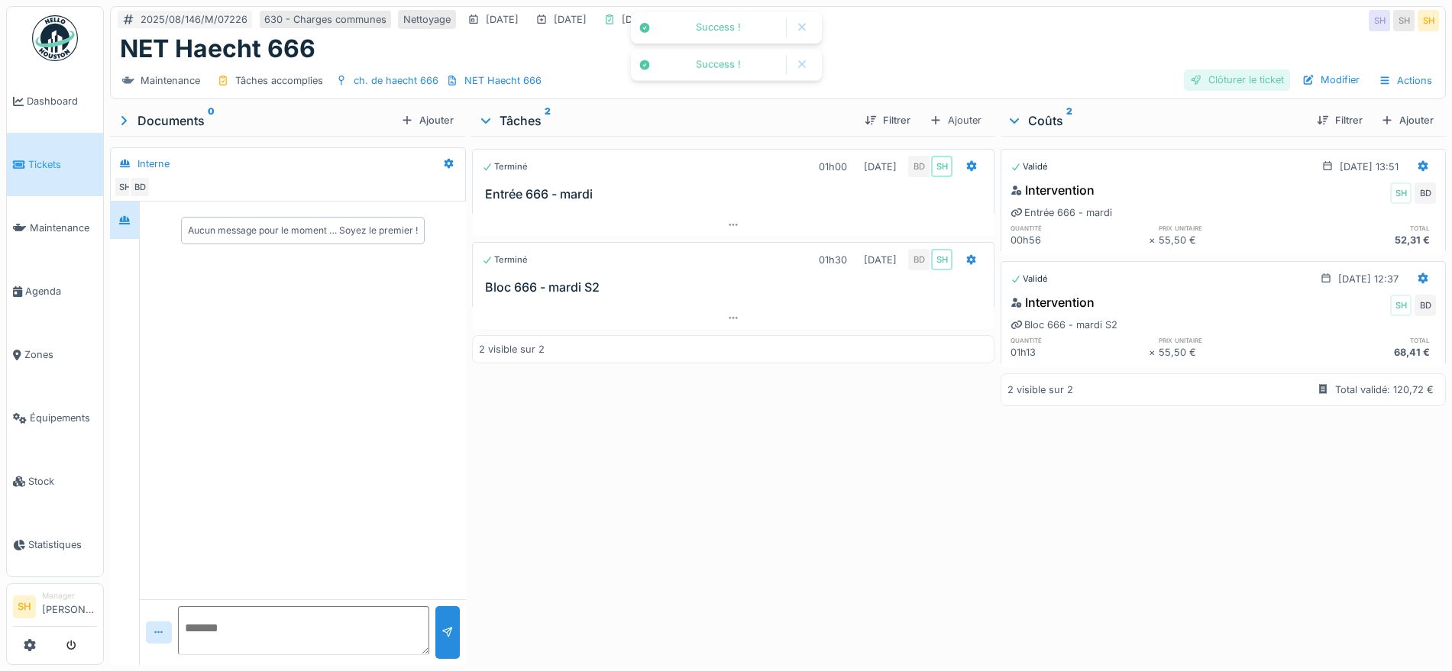
click at [1197, 79] on div "Clôturer le ticket" at bounding box center [1237, 79] width 106 height 21
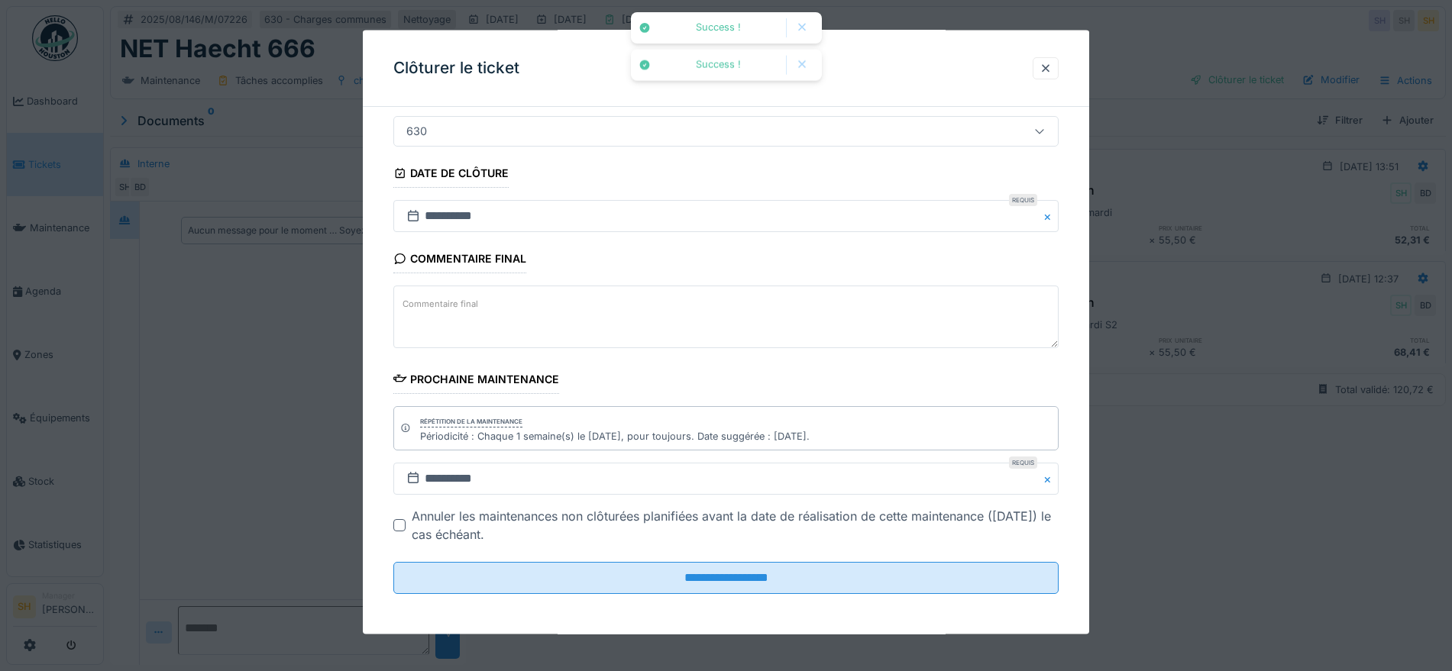
scroll to position [131, 0]
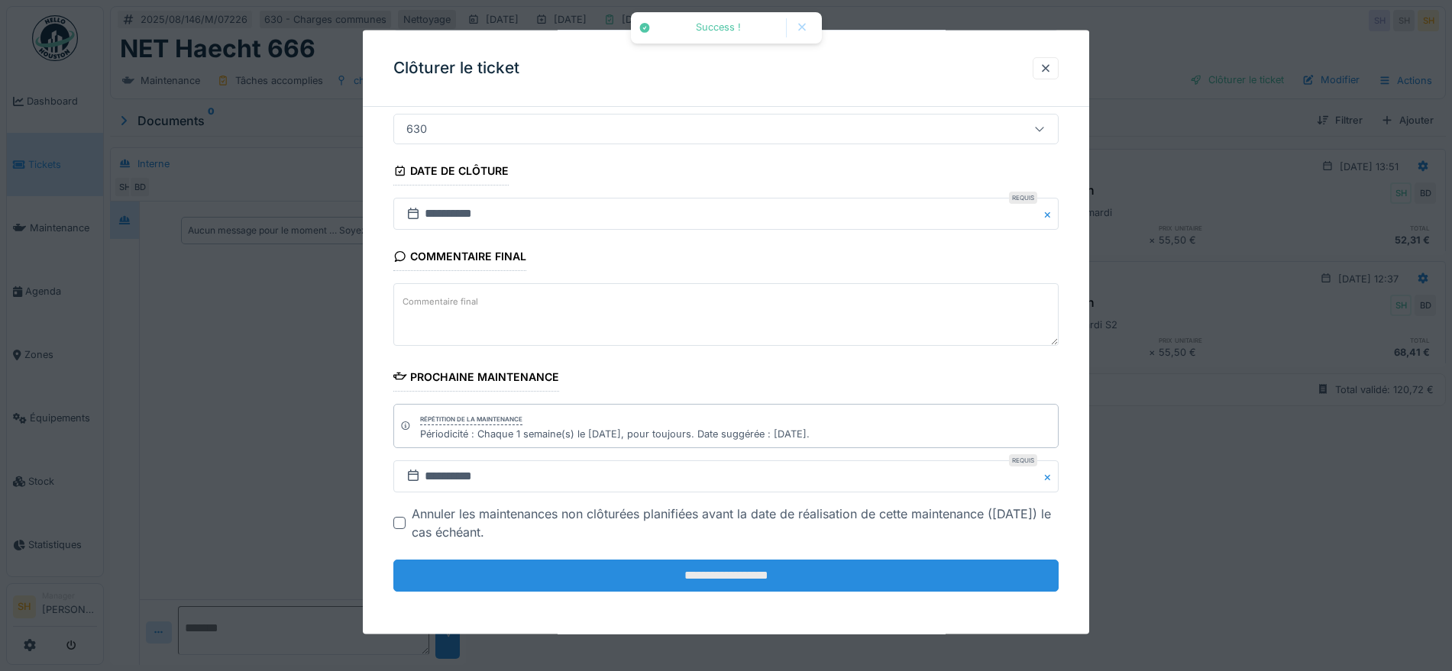
click at [728, 567] on input "**********" at bounding box center [725, 576] width 665 height 32
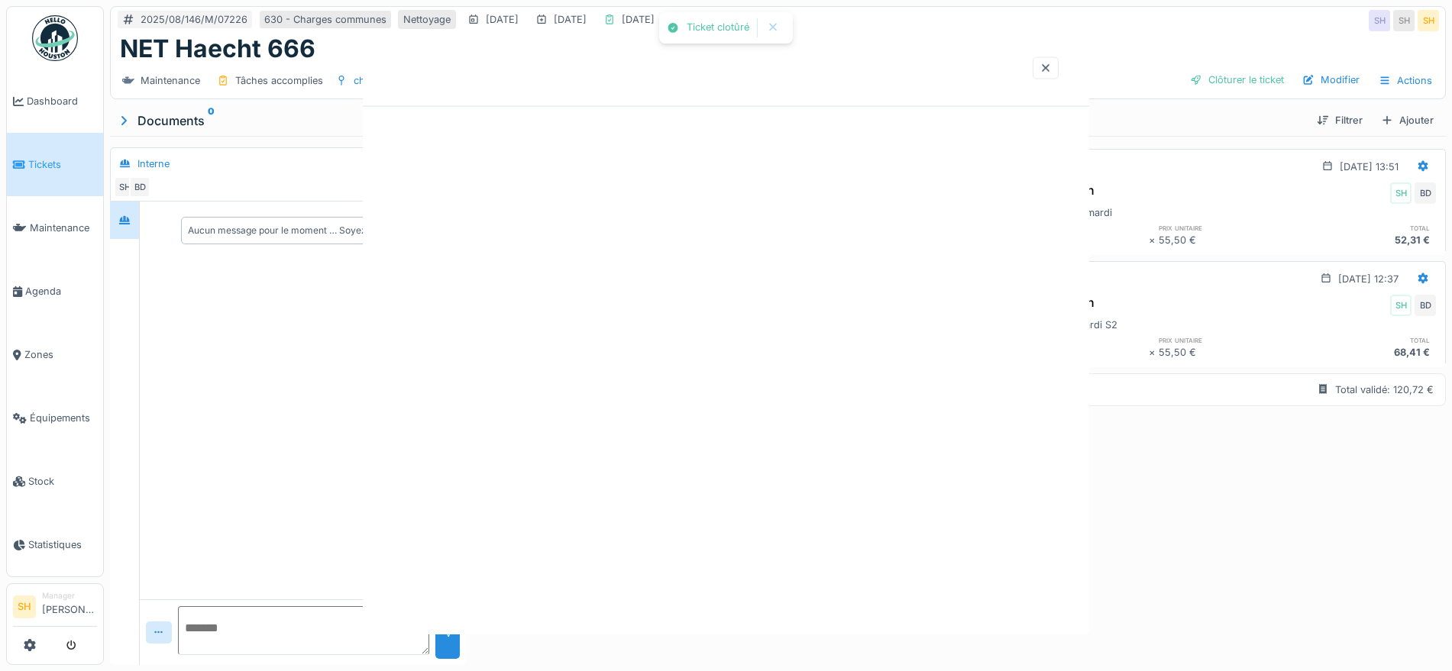
scroll to position [0, 0]
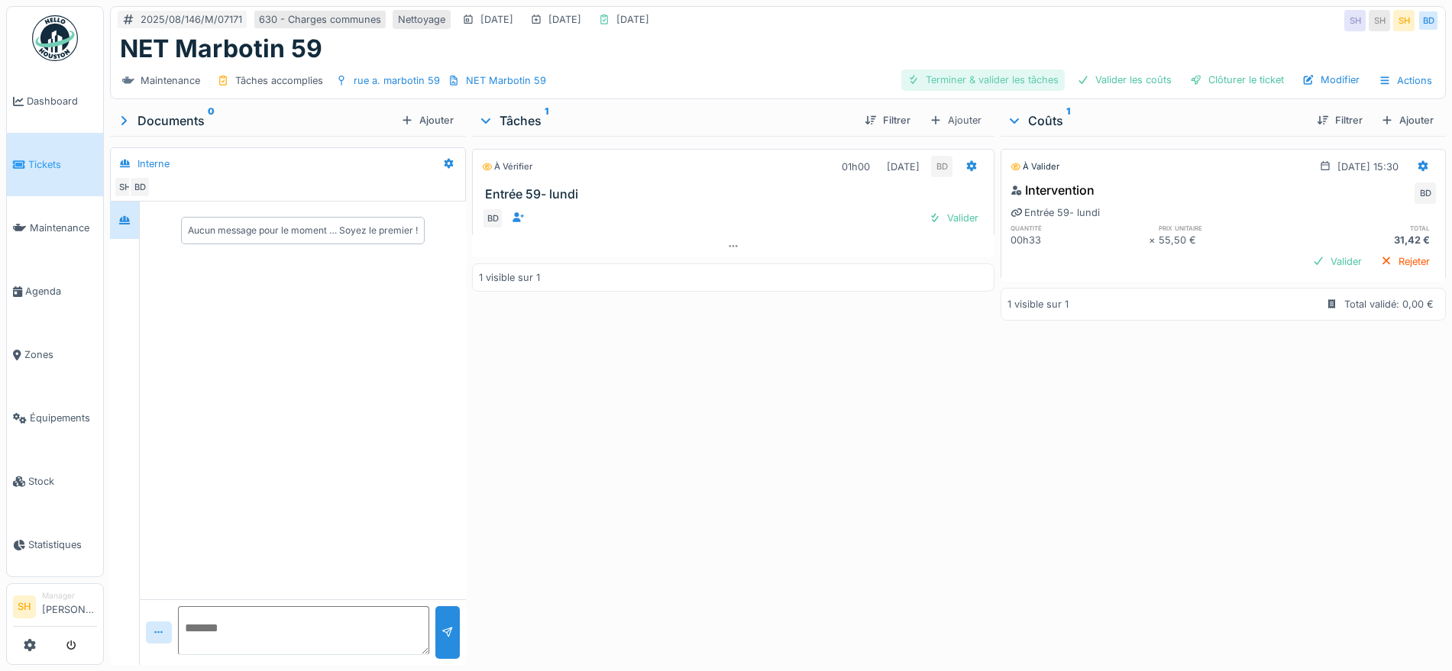
click at [923, 74] on div "Terminer & valider les tâches" at bounding box center [982, 79] width 163 height 21
click at [1118, 74] on div "Valider les coûts" at bounding box center [1124, 79] width 107 height 21
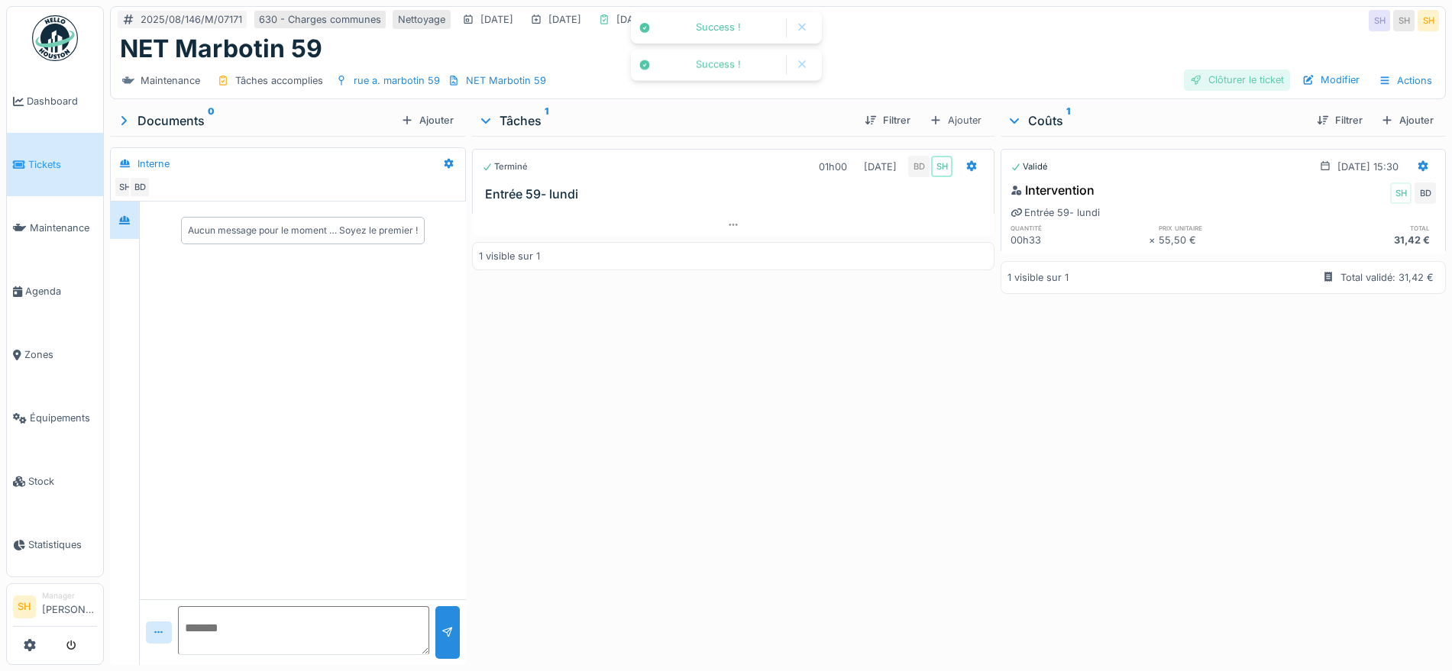
click at [1246, 75] on div "Clôturer le ticket" at bounding box center [1237, 79] width 106 height 21
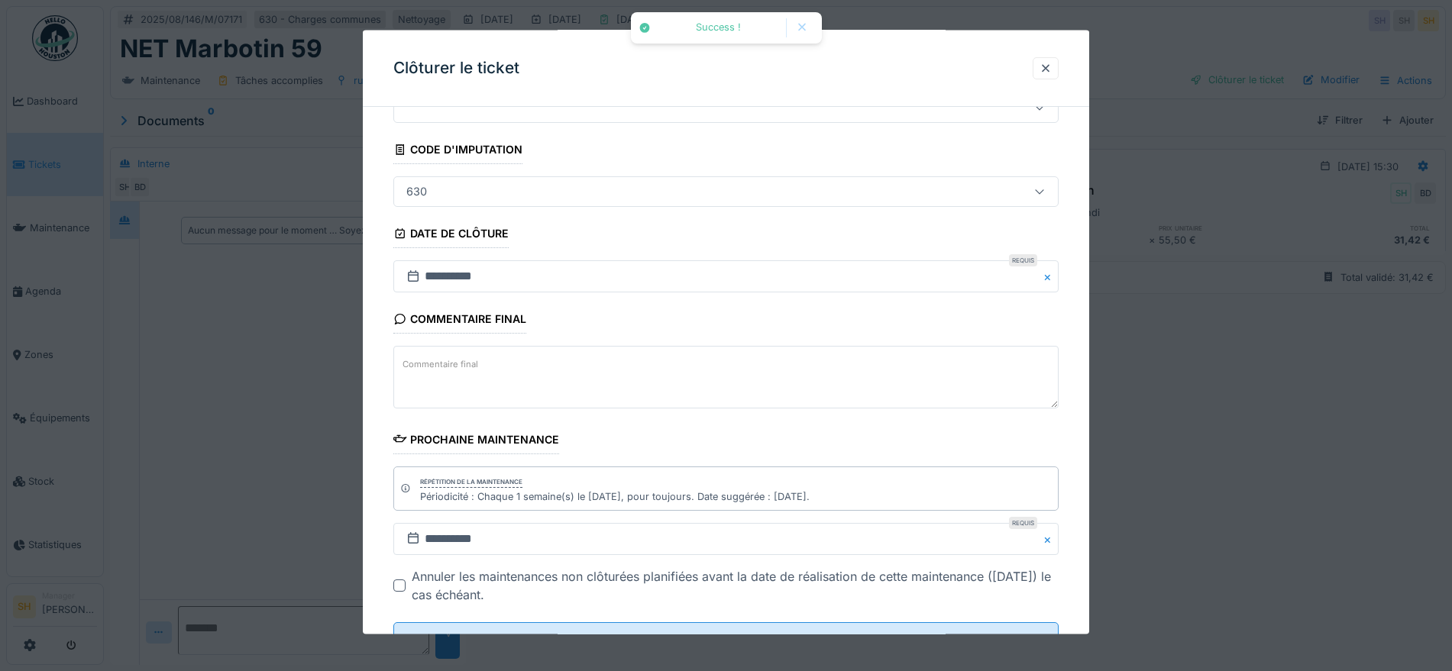
scroll to position [131, 0]
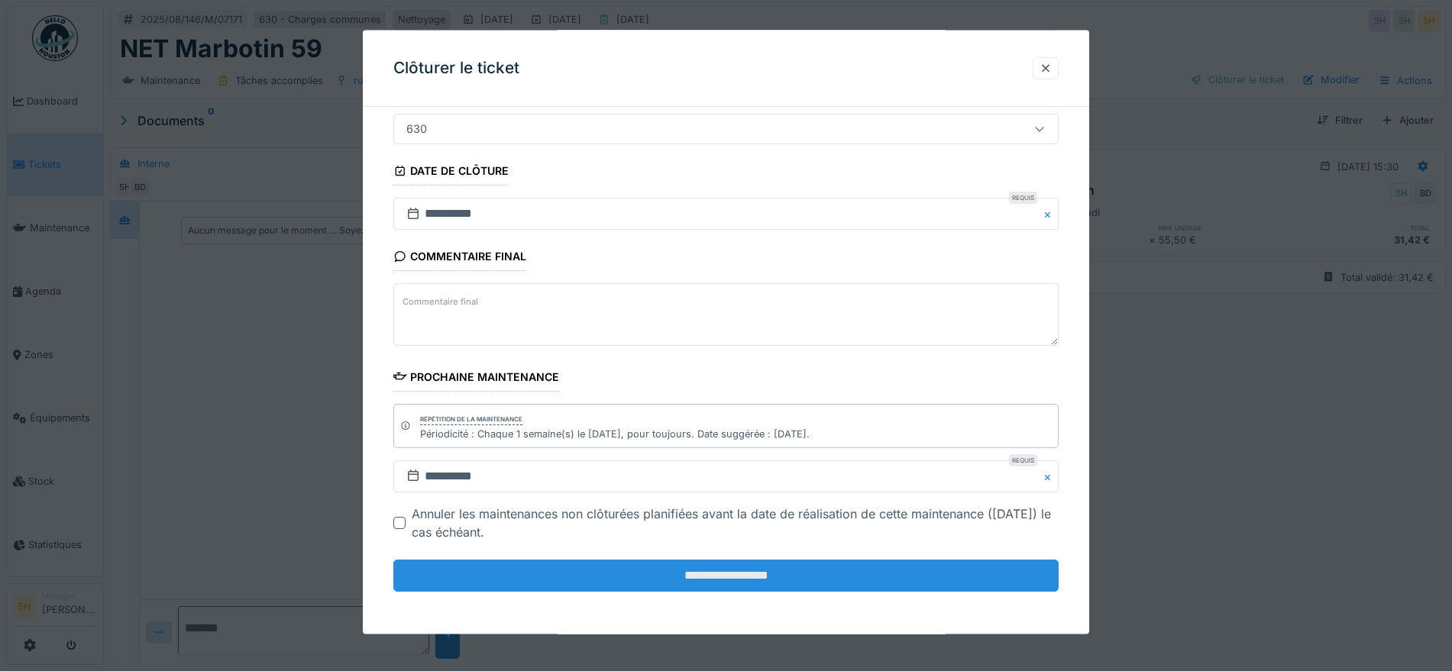
click at [688, 573] on input "**********" at bounding box center [725, 576] width 665 height 32
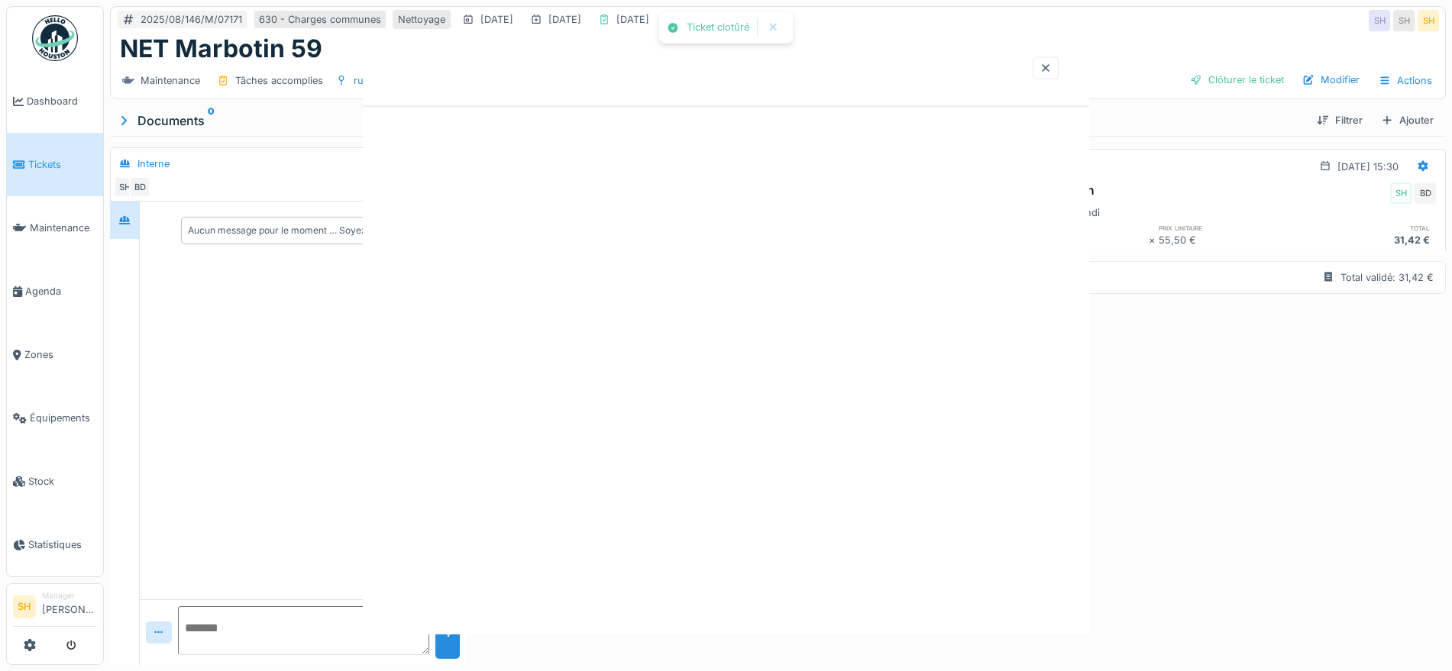
scroll to position [0, 0]
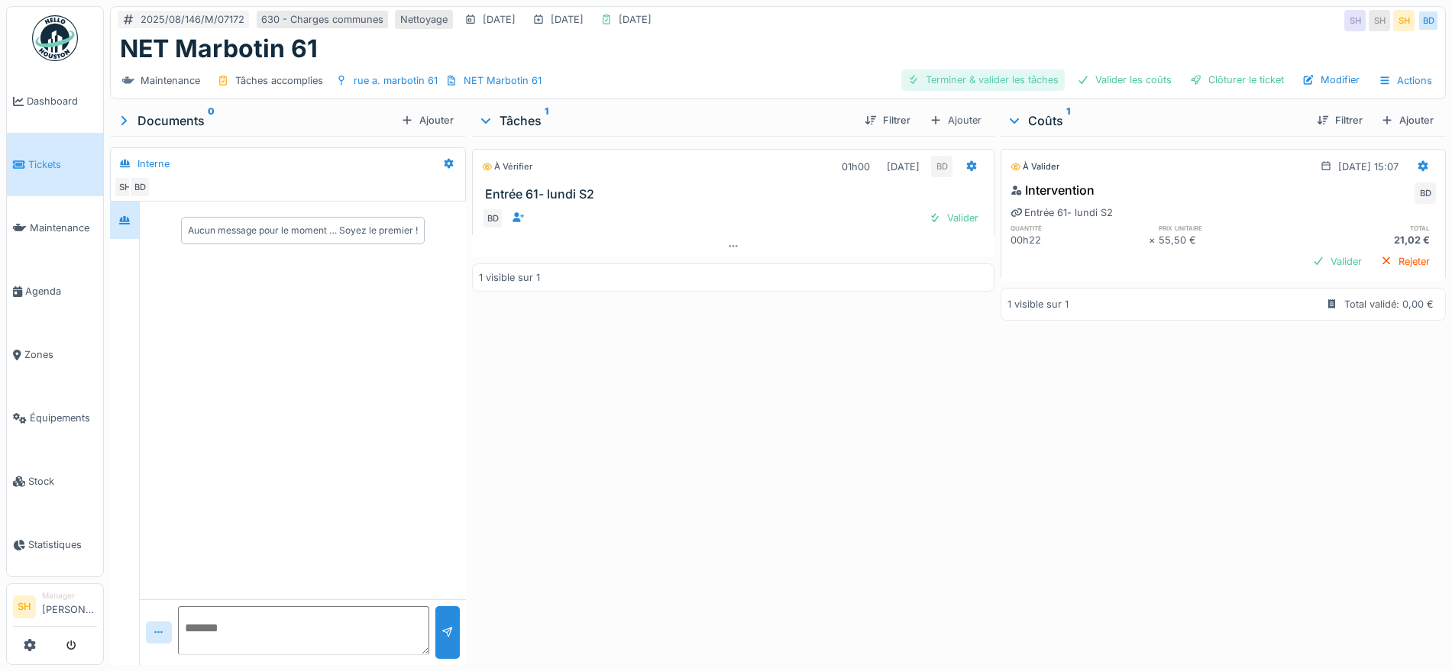
drag, startPoint x: 987, startPoint y: 82, endPoint x: 1044, endPoint y: 82, distance: 56.5
click at [989, 82] on div "Terminer & valider les tâches" at bounding box center [982, 79] width 163 height 21
click at [1144, 77] on div "Valider les coûts" at bounding box center [1124, 79] width 107 height 21
drag, startPoint x: 1207, startPoint y: 80, endPoint x: 1054, endPoint y: 102, distance: 154.2
click at [1208, 80] on div "Clôturer le ticket" at bounding box center [1237, 79] width 106 height 21
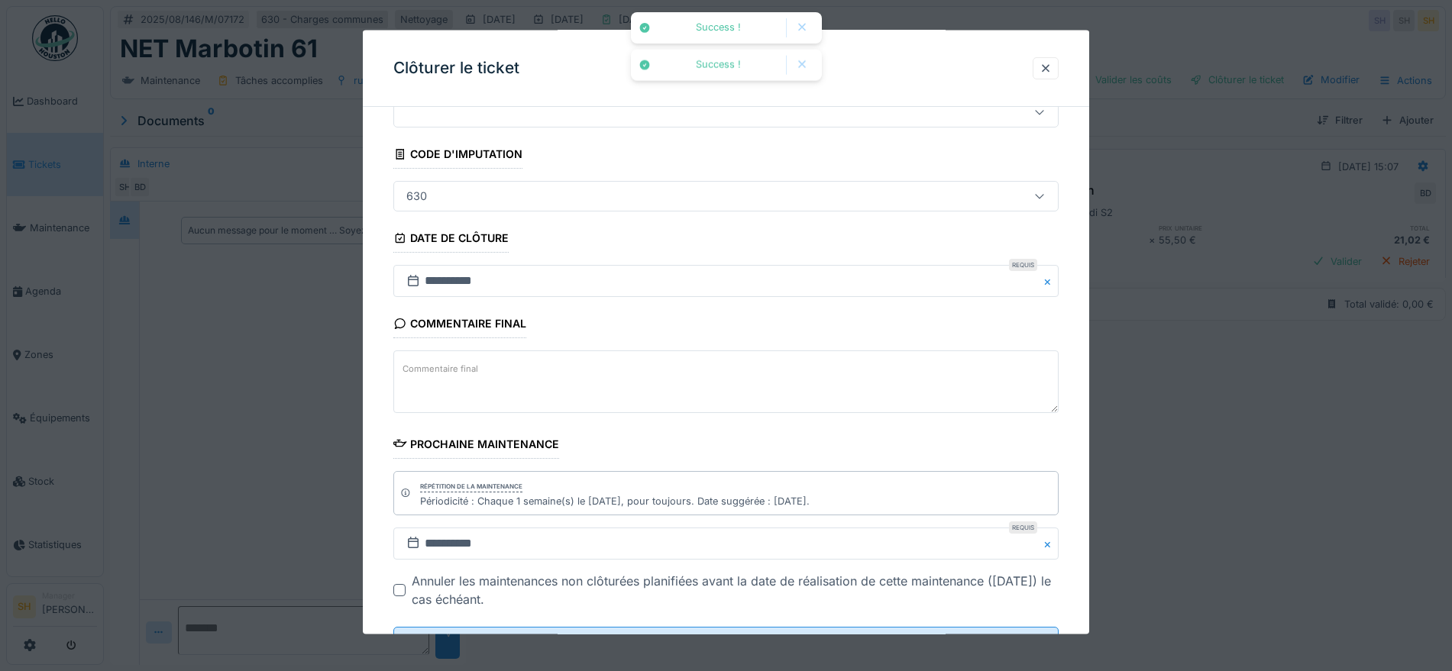
scroll to position [131, 0]
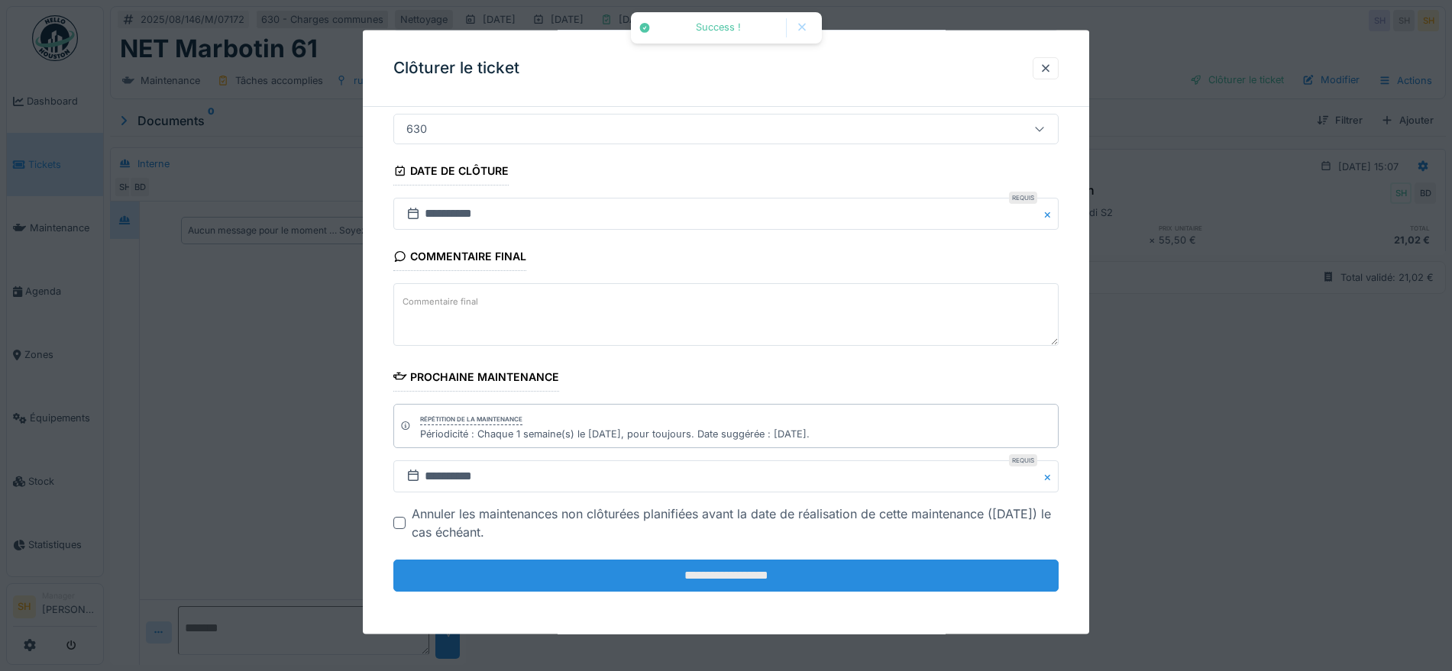
click at [717, 590] on input "**********" at bounding box center [725, 576] width 665 height 32
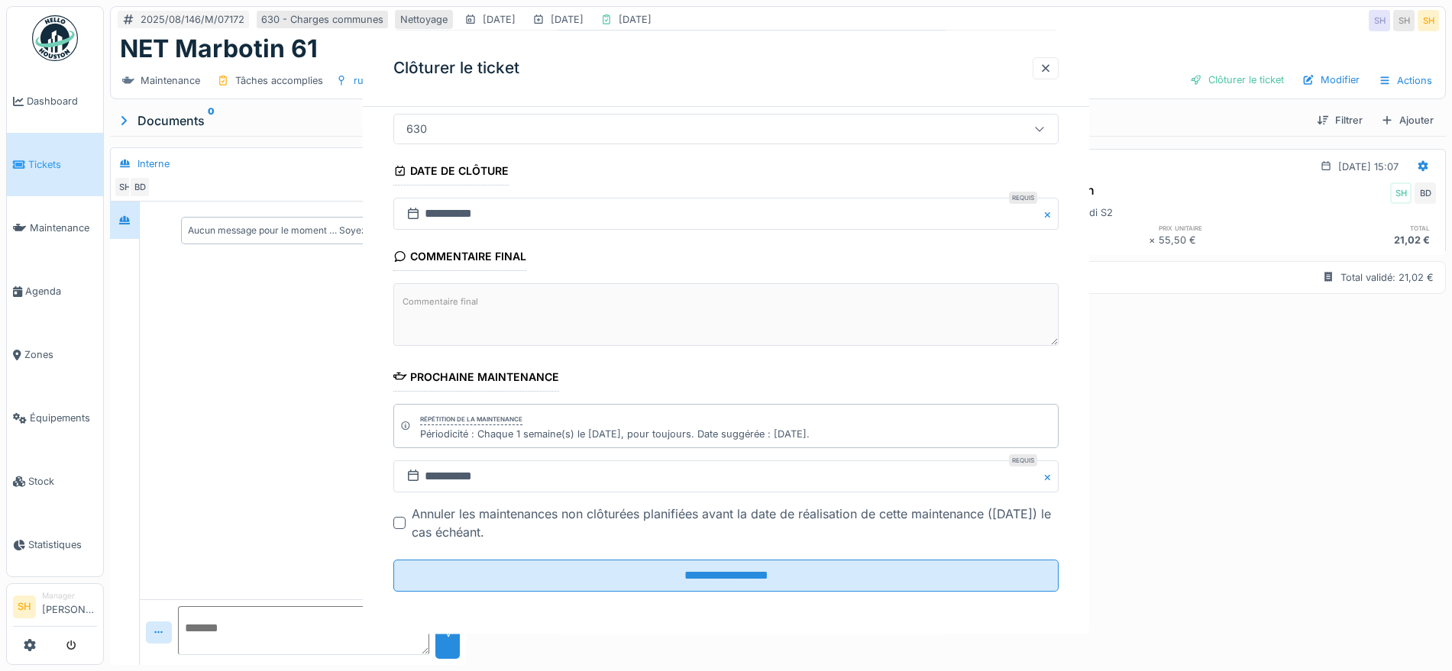
scroll to position [0, 0]
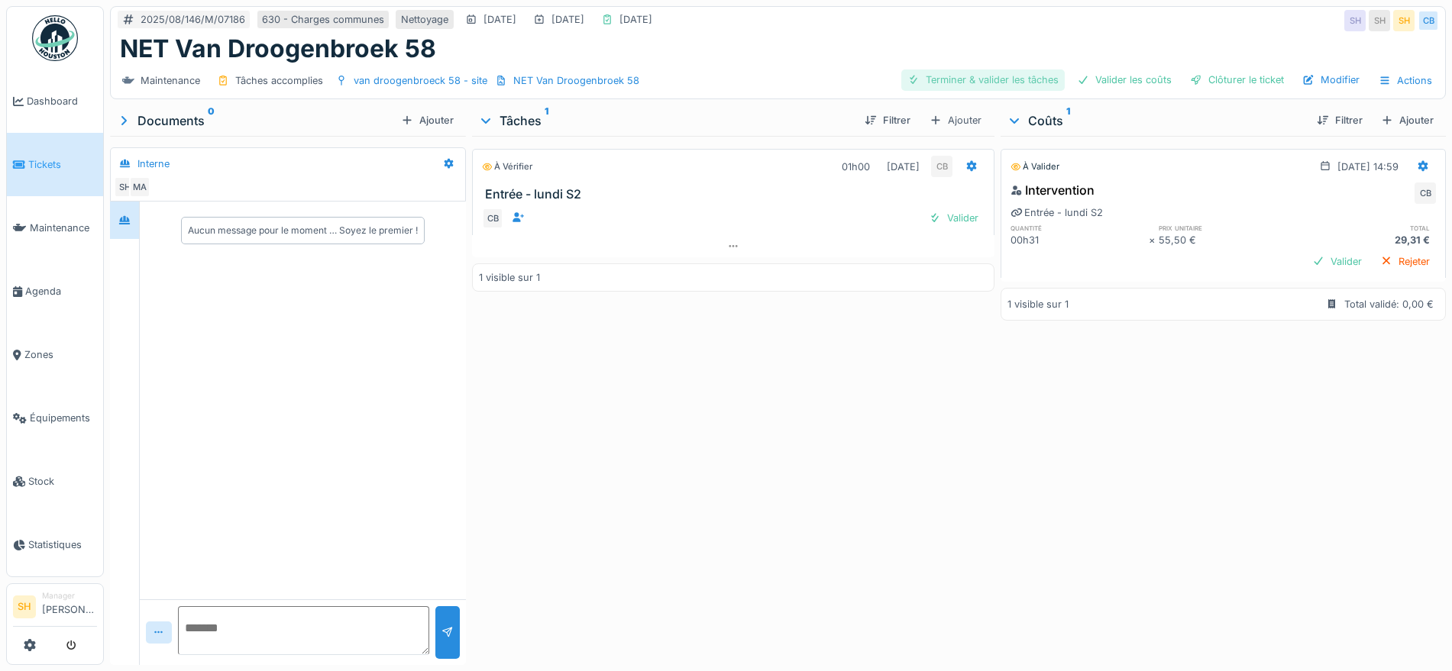
click at [1000, 81] on div "Terminer & valider les tâches" at bounding box center [982, 79] width 163 height 21
click at [1126, 80] on div "Valider les coûts" at bounding box center [1124, 79] width 107 height 21
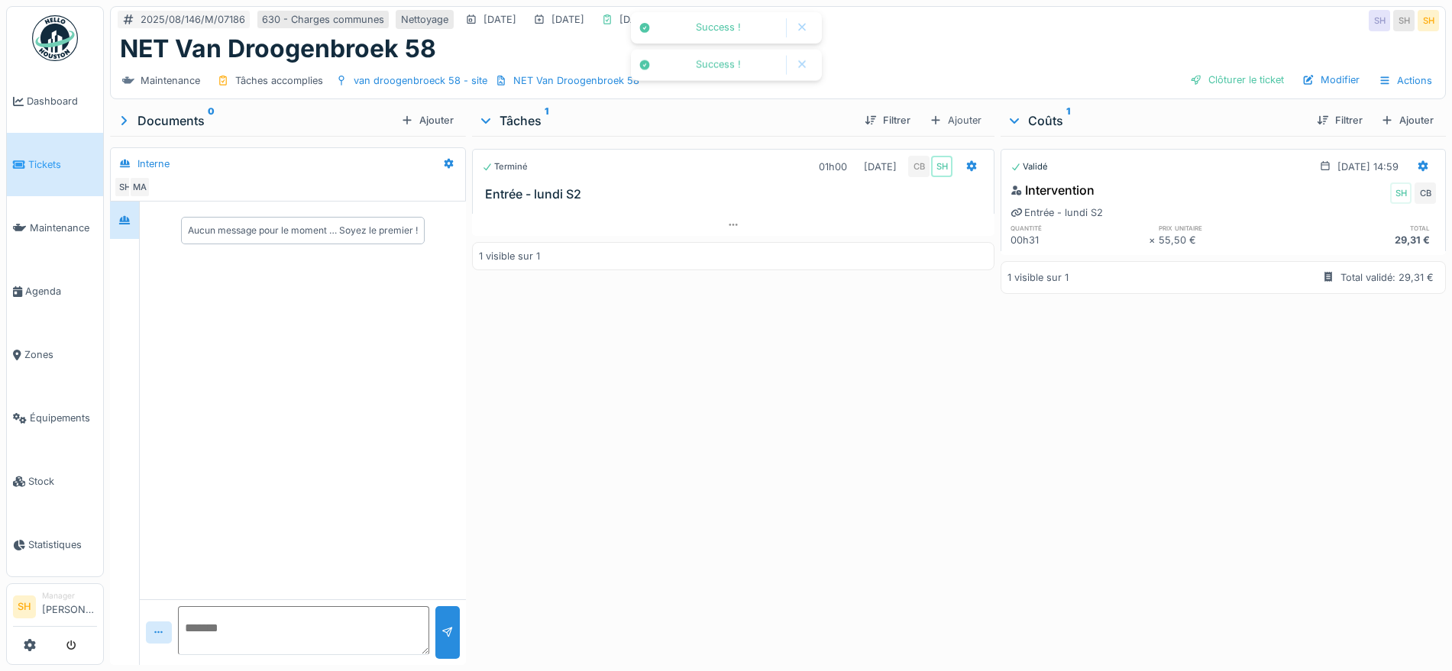
drag, startPoint x: 1207, startPoint y: 71, endPoint x: 1192, endPoint y: 78, distance: 16.1
click at [1208, 71] on div "Clôturer le ticket" at bounding box center [1237, 79] width 106 height 21
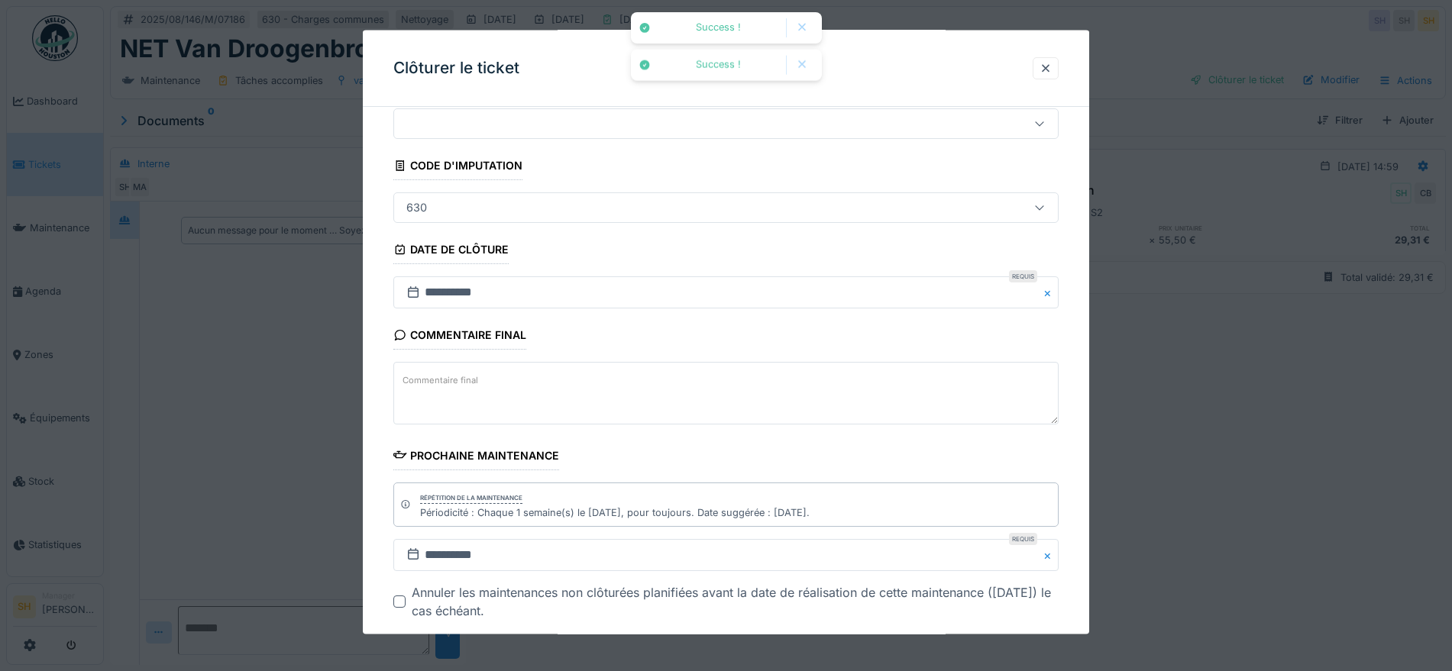
scroll to position [131, 0]
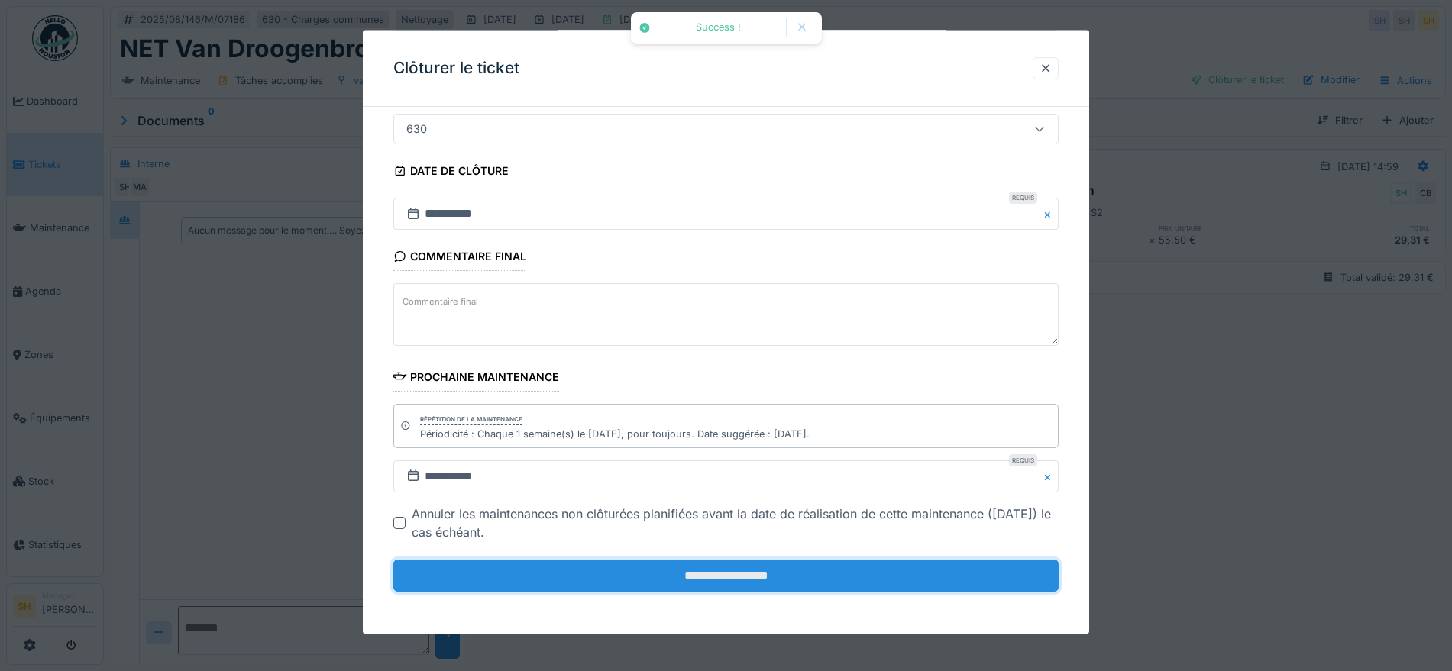
click at [745, 573] on input "**********" at bounding box center [725, 576] width 665 height 32
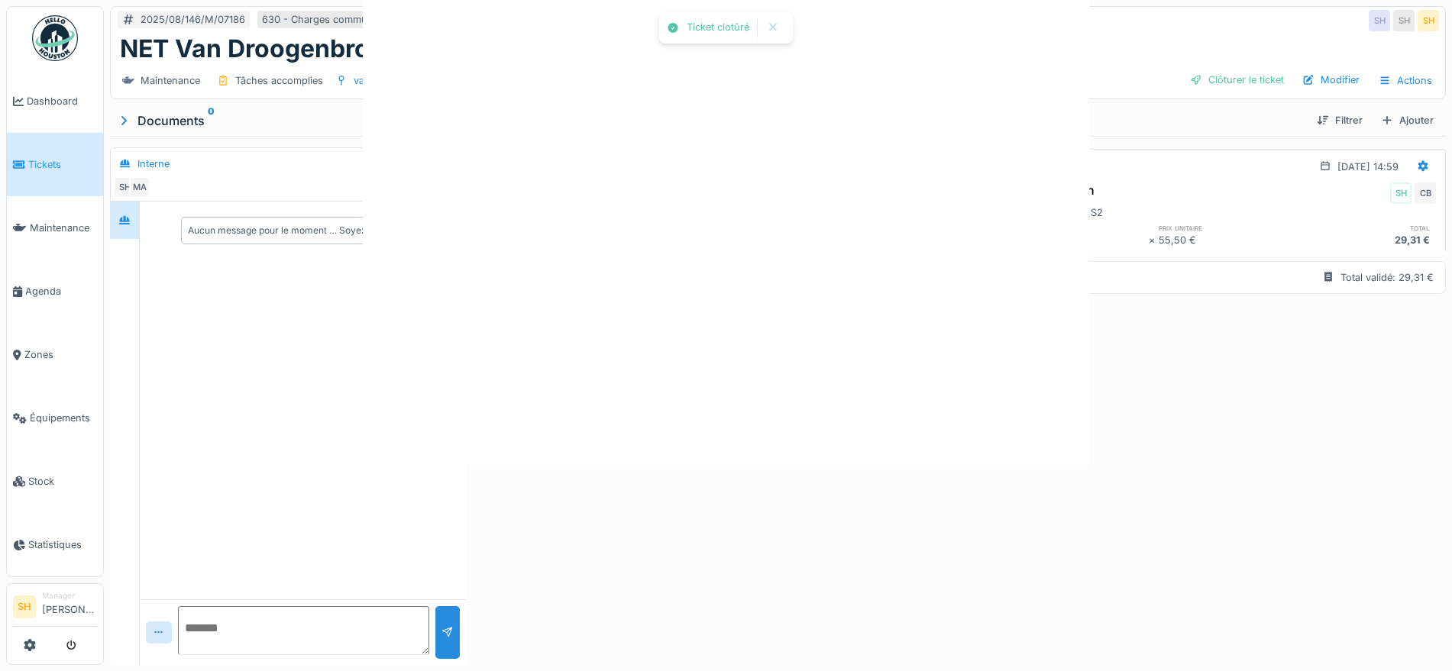
scroll to position [0, 0]
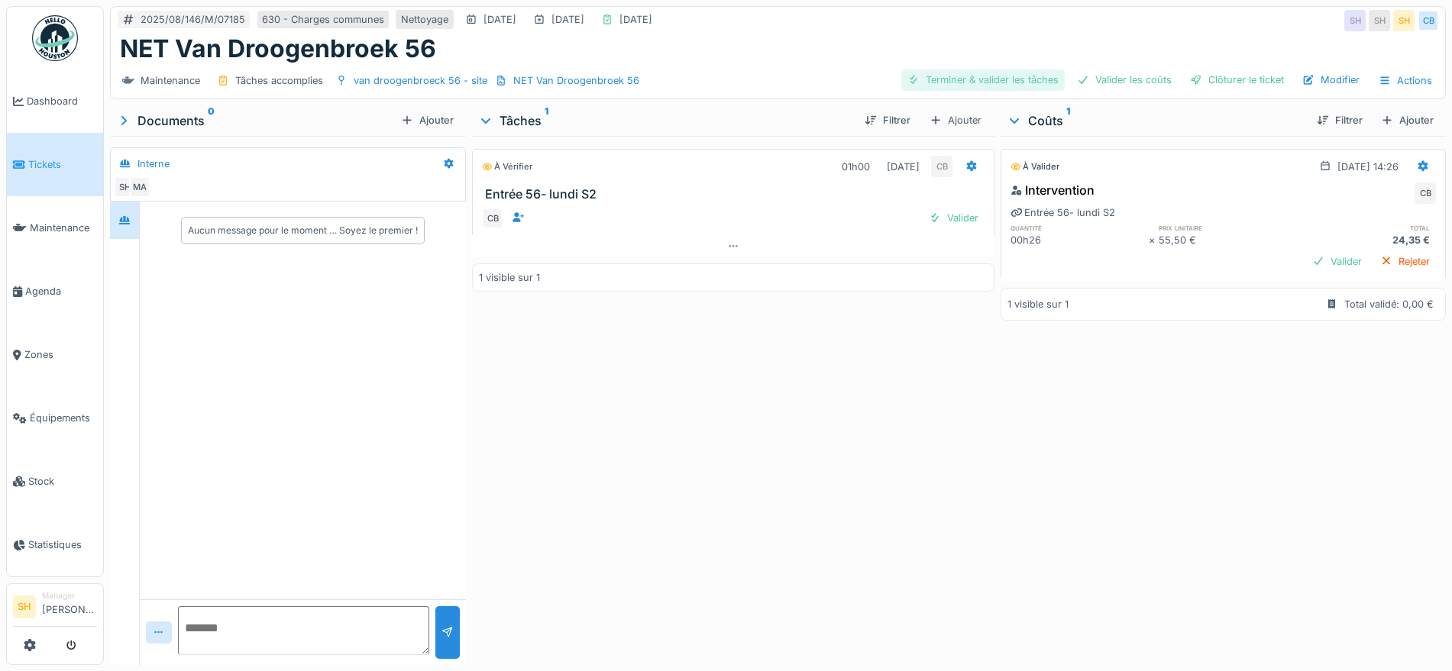
click at [957, 76] on div "Terminer & valider les tâches" at bounding box center [982, 79] width 163 height 21
click at [1093, 77] on div "Valider les coûts" at bounding box center [1124, 79] width 107 height 21
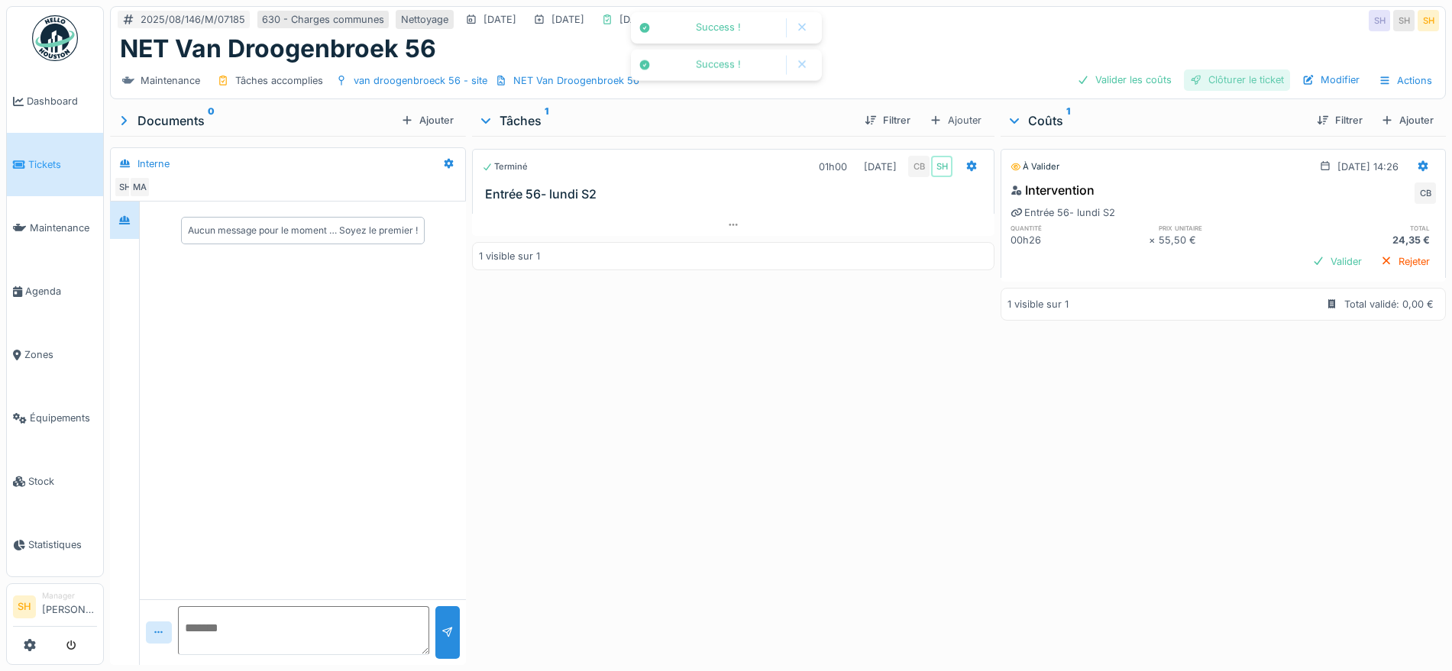
click at [1201, 77] on div "Clôturer le ticket" at bounding box center [1237, 79] width 106 height 21
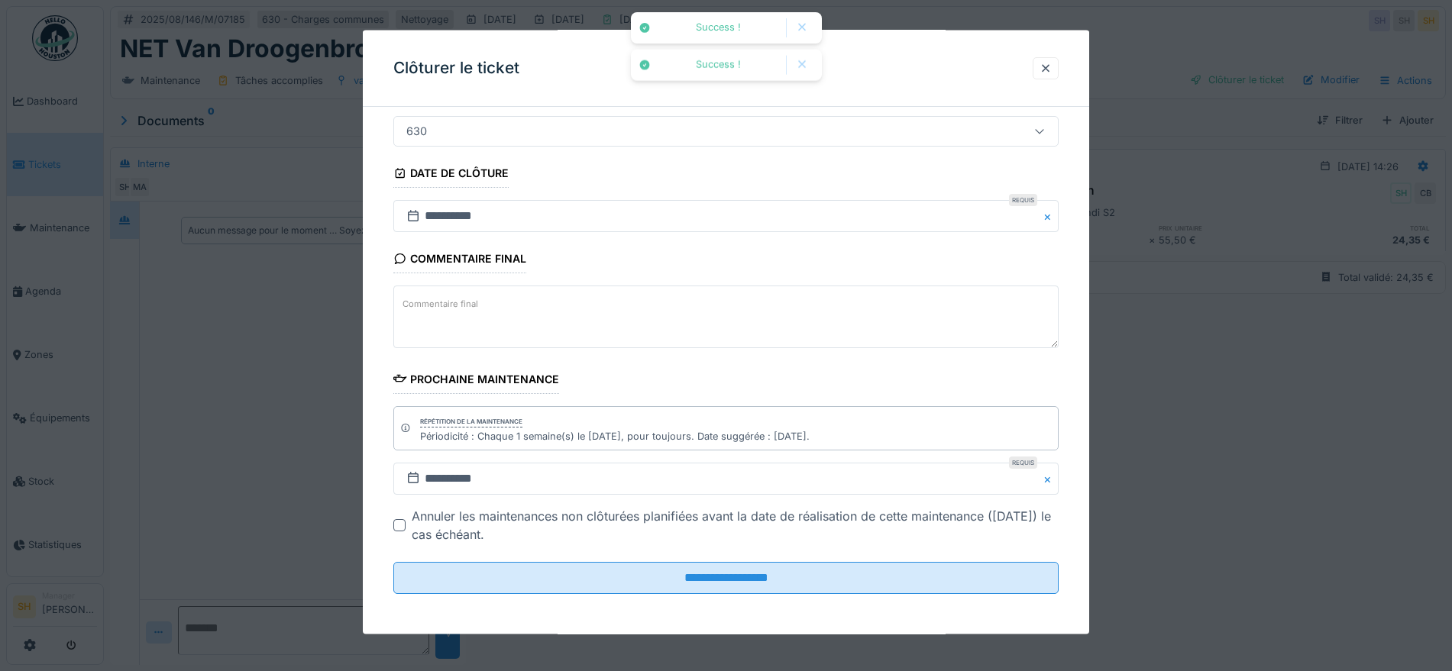
scroll to position [131, 0]
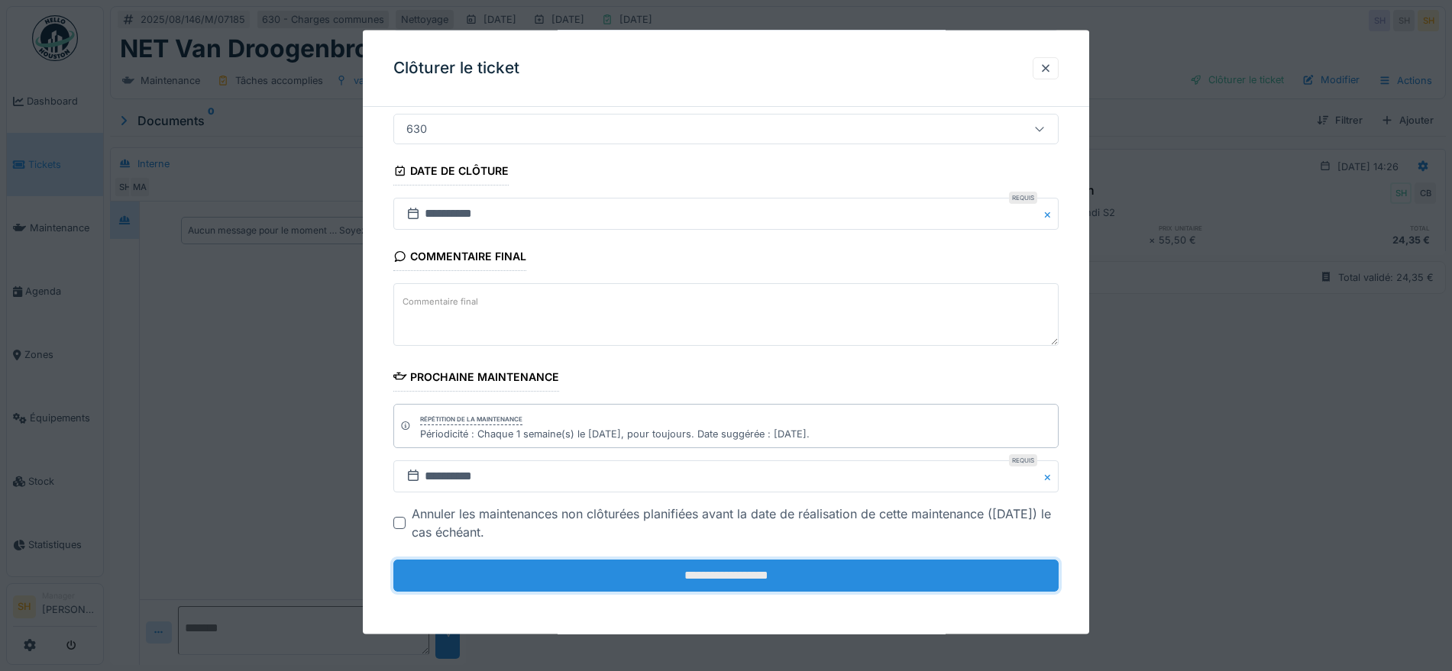
click at [724, 580] on input "**********" at bounding box center [725, 576] width 665 height 32
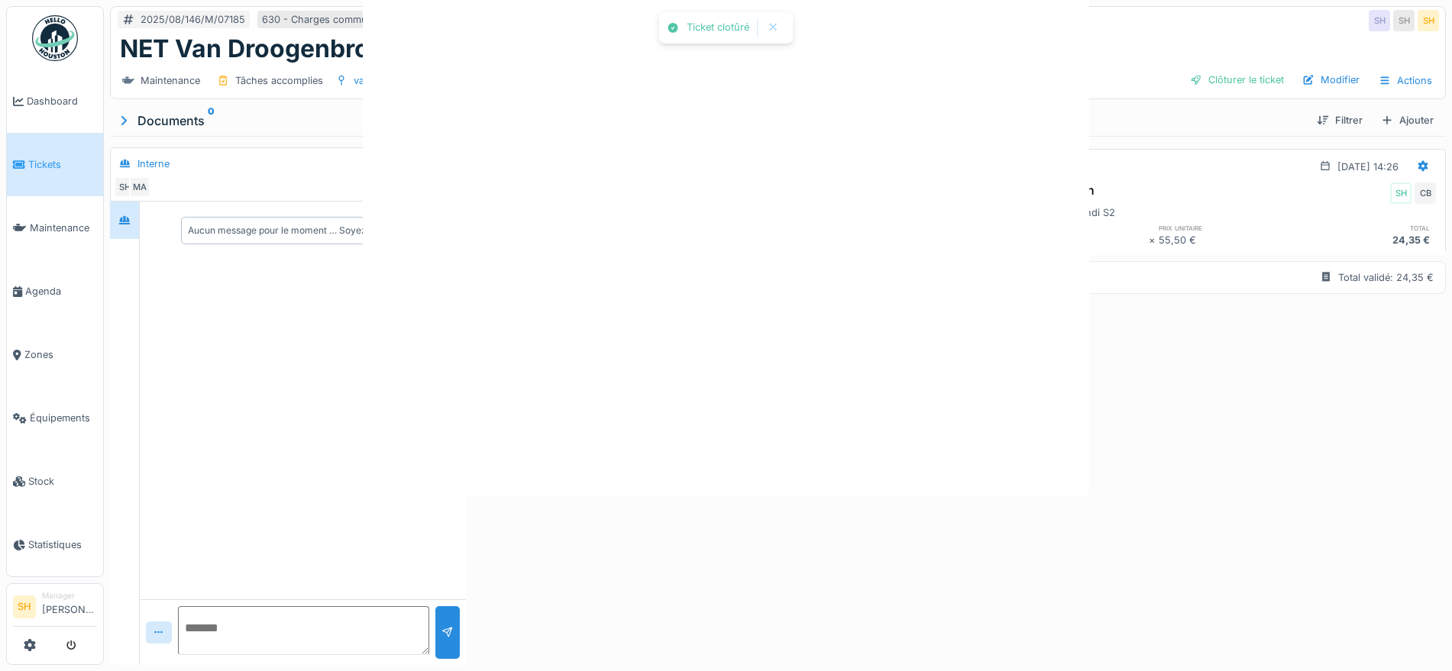
scroll to position [0, 0]
click at [700, 581] on div at bounding box center [726, 335] width 1452 height 671
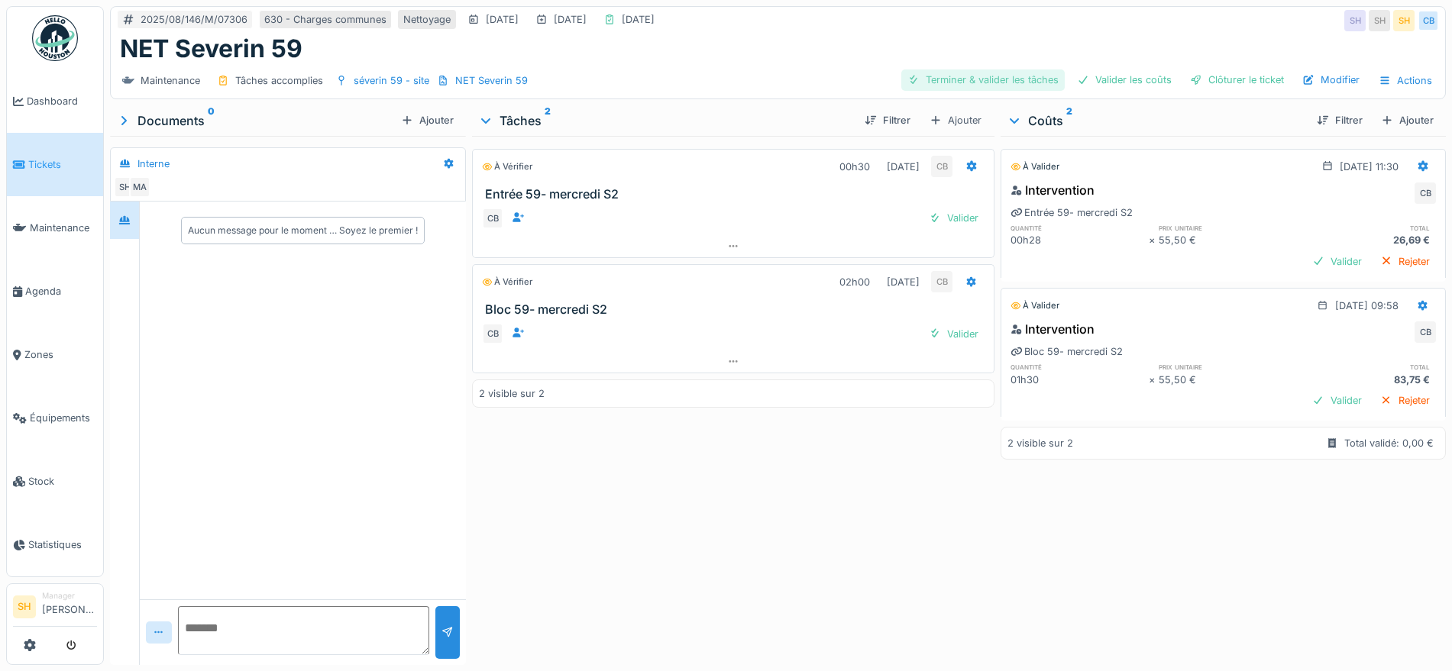
click at [987, 77] on div "Terminer & valider les tâches" at bounding box center [982, 79] width 163 height 21
drag, startPoint x: 1080, startPoint y: 74, endPoint x: 1112, endPoint y: 74, distance: 32.1
click at [1081, 74] on div "Valider les coûts" at bounding box center [1124, 79] width 107 height 21
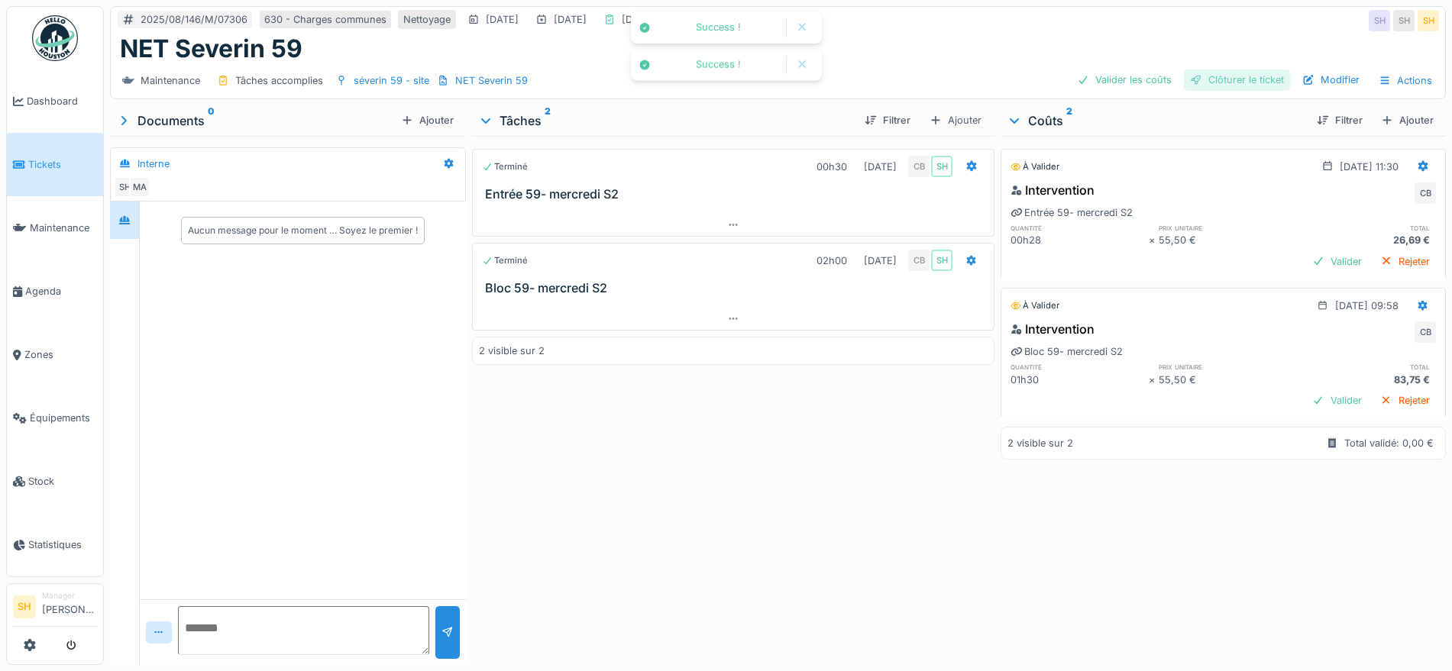
click at [1210, 74] on div "Clôturer le ticket" at bounding box center [1237, 79] width 106 height 21
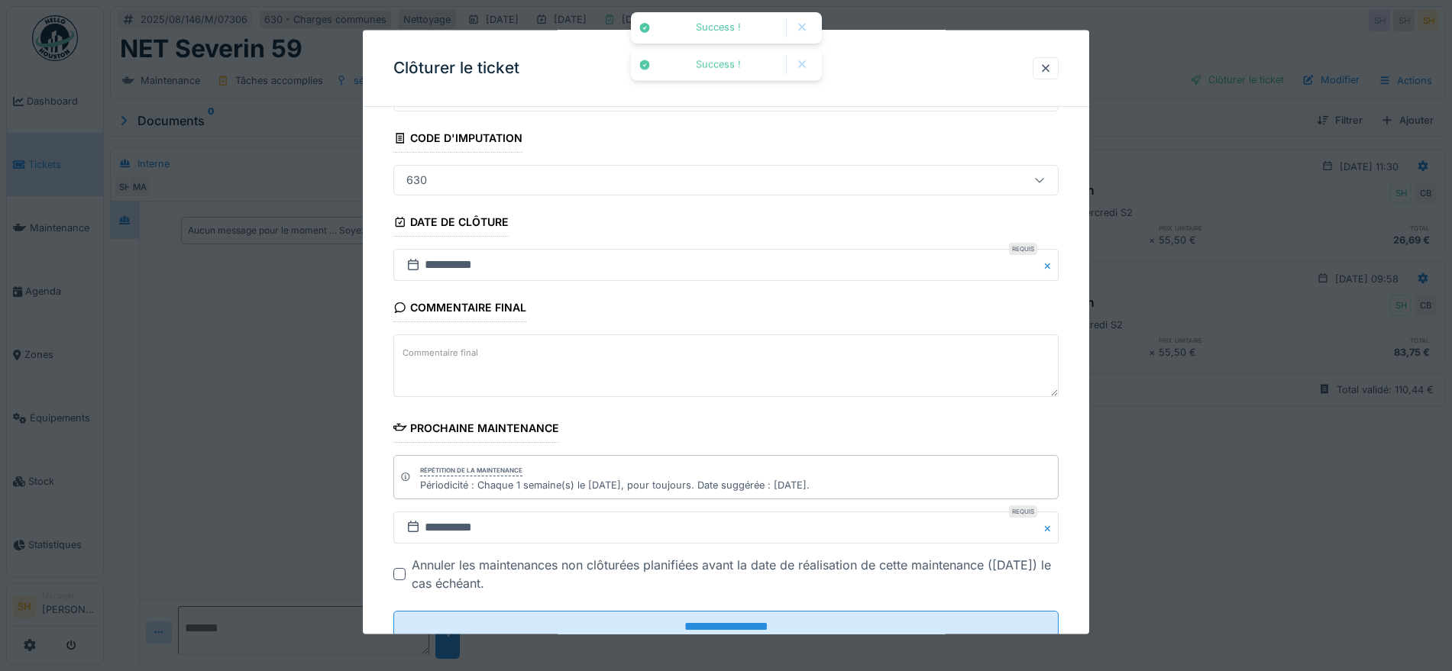
scroll to position [131, 0]
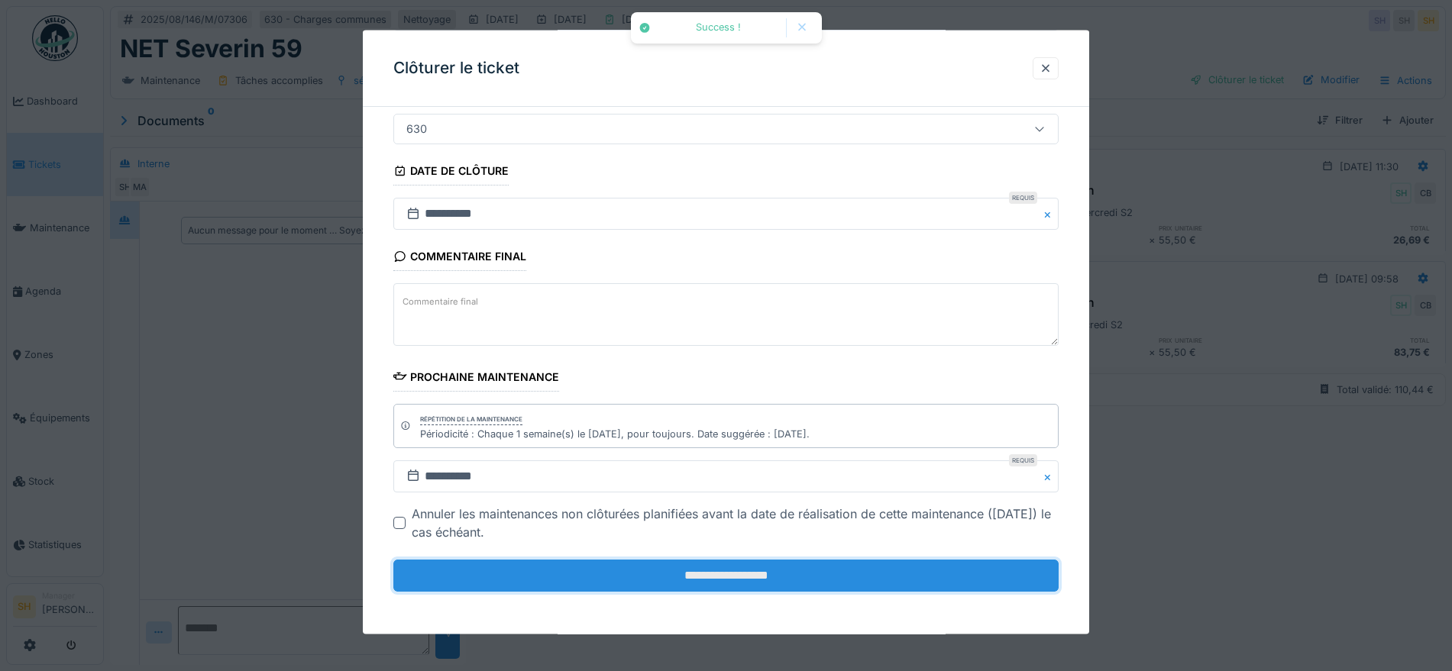
click at [832, 580] on input "**********" at bounding box center [725, 576] width 665 height 32
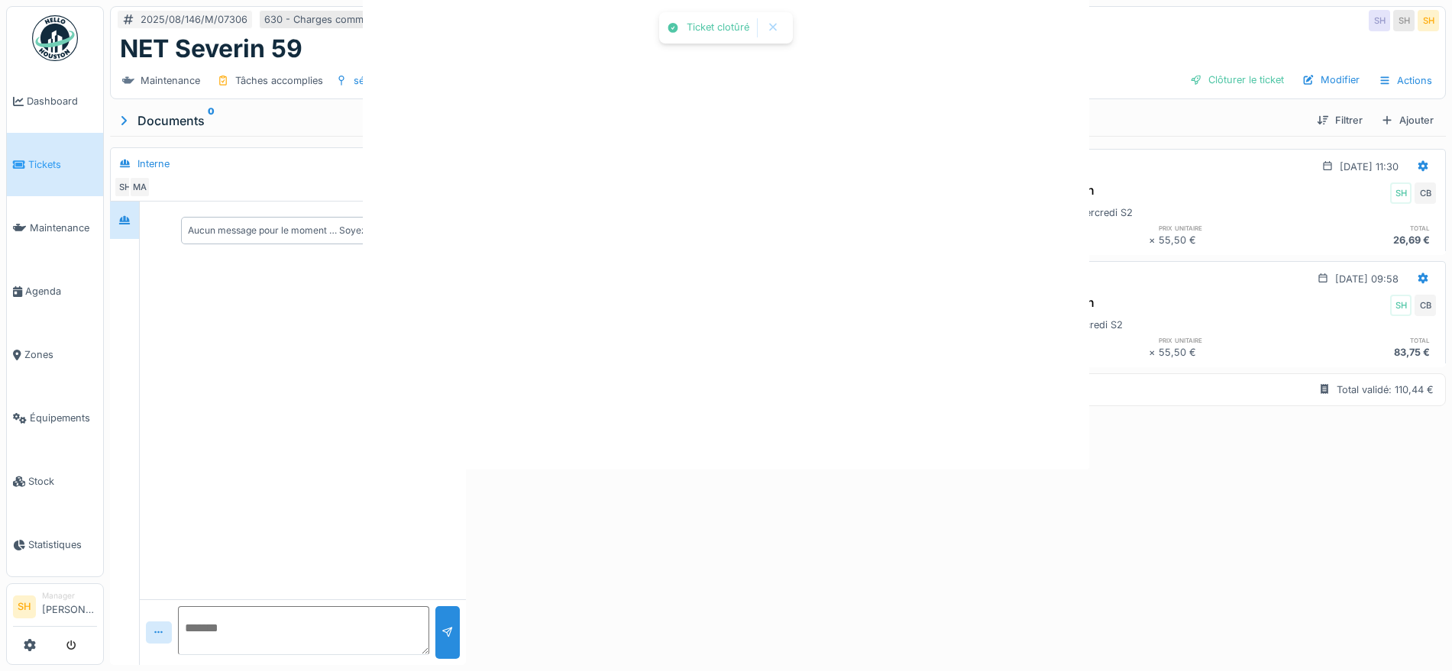
scroll to position [0, 0]
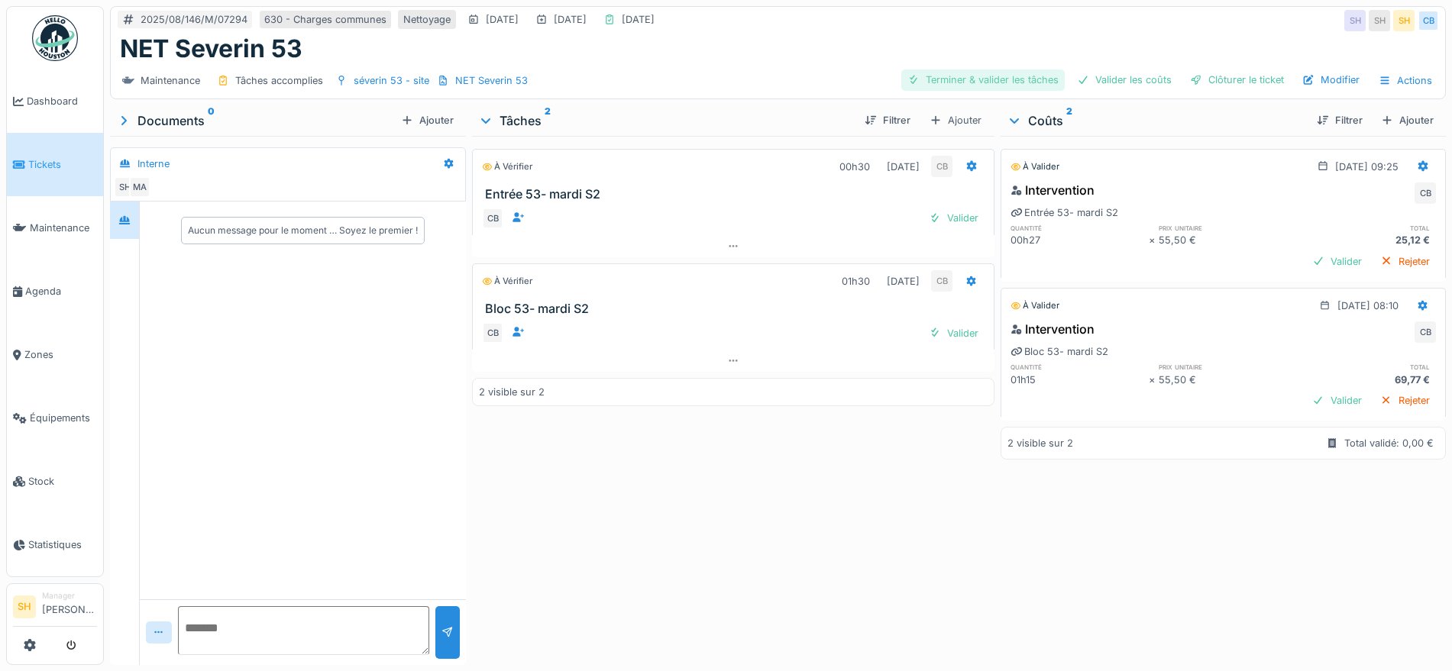
click at [959, 80] on div "Terminer & valider les tâches" at bounding box center [982, 79] width 163 height 21
click at [1125, 81] on div "Valider les coûts" at bounding box center [1124, 79] width 107 height 21
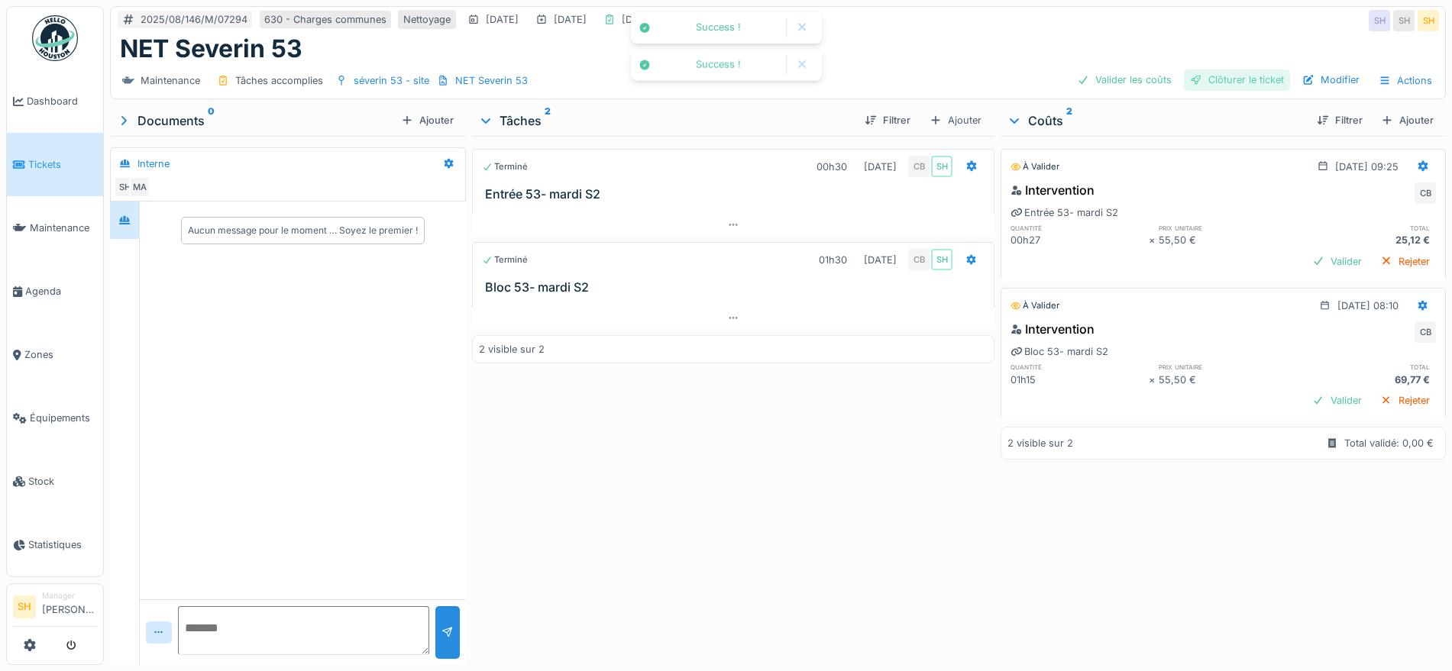
click at [1224, 75] on div "Clôturer le ticket" at bounding box center [1237, 79] width 106 height 21
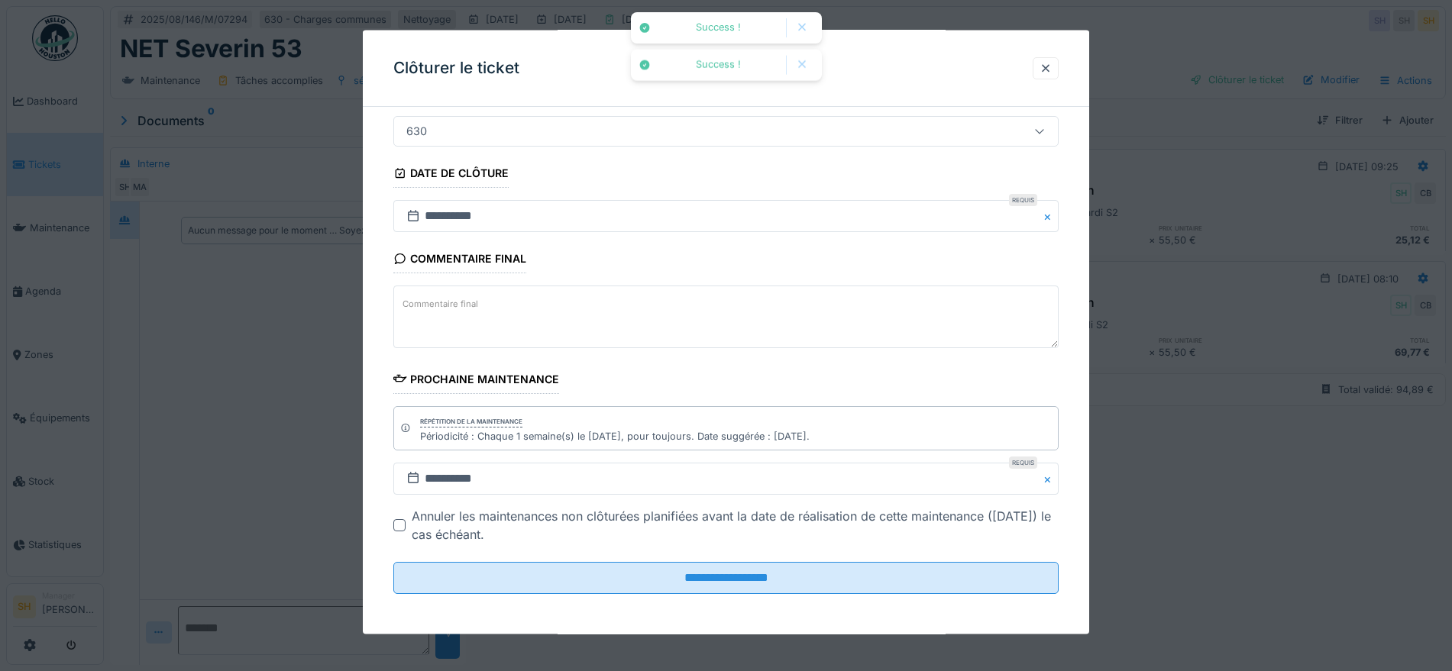
scroll to position [131, 0]
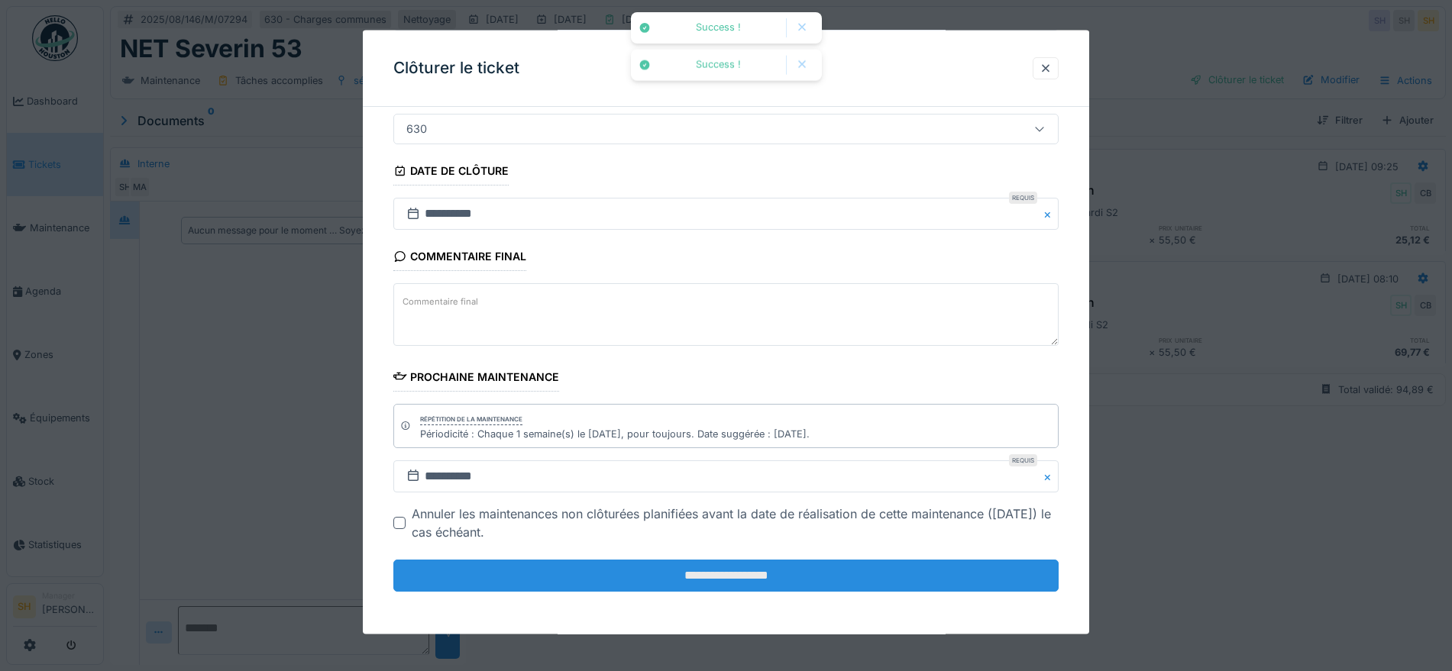
click at [726, 575] on input "**********" at bounding box center [725, 576] width 665 height 32
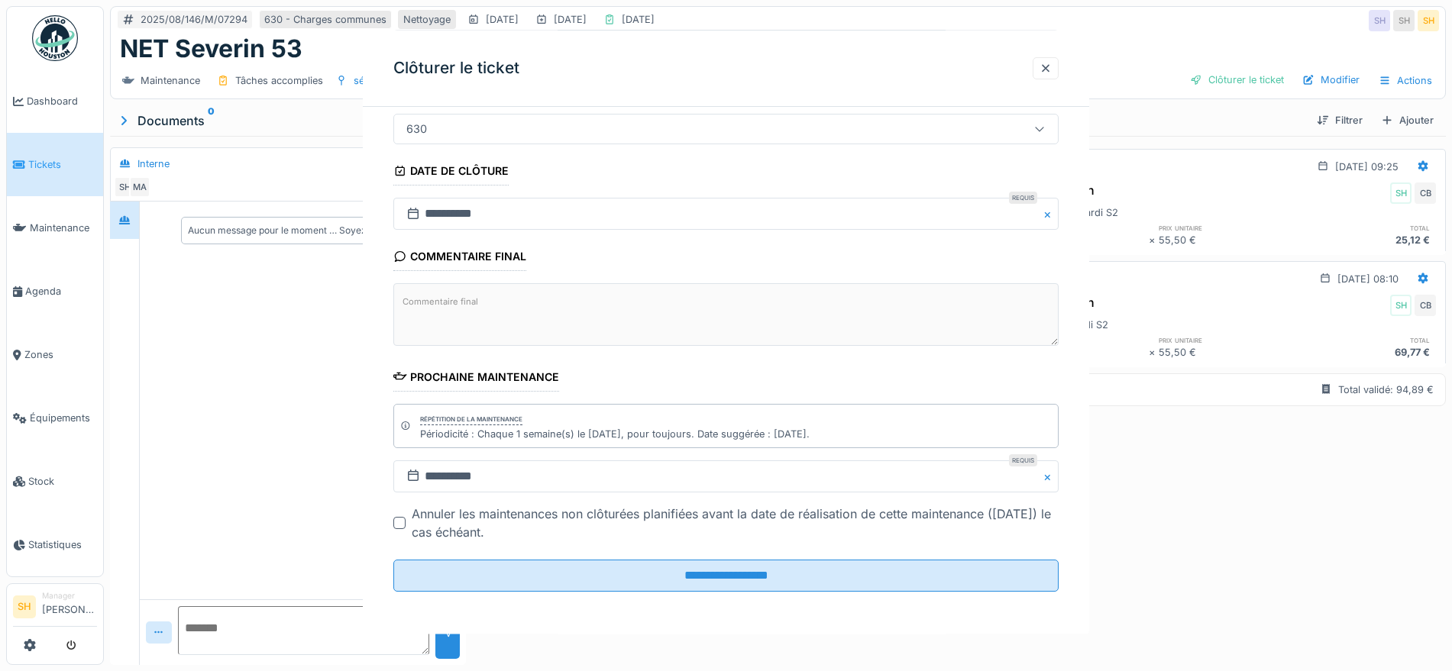
scroll to position [0, 0]
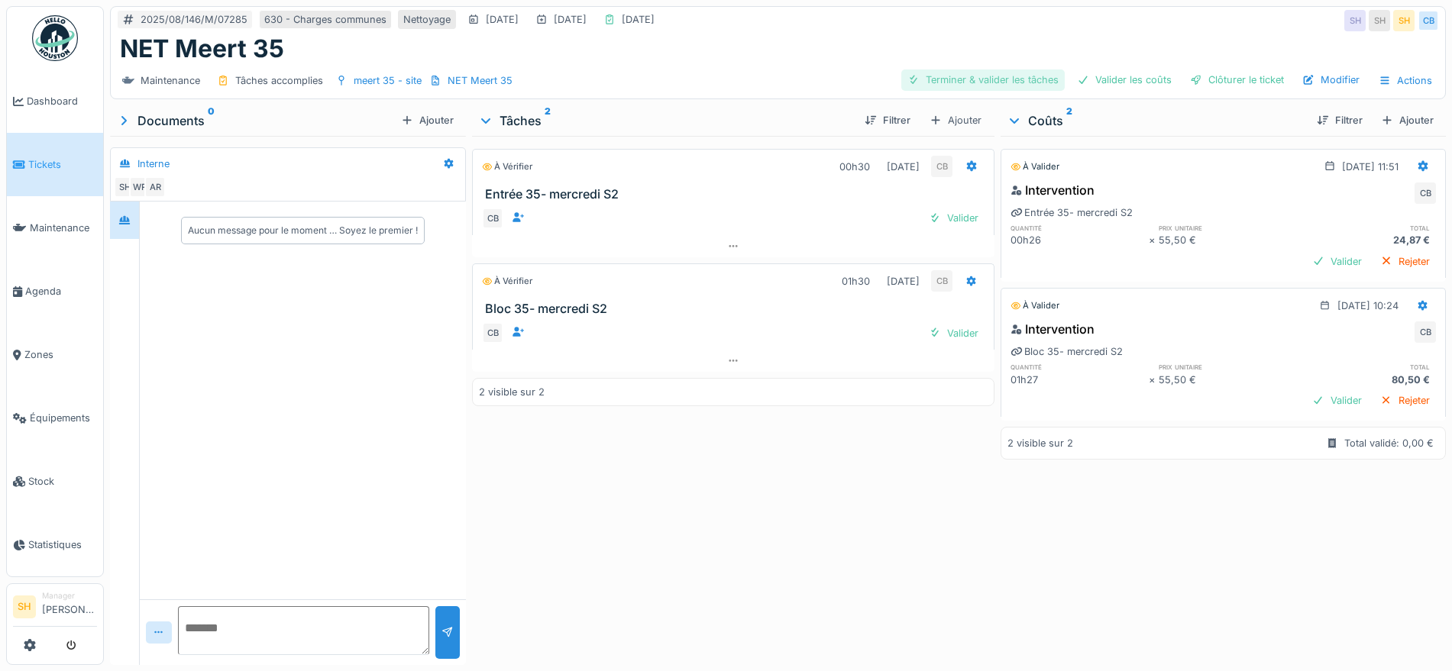
click at [974, 81] on div "Terminer & valider les tâches" at bounding box center [982, 79] width 163 height 21
click at [1147, 80] on div "Valider les coûts" at bounding box center [1124, 79] width 107 height 21
click at [1190, 79] on div at bounding box center [1196, 80] width 12 height 15
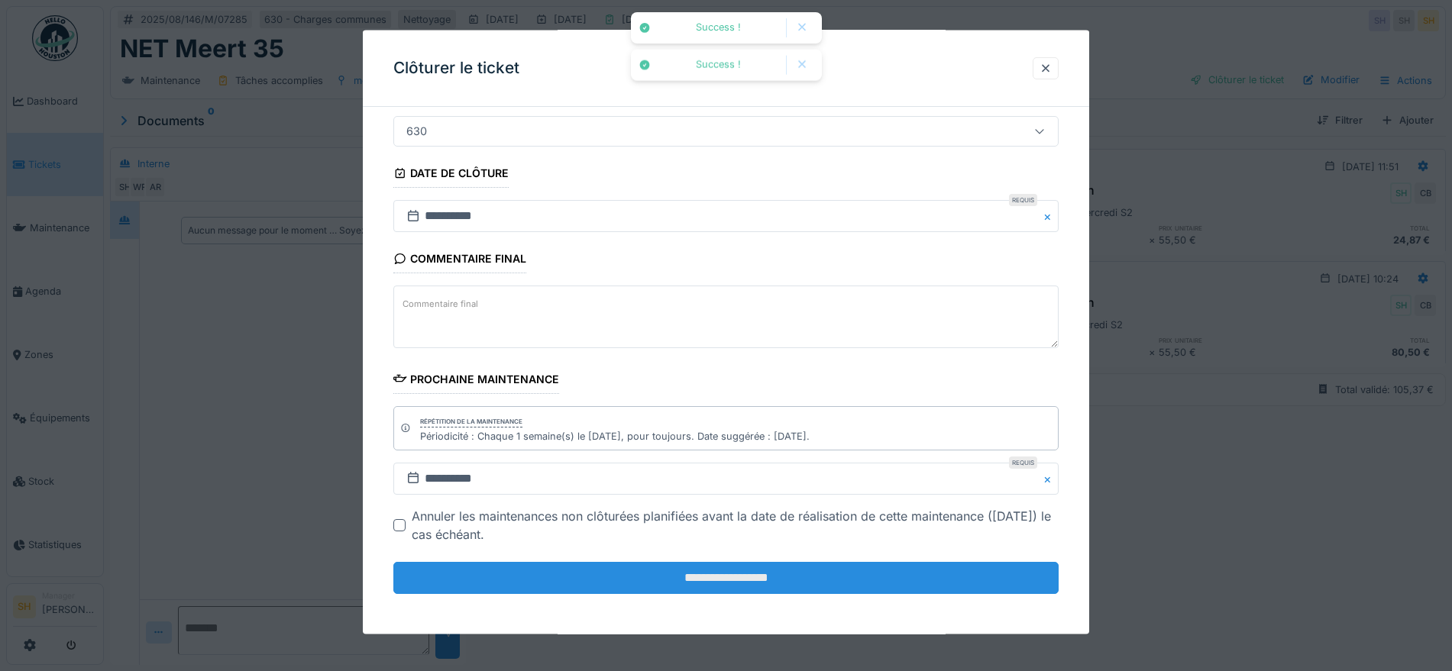
scroll to position [131, 0]
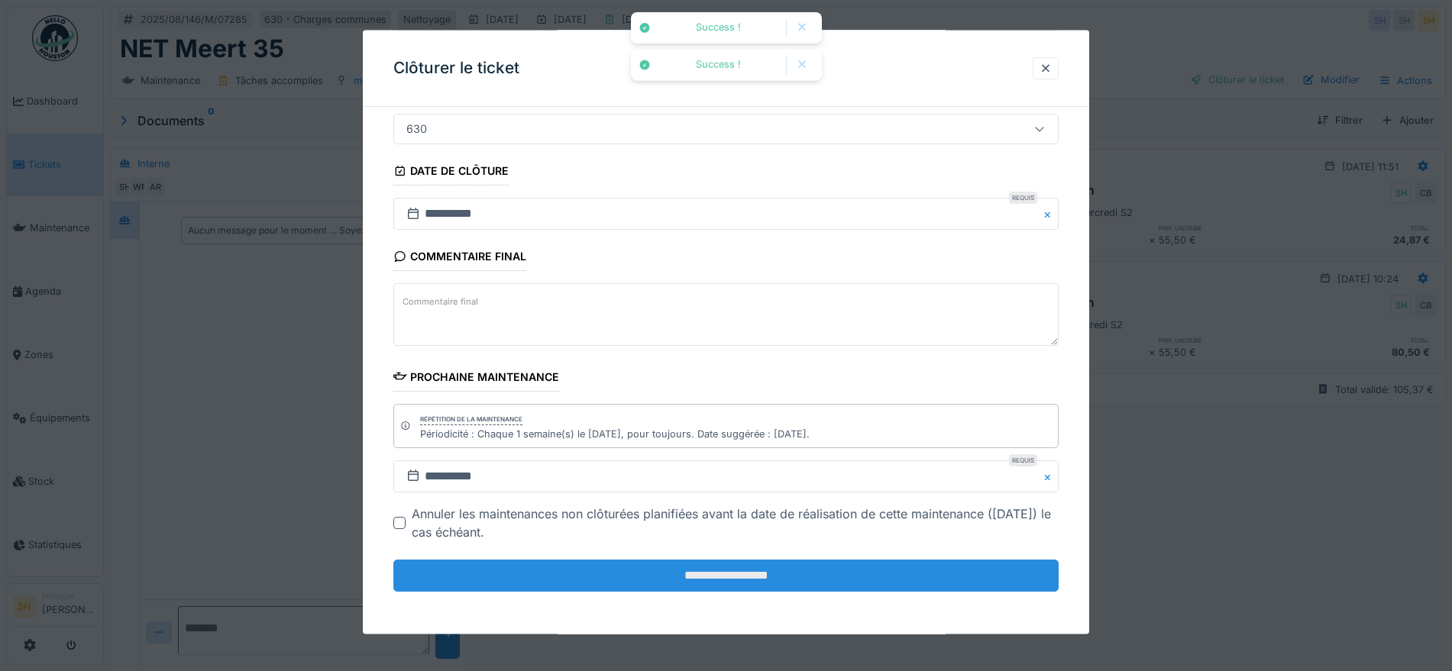
click at [776, 571] on input "**********" at bounding box center [725, 576] width 665 height 32
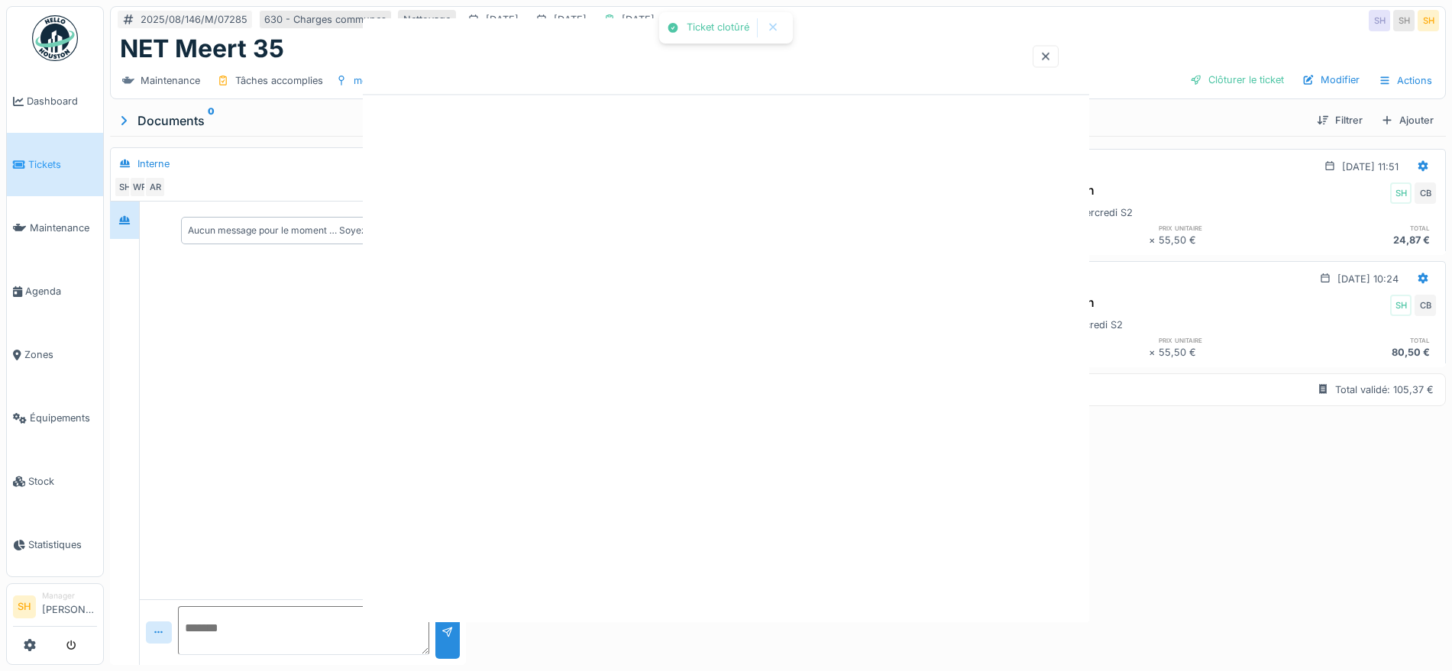
scroll to position [0, 0]
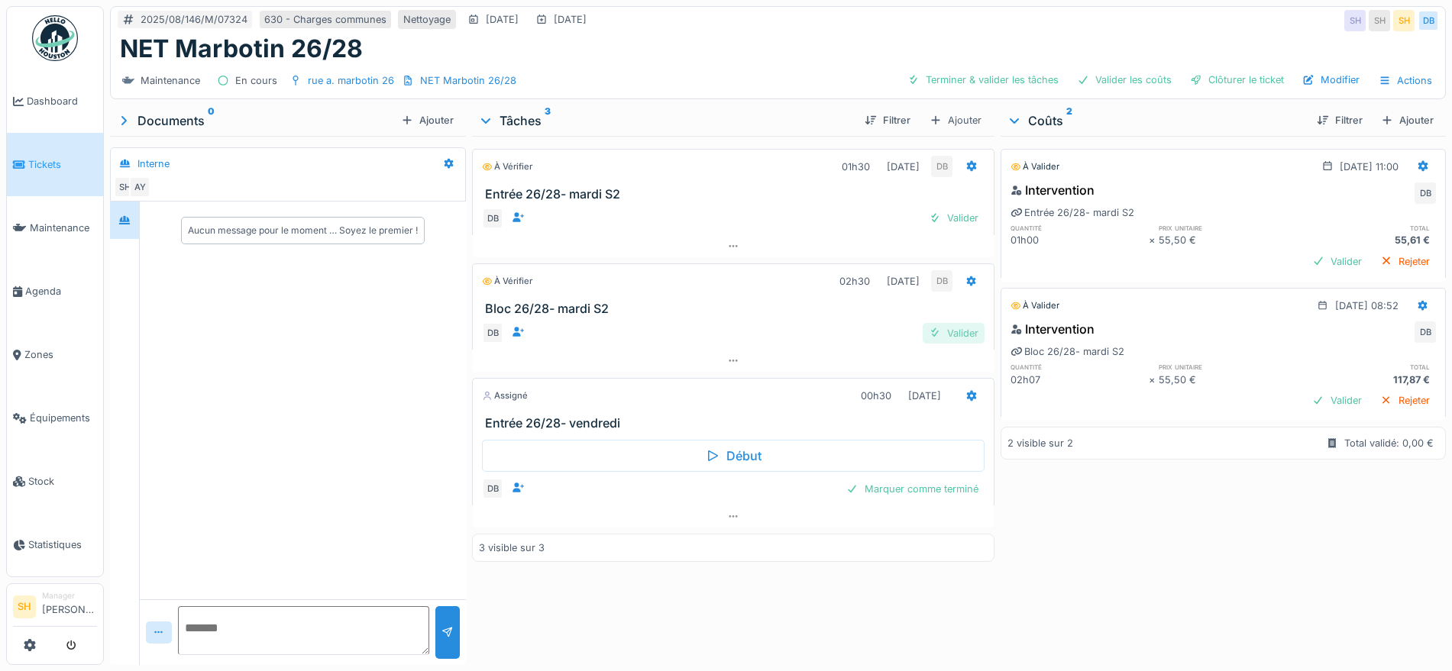
click at [956, 331] on div "Valider" at bounding box center [953, 333] width 62 height 21
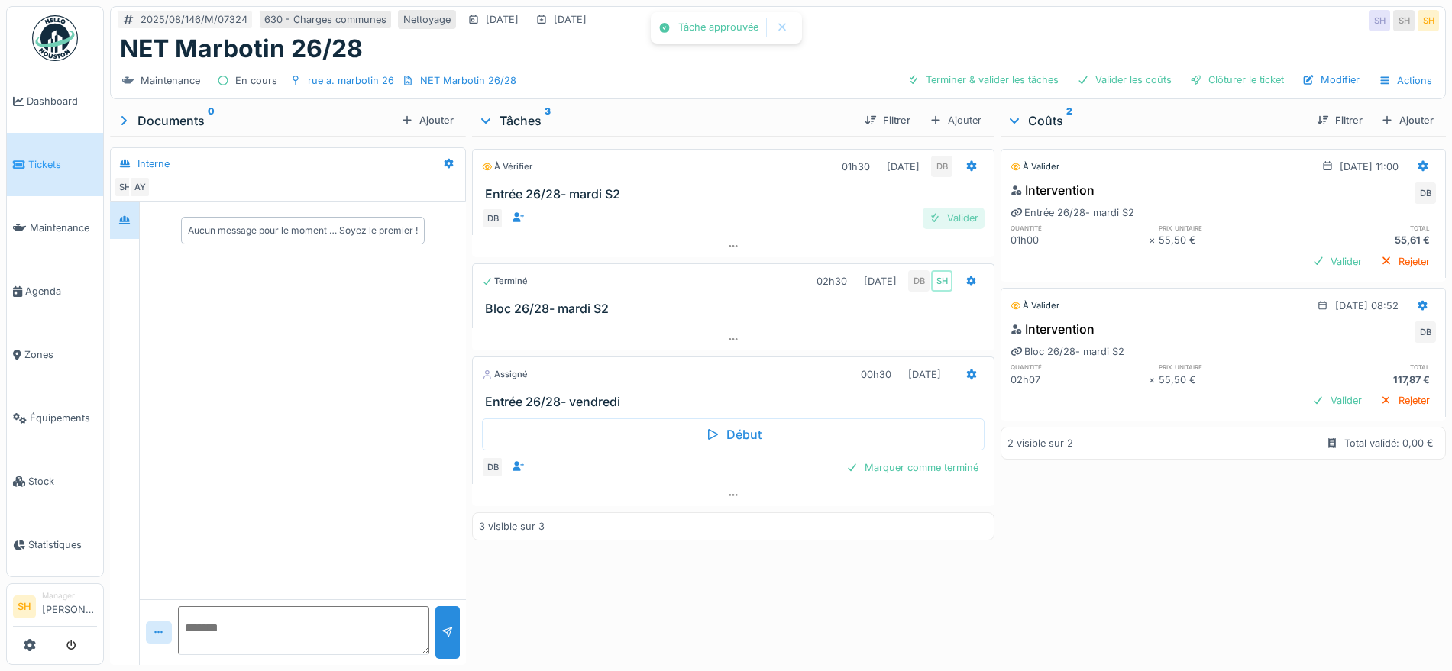
click at [946, 221] on div "Valider" at bounding box center [953, 218] width 62 height 21
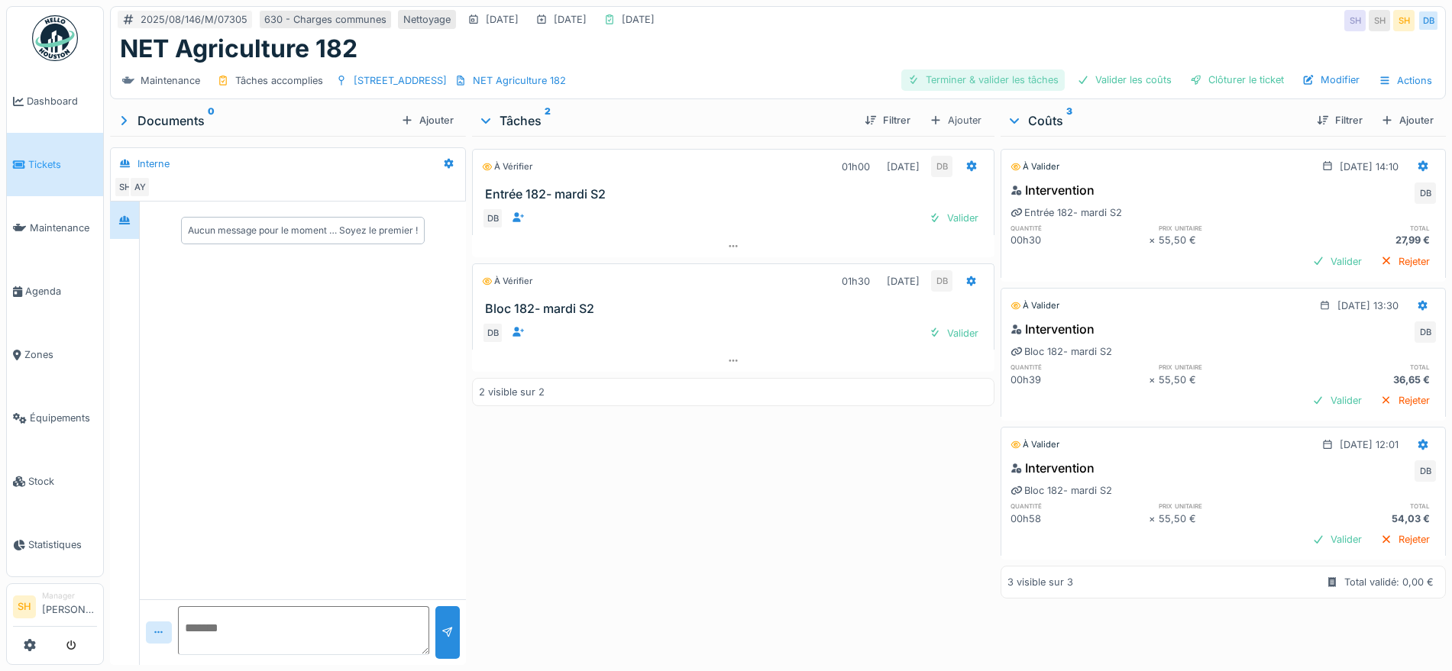
click at [968, 73] on div "Terminer & valider les tâches" at bounding box center [982, 79] width 163 height 21
click at [1135, 80] on div "Valider les coûts" at bounding box center [1124, 79] width 107 height 21
click at [1216, 80] on div "Clôturer le ticket" at bounding box center [1237, 79] width 106 height 21
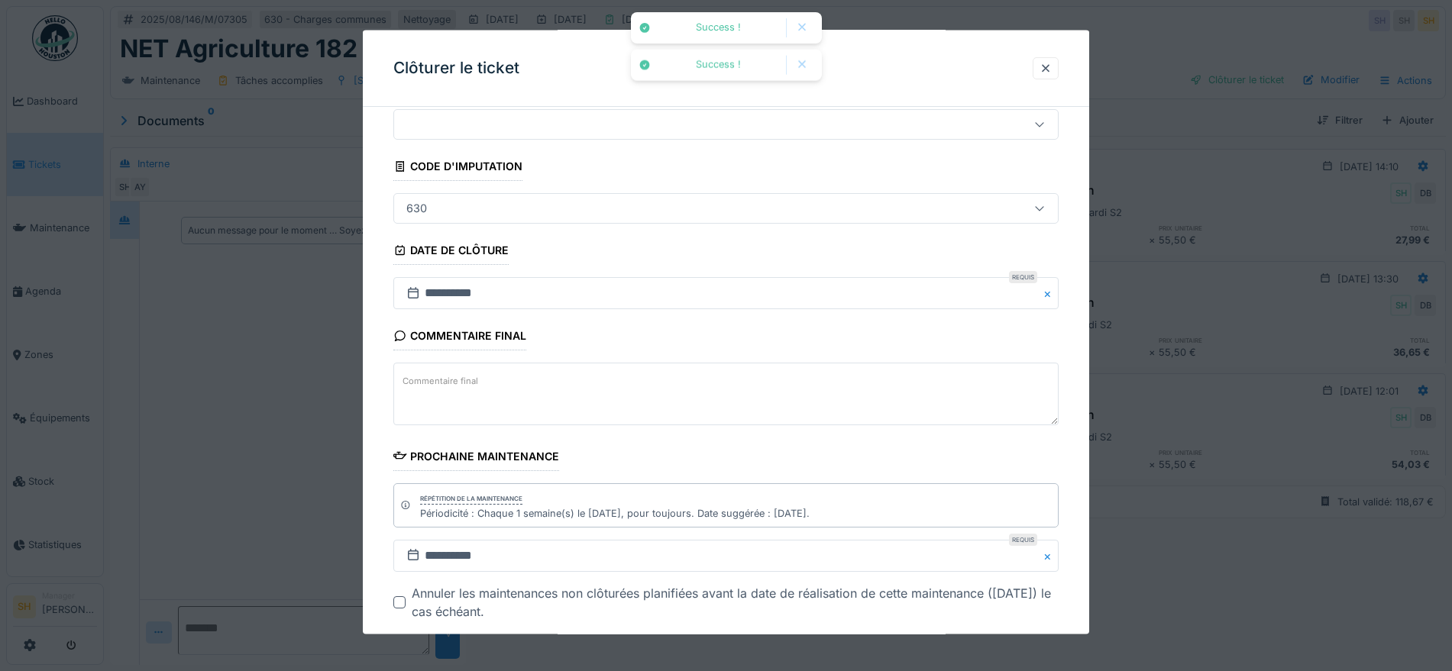
scroll to position [131, 0]
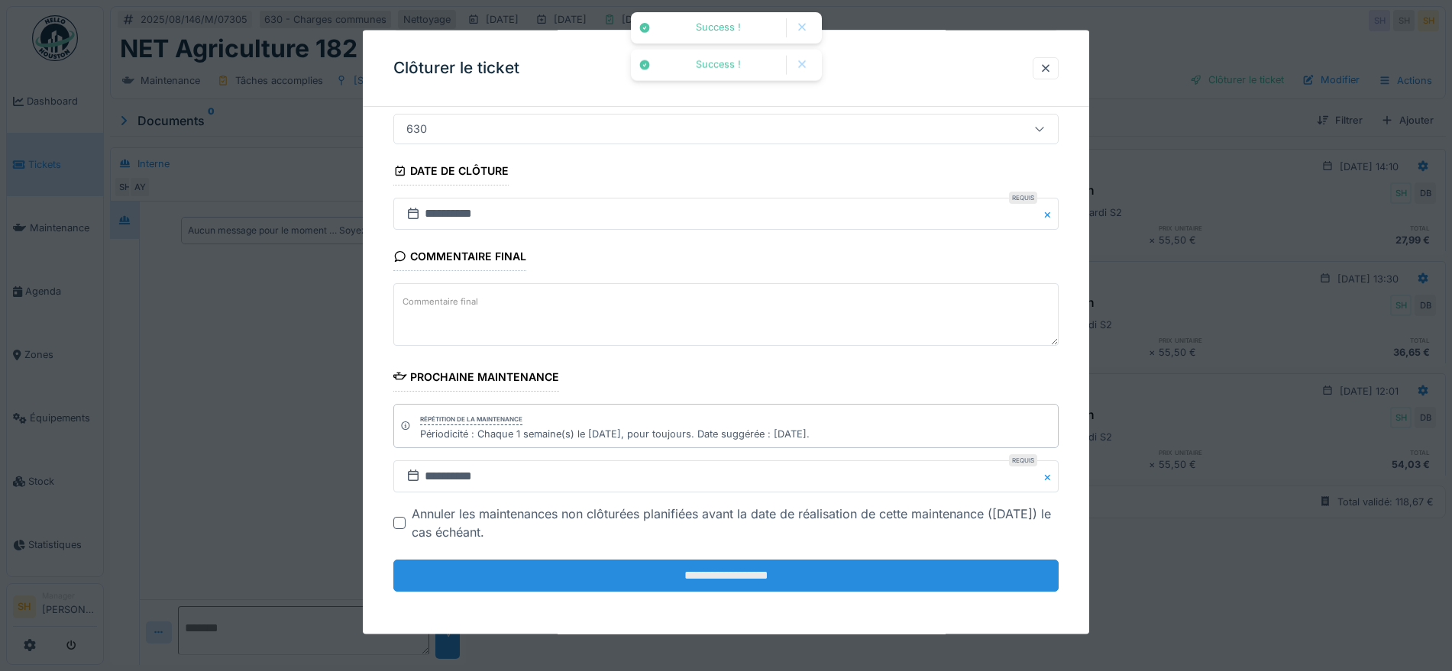
click at [748, 570] on input "**********" at bounding box center [725, 576] width 665 height 32
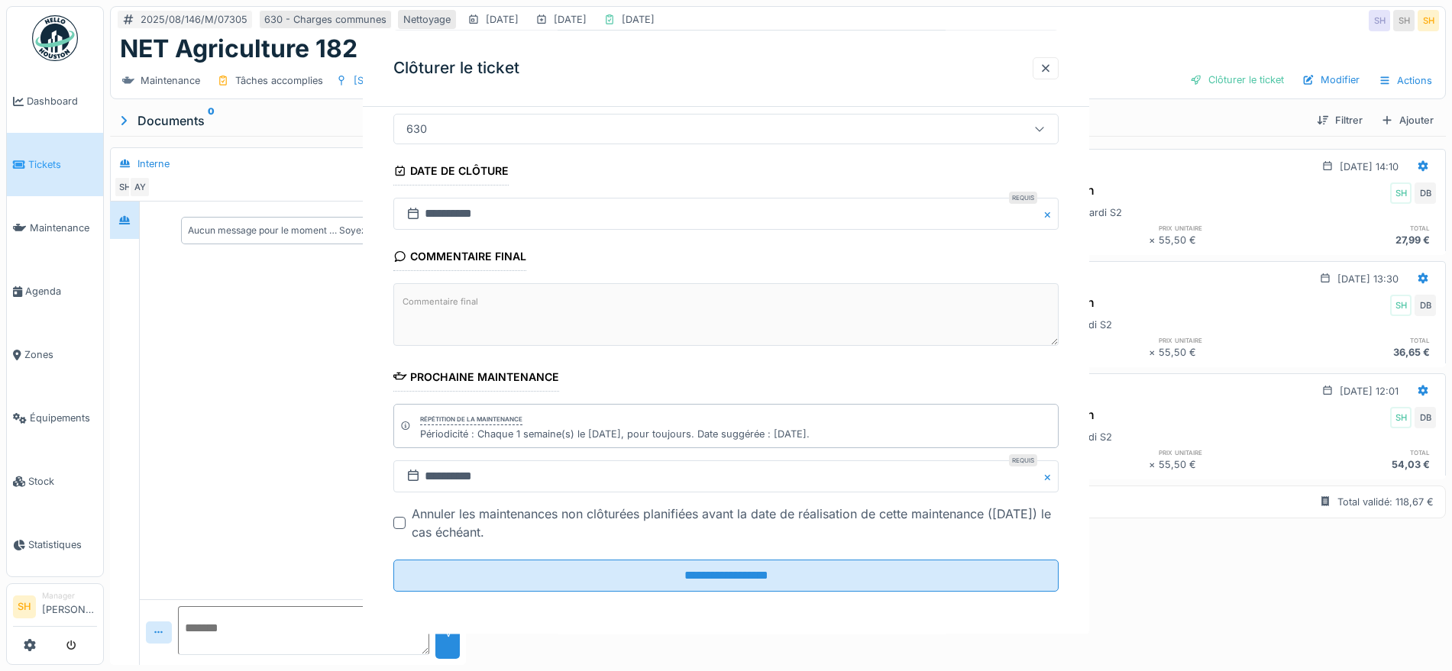
scroll to position [0, 0]
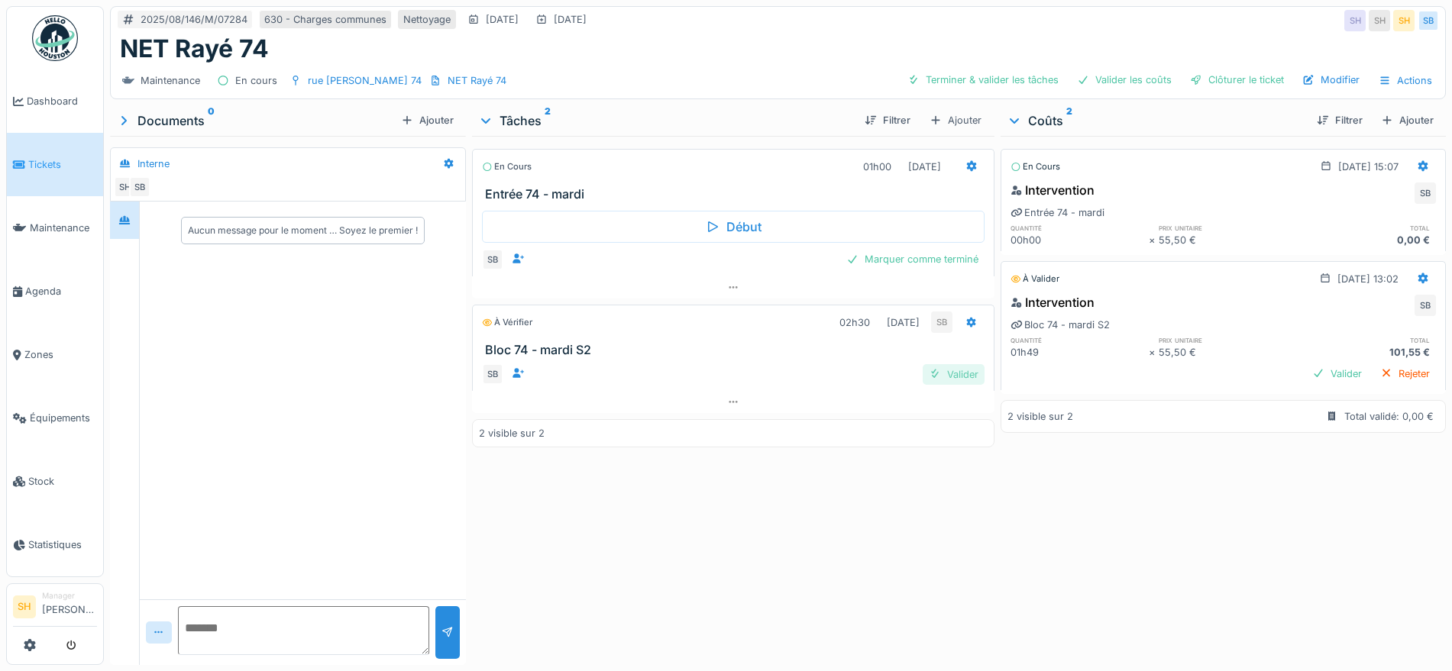
click at [945, 372] on div "Valider" at bounding box center [953, 374] width 62 height 21
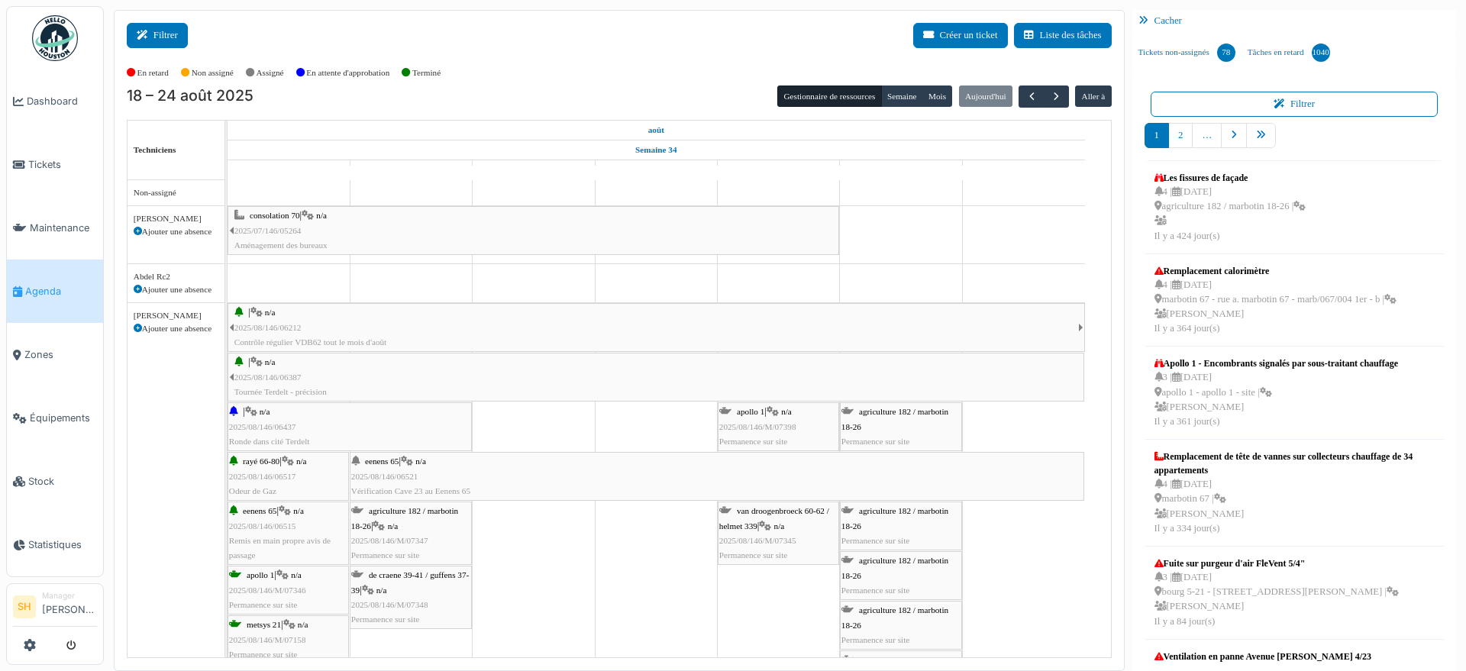
click at [157, 30] on button "Filtrer" at bounding box center [157, 35] width 61 height 25
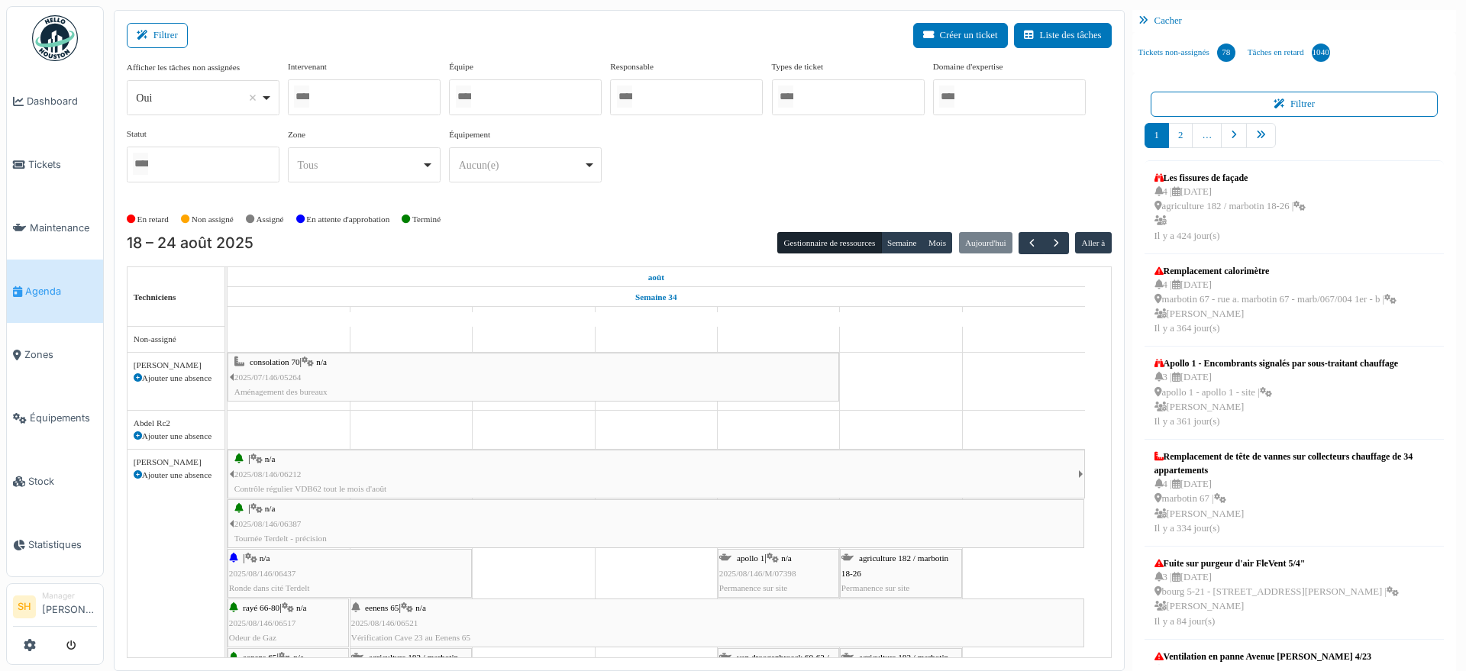
click at [550, 110] on div at bounding box center [525, 97] width 153 height 36
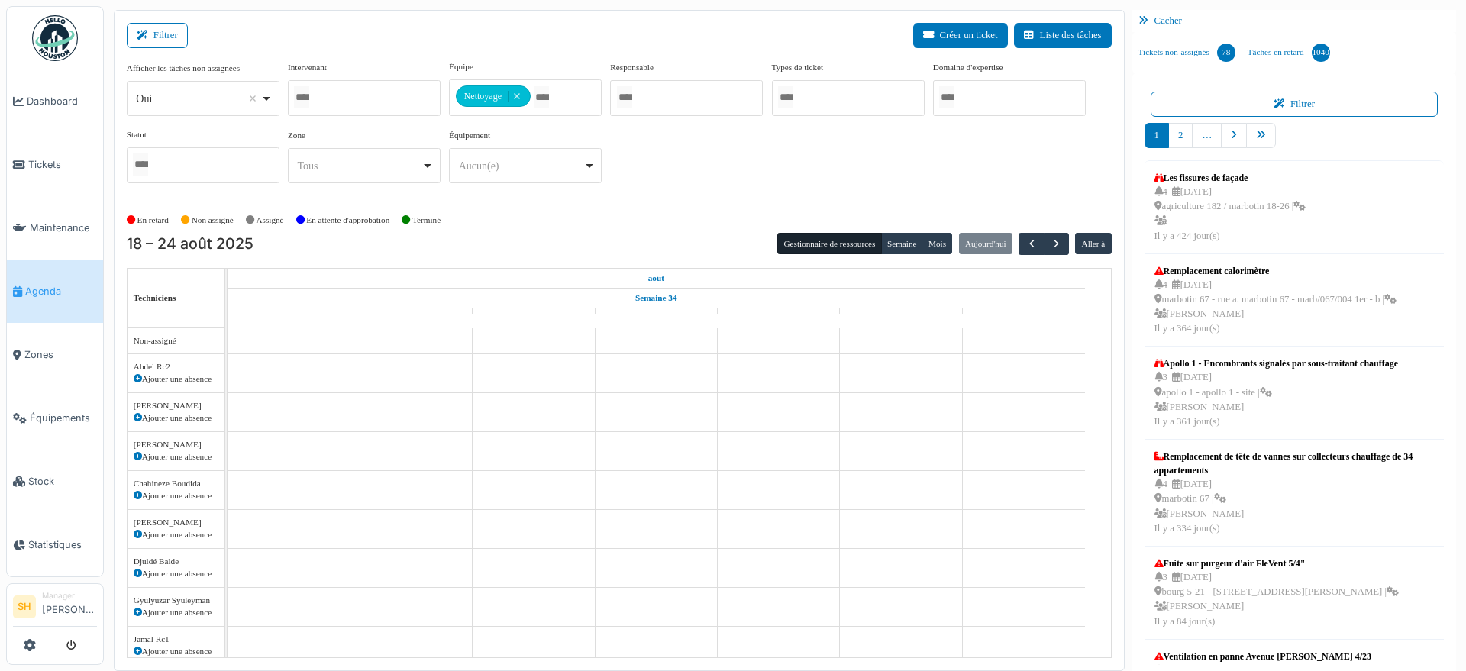
click at [670, 198] on div "Afficher les tâches non assignées *** Oui Remove item Oui Non Intervenant [PERS…" at bounding box center [619, 133] width 985 height 147
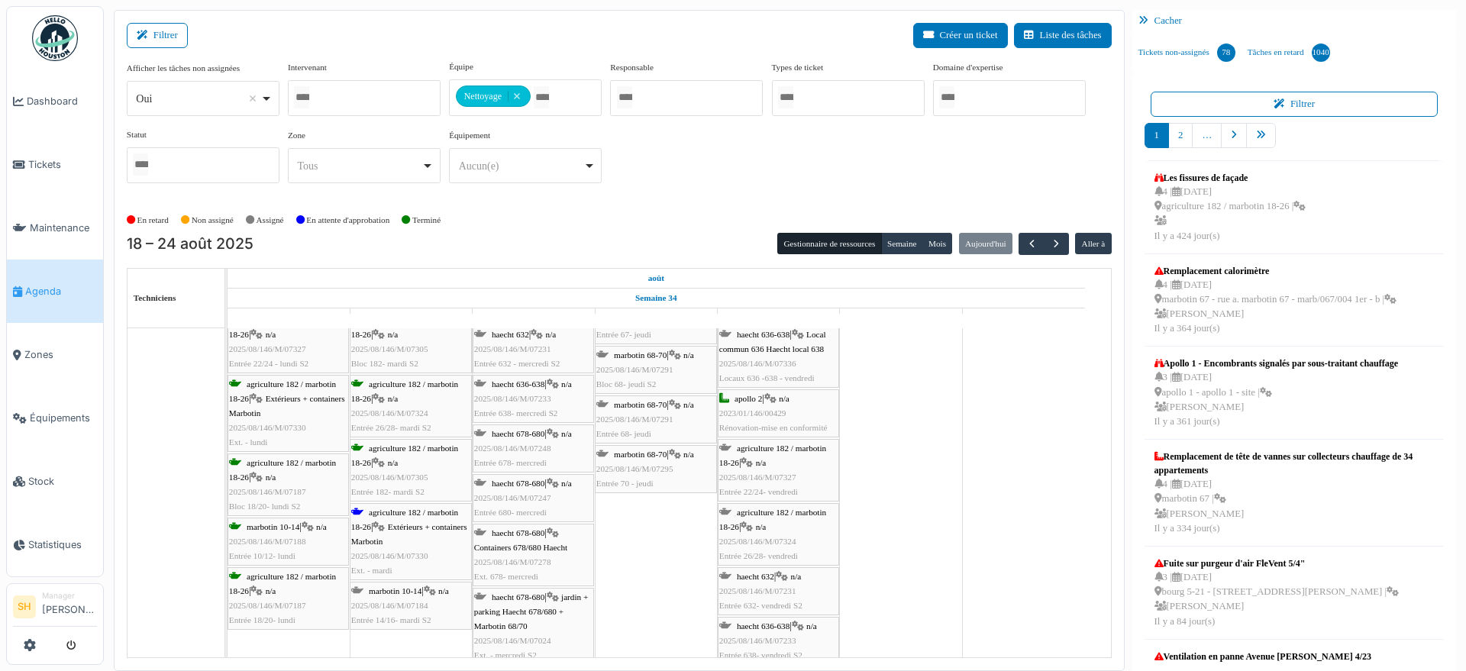
scroll to position [1241, 0]
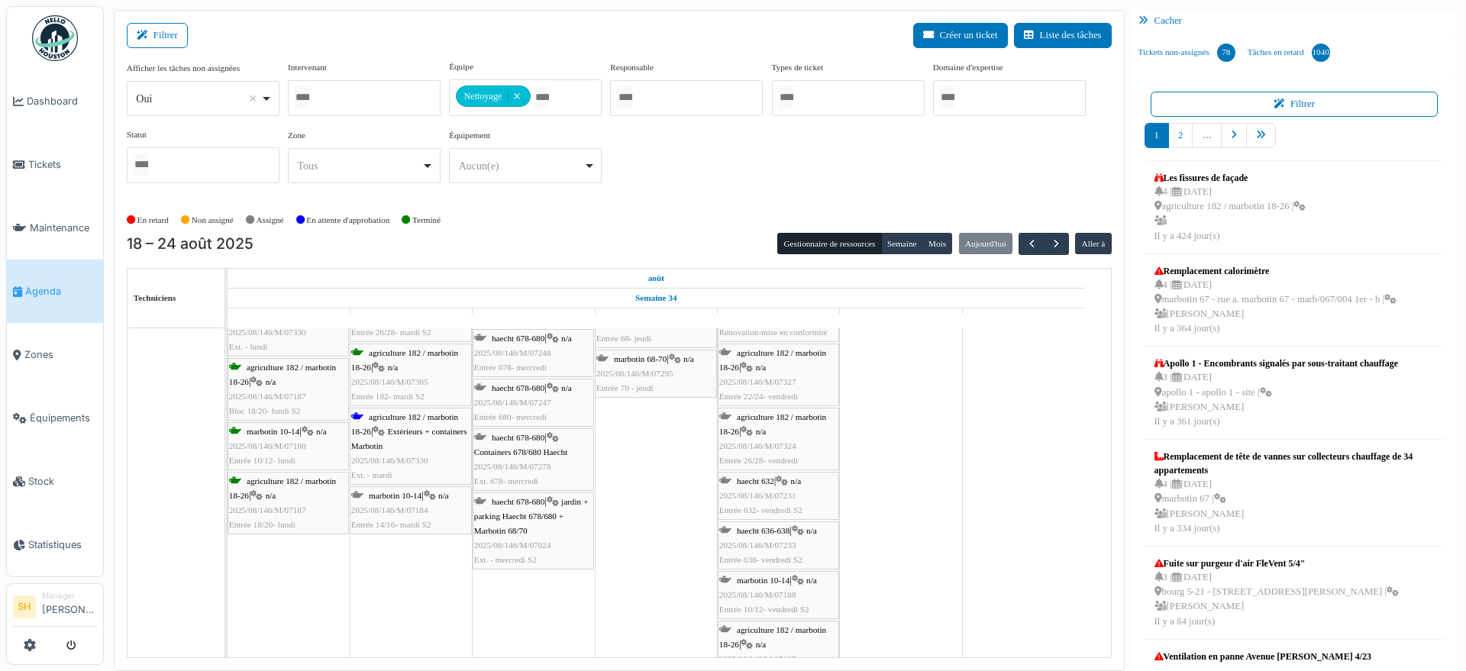
click at [409, 427] on span "Extérieurs + containers Marbotin" at bounding box center [409, 439] width 116 height 24
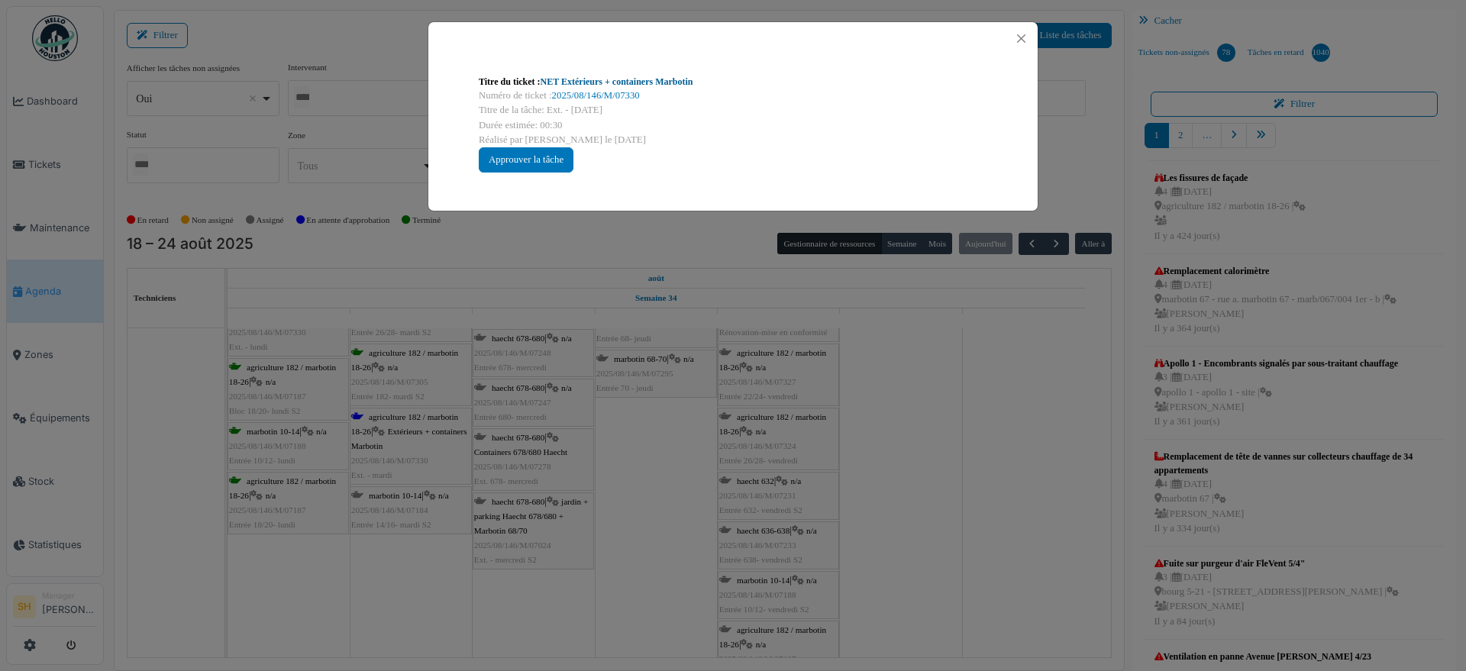
click at [615, 80] on link "NET Extérieurs + containers Marbotin" at bounding box center [617, 81] width 153 height 11
click at [964, 438] on div "Titre du ticket : NET Extérieurs + containers Marbotin Numéro de ticket : 2025/…" at bounding box center [733, 335] width 1466 height 671
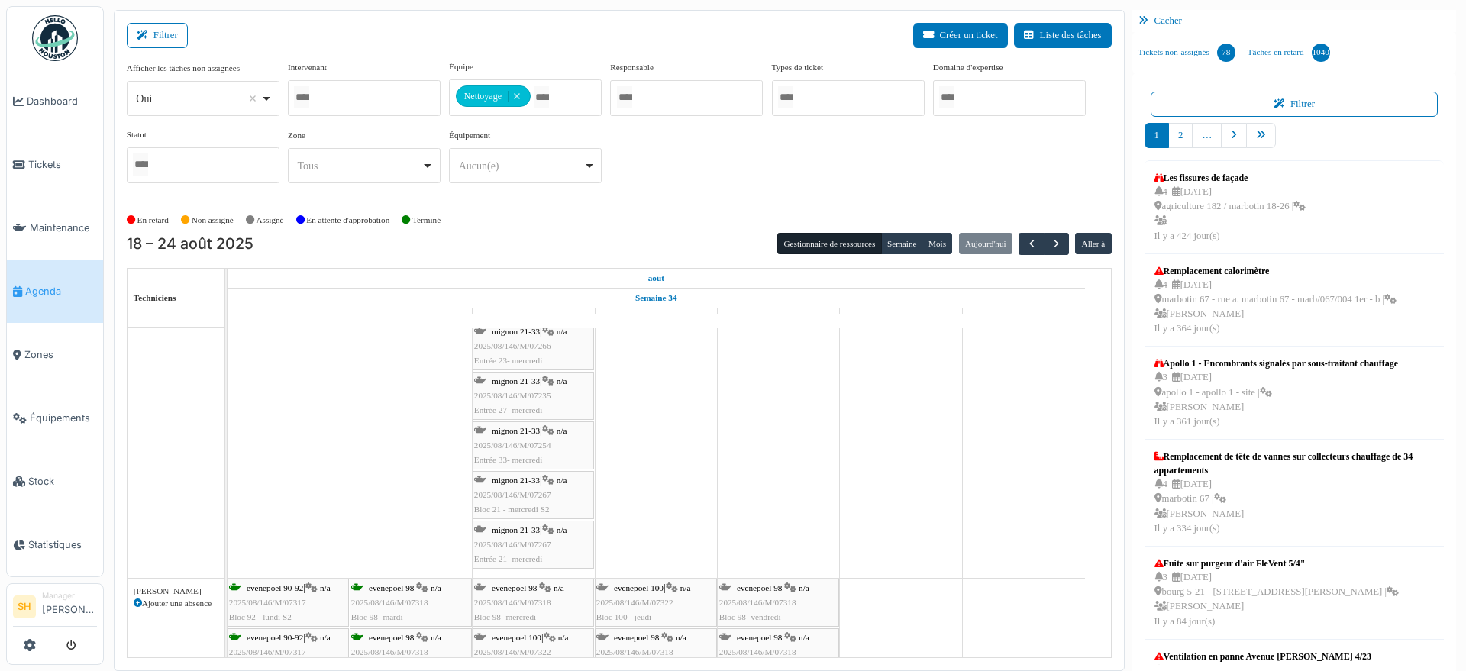
scroll to position [0, 0]
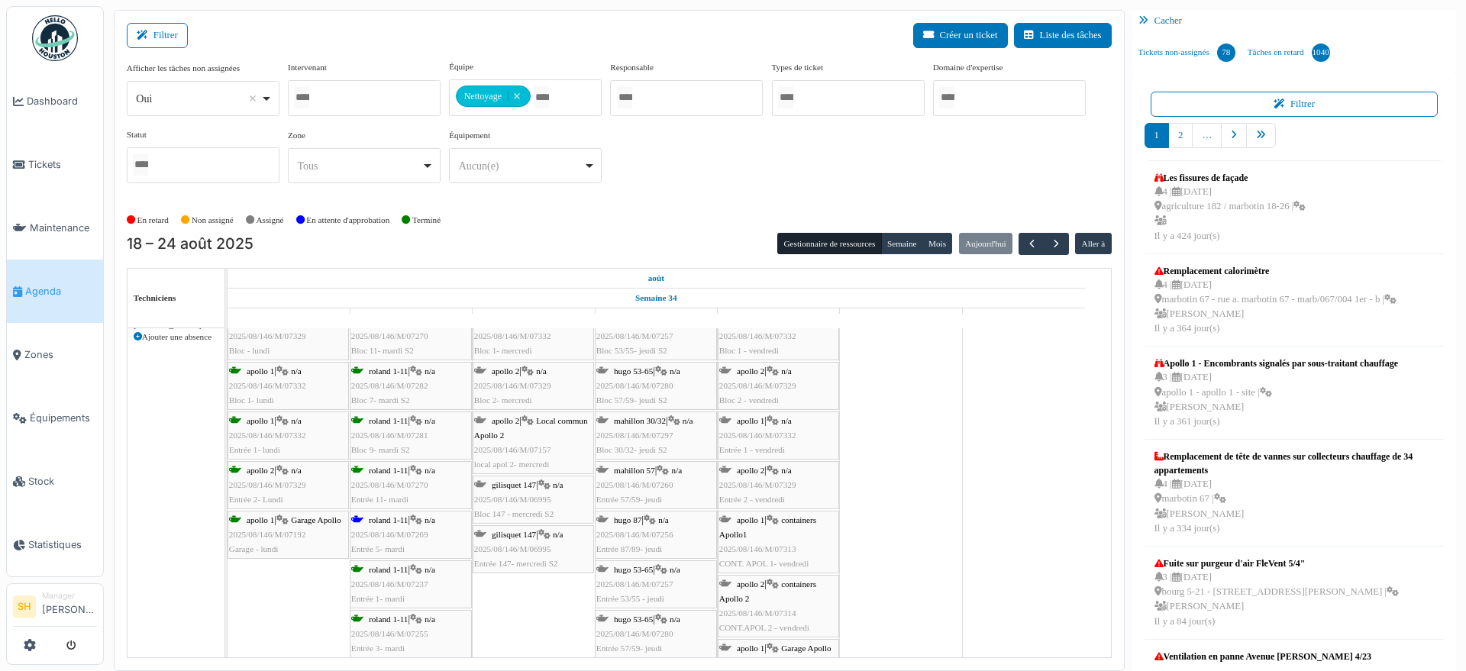
click at [392, 518] on span "roland 1-11" at bounding box center [388, 519] width 39 height 9
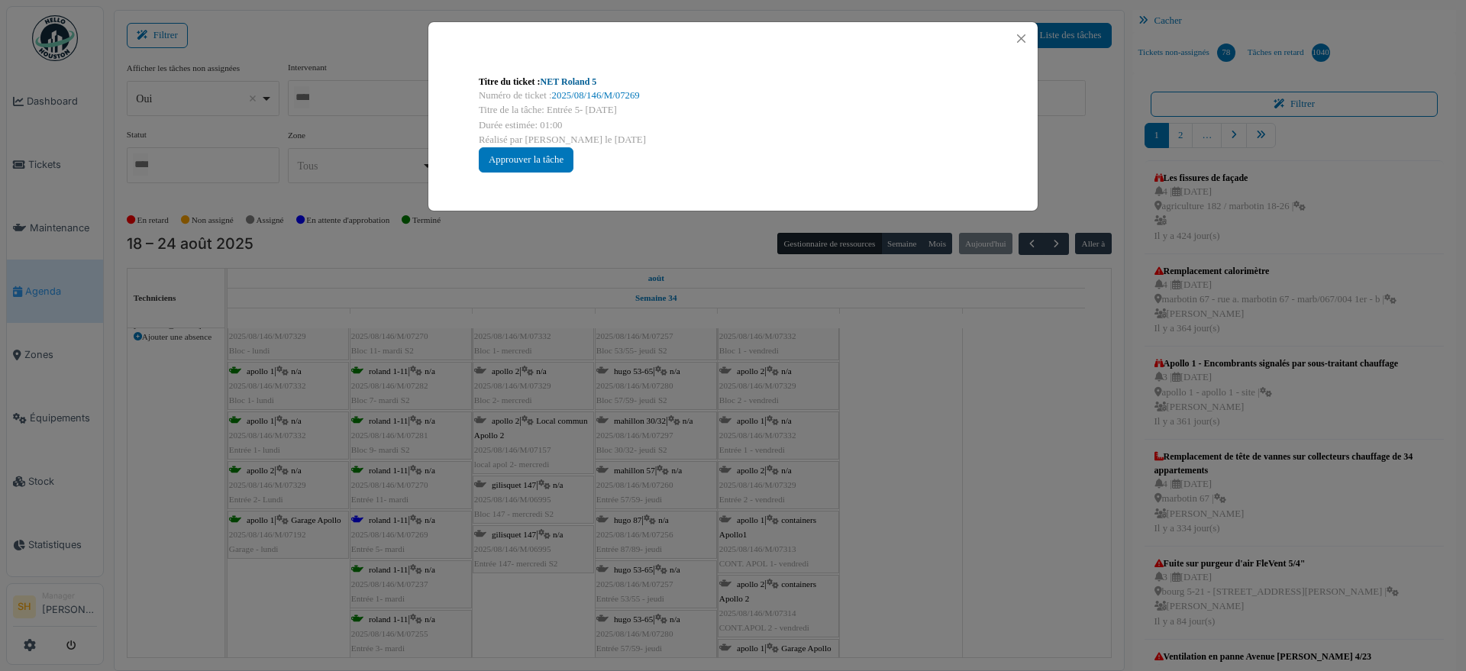
click at [551, 76] on link "NET Roland 5" at bounding box center [569, 81] width 57 height 11
click at [925, 499] on div "Titre du ticket : NET Roland 5 Numéro de ticket : 2025/08/146/M/07269 Titre de …" at bounding box center [733, 335] width 1466 height 671
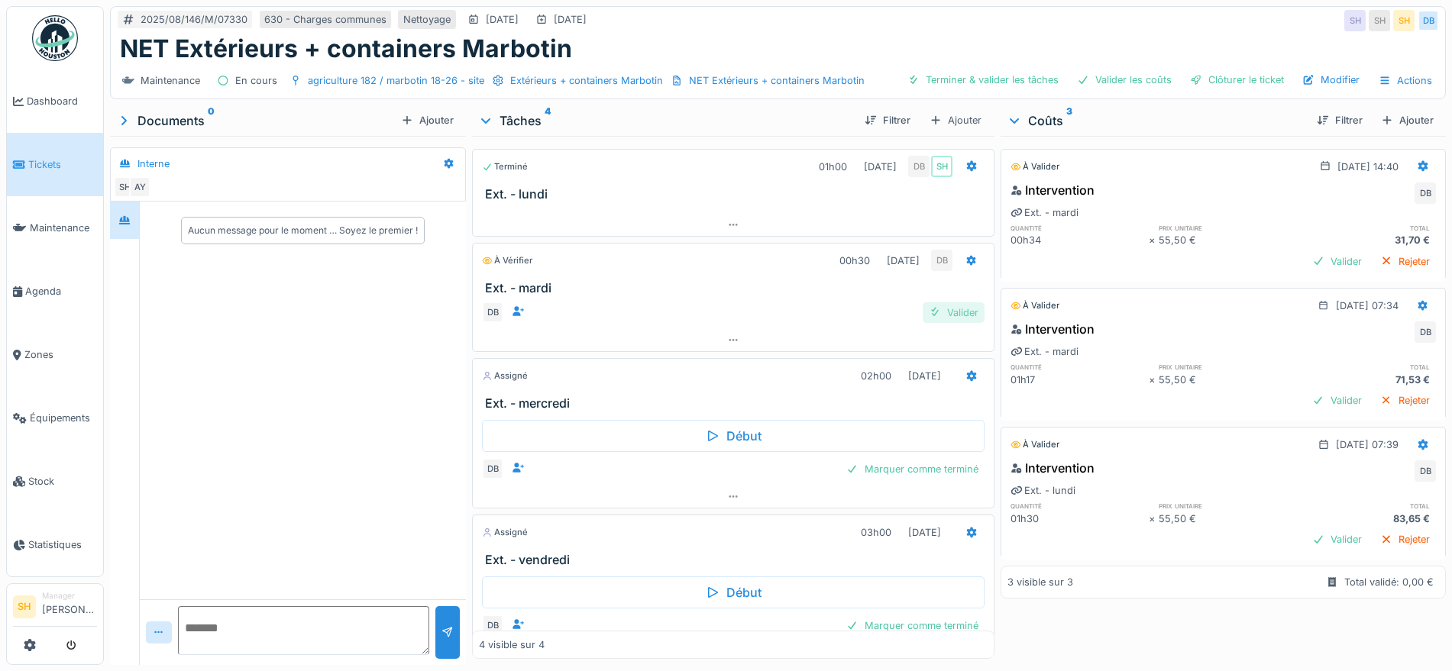
click at [935, 307] on div "Valider" at bounding box center [953, 312] width 62 height 21
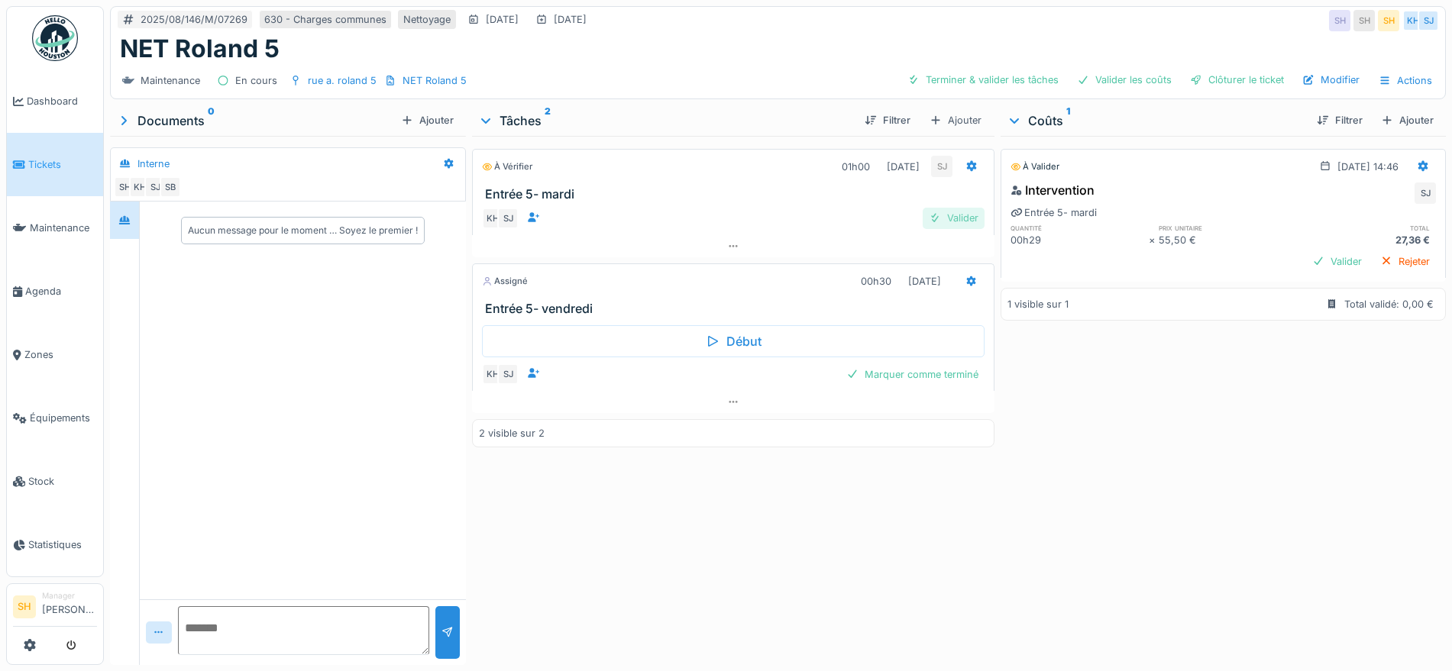
click at [956, 217] on div "Valider" at bounding box center [953, 218] width 62 height 21
